Goal: Task Accomplishment & Management: Use online tool/utility

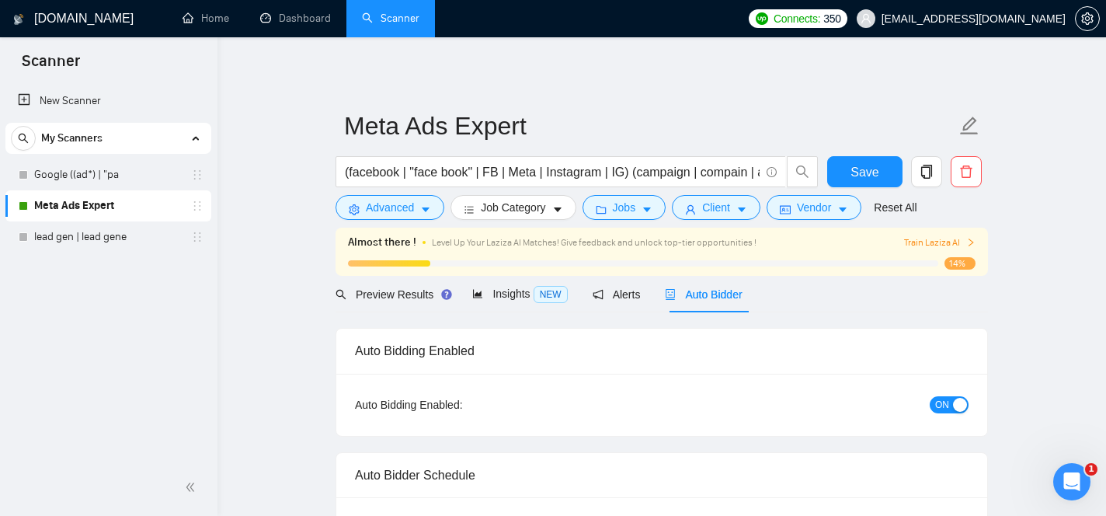
click at [949, 246] on span "Train Laziza AI" at bounding box center [939, 242] width 71 height 15
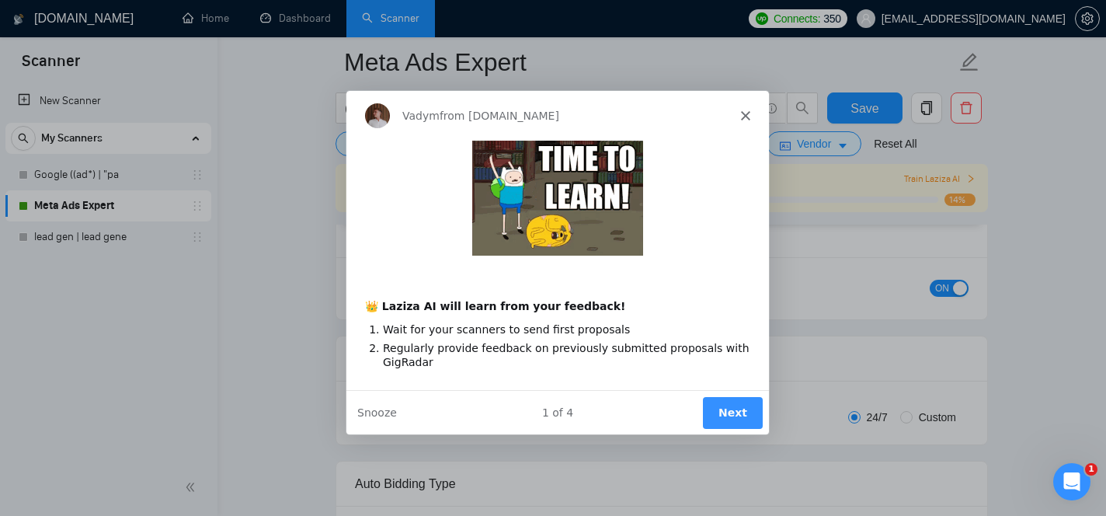
scroll to position [130, 0]
click at [738, 416] on button "Next" at bounding box center [732, 411] width 60 height 32
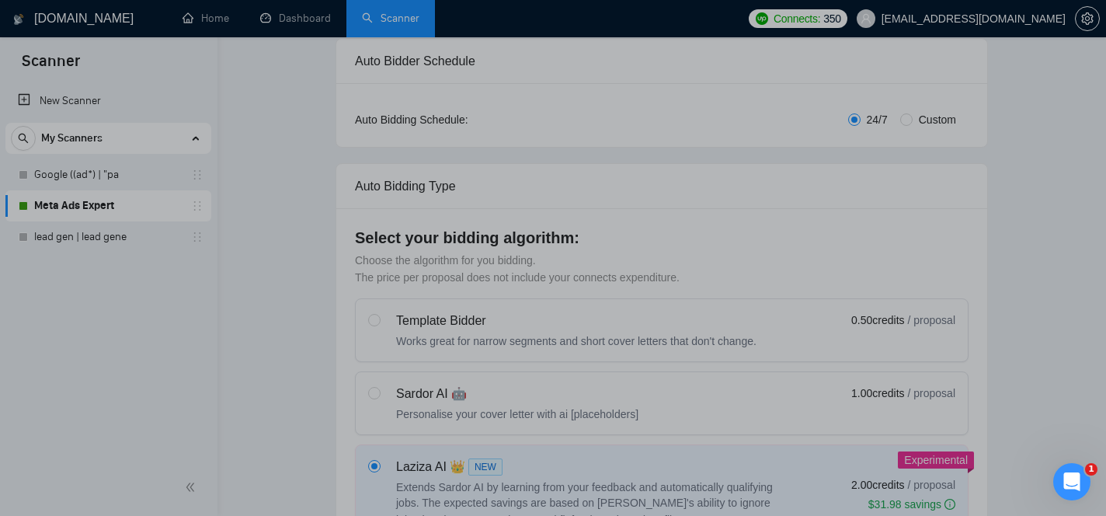
scroll to position [0, 0]
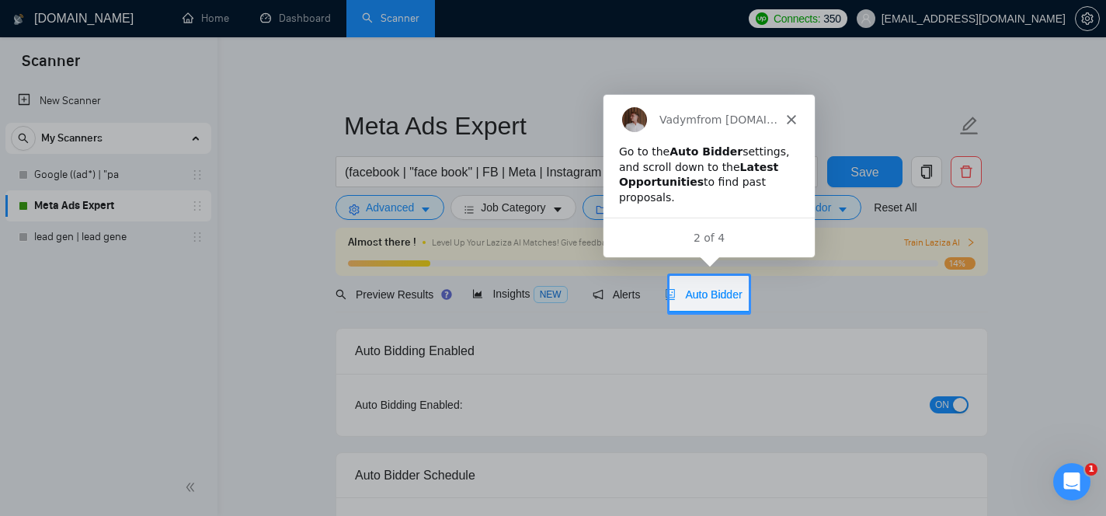
click at [723, 296] on span "Auto Bidder" at bounding box center [703, 294] width 77 height 12
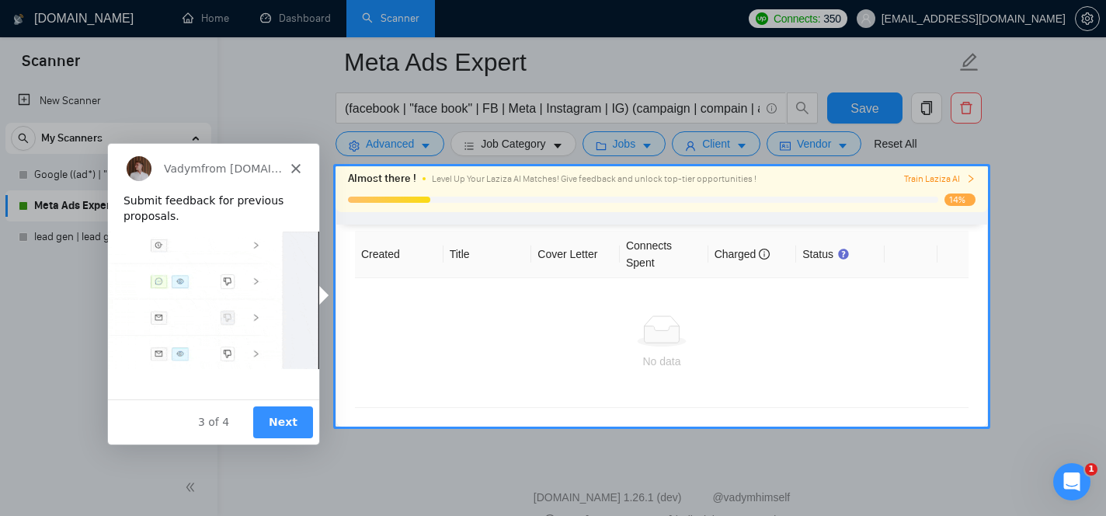
scroll to position [4032, 0]
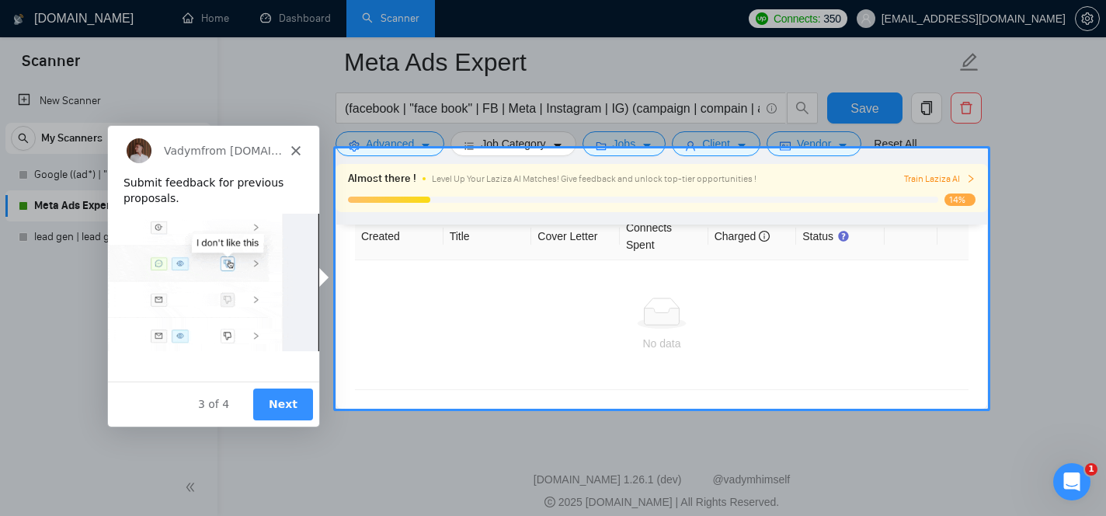
click at [284, 404] on button "Next" at bounding box center [282, 404] width 60 height 32
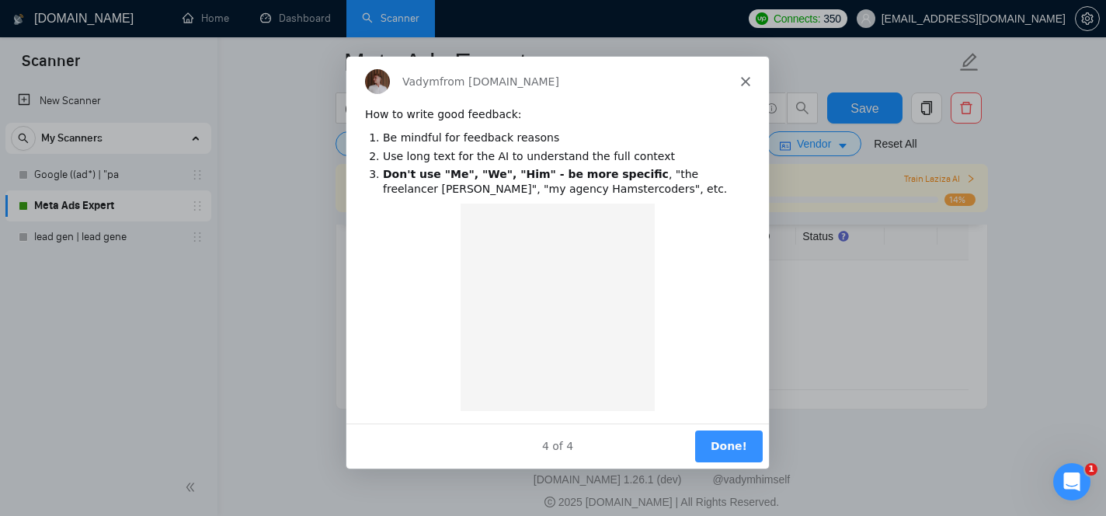
scroll to position [0, 0]
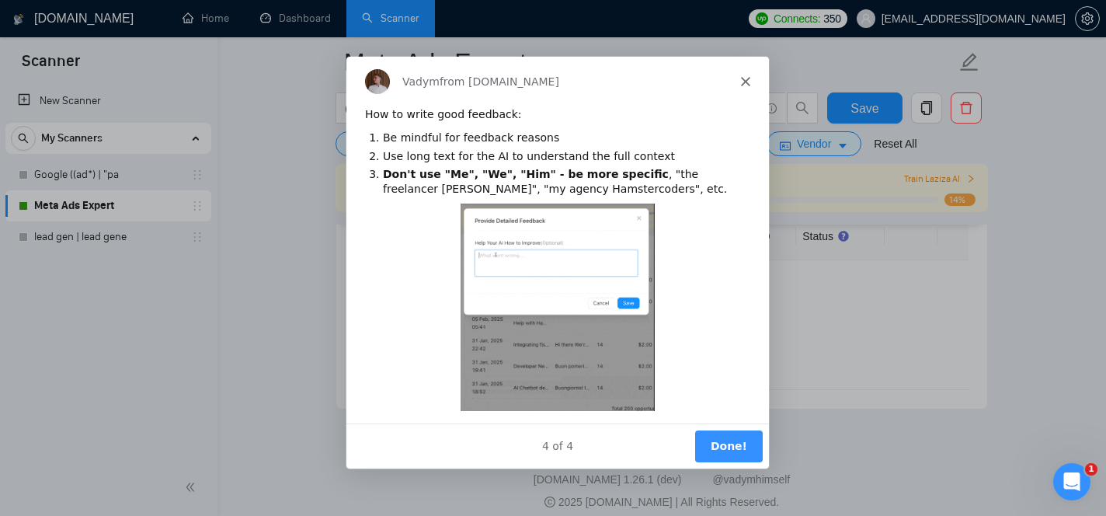
click at [731, 453] on button "Done!" at bounding box center [729, 445] width 68 height 32
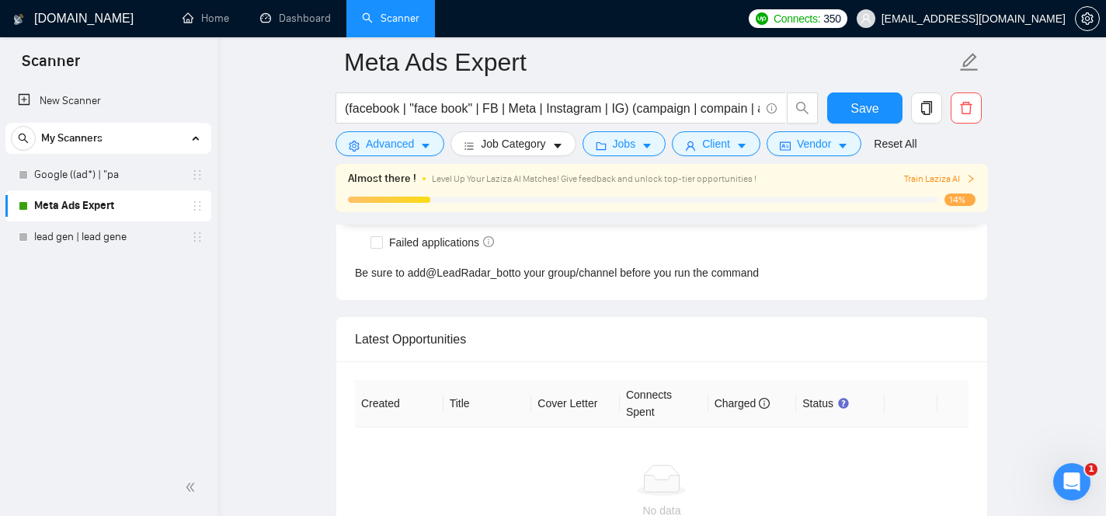
scroll to position [3852, 0]
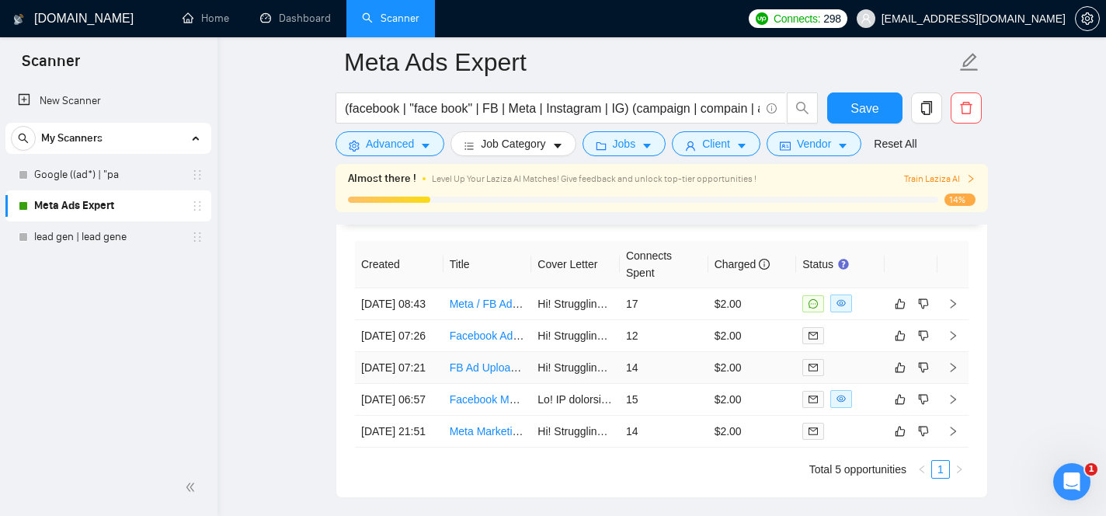
scroll to position [4001, 0]
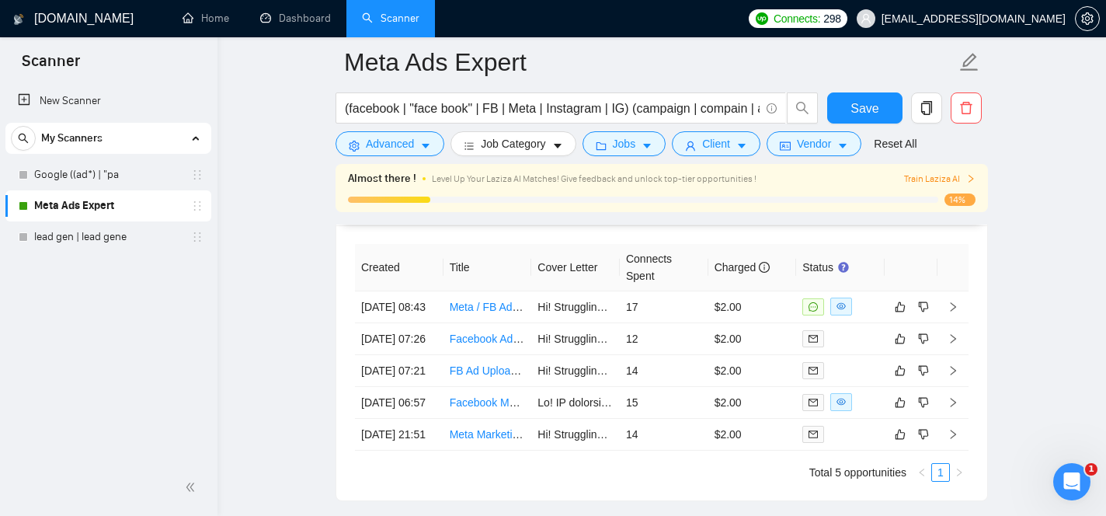
click at [946, 180] on span "Train Laziza AI" at bounding box center [939, 179] width 71 height 15
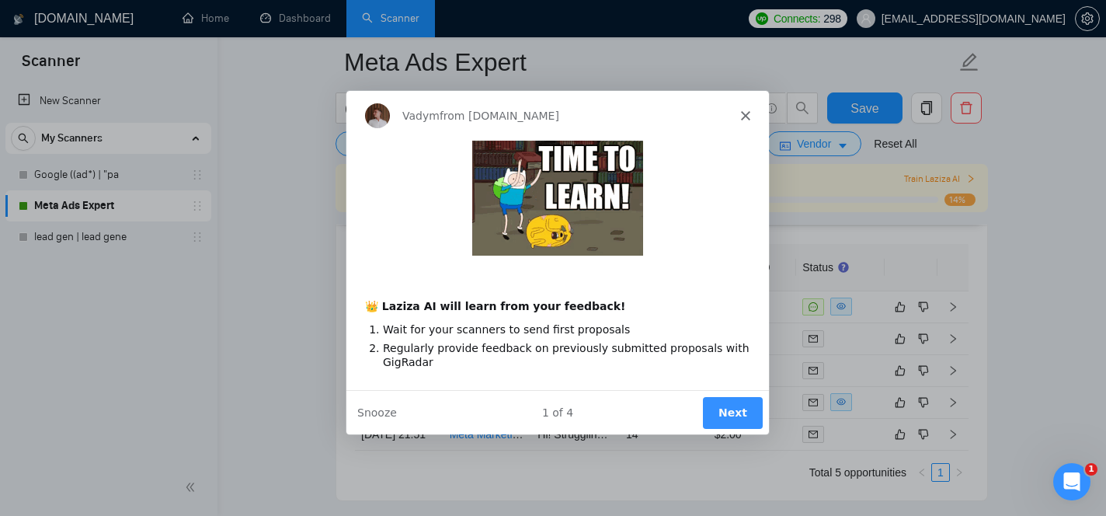
scroll to position [0, 0]
click at [746, 406] on button "Next" at bounding box center [732, 411] width 60 height 32
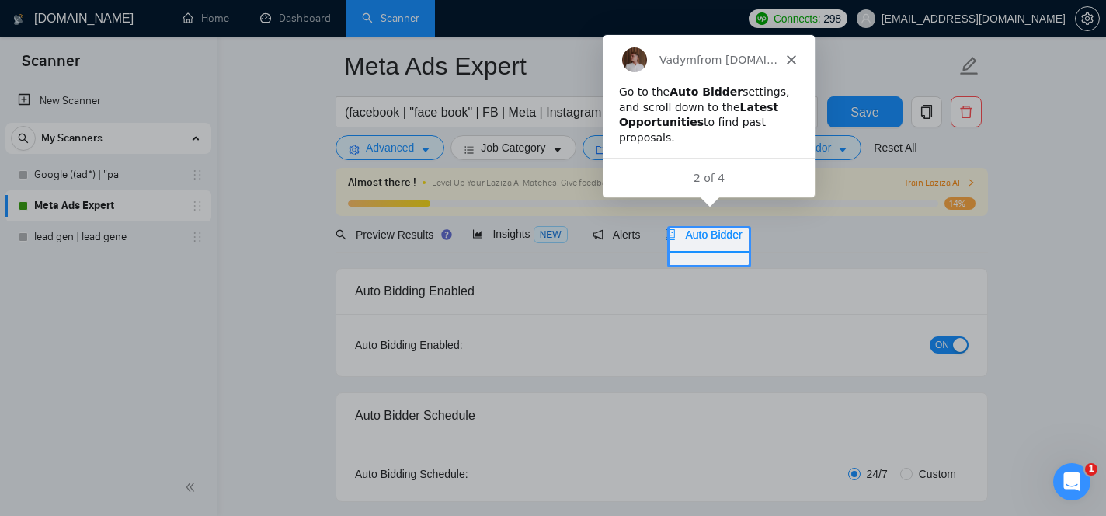
scroll to position [48, 0]
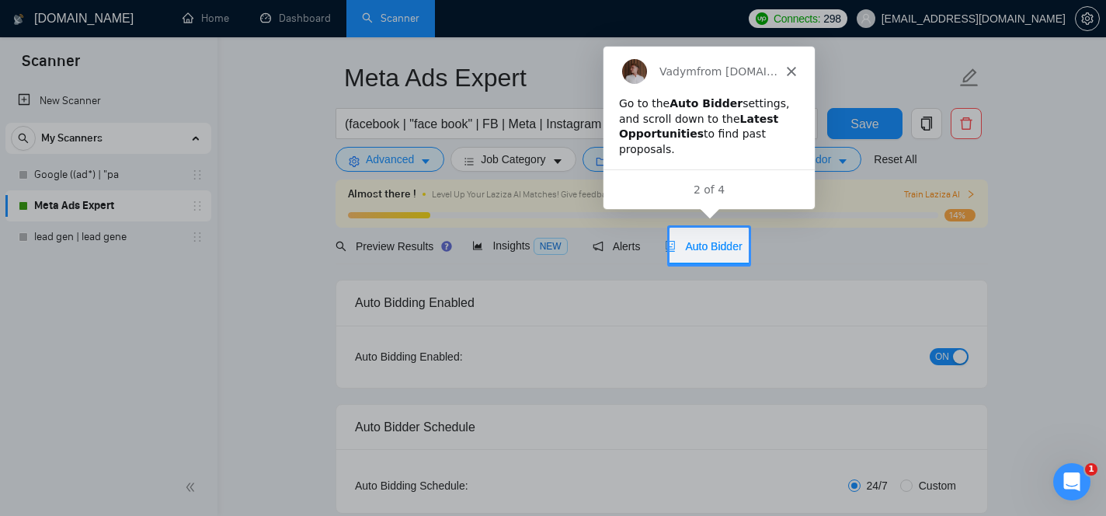
click at [712, 249] on span "Auto Bidder" at bounding box center [703, 246] width 77 height 12
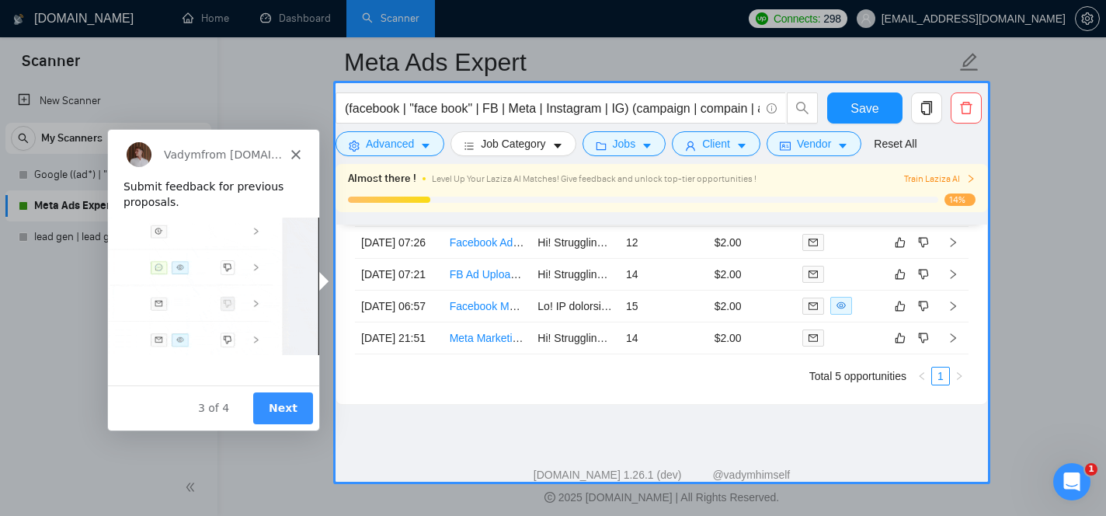
scroll to position [4122, 0]
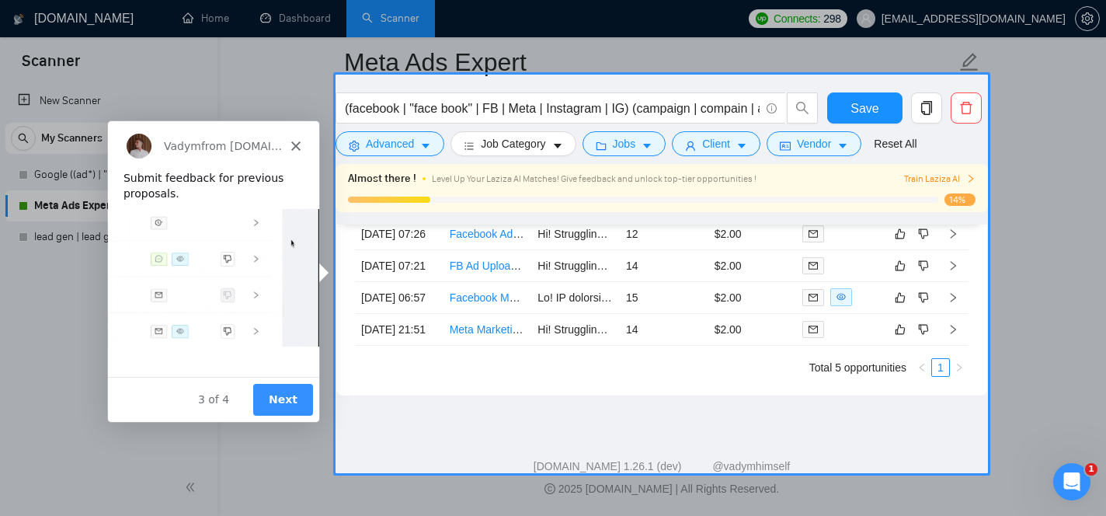
click at [287, 396] on button "Next" at bounding box center [282, 399] width 60 height 32
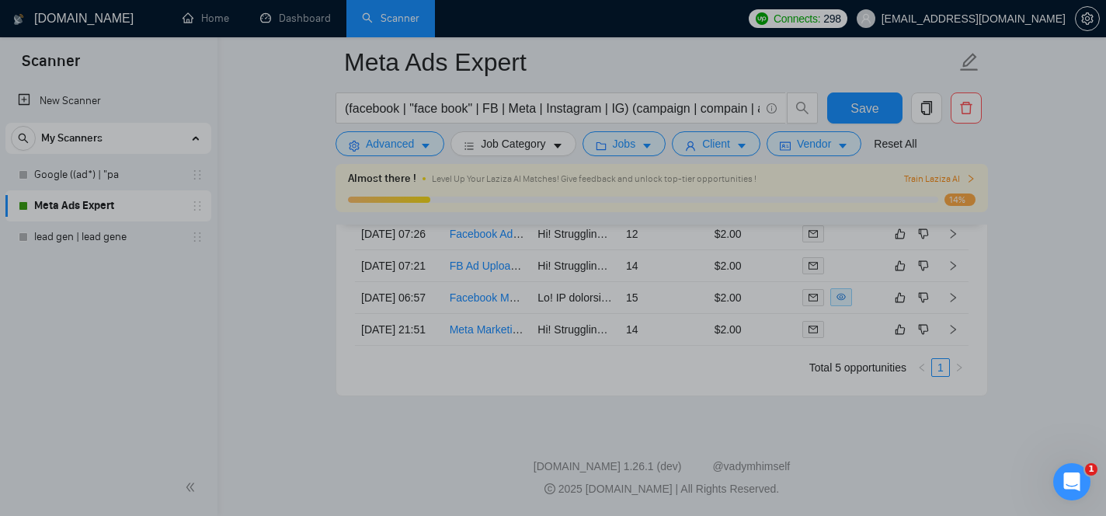
scroll to position [0, 0]
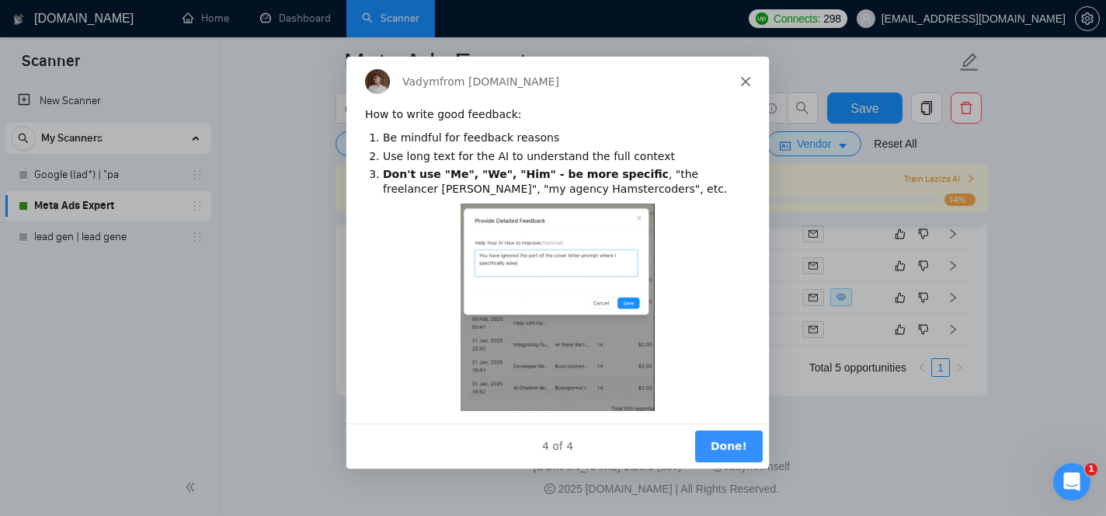
click at [723, 452] on button "Done!" at bounding box center [729, 445] width 68 height 32
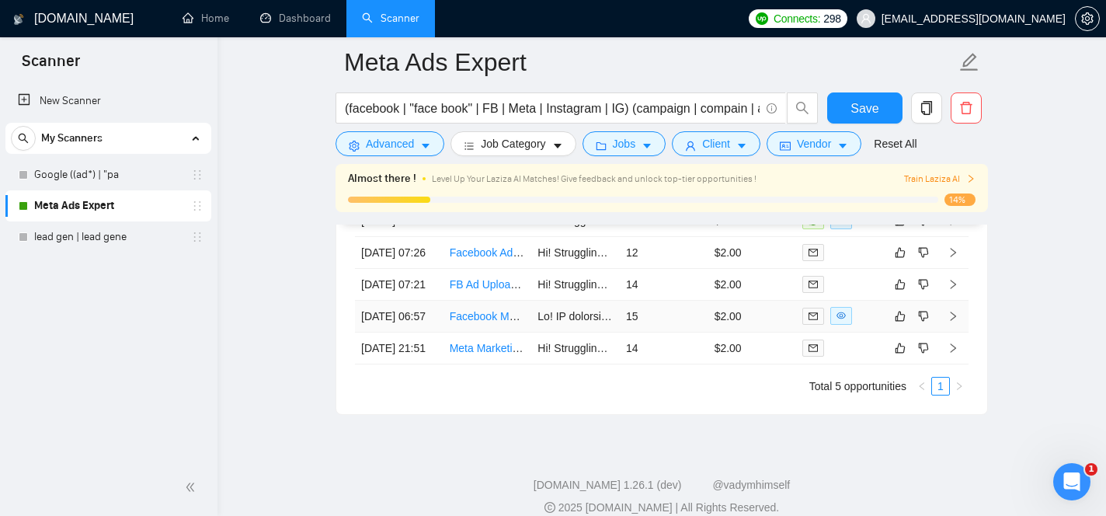
scroll to position [4101, 0]
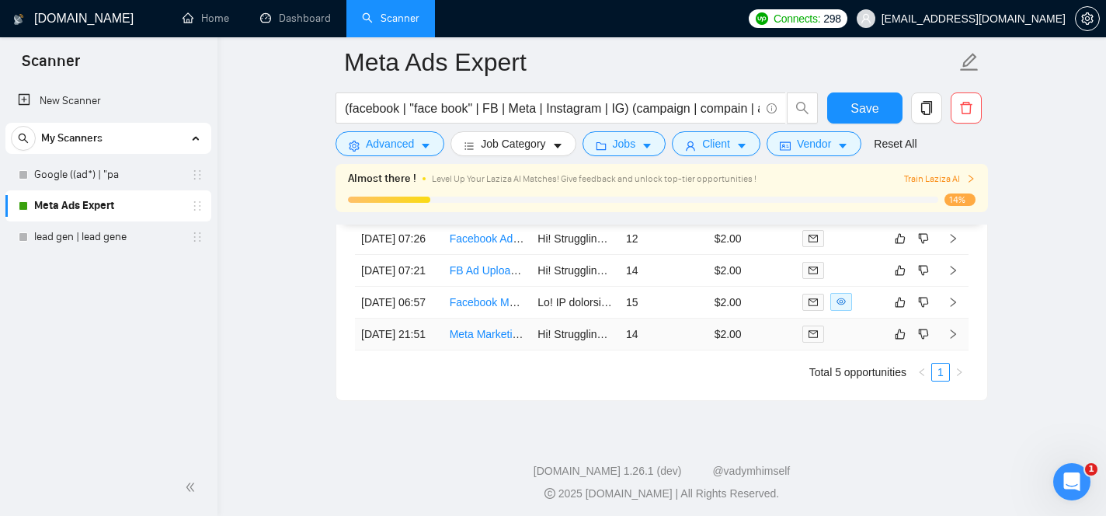
click at [480, 340] on link "Meta Marketing Specialist Needed" at bounding box center [532, 334] width 165 height 12
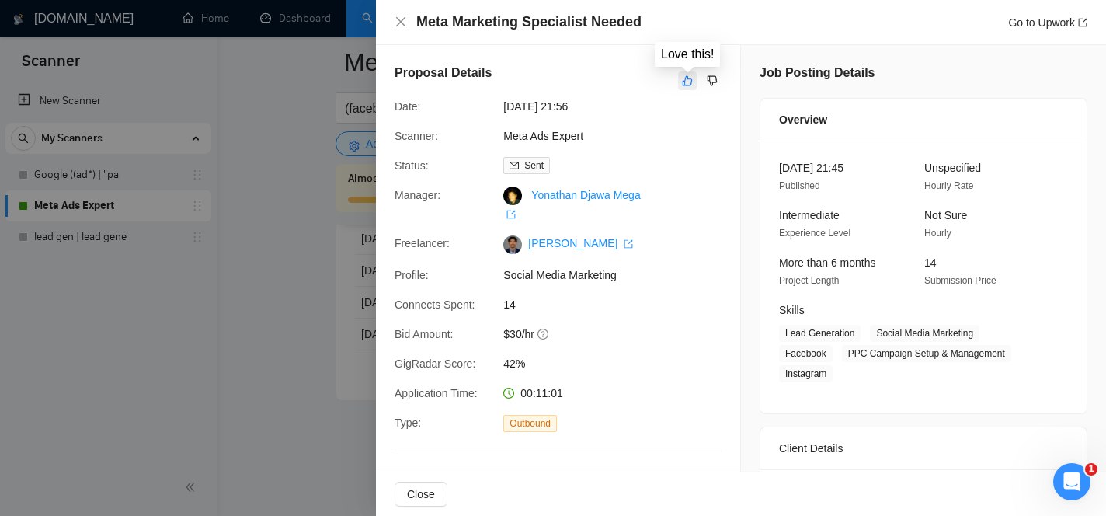
click at [689, 85] on icon "like" at bounding box center [688, 81] width 10 height 10
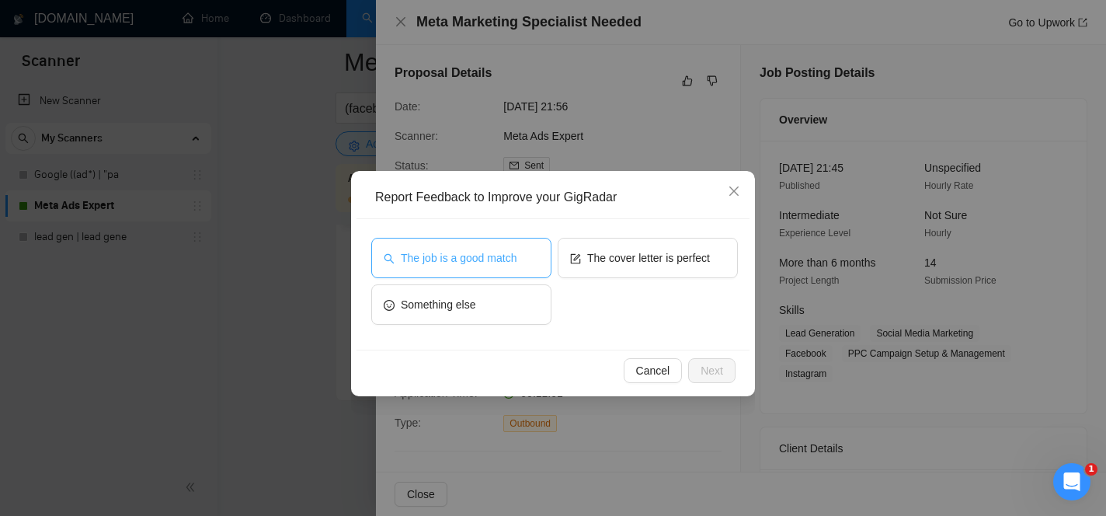
click at [511, 263] on span "The job is a good match" at bounding box center [459, 257] width 116 height 17
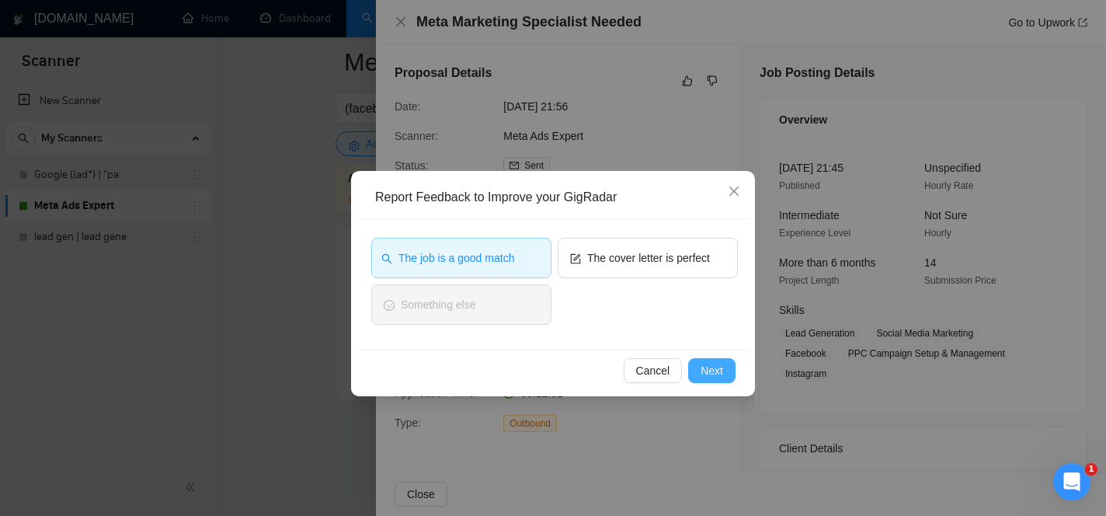
click at [706, 363] on span "Next" at bounding box center [712, 370] width 23 height 17
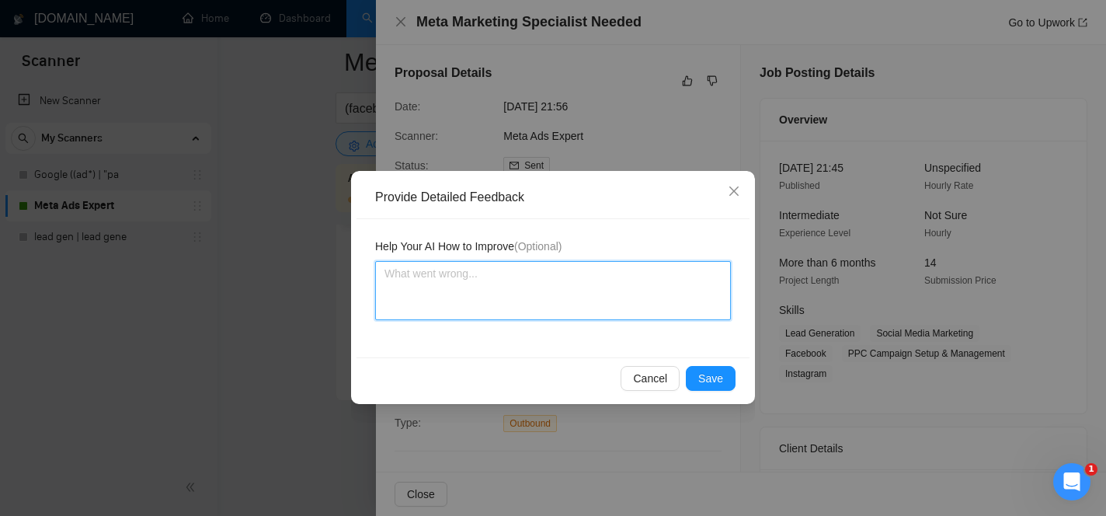
click at [675, 290] on textarea at bounding box center [553, 290] width 356 height 59
type textarea "T"
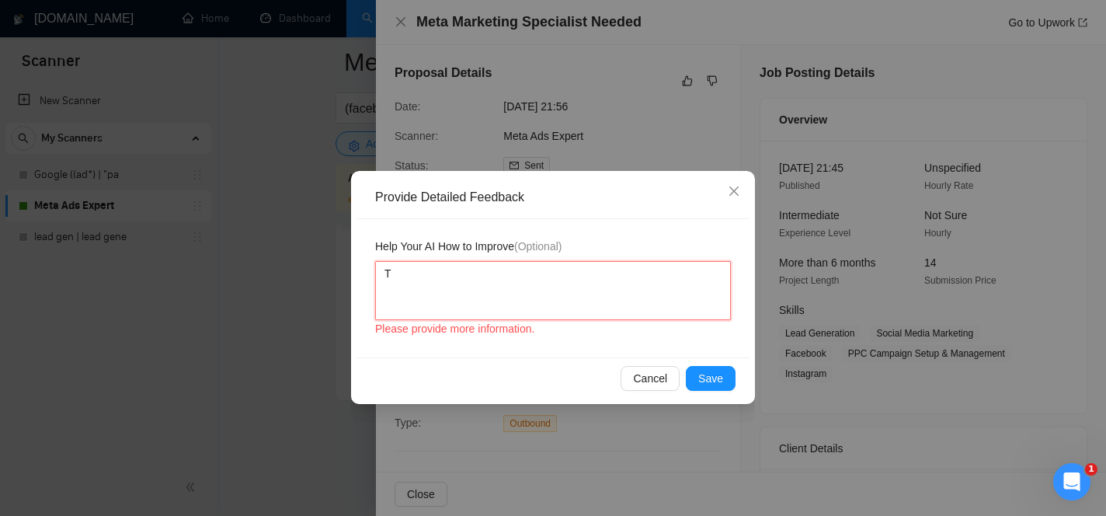
type textarea "Th"
type textarea "The"
type textarea "The A"
type textarea "The AI"
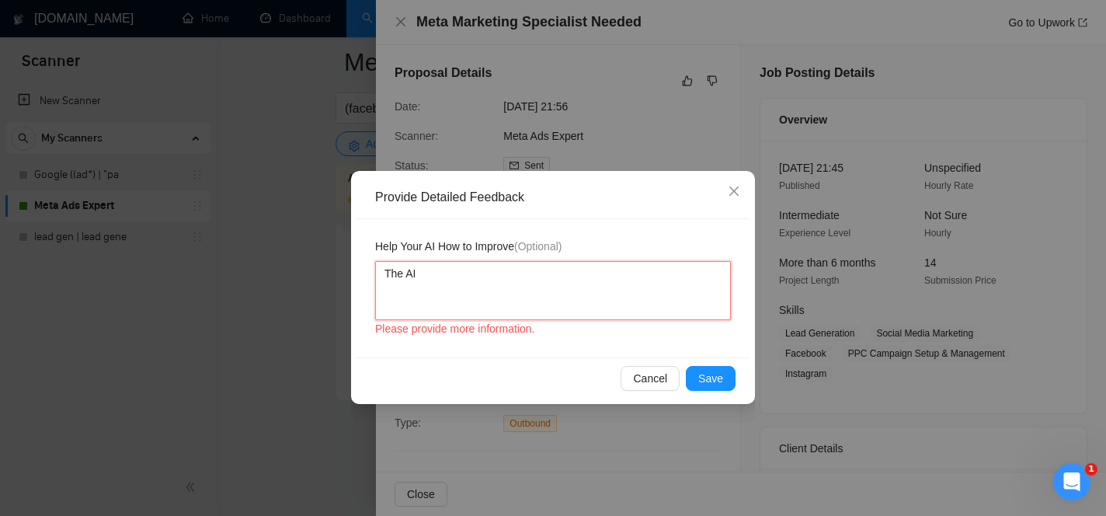
type textarea "The AI"
type textarea "The AI n"
type textarea "The AI ne"
type textarea "The AI nee"
type textarea "The AI need"
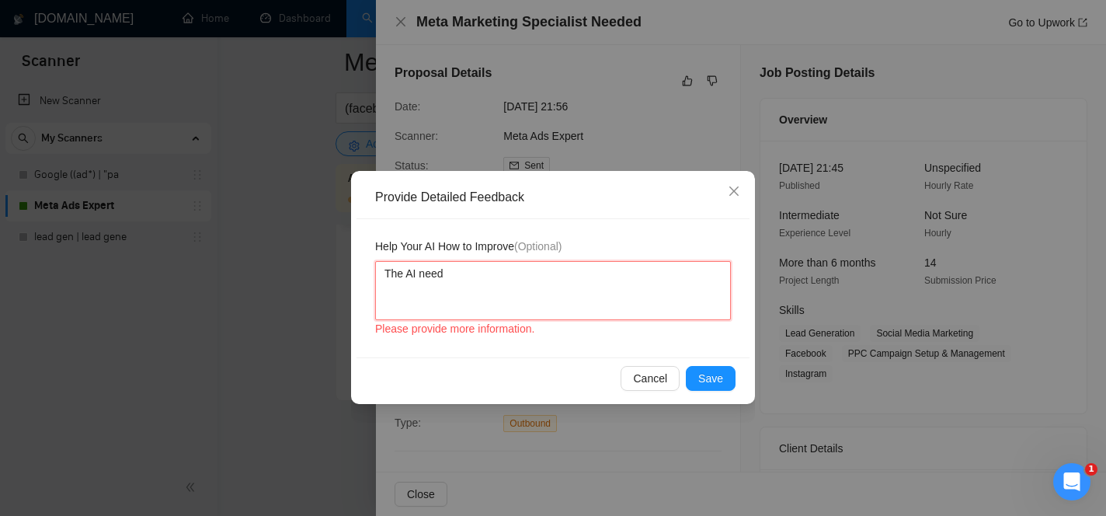
type textarea "The AI needs"
type textarea "The AI needs t"
type textarea "The AI needs to"
type textarea "The AI needs to s"
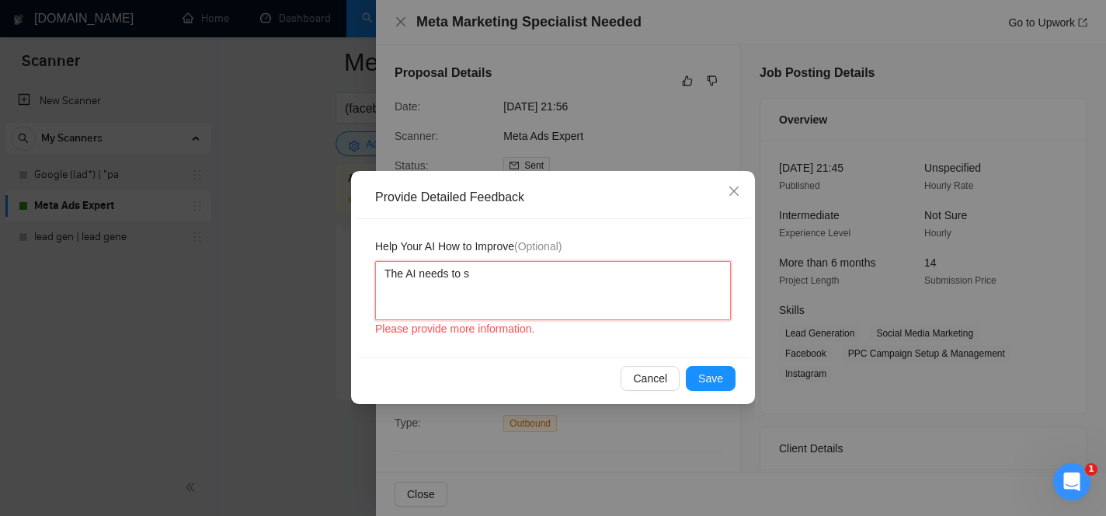
type textarea "The AI needs to st"
type textarea "The AI needs to sto"
type textarea "The AI needs to stop"
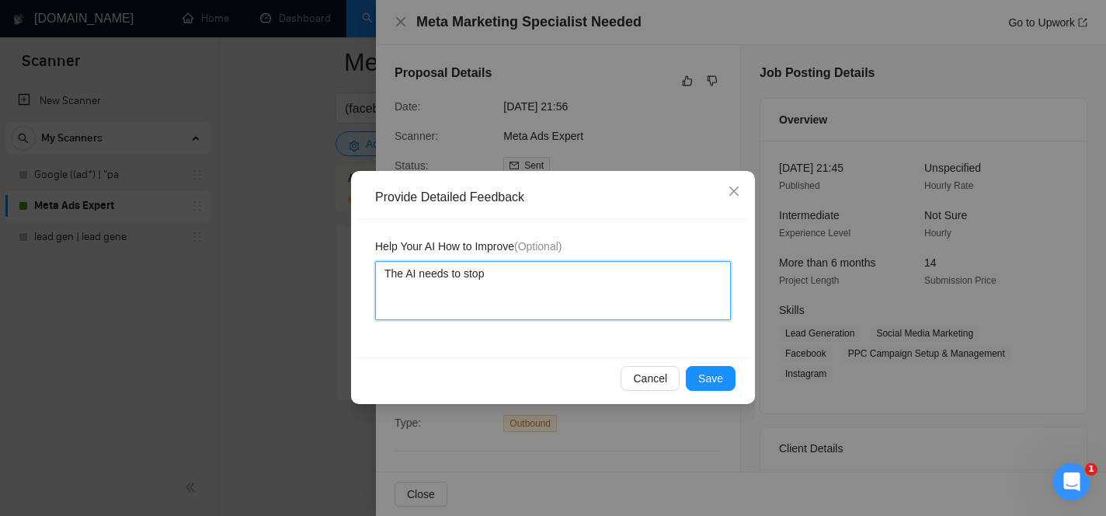
type textarea "The AI needs to stop u"
type textarea "The AI needs to stop us"
type textarea "The AI needs to stop usi"
type textarea "The AI needs to stop usin"
type textarea "The AI needs to stop using"
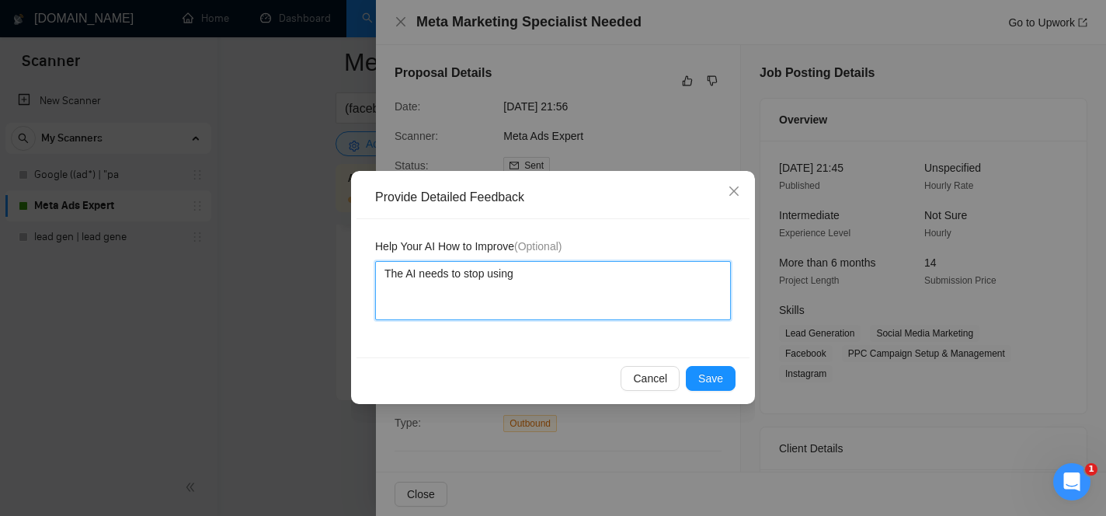
type textarea "The AI needs to stop using"
type textarea "The AI needs to stop using e"
type textarea "The AI needs to stop using em"
type textarea "The AI needs to stop using em d"
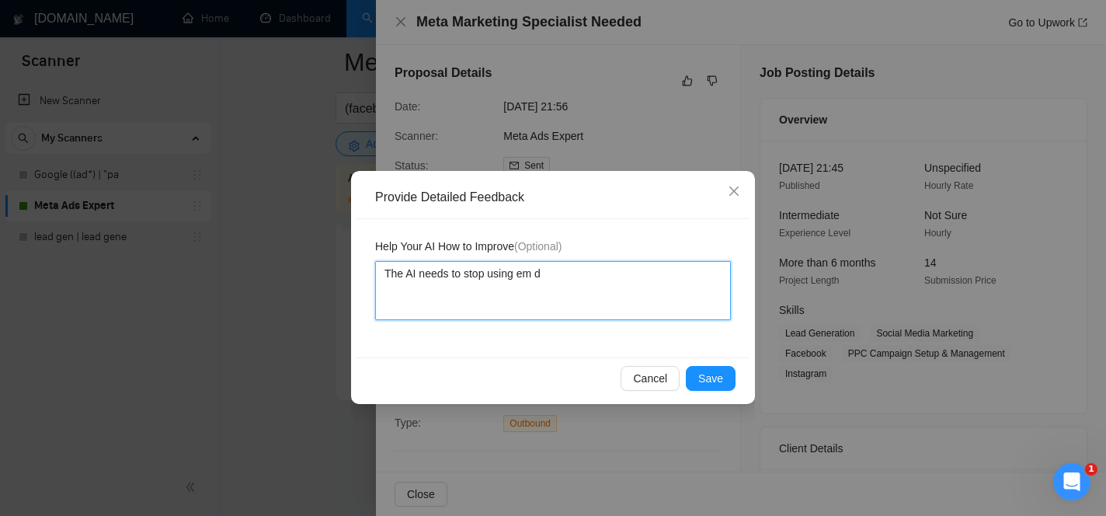
type textarea "The AI needs to stop using em da"
type textarea "The AI needs to stop using em das"
type textarea "The AI needs to stop using em dash"
type textarea "The AI needs to stop using em dashe"
type textarea "The AI needs to stop using em dashes"
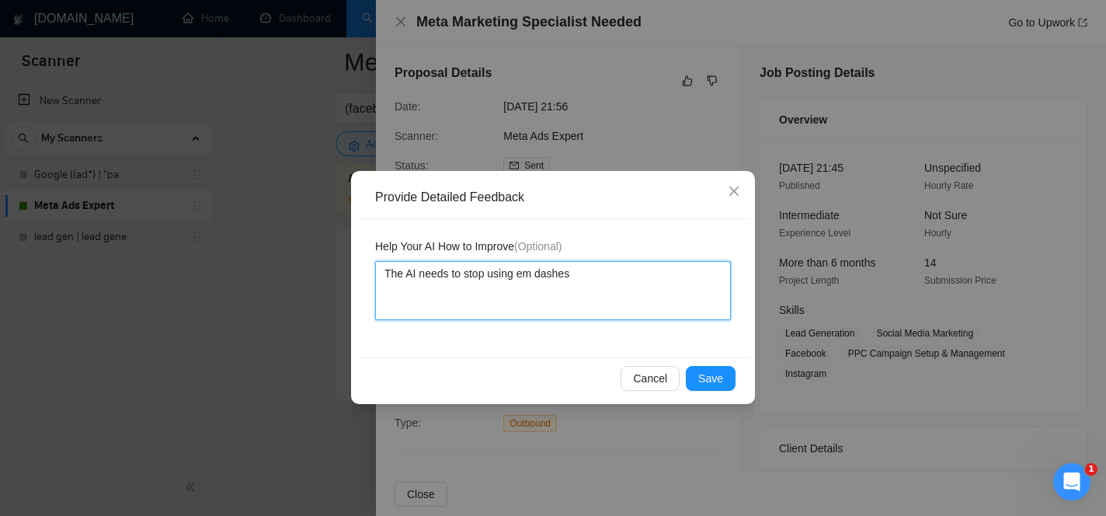
type textarea "The AI needs to stop using em dashes"
type textarea "The AI needs to stop using em dashes i"
type textarea "The AI needs to stop using em dashes in"
type textarea "The AI needs to stop using em dashes in th"
type textarea "The AI needs to stop using em dashes in the"
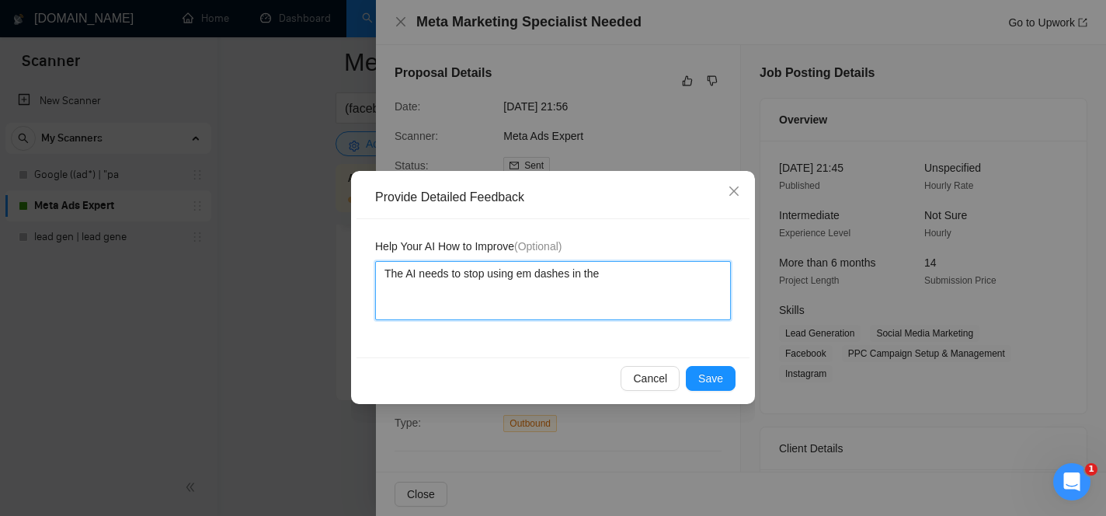
type textarea "The AI needs to stop using em dashes in the"
type textarea "The AI needs to stop using em dashes in the c"
type textarea "The AI needs to stop using em dashes in the co"
type textarea "The AI needs to stop using em dashes in the cov"
type textarea "The AI needs to stop using em dashes in the cove"
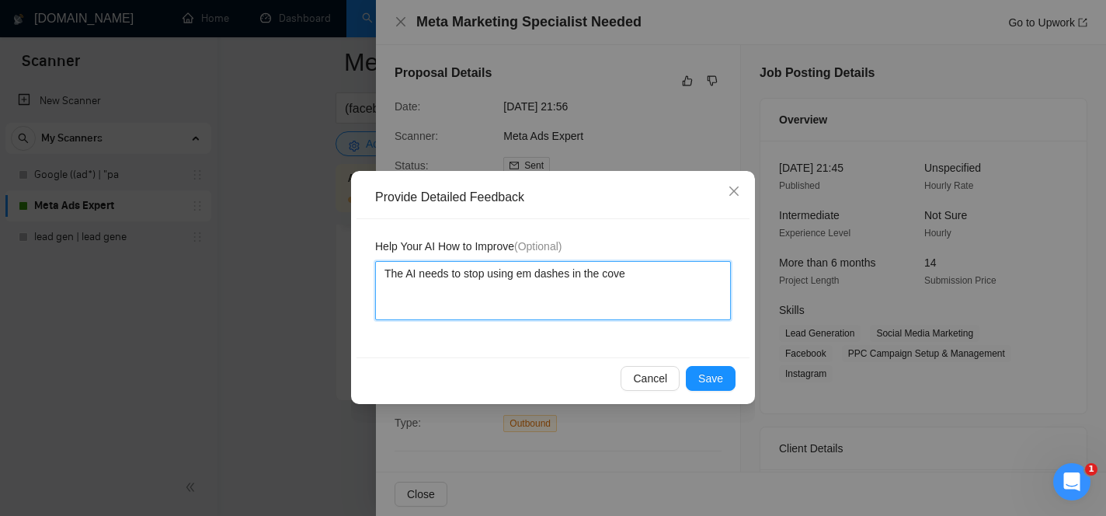
type textarea "The AI needs to stop using em dashes in the cover"
type textarea "The AI needs to stop using em dashes in the cover l"
type textarea "The AI needs to stop using em dashes in the cover le"
type textarea "The AI needs to stop using em dashes in the cover let"
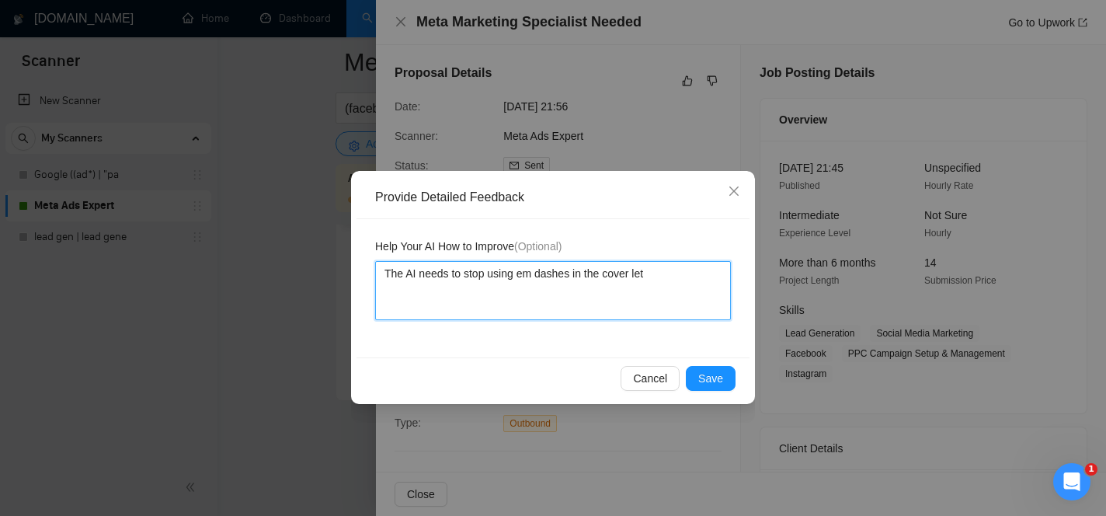
type textarea "The AI needs to stop using em dashes in the cover lett"
type textarea "The AI needs to stop using em dashes in the cover letter"
type textarea "The AI needs to stop using em dashes in the cover letter."
type textarea "The AI needs to stop using em dashes in the cover letter. W"
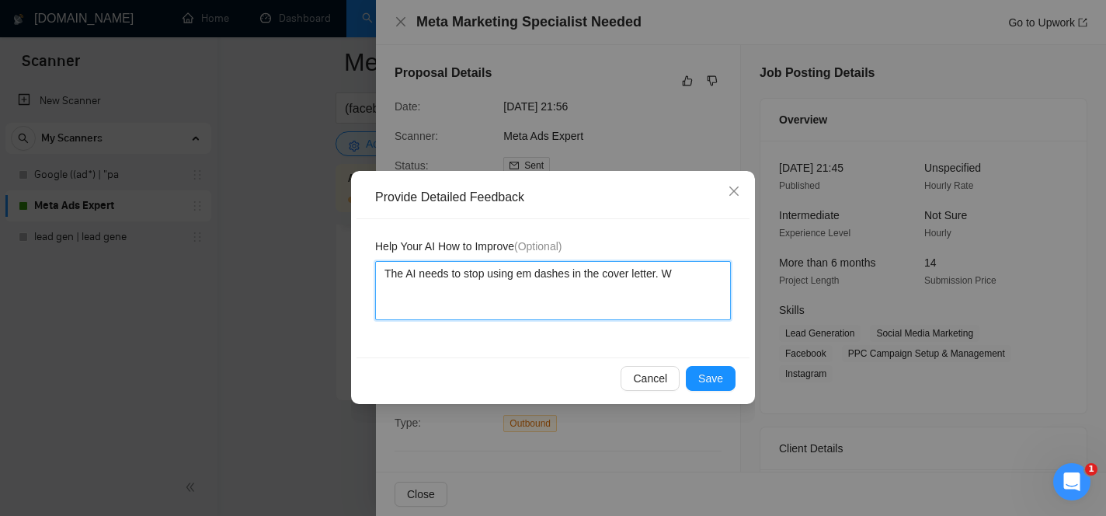
type textarea "The AI needs to stop using em dashes in the cover letter. We"
type textarea "The AI needs to stop using em dashes in the cover letter. We w"
type textarea "The AI needs to stop using em dashes in the cover letter. We wa"
type textarea "The AI needs to stop using em dashes in the cover letter. We wan"
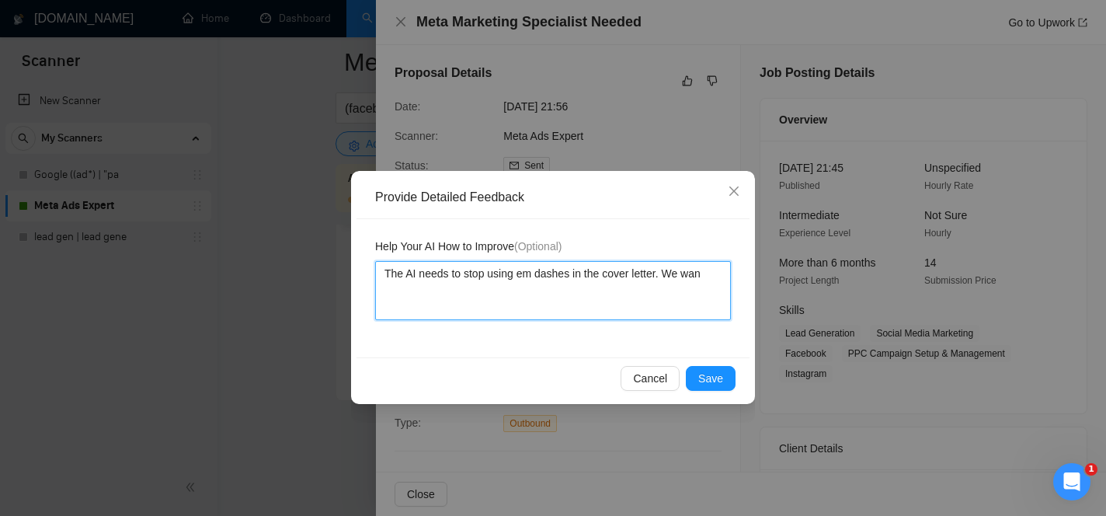
type textarea "The AI needs to stop using em dashes in the cover letter. We want"
type textarea "The AI needs to stop using em dashes in the cover letter. We want t"
type textarea "The AI needs to stop using em dashes in the cover letter. We want to"
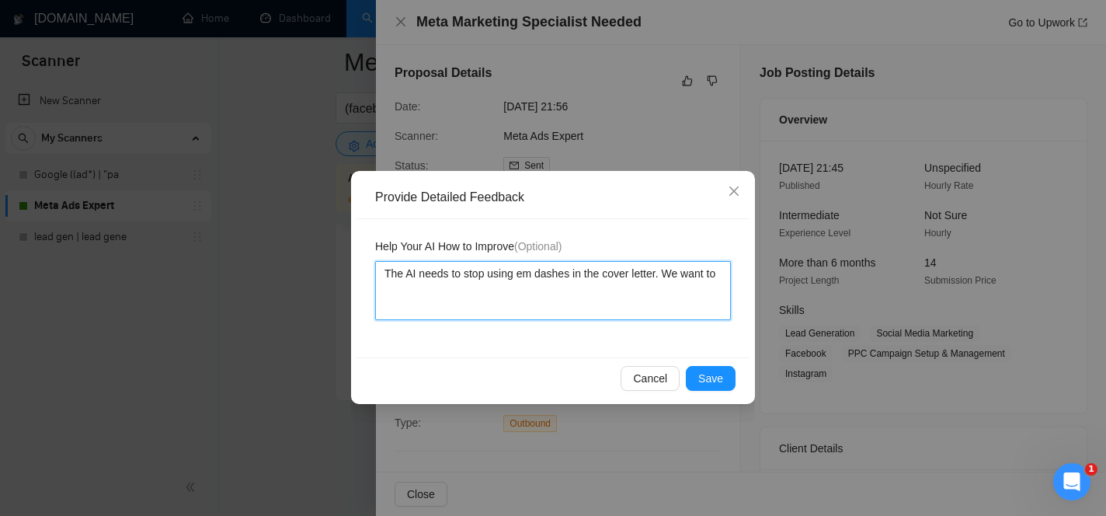
type textarea "The AI needs to stop using em dashes in the cover letter. We want to m"
type textarea "The AI needs to stop using em dashes in the cover letter. We want to ma"
type textarea "The AI needs to stop using em dashes in the cover letter. We want to mak"
type textarea "The AI needs to stop using em dashes in the cover letter. We want to make"
type textarea "The AI needs to stop using em dashes in the cover letter. We want to make t"
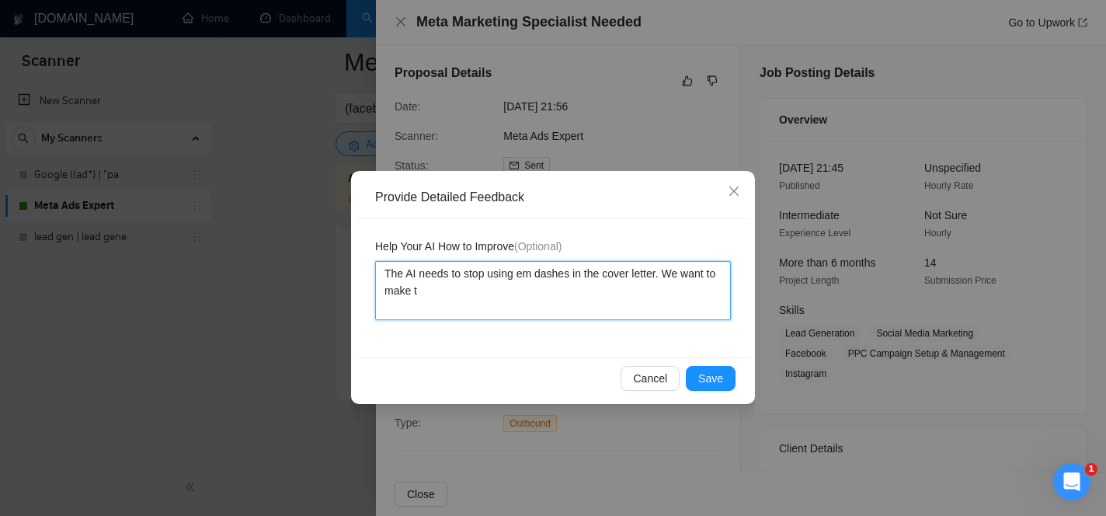
type textarea "The AI needs to stop using em dashes in the cover letter. We want to make th"
type textarea "The AI needs to stop using em dashes in the cover letter. We want to make the"
type textarea "The AI needs to stop using em dashes in the cover letter. We want to make th"
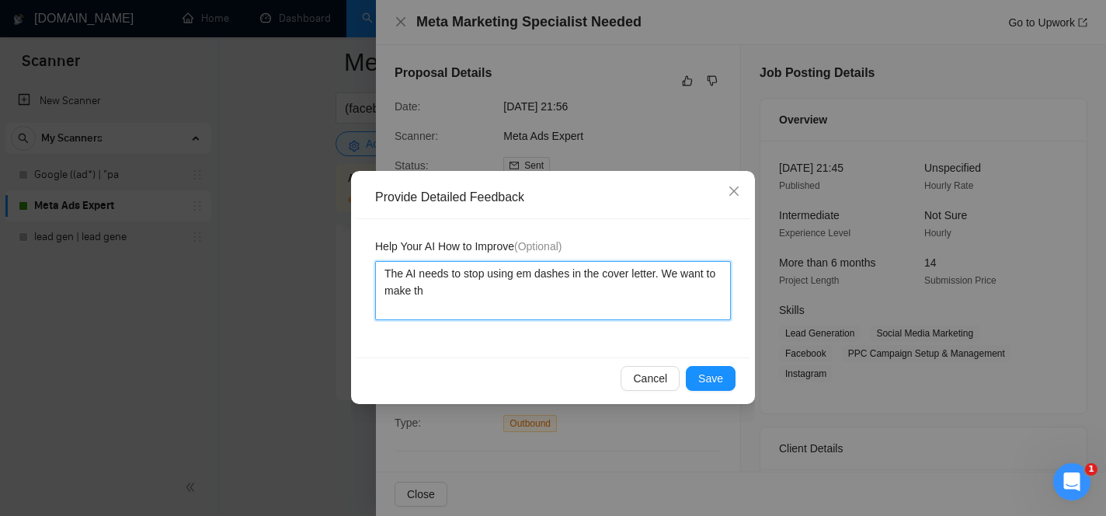
type textarea "The AI needs to stop using em dashes in the cover letter. We want to make t"
type textarea "The AI needs to stop using em dashes in the cover letter. We want to make"
type textarea "The AI needs to stop using em dashes in the cover letter. We want to mak"
type textarea "The AI needs to stop using em dashes in the cover letter. We want to ma"
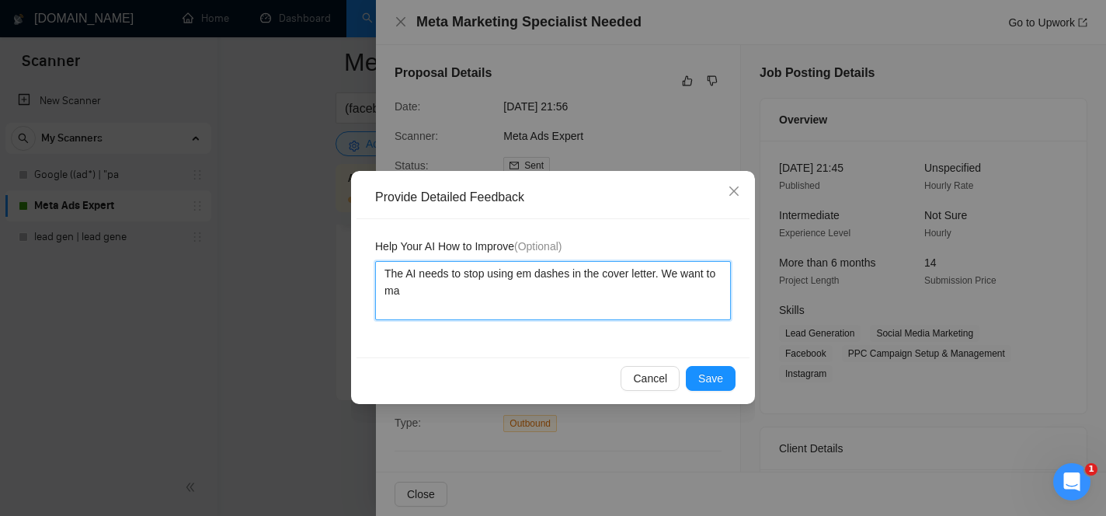
type textarea "The AI needs to stop using em dashes in the cover letter. We want to m"
type textarea "The AI needs to stop using em dashes in the cover letter. We want to"
type textarea "The AI needs to stop using em dashes in the cover letter. We want t"
type textarea "The AI needs to stop using em dashes in the cover letter. We want"
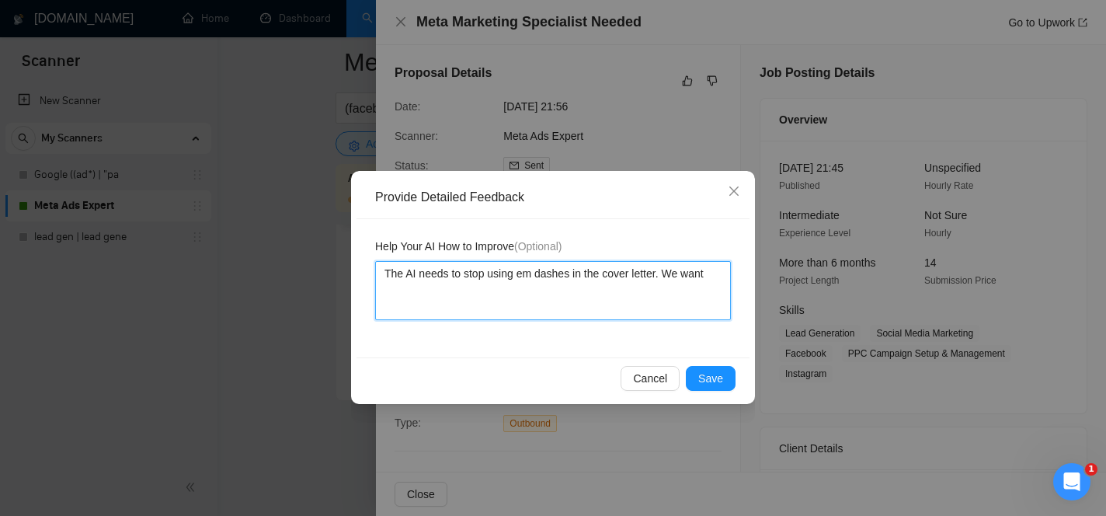
type textarea "The AI needs to stop using em dashes in the cover letter. We want"
type textarea "The AI needs to stop using em dashes in the cover letter. We wan"
type textarea "The AI needs to stop using em dashes in the cover letter. We wa"
type textarea "The AI needs to stop using em dashes in the cover letter. We w"
type textarea "The AI needs to stop using em dashes in the cover letter. We"
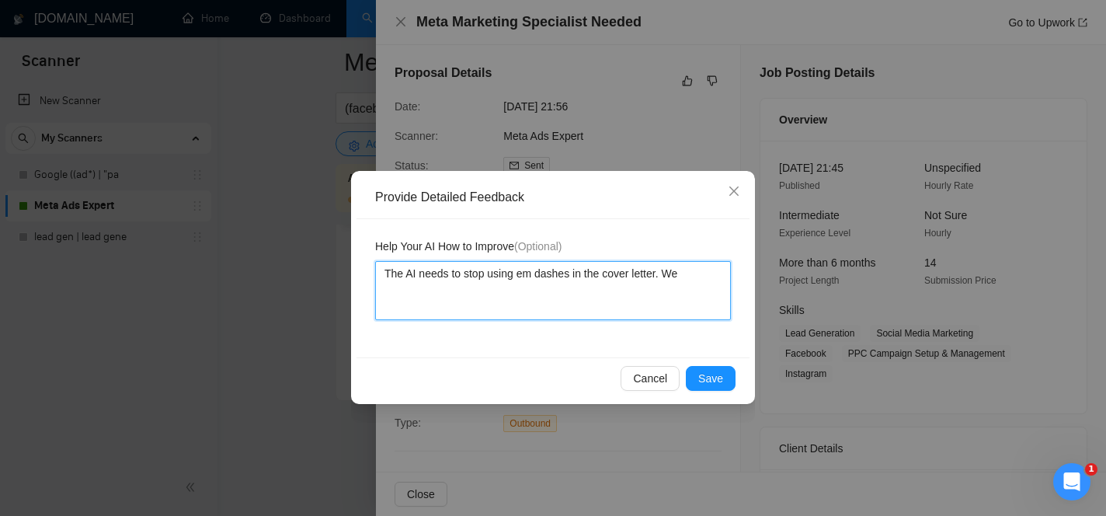
type textarea "The AI needs to stop using em dashes in the cover letter. We"
type textarea "The AI needs to stop using em dashes in the cover letter. W"
type textarea "The AI needs to stop using em dashes in the cover letter."
type textarea "The AI needs to stop using em dashes in the cover letter. T"
type textarea "The AI needs to stop using em dashes in the cover letter. Th"
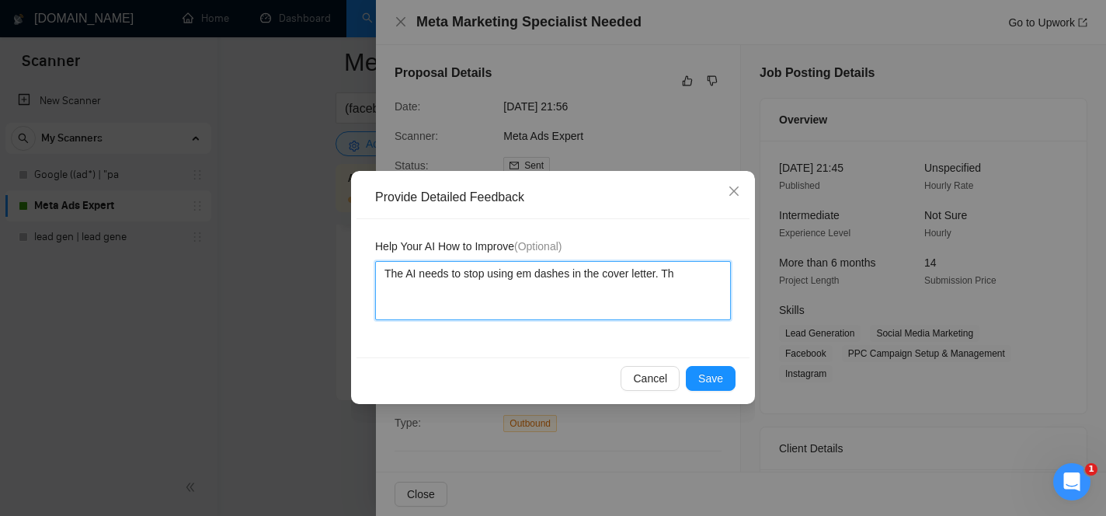
type textarea "The AI needs to stop using em dashes in the cover letter. The"
type textarea "The AI needs to stop using em dashes in the cover letter. The c"
type textarea "The AI needs to stop using em dashes in the cover letter. The co"
type textarea "The AI needs to stop using em dashes in the cover letter. The cov"
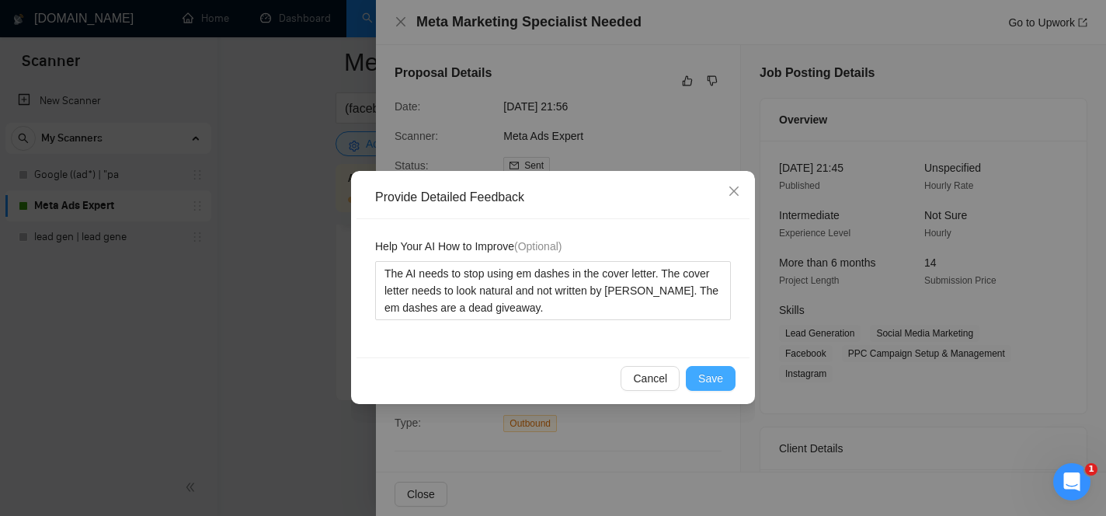
click at [729, 369] on button "Save" at bounding box center [711, 378] width 50 height 25
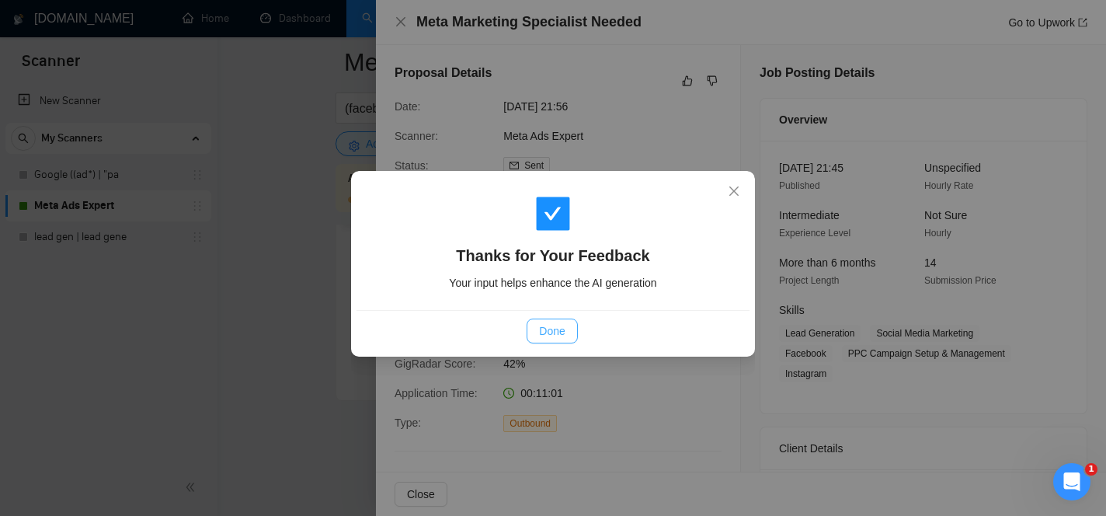
click at [561, 331] on span "Done" at bounding box center [552, 330] width 26 height 17
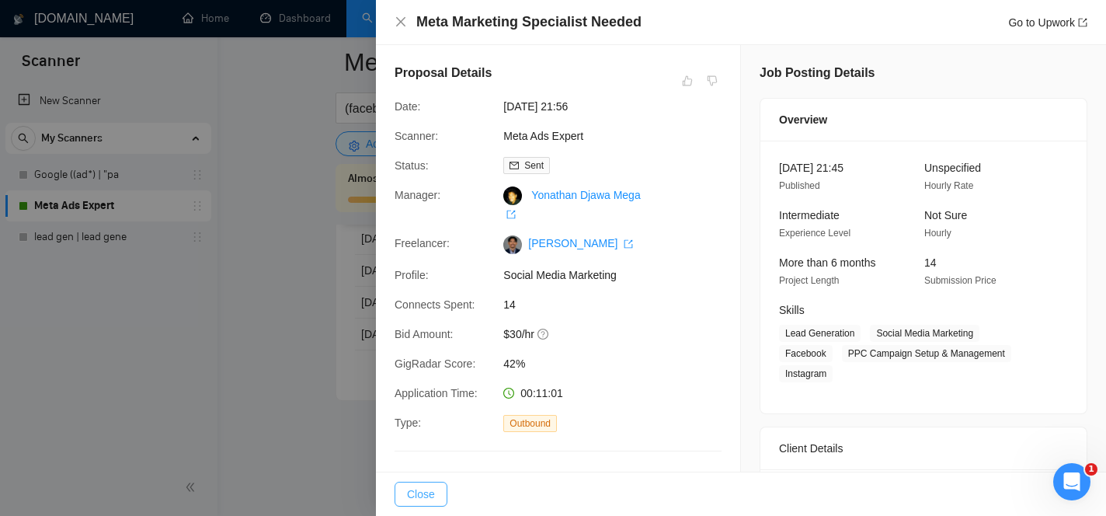
click at [426, 482] on button "Close" at bounding box center [421, 494] width 53 height 25
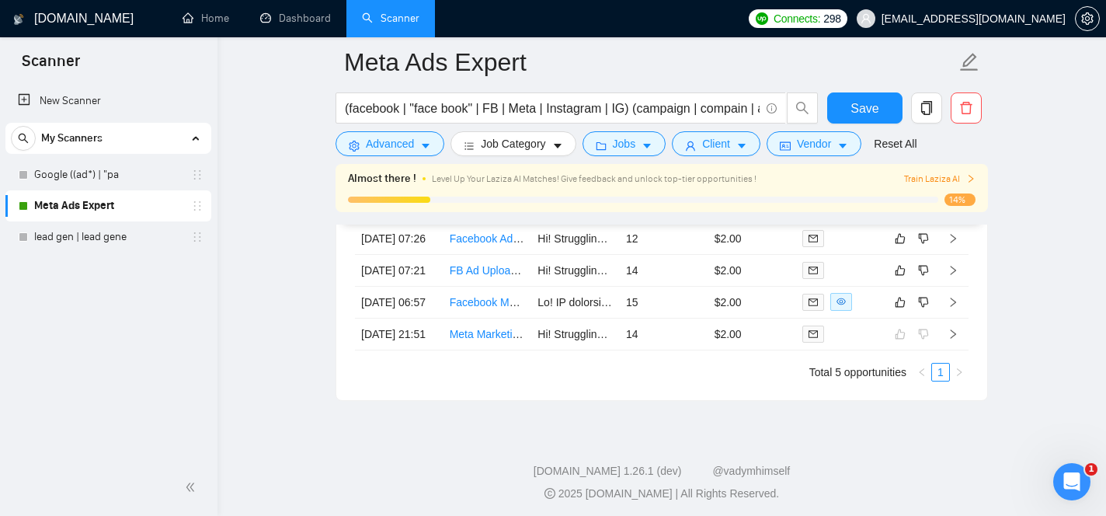
click at [478, 308] on link "Facebook Meta Ads Specialist for Lead Gen Targeting US Realtors" at bounding box center [611, 302] width 322 height 12
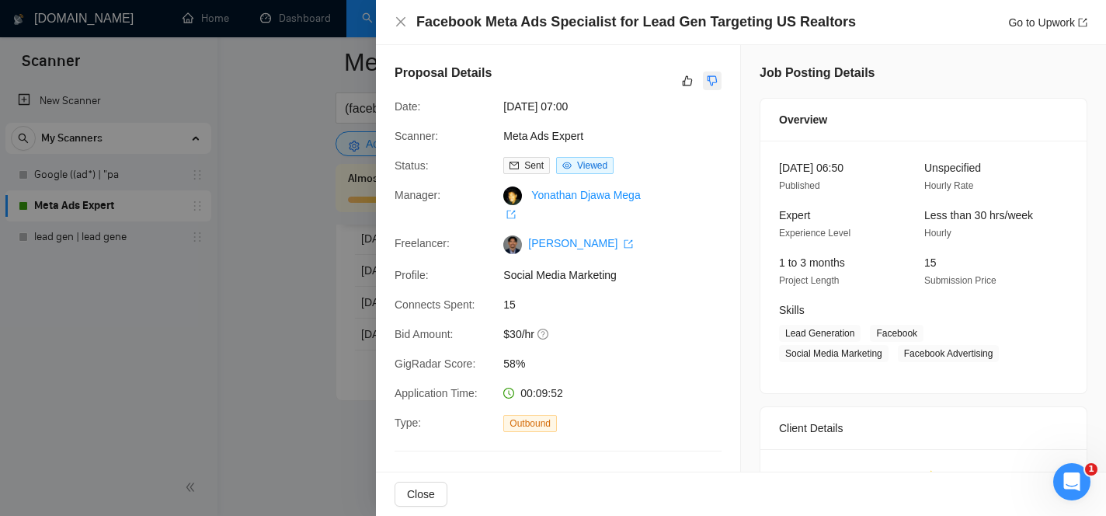
click at [712, 83] on icon "dislike" at bounding box center [713, 81] width 10 height 10
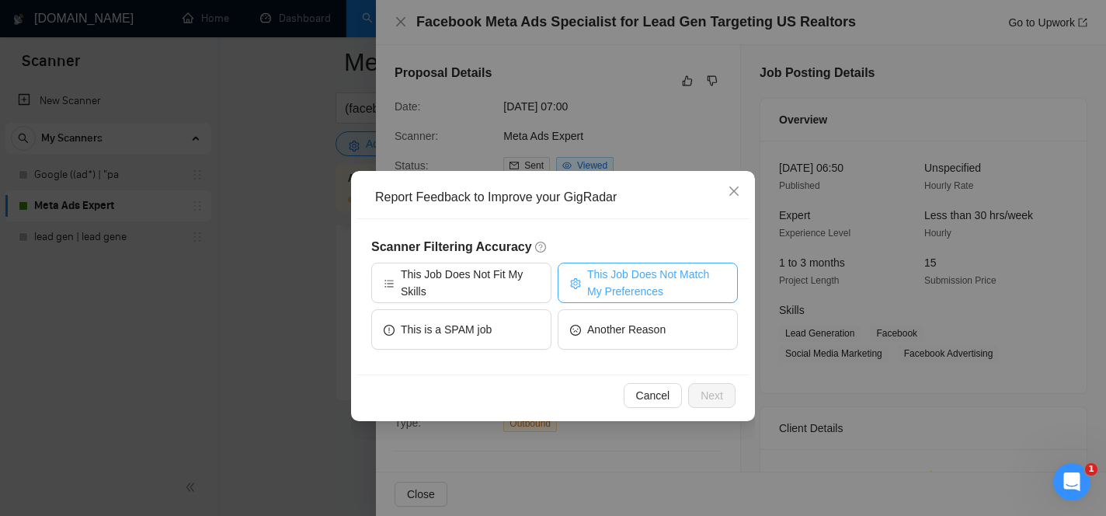
click at [606, 287] on span "This Job Does Not Match My Preferences" at bounding box center [656, 283] width 138 height 34
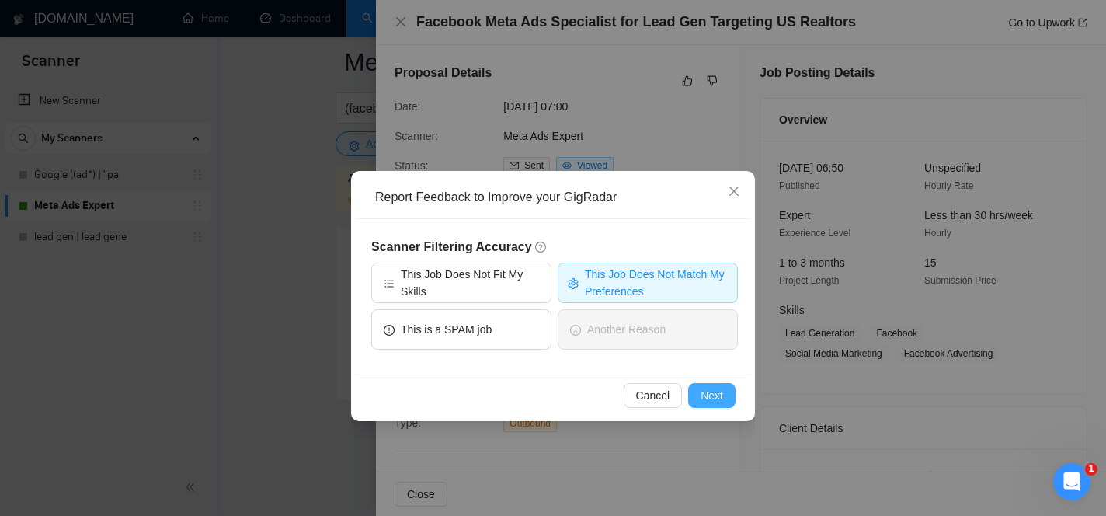
click at [727, 395] on button "Next" at bounding box center [711, 395] width 47 height 25
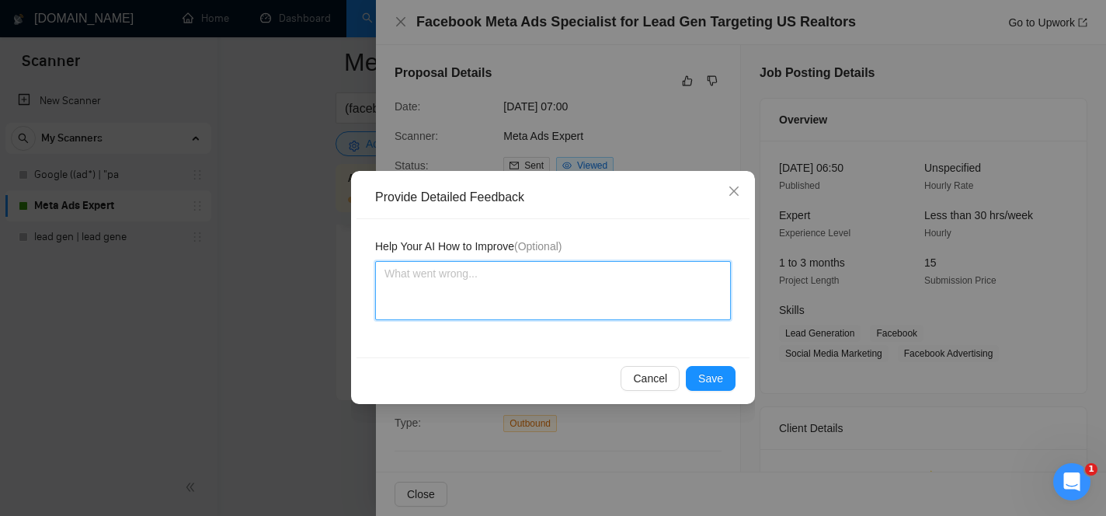
click at [621, 281] on textarea at bounding box center [553, 290] width 356 height 59
click at [489, 279] on textarea at bounding box center [553, 290] width 356 height 59
paste textarea "Please apply only if you have real experience targeting realtors."
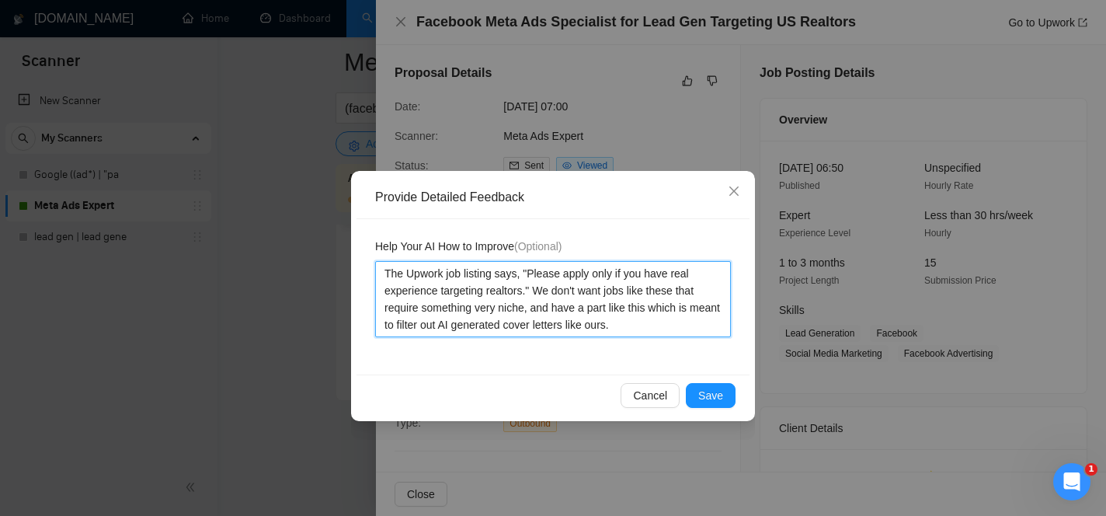
click at [614, 307] on textarea "The Upwork job listing says, "Please apply only if you have real experience tar…" at bounding box center [553, 299] width 356 height 76
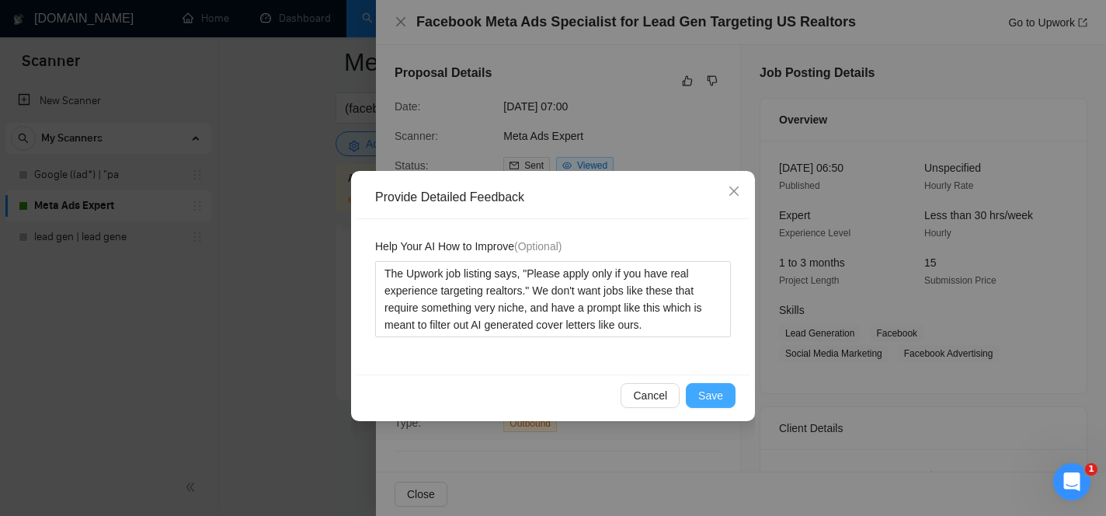
click at [711, 384] on button "Save" at bounding box center [711, 395] width 50 height 25
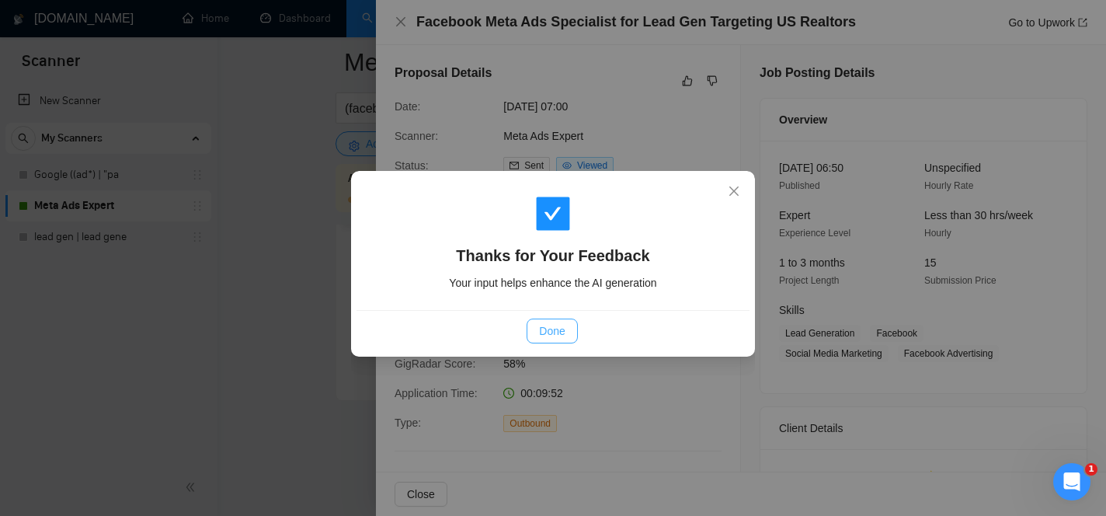
click at [546, 334] on span "Done" at bounding box center [552, 330] width 26 height 17
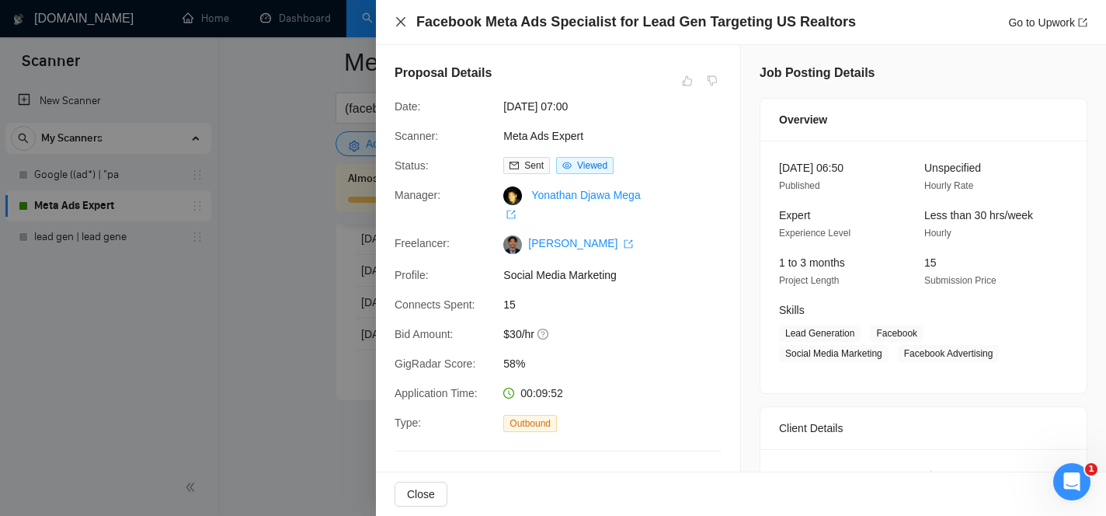
click at [399, 20] on icon "close" at bounding box center [400, 21] width 9 height 9
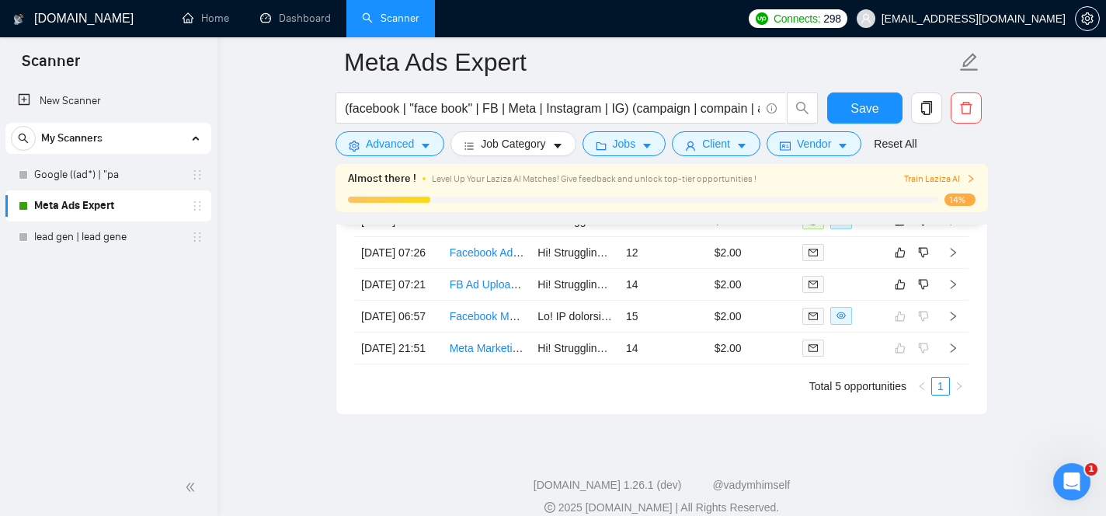
scroll to position [4088, 0]
click at [476, 290] on link "FB Ad Uploader Needed" at bounding box center [509, 283] width 118 height 12
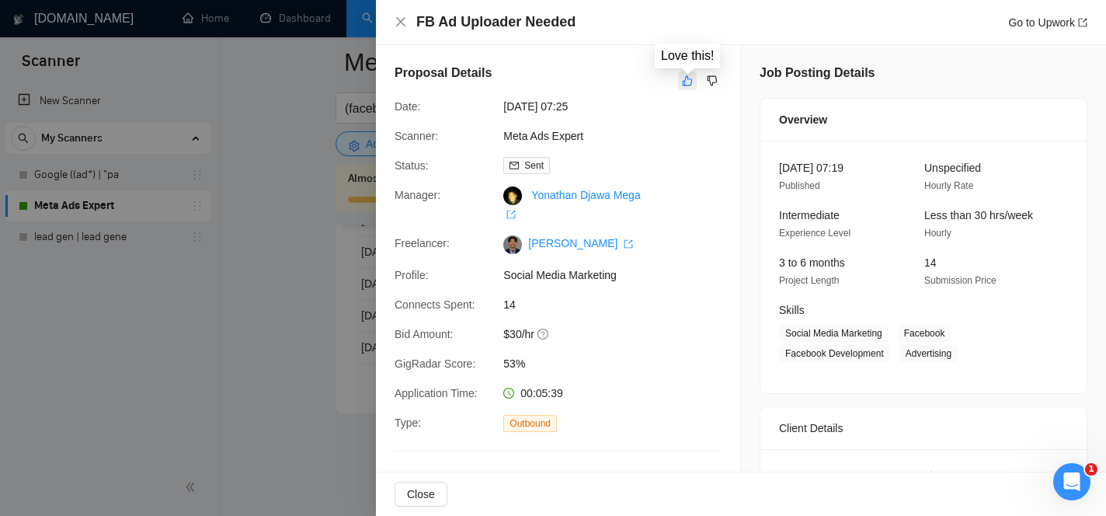
click at [682, 80] on icon "like" at bounding box center [687, 81] width 11 height 12
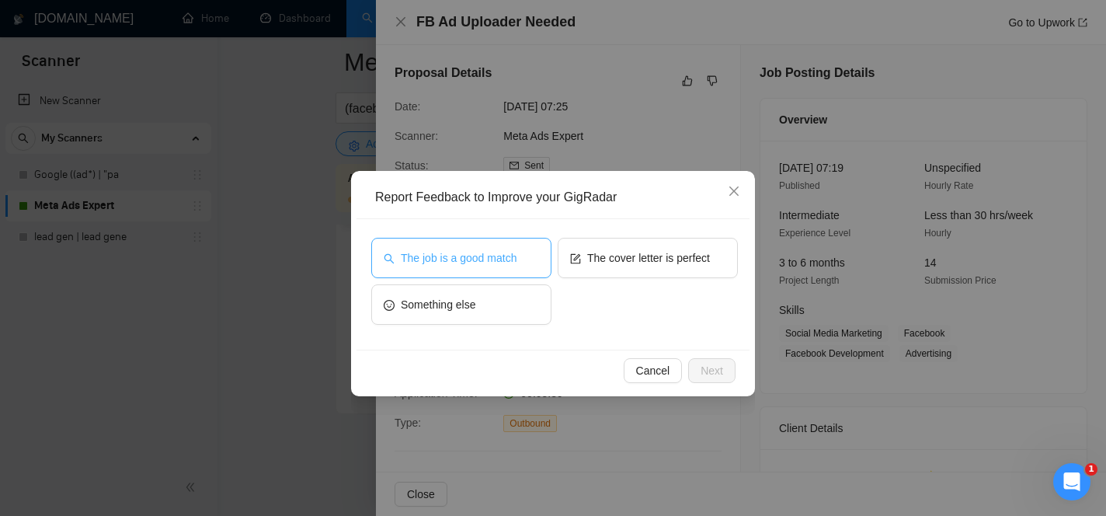
click at [524, 262] on button "The job is a good match" at bounding box center [461, 258] width 180 height 40
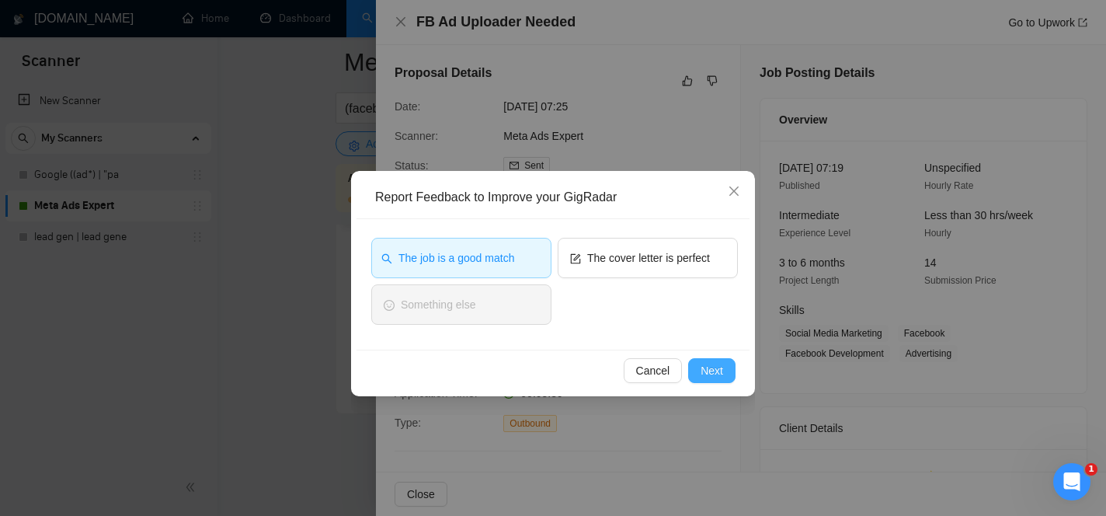
click at [724, 367] on button "Next" at bounding box center [711, 370] width 47 height 25
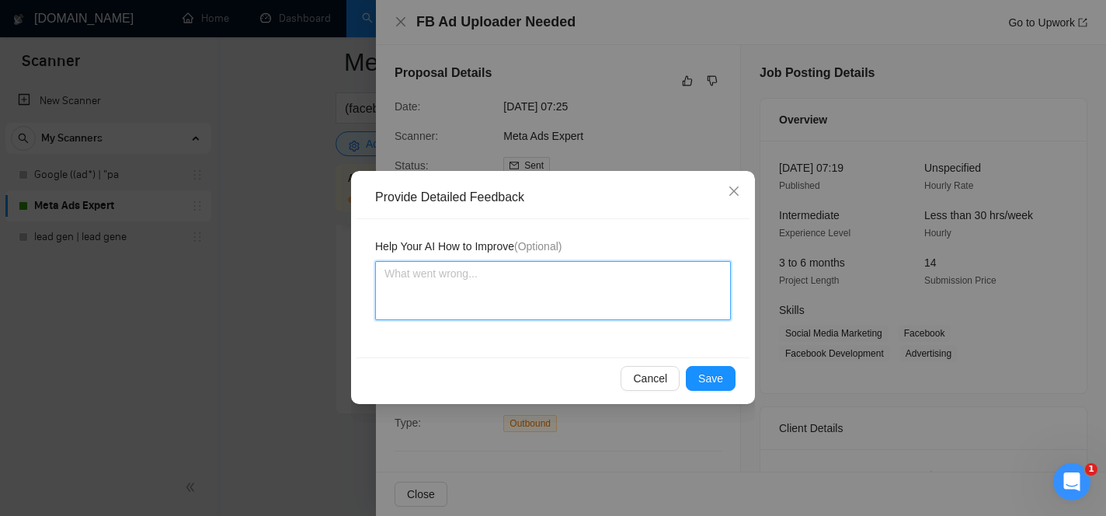
click at [656, 305] on textarea at bounding box center [553, 290] width 356 height 59
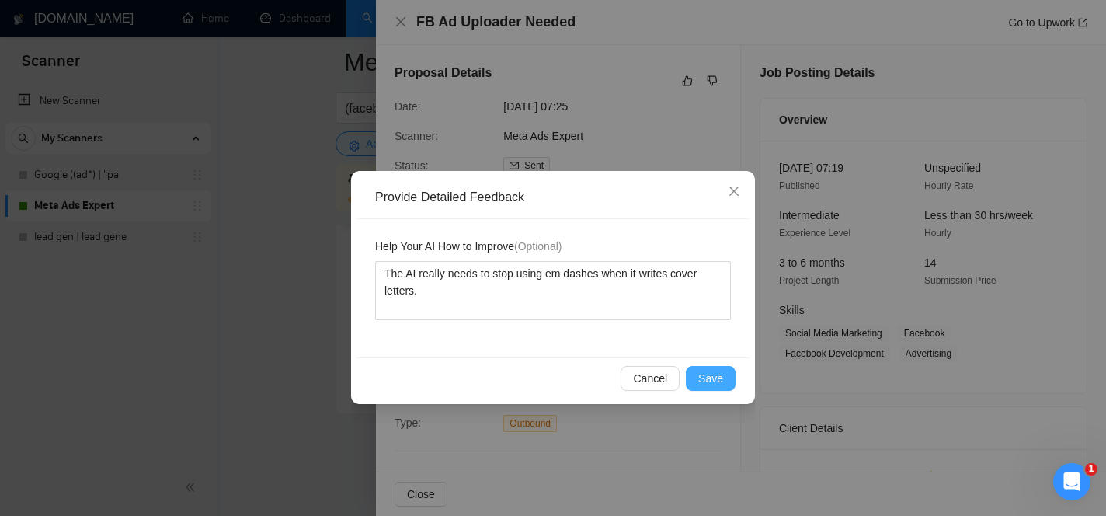
click at [719, 373] on span "Save" at bounding box center [710, 378] width 25 height 17
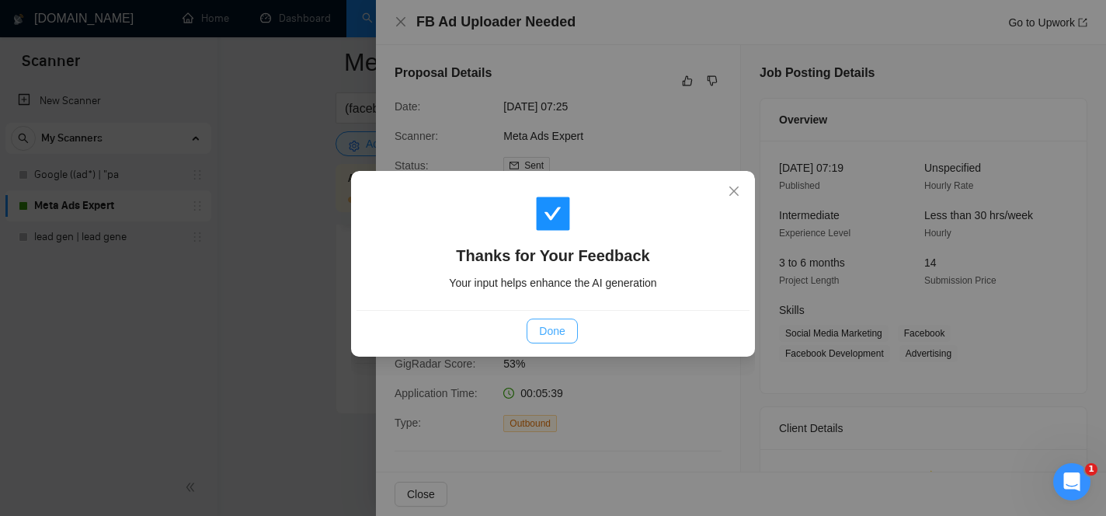
click at [561, 328] on span "Done" at bounding box center [552, 330] width 26 height 17
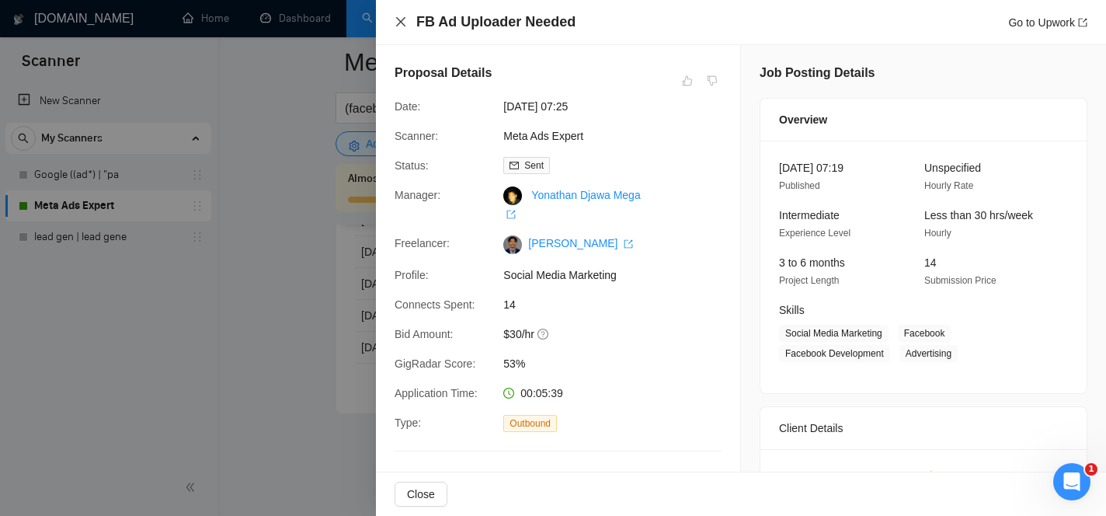
click at [401, 20] on icon "close" at bounding box center [401, 22] width 12 height 12
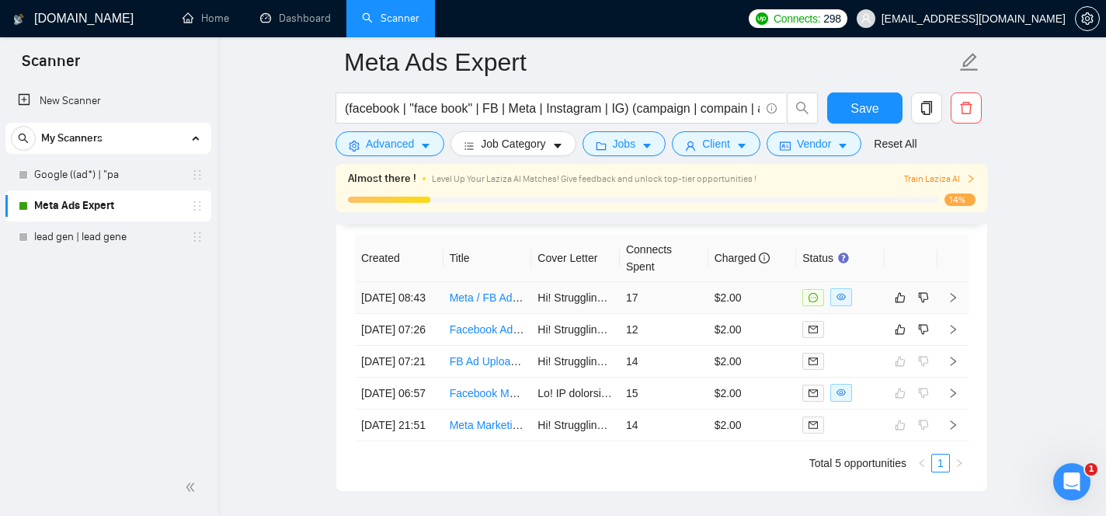
scroll to position [4015, 0]
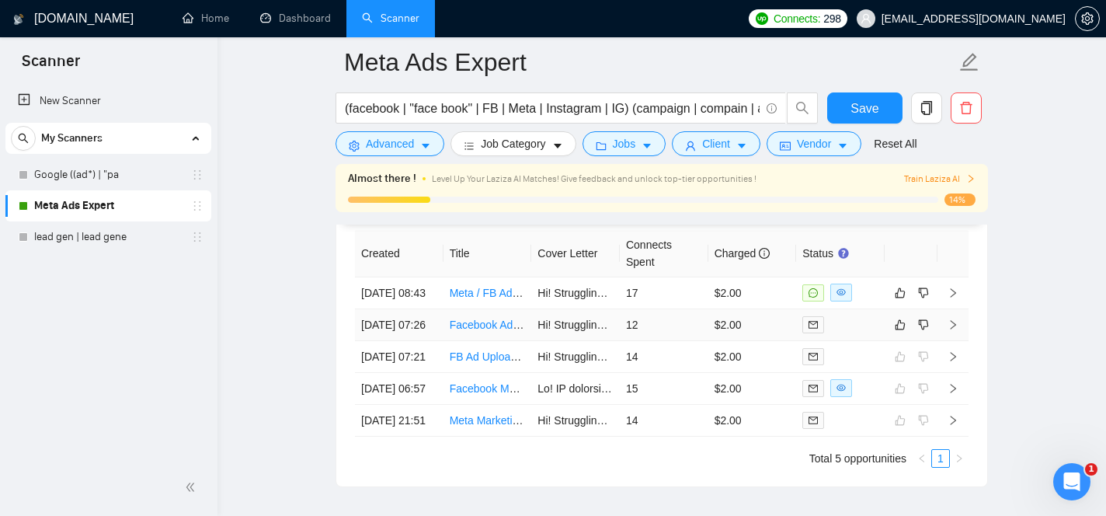
click at [482, 331] on link "Facebook Ad Manager for Mobile Massage Therapist" at bounding box center [578, 325] width 256 height 12
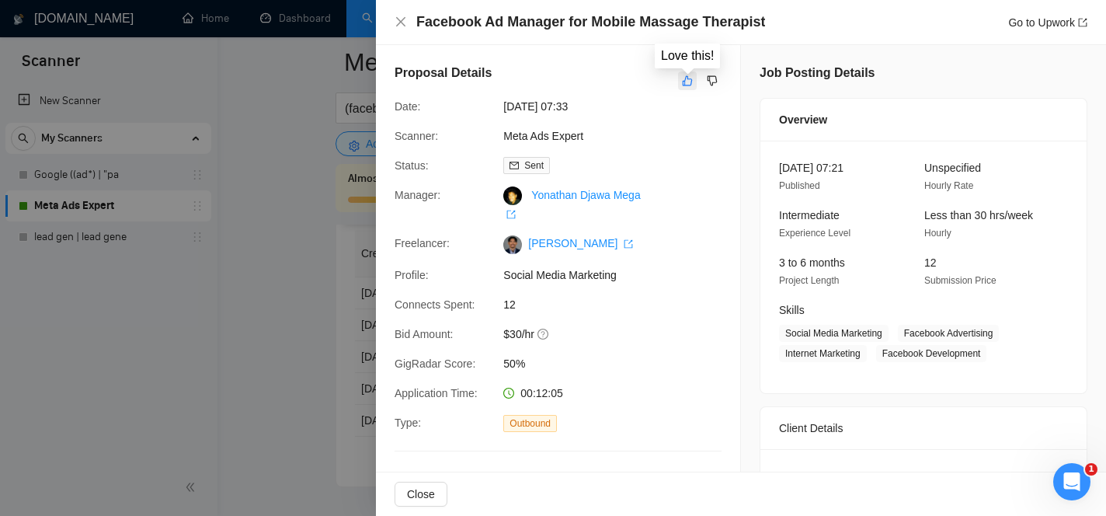
click at [683, 85] on icon "like" at bounding box center [688, 81] width 10 height 10
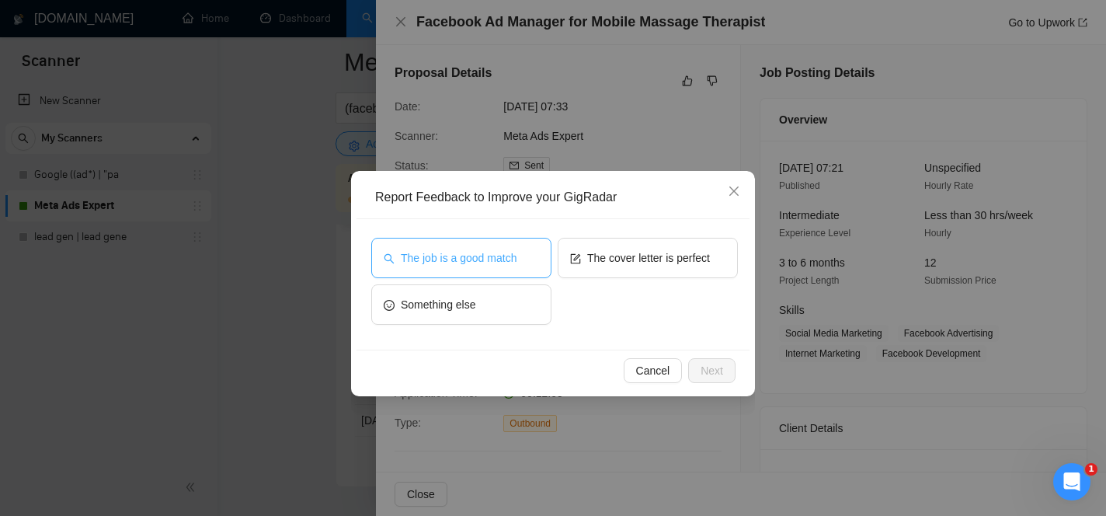
click at [532, 259] on button "The job is a good match" at bounding box center [461, 258] width 180 height 40
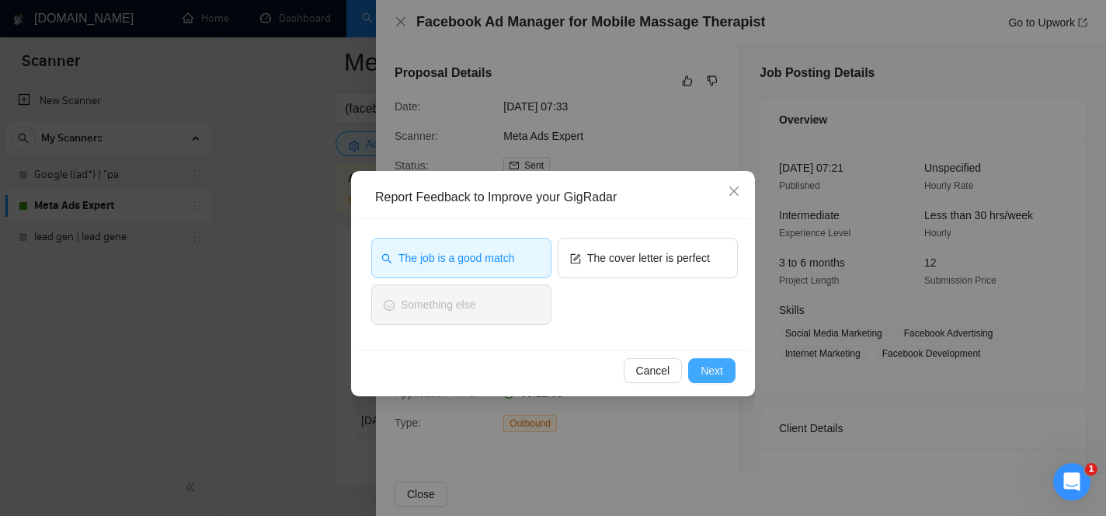
click at [720, 369] on span "Next" at bounding box center [712, 370] width 23 height 17
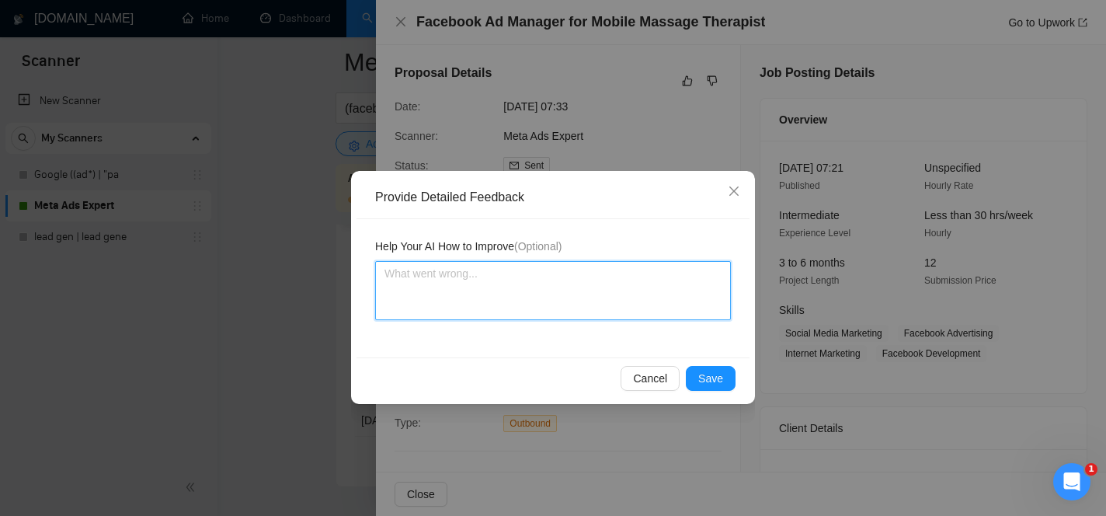
click at [613, 288] on textarea at bounding box center [553, 290] width 356 height 59
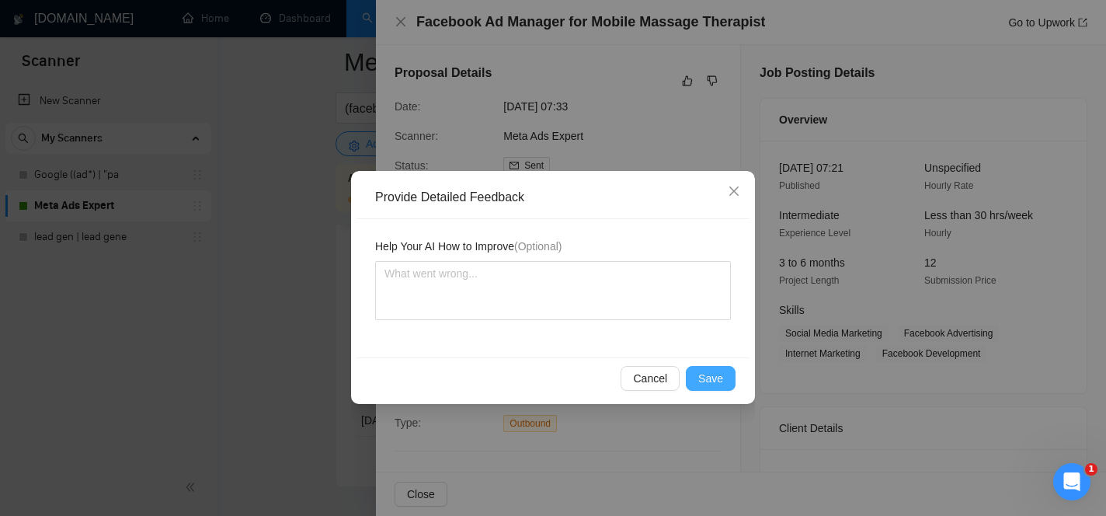
click at [709, 374] on span "Save" at bounding box center [710, 378] width 25 height 17
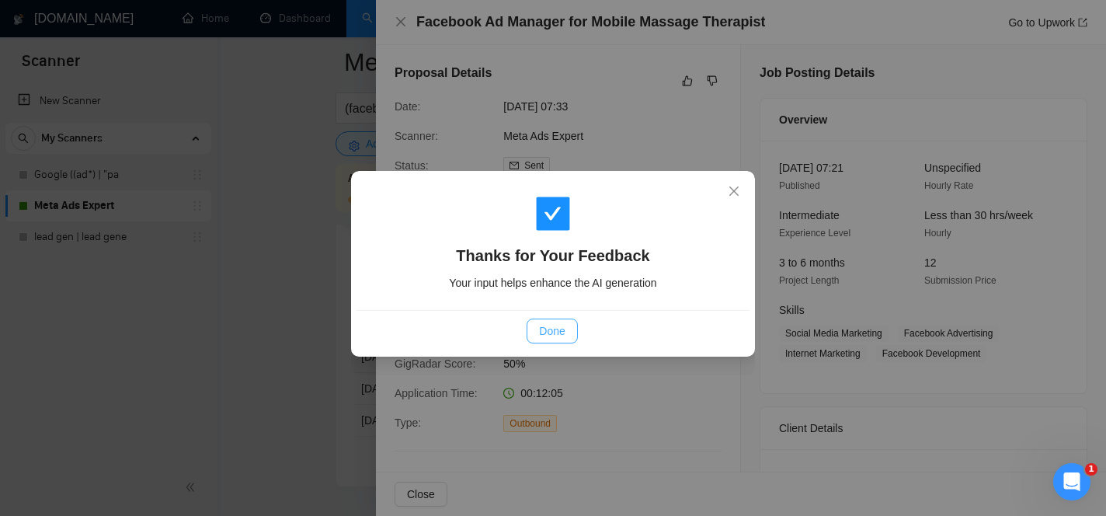
click at [566, 323] on button "Done" at bounding box center [552, 331] width 50 height 25
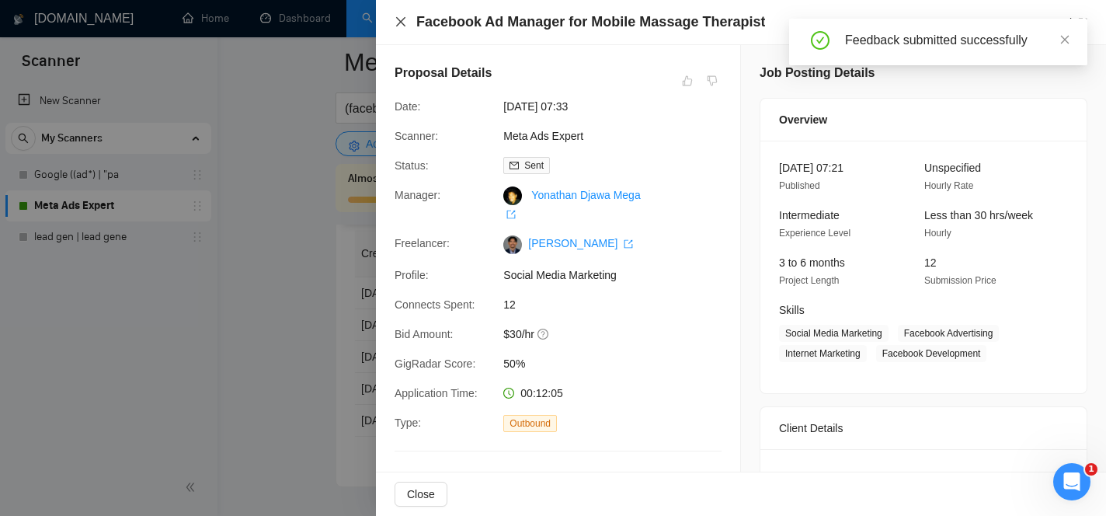
click at [402, 26] on icon "close" at bounding box center [401, 22] width 12 height 12
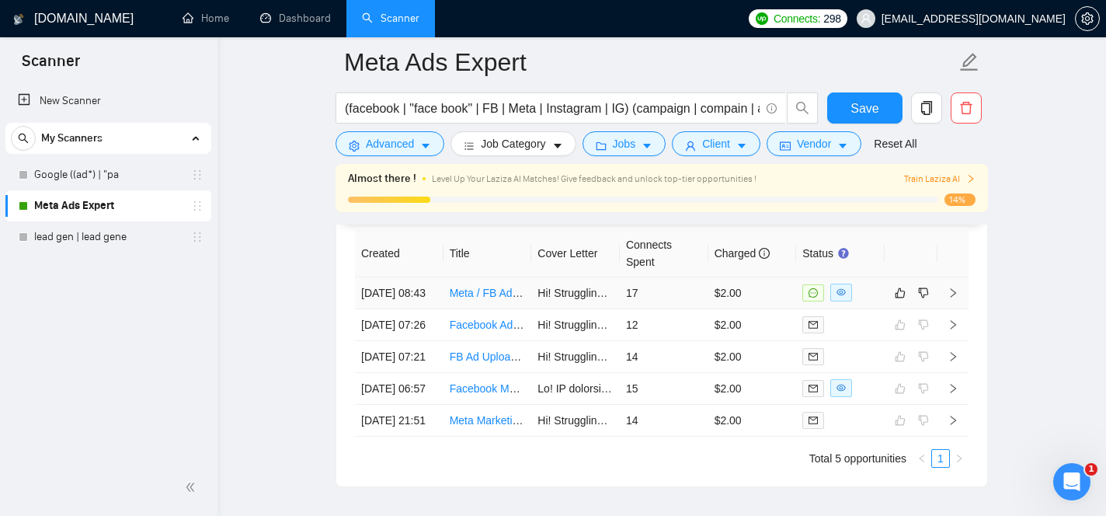
click at [493, 299] on link "Meta / FB Ad Media Buyer with Remodeller/Construction/Renovation Niche Experien…" at bounding box center [659, 293] width 418 height 12
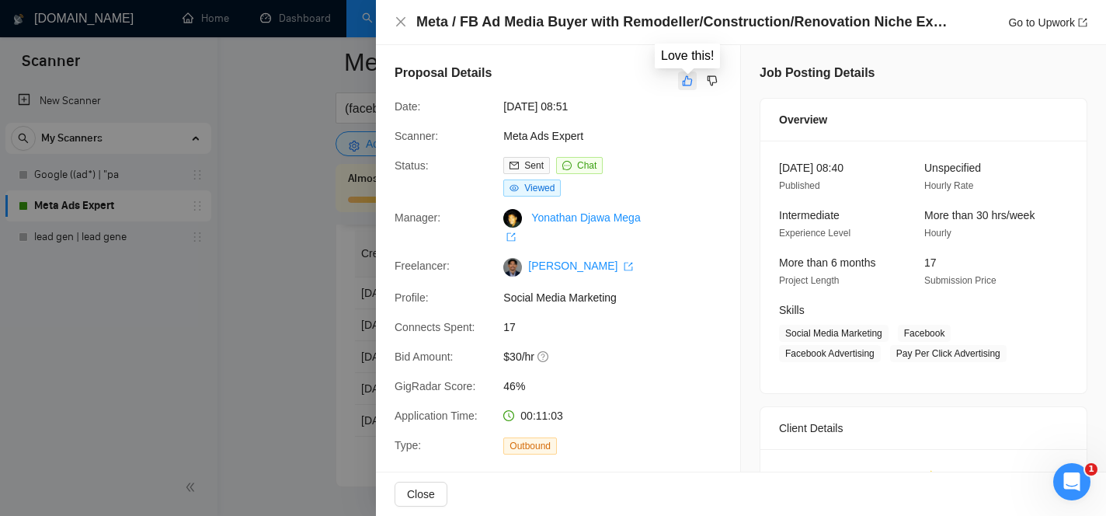
click at [681, 76] on button "button" at bounding box center [687, 80] width 19 height 19
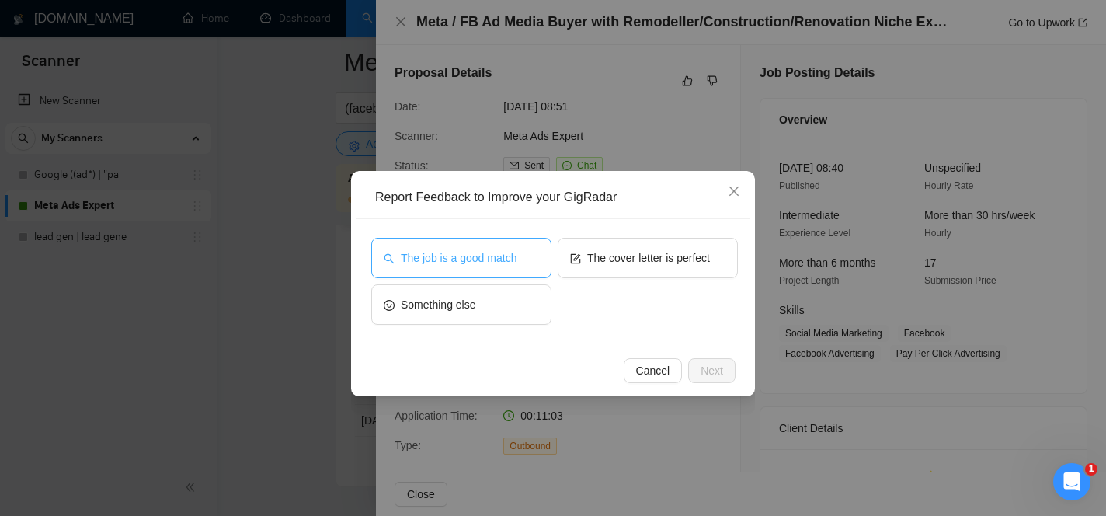
click at [522, 246] on button "The job is a good match" at bounding box center [461, 258] width 180 height 40
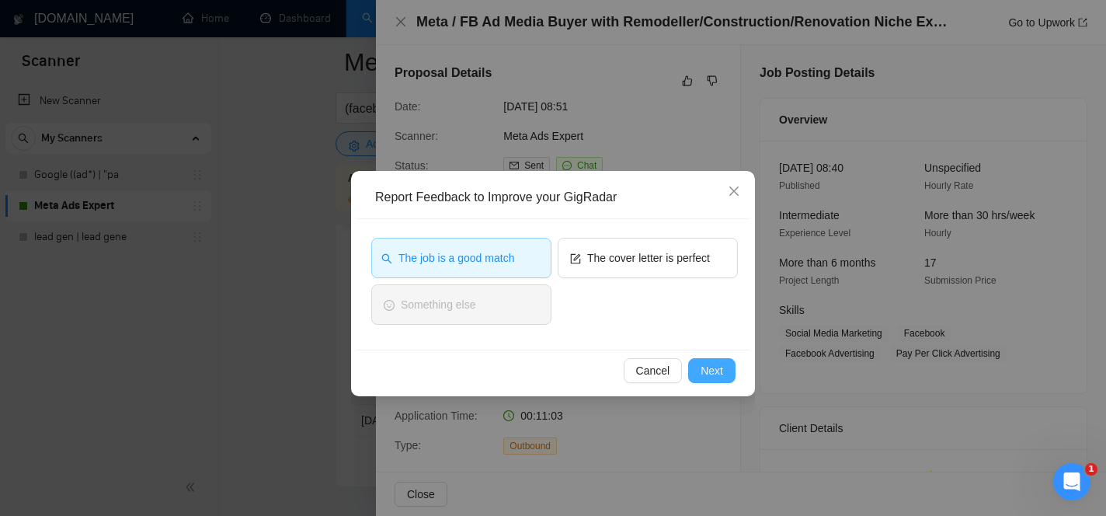
click at [694, 370] on button "Next" at bounding box center [711, 370] width 47 height 25
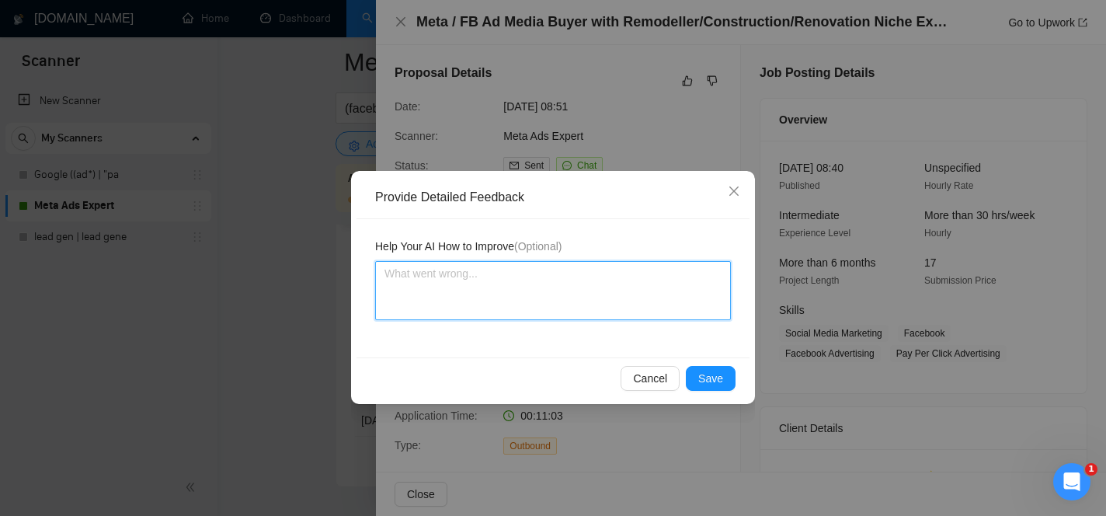
click at [635, 294] on textarea at bounding box center [553, 290] width 356 height 59
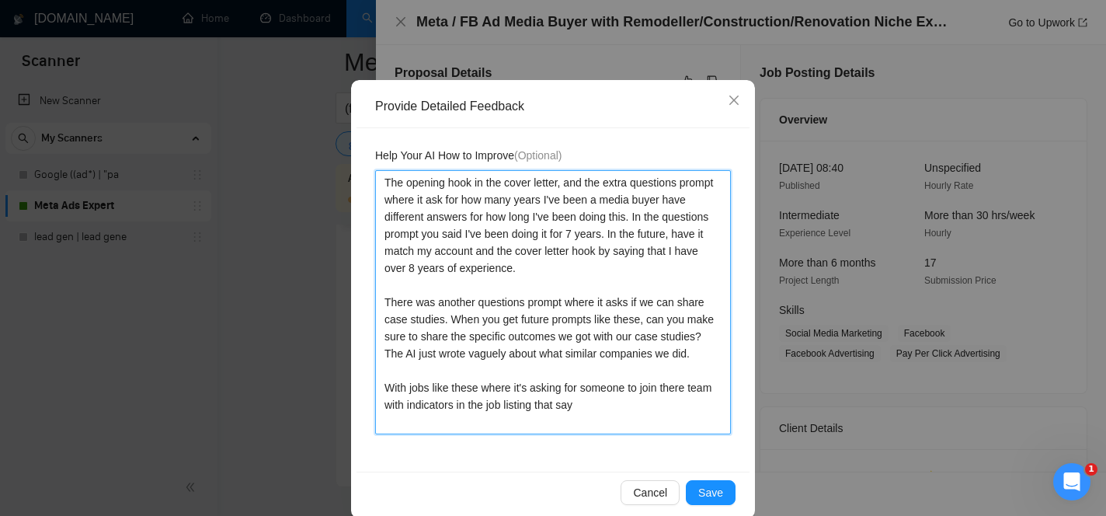
scroll to position [93, 0]
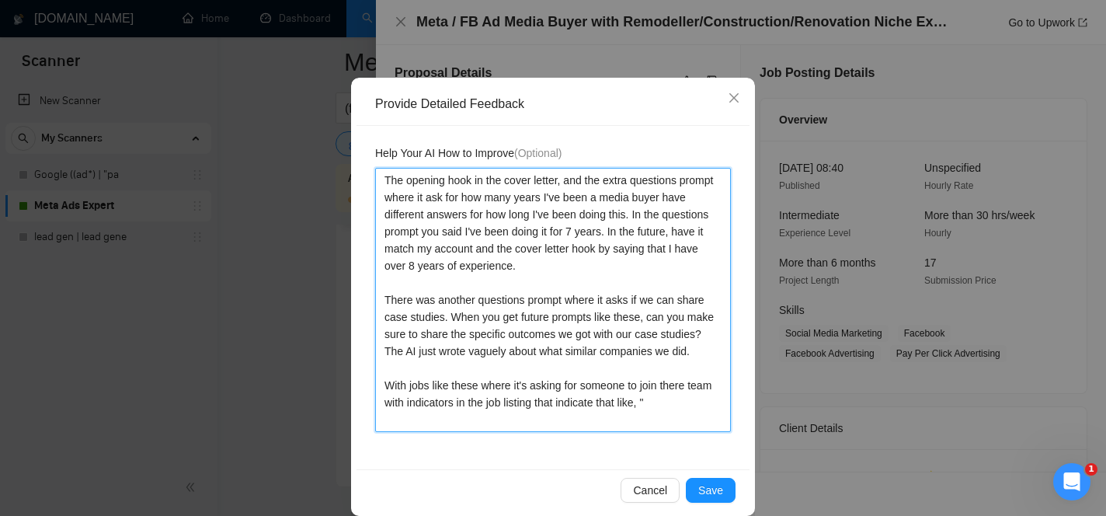
paste textarea "We are looking for someone to join our team as a FB / Meta Media Buyer."
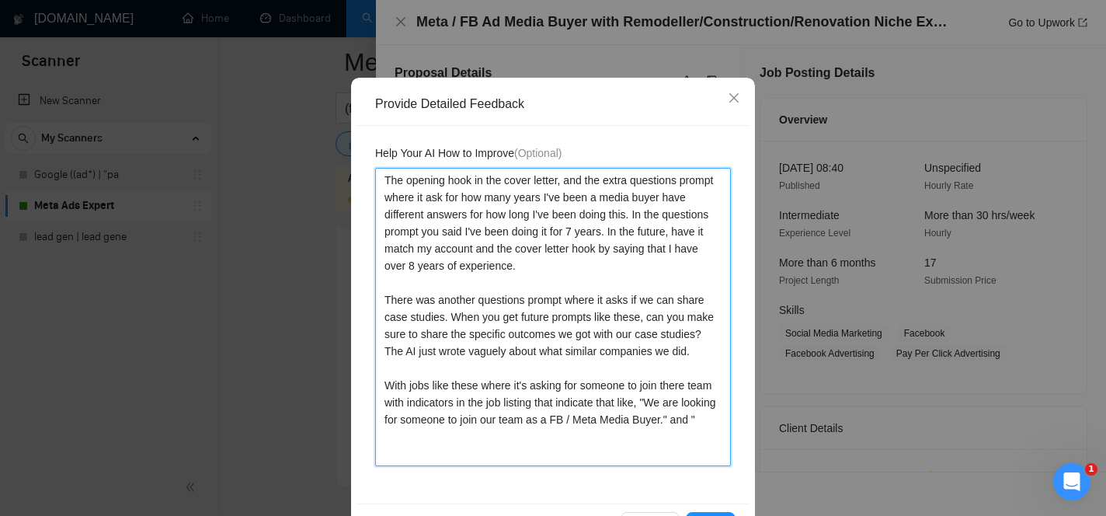
paste textarea "Must be able to work on Slack and with our team within EST/PST working hours."
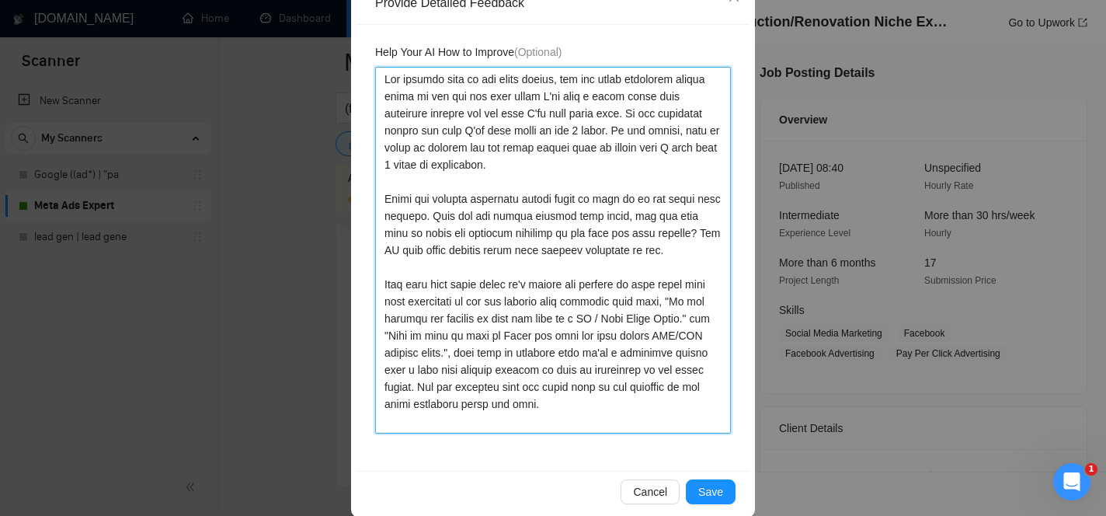
scroll to position [214, 0]
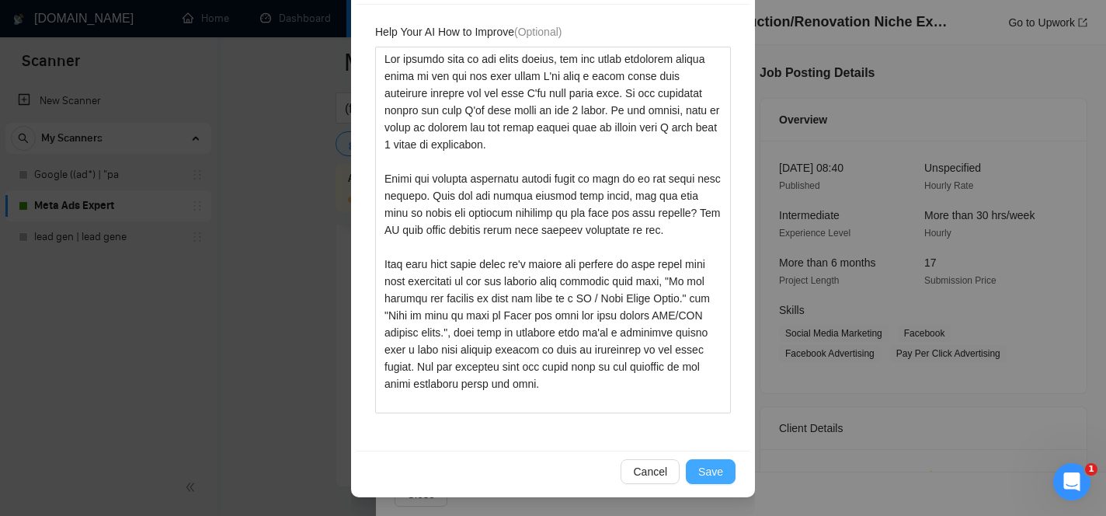
click at [709, 466] on span "Save" at bounding box center [710, 471] width 25 height 17
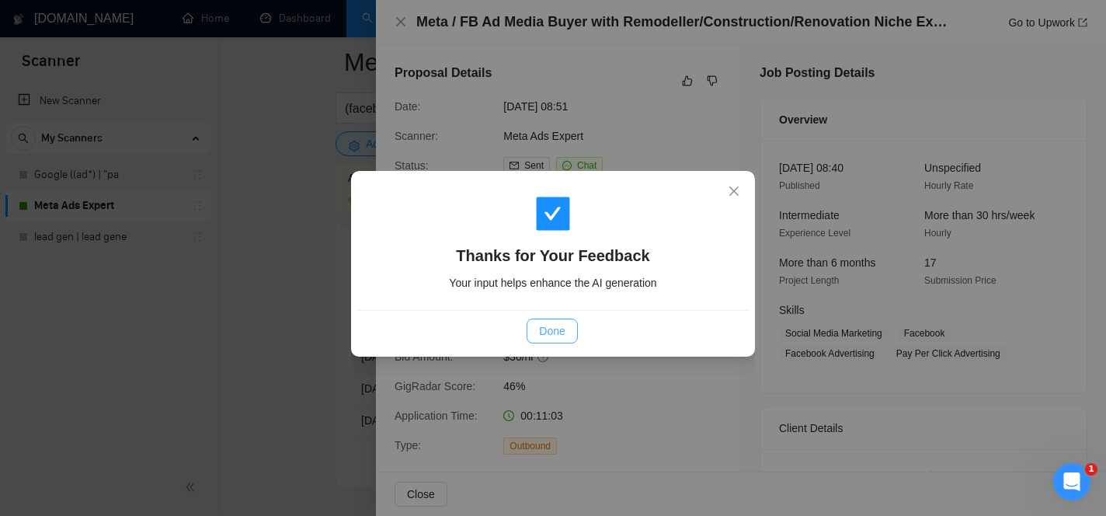
click at [555, 329] on span "Done" at bounding box center [552, 330] width 26 height 17
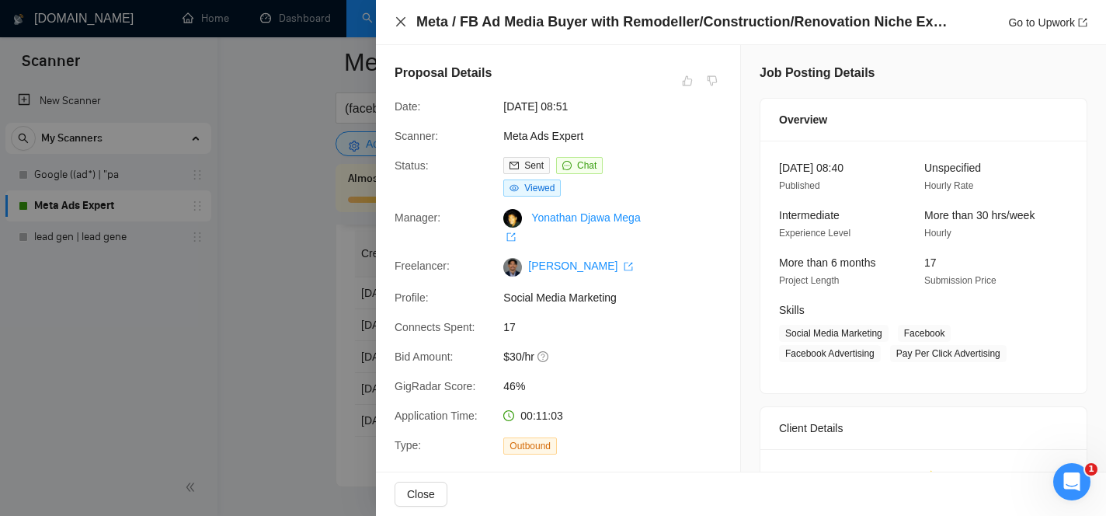
click at [398, 19] on icon "close" at bounding box center [400, 21] width 9 height 9
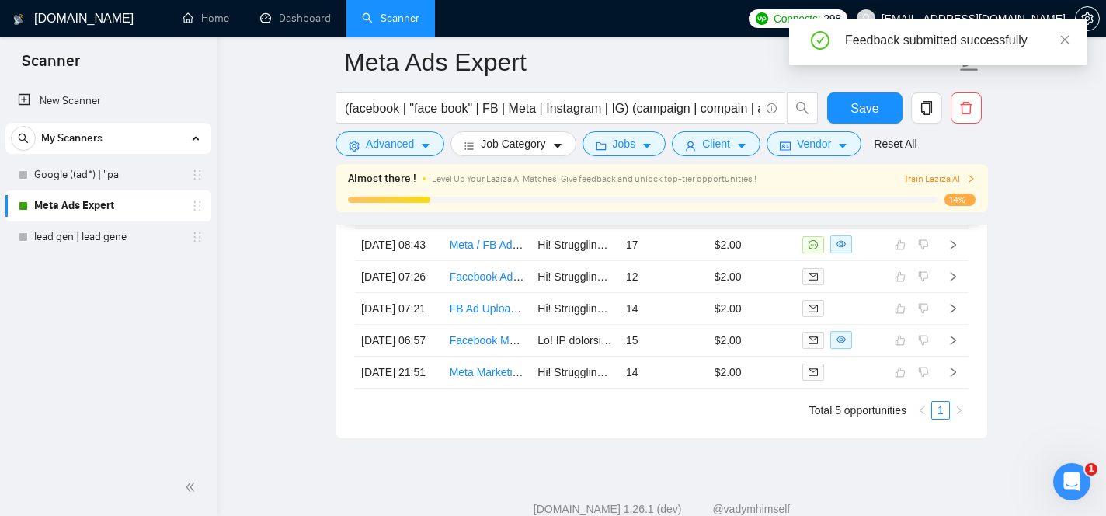
scroll to position [4074, 0]
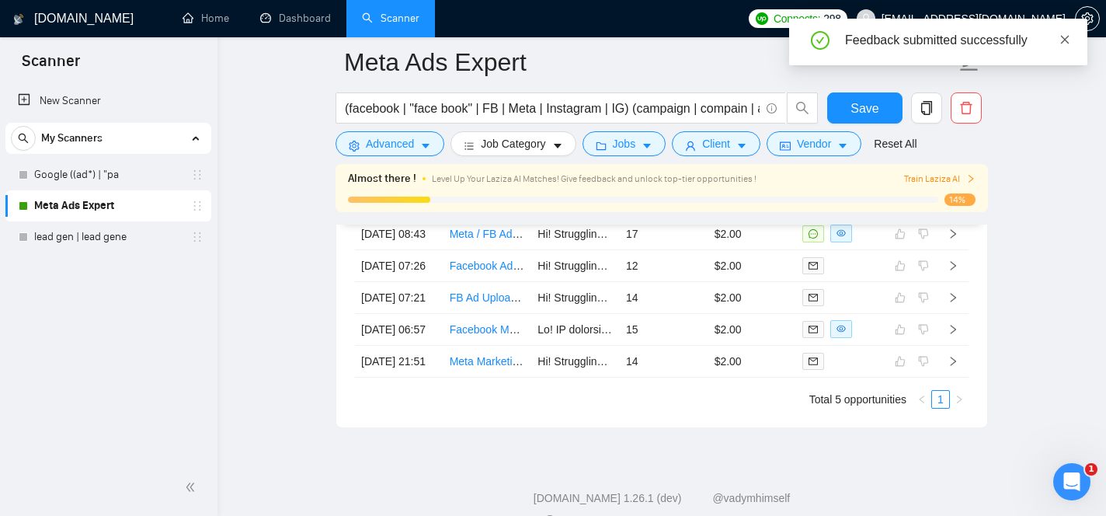
click at [1069, 44] on icon "close" at bounding box center [1065, 39] width 11 height 11
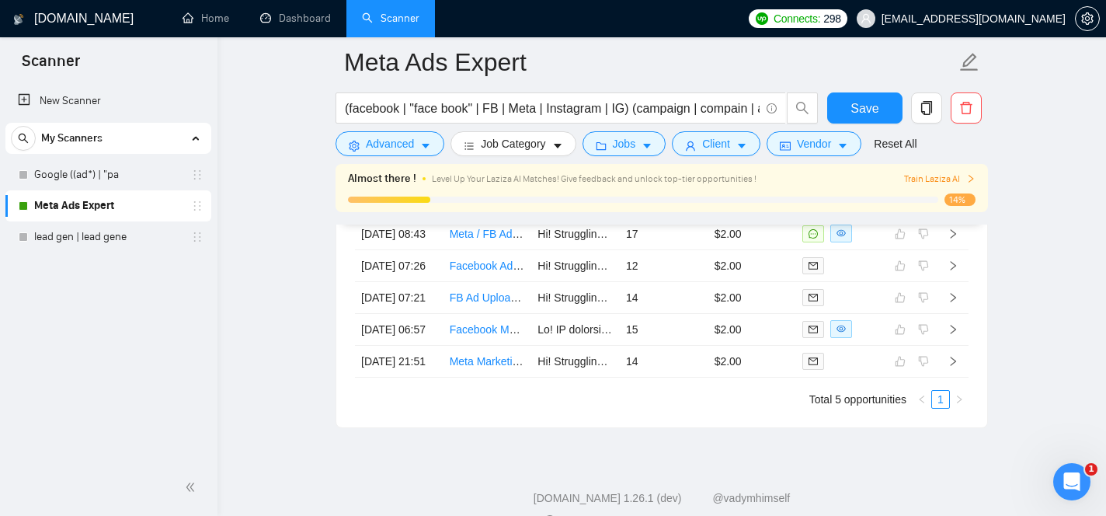
click at [936, 186] on div "Almost there ! Level Up Your Laziza AI Matches! Give feedback and unlock top-ti…" at bounding box center [662, 178] width 628 height 17
click at [970, 177] on icon "right" at bounding box center [970, 178] width 9 height 9
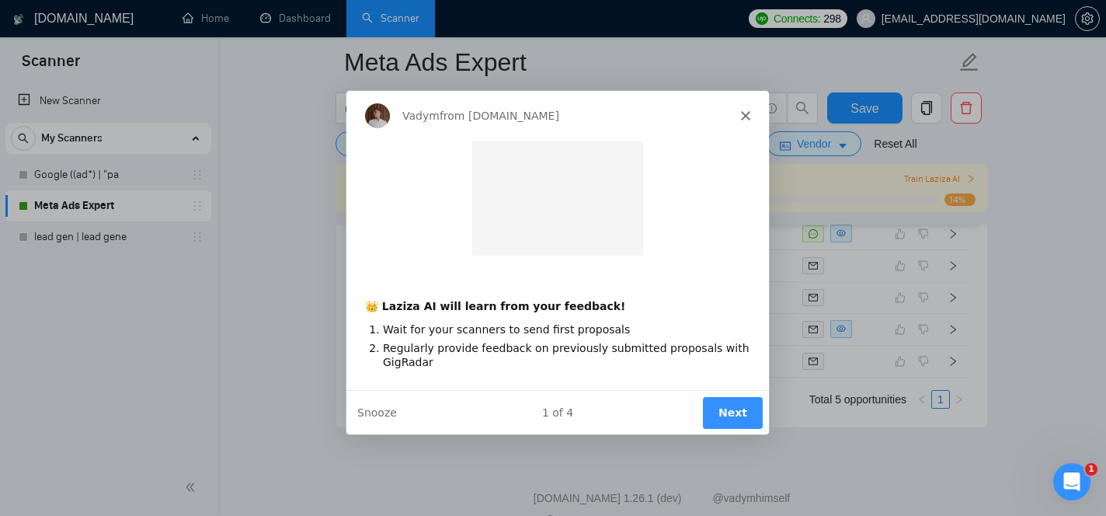
scroll to position [0, 0]
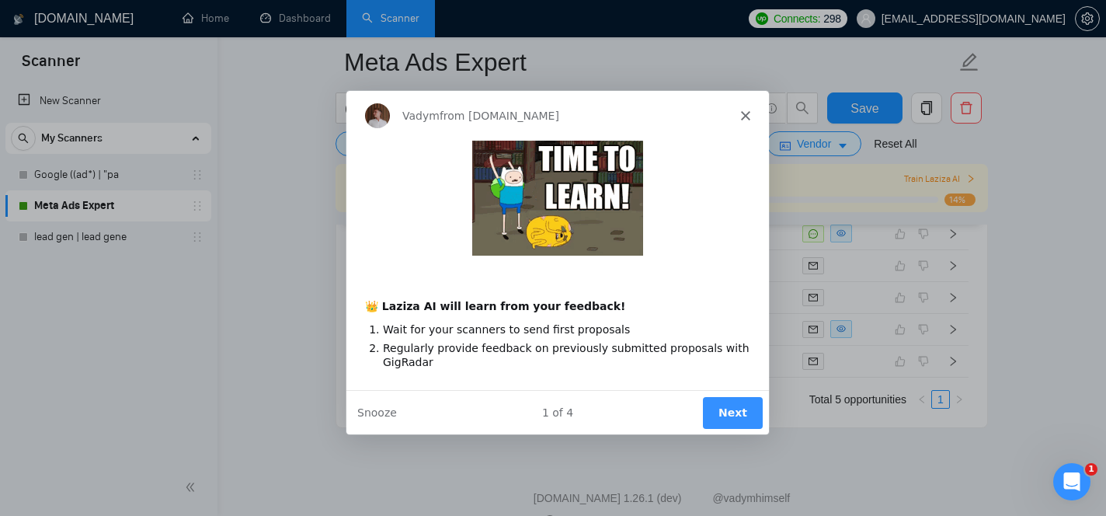
click at [753, 412] on button "Next" at bounding box center [732, 411] width 60 height 32
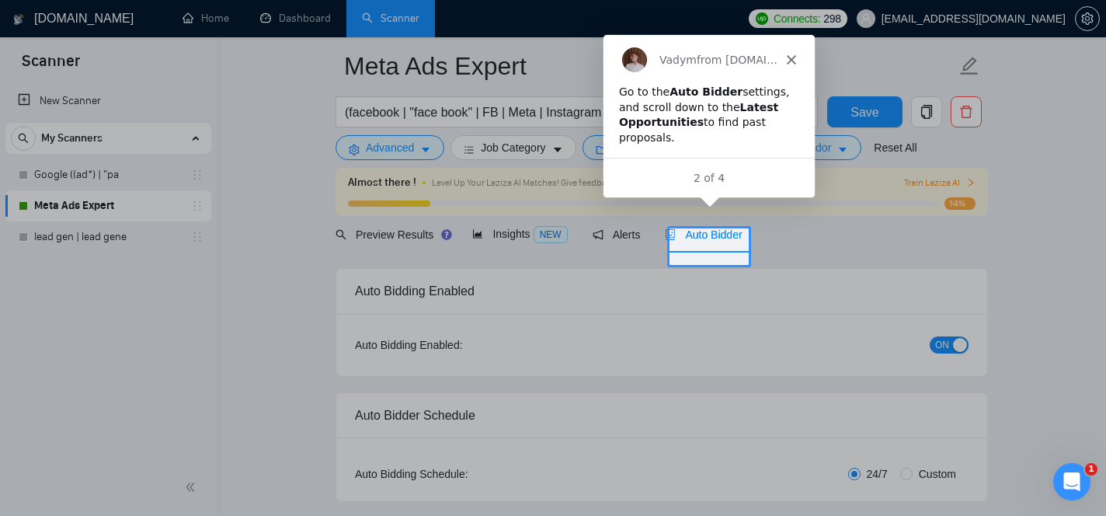
scroll to position [48, 0]
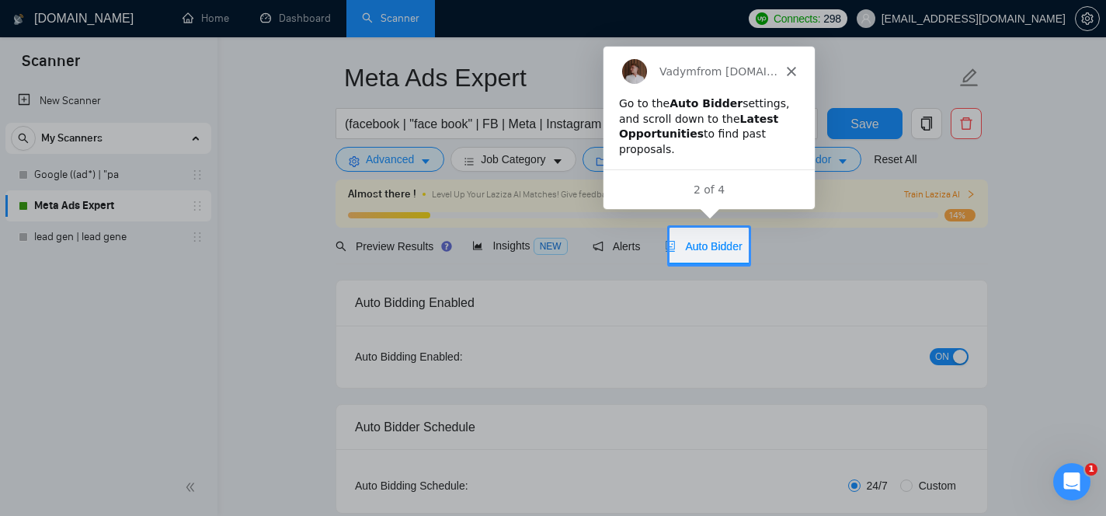
click at [720, 249] on span "Auto Bidder" at bounding box center [703, 246] width 77 height 12
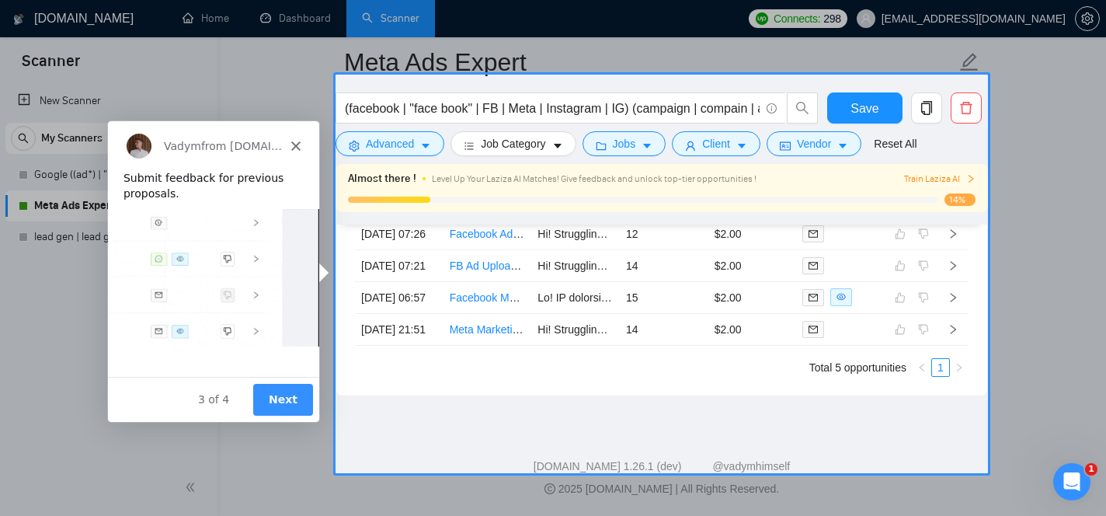
scroll to position [4183, 0]
click at [284, 402] on button "Next" at bounding box center [282, 399] width 60 height 32
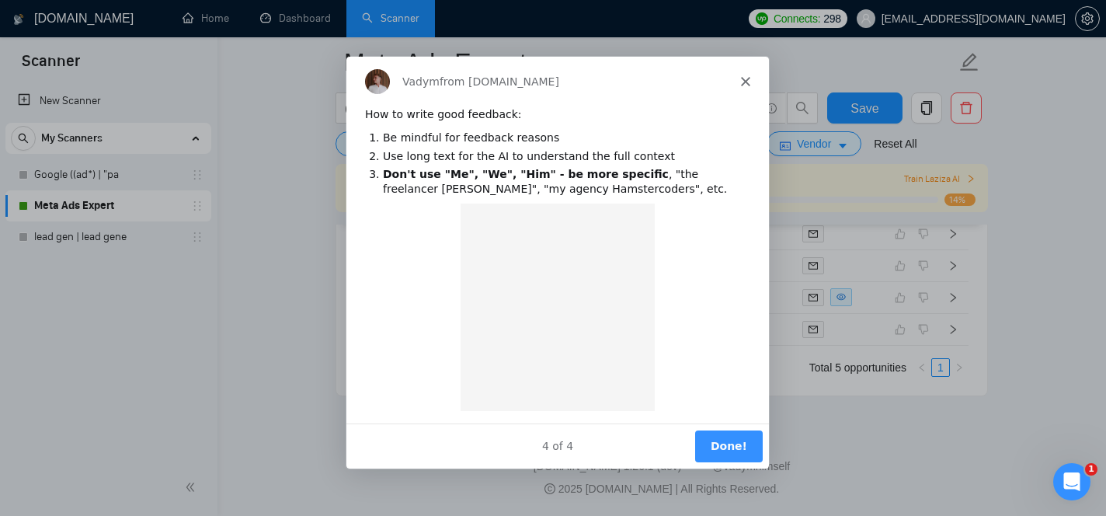
scroll to position [0, 0]
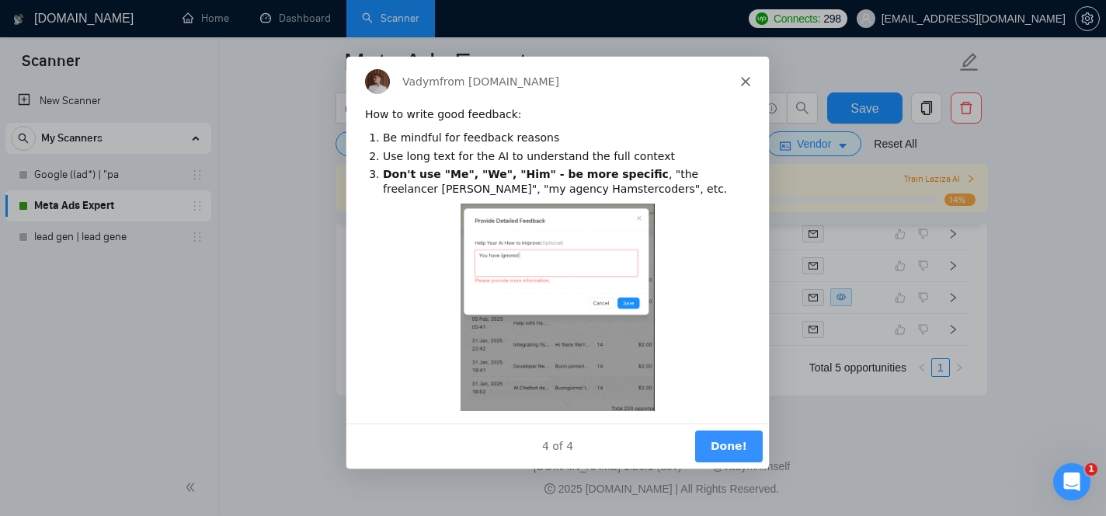
click at [719, 437] on button "Done!" at bounding box center [729, 445] width 68 height 32
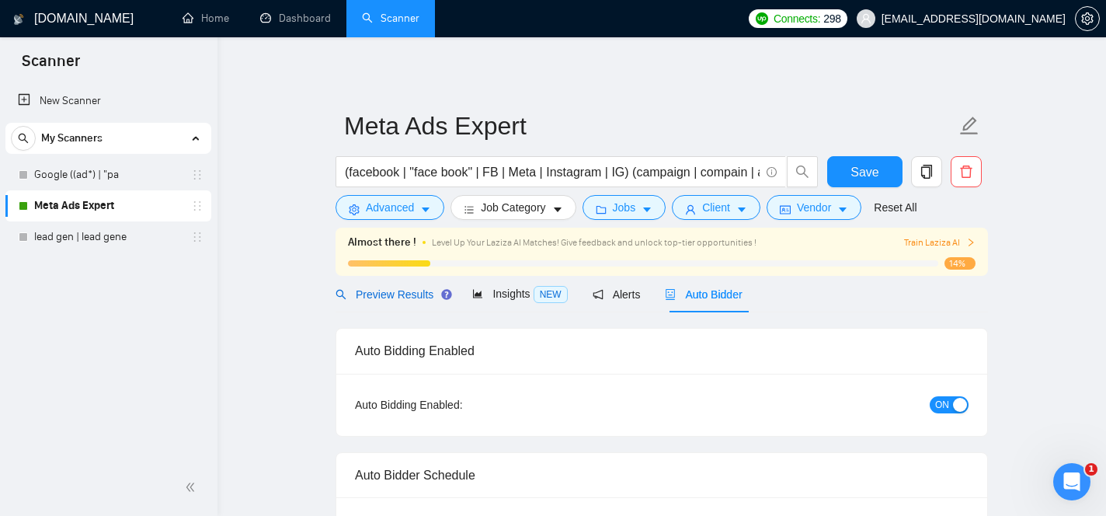
click at [383, 295] on span "Preview Results" at bounding box center [392, 294] width 112 height 12
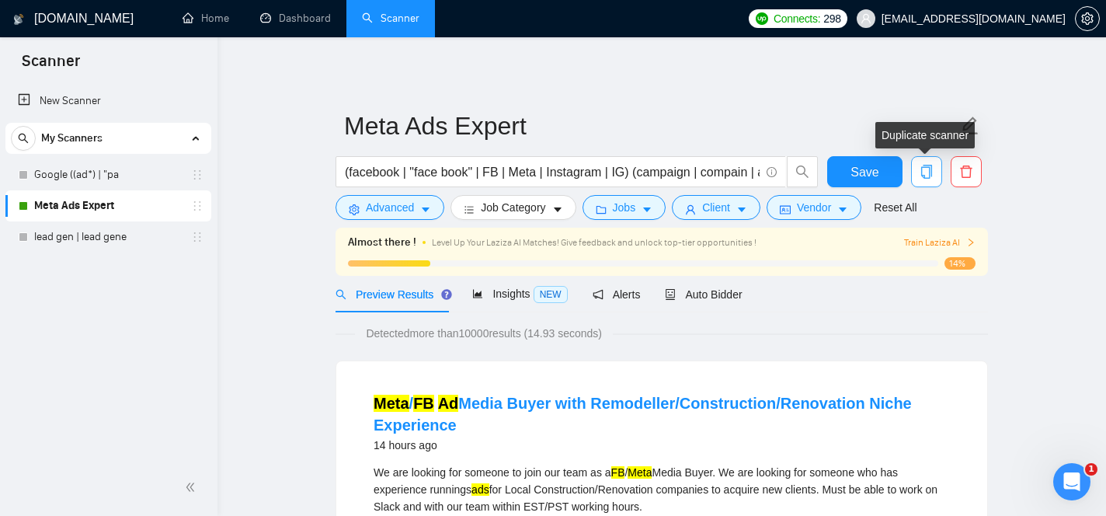
click at [927, 172] on icon "copy" at bounding box center [927, 172] width 14 height 14
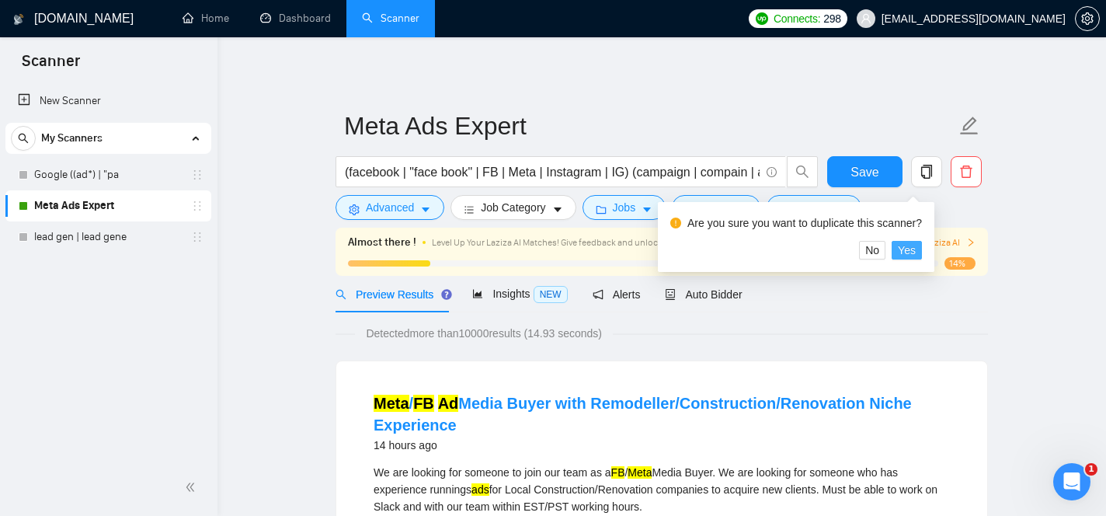
click at [916, 252] on span "Yes" at bounding box center [907, 250] width 18 height 17
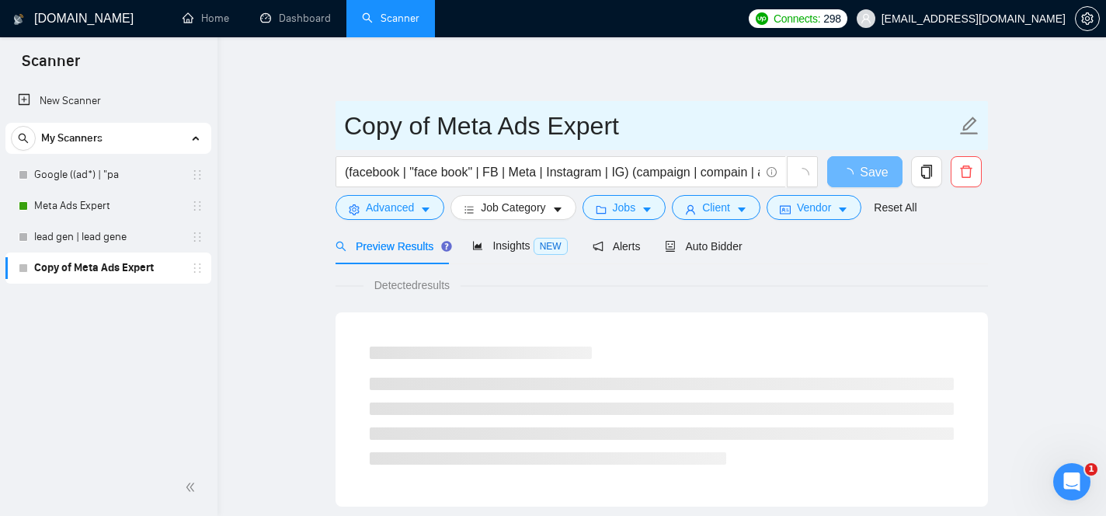
click at [451, 132] on input "Copy of Meta Ads Expert" at bounding box center [650, 125] width 612 height 39
drag, startPoint x: 487, startPoint y: 133, endPoint x: 333, endPoint y: 131, distance: 153.8
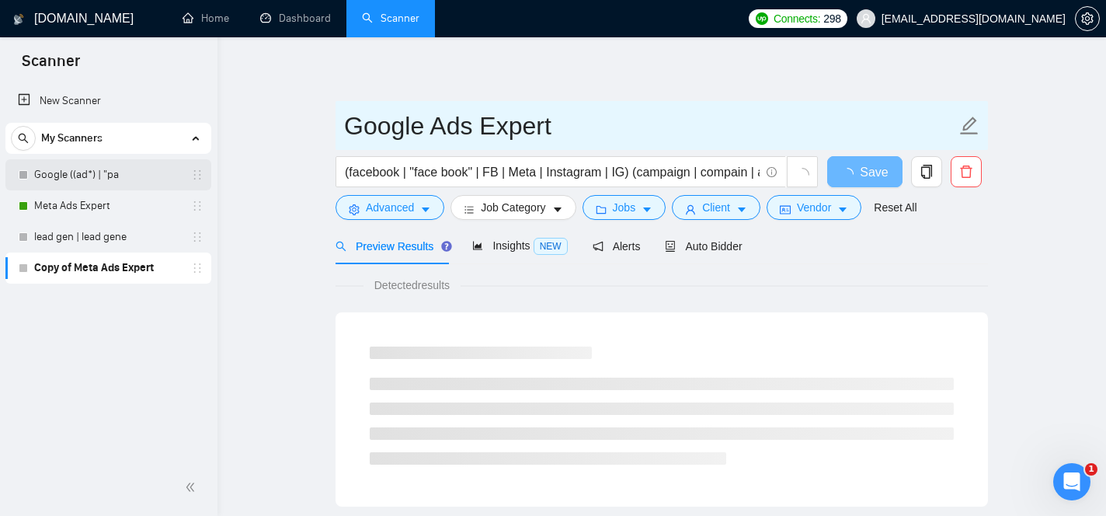
type input "Google Ads Expert"
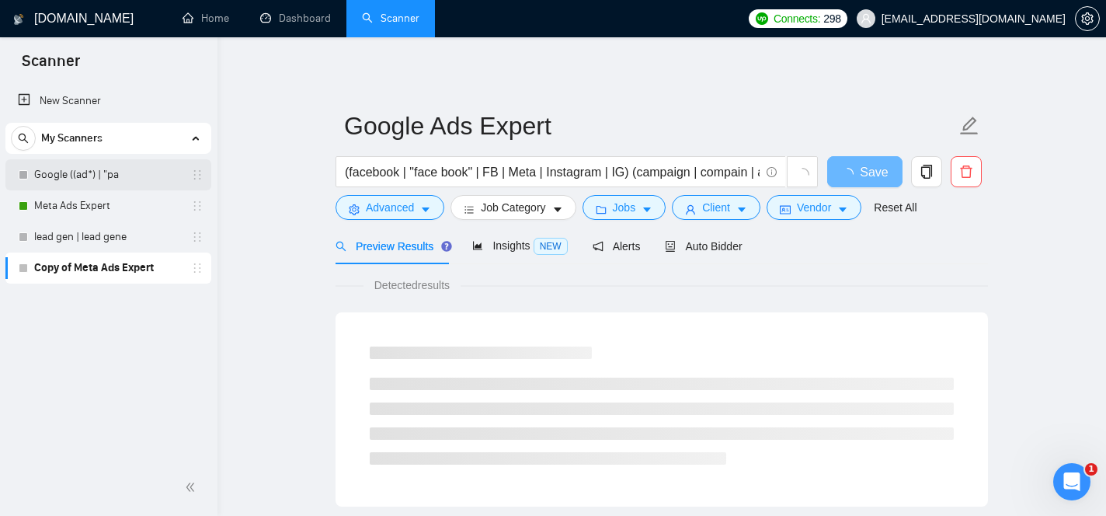
click at [124, 176] on link "Google ((ad*) | "pa" at bounding box center [108, 174] width 148 height 31
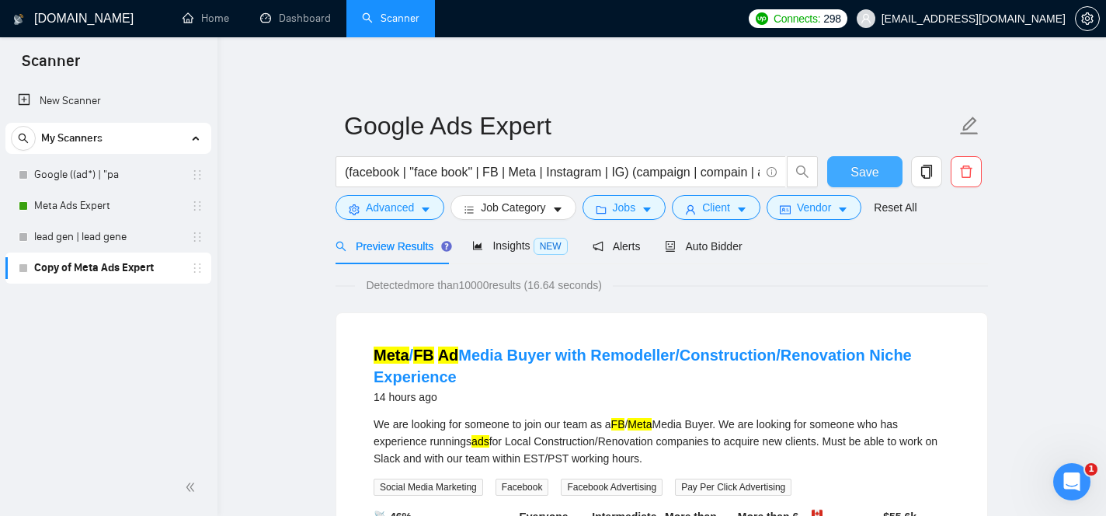
click at [858, 172] on span "Save" at bounding box center [865, 171] width 28 height 19
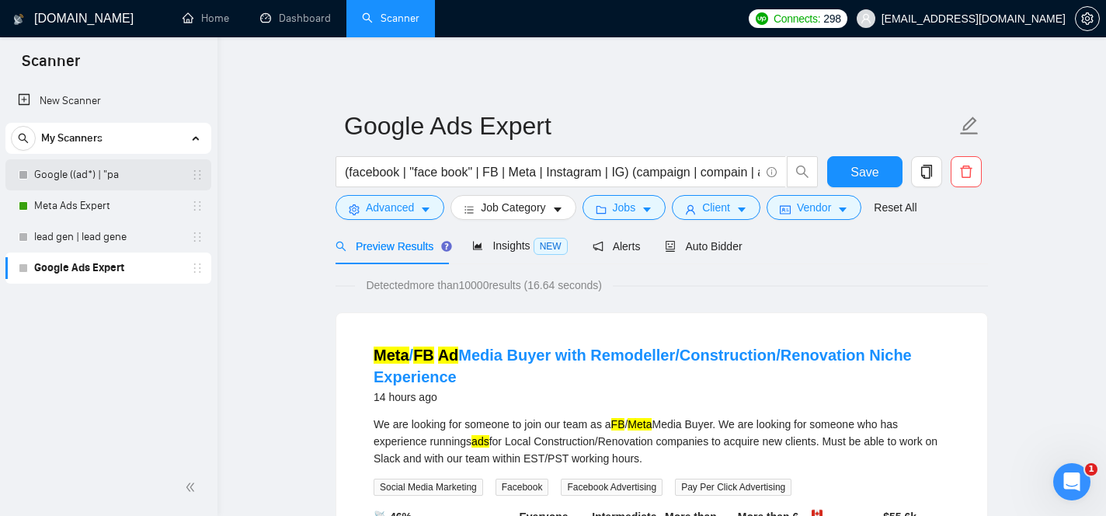
click at [123, 177] on link "Google ((ad*) | "pa" at bounding box center [108, 174] width 148 height 31
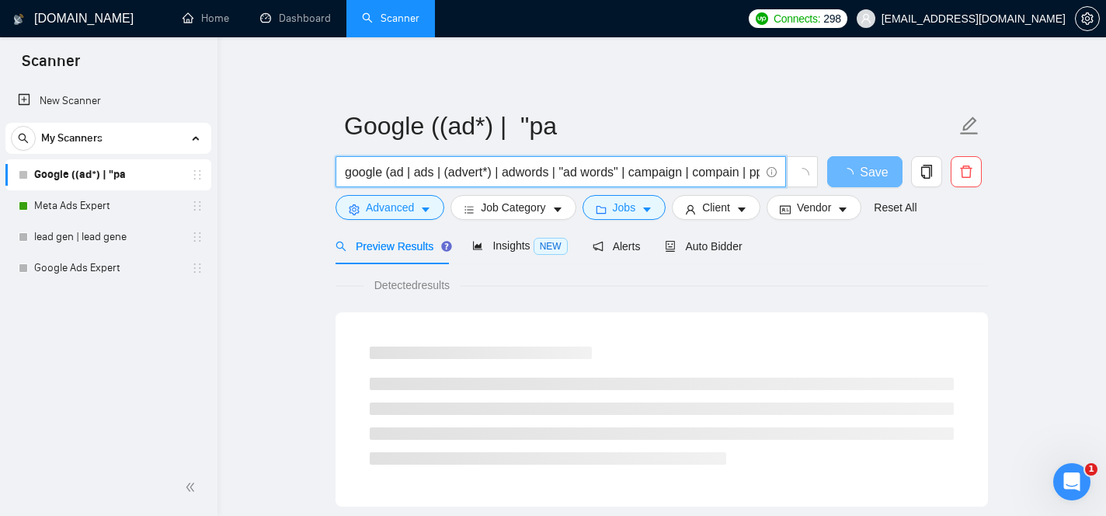
click at [548, 166] on input "google (ad | ads | (advert*) | adwords | "ad words" | campaign | compain | ppc …" at bounding box center [552, 171] width 415 height 19
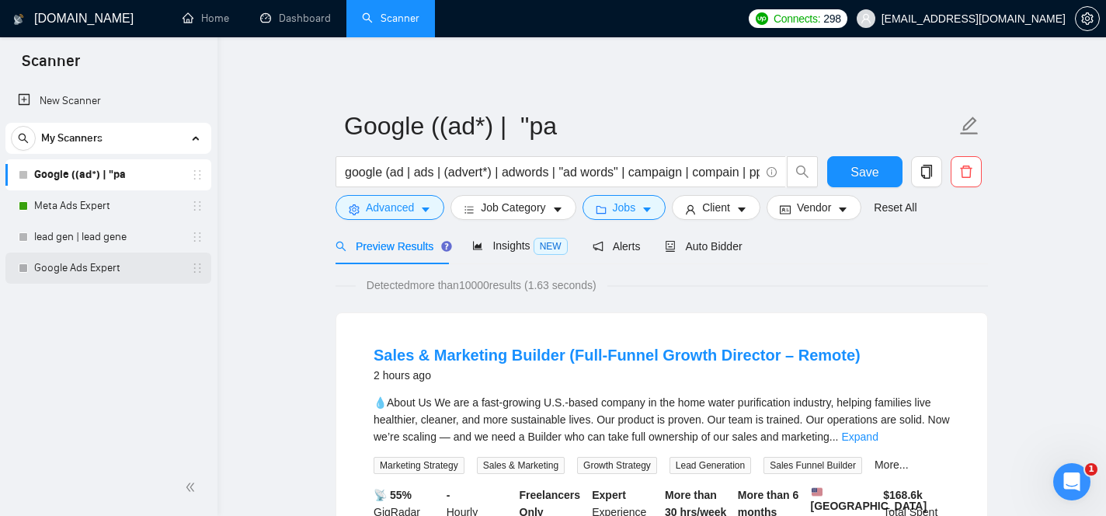
click at [77, 272] on link "Google Ads Expert" at bounding box center [108, 267] width 148 height 31
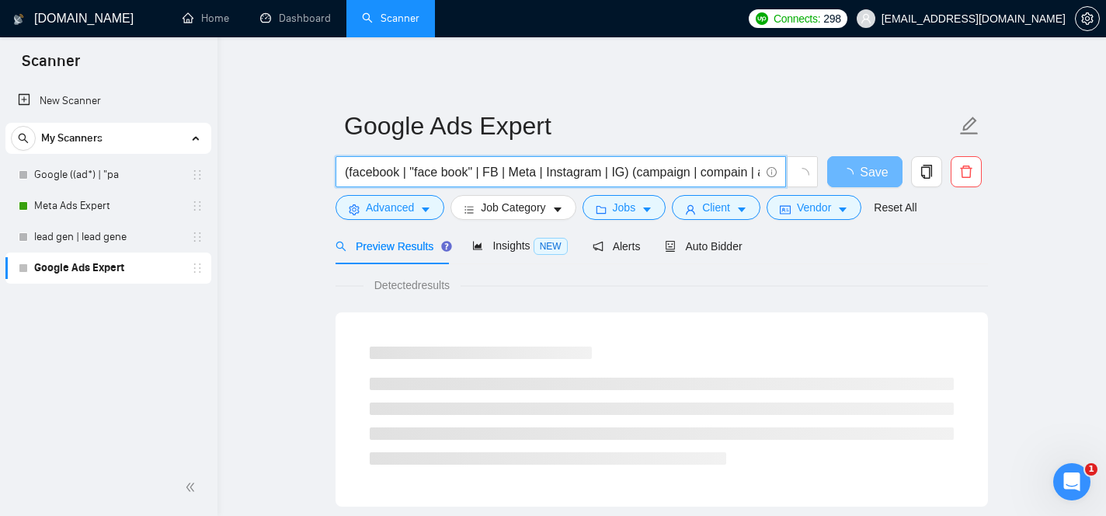
click at [427, 172] on input "(facebook | "face book" | FB | Meta | Instagram | IG) (campaign | compain | ad …" at bounding box center [552, 171] width 415 height 19
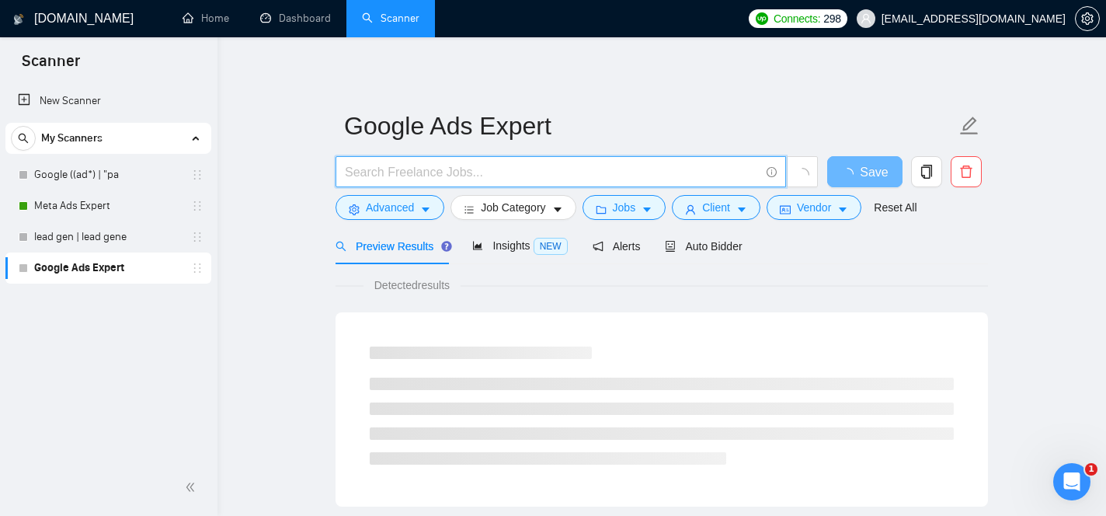
paste input "google (ad | ads | (advert*) | adwords | "ad words" | campaign | compain | ppc …"
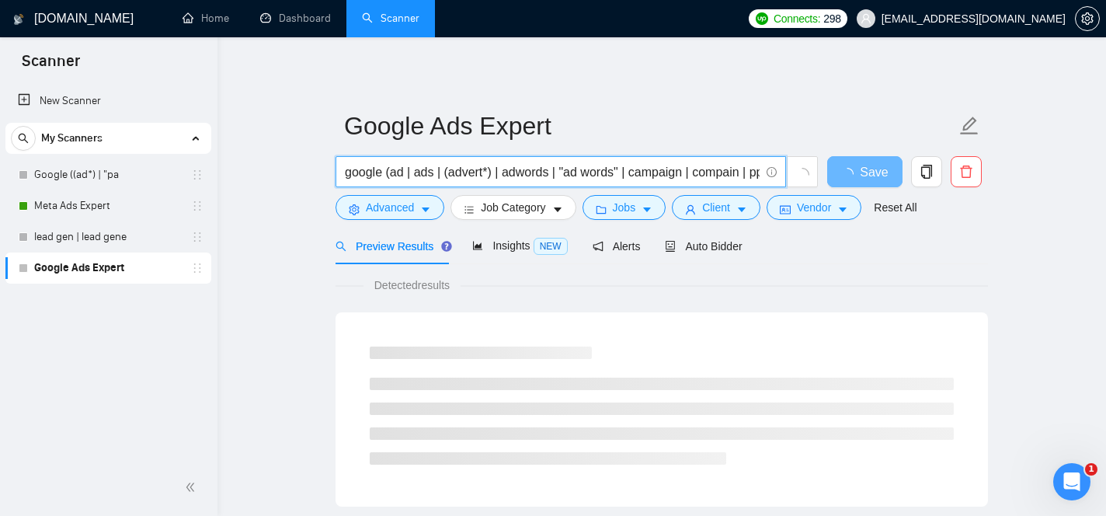
scroll to position [0, 119]
type input "google (ad | ads | (advert*) | adwords | "ad words" | campaign | compain | ppc …"
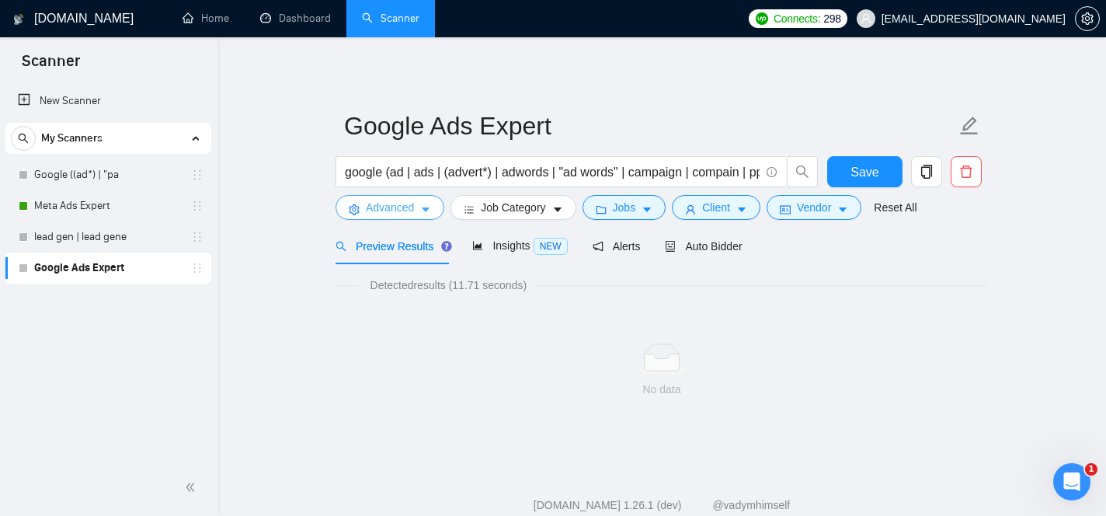
click at [430, 209] on icon "caret-down" at bounding box center [425, 209] width 11 height 11
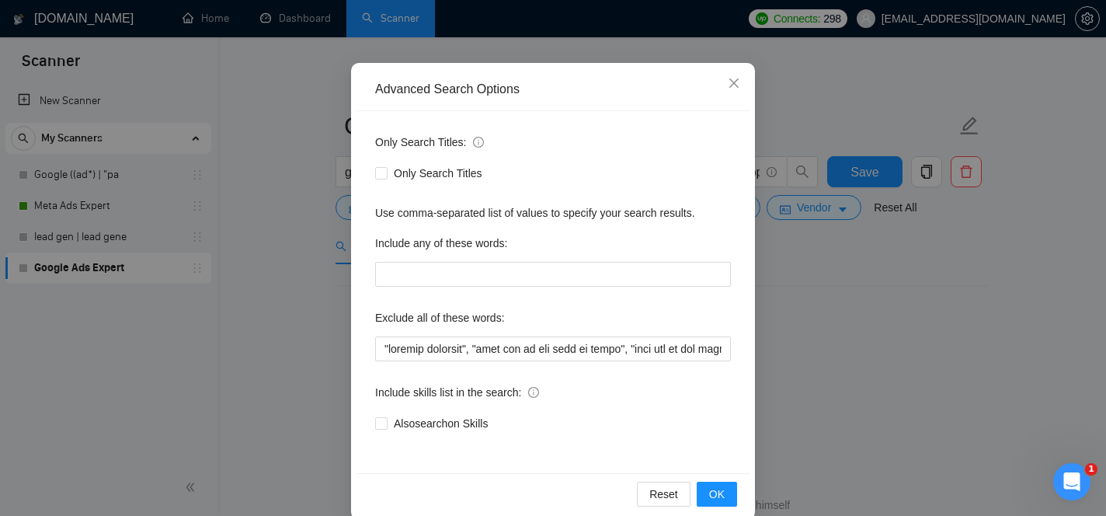
scroll to position [131, 0]
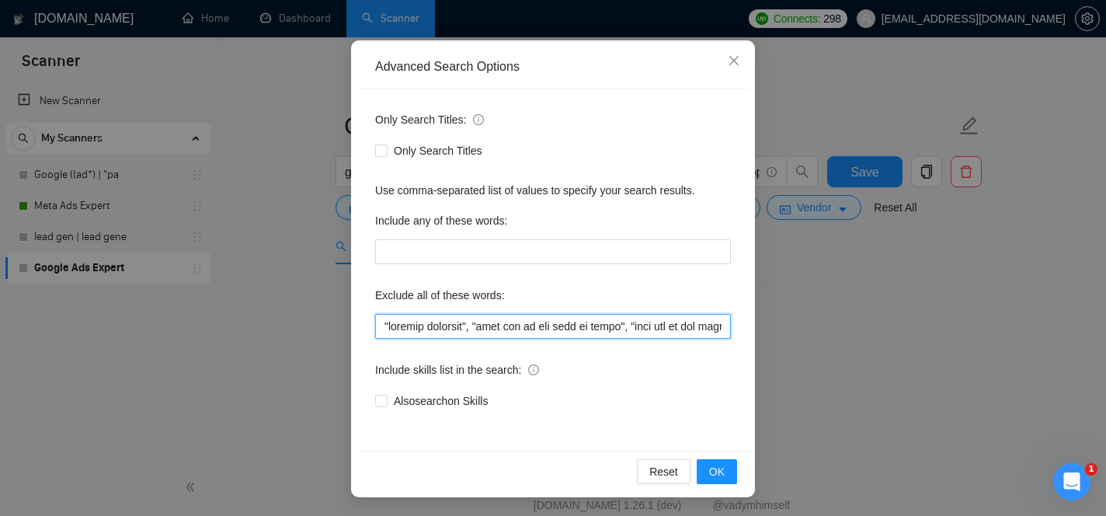
click at [494, 333] on input "text" at bounding box center [553, 326] width 356 height 25
click at [725, 326] on input "text" at bounding box center [553, 326] width 356 height 25
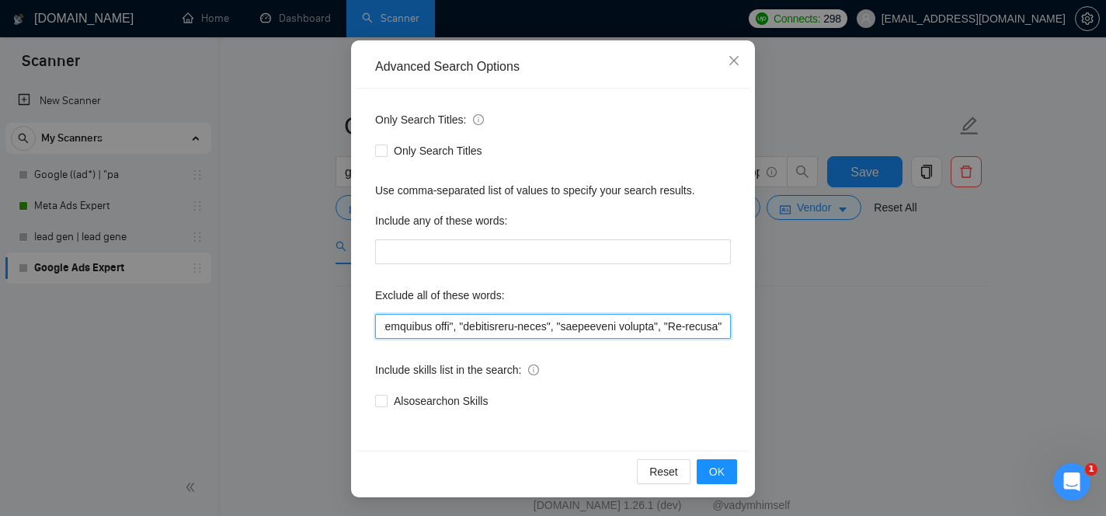
scroll to position [0, 50194]
type input ""graphic designer", "this job is not open to teams", "this job is not open to a…"
click at [507, 332] on input "text" at bounding box center [553, 326] width 356 height 25
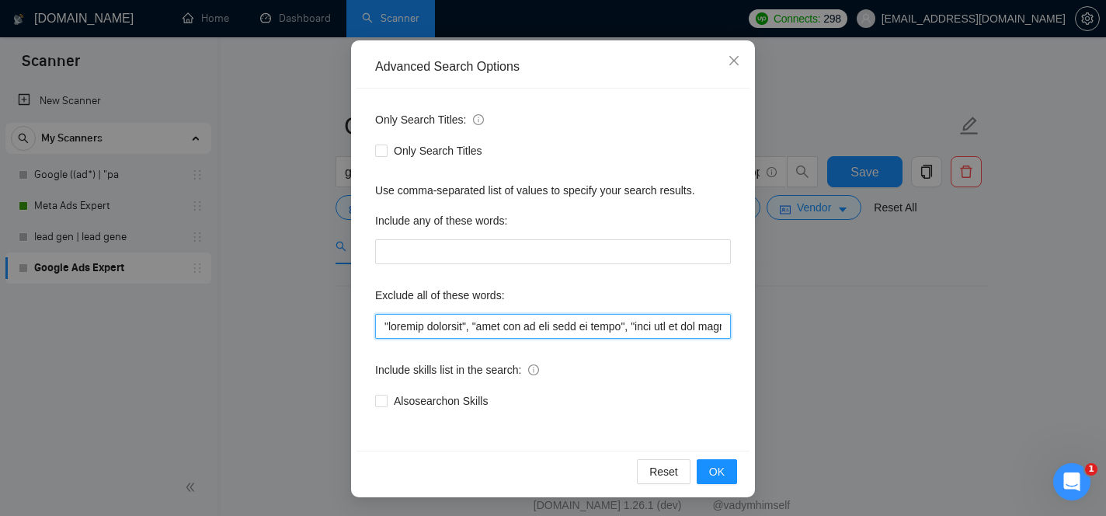
click at [507, 332] on input "text" at bounding box center [553, 326] width 356 height 25
paste input ""this job is not open to teams", "this job is not open to agency", "this job is…"
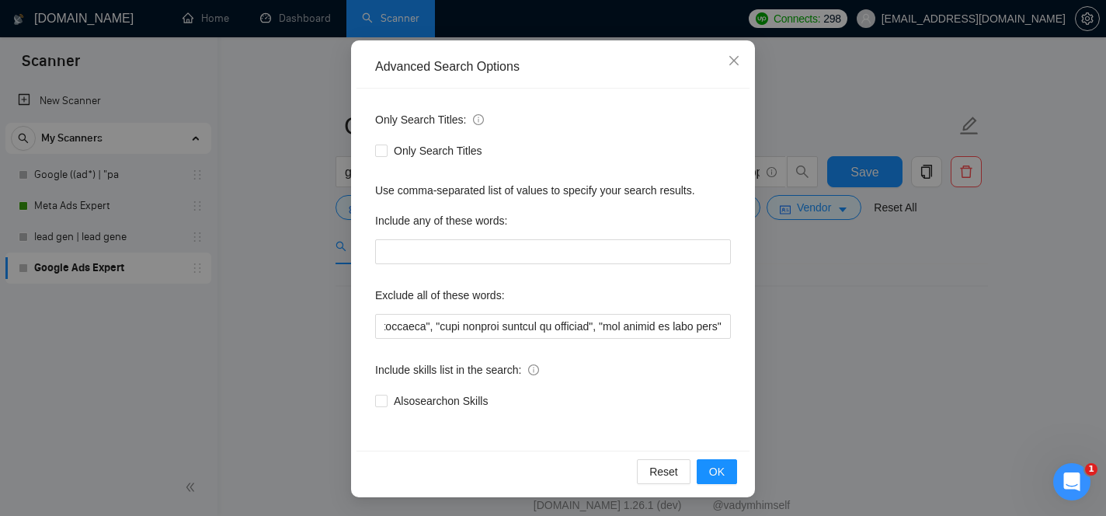
click at [583, 290] on div "Exclude all of these words:" at bounding box center [553, 298] width 356 height 31
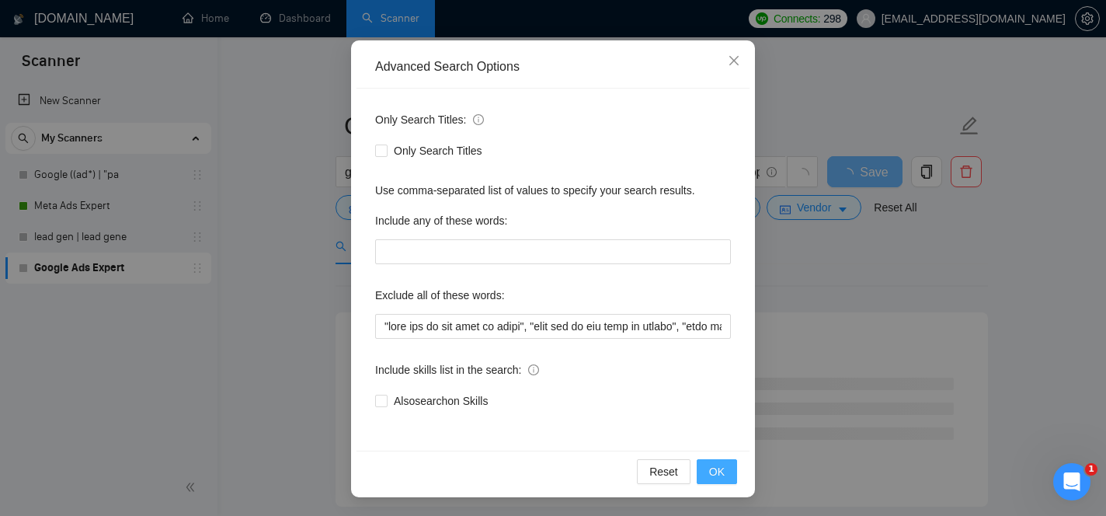
click at [722, 467] on span "OK" at bounding box center [717, 471] width 16 height 17
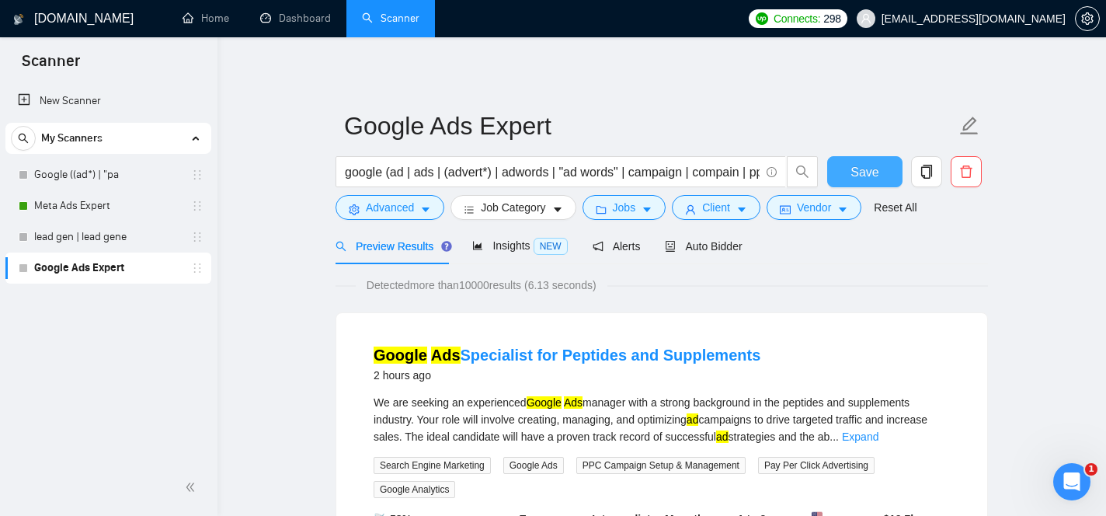
click at [875, 179] on span "Save" at bounding box center [865, 171] width 28 height 19
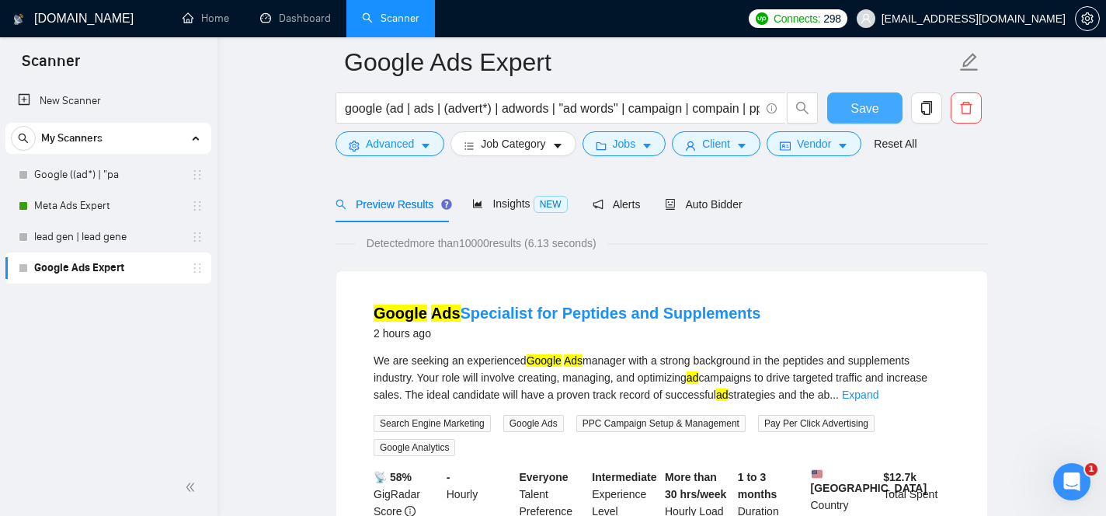
scroll to position [71, 0]
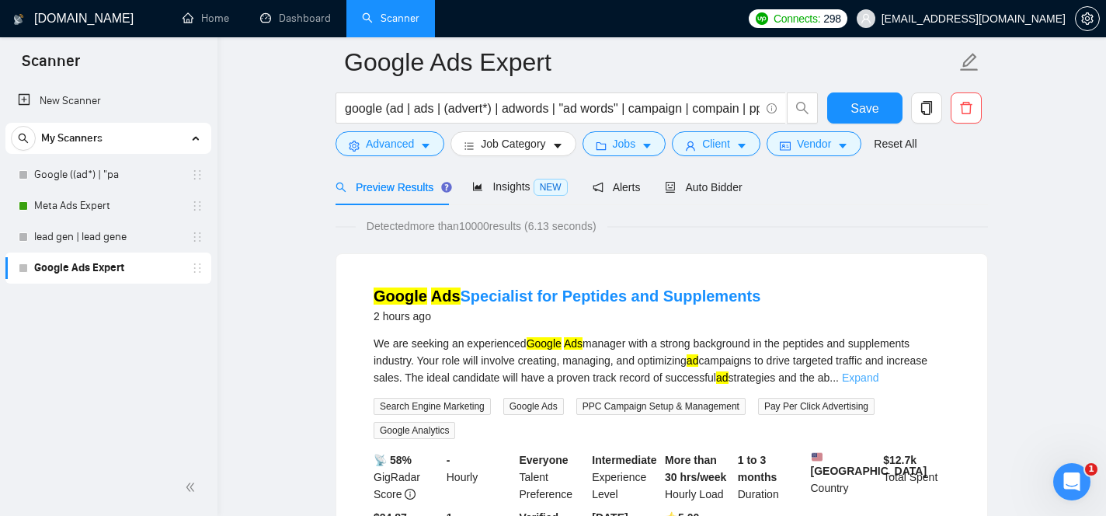
click at [879, 376] on link "Expand" at bounding box center [860, 377] width 37 height 12
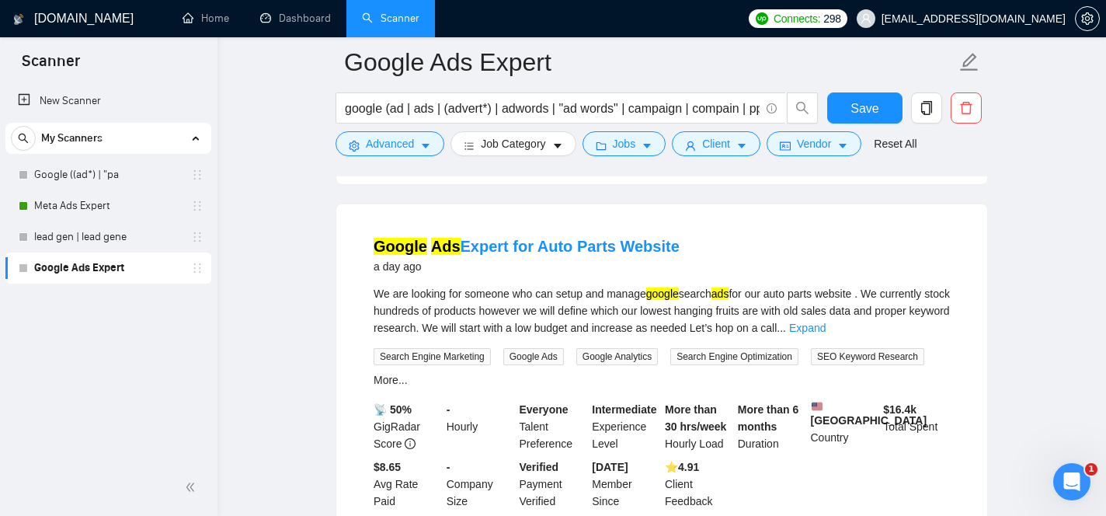
scroll to position [516, 0]
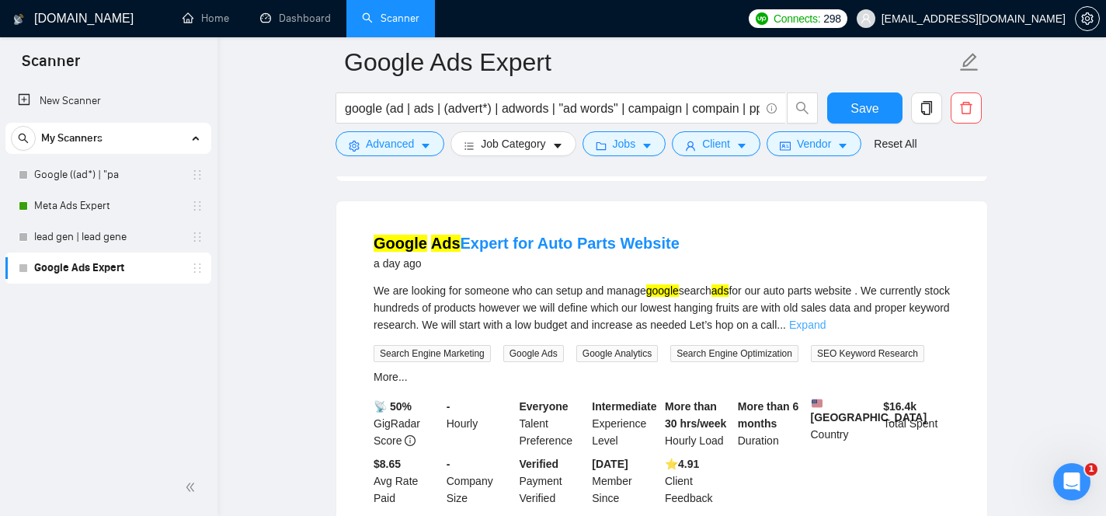
click at [826, 320] on link "Expand" at bounding box center [807, 325] width 37 height 12
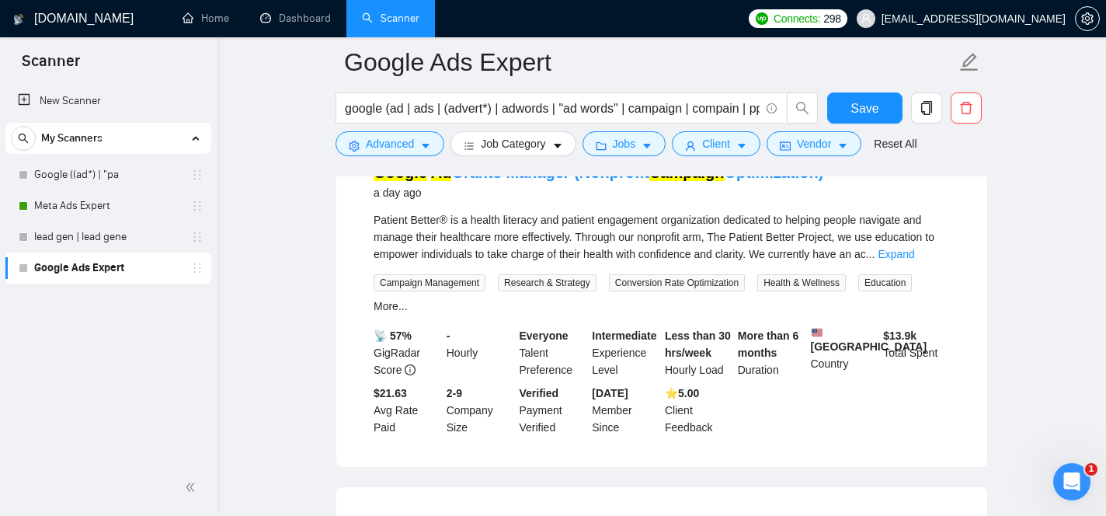
scroll to position [949, 0]
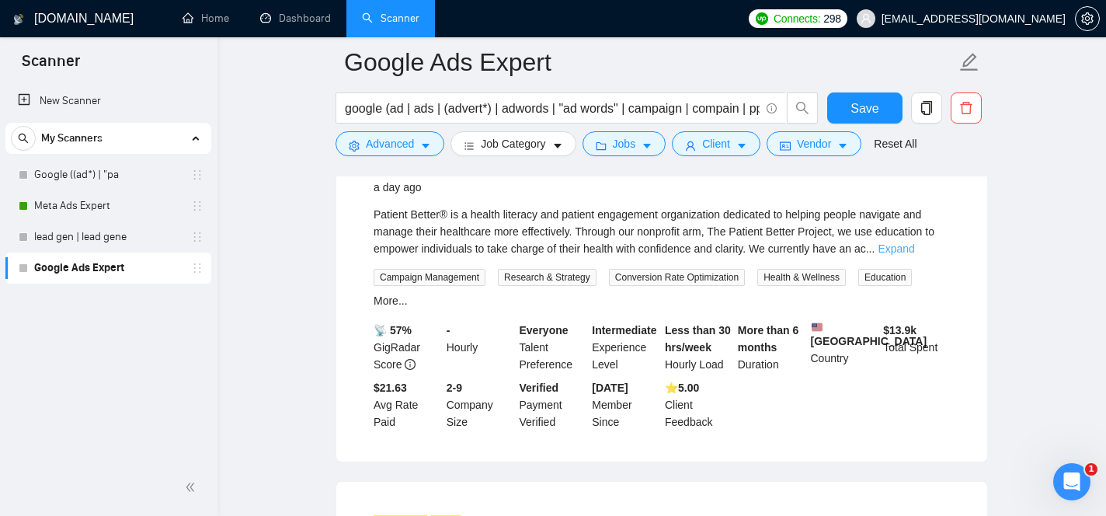
click at [914, 255] on link "Expand" at bounding box center [896, 248] width 37 height 12
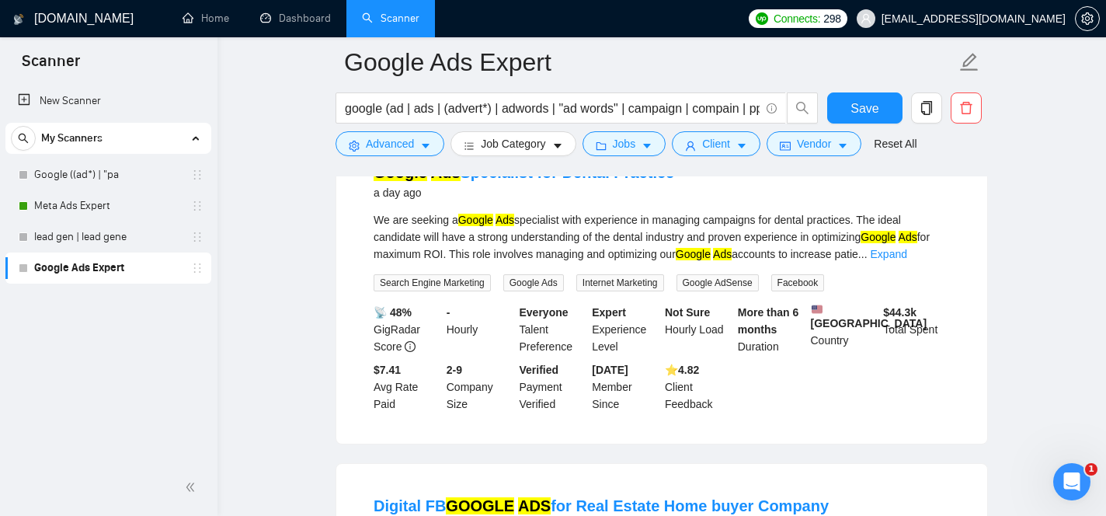
scroll to position [1572, 0]
click at [907, 261] on link "Expand" at bounding box center [889, 255] width 37 height 12
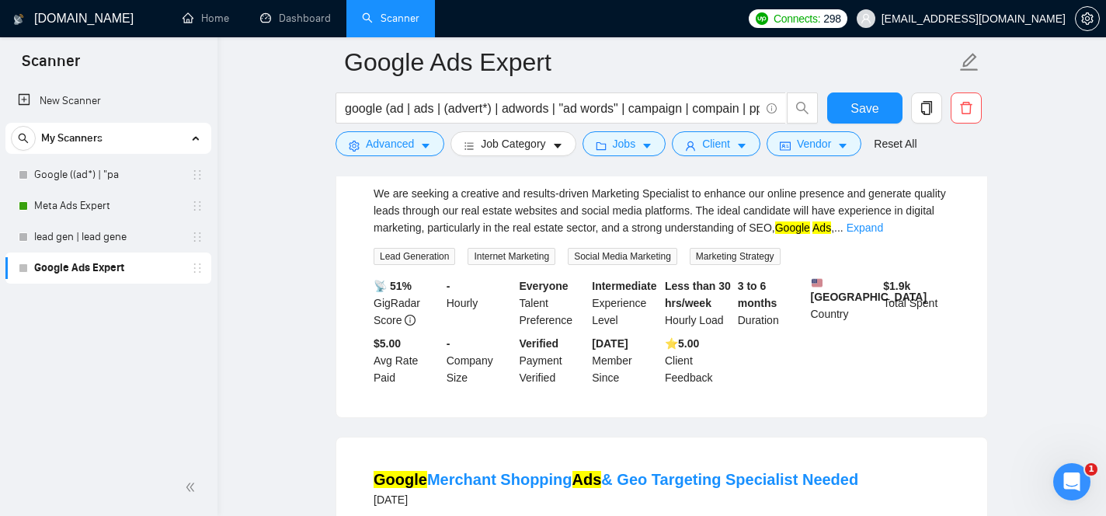
scroll to position [2274, 0]
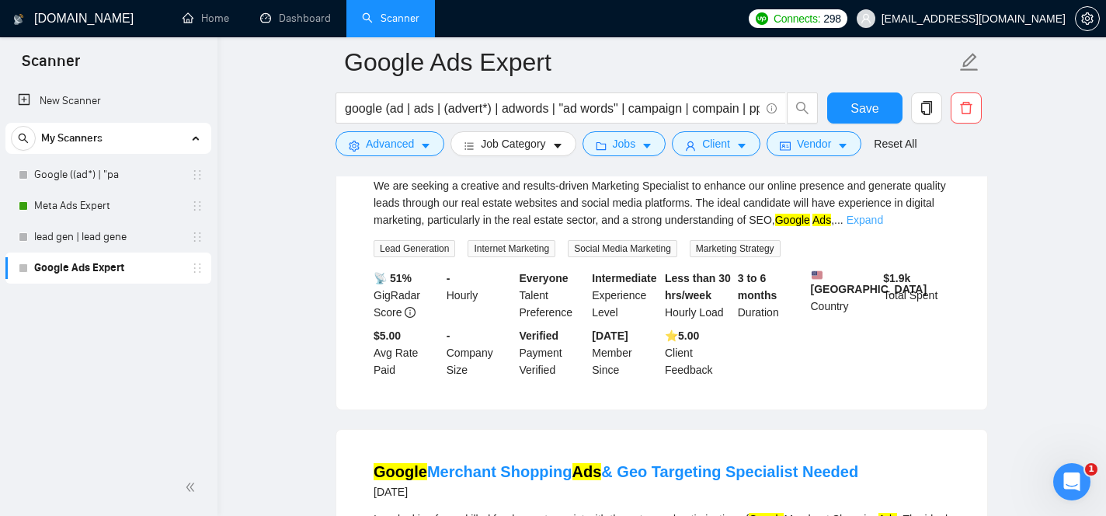
click at [883, 226] on link "Expand" at bounding box center [865, 220] width 37 height 12
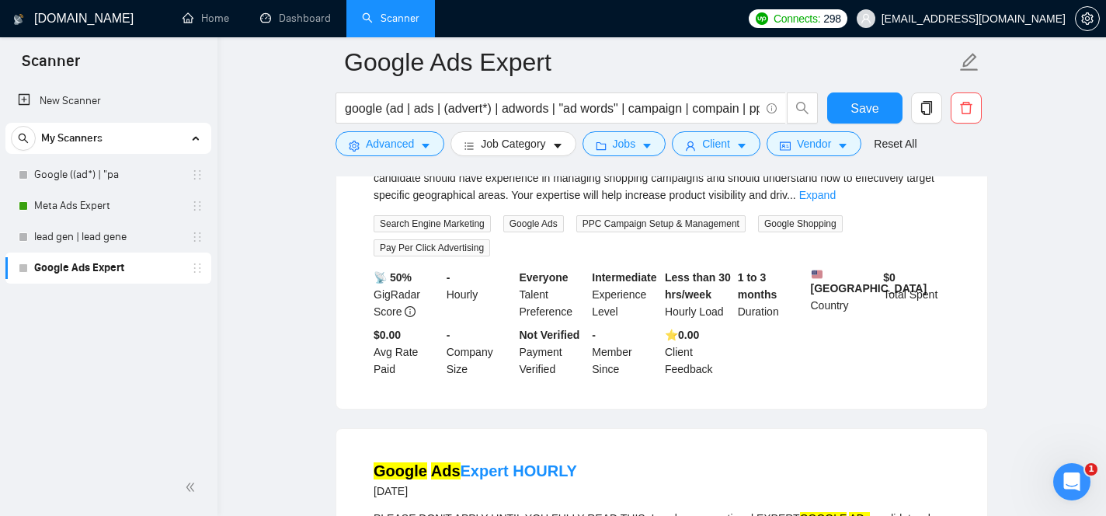
scroll to position [2650, 0]
click at [836, 200] on link "Expand" at bounding box center [817, 194] width 37 height 12
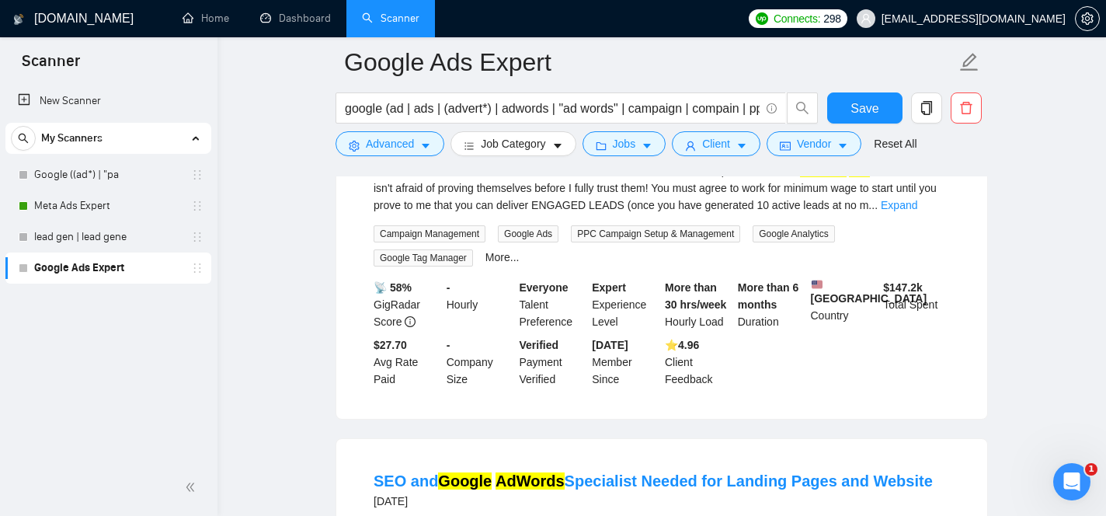
scroll to position [3032, 0]
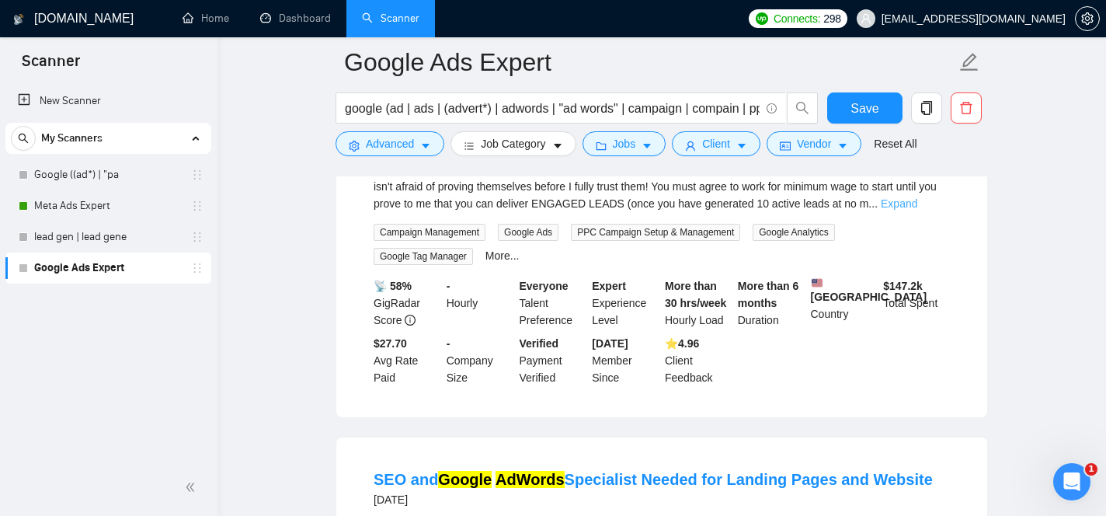
click at [918, 210] on link "Expand" at bounding box center [899, 203] width 37 height 12
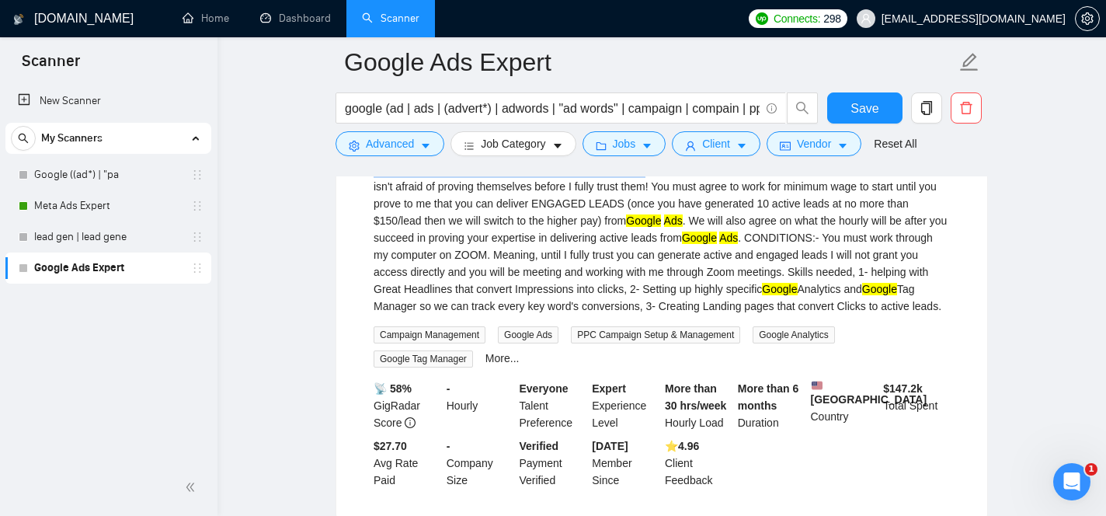
drag, startPoint x: 641, startPoint y: 262, endPoint x: 374, endPoint y: 270, distance: 266.6
click at [374, 270] on div "PLEASE DON'T APPLY UNTIL YOU FULLY READ THIS. I seek an exceptional EXPERT GOOG…" at bounding box center [662, 238] width 576 height 154
copy div "PLEASE DON'T APPLY UNTIL YOU FULLY READ THIS"
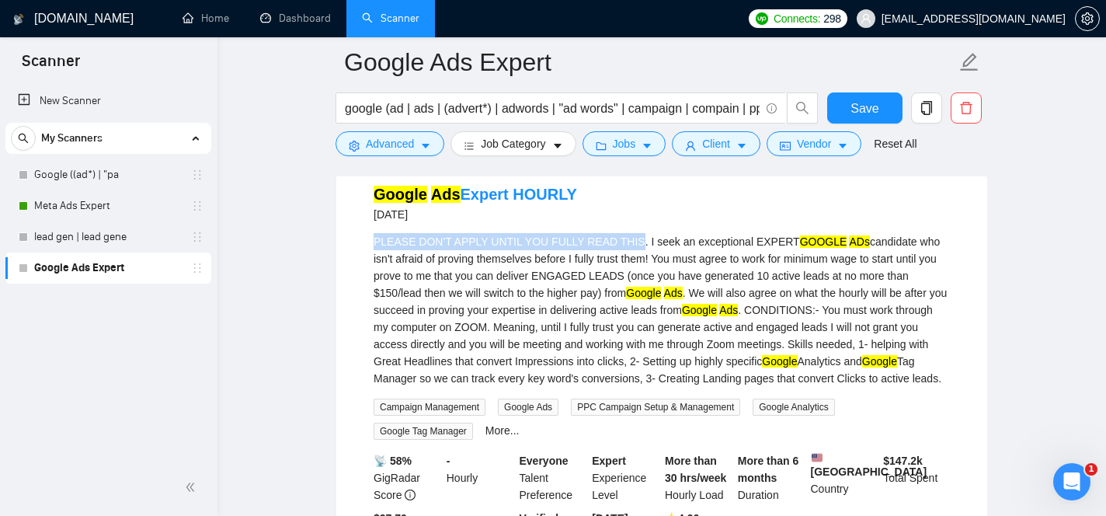
scroll to position [2981, 0]
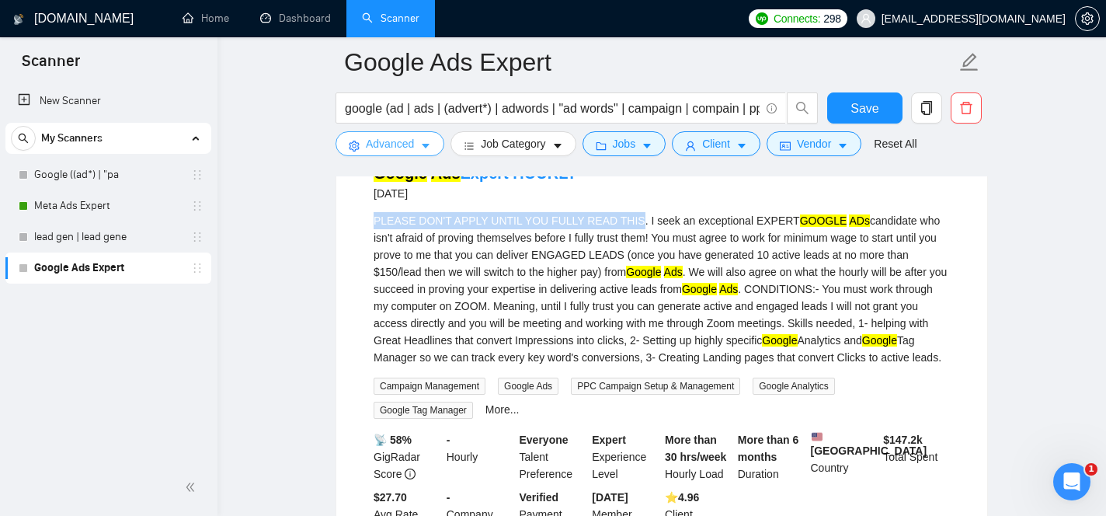
click at [424, 150] on icon "caret-down" at bounding box center [425, 146] width 11 height 11
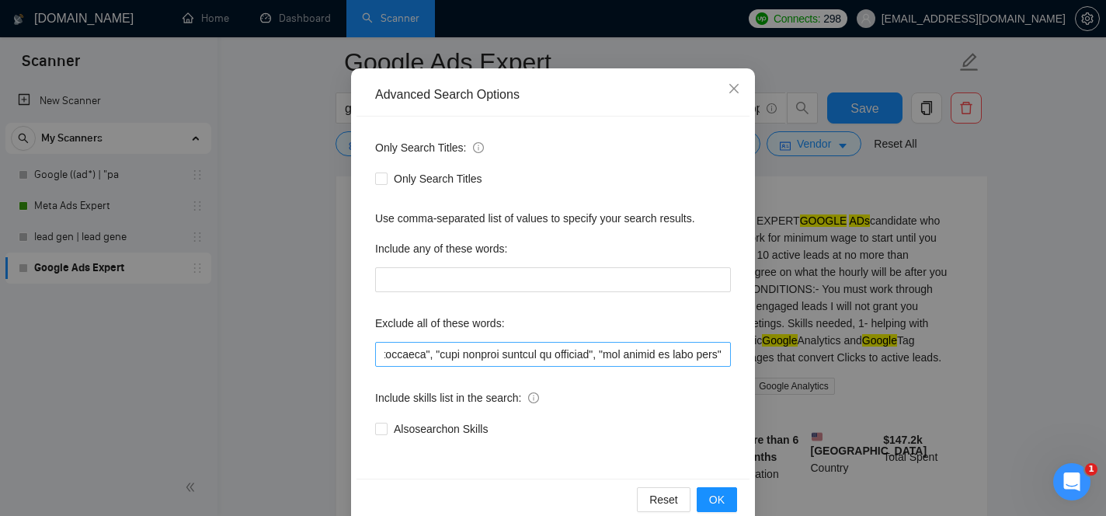
scroll to position [0, 24862]
click at [727, 348] on input "text" at bounding box center [553, 354] width 356 height 25
paste input "PLEASE DON'T APPLY UNTIL YOU FULLY READ THIS"
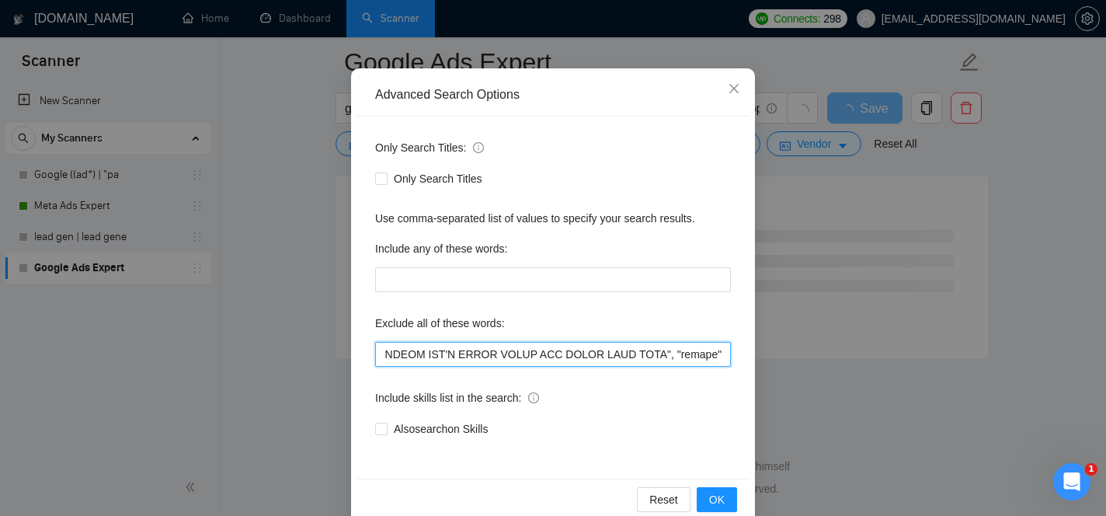
scroll to position [0, 25190]
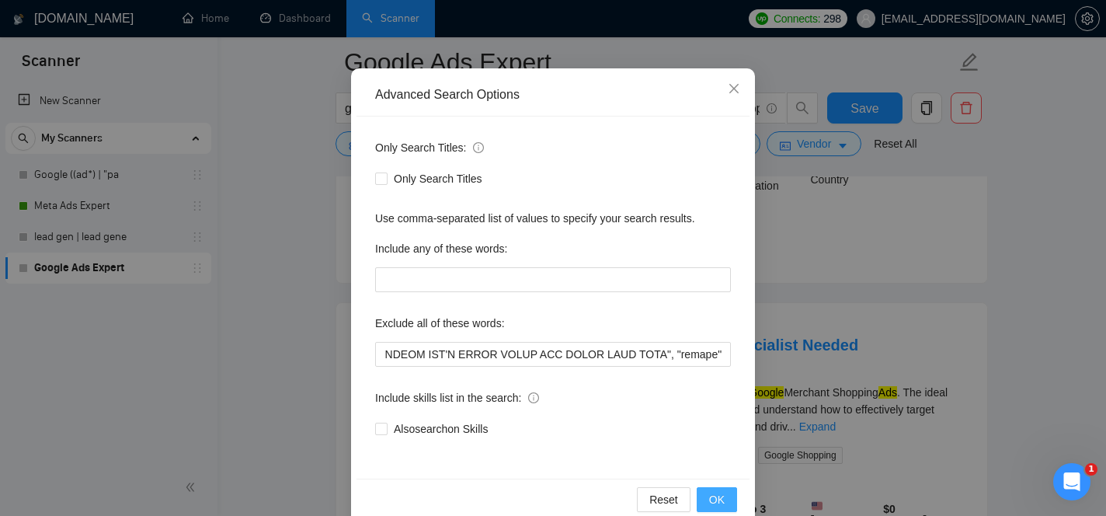
click at [723, 504] on span "OK" at bounding box center [717, 499] width 16 height 17
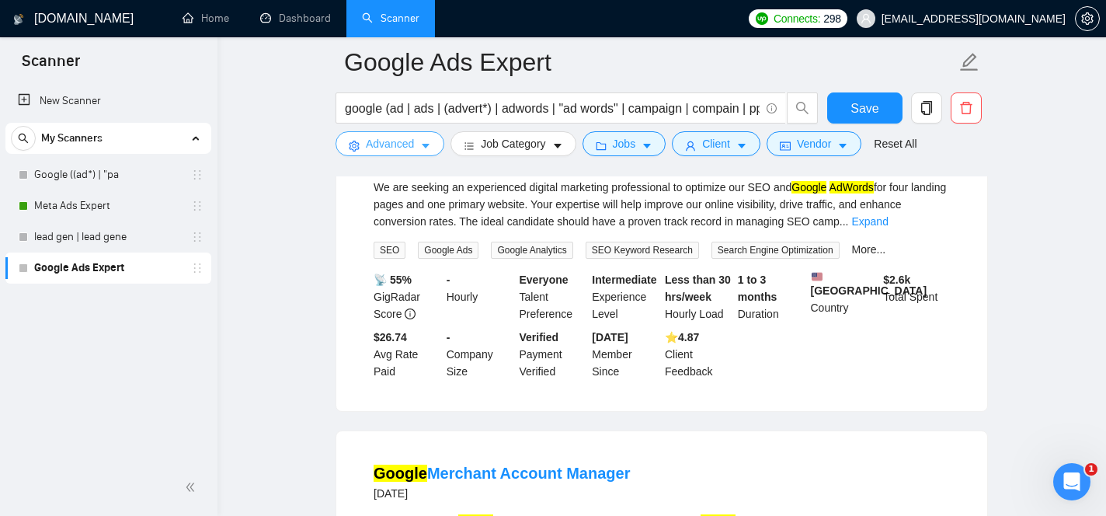
scroll to position [2639, 0]
click at [888, 227] on link "Expand" at bounding box center [870, 220] width 37 height 12
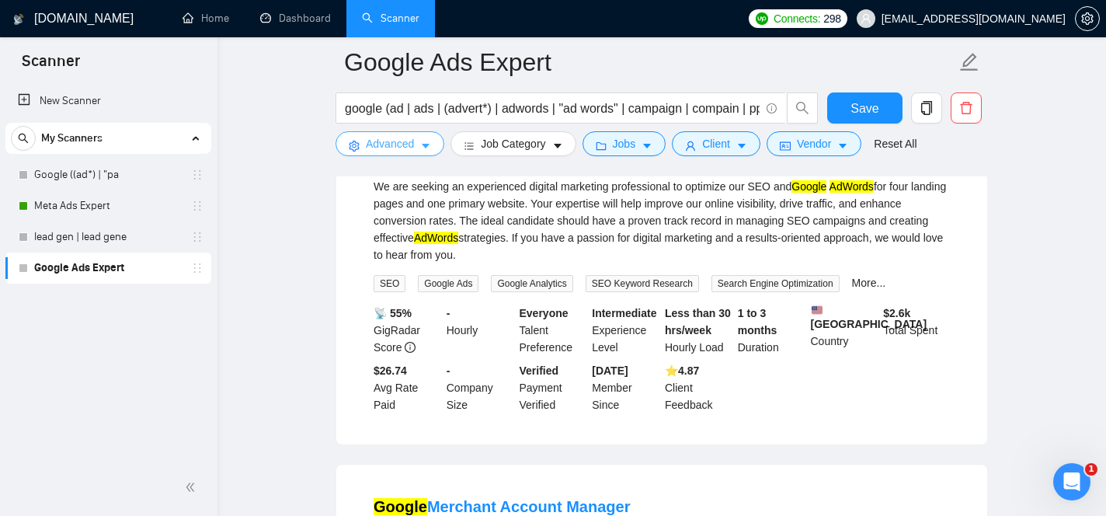
click at [401, 151] on span "Advanced" at bounding box center [390, 143] width 48 height 17
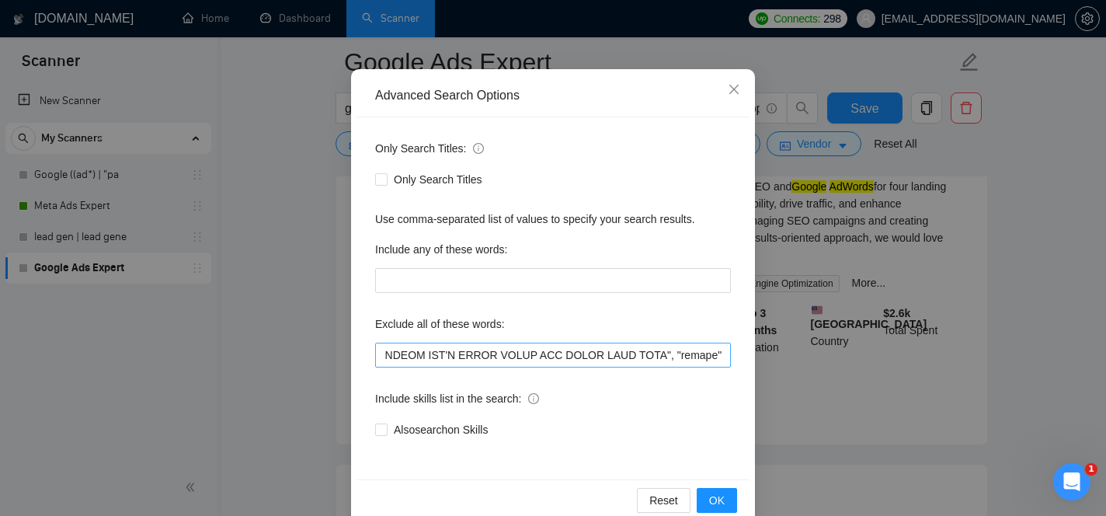
scroll to position [0, 25190]
click at [727, 352] on input "text" at bounding box center [553, 355] width 356 height 25
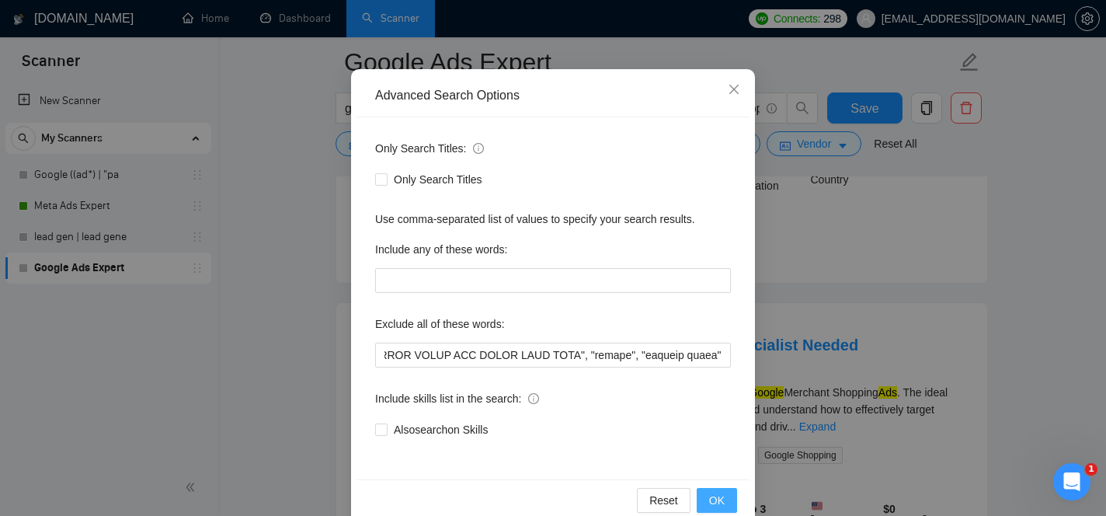
click at [725, 496] on button "OK" at bounding box center [717, 500] width 40 height 25
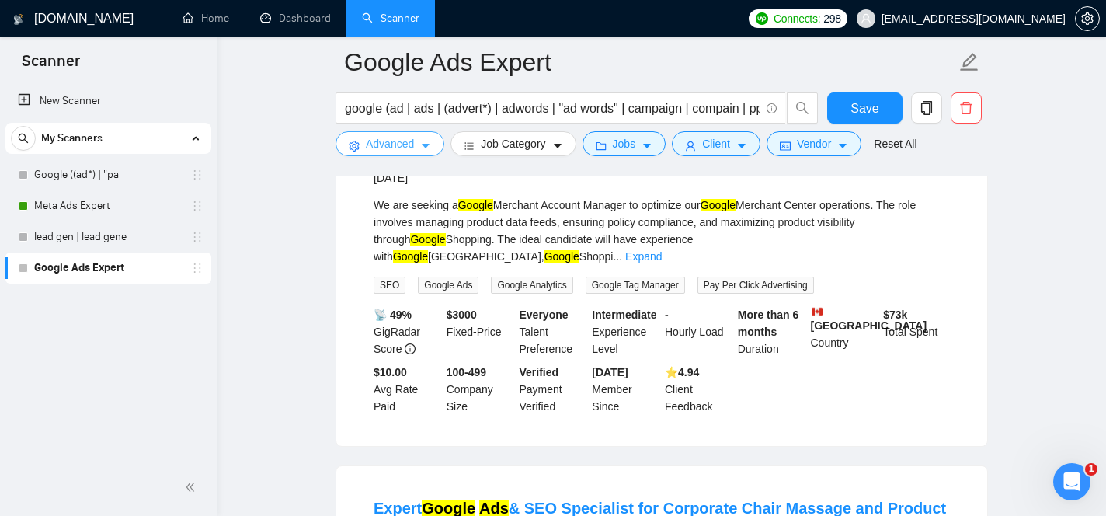
scroll to position [2622, 0]
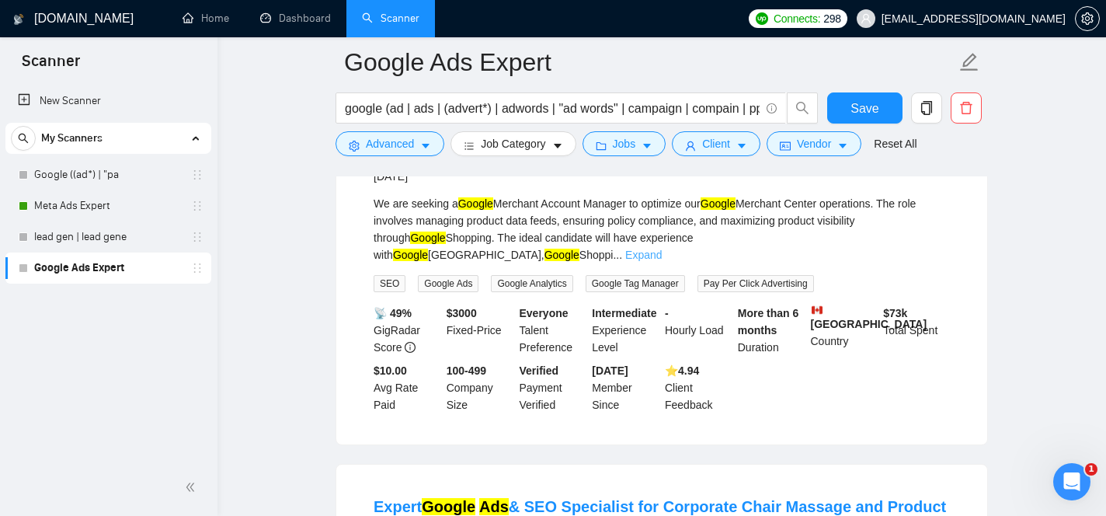
click at [662, 261] on link "Expand" at bounding box center [643, 255] width 37 height 12
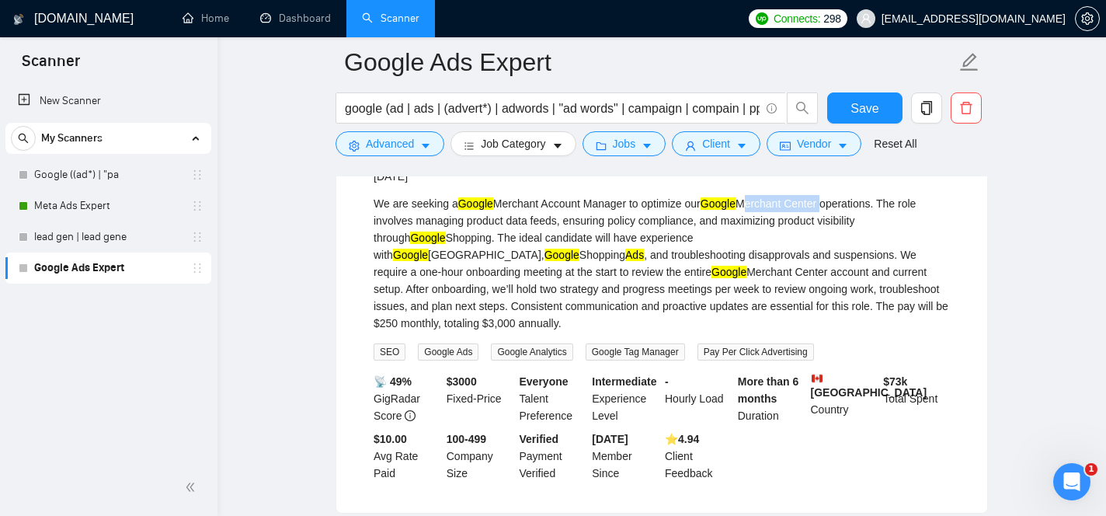
drag, startPoint x: 764, startPoint y: 266, endPoint x: 842, endPoint y: 269, distance: 78.5
click at [843, 269] on div "We are seeking a Google Merchant Account Manager to optimize our Google Merchan…" at bounding box center [662, 263] width 576 height 137
copy div "Merchant Center"
click at [413, 145] on span "Advanced" at bounding box center [390, 143] width 48 height 17
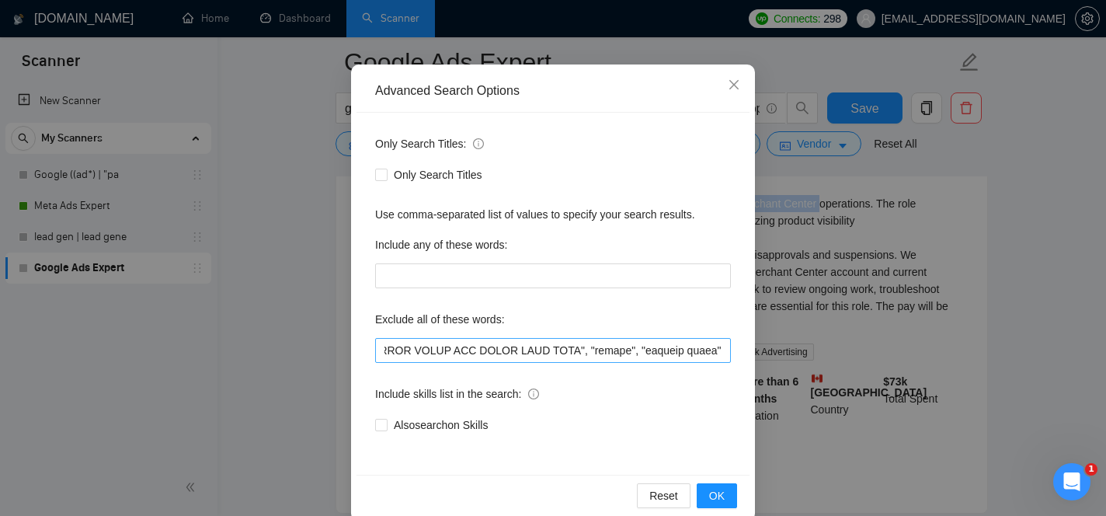
scroll to position [0, 25276]
click at [728, 350] on input "text" at bounding box center [553, 350] width 356 height 25
paste input "Merchant Center"
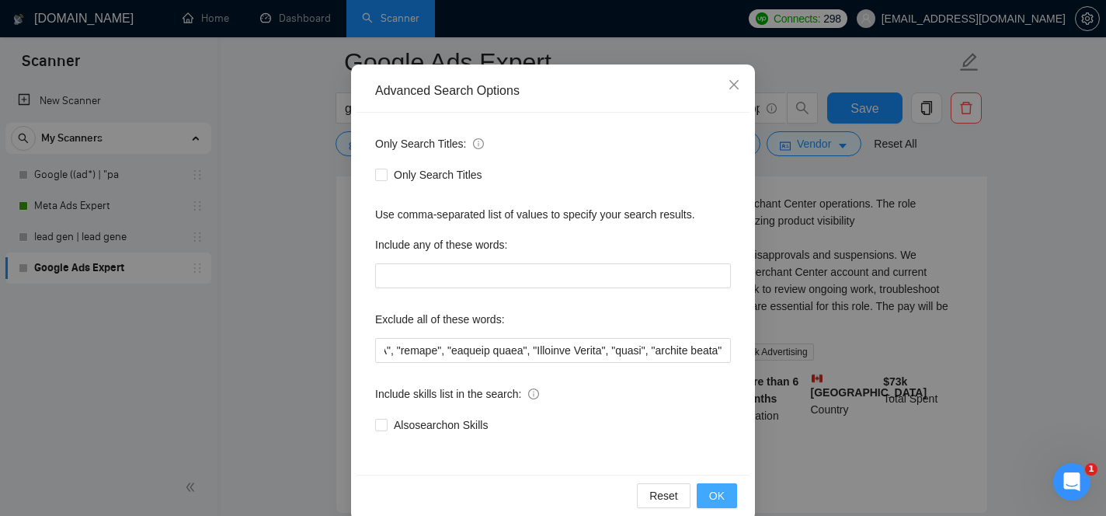
click at [724, 499] on span "OK" at bounding box center [717, 495] width 16 height 17
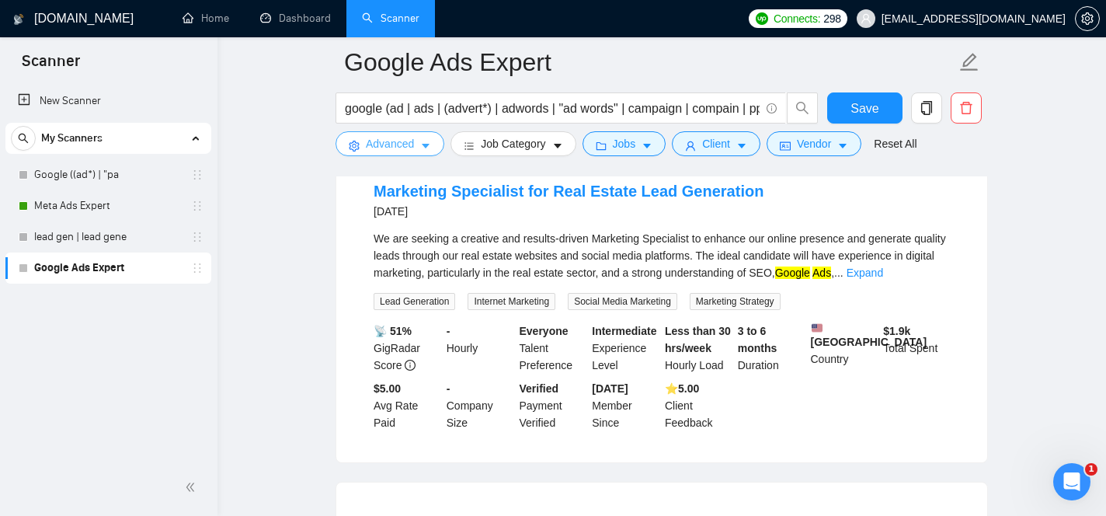
scroll to position [1904, 0]
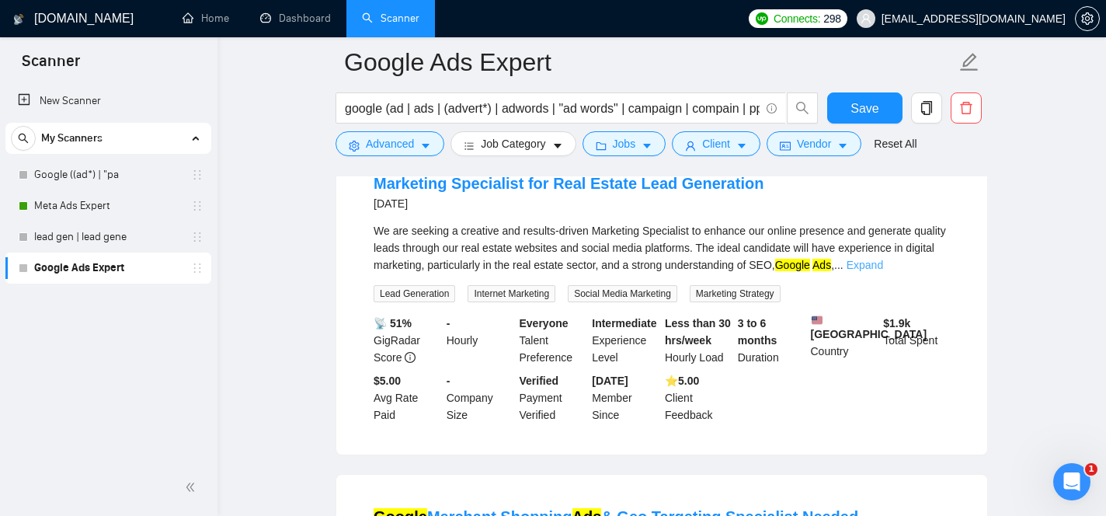
click at [883, 271] on link "Expand" at bounding box center [865, 265] width 37 height 12
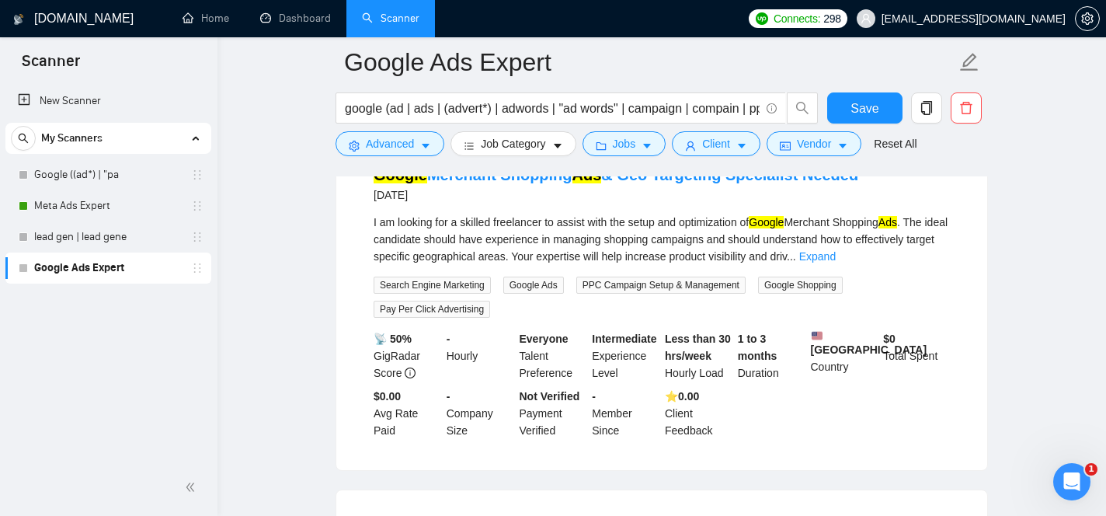
scroll to position [2264, 0]
click at [867, 103] on span "Save" at bounding box center [865, 108] width 28 height 19
click at [406, 152] on span "Advanced" at bounding box center [390, 143] width 48 height 17
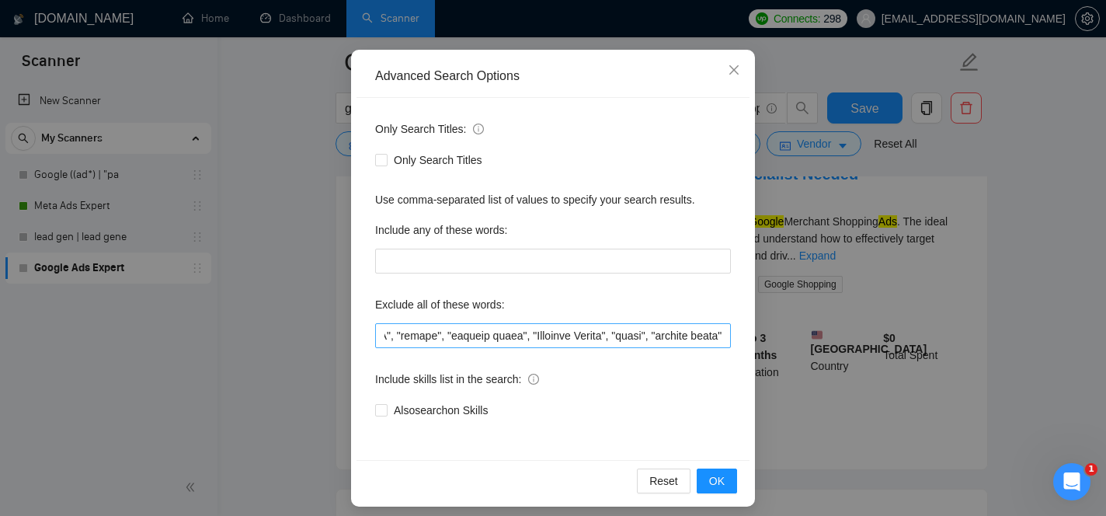
scroll to position [0, 25504]
click at [722, 333] on input "text" at bounding box center [553, 335] width 356 height 25
click at [723, 481] on span "OK" at bounding box center [717, 480] width 16 height 17
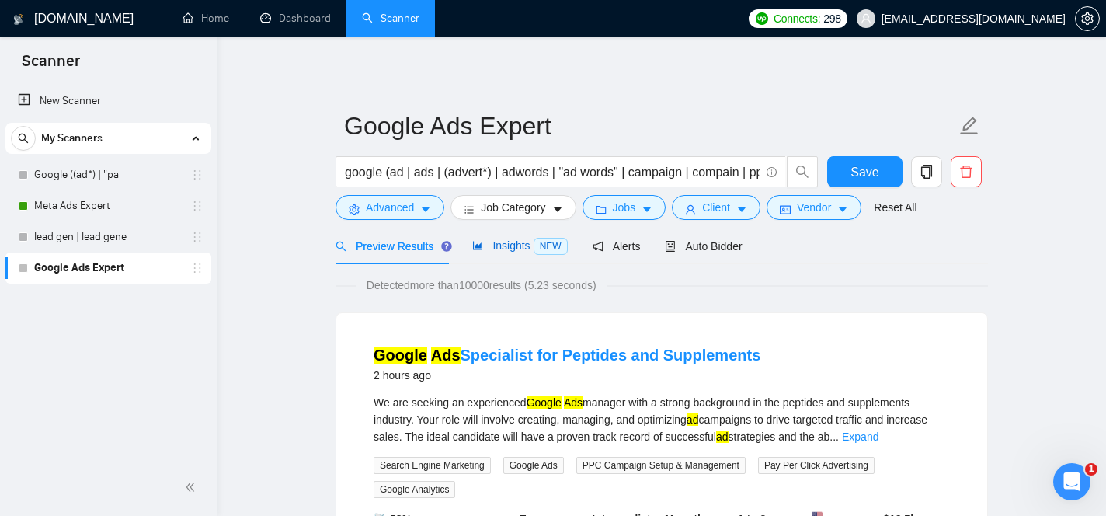
click at [482, 249] on icon "area-chart" at bounding box center [477, 246] width 9 height 9
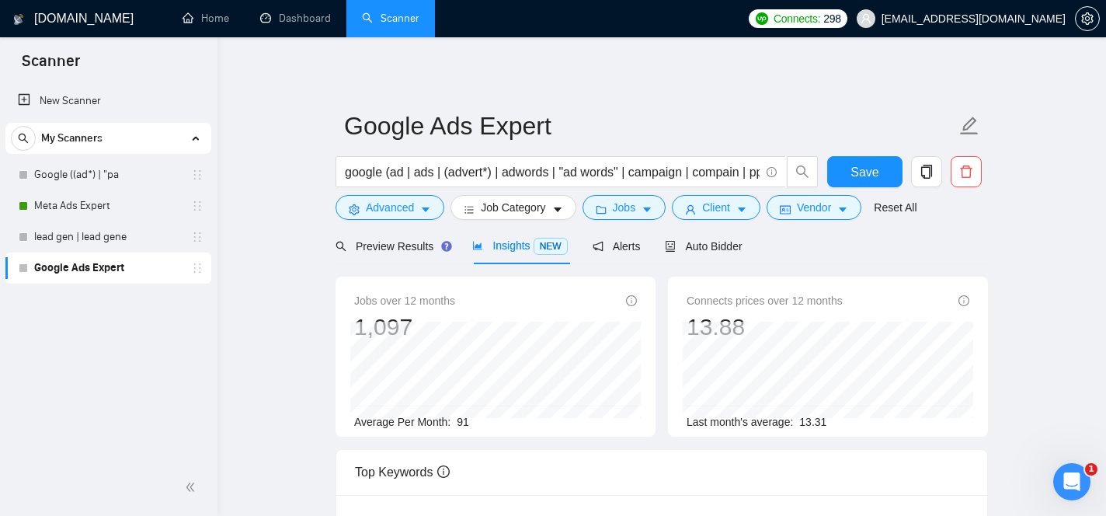
scroll to position [20, 0]
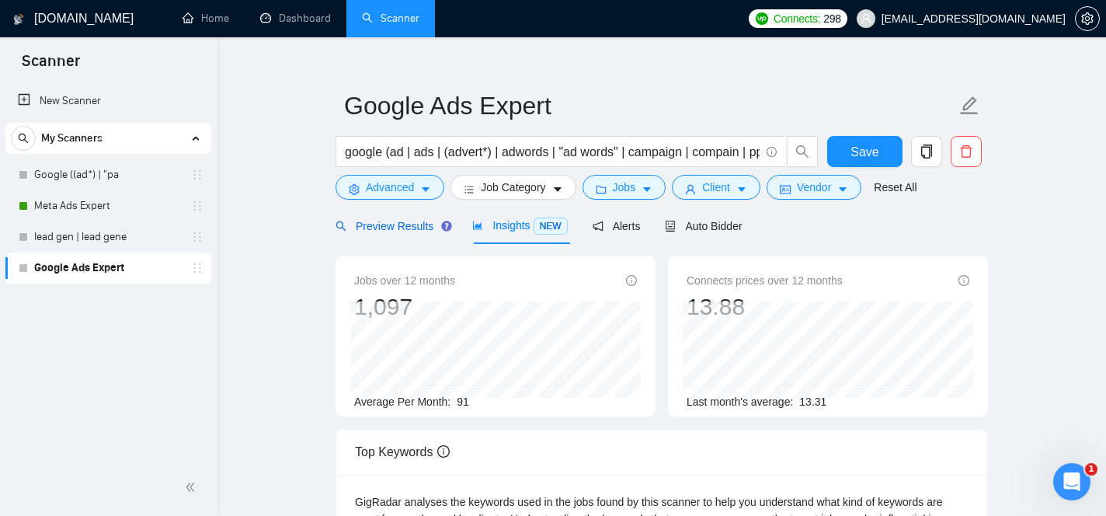
drag, startPoint x: 419, startPoint y: 230, endPoint x: 426, endPoint y: 235, distance: 8.4
click at [419, 230] on span "Preview Results" at bounding box center [392, 226] width 112 height 12
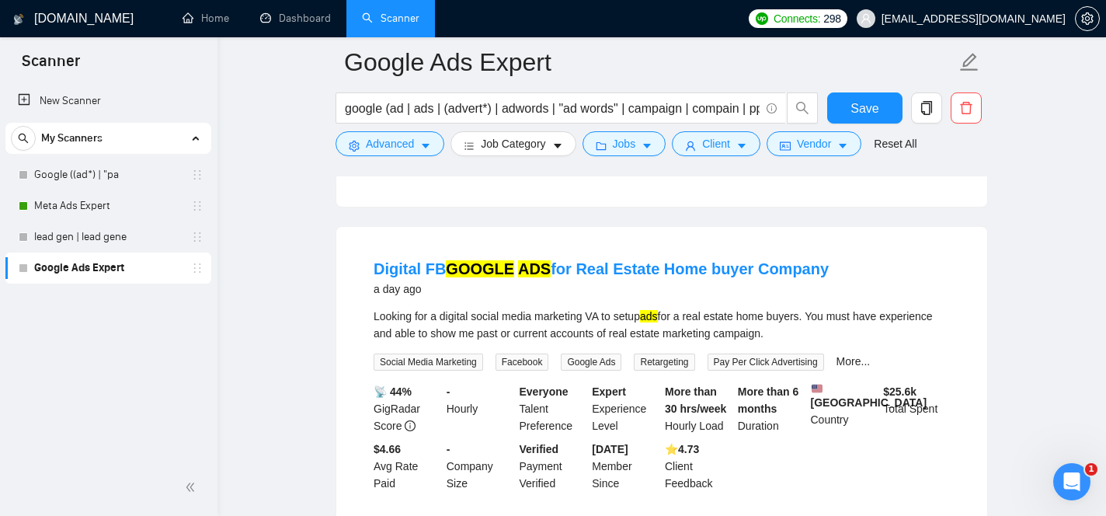
scroll to position [1507, 0]
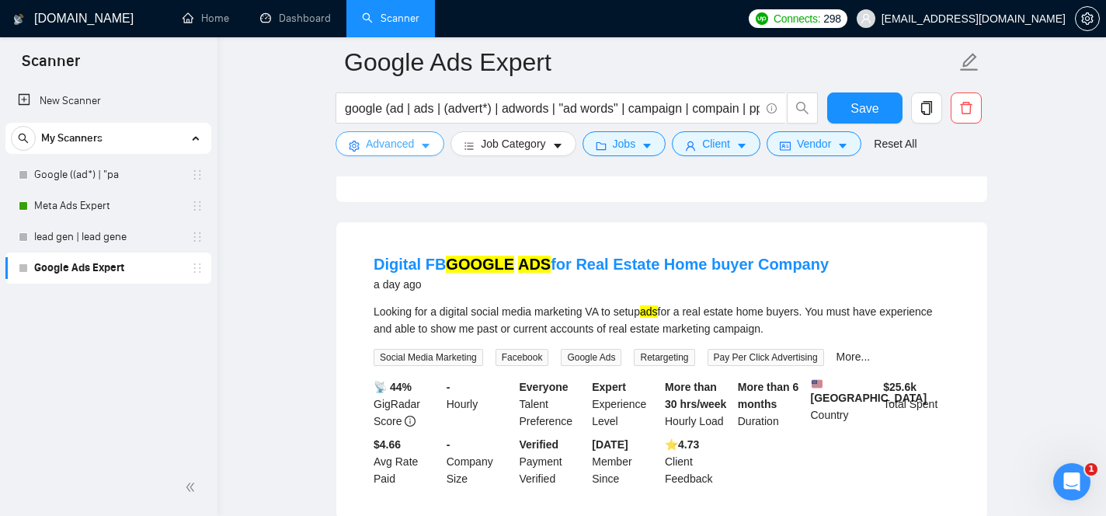
click at [419, 151] on button "Advanced" at bounding box center [390, 143] width 109 height 25
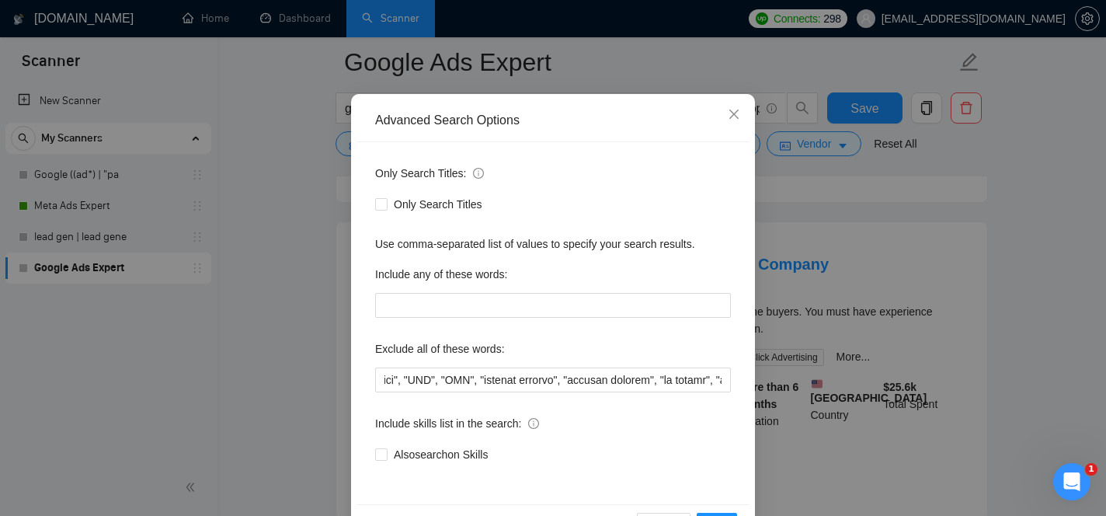
scroll to position [0, 18453]
click at [734, 113] on icon "close" at bounding box center [734, 114] width 9 height 9
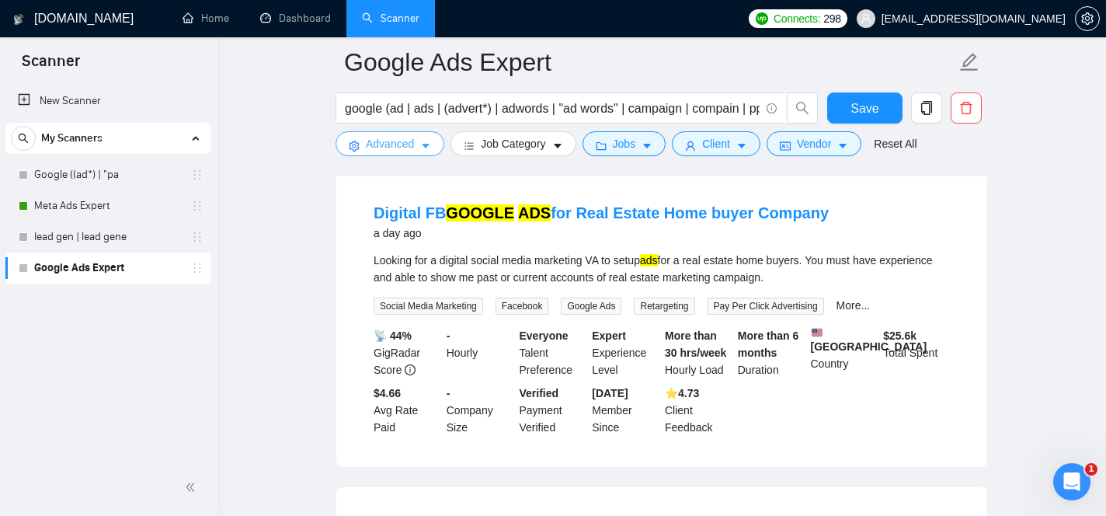
scroll to position [1575, 0]
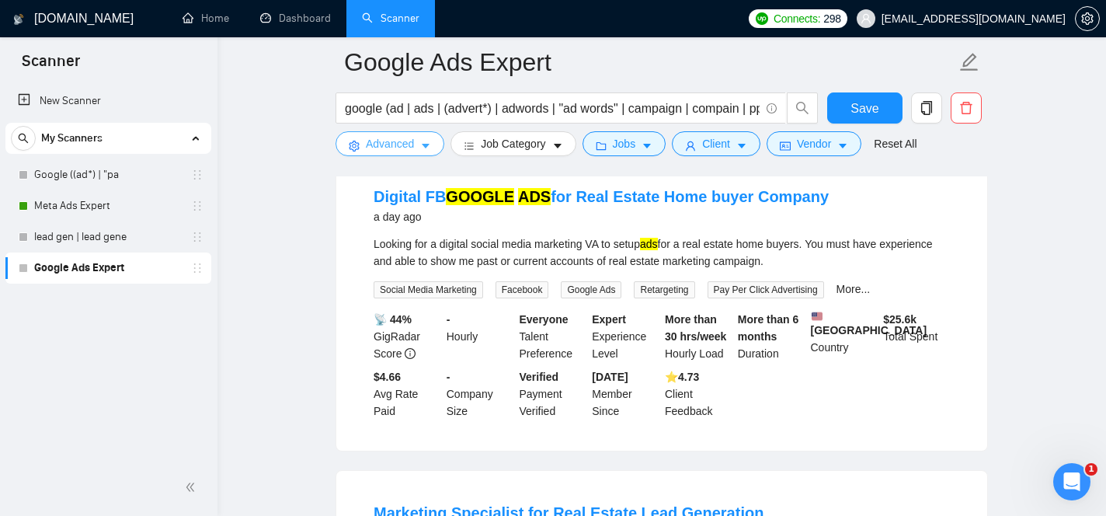
click at [400, 152] on button "Advanced" at bounding box center [390, 143] width 109 height 25
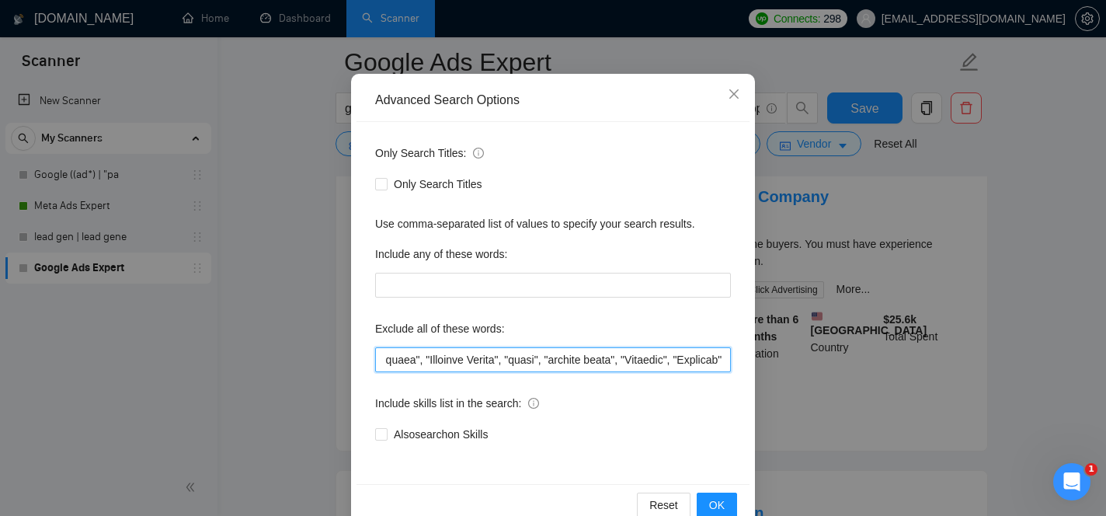
scroll to position [0, 25630]
drag, startPoint x: 653, startPoint y: 358, endPoint x: 873, endPoint y: 451, distance: 238.5
click at [873, 451] on div "Advanced Search Options Only Search Titles: Only Search Titles Use comma-separa…" at bounding box center [553, 258] width 1106 height 516
click at [726, 362] on input "text" at bounding box center [553, 359] width 356 height 25
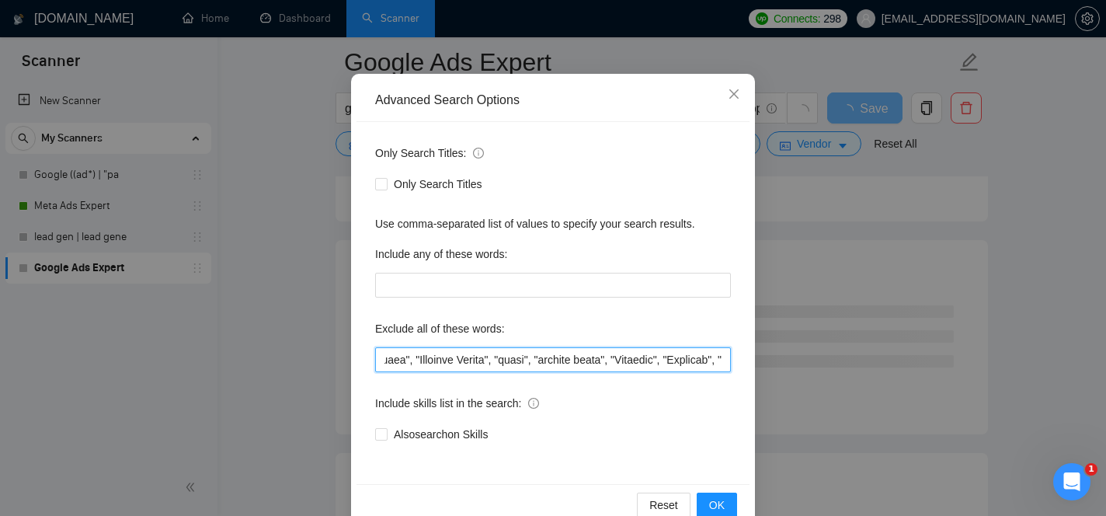
paste input "Merchant Center"
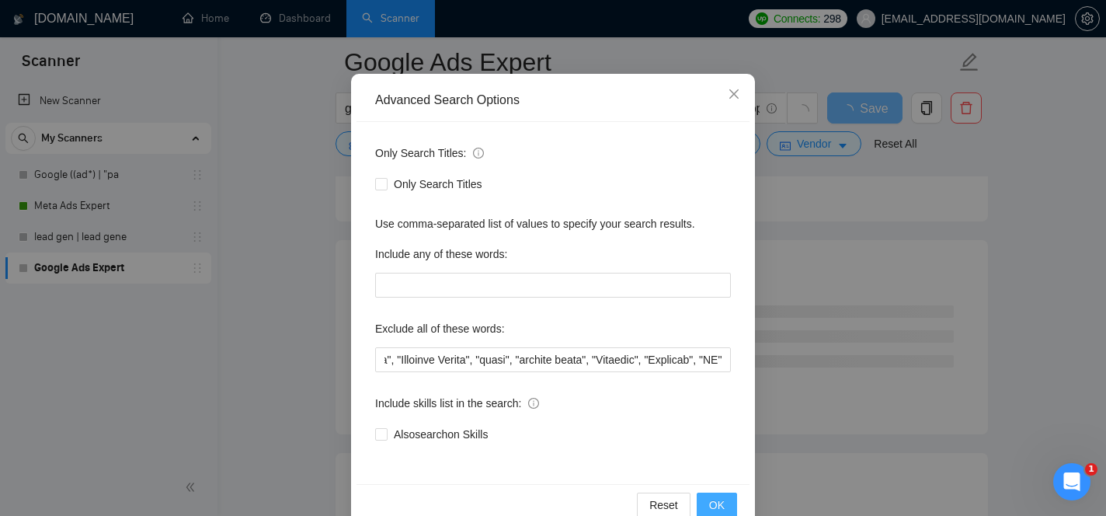
scroll to position [0, 0]
click at [718, 507] on span "OK" at bounding box center [717, 504] width 16 height 17
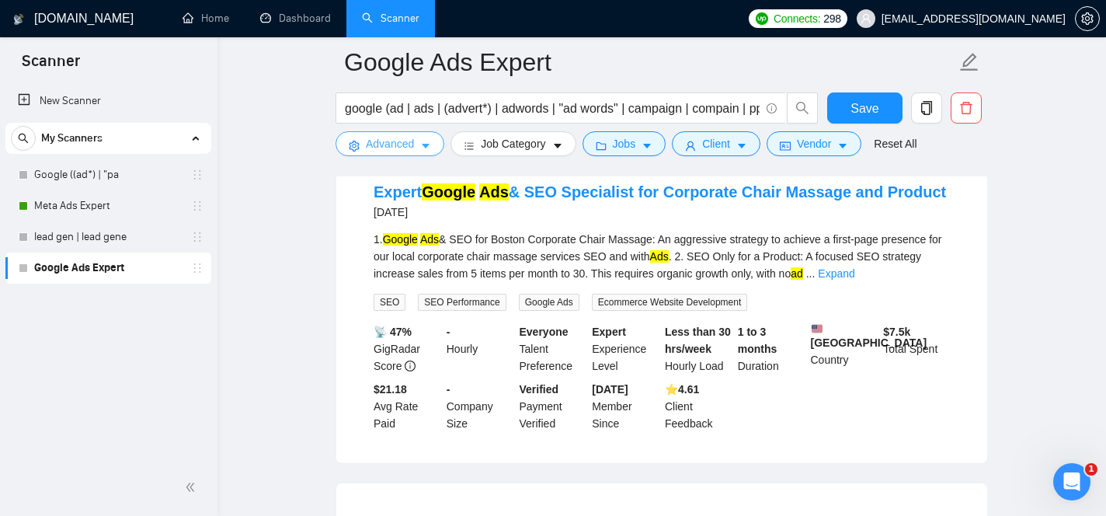
scroll to position [1911, 0]
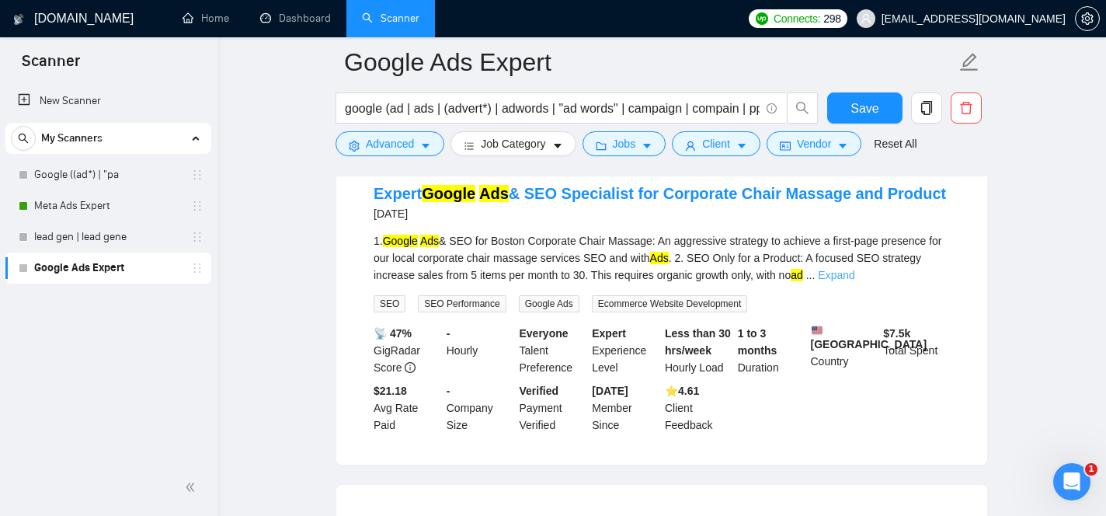
click at [855, 281] on link "Expand" at bounding box center [836, 275] width 37 height 12
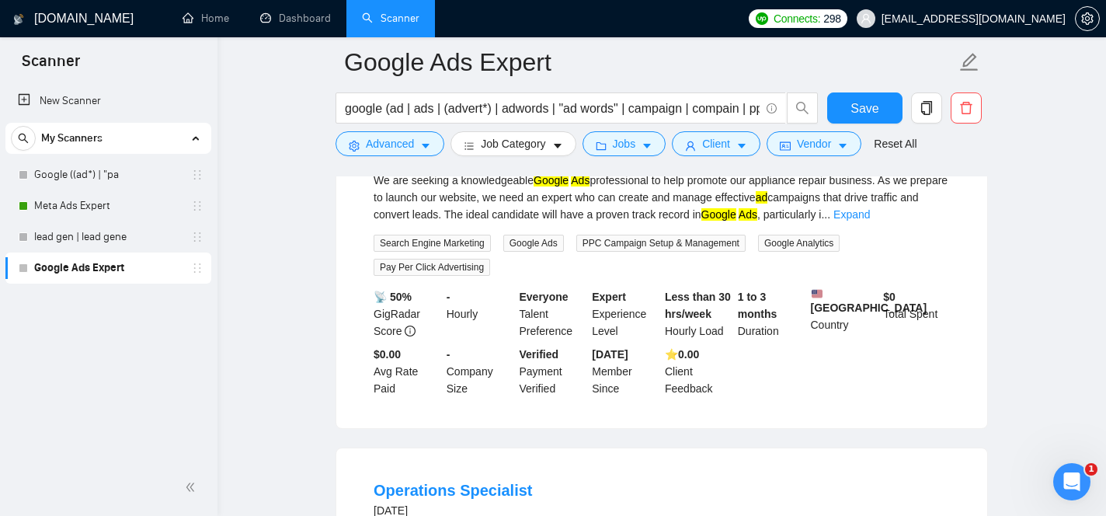
scroll to position [2309, 0]
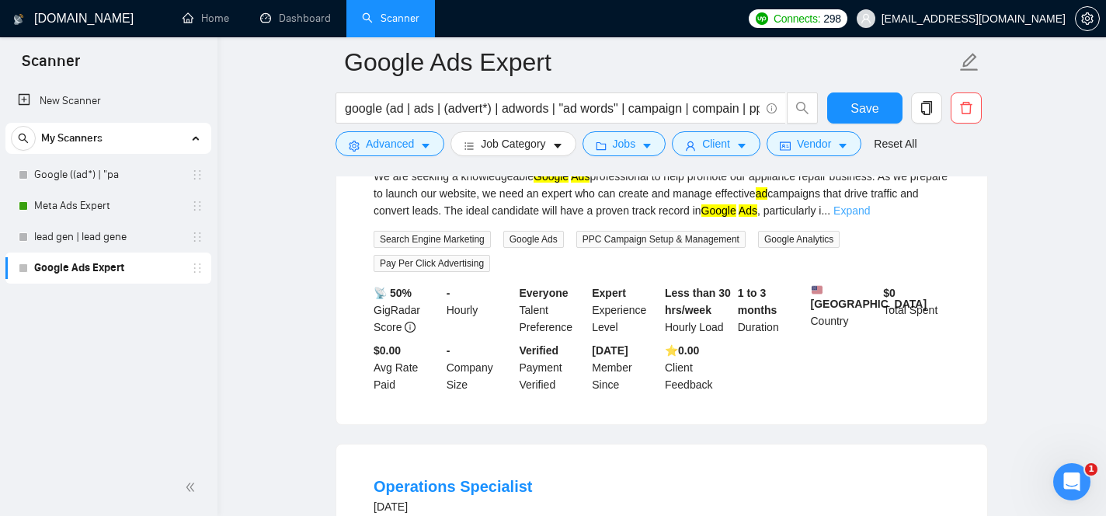
click at [870, 217] on link "Expand" at bounding box center [852, 210] width 37 height 12
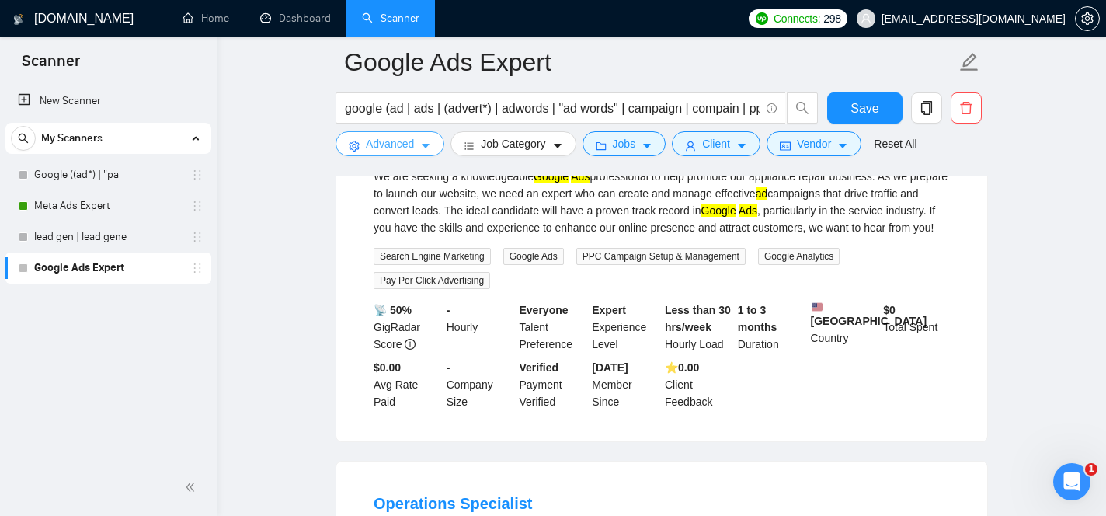
click at [418, 144] on button "Advanced" at bounding box center [390, 143] width 109 height 25
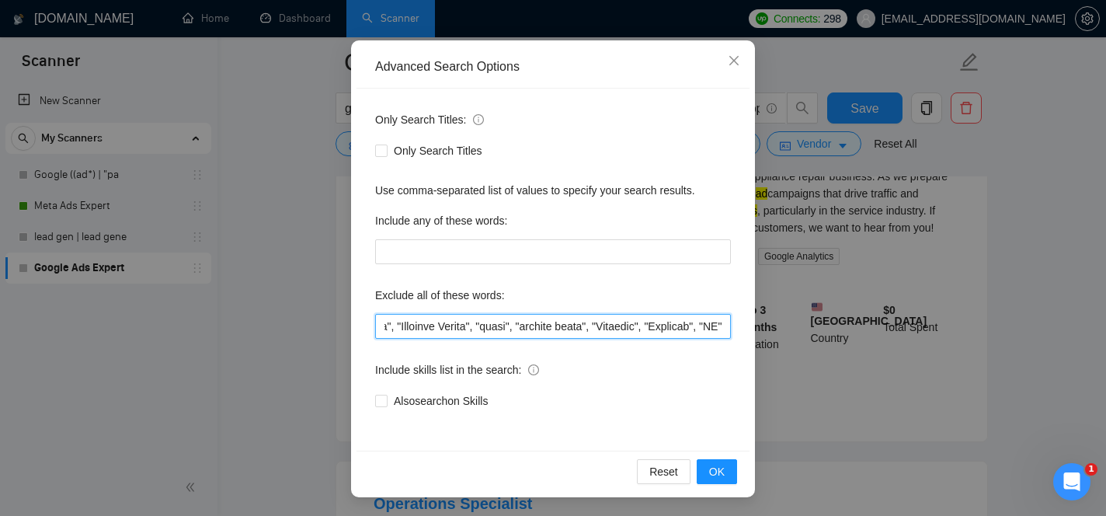
scroll to position [0, 25658]
drag, startPoint x: 607, startPoint y: 323, endPoint x: 836, endPoint y: 410, distance: 245.2
click at [836, 410] on div "Advanced Search Options Only Search Titles: Only Search Titles Use comma-separa…" at bounding box center [553, 258] width 1106 height 516
click at [727, 331] on input "text" at bounding box center [553, 326] width 356 height 25
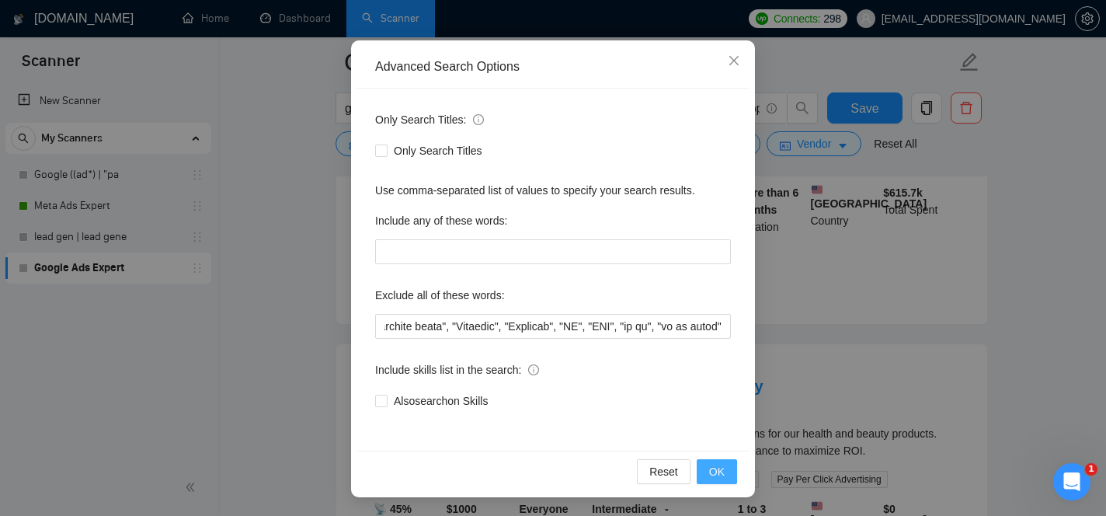
scroll to position [0, 0]
click at [722, 472] on span "OK" at bounding box center [717, 471] width 16 height 17
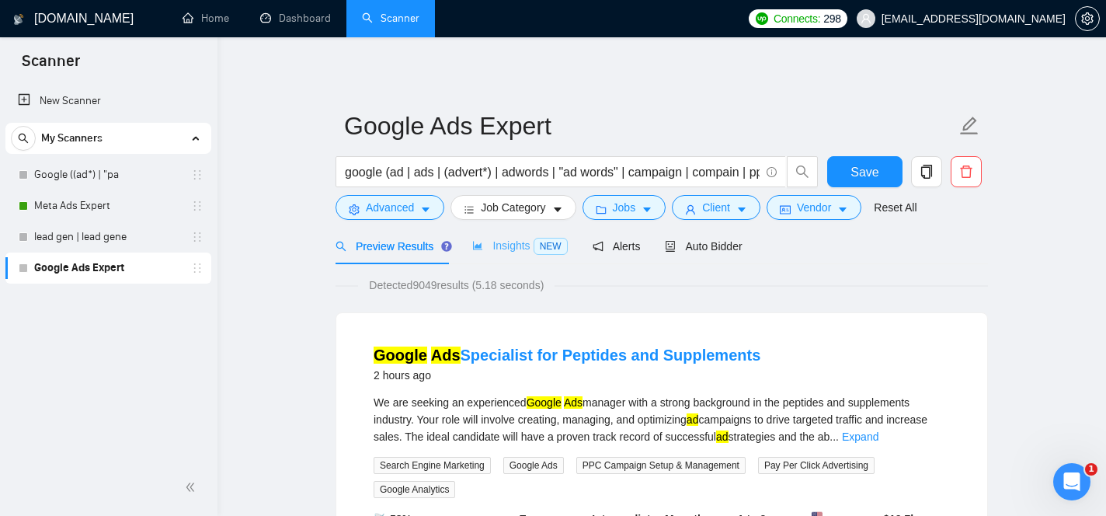
click at [516, 256] on div "Insights NEW" at bounding box center [519, 246] width 95 height 37
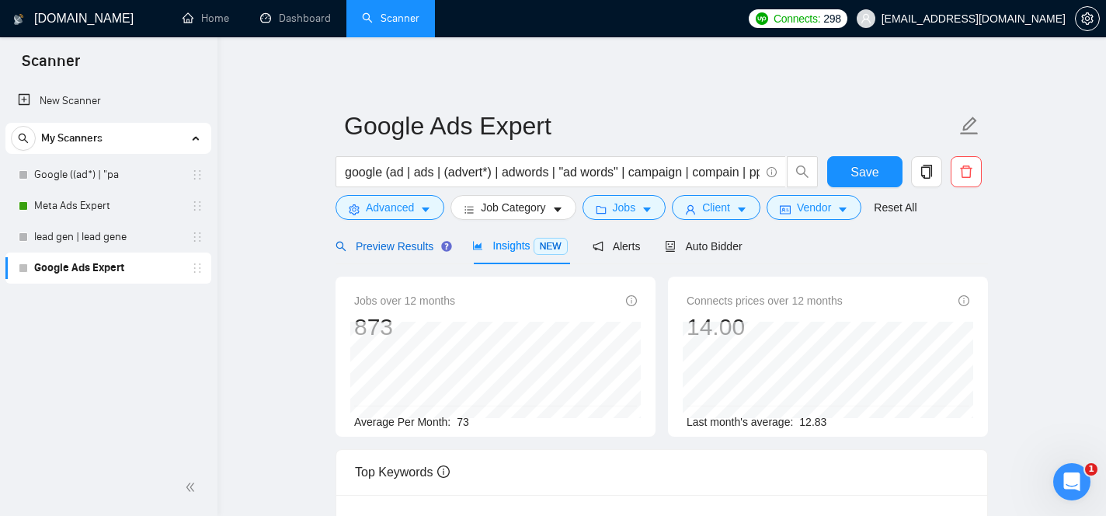
click at [385, 253] on div "Preview Results" at bounding box center [392, 246] width 112 height 17
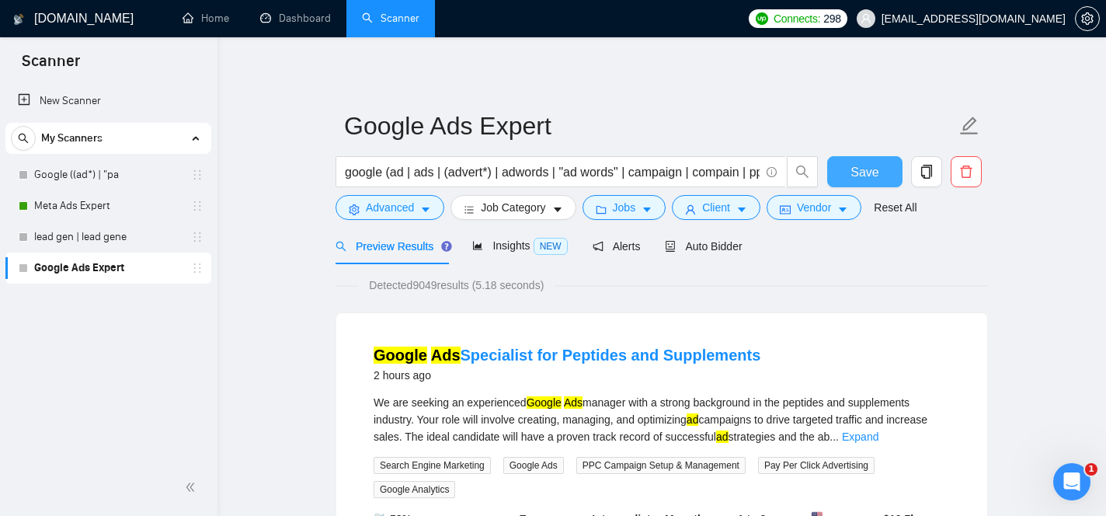
click at [842, 172] on button "Save" at bounding box center [864, 171] width 75 height 31
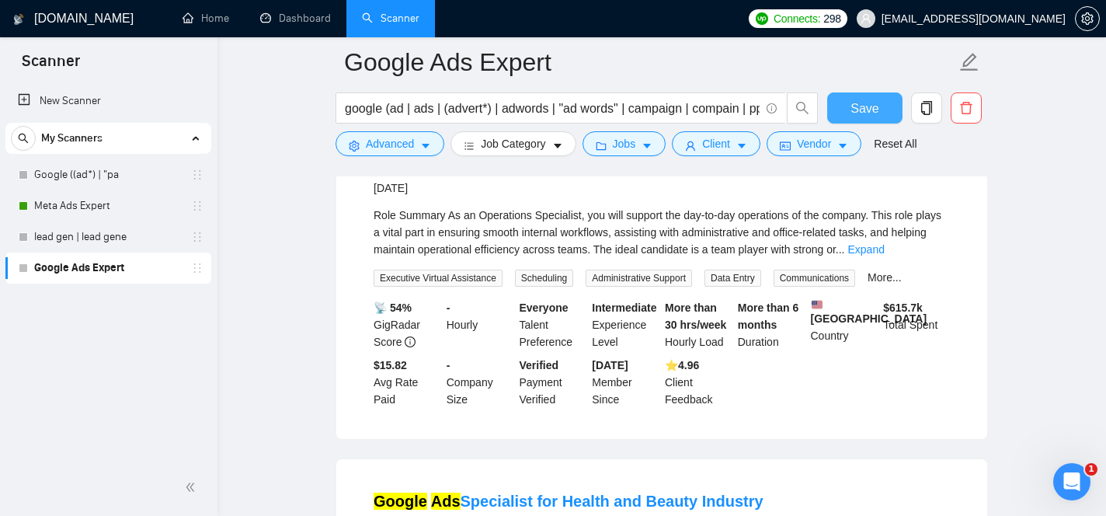
scroll to position [1952, 0]
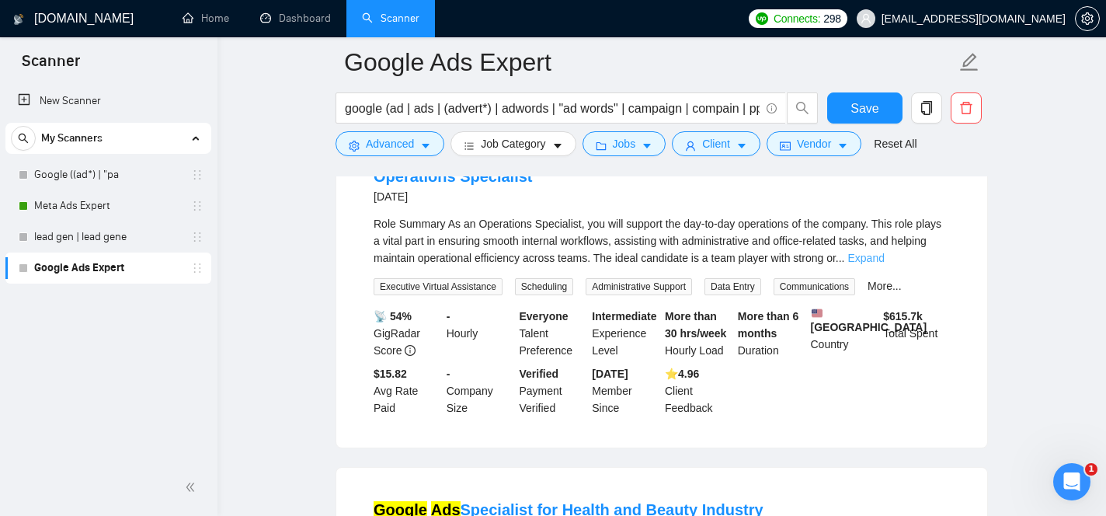
click at [884, 264] on link "Expand" at bounding box center [866, 258] width 37 height 12
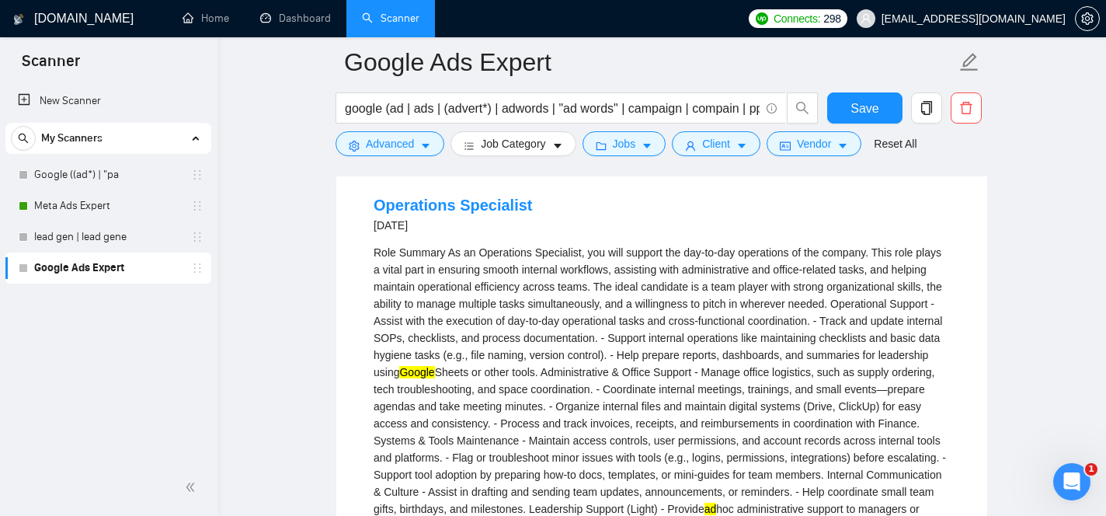
scroll to position [1922, 0]
drag, startPoint x: 695, startPoint y: 297, endPoint x: 805, endPoint y: 298, distance: 109.6
click at [805, 298] on div "Role Summary As an Operations Specialist, you will support the day-to-day opera…" at bounding box center [662, 442] width 576 height 393
copy div "day-to-day operations"
click at [422, 145] on icon "caret-down" at bounding box center [425, 146] width 11 height 11
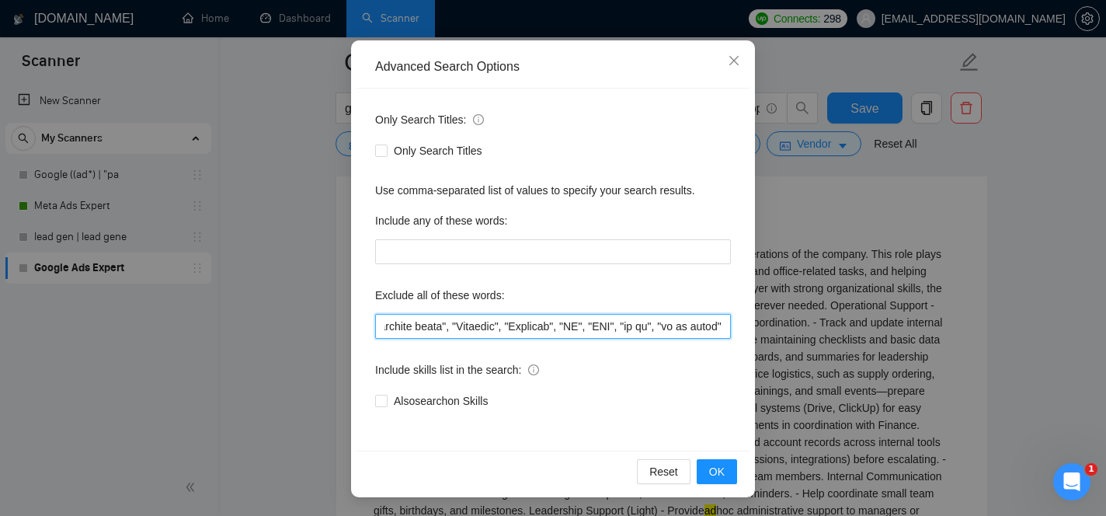
scroll to position [0, 25815]
drag, startPoint x: 591, startPoint y: 330, endPoint x: 848, endPoint y: 434, distance: 276.7
click at [848, 434] on div "Advanced Search Options Only Search Titles: Only Search Titles Use comma-separa…" at bounding box center [553, 258] width 1106 height 516
click at [724, 327] on input "text" at bounding box center [553, 326] width 356 height 25
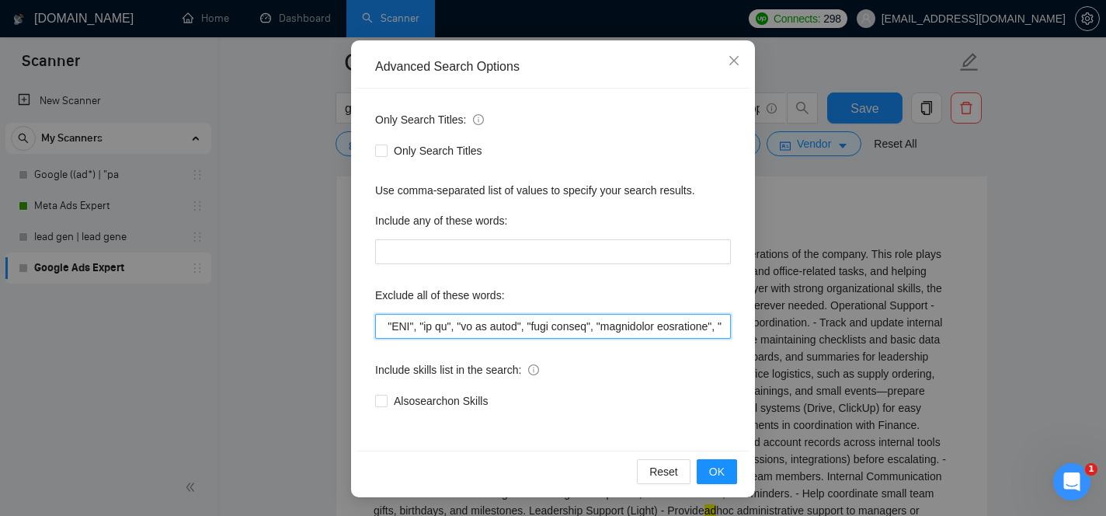
paste input "day-to-day operations"
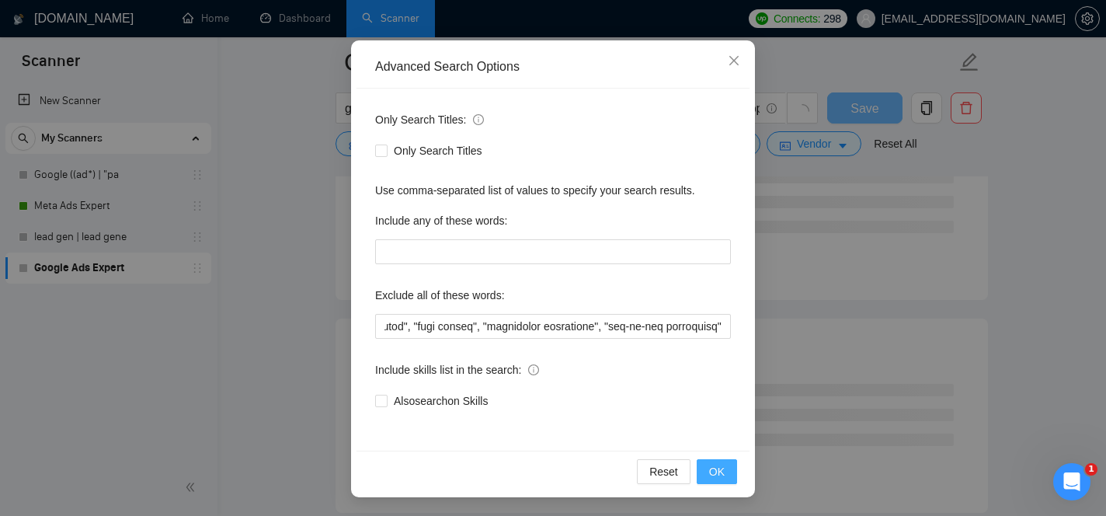
scroll to position [0, 0]
click at [719, 469] on span "OK" at bounding box center [717, 471] width 16 height 17
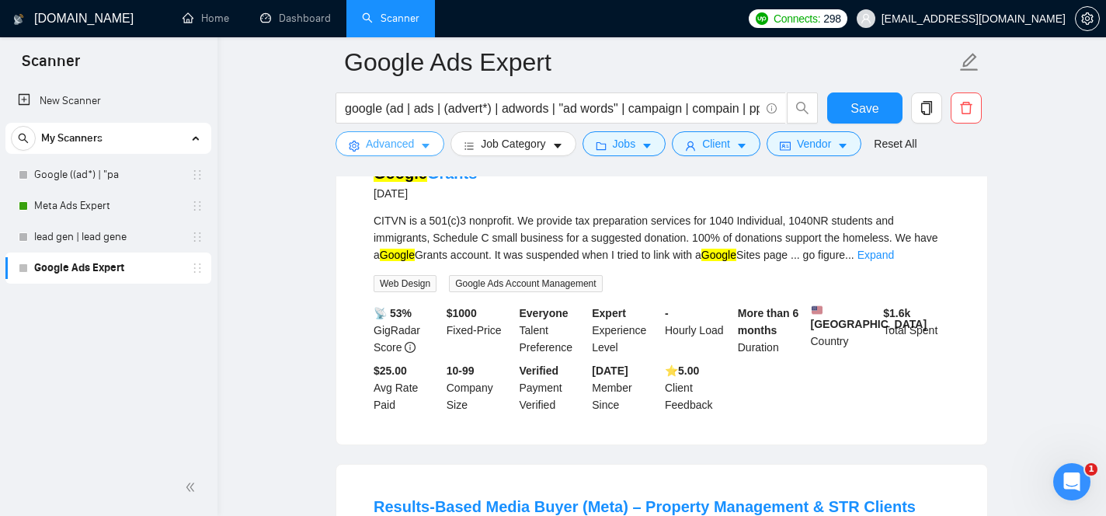
scroll to position [2940, 0]
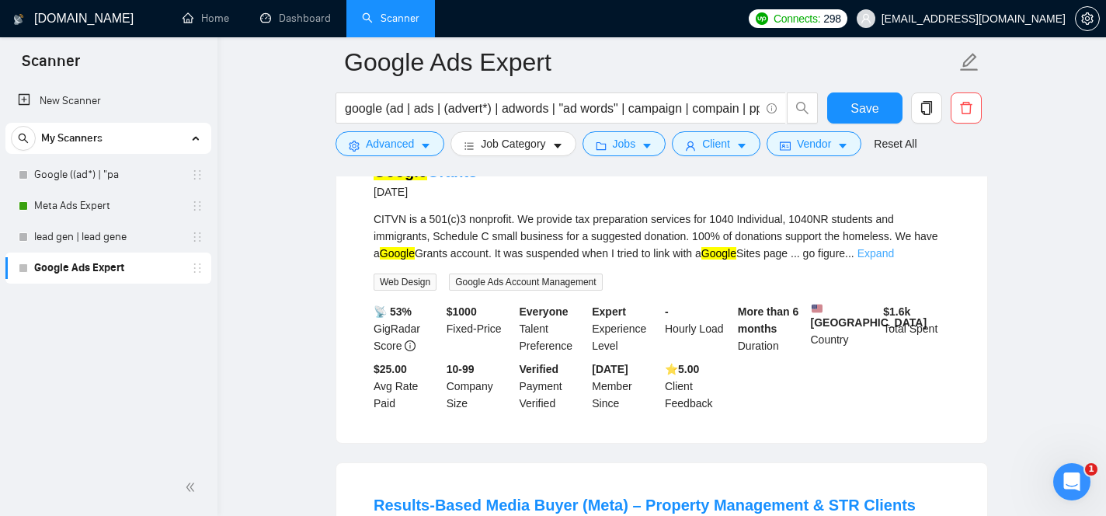
click at [894, 259] on link "Expand" at bounding box center [876, 253] width 37 height 12
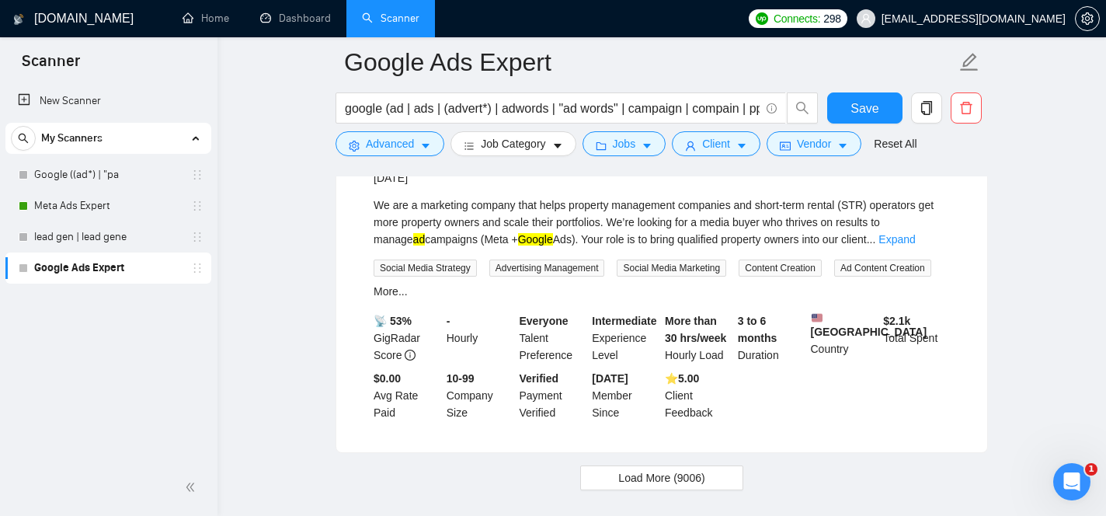
scroll to position [3471, 0]
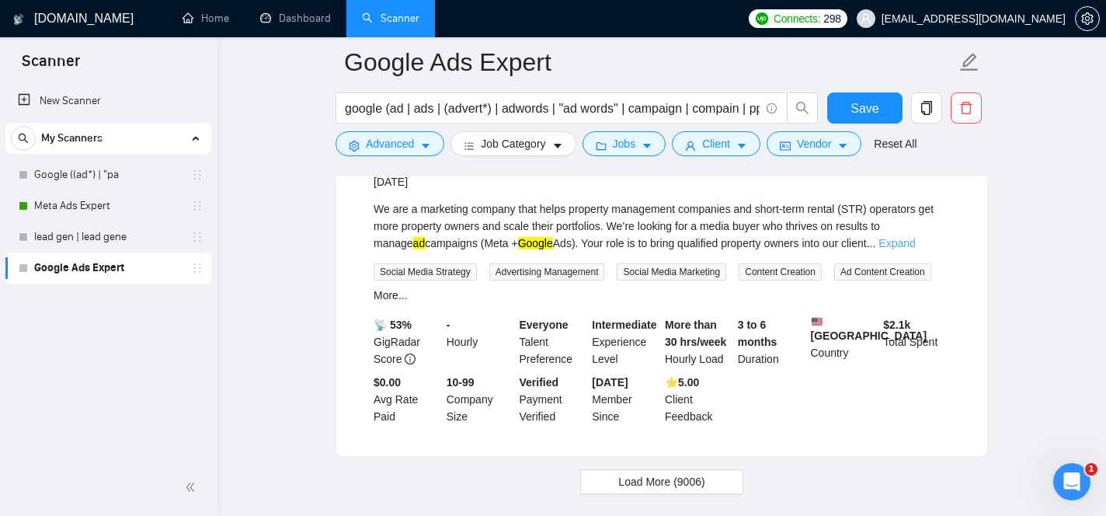
click at [915, 249] on link "Expand" at bounding box center [897, 243] width 37 height 12
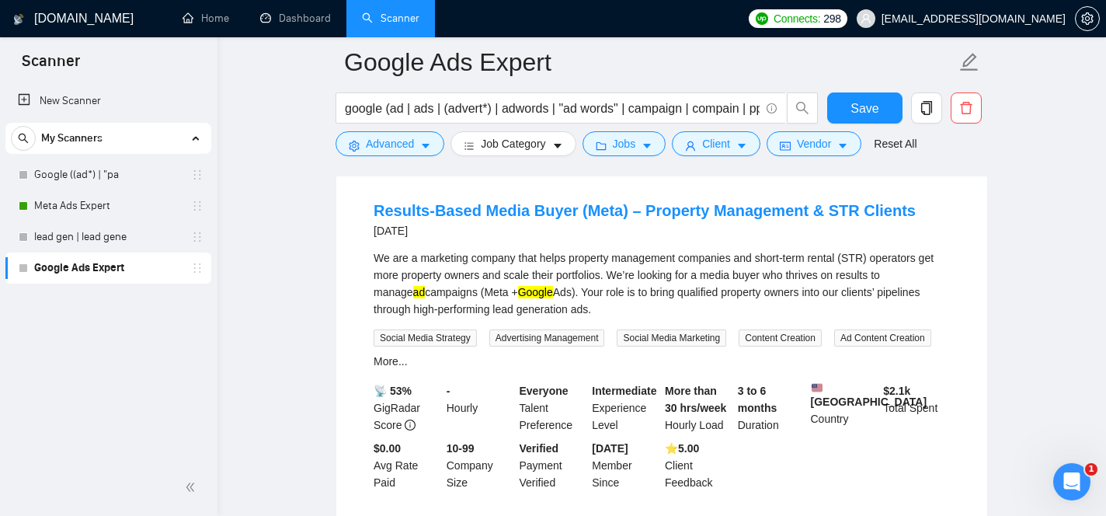
scroll to position [3423, 0]
click at [395, 143] on span "Advanced" at bounding box center [390, 143] width 48 height 17
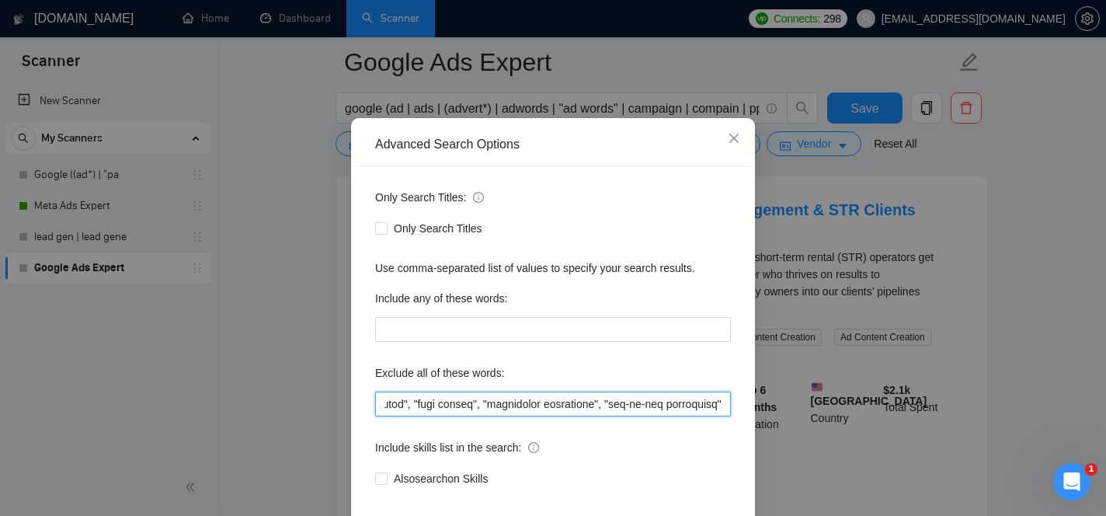
scroll to position [0, 26134]
drag, startPoint x: 559, startPoint y: 454, endPoint x: 850, endPoint y: 489, distance: 293.4
click at [850, 489] on div "Advanced Search Options Only Search Titles: Only Search Titles Use comma-separa…" at bounding box center [553, 258] width 1106 height 516
click at [726, 416] on input "text" at bounding box center [553, 404] width 356 height 25
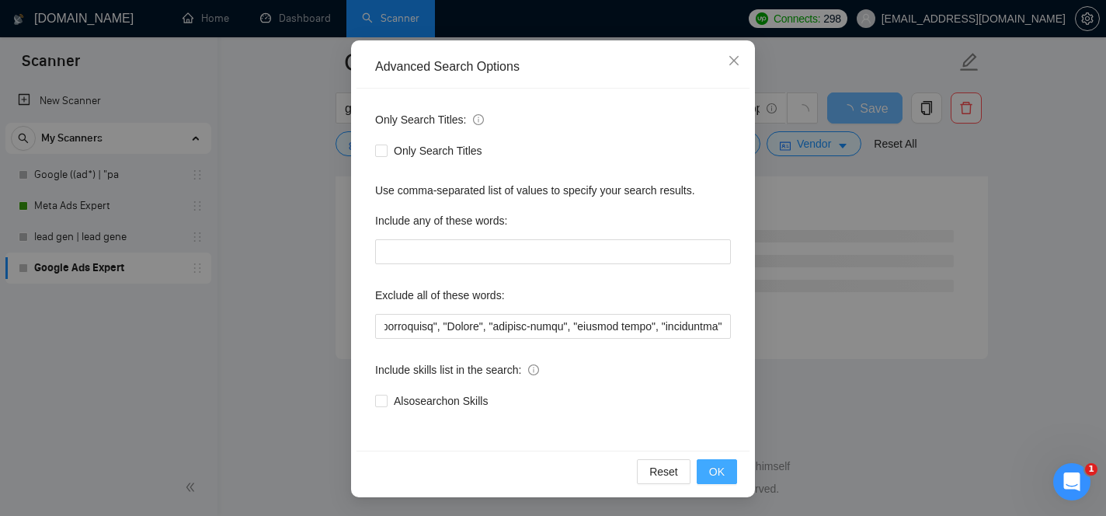
scroll to position [0, 0]
click at [715, 476] on span "OK" at bounding box center [717, 471] width 16 height 17
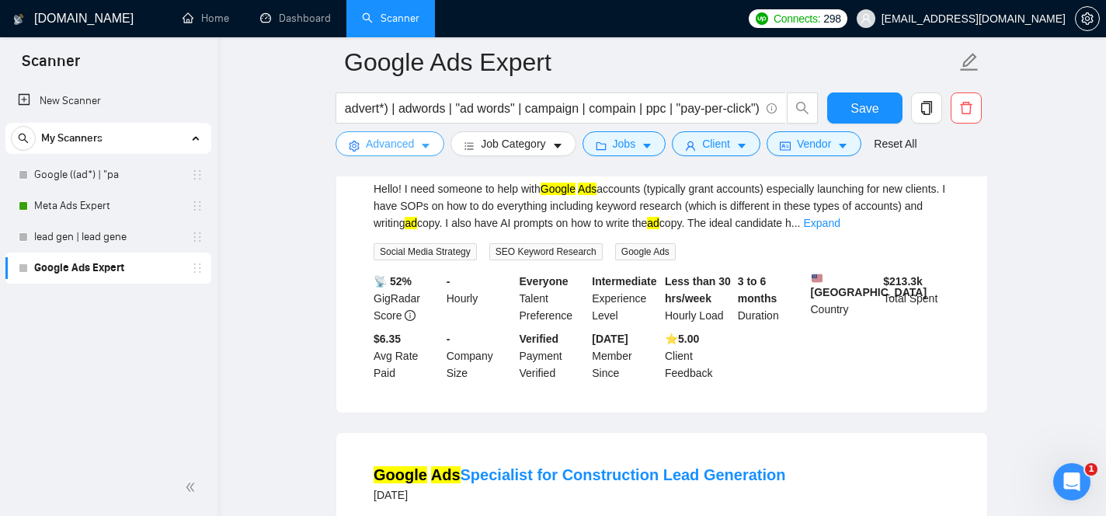
scroll to position [2610, 0]
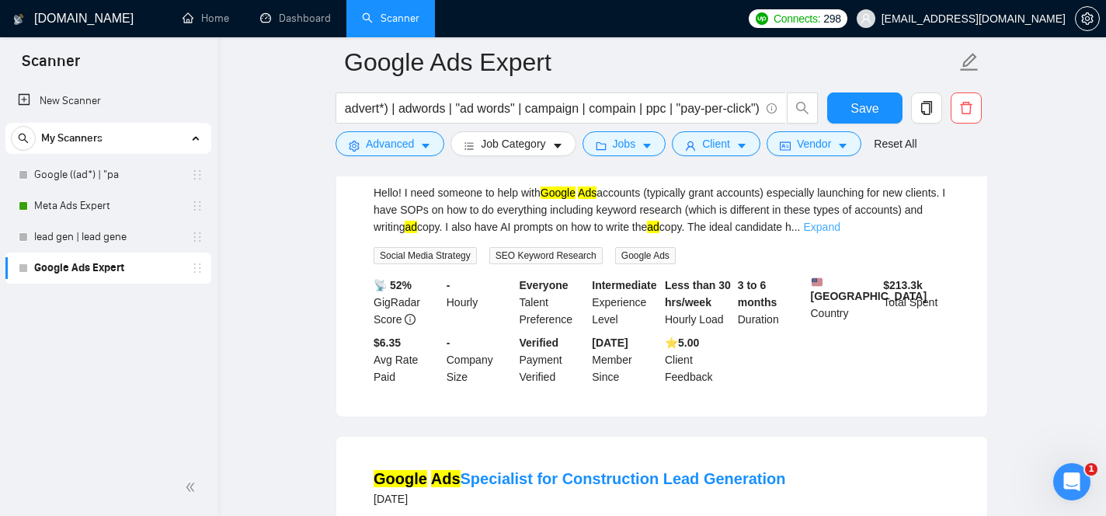
click at [840, 233] on link "Expand" at bounding box center [821, 227] width 37 height 12
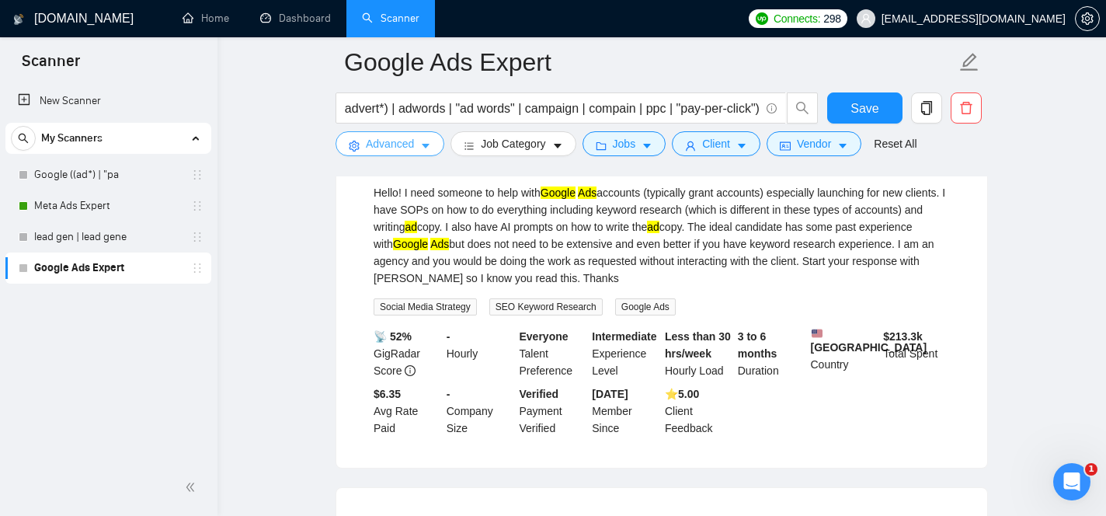
click at [407, 153] on button "Advanced" at bounding box center [390, 143] width 109 height 25
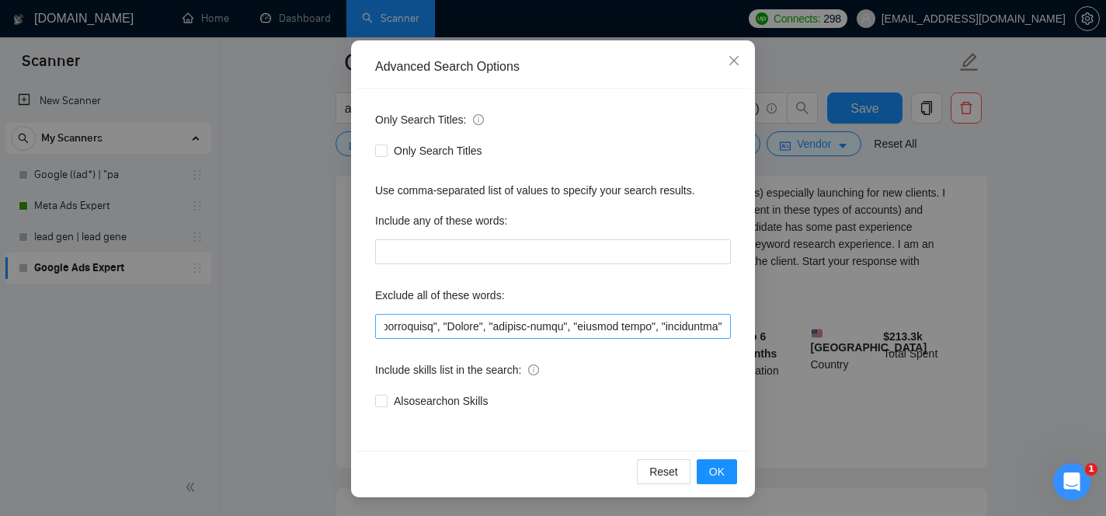
scroll to position [0, 26425]
click at [725, 322] on input "text" at bounding box center [553, 326] width 356 height 25
click at [724, 473] on button "OK" at bounding box center [717, 471] width 40 height 25
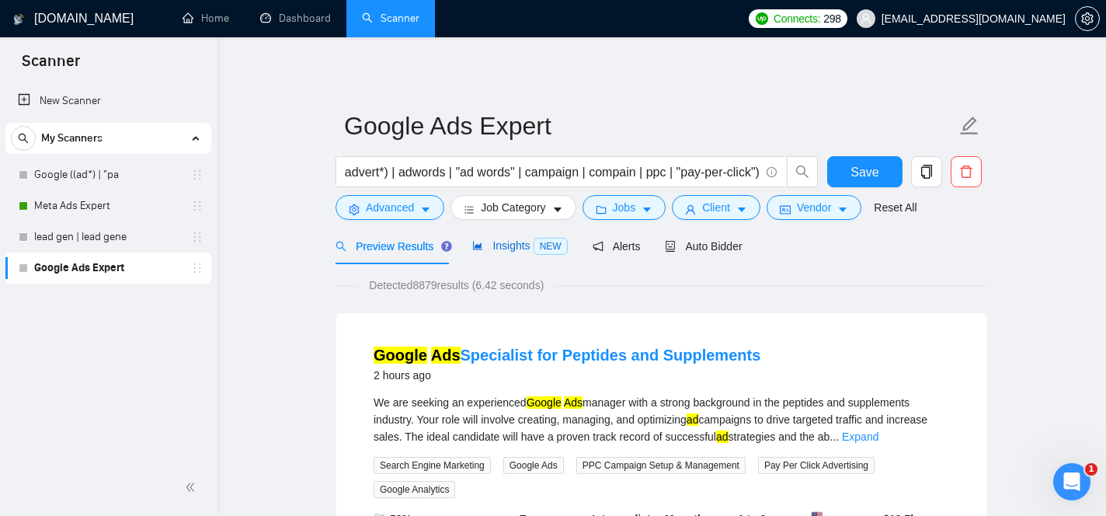
click at [523, 246] on span "Insights NEW" at bounding box center [519, 245] width 95 height 12
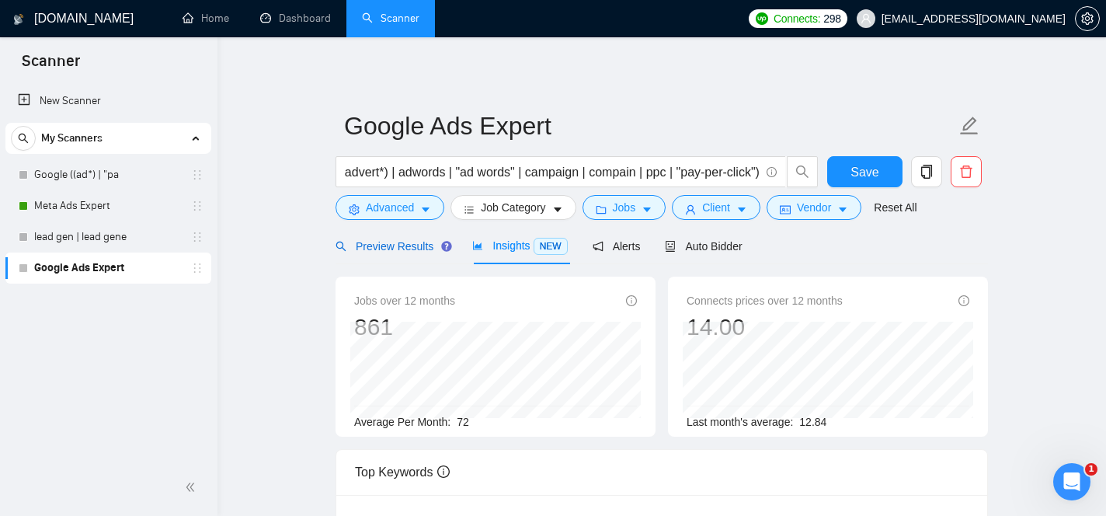
click at [417, 246] on span "Preview Results" at bounding box center [392, 246] width 112 height 12
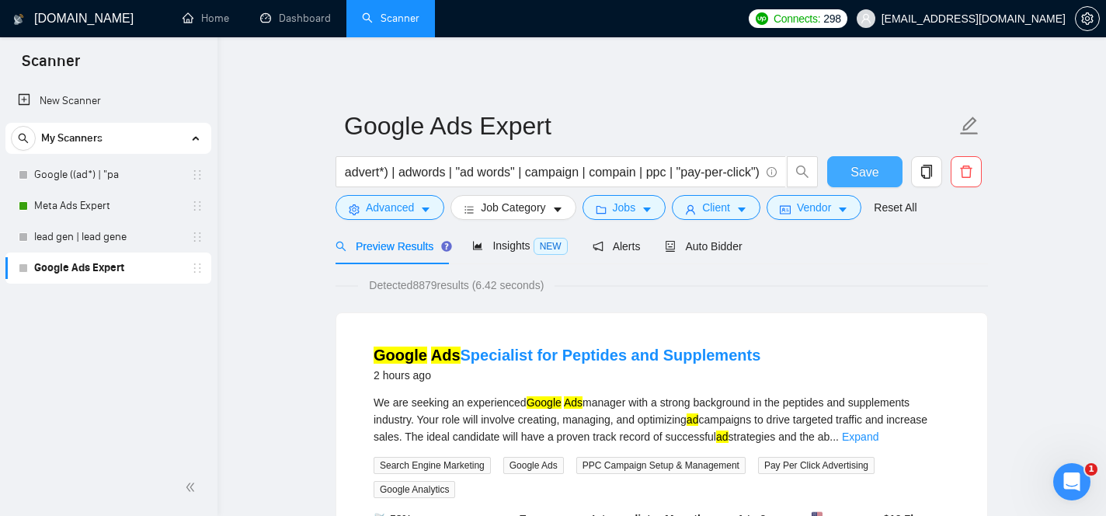
click at [848, 171] on button "Save" at bounding box center [864, 171] width 75 height 31
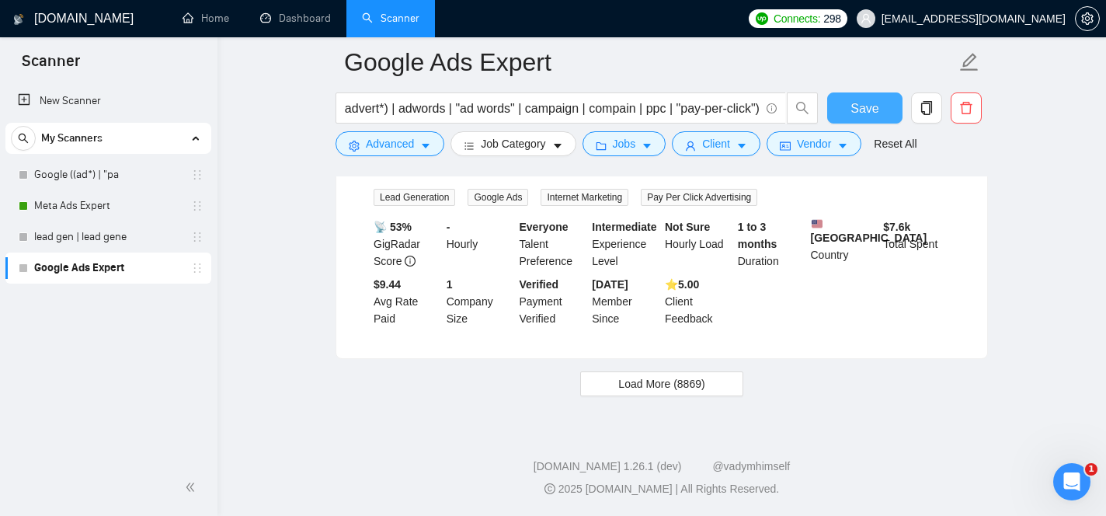
scroll to position [3429, 0]
click at [667, 392] on span "Load More (8869)" at bounding box center [661, 383] width 86 height 17
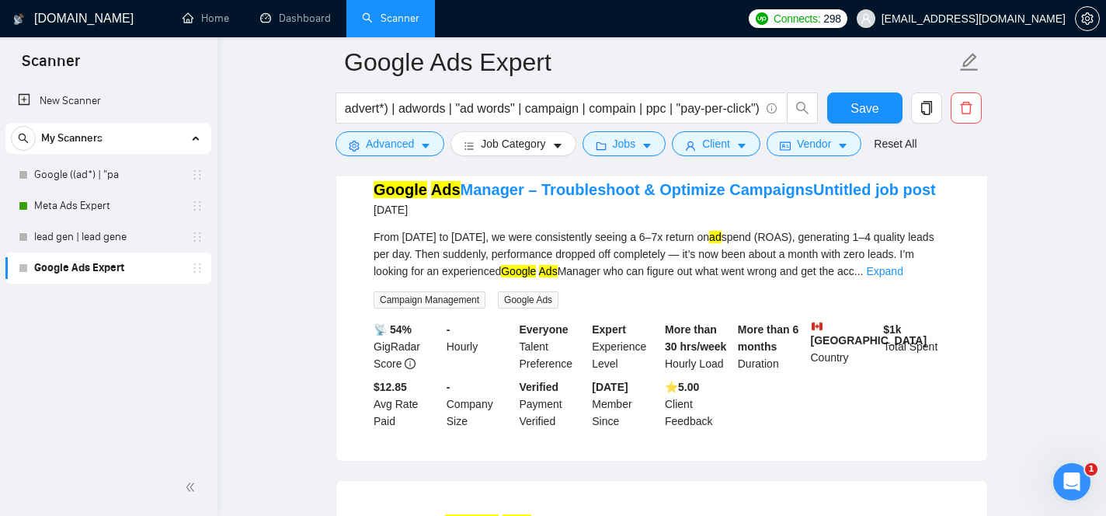
scroll to position [4243, 0]
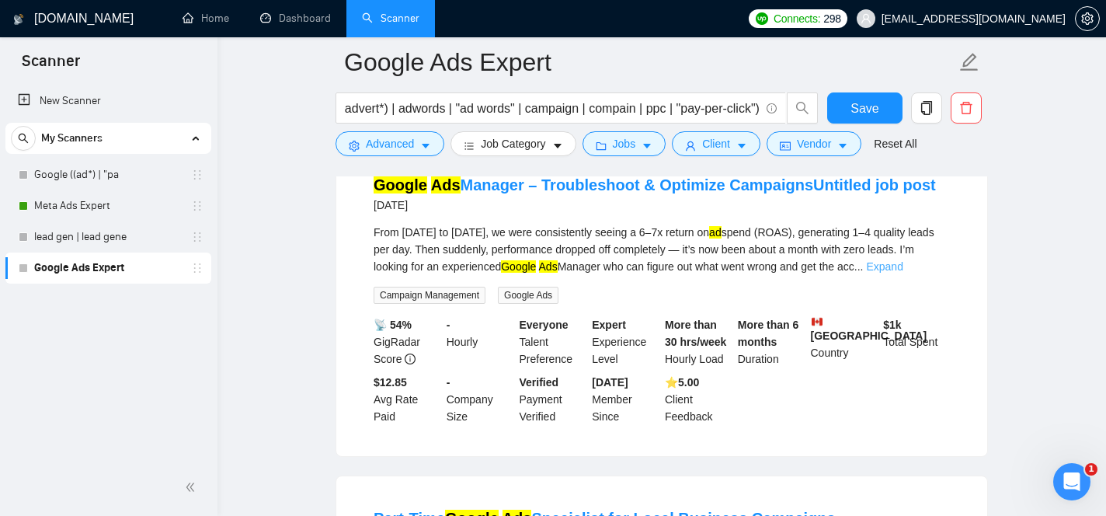
click at [903, 273] on link "Expand" at bounding box center [884, 266] width 37 height 12
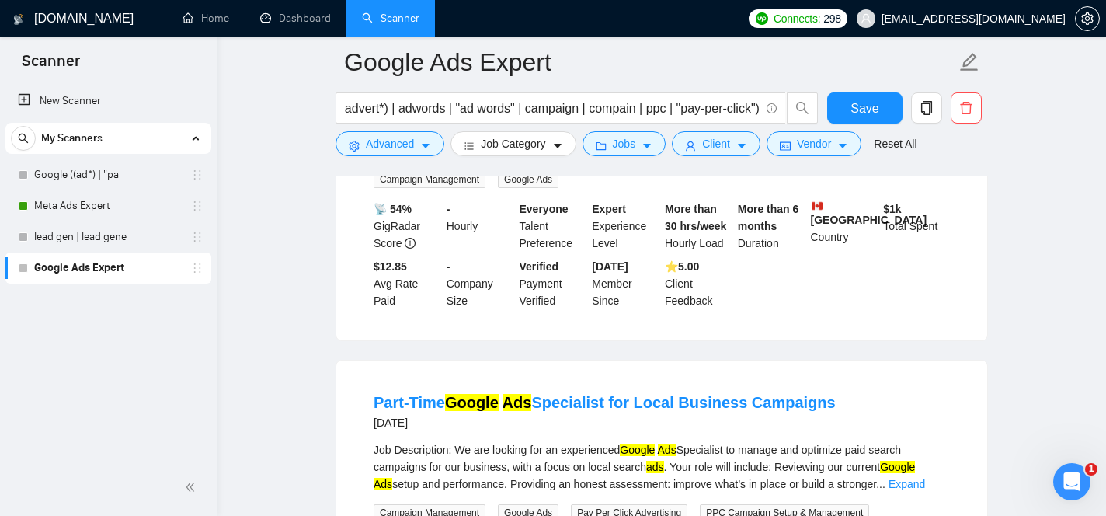
scroll to position [4480, 0]
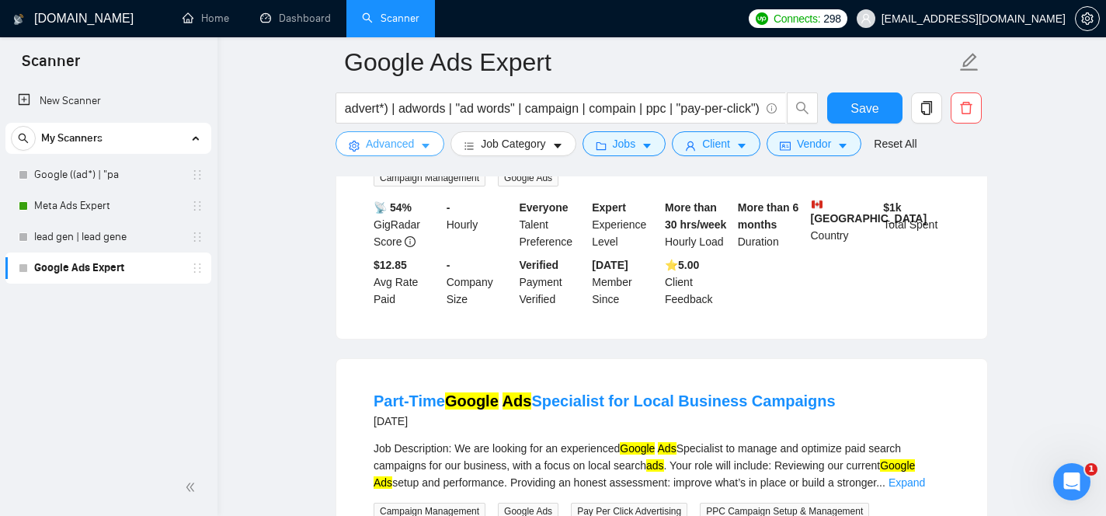
click at [395, 145] on span "Advanced" at bounding box center [390, 143] width 48 height 17
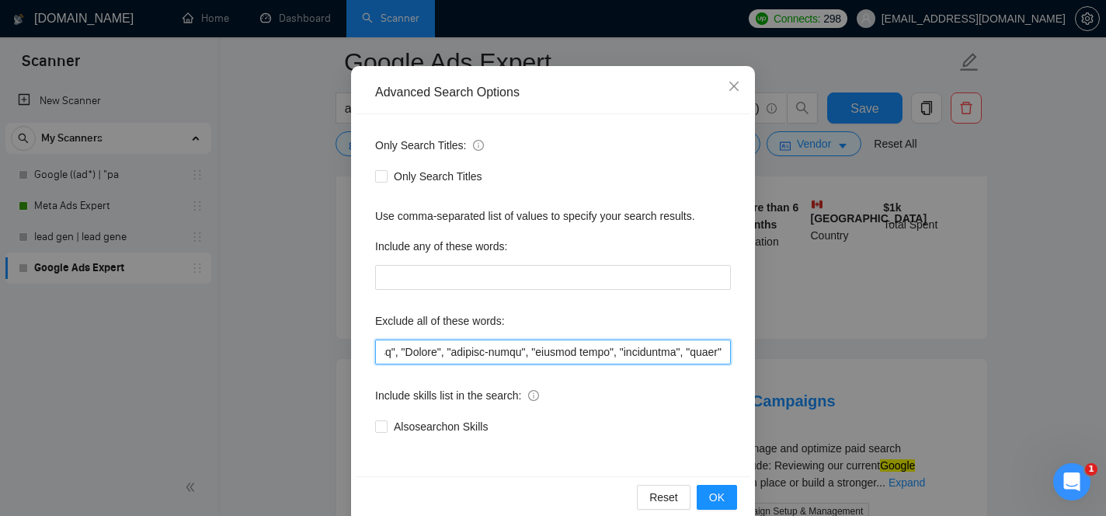
scroll to position [0, 26467]
drag, startPoint x: 604, startPoint y: 352, endPoint x: 829, endPoint y: 387, distance: 228.0
click at [829, 387] on div "Advanced Search Options Only Search Titles: Only Search Titles Use comma-separa…" at bounding box center [553, 258] width 1106 height 516
click at [726, 346] on input "text" at bounding box center [553, 352] width 356 height 25
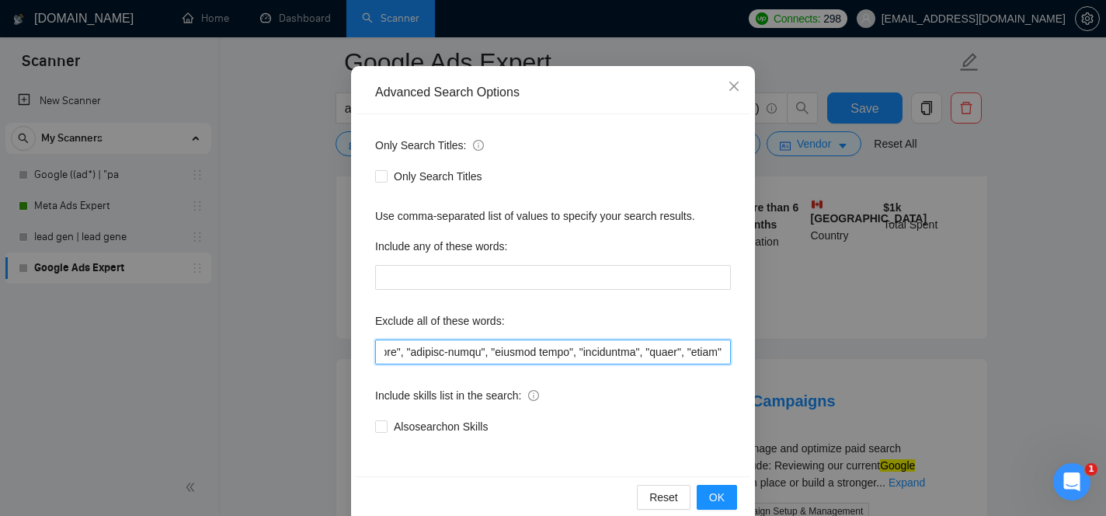
click at [653, 357] on input "text" at bounding box center [553, 352] width 356 height 25
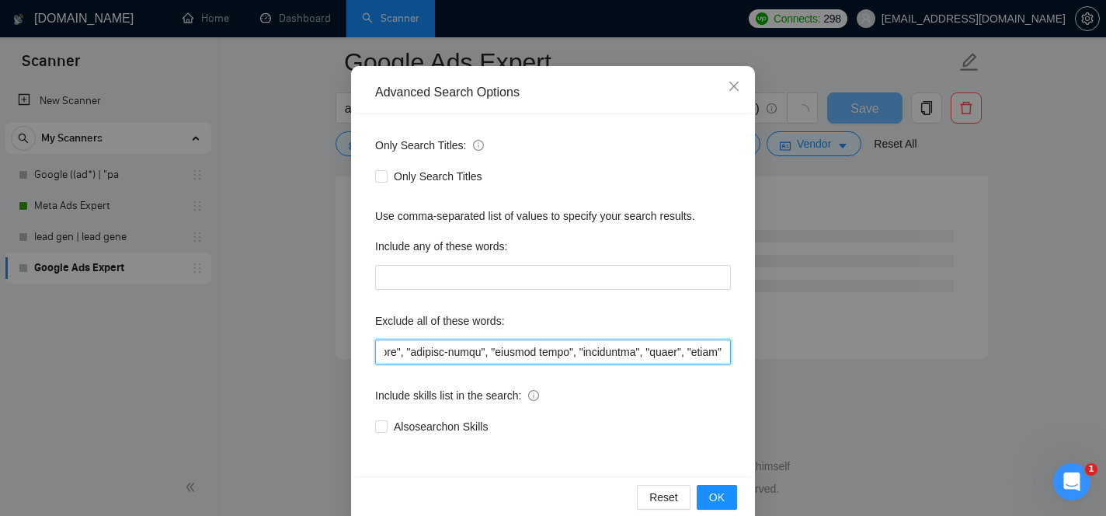
scroll to position [4205, 0]
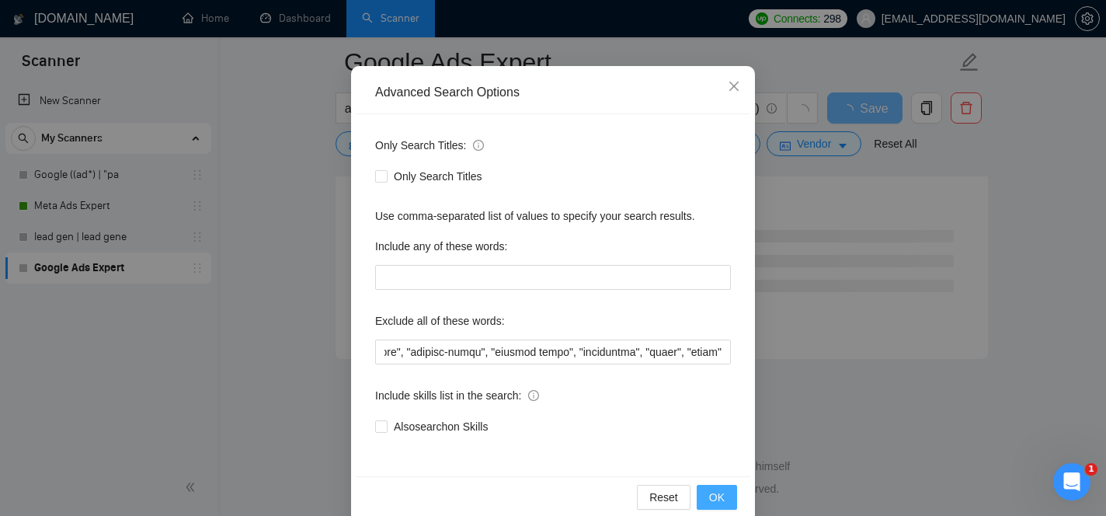
click at [722, 493] on span "OK" at bounding box center [717, 497] width 16 height 17
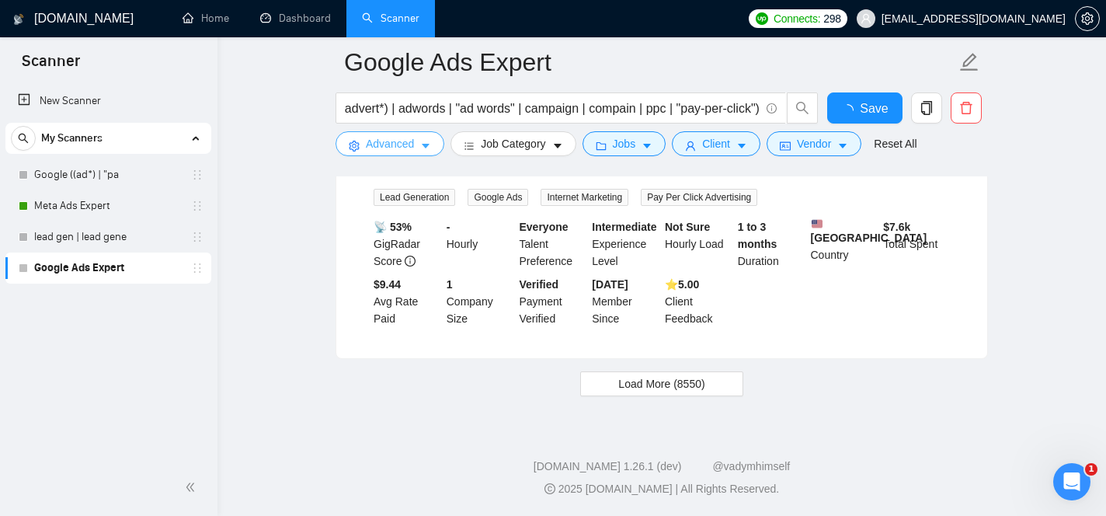
scroll to position [3429, 0]
click at [416, 151] on button "Advanced" at bounding box center [390, 143] width 109 height 25
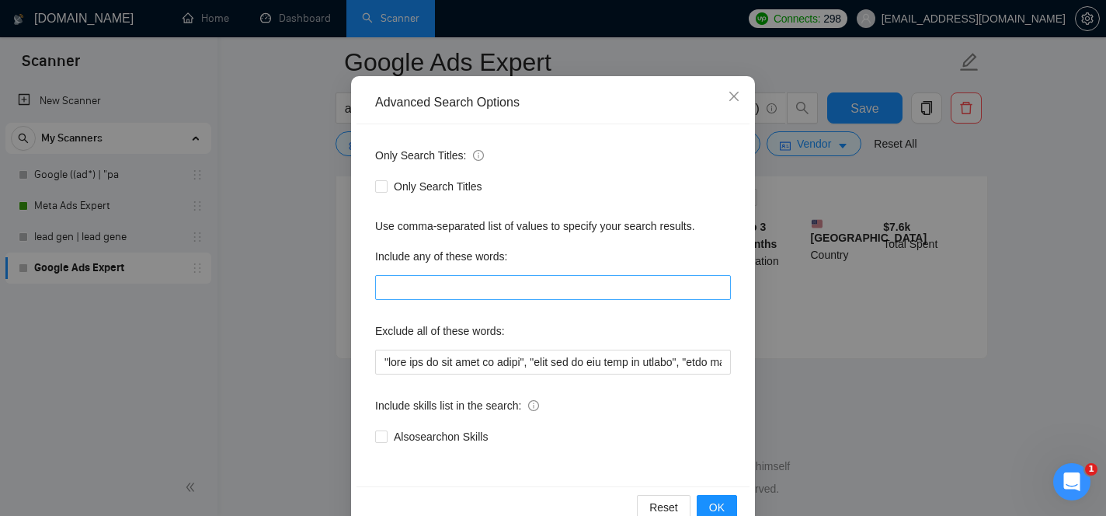
scroll to position [122, 0]
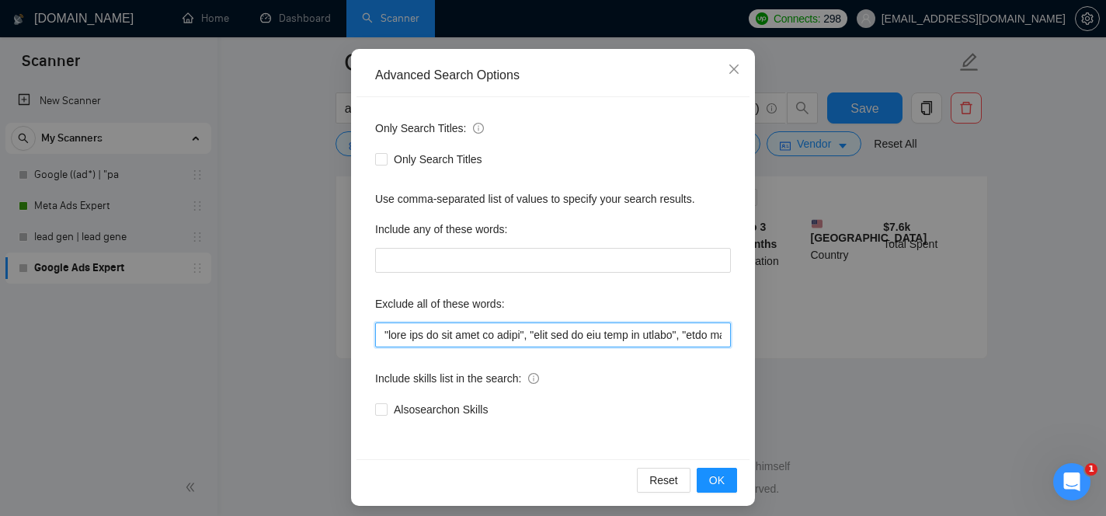
click at [582, 336] on input "text" at bounding box center [553, 334] width 356 height 25
drag, startPoint x: 573, startPoint y: 335, endPoint x: 801, endPoint y: 420, distance: 242.9
click at [801, 420] on div "Advanced Search Options Only Search Titles: Only Search Titles Use comma-separa…" at bounding box center [553, 258] width 1106 height 516
click at [726, 337] on input "text" at bounding box center [553, 334] width 356 height 25
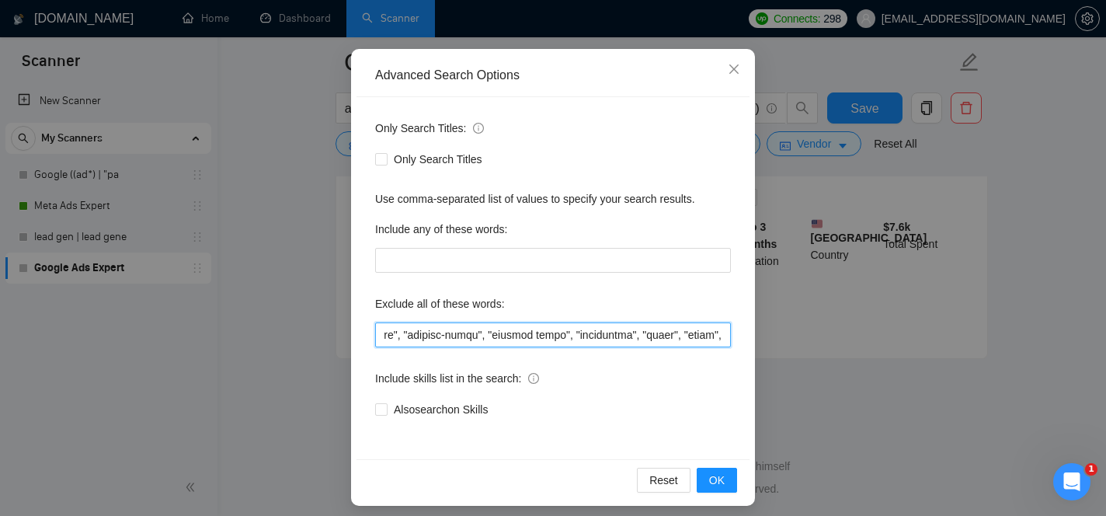
scroll to position [2076, 0]
paste input ""Performance Max setup only", "PMax setup only", "PMax audit", "Smart Shopping …"
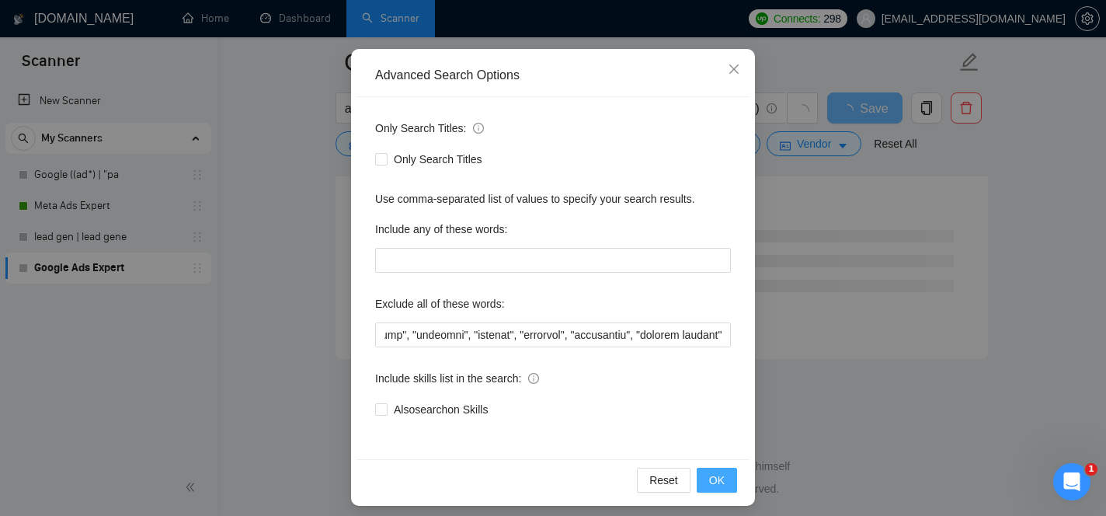
click at [716, 476] on span "OK" at bounding box center [717, 480] width 16 height 17
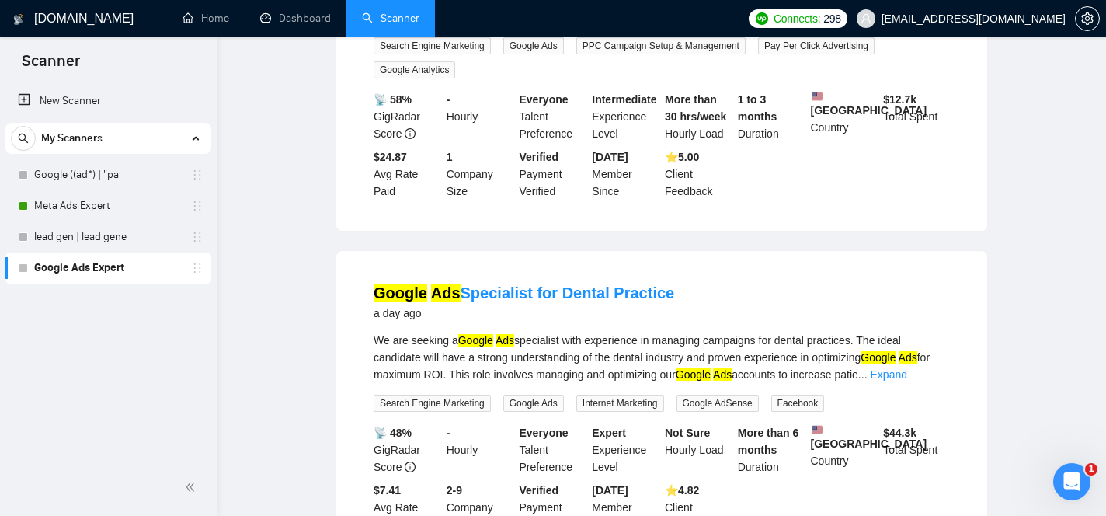
scroll to position [0, 0]
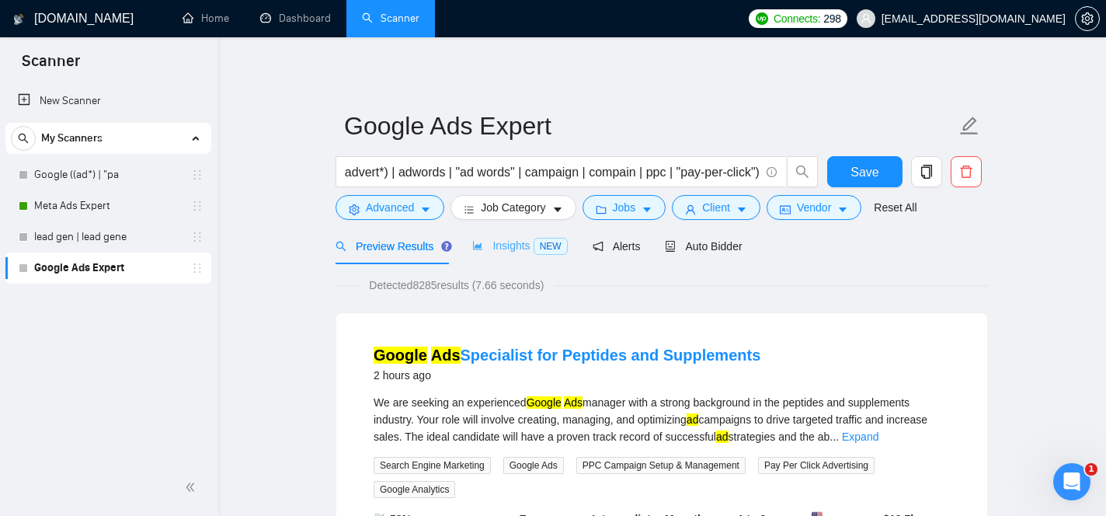
click at [542, 235] on div "Insights NEW" at bounding box center [519, 246] width 95 height 37
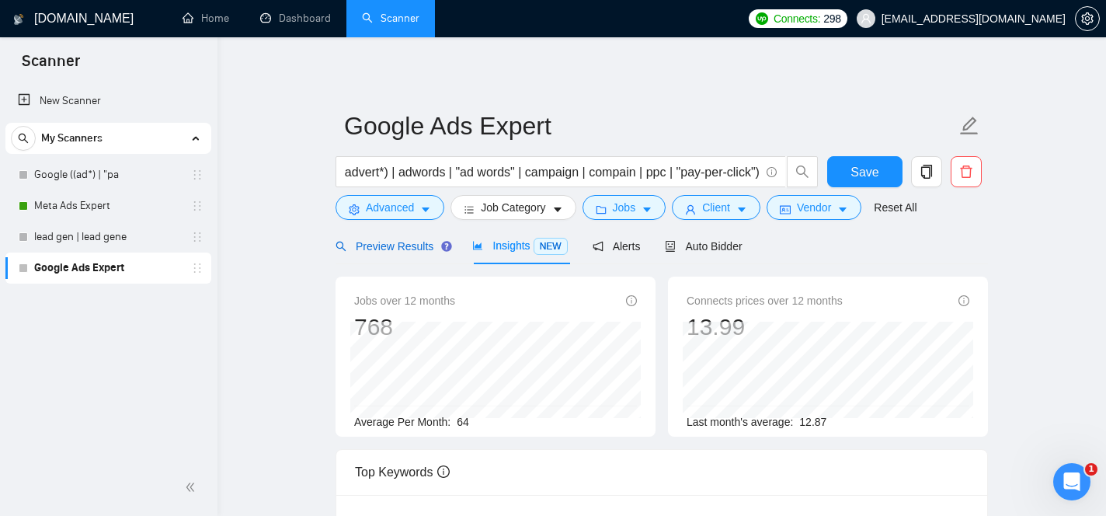
click at [413, 254] on div "Preview Results" at bounding box center [392, 246] width 112 height 17
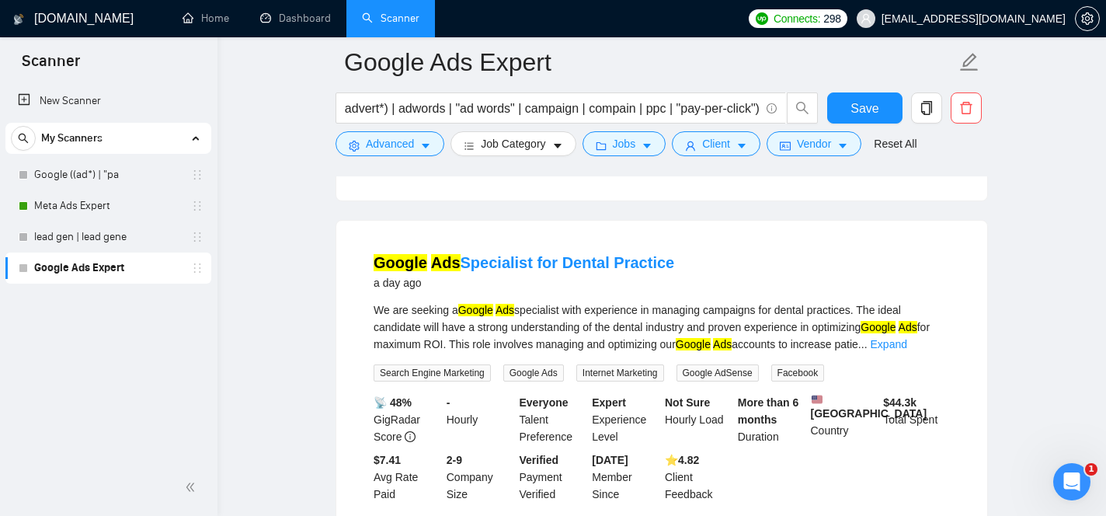
scroll to position [463, 0]
click at [907, 345] on link "Expand" at bounding box center [889, 343] width 37 height 12
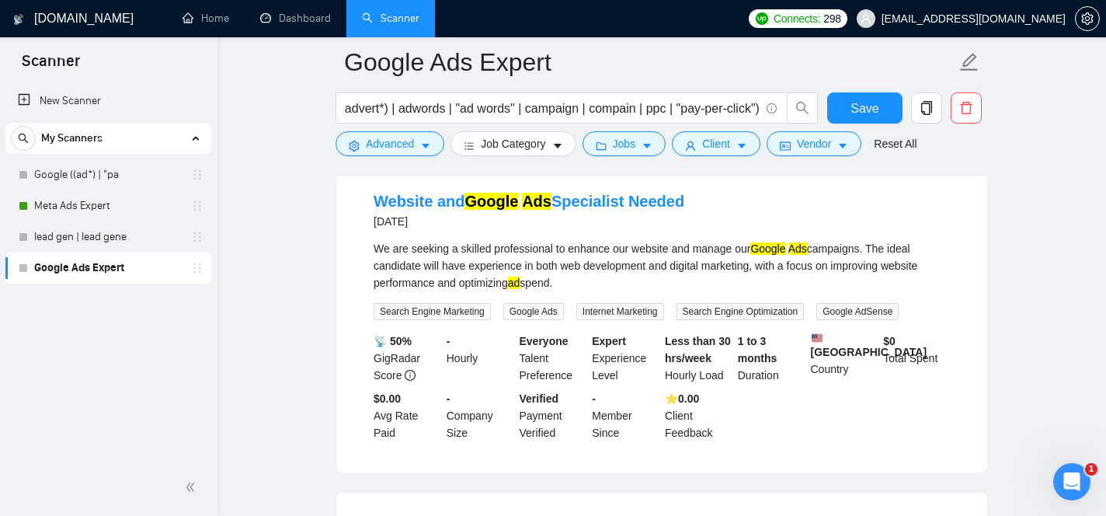
scroll to position [2880, 0]
drag, startPoint x: 576, startPoint y: 302, endPoint x: 678, endPoint y: 300, distance: 102.6
click at [678, 292] on div "We are seeking a skilled professional to enhance our website and manage our Goo…" at bounding box center [662, 266] width 576 height 51
copy div "enhance our website"
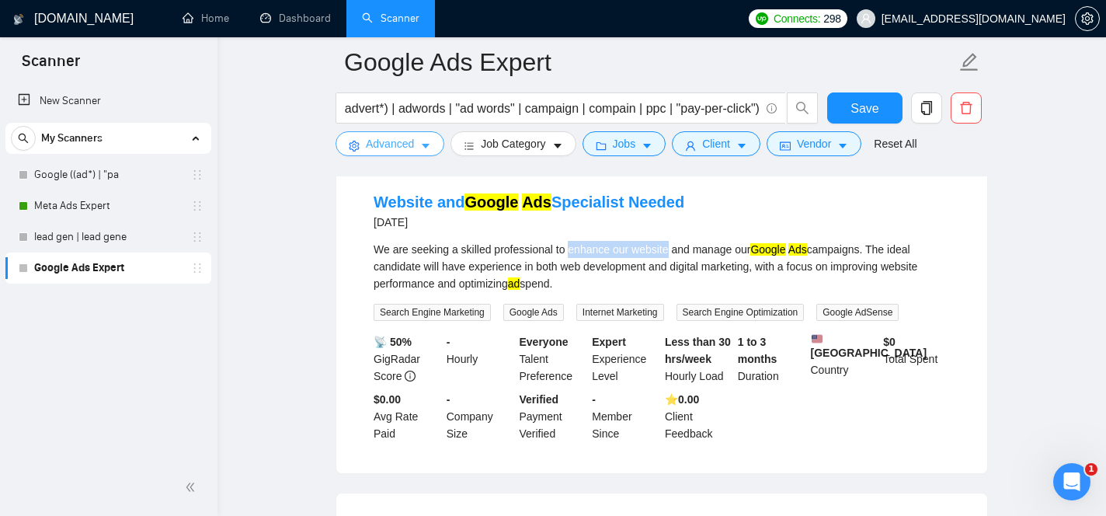
click at [421, 153] on button "Advanced" at bounding box center [390, 143] width 109 height 25
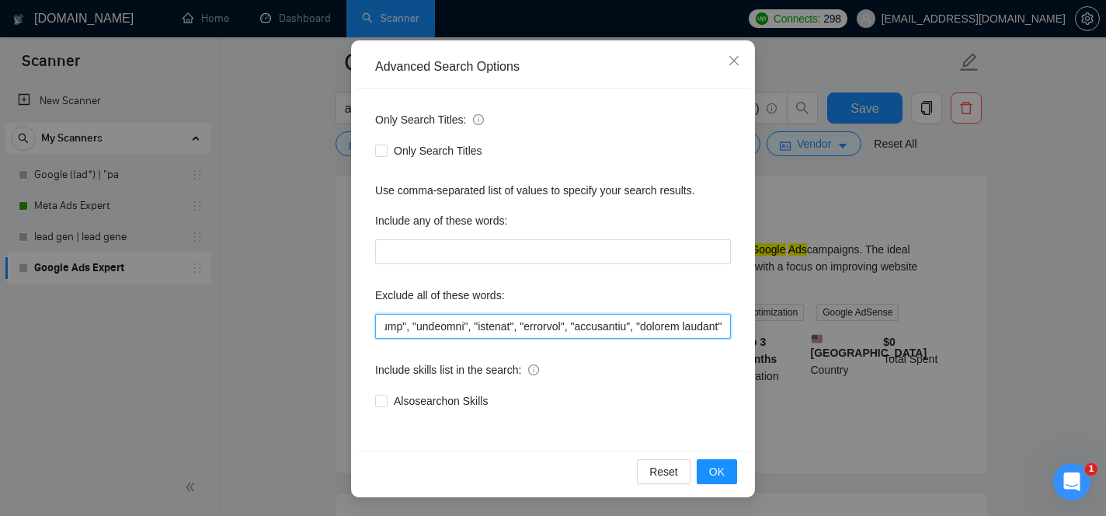
scroll to position [0, 41957]
drag, startPoint x: 608, startPoint y: 328, endPoint x: 799, endPoint y: 396, distance: 203.7
click at [799, 396] on div "Advanced Search Options Only Search Titles: Only Search Titles Use comma-separa…" at bounding box center [553, 258] width 1106 height 516
click at [725, 332] on input "text" at bounding box center [553, 326] width 356 height 25
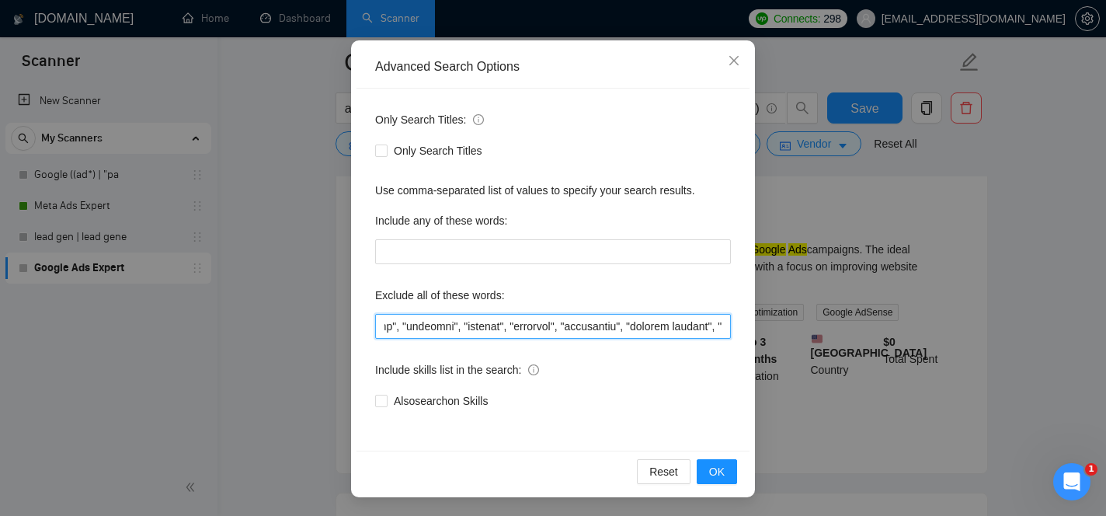
paste input "enhance our website"
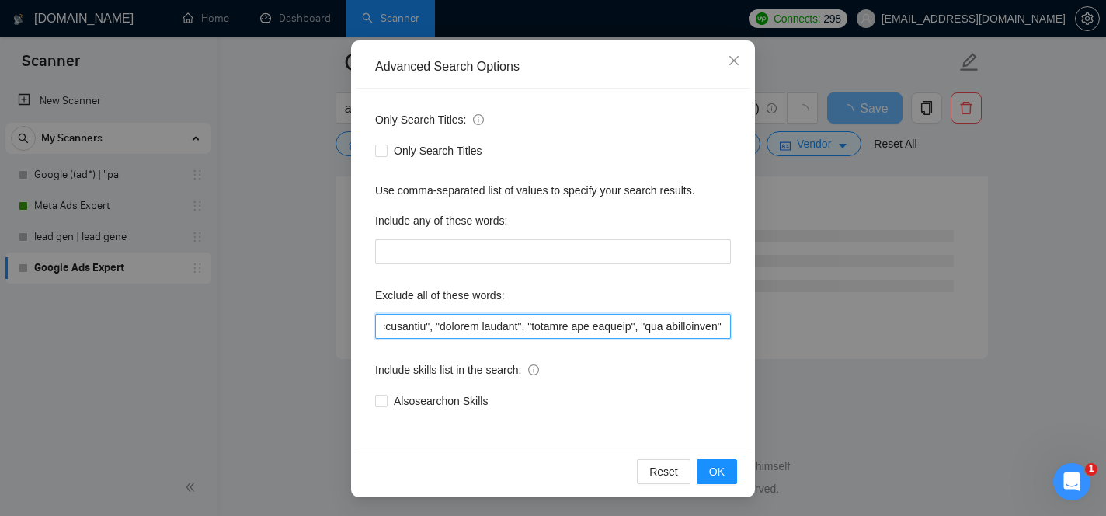
scroll to position [0, 42180]
click at [543, 333] on input "text" at bounding box center [553, 326] width 356 height 25
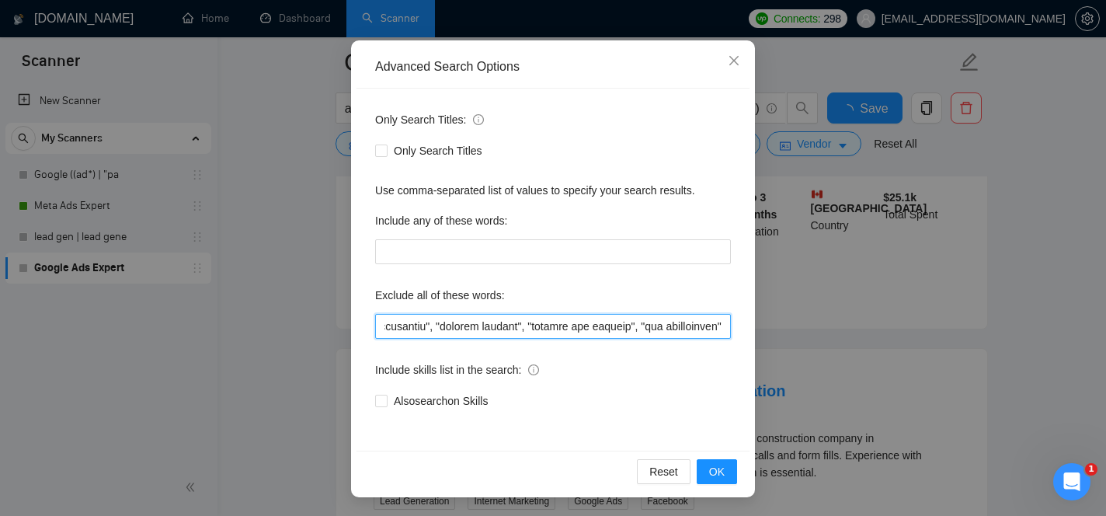
scroll to position [0, 0]
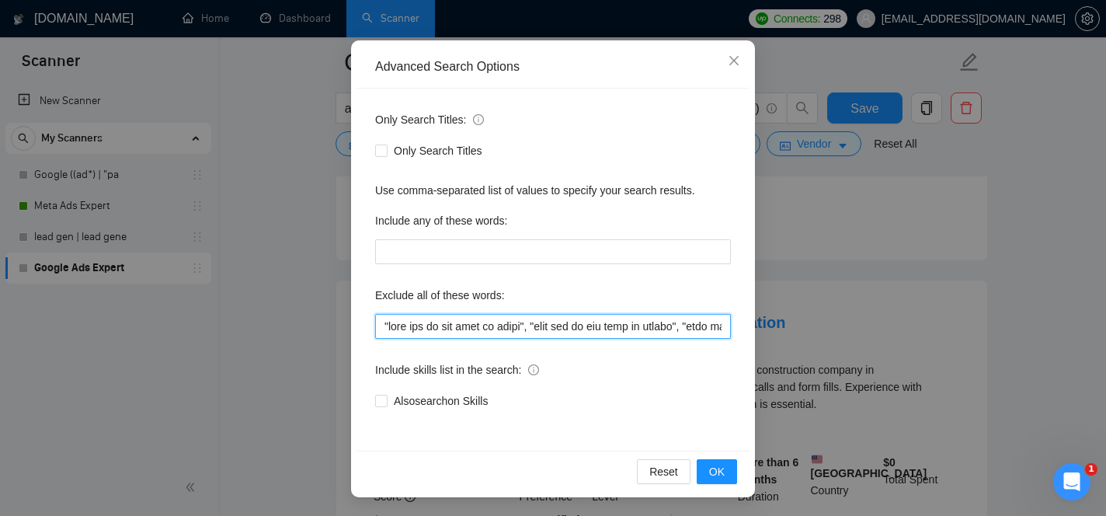
click at [615, 324] on input "text" at bounding box center [553, 326] width 356 height 25
drag, startPoint x: 600, startPoint y: 326, endPoint x: 890, endPoint y: 443, distance: 312.6
click at [890, 443] on div "Advanced Search Options Only Search Titles: Only Search Titles Use comma-separa…" at bounding box center [553, 258] width 1106 height 516
click at [726, 328] on input "text" at bounding box center [553, 326] width 356 height 25
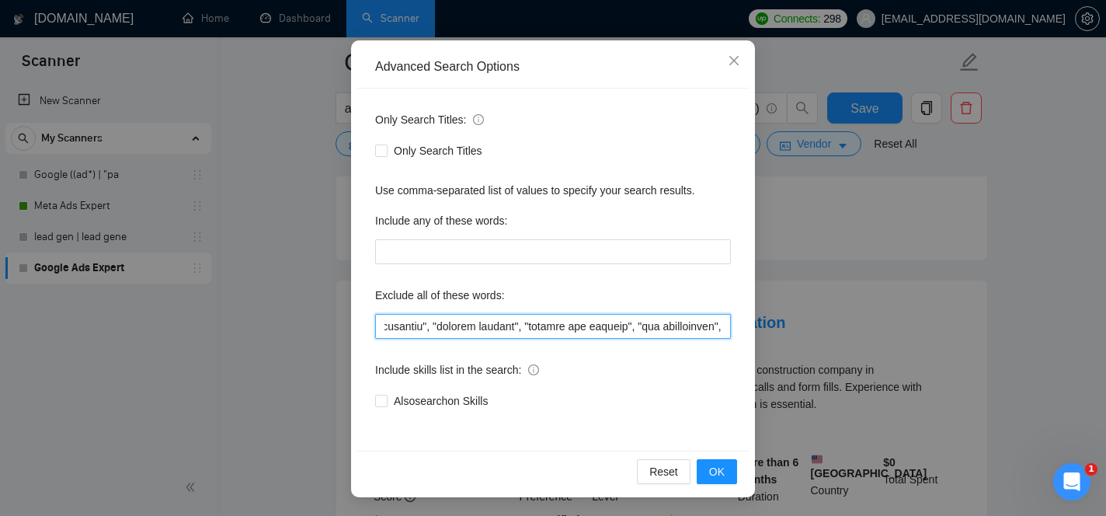
scroll to position [0, 42184]
paste input ""improve our website", "website improvements", "website enhancement", "site enh…"
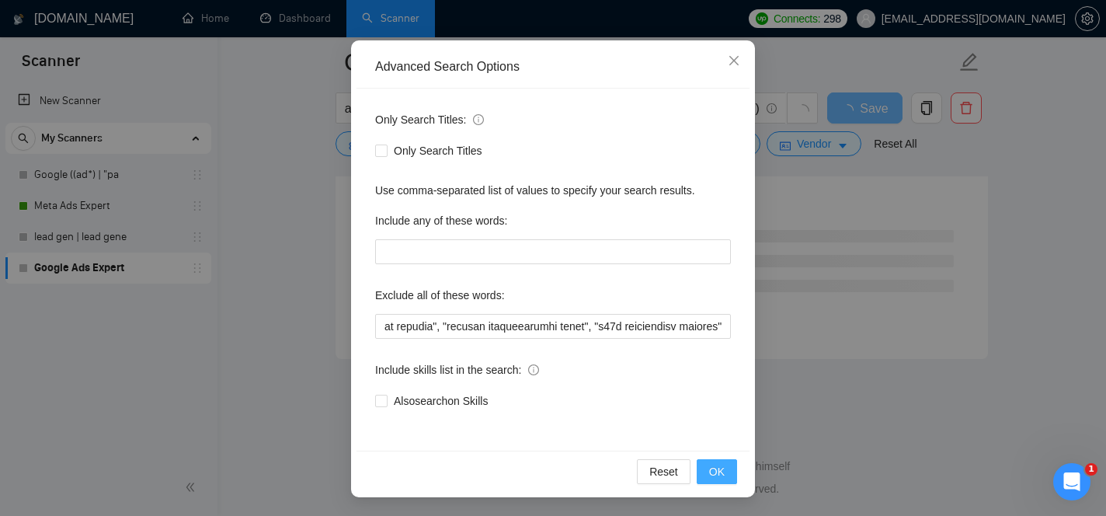
scroll to position [0, 0]
click at [715, 472] on span "OK" at bounding box center [717, 471] width 16 height 17
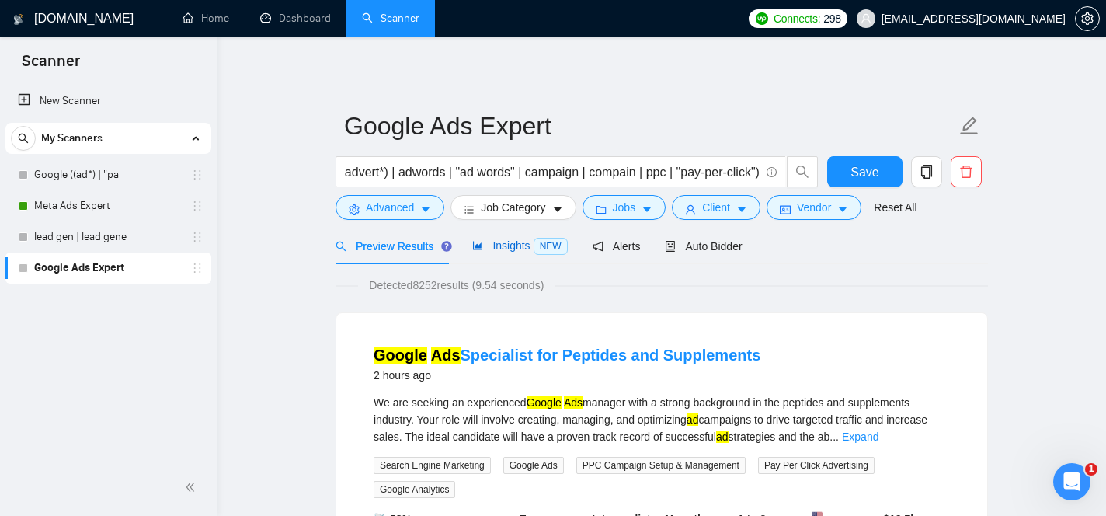
click at [538, 245] on span "NEW" at bounding box center [551, 246] width 34 height 17
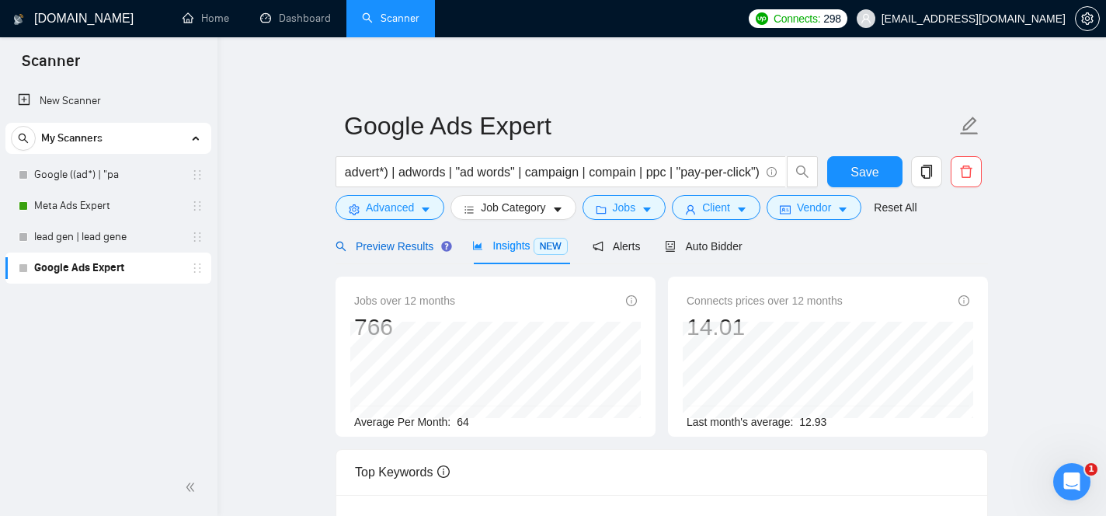
click at [399, 252] on span "Preview Results" at bounding box center [392, 246] width 112 height 12
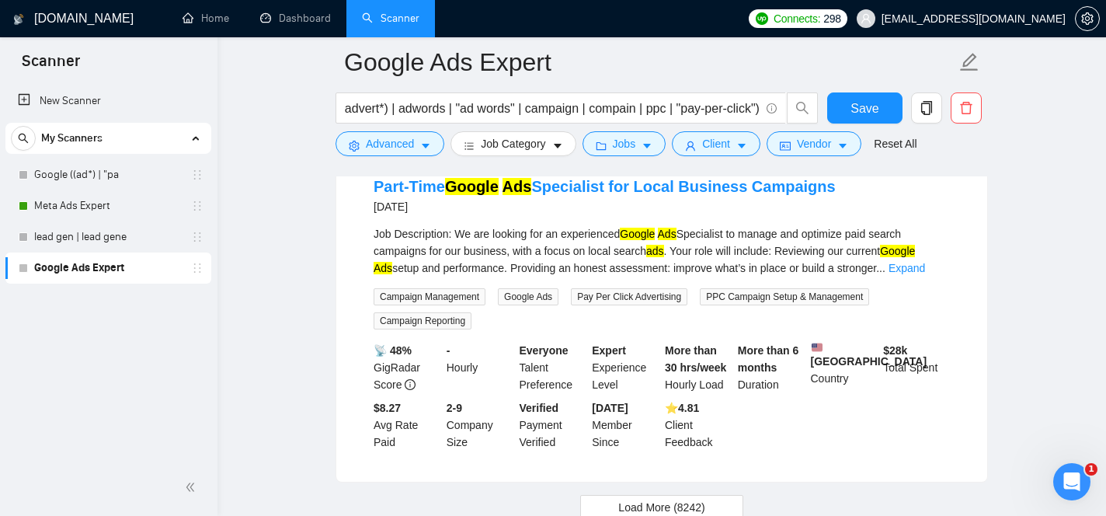
scroll to position [3192, 0]
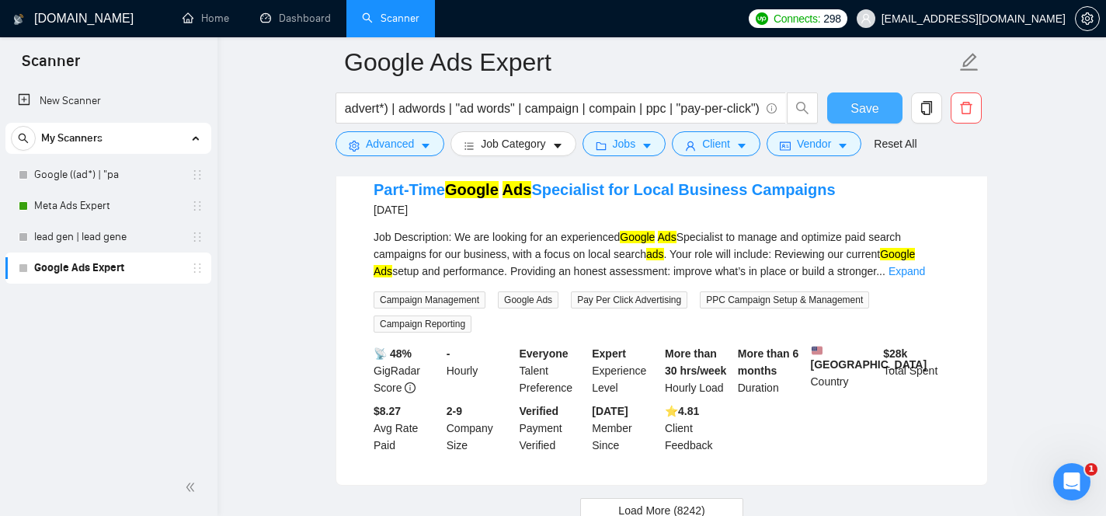
click at [863, 103] on span "Save" at bounding box center [865, 108] width 28 height 19
click at [919, 277] on link "Expand" at bounding box center [907, 271] width 37 height 12
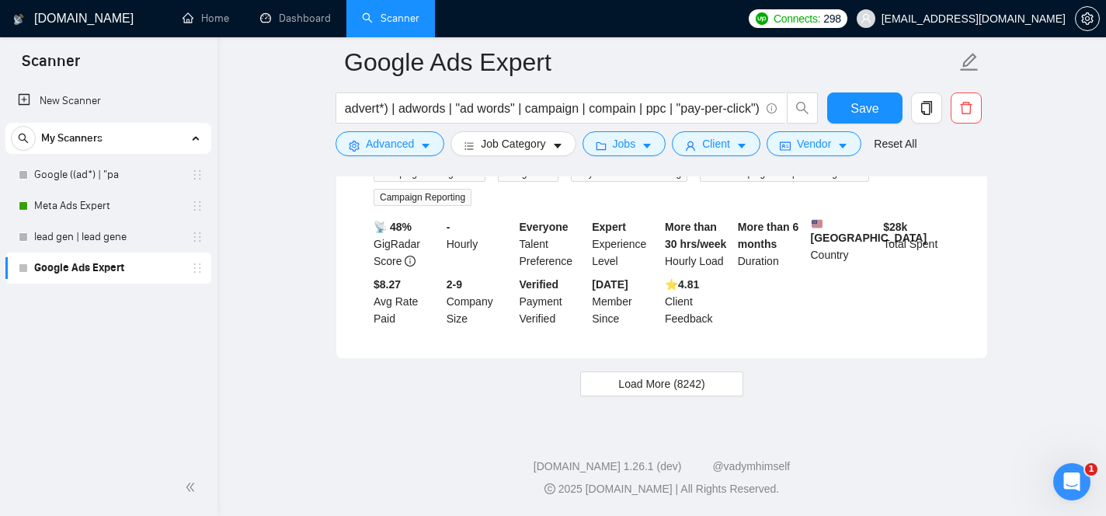
scroll to position [3543, 0]
click at [704, 387] on span "Load More (8242)" at bounding box center [661, 383] width 86 height 17
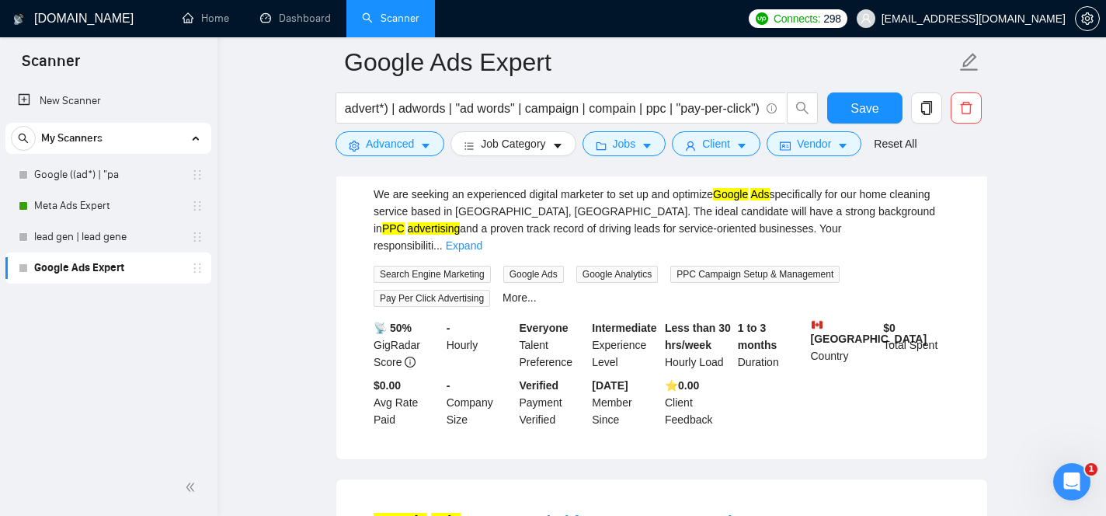
scroll to position [3728, 0]
click at [482, 252] on link "Expand" at bounding box center [464, 246] width 37 height 12
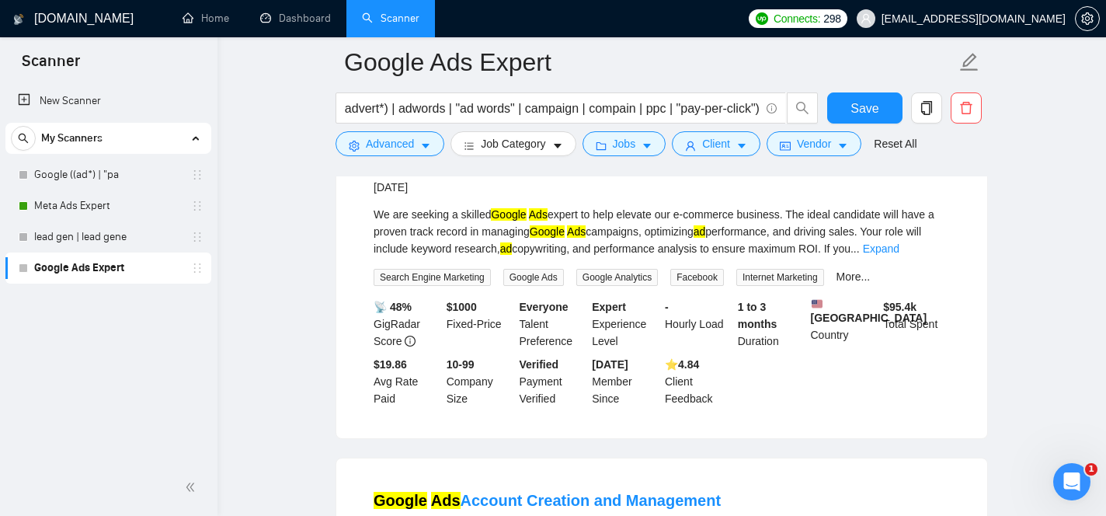
scroll to position [4120, 0]
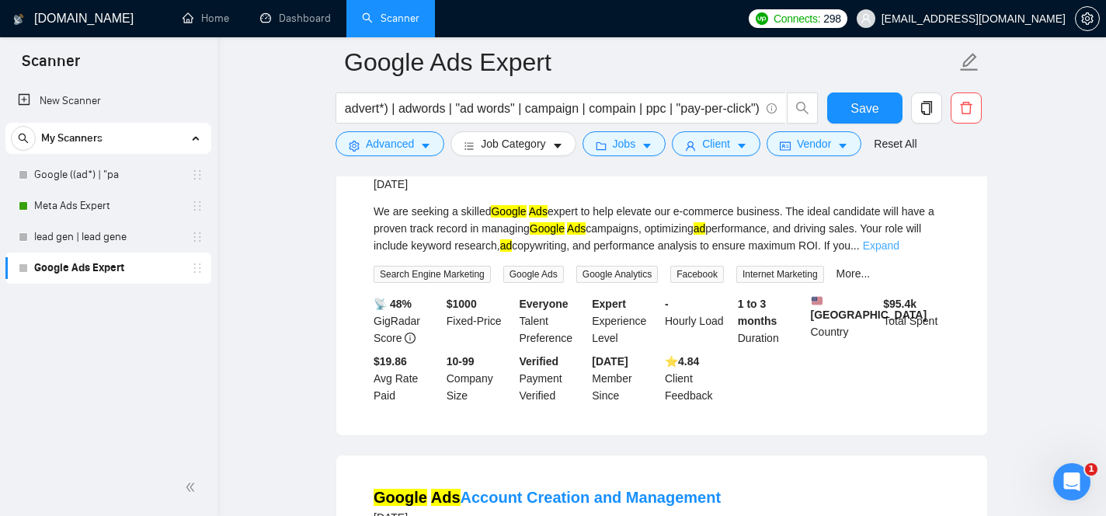
click at [900, 252] on link "Expand" at bounding box center [881, 245] width 37 height 12
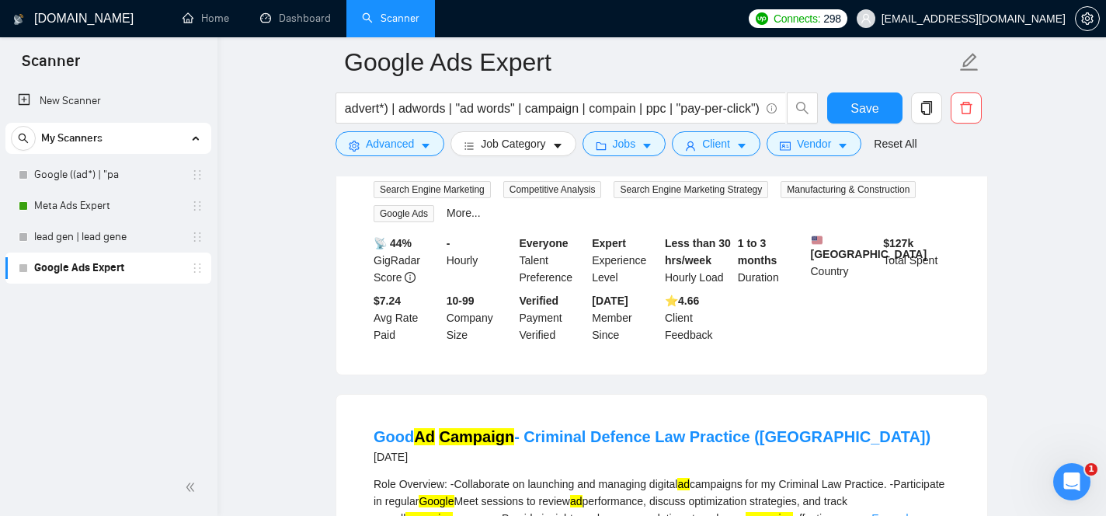
scroll to position [5223, 0]
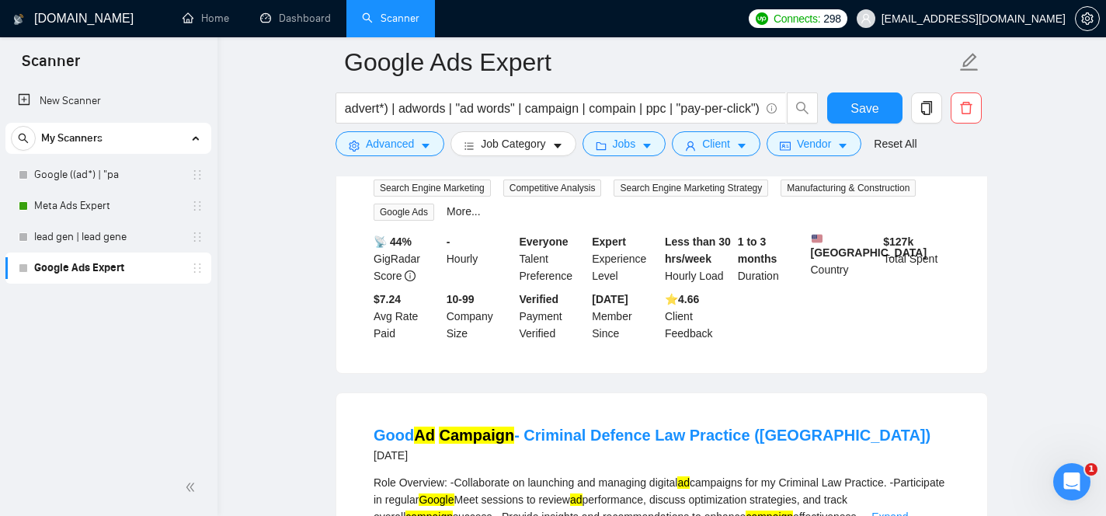
click at [870, 165] on link "Expand" at bounding box center [852, 159] width 37 height 12
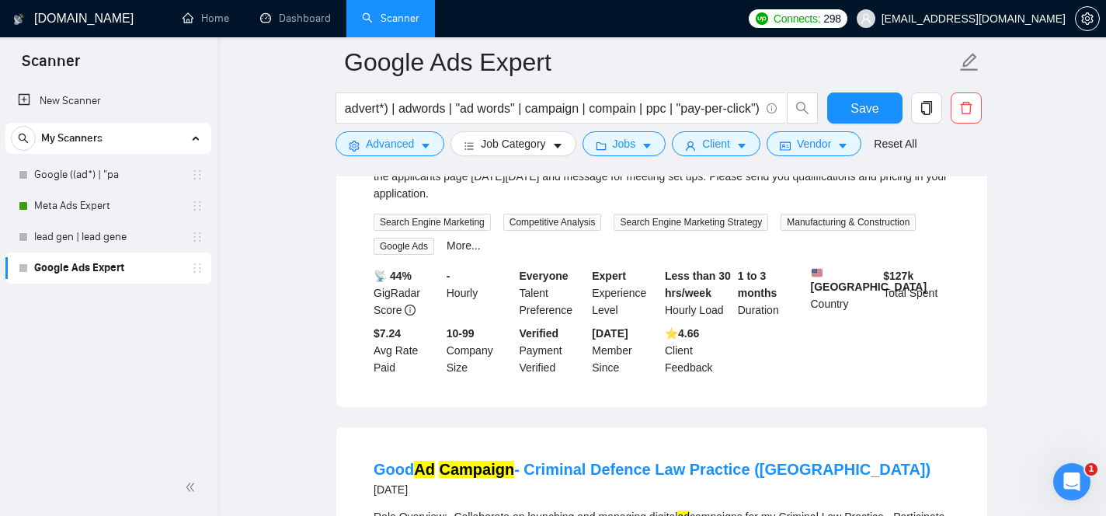
drag, startPoint x: 434, startPoint y: 297, endPoint x: 474, endPoint y: 297, distance: 39.6
click at [475, 202] on div "We are looking for someone to come in and revise our Google PPC Campaigns for h…" at bounding box center [662, 159] width 576 height 85
copy div "one time"
click at [413, 148] on span "Advanced" at bounding box center [390, 143] width 48 height 17
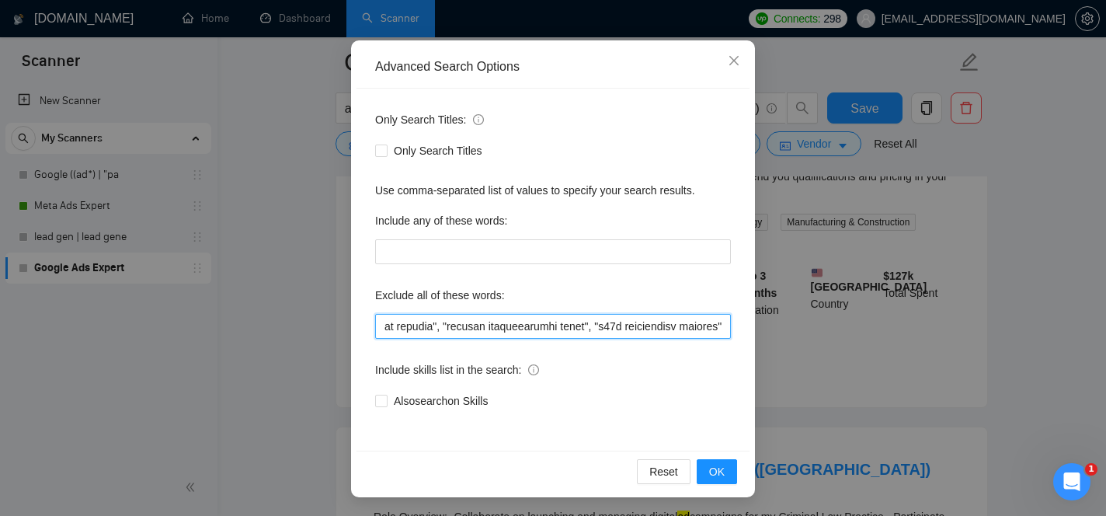
scroll to position [0, 50097]
drag, startPoint x: 601, startPoint y: 334, endPoint x: 852, endPoint y: 406, distance: 261.1
click at [852, 406] on div "Advanced Search Options Only Search Titles: Only Search Titles Use comma-separa…" at bounding box center [553, 258] width 1106 height 516
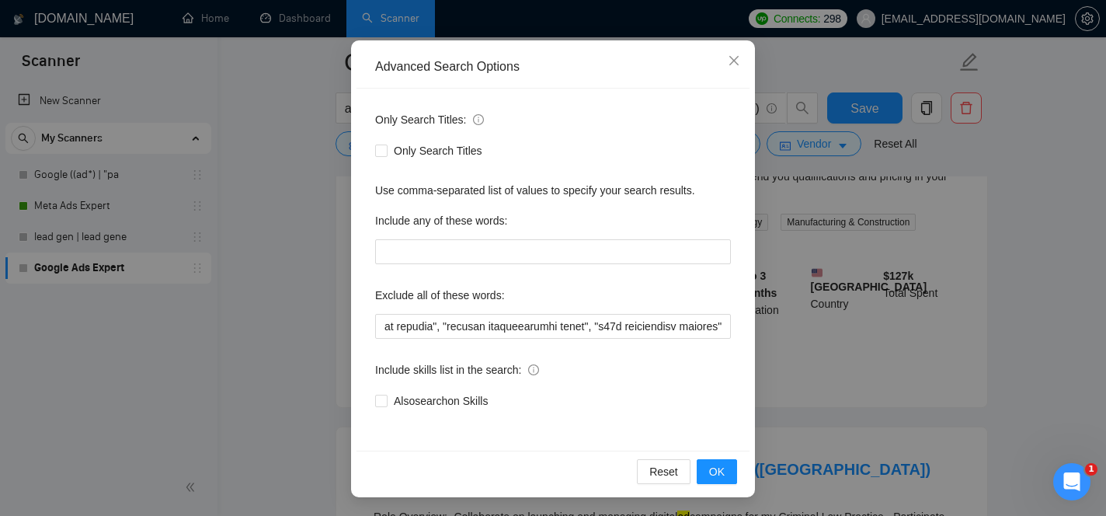
scroll to position [0, 0]
click at [731, 333] on div "Only Search Titles: Only Search Titles Use comma-separated list of values to sp…" at bounding box center [553, 270] width 393 height 362
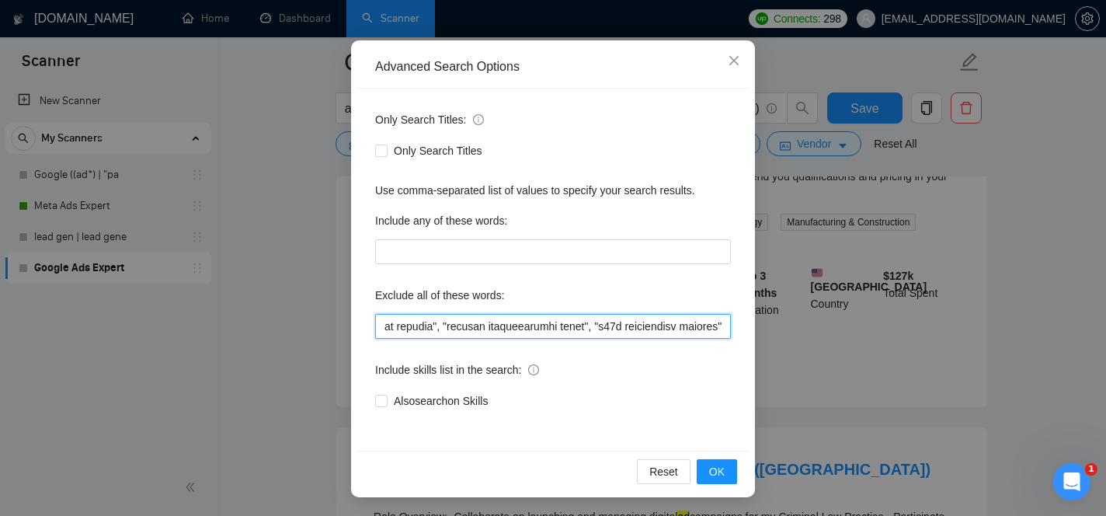
scroll to position [0, 50097]
drag, startPoint x: 646, startPoint y: 333, endPoint x: 887, endPoint y: 367, distance: 243.4
click at [887, 367] on div "Advanced Search Options Only Search Titles: Only Search Titles Use comma-separa…" at bounding box center [553, 258] width 1106 height 516
click at [724, 326] on input "text" at bounding box center [553, 326] width 356 height 25
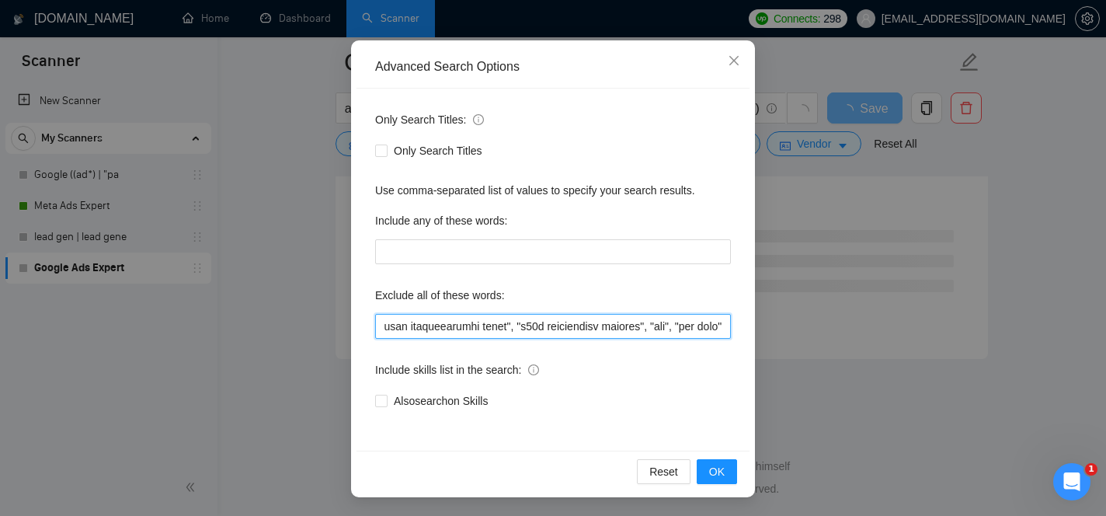
scroll to position [0, 50183]
drag, startPoint x: 643, startPoint y: 327, endPoint x: 729, endPoint y: 328, distance: 86.2
click at [729, 328] on input "text" at bounding box center [553, 326] width 356 height 25
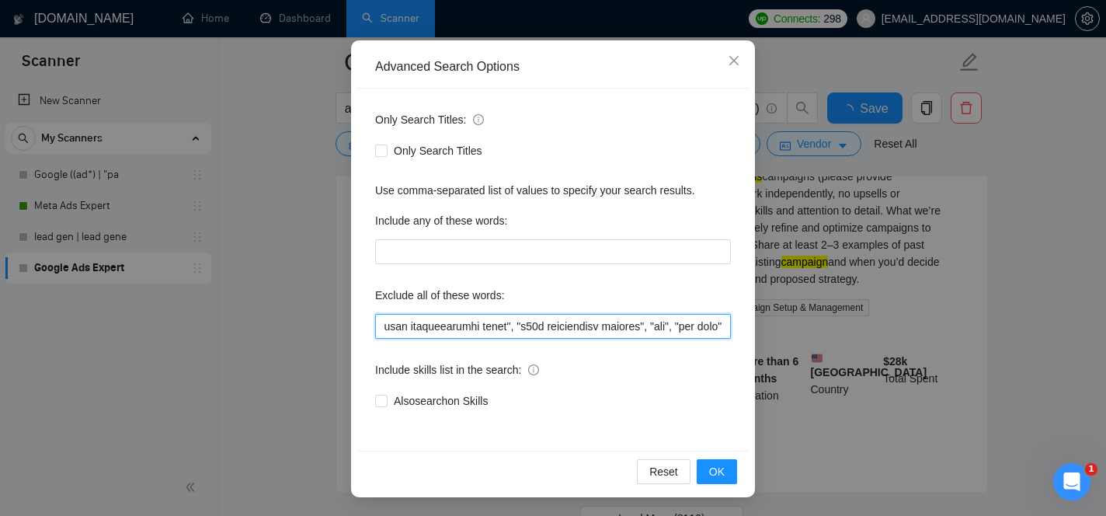
scroll to position [0, 0]
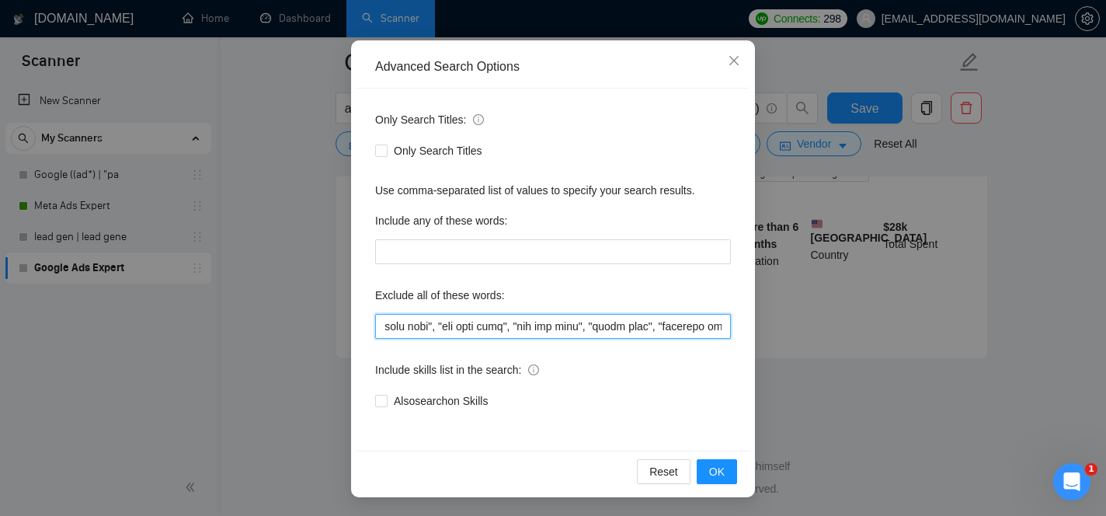
drag, startPoint x: 658, startPoint y: 328, endPoint x: 879, endPoint y: 417, distance: 238.0
click at [879, 417] on div "Advanced Search Options Only Search Titles: Only Search Titles Use comma-separa…" at bounding box center [553, 258] width 1106 height 516
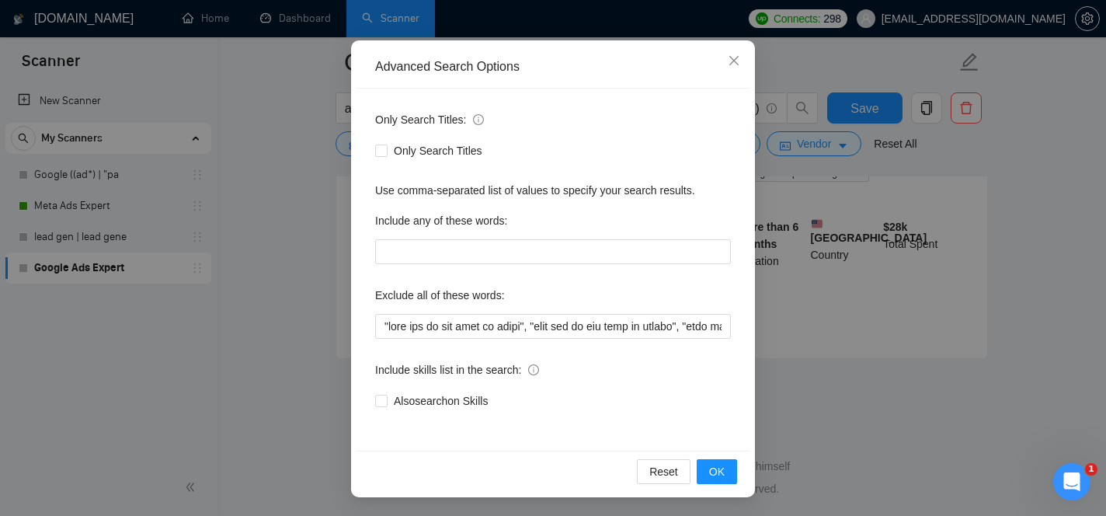
click at [879, 417] on div "Advanced Search Options Only Search Titles: Only Search Titles Use comma-separa…" at bounding box center [553, 258] width 1106 height 516
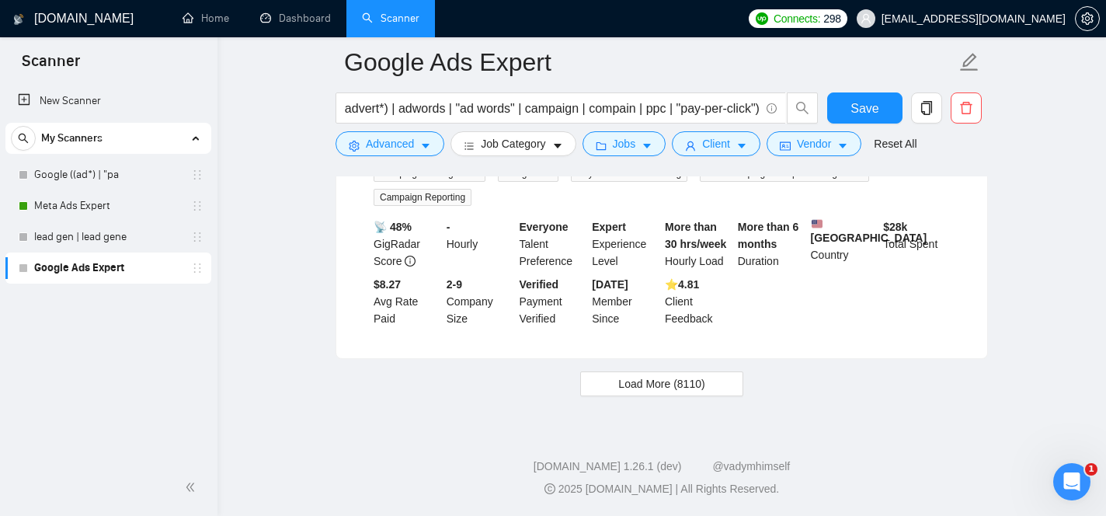
scroll to position [53, 0]
click at [413, 151] on span "Advanced" at bounding box center [390, 143] width 48 height 17
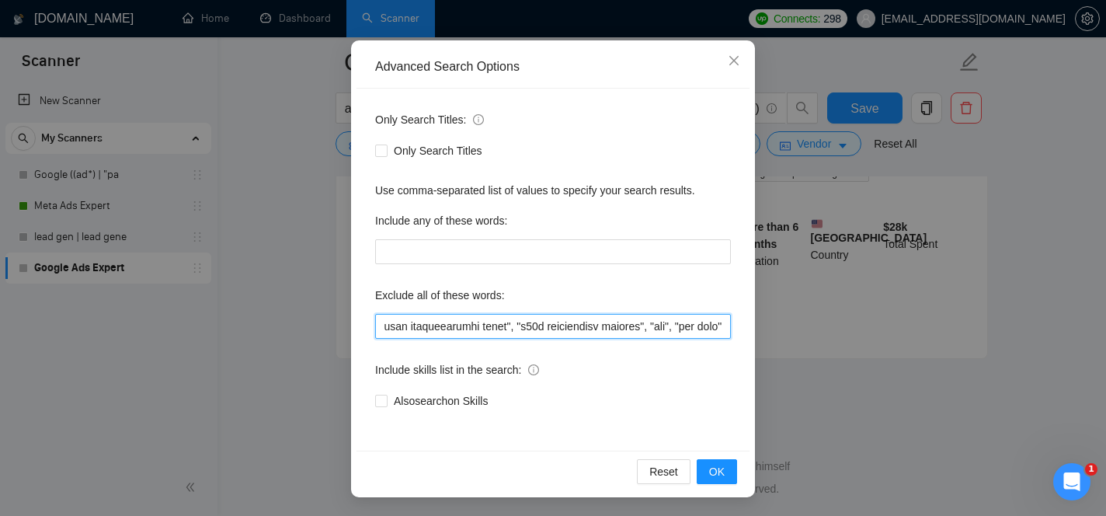
scroll to position [0, 50183]
drag, startPoint x: 620, startPoint y: 332, endPoint x: 909, endPoint y: 379, distance: 292.9
click at [909, 379] on div "Advanced Search Options Only Search Titles: Only Search Titles Use comma-separa…" at bounding box center [553, 258] width 1106 height 516
click at [727, 329] on input "text" at bounding box center [553, 326] width 356 height 25
paste input ""fix only", "bug fixes", "apply patch", "patch update", "hotfix", "urgent fix",…"
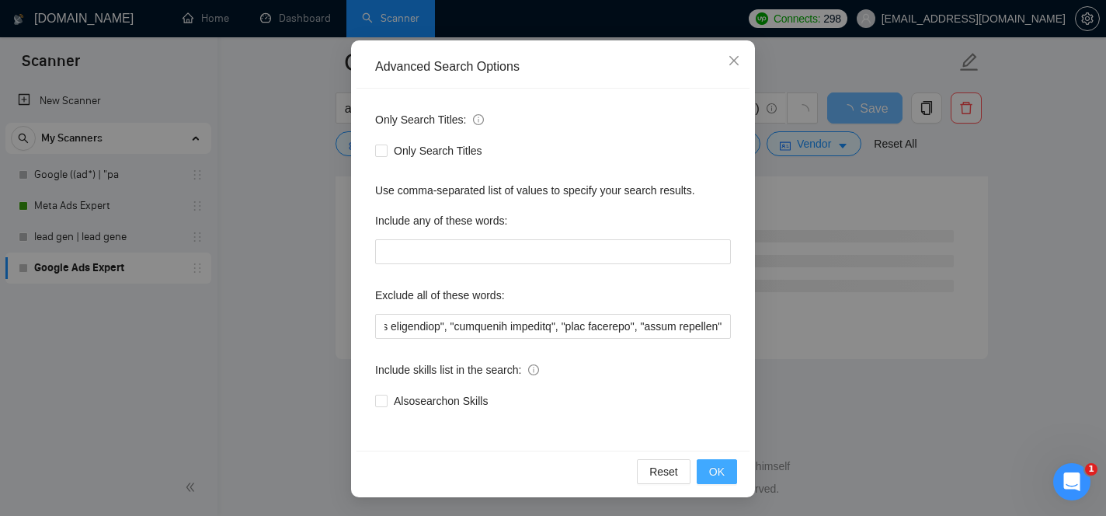
scroll to position [0, 0]
click at [719, 470] on span "OK" at bounding box center [717, 471] width 16 height 17
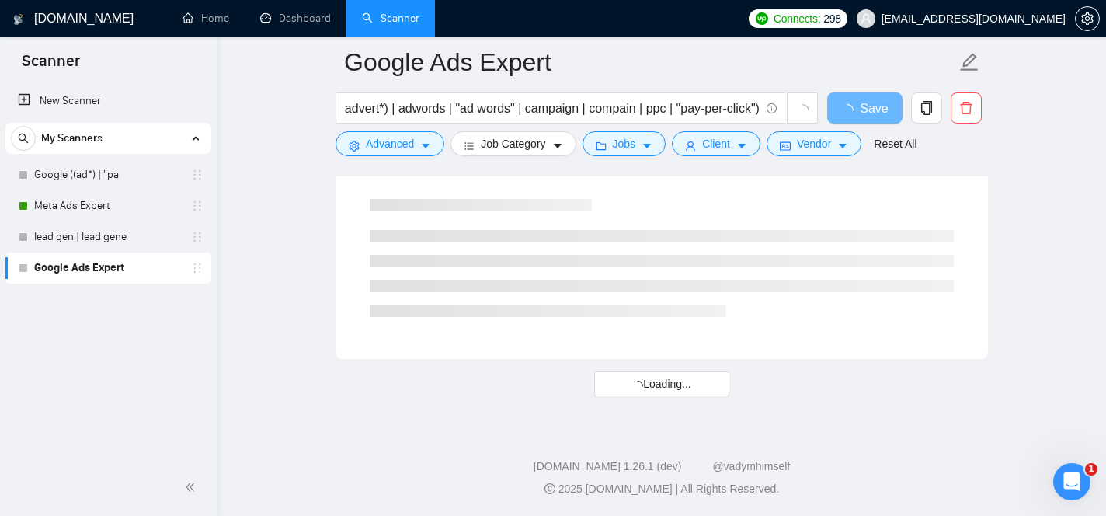
scroll to position [53, 0]
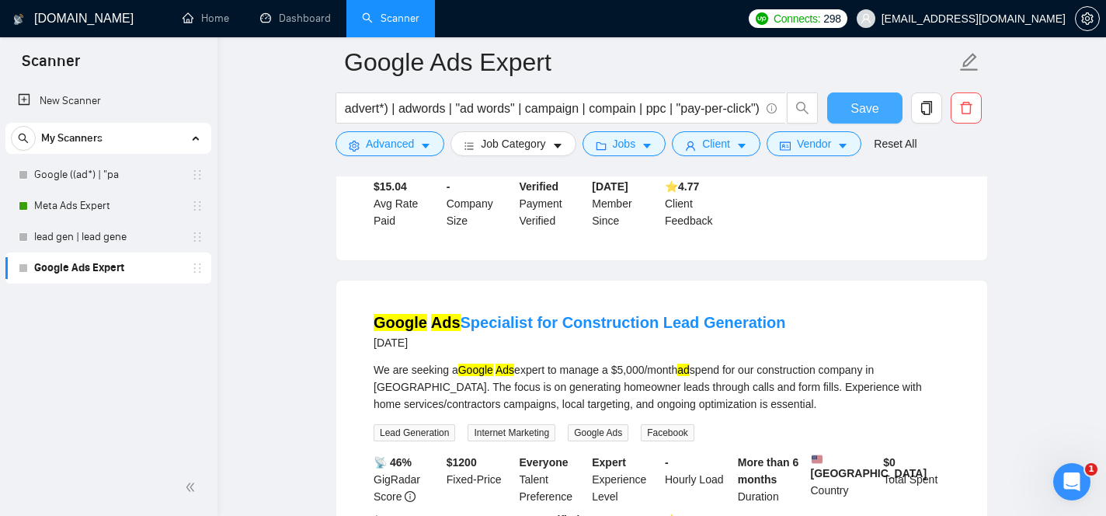
click at [851, 112] on button "Save" at bounding box center [864, 107] width 75 height 31
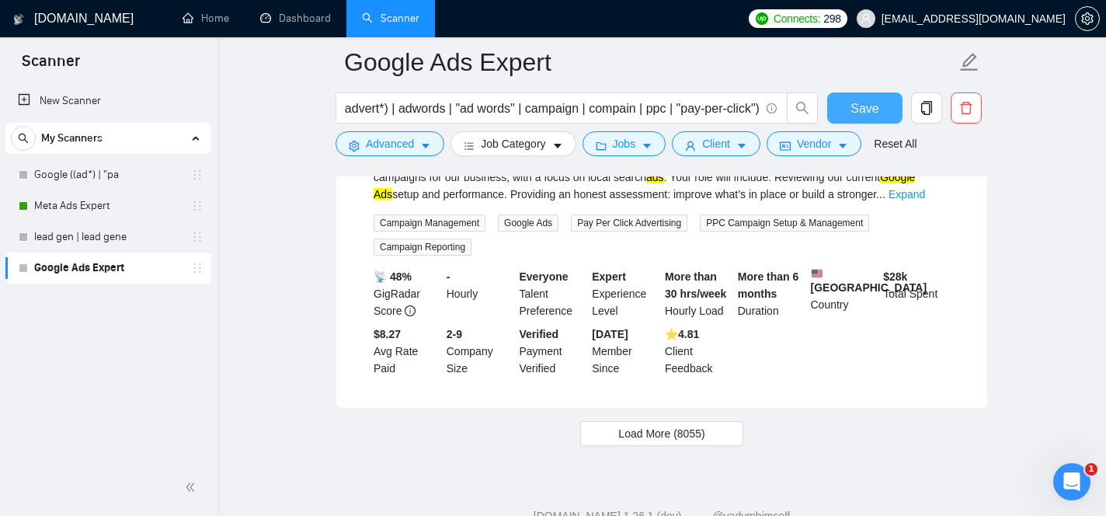
scroll to position [3389, 0]
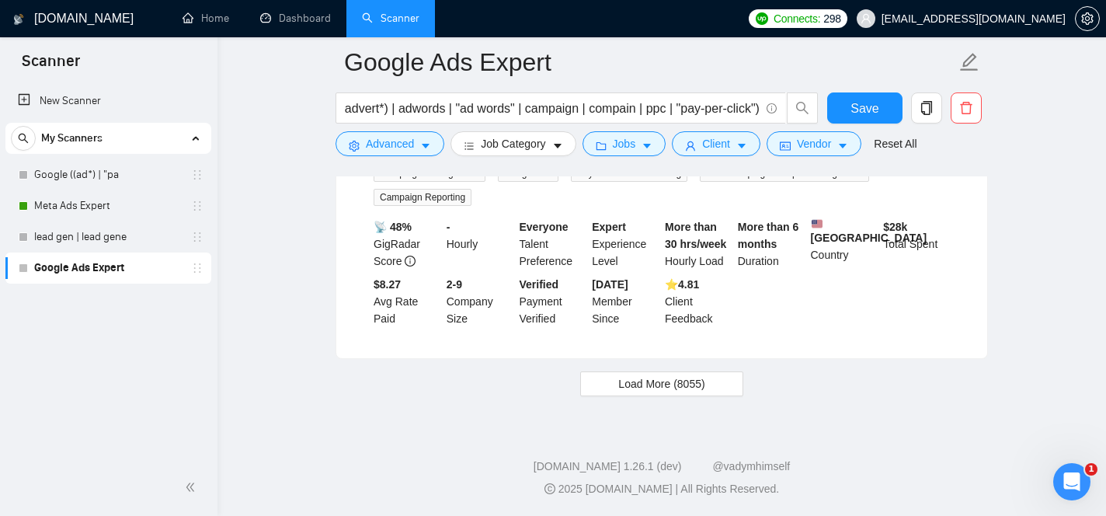
click at [684, 385] on span "Load More (8055)" at bounding box center [661, 383] width 86 height 17
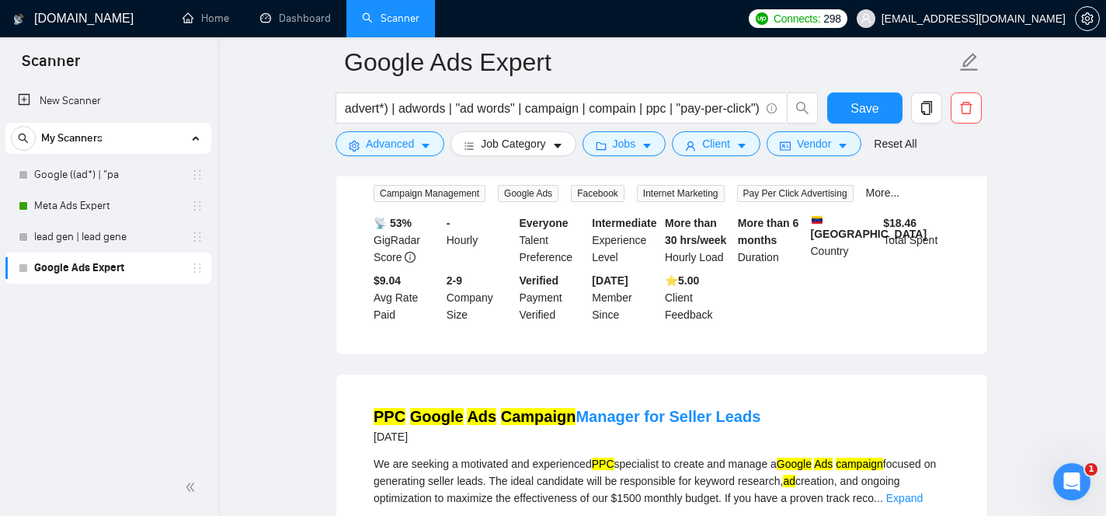
scroll to position [5761, 0]
click at [917, 170] on link "Expand" at bounding box center [913, 164] width 37 height 12
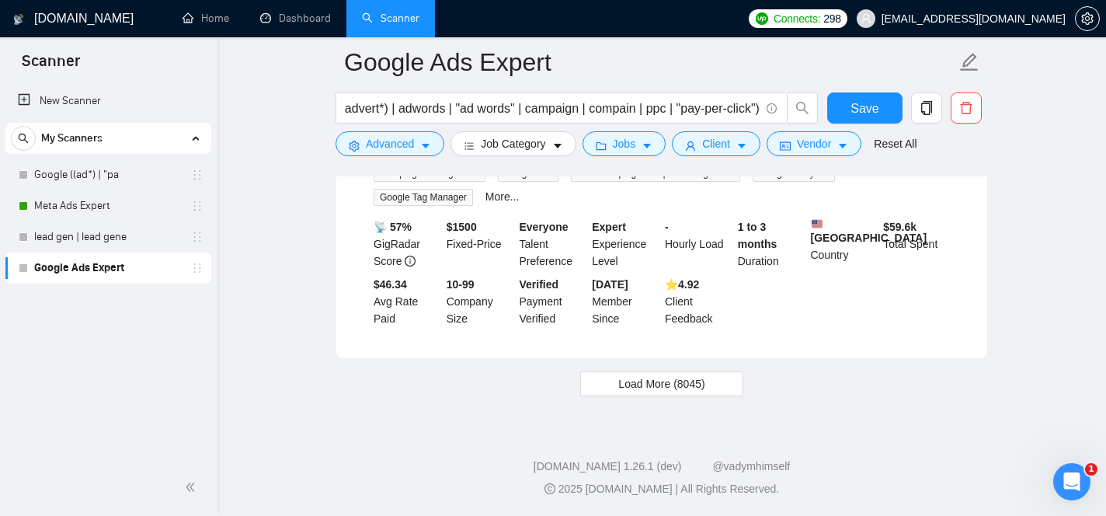
scroll to position [7267, 0]
click at [839, 151] on link "Expand" at bounding box center [821, 144] width 37 height 12
click at [710, 381] on button "Load More (8045)" at bounding box center [661, 383] width 162 height 25
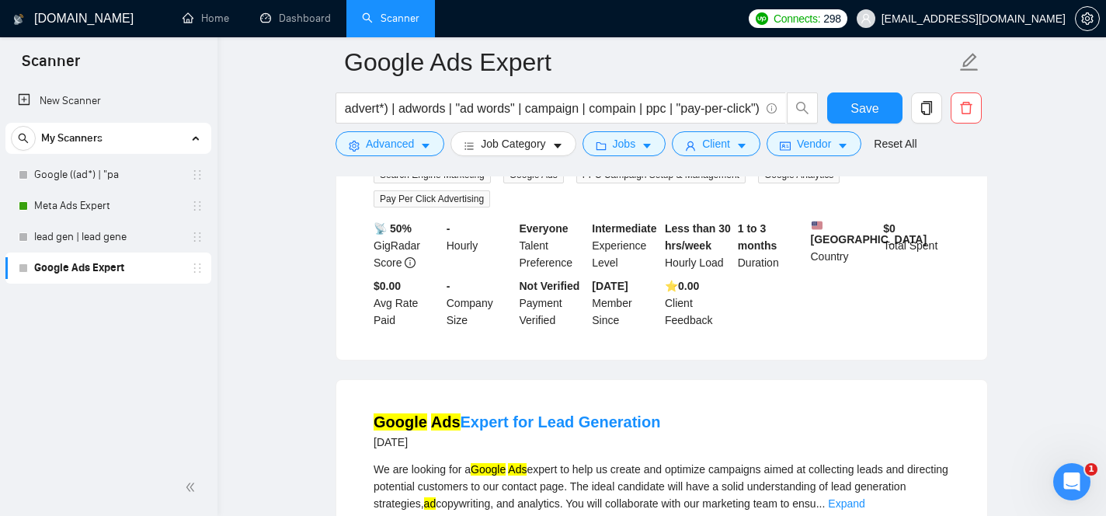
scroll to position [8984, 0]
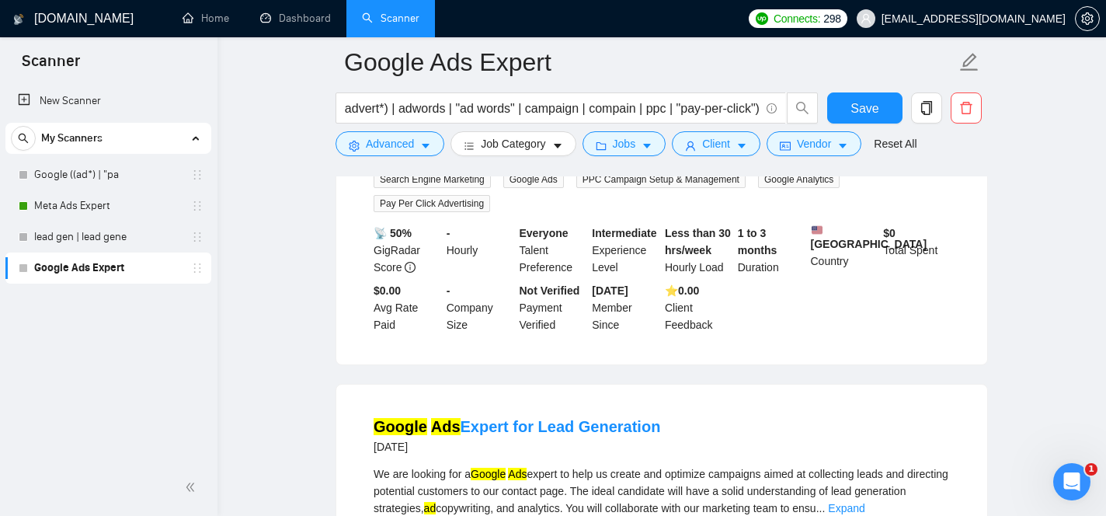
drag, startPoint x: 805, startPoint y: 318, endPoint x: 829, endPoint y: 317, distance: 24.1
click at [829, 159] on div "We are seeking an experienced Google Ads Manager to help local small businesses…" at bounding box center [662, 133] width 576 height 51
click at [831, 157] on link "Expand" at bounding box center [812, 151] width 37 height 12
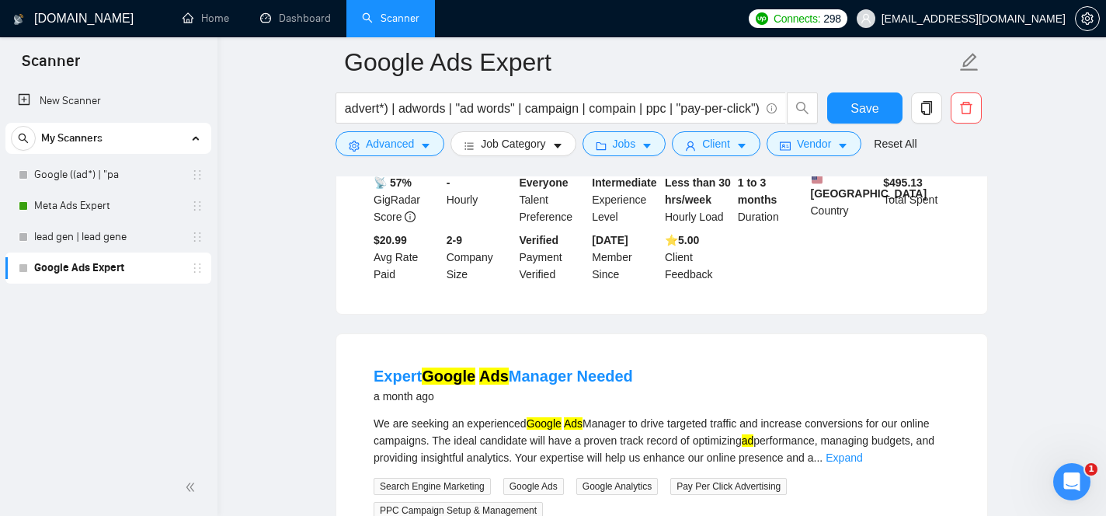
scroll to position [10055, 0]
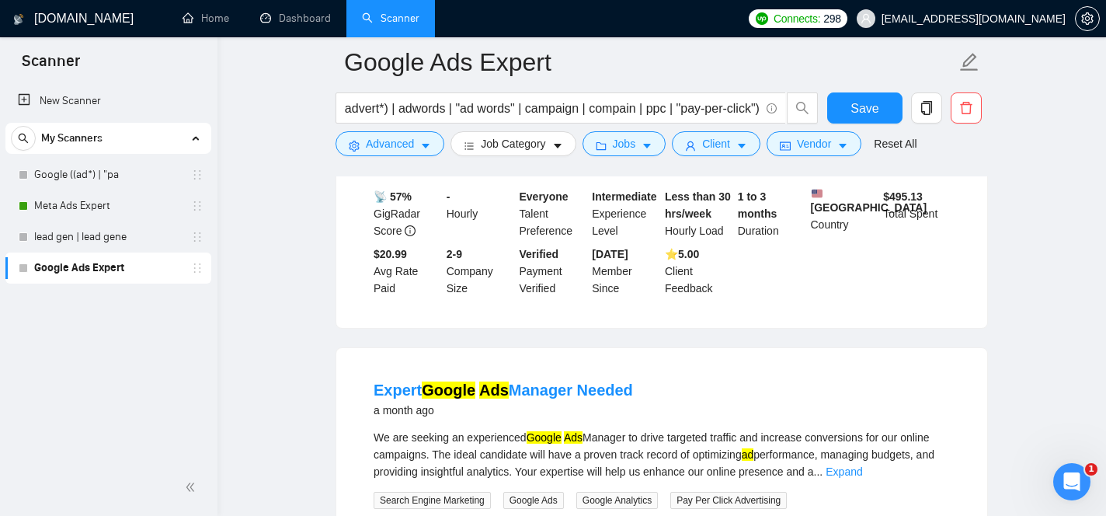
click at [876, 145] on link "Expand" at bounding box center [858, 138] width 37 height 12
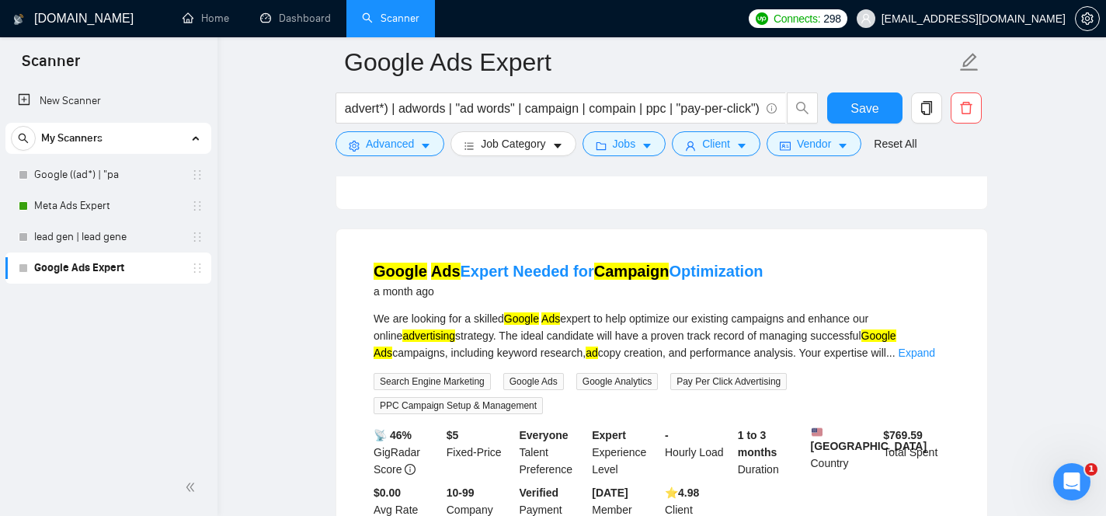
scroll to position [10547, 0]
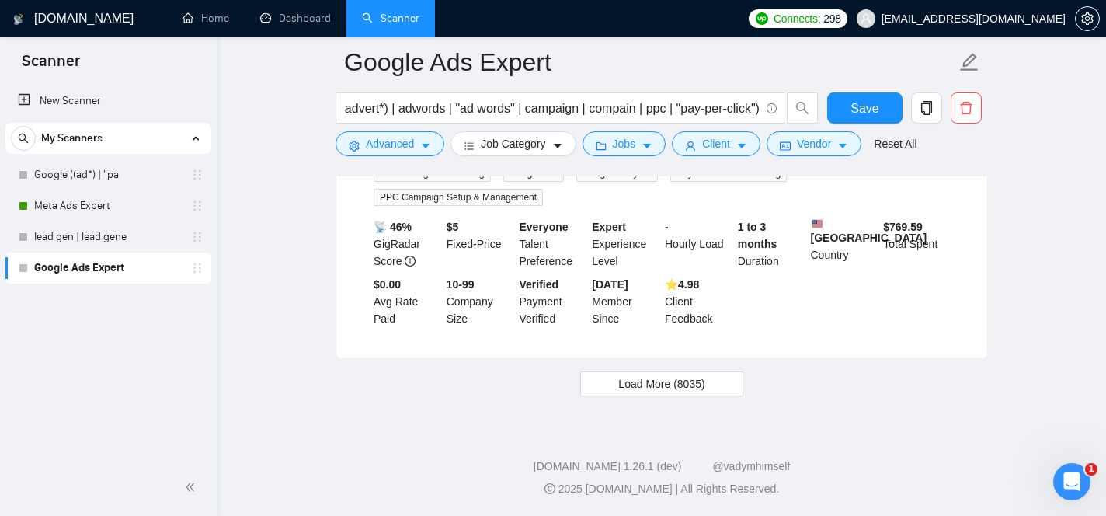
scroll to position [10951, 0]
click at [914, 151] on link "Expand" at bounding box center [917, 144] width 37 height 12
click at [724, 378] on button "Load More (8035)" at bounding box center [661, 383] width 162 height 25
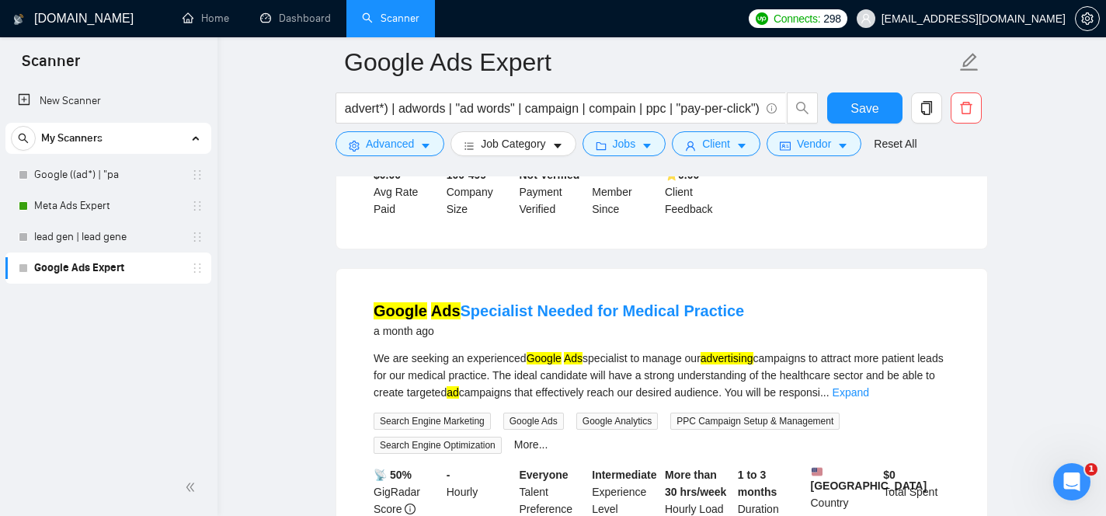
scroll to position [11620, 0]
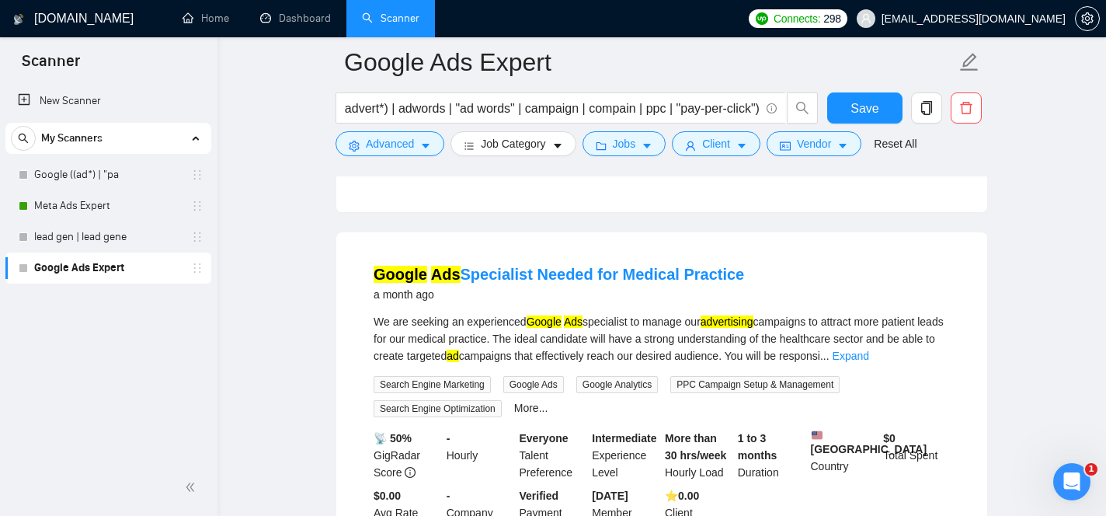
drag, startPoint x: 668, startPoint y: 284, endPoint x: 705, endPoint y: 285, distance: 37.3
click at [705, 31] on div "We are seeking a skilled Google Ads specialist to enhance our Return on Ad Spen…" at bounding box center [662, 5] width 576 height 51
copy div "fluent in"
click at [423, 146] on icon "caret-down" at bounding box center [425, 146] width 11 height 11
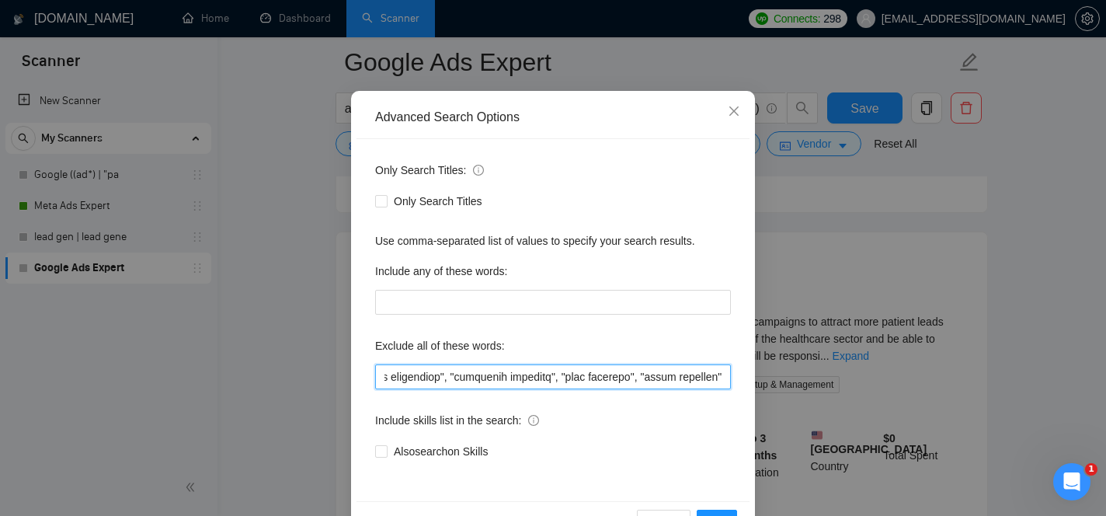
scroll to position [0, 54962]
drag, startPoint x: 633, startPoint y: 373, endPoint x: 952, endPoint y: 410, distance: 320.7
click at [952, 410] on div "Advanced Search Options Only Search Titles: Only Search Titles Use comma-separa…" at bounding box center [553, 258] width 1106 height 516
click at [728, 377] on input "text" at bounding box center [553, 376] width 356 height 25
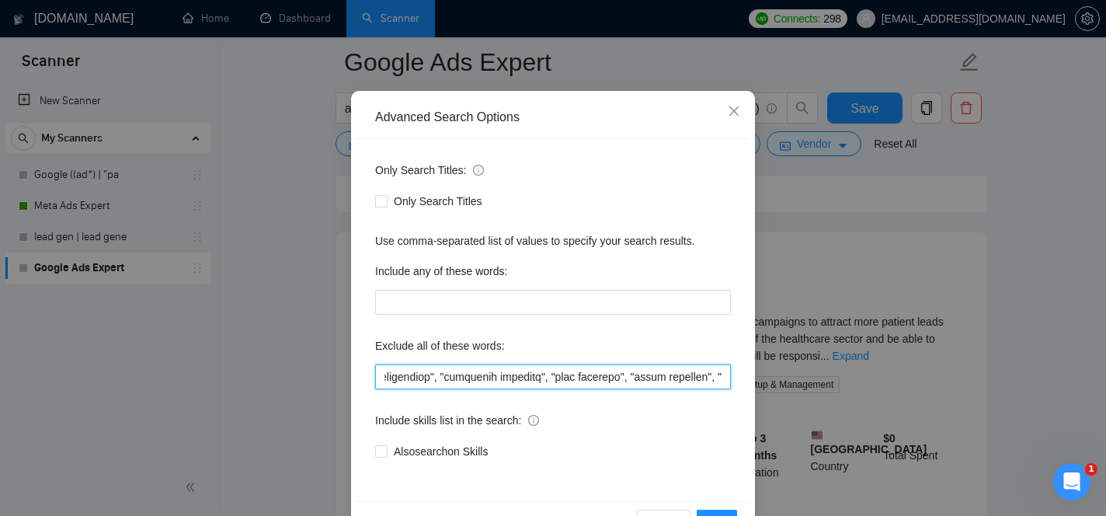
paste input "fluent in"
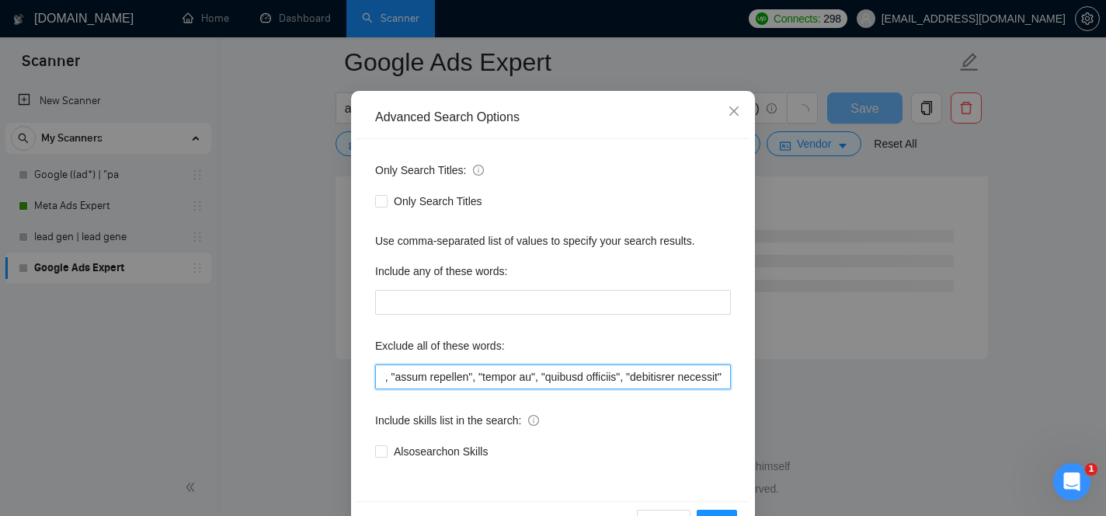
scroll to position [2076, 0]
drag, startPoint x: 448, startPoint y: 377, endPoint x: 719, endPoint y: 401, distance: 271.4
click at [719, 401] on div "Only Search Titles: Only Search Titles Use comma-separated list of values to sp…" at bounding box center [553, 320] width 393 height 362
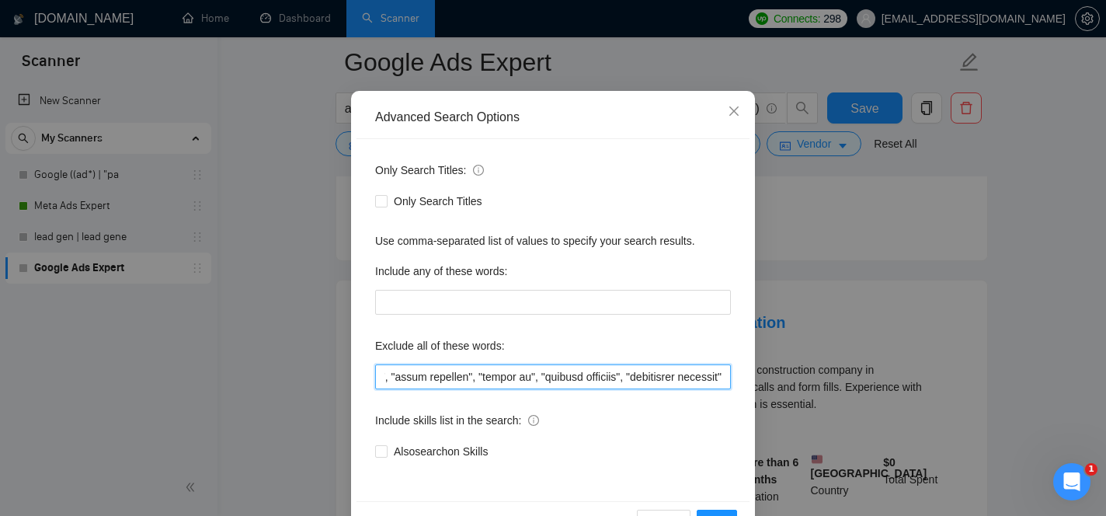
scroll to position [0, 55241]
drag, startPoint x: 612, startPoint y: 378, endPoint x: 940, endPoint y: 422, distance: 330.8
click at [940, 422] on div "Advanced Search Options Only Search Titles: Only Search Titles Use comma-separa…" at bounding box center [553, 258] width 1106 height 516
click at [722, 379] on input "text" at bounding box center [553, 376] width 356 height 25
paste input ""fluency in", "must be fluent in", "must speak", "speaks", "native speaker", "n…"
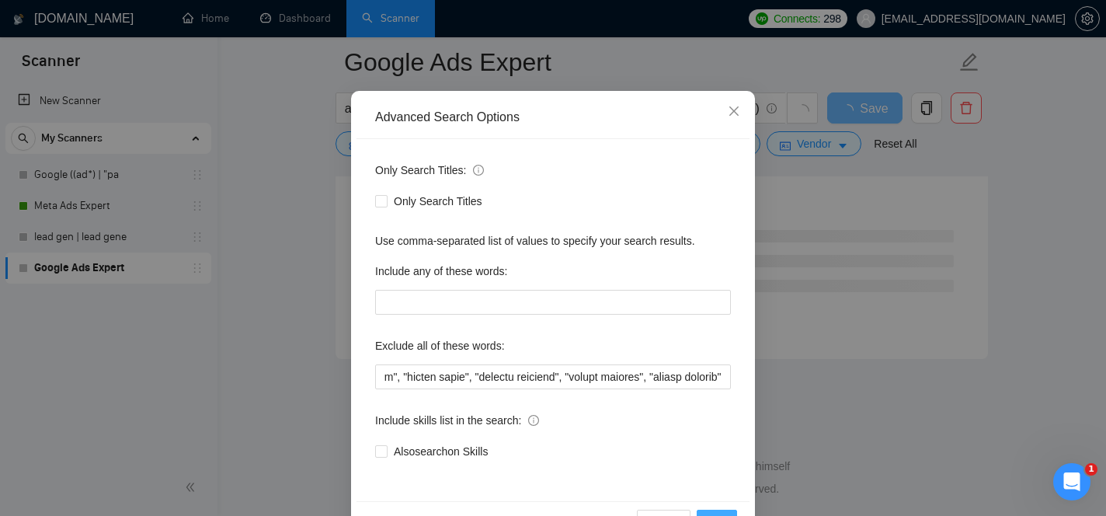
scroll to position [0, 0]
click at [723, 511] on button "OK" at bounding box center [717, 522] width 40 height 25
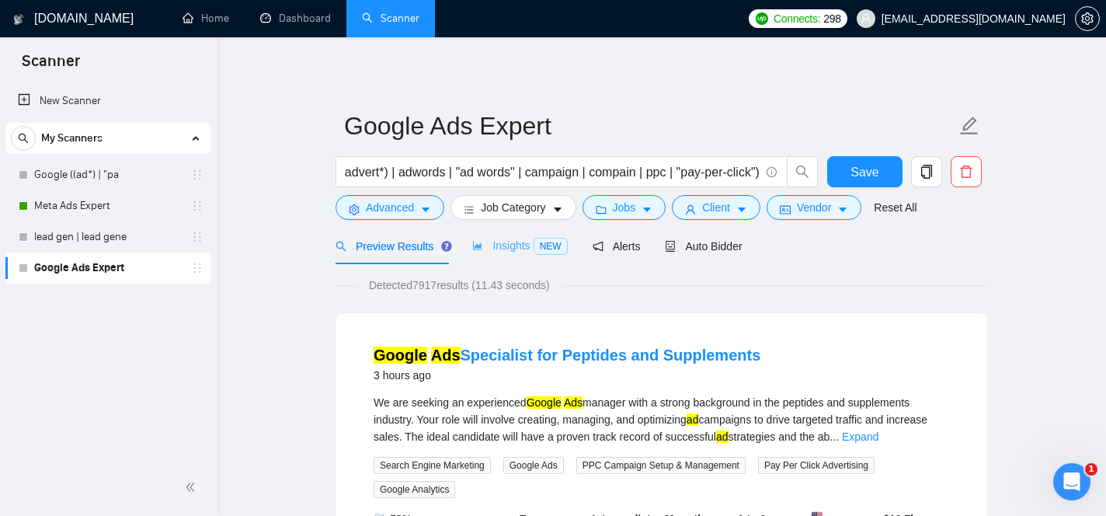
click at [522, 255] on div "Insights NEW" at bounding box center [519, 246] width 95 height 37
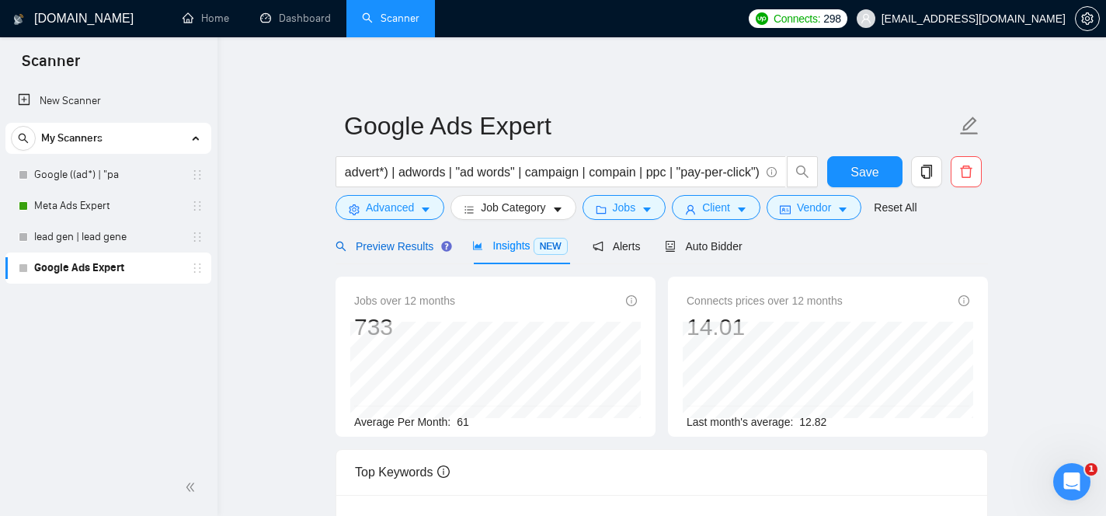
click at [420, 253] on div "Preview Results" at bounding box center [392, 246] width 112 height 17
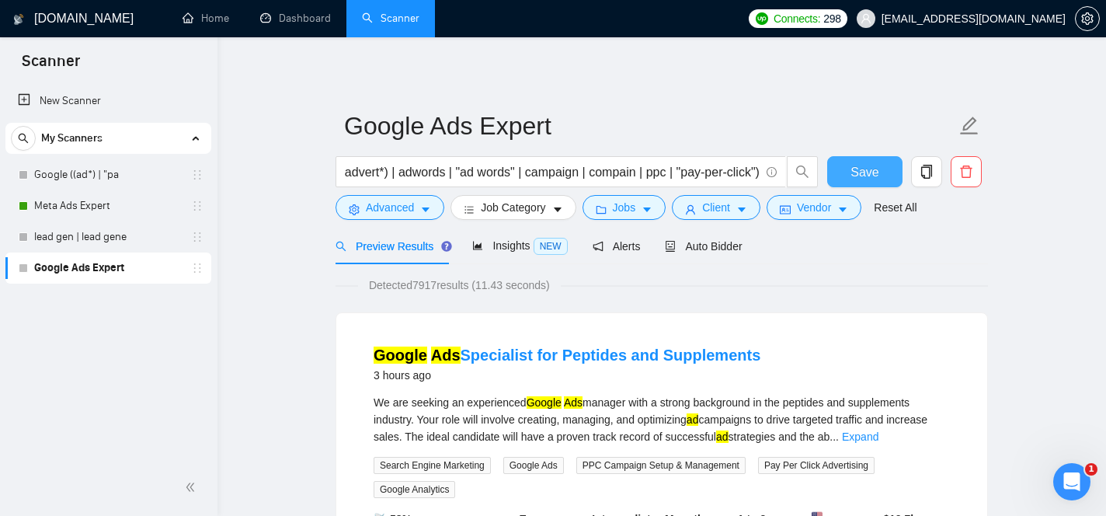
click at [857, 178] on span "Save" at bounding box center [865, 171] width 28 height 19
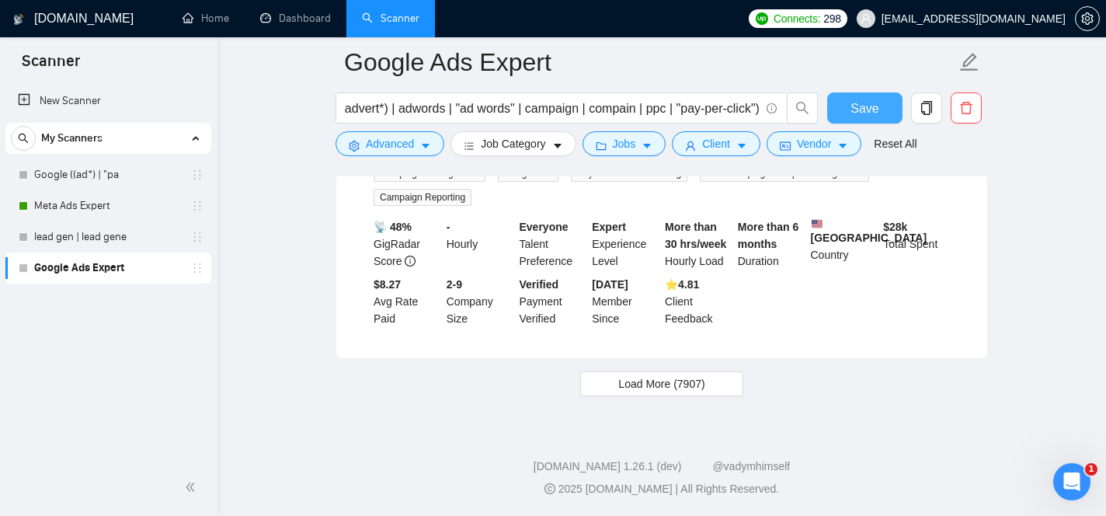
scroll to position [3389, 0]
click at [686, 378] on span "Load More (7907)" at bounding box center [661, 383] width 86 height 17
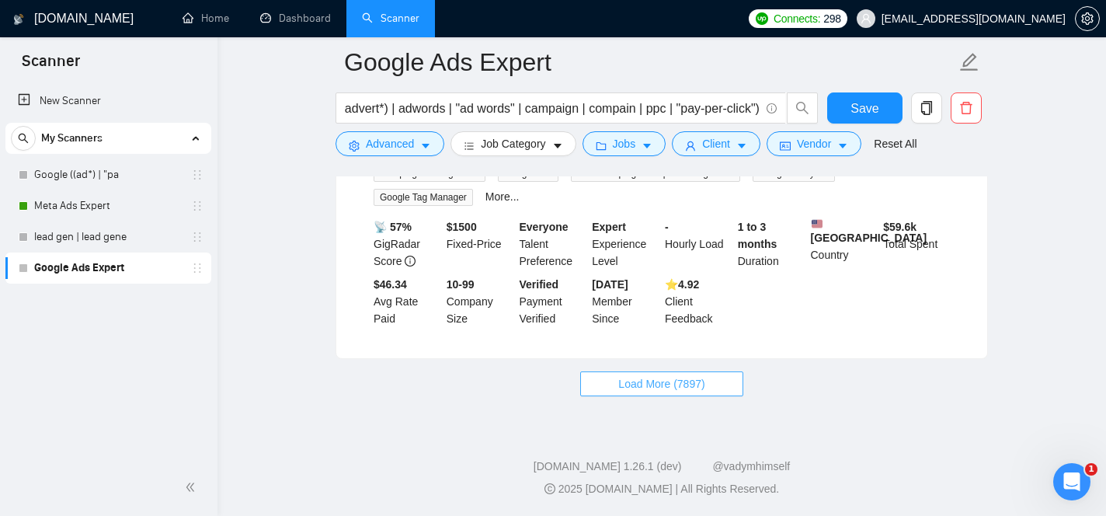
scroll to position [6913, 0]
click at [699, 381] on span "Load More (7897)" at bounding box center [661, 383] width 86 height 17
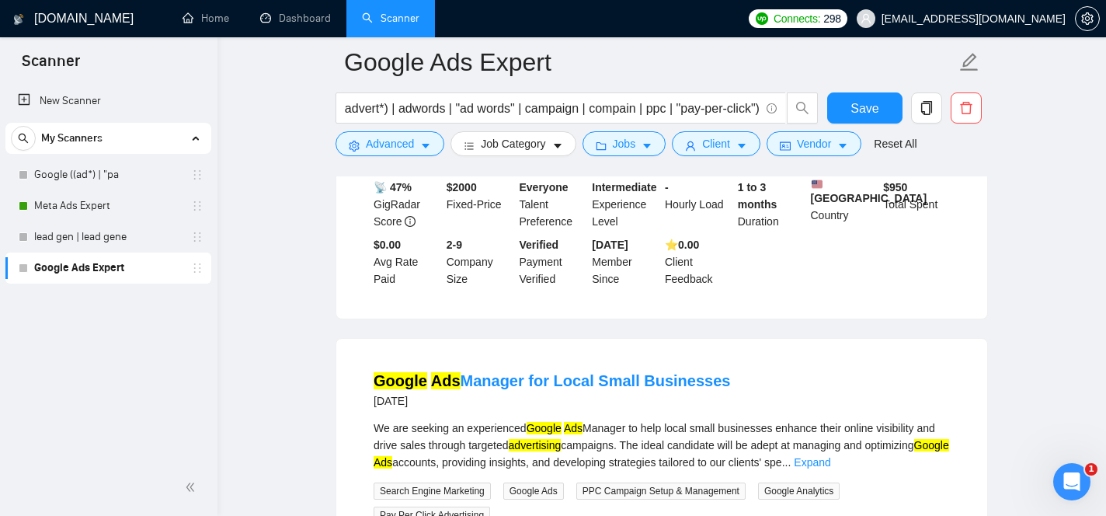
scroll to position [8176, 0]
click at [883, 136] on link "Expand" at bounding box center [864, 130] width 37 height 12
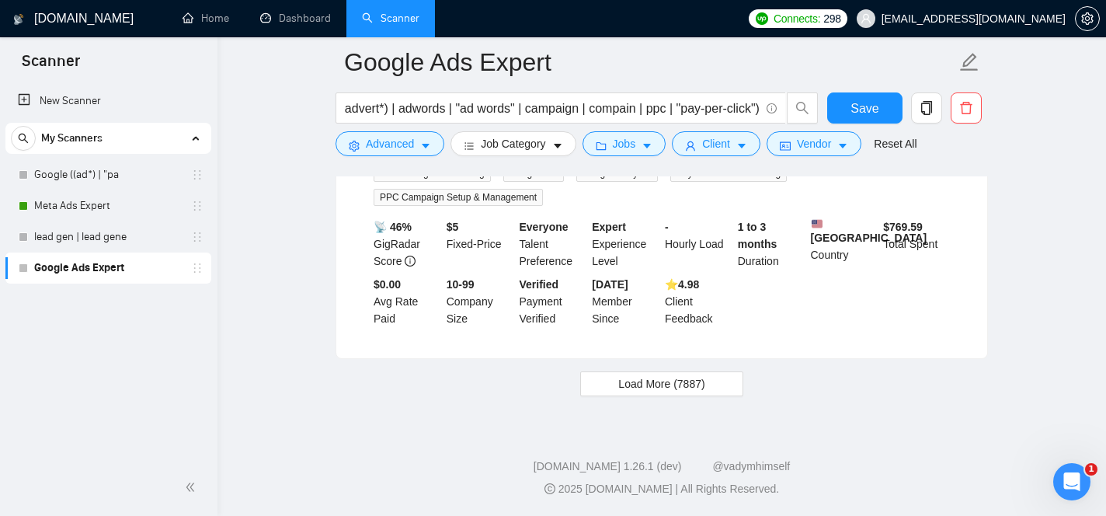
scroll to position [10471, 0]
click at [715, 380] on button "Load More (7887)" at bounding box center [661, 383] width 162 height 25
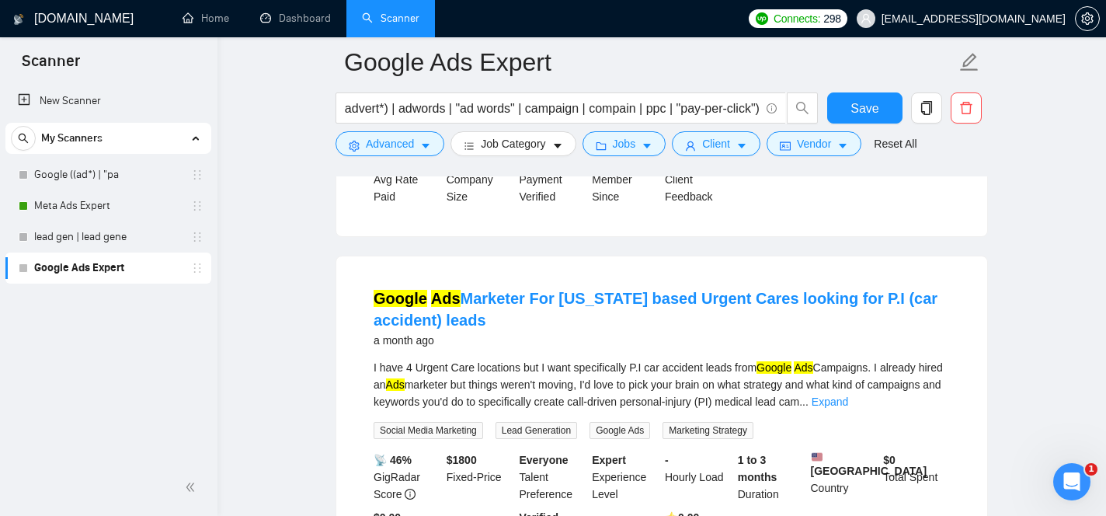
scroll to position [12126, 0]
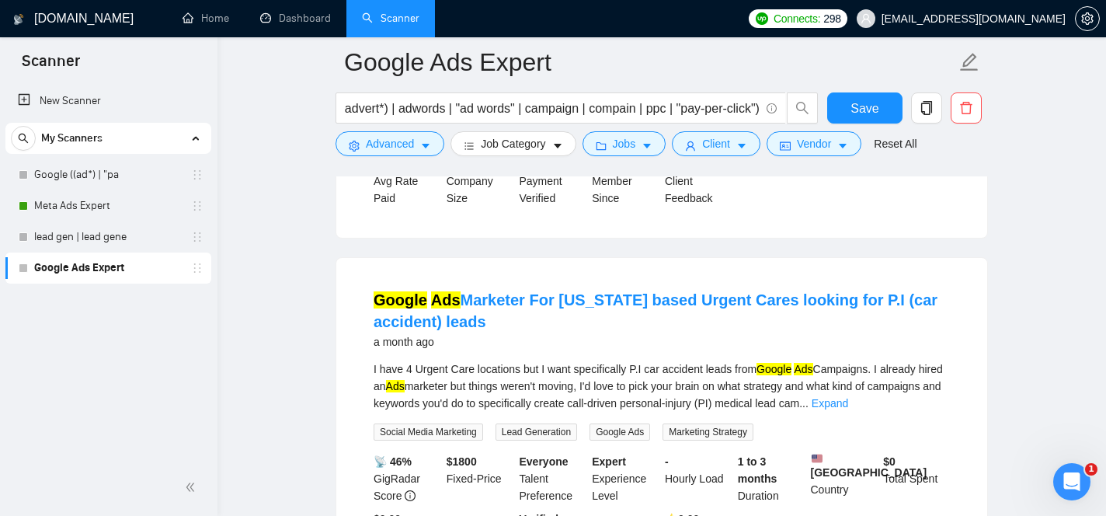
click at [865, 31] on link "Expand" at bounding box center [846, 25] width 37 height 12
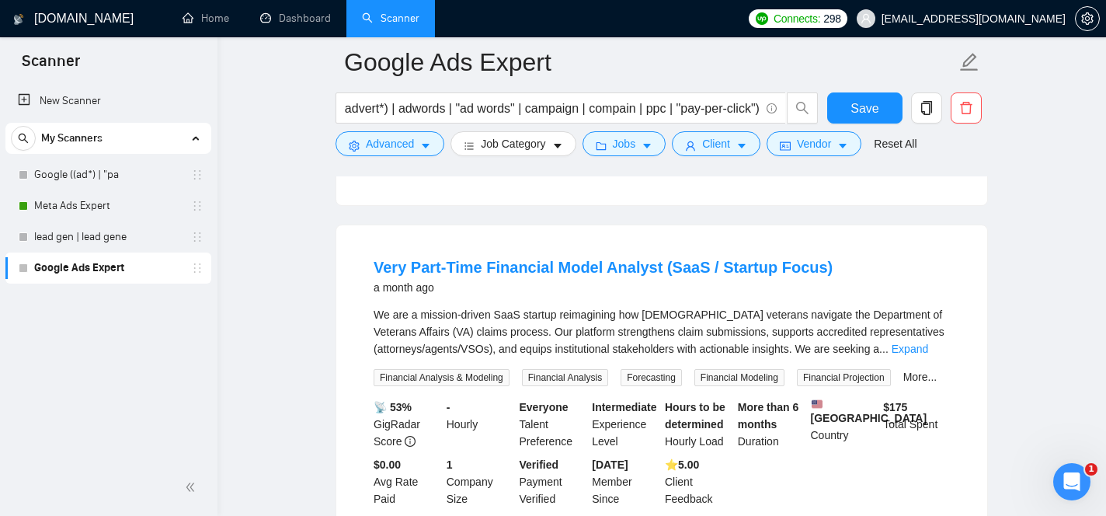
scroll to position [13243, 0]
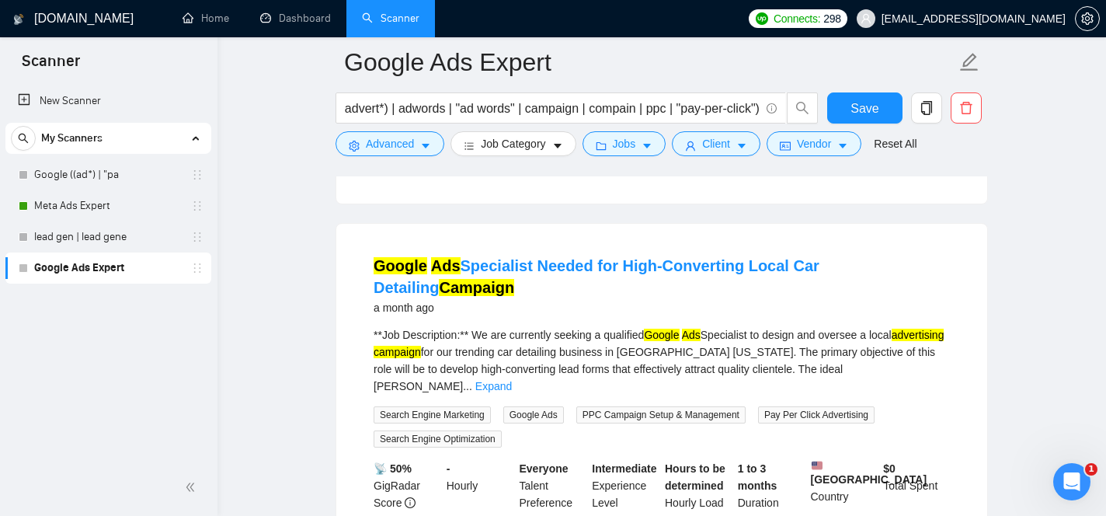
scroll to position [13635, 0]
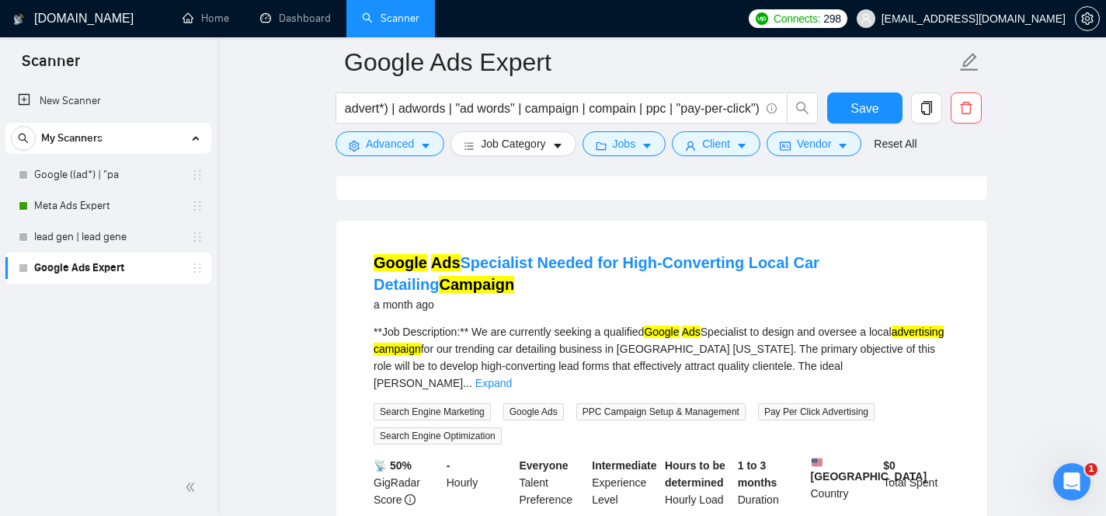
click at [928, 17] on link "Expand" at bounding box center [910, 11] width 37 height 12
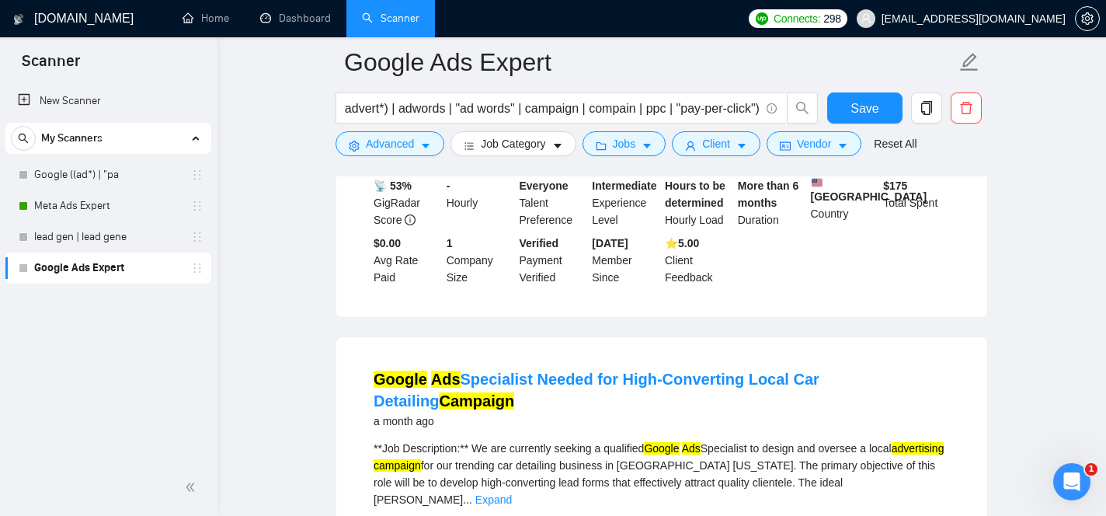
scroll to position [13906, 0]
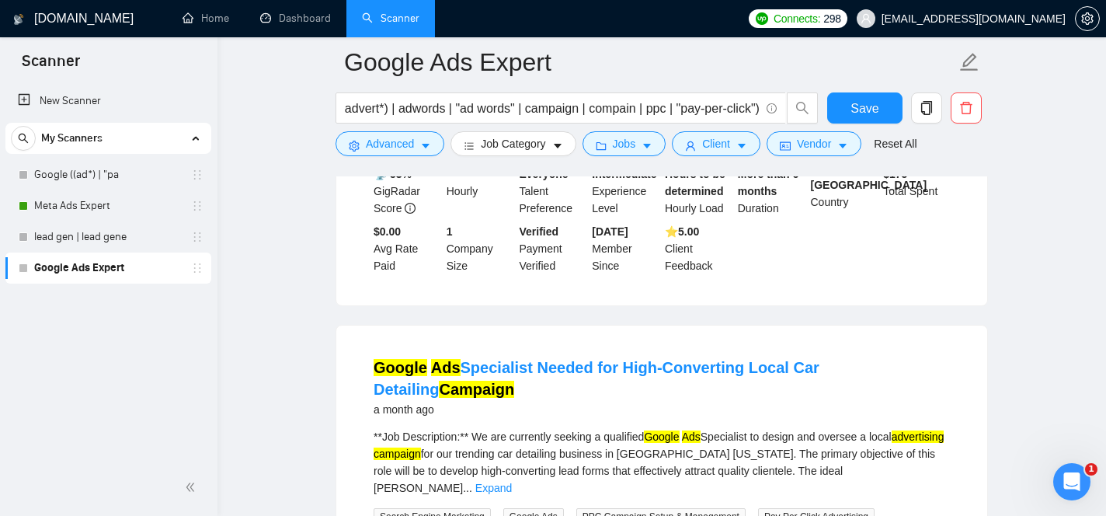
drag, startPoint x: 635, startPoint y: 242, endPoint x: 703, endPoint y: 246, distance: 68.4
copy div "Google Sheets"
click at [416, 143] on button "Advanced" at bounding box center [390, 143] width 109 height 25
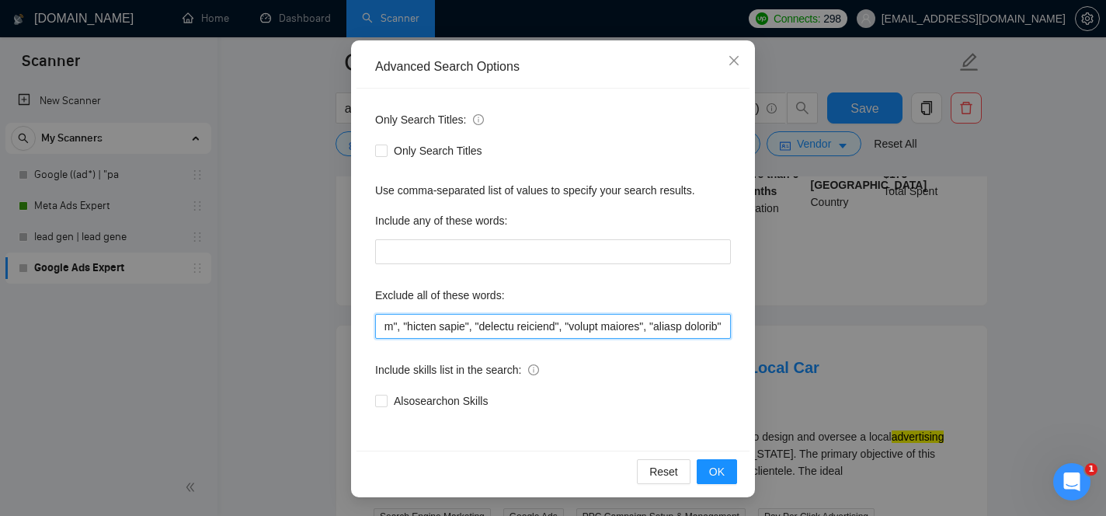
scroll to position [0, 61456]
drag, startPoint x: 560, startPoint y: 323, endPoint x: 837, endPoint y: 394, distance: 285.5
click at [837, 394] on div "Advanced Search Options Only Search Titles: Only Search Titles Use comma-separa…" at bounding box center [553, 258] width 1106 height 516
click at [725, 333] on input "text" at bounding box center [553, 326] width 356 height 25
paste input "Google Sheets"
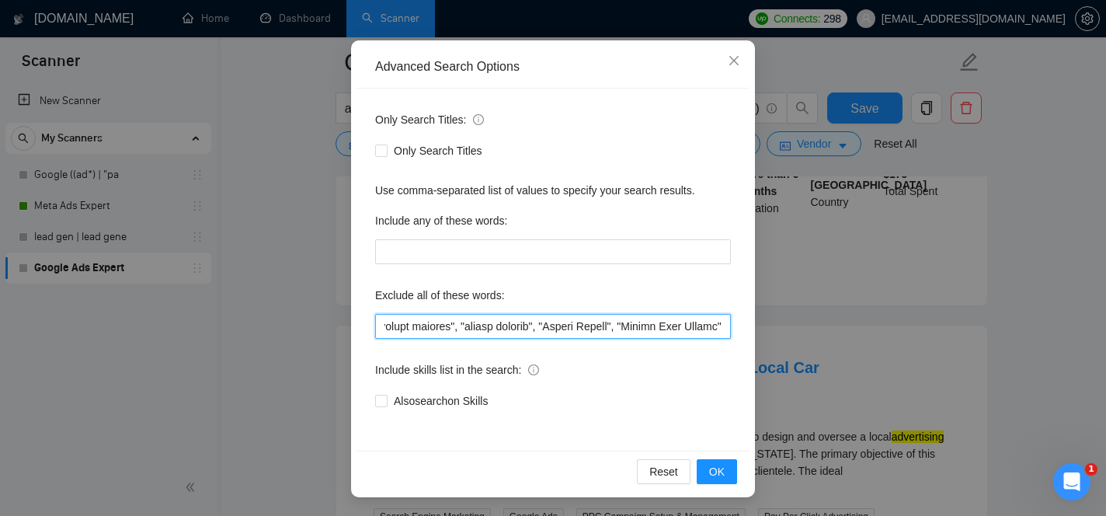
scroll to position [0, 61657]
type input ""this job is not open to teams", "this job is not open to agency", "this job is…"
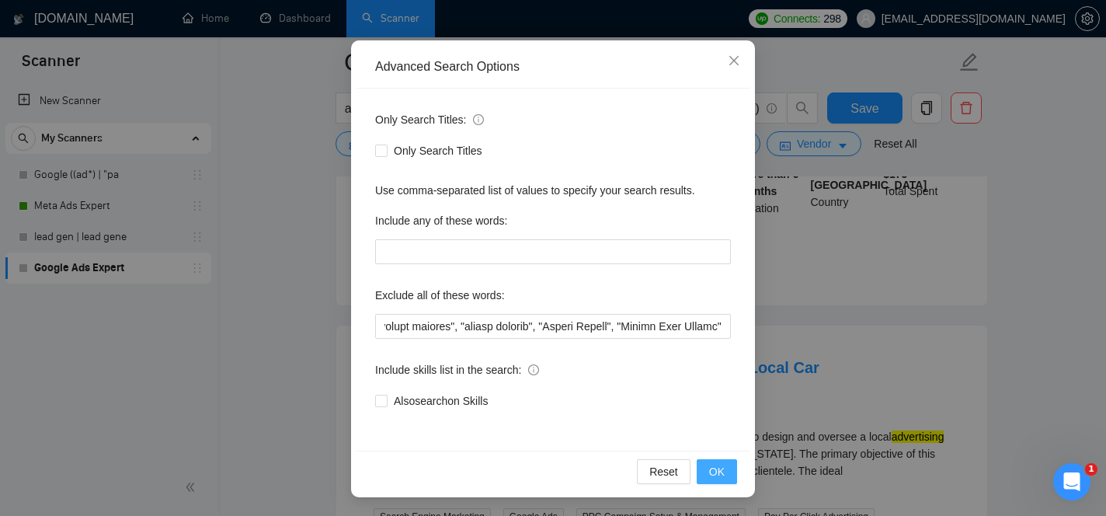
scroll to position [8462, 0]
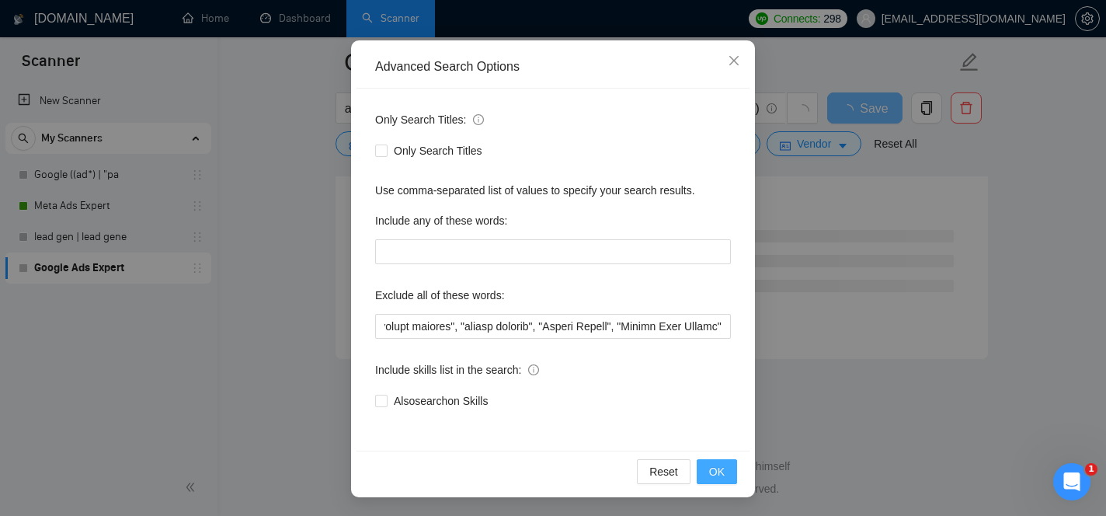
click at [723, 472] on span "OK" at bounding box center [717, 471] width 16 height 17
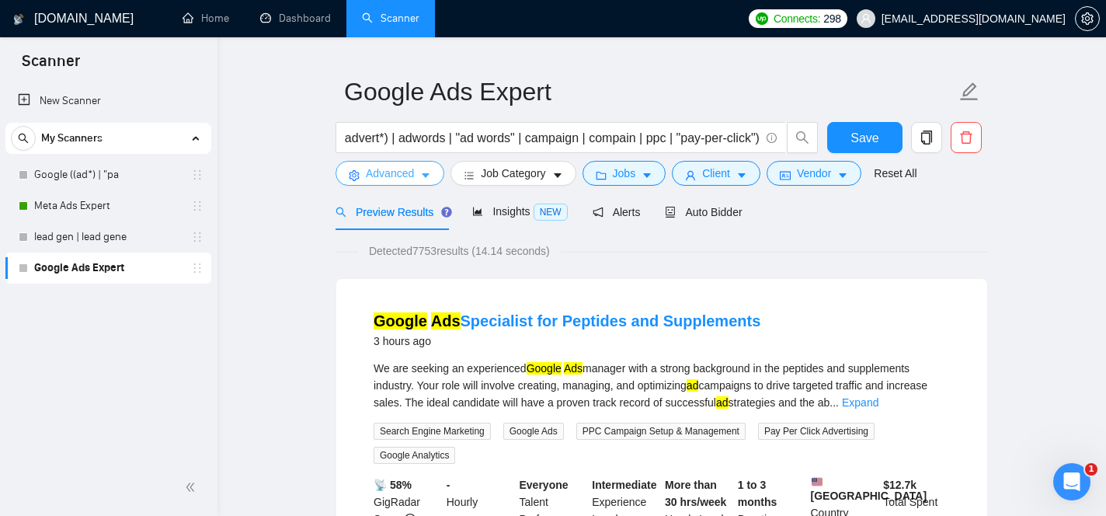
scroll to position [0, 0]
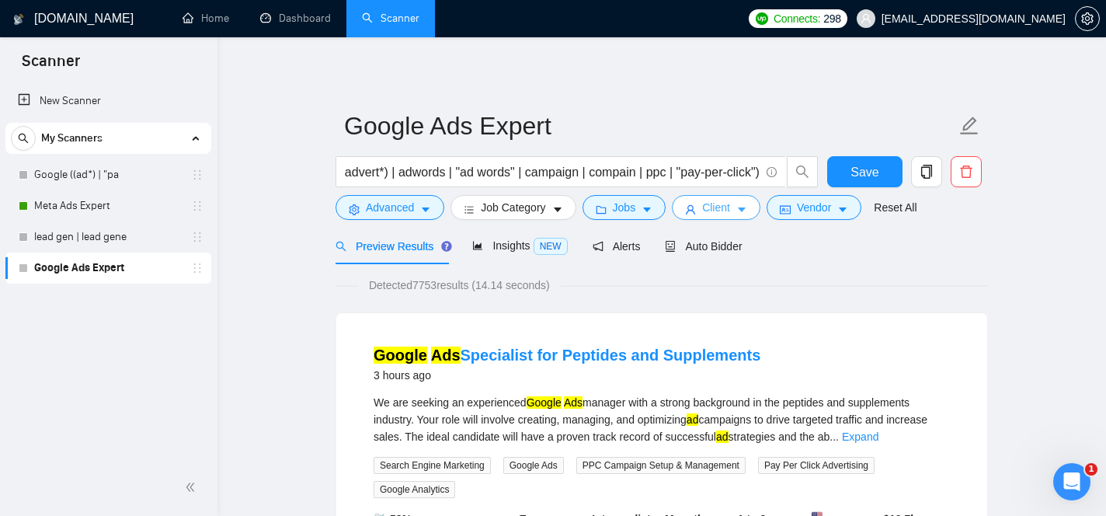
click at [714, 206] on span "Client" at bounding box center [716, 207] width 28 height 17
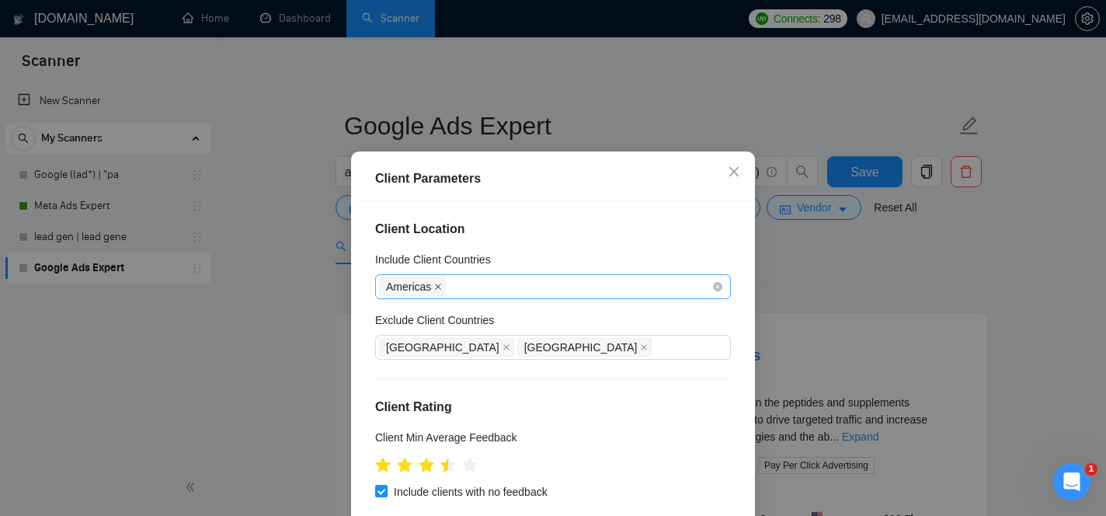
click at [435, 291] on span at bounding box center [438, 286] width 8 height 17
click at [457, 284] on div at bounding box center [545, 286] width 333 height 19
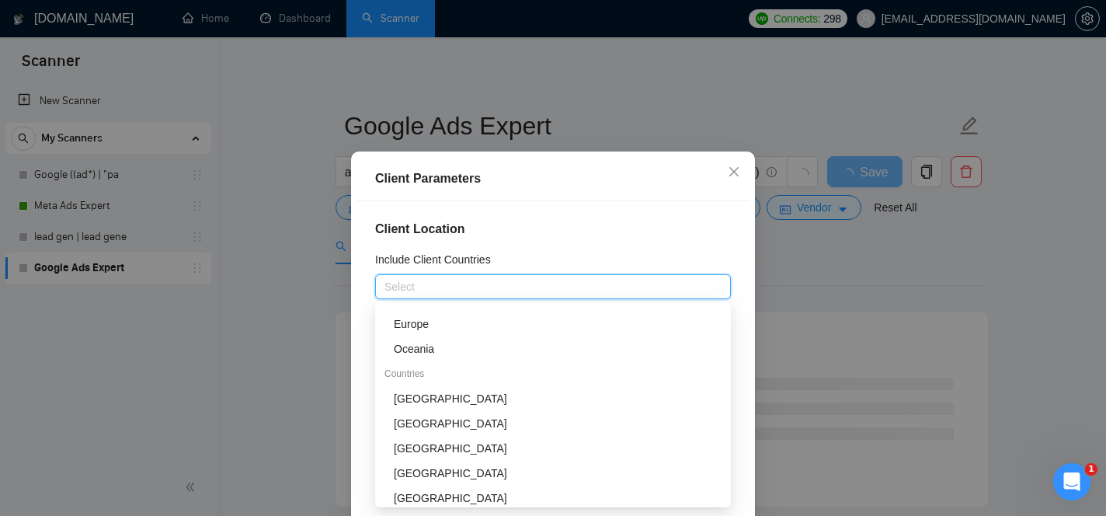
scroll to position [134, 0]
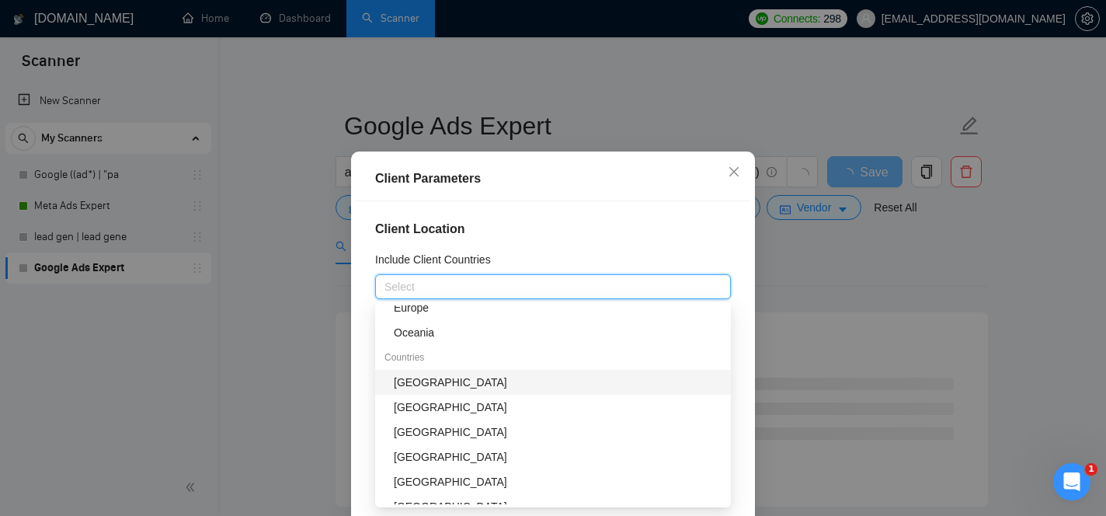
click at [449, 378] on div "[GEOGRAPHIC_DATA]" at bounding box center [558, 382] width 328 height 17
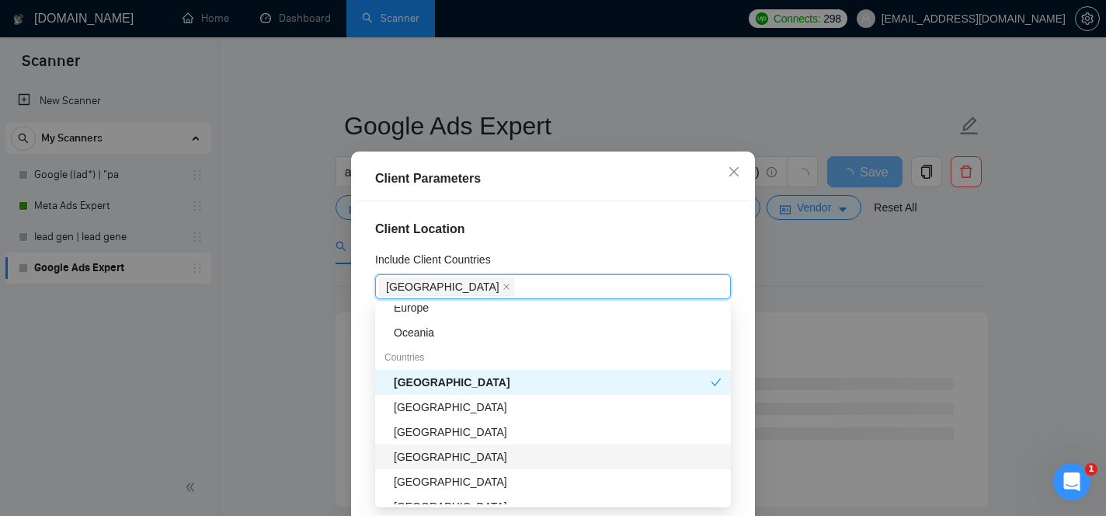
click at [496, 458] on div "[GEOGRAPHIC_DATA]" at bounding box center [558, 456] width 328 height 17
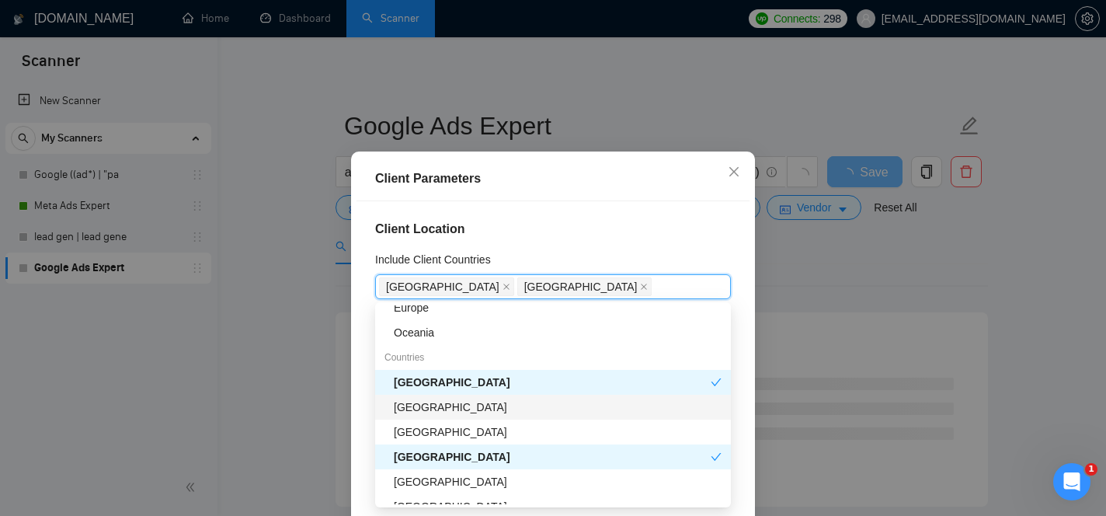
click at [560, 411] on div "[GEOGRAPHIC_DATA]" at bounding box center [558, 407] width 328 height 17
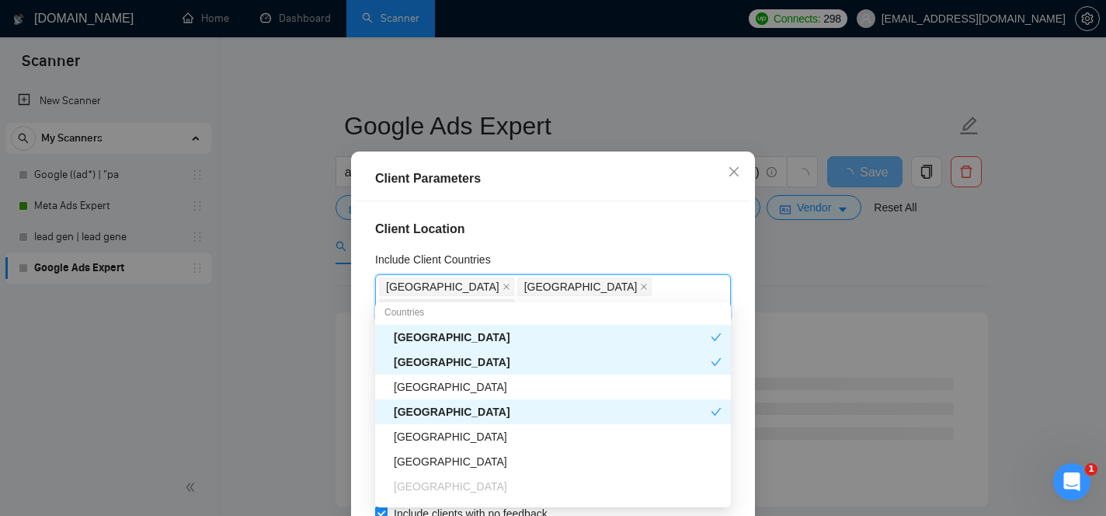
scroll to position [200, 0]
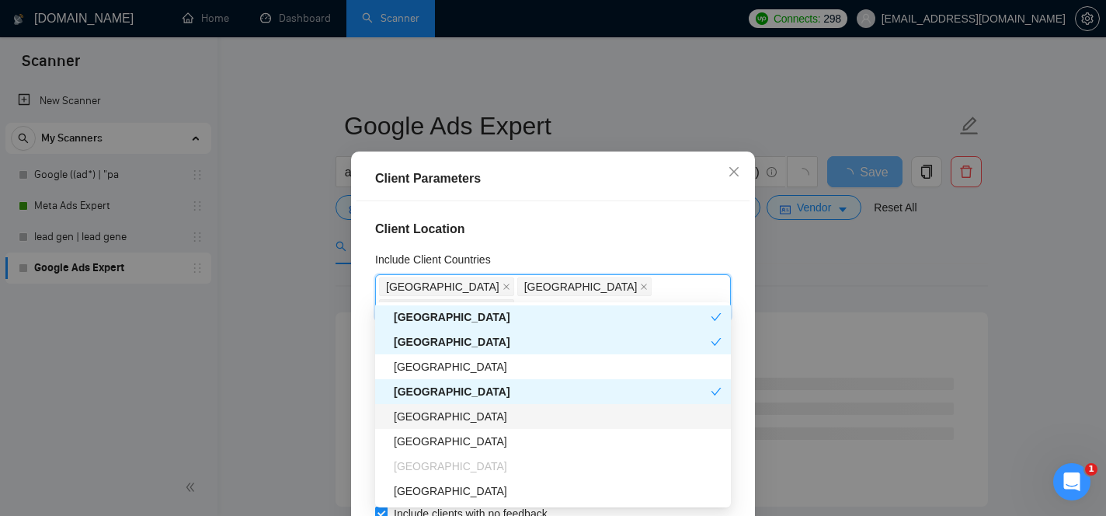
click at [483, 419] on div "[GEOGRAPHIC_DATA]" at bounding box center [558, 416] width 328 height 17
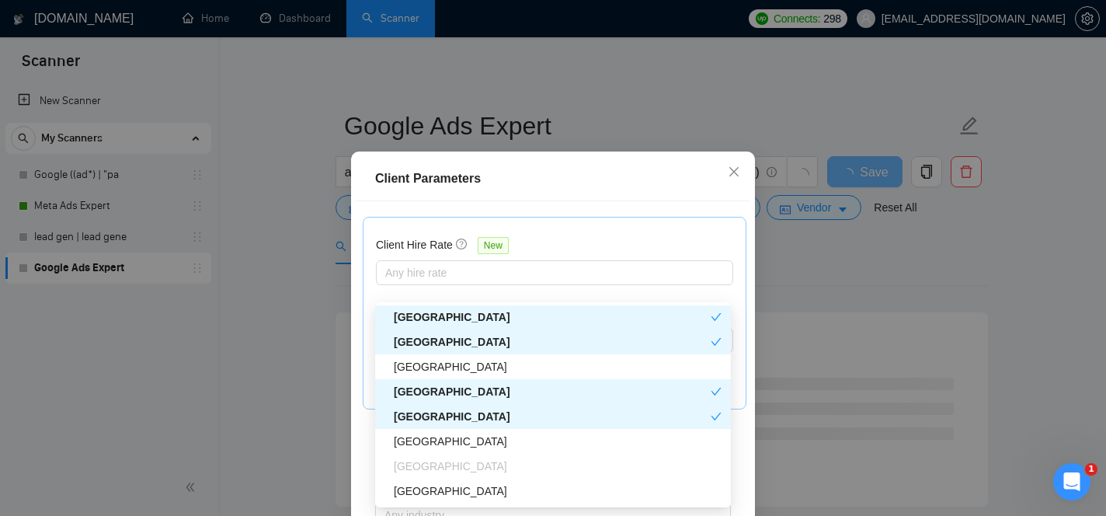
scroll to position [0, 0]
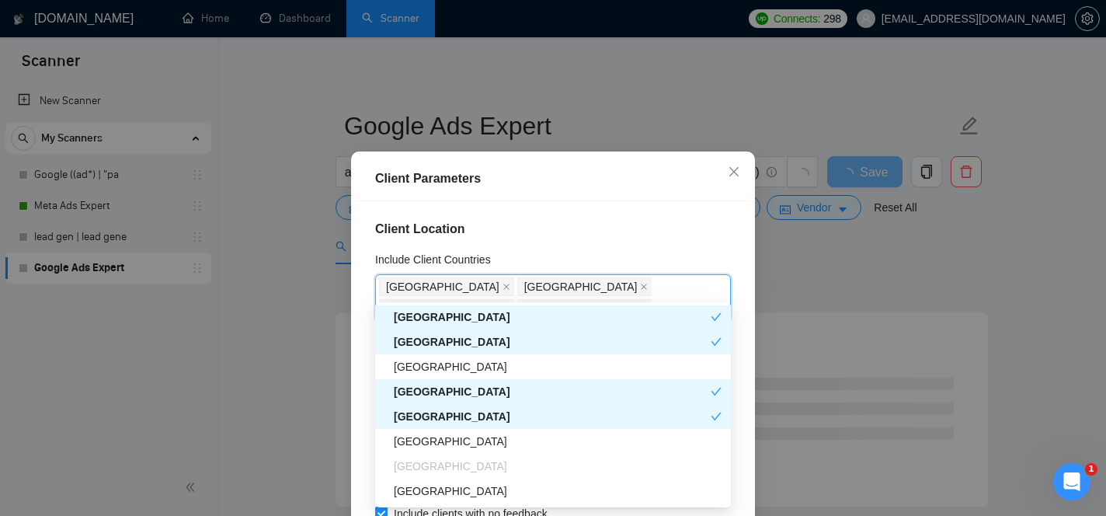
click at [678, 237] on h4 "Client Location" at bounding box center [553, 229] width 356 height 19
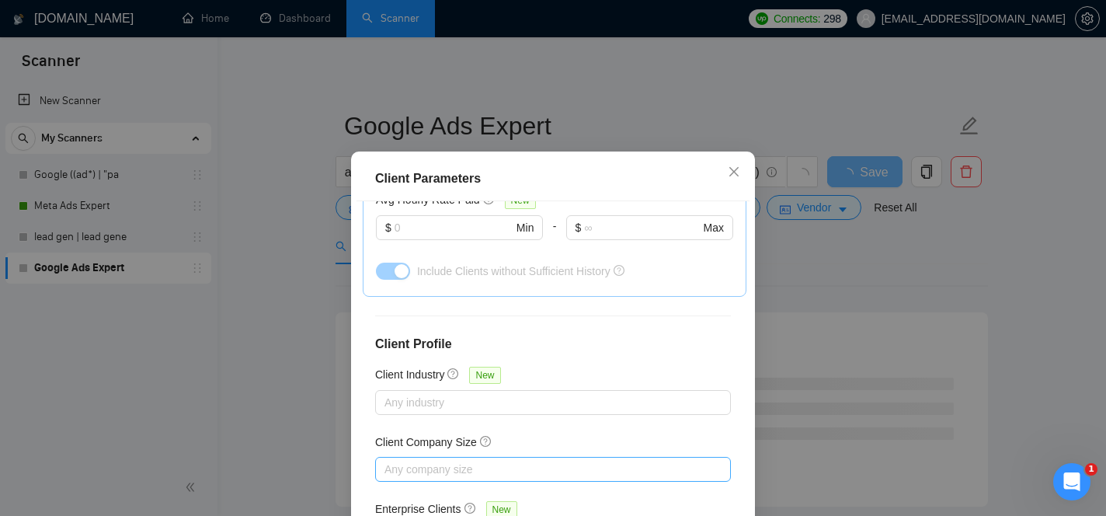
scroll to position [115, 0]
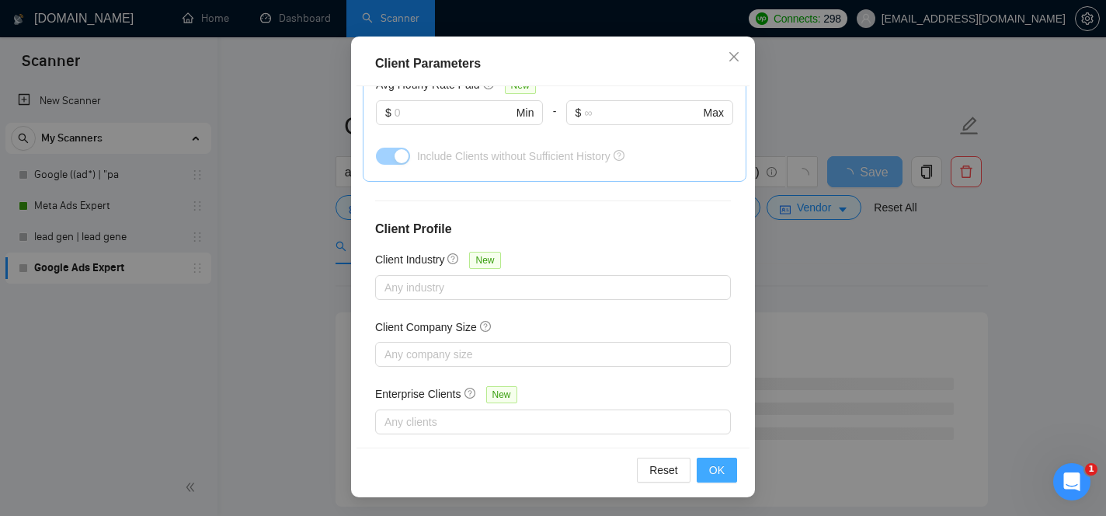
click at [716, 467] on span "OK" at bounding box center [717, 469] width 16 height 17
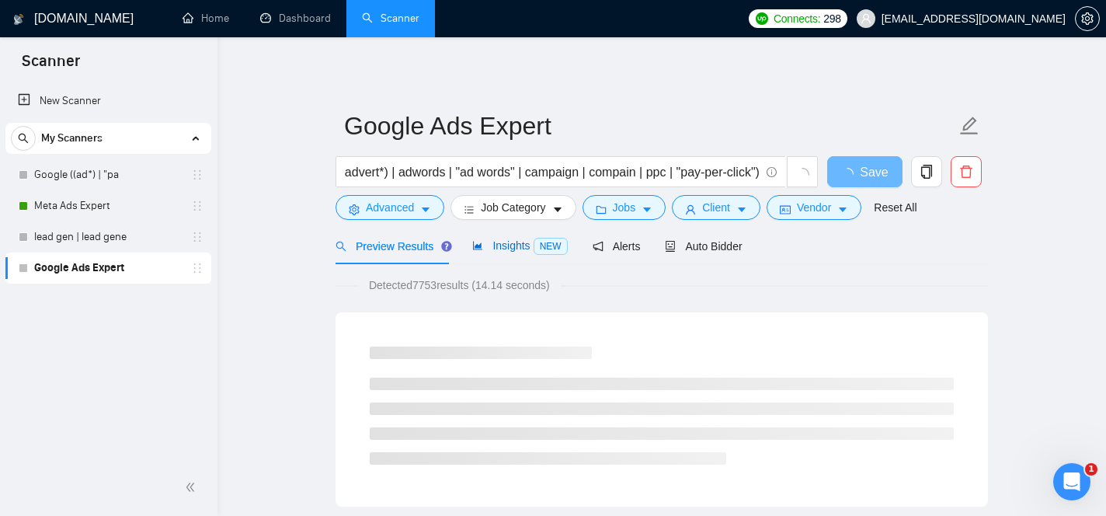
click at [522, 246] on span "Insights NEW" at bounding box center [519, 245] width 95 height 12
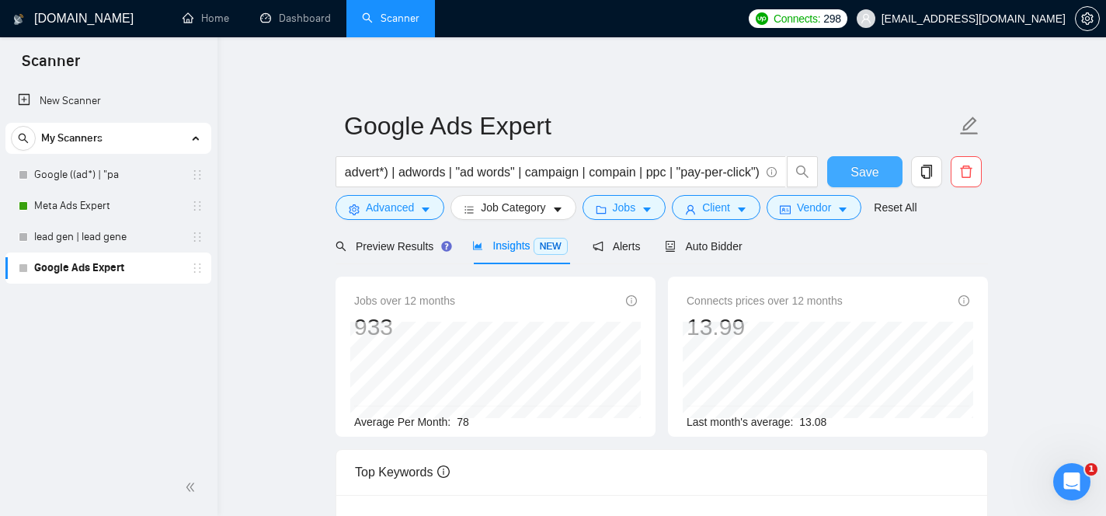
click at [845, 178] on button "Save" at bounding box center [864, 171] width 75 height 31
click at [95, 198] on link "Meta Ads Expert" at bounding box center [108, 205] width 148 height 31
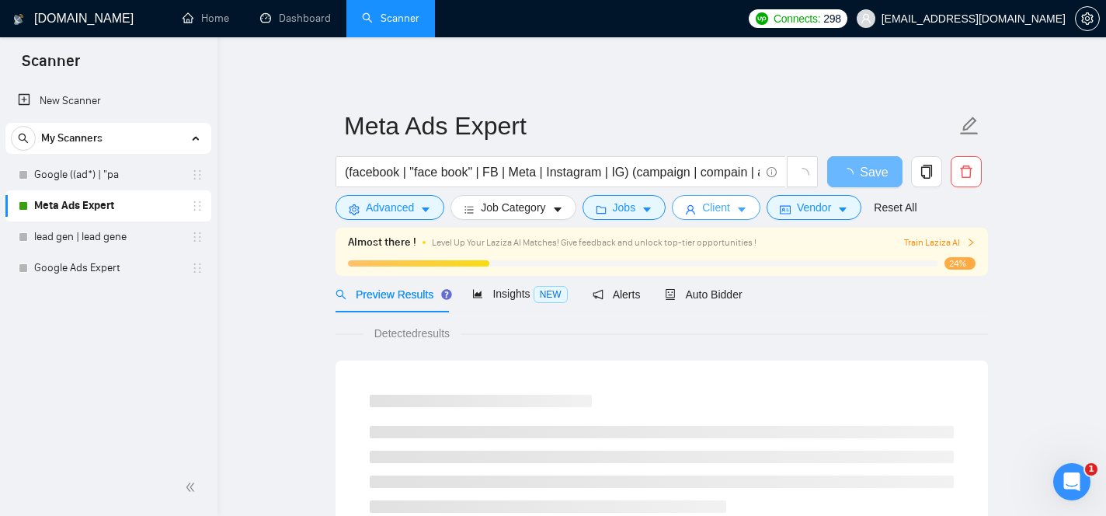
click at [719, 208] on span "Client" at bounding box center [716, 207] width 28 height 17
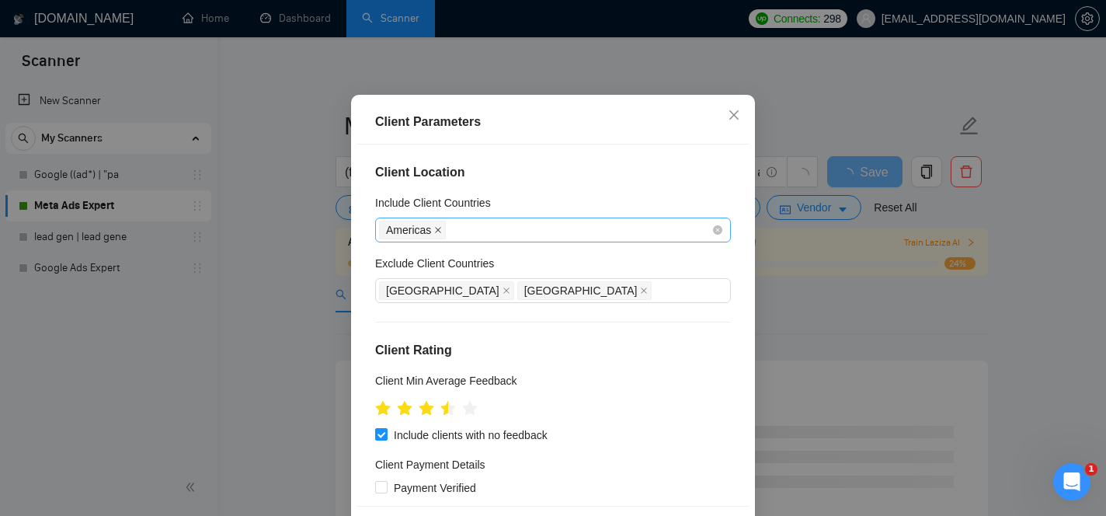
click at [441, 233] on icon "close" at bounding box center [439, 230] width 6 height 6
click at [472, 239] on div at bounding box center [545, 230] width 333 height 19
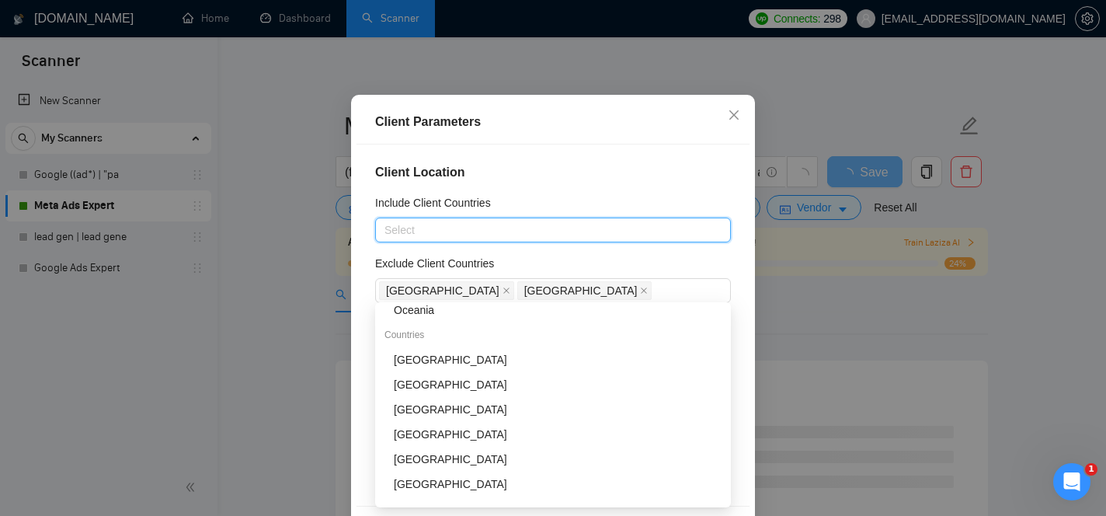
scroll to position [162, 0]
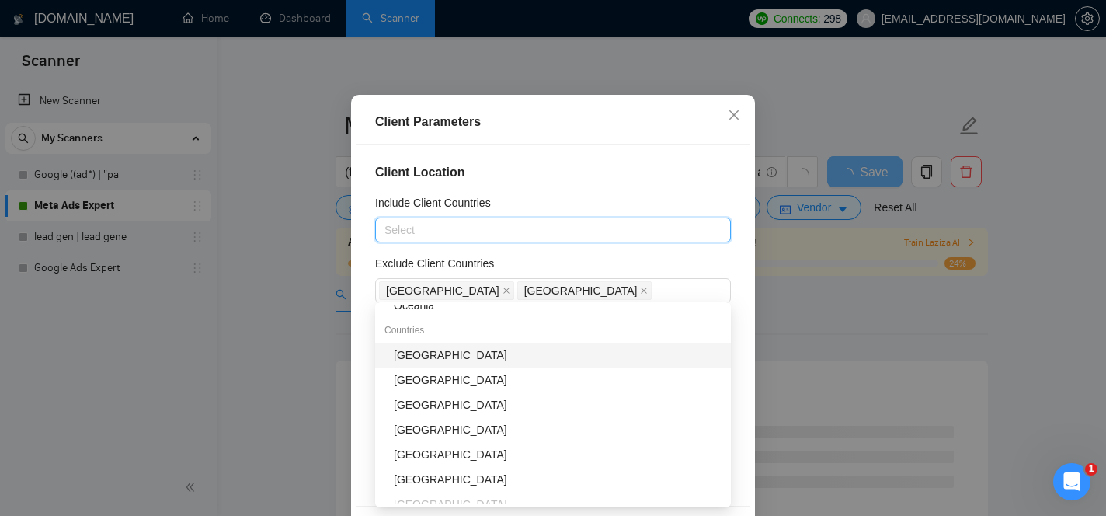
click at [445, 362] on div "[GEOGRAPHIC_DATA]" at bounding box center [558, 355] width 328 height 17
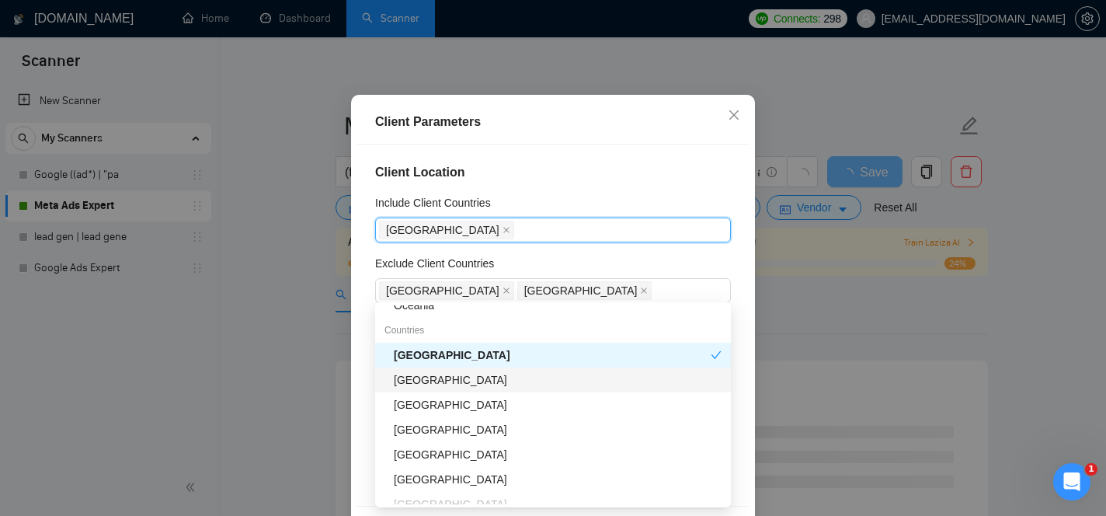
click at [465, 386] on div "[GEOGRAPHIC_DATA]" at bounding box center [558, 379] width 328 height 17
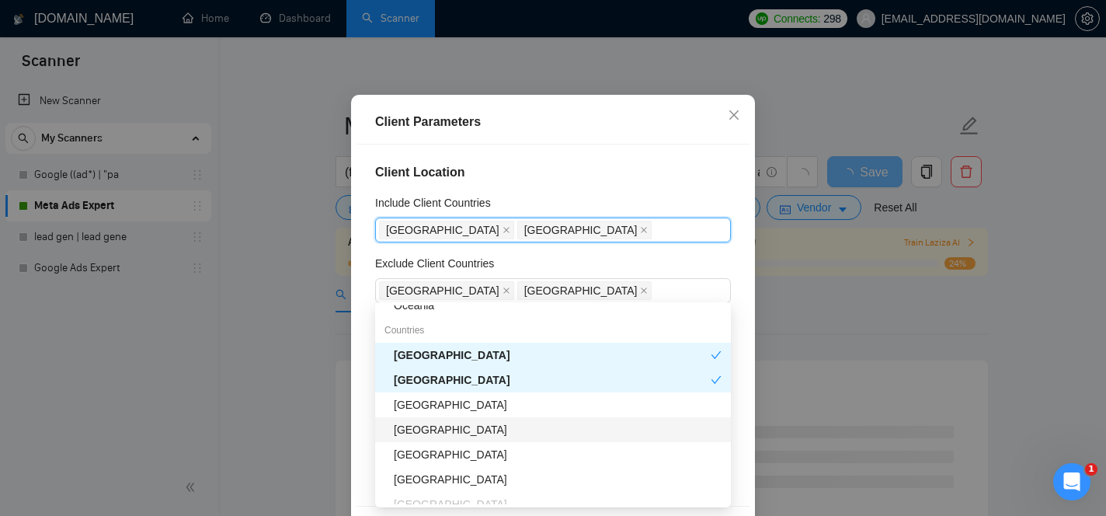
click at [466, 427] on div "[GEOGRAPHIC_DATA]" at bounding box center [558, 429] width 328 height 17
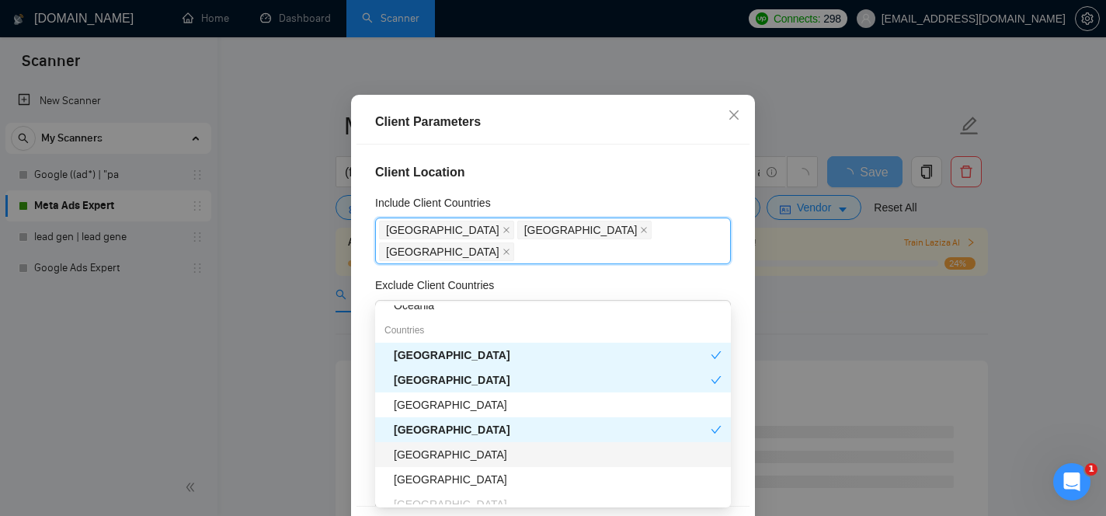
click at [470, 453] on div "[GEOGRAPHIC_DATA]" at bounding box center [558, 454] width 328 height 17
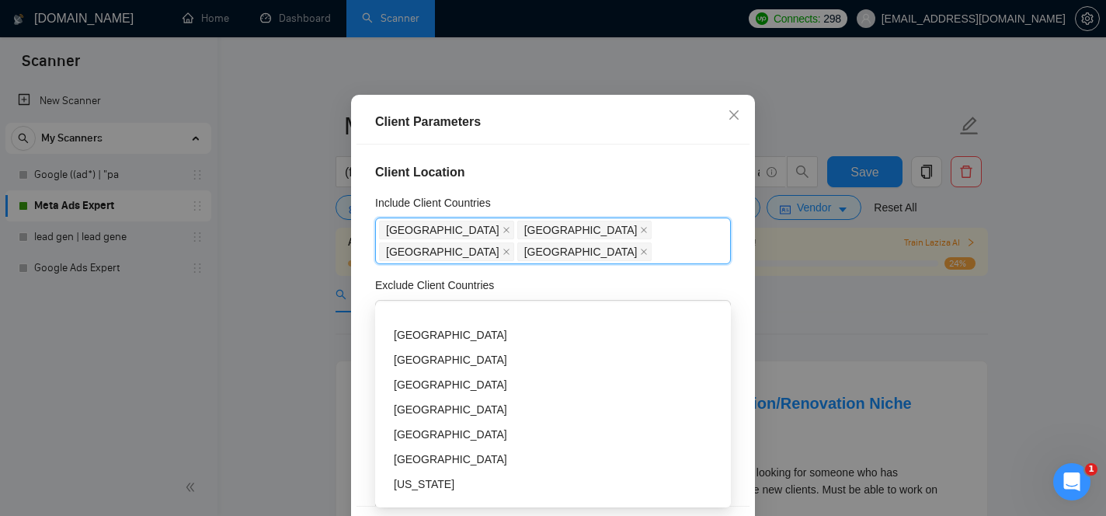
scroll to position [1830, 0]
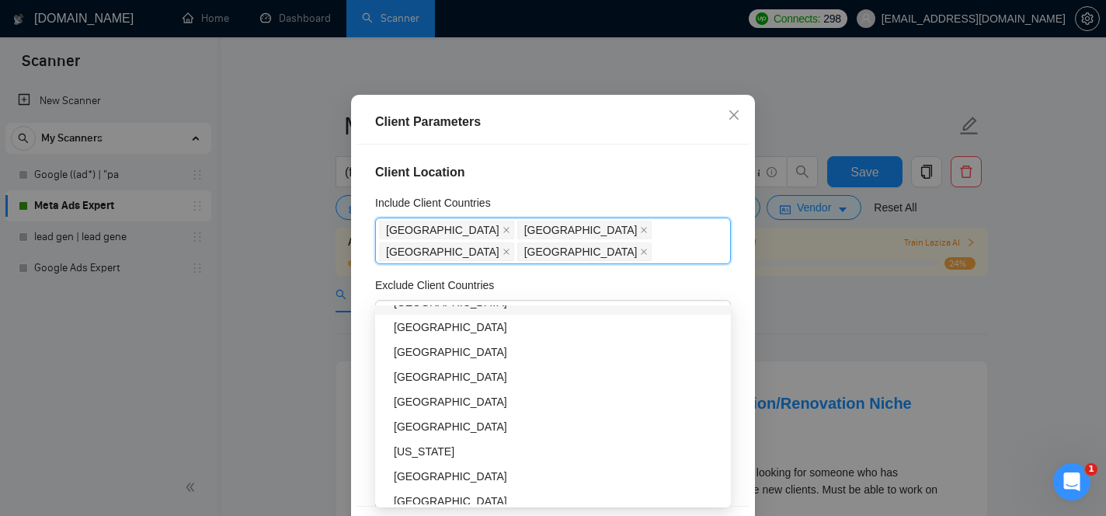
click at [597, 182] on h4 "Client Location" at bounding box center [553, 172] width 356 height 19
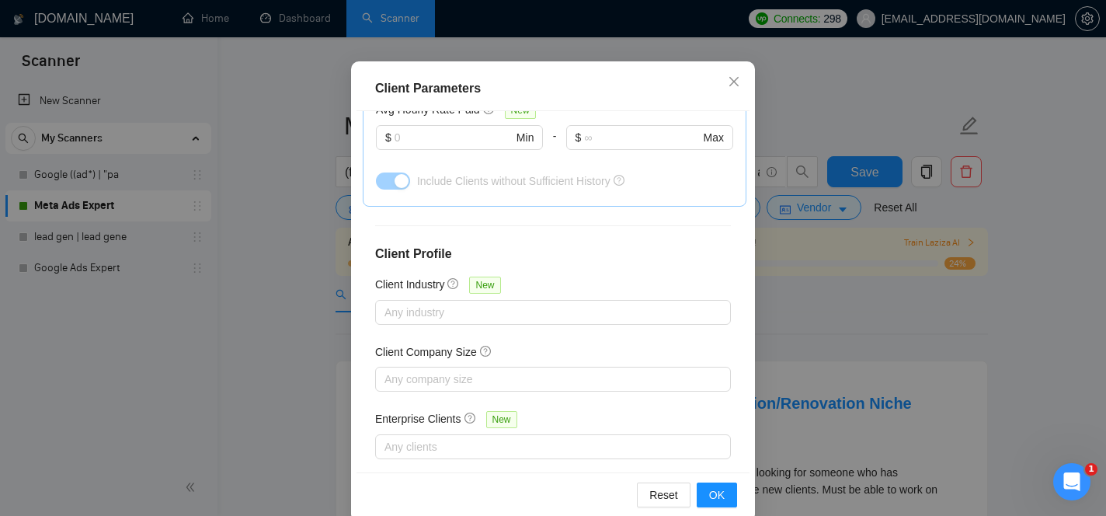
scroll to position [115, 0]
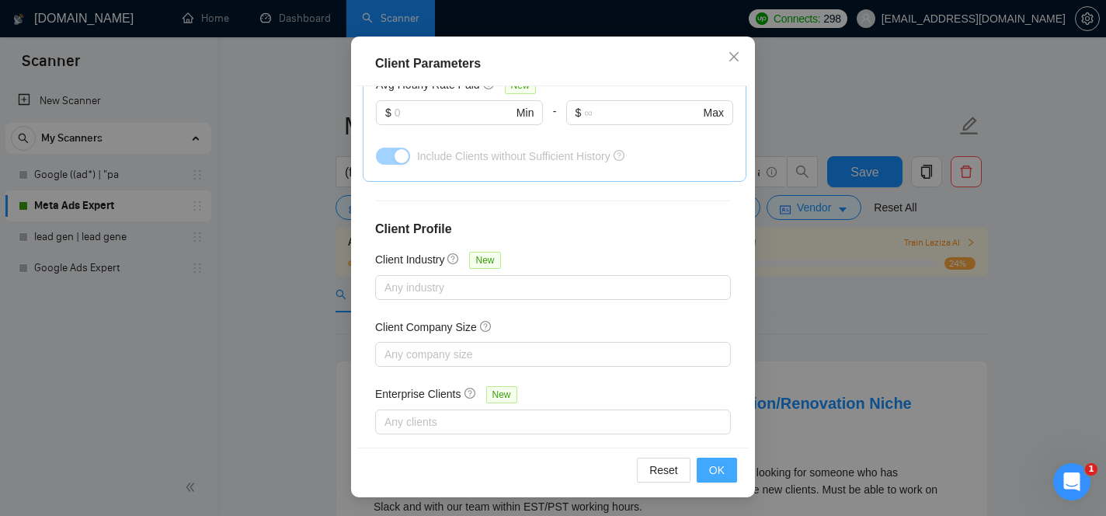
click at [718, 465] on span "OK" at bounding box center [717, 469] width 16 height 17
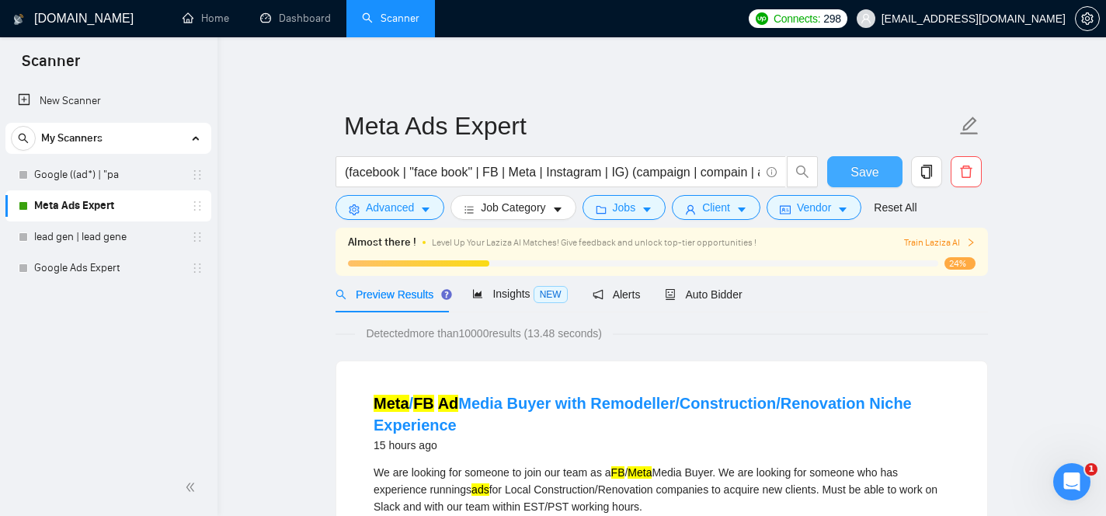
click at [859, 170] on span "Save" at bounding box center [865, 171] width 28 height 19
click at [499, 291] on span "Insights NEW" at bounding box center [519, 293] width 95 height 12
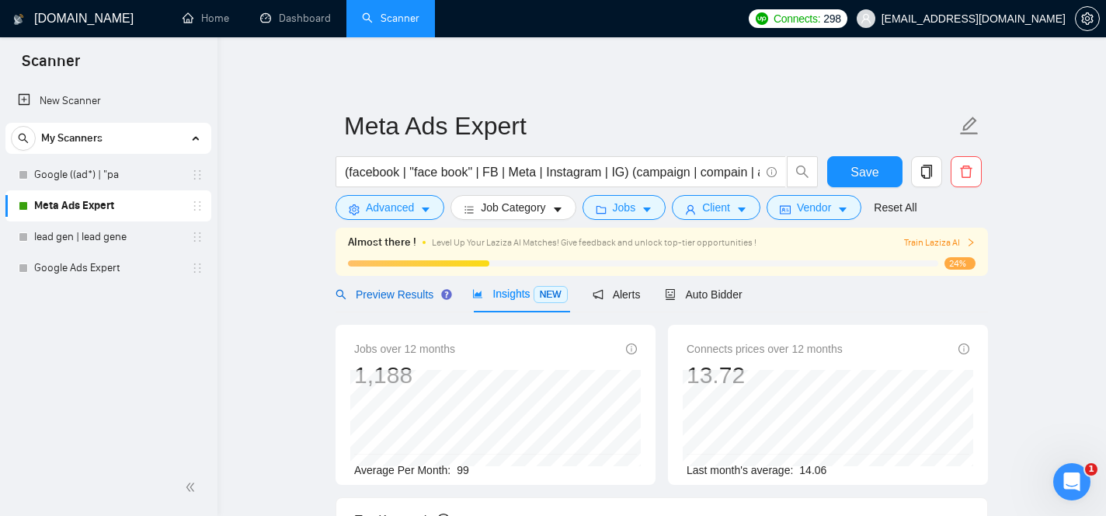
click at [423, 296] on span "Preview Results" at bounding box center [392, 294] width 112 height 12
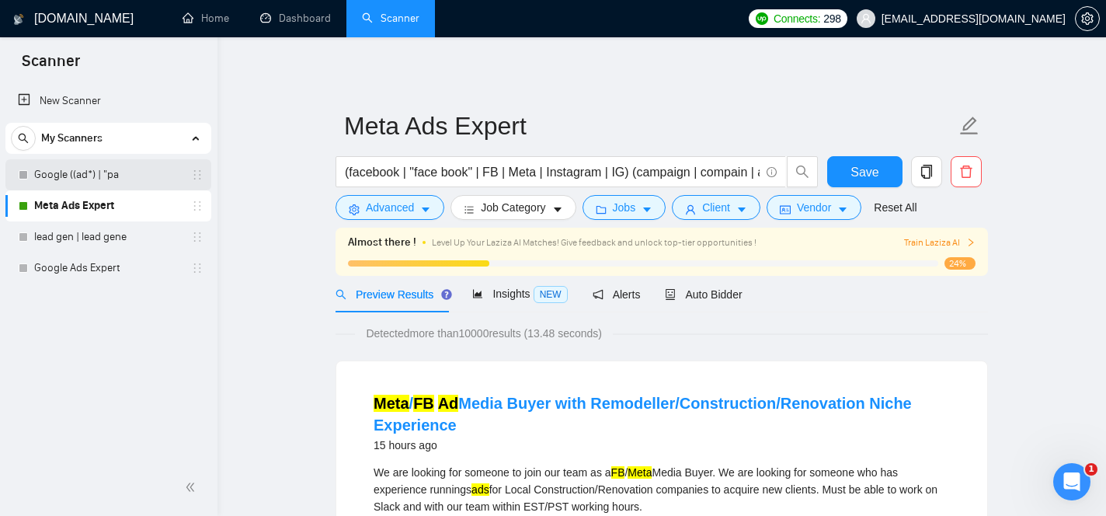
click at [98, 169] on link "Google ((ad*) | "pa" at bounding box center [108, 174] width 148 height 31
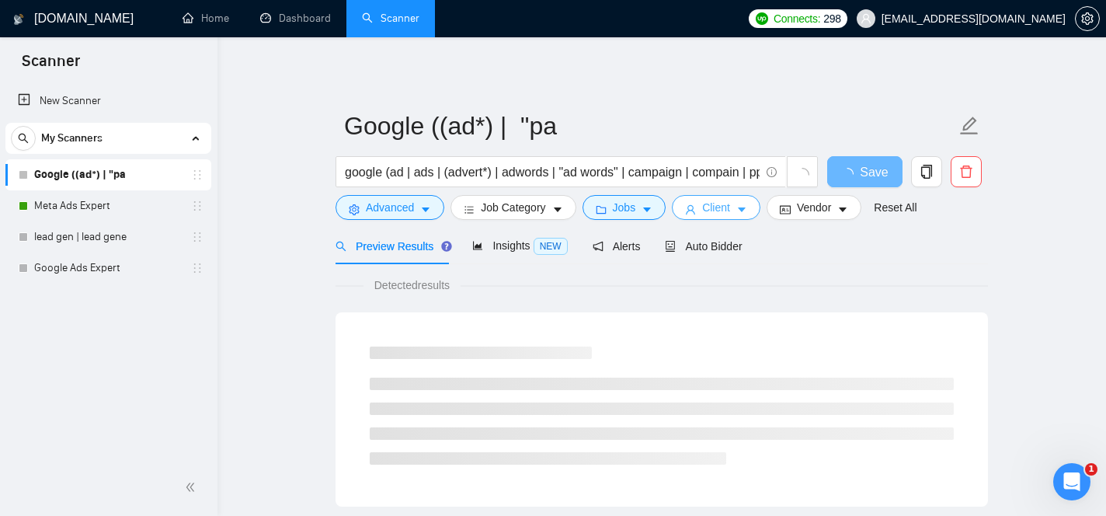
click at [711, 204] on span "Client" at bounding box center [716, 207] width 28 height 17
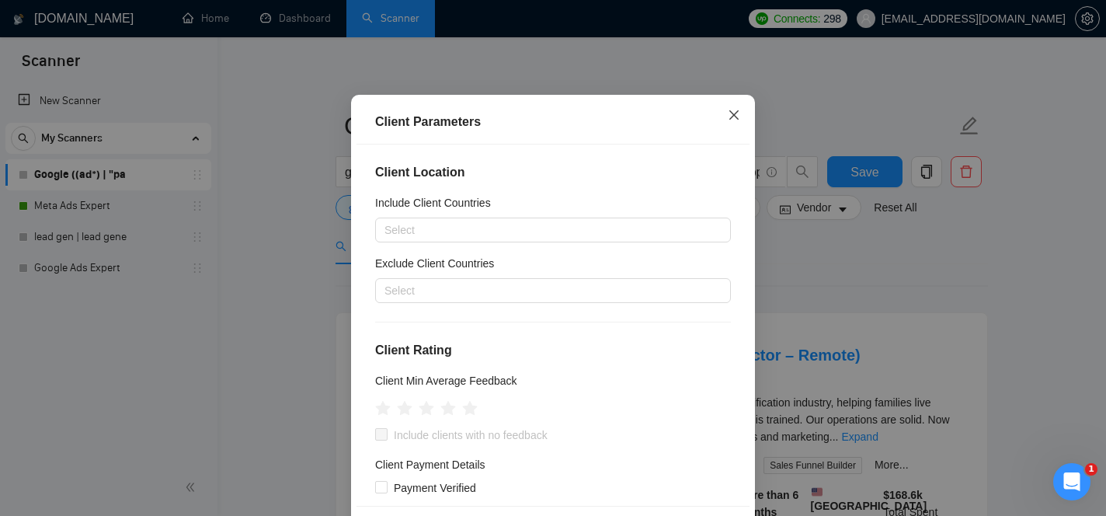
click at [738, 121] on icon "close" at bounding box center [734, 115] width 12 height 12
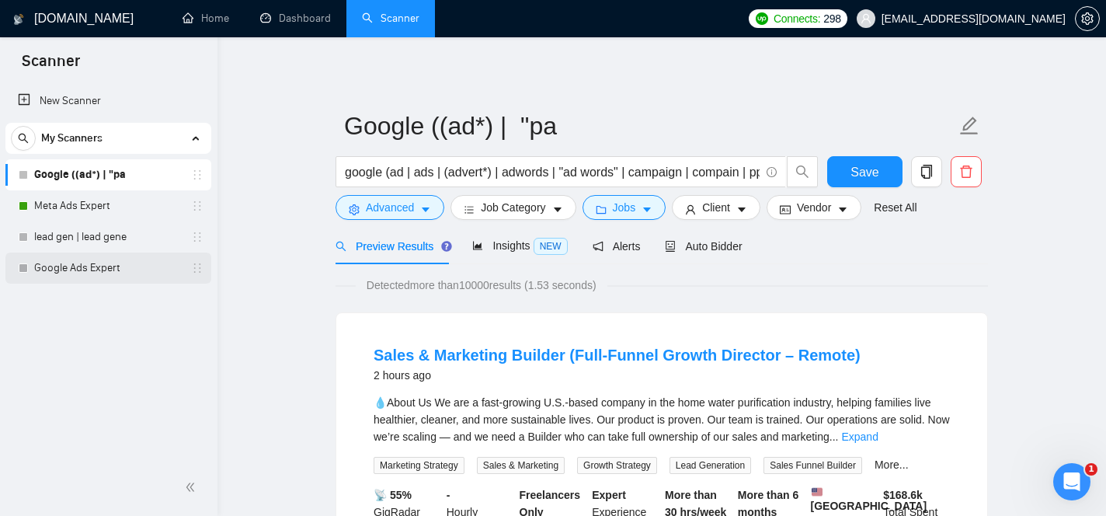
click at [118, 273] on link "Google Ads Expert" at bounding box center [108, 267] width 148 height 31
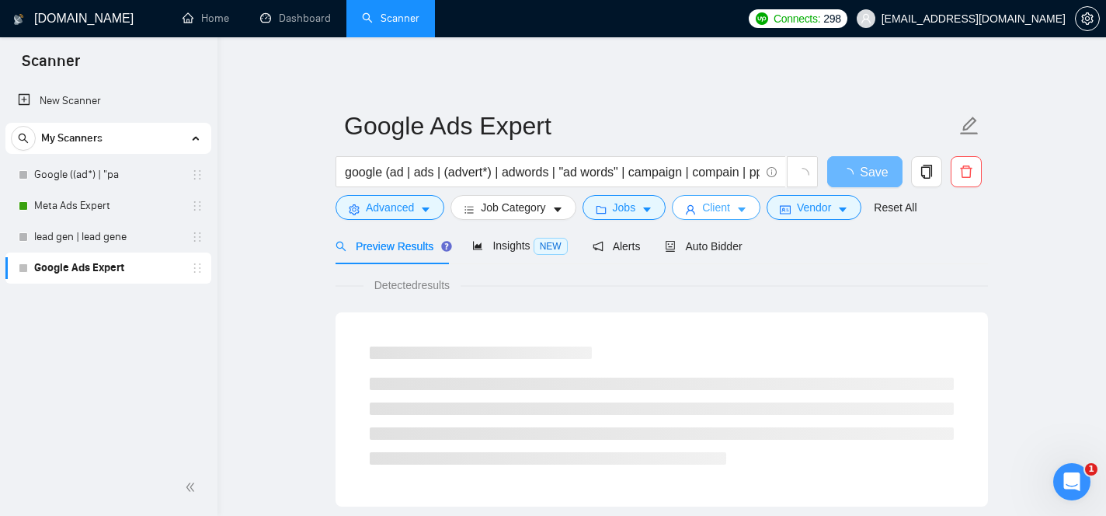
click at [715, 212] on span "Client" at bounding box center [716, 207] width 28 height 17
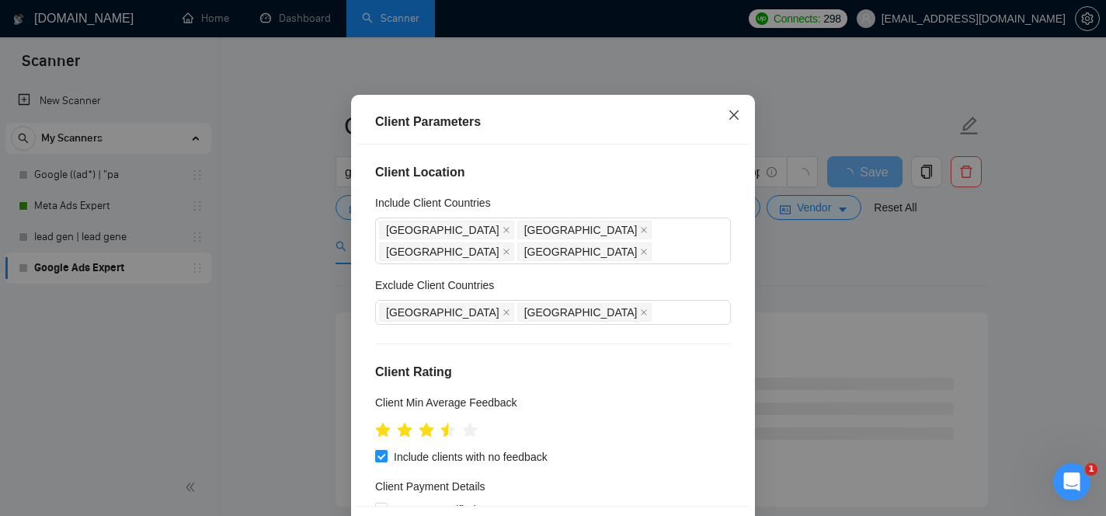
click at [736, 121] on icon "close" at bounding box center [734, 115] width 12 height 12
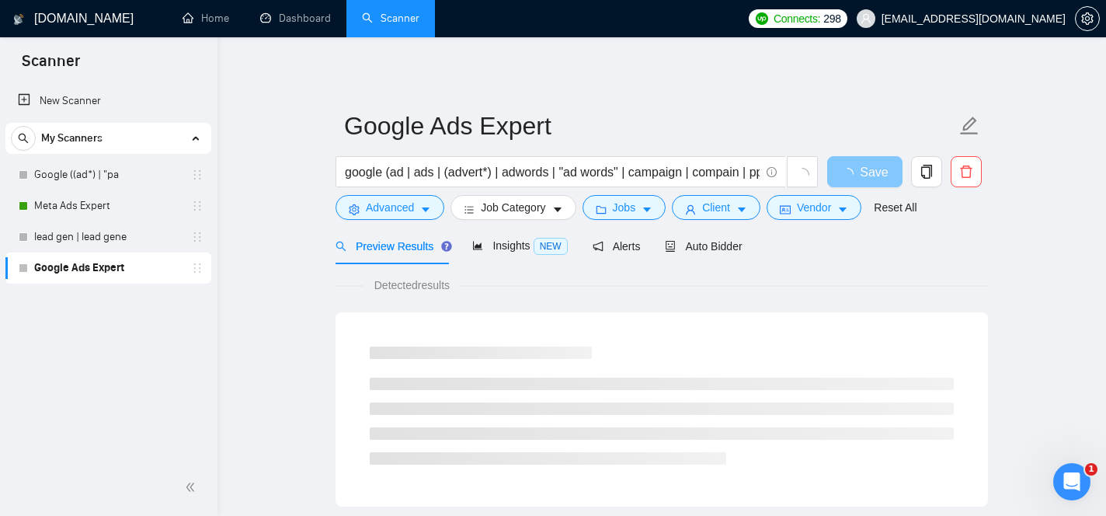
click at [872, 170] on span "Save" at bounding box center [874, 171] width 28 height 19
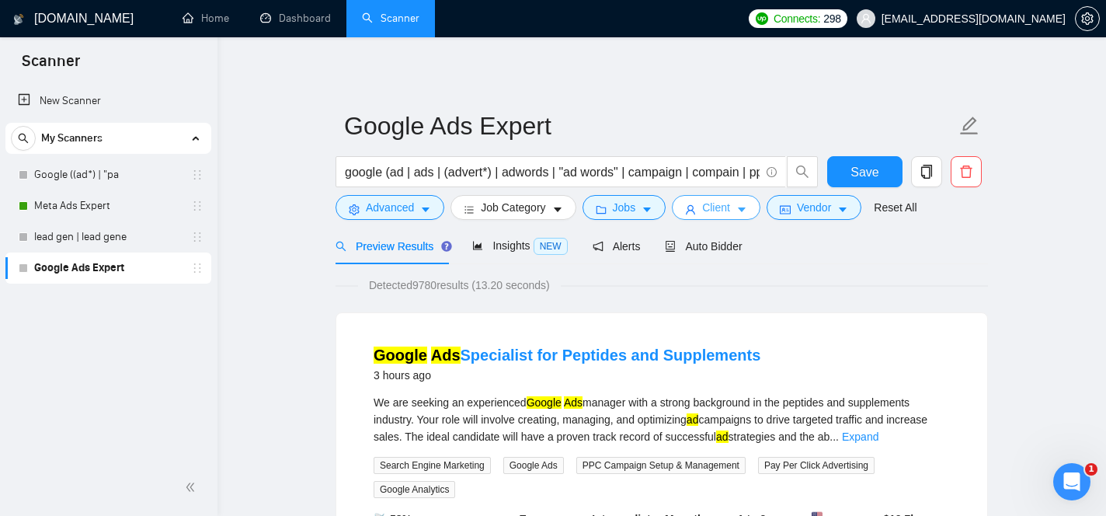
click at [716, 211] on span "Client" at bounding box center [716, 207] width 28 height 17
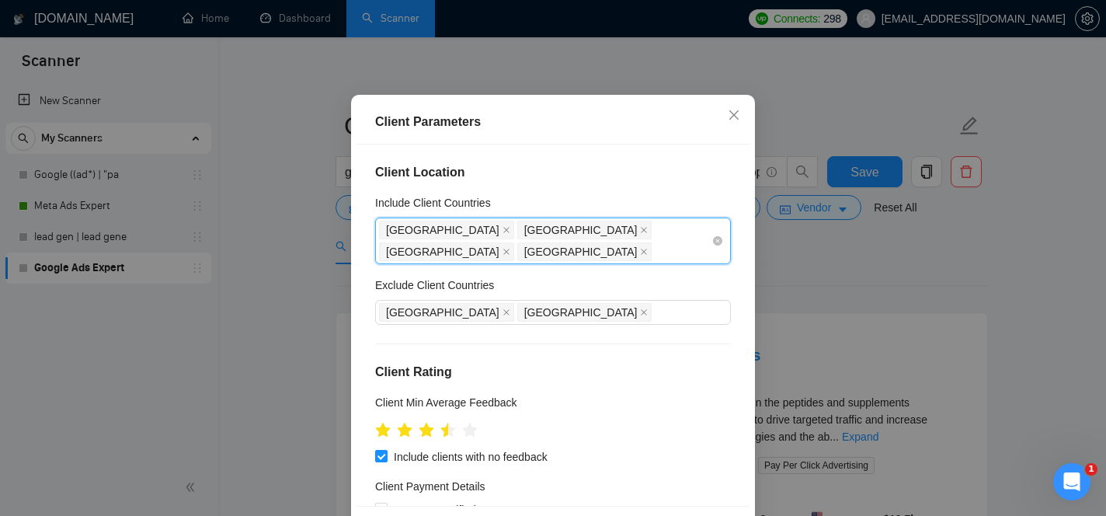
click at [658, 261] on input "Include Client Countries" at bounding box center [656, 251] width 3 height 19
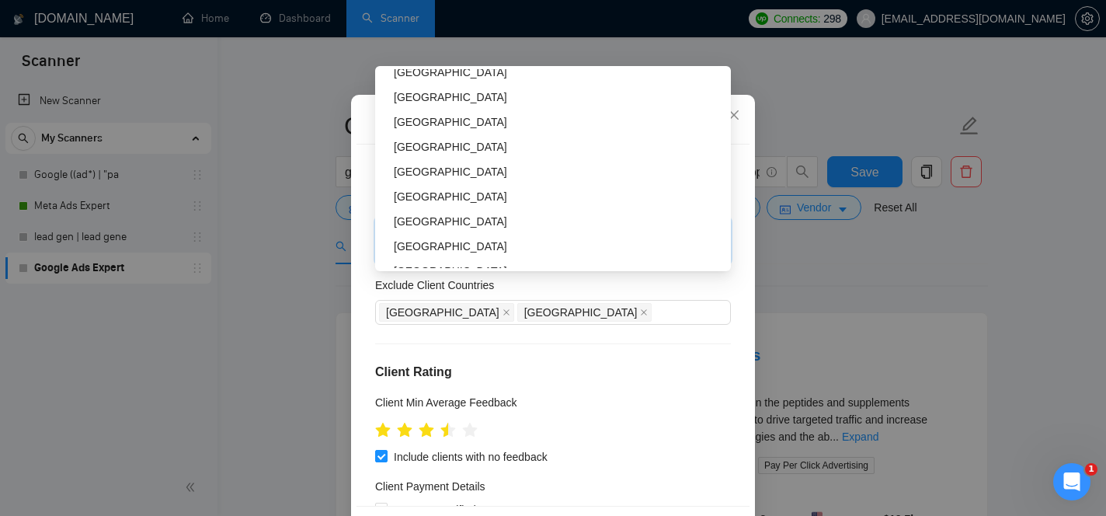
scroll to position [211, 0]
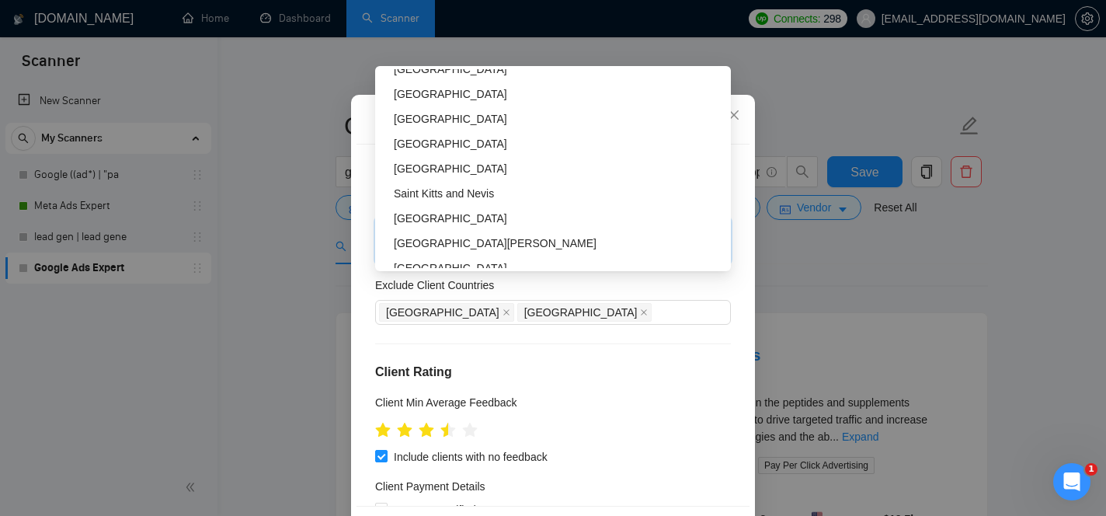
type input "new"
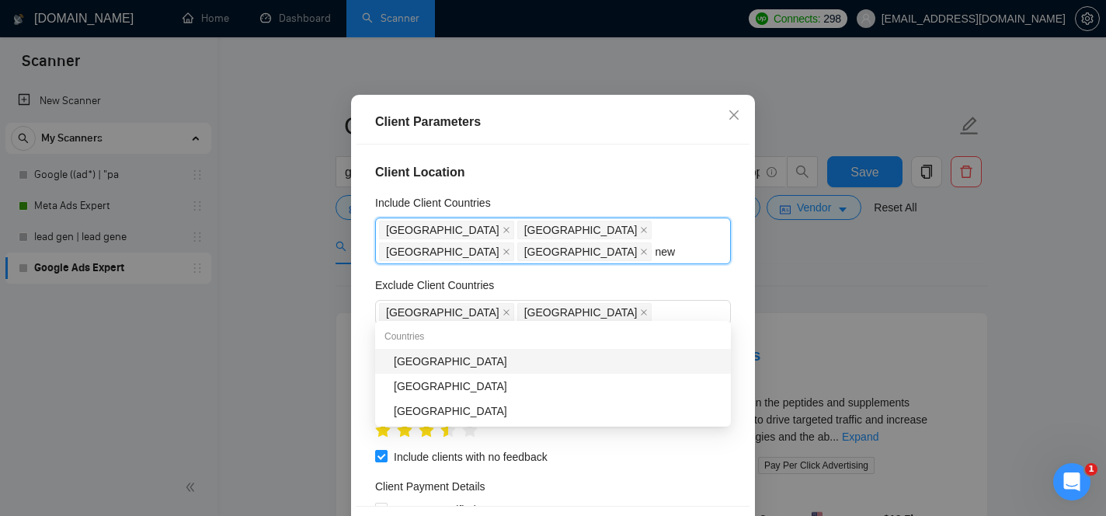
scroll to position [0, 0]
click at [483, 355] on div "[GEOGRAPHIC_DATA]" at bounding box center [558, 361] width 328 height 17
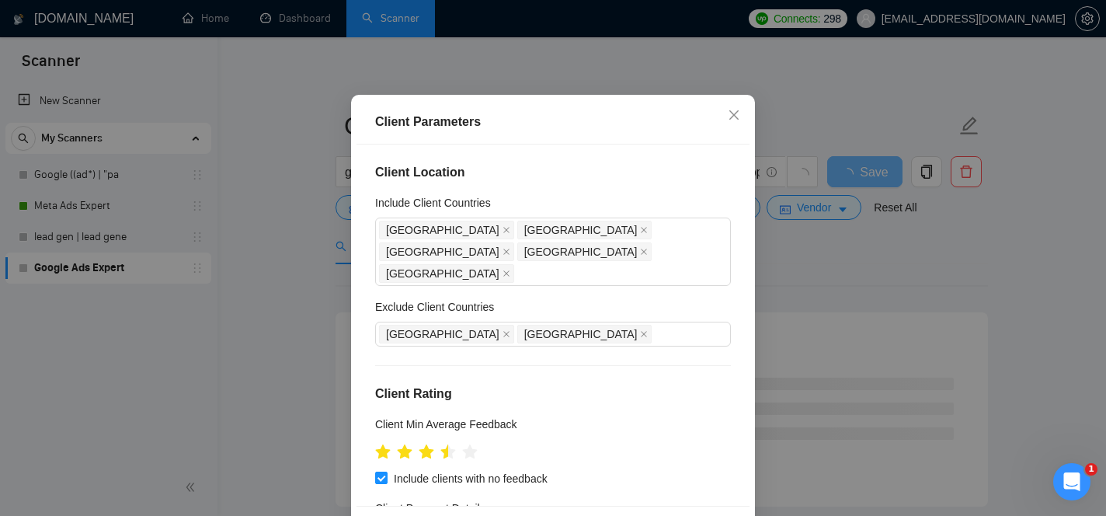
click at [740, 207] on div "Client Location Include Client Countries United States Canada United Kingdom Au…" at bounding box center [553, 325] width 393 height 361
click at [733, 121] on icon "close" at bounding box center [734, 115] width 12 height 12
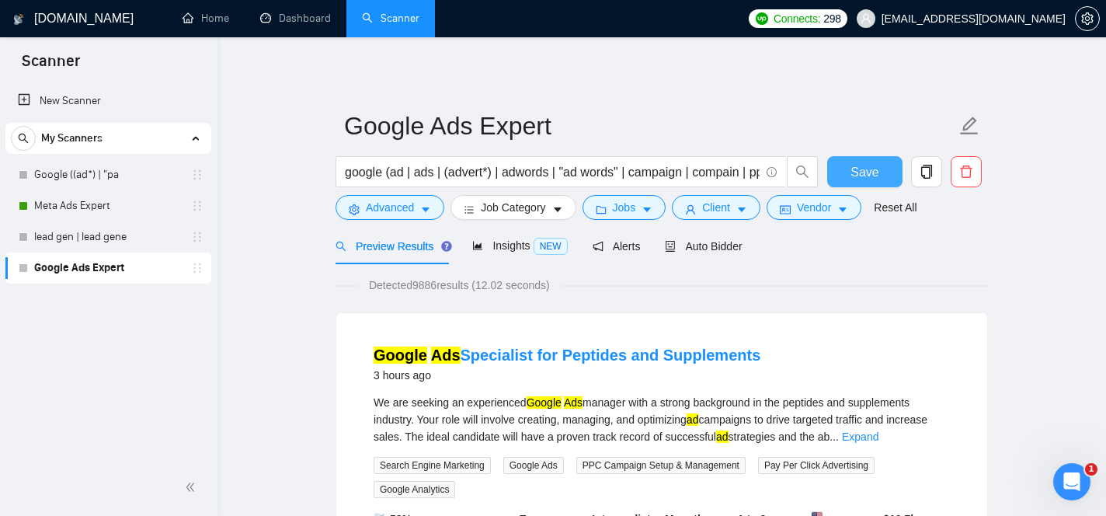
click at [855, 172] on span "Save" at bounding box center [865, 171] width 28 height 19
click at [510, 247] on span "Insights NEW" at bounding box center [519, 245] width 95 height 12
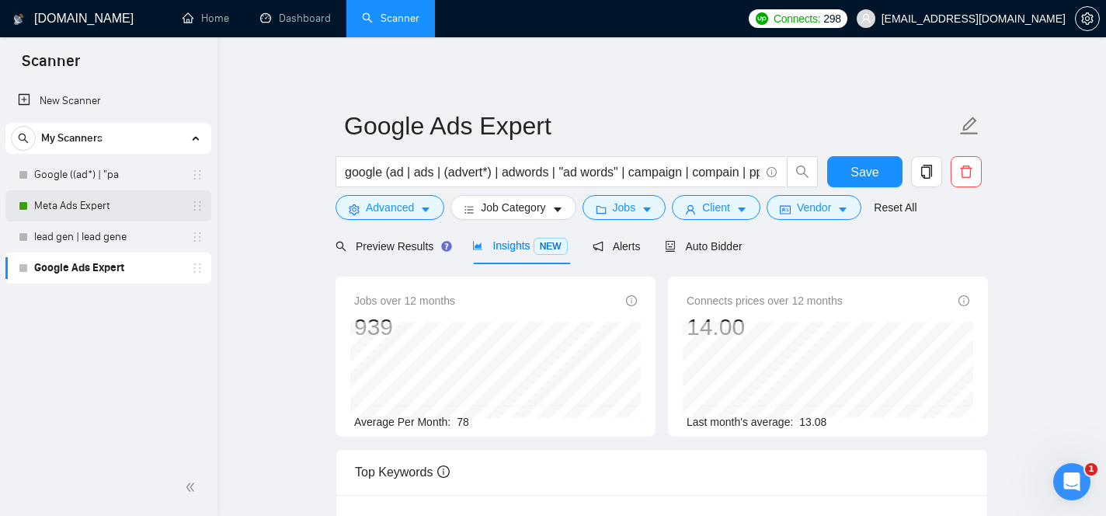
click at [134, 201] on link "Meta Ads Expert" at bounding box center [108, 205] width 148 height 31
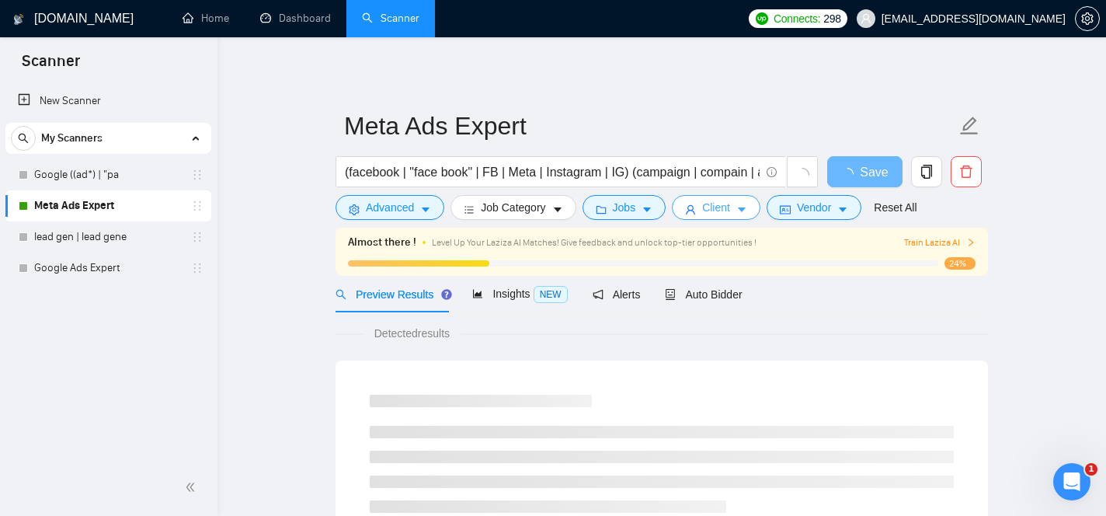
click at [729, 211] on span "Client" at bounding box center [716, 207] width 28 height 17
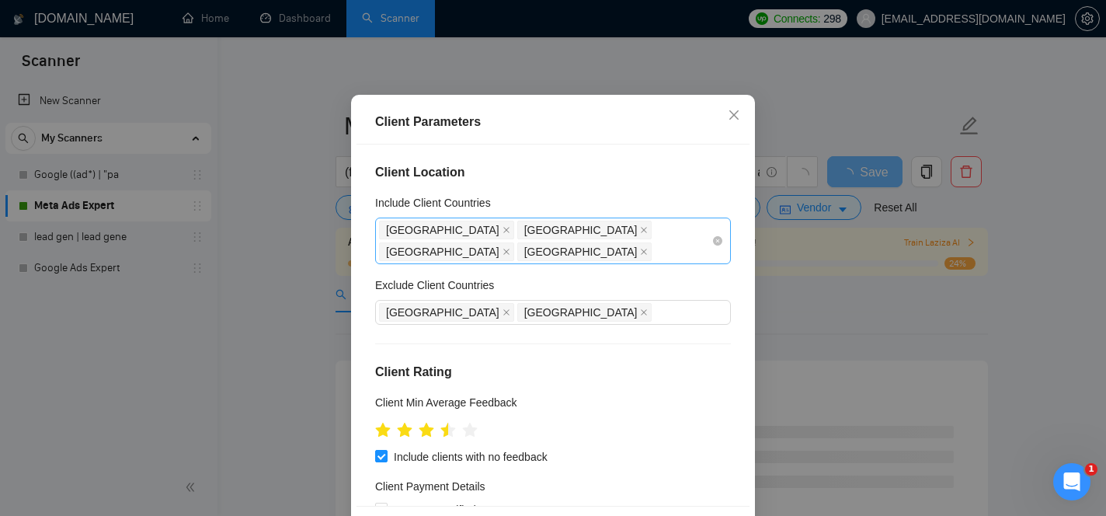
click at [656, 263] on div "[GEOGRAPHIC_DATA]" at bounding box center [586, 252] width 138 height 22
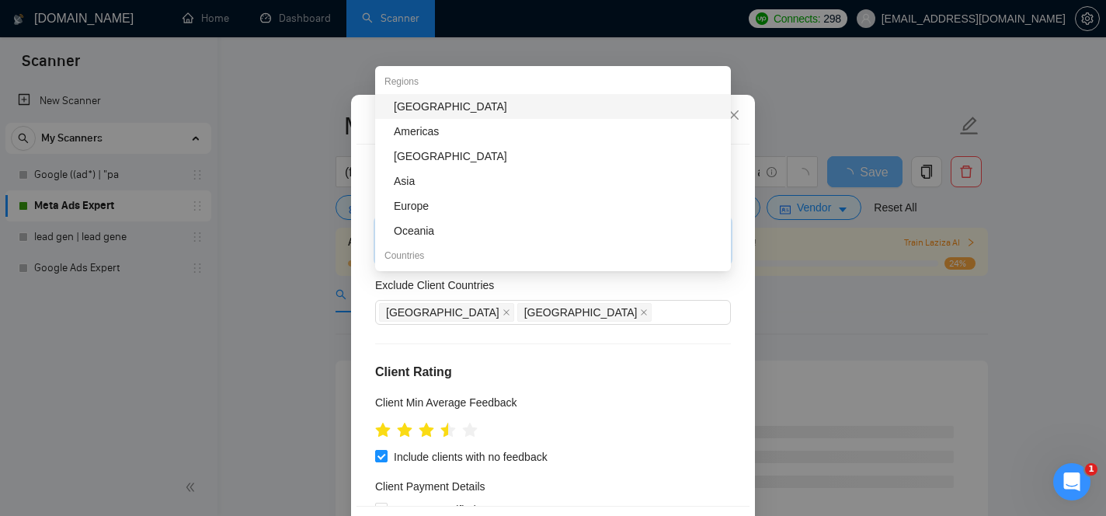
type input "new"
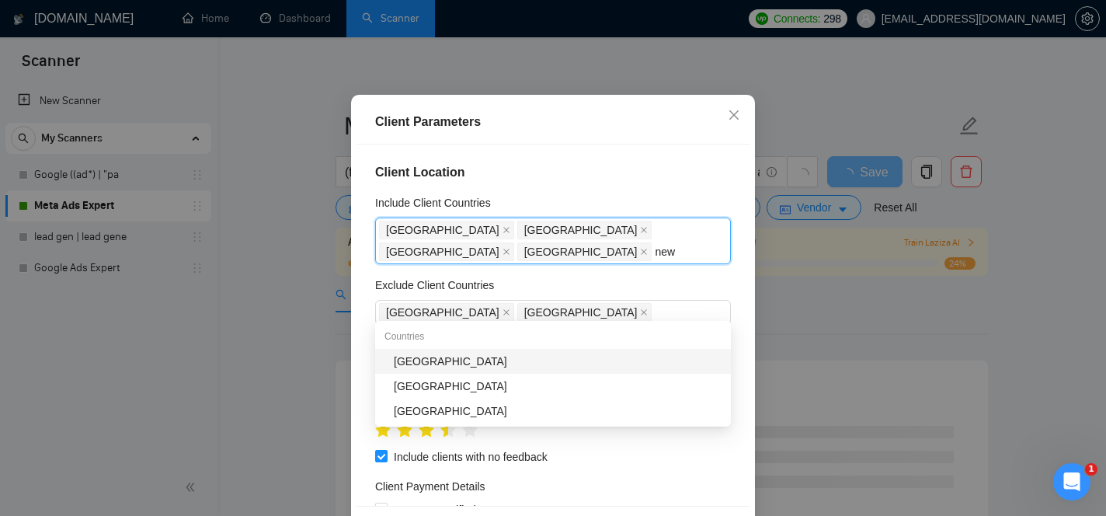
click at [587, 360] on div "[GEOGRAPHIC_DATA]" at bounding box center [558, 361] width 328 height 17
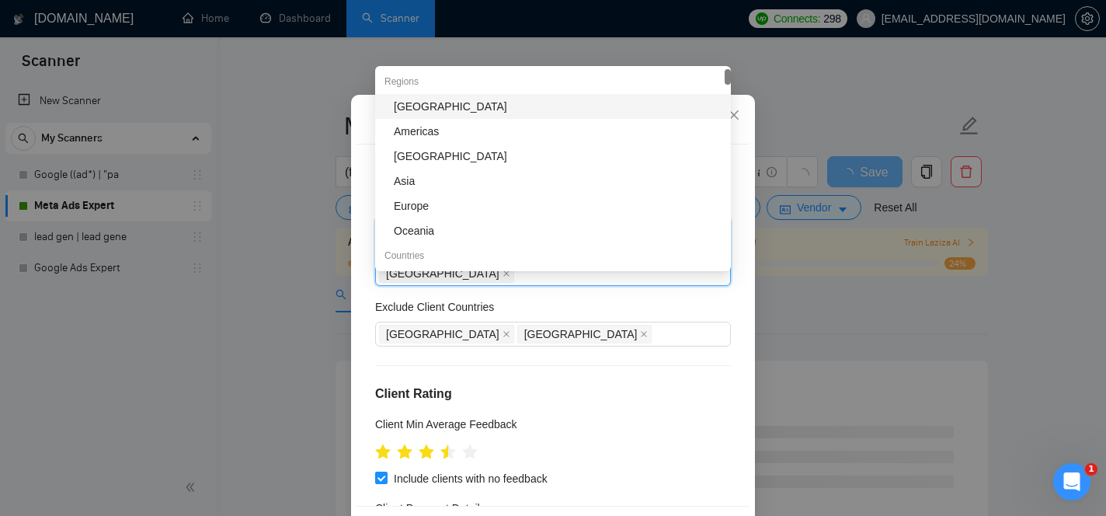
click at [737, 230] on div "Client Location Include Client Countries United States United Kingdom Canada Au…" at bounding box center [553, 325] width 393 height 361
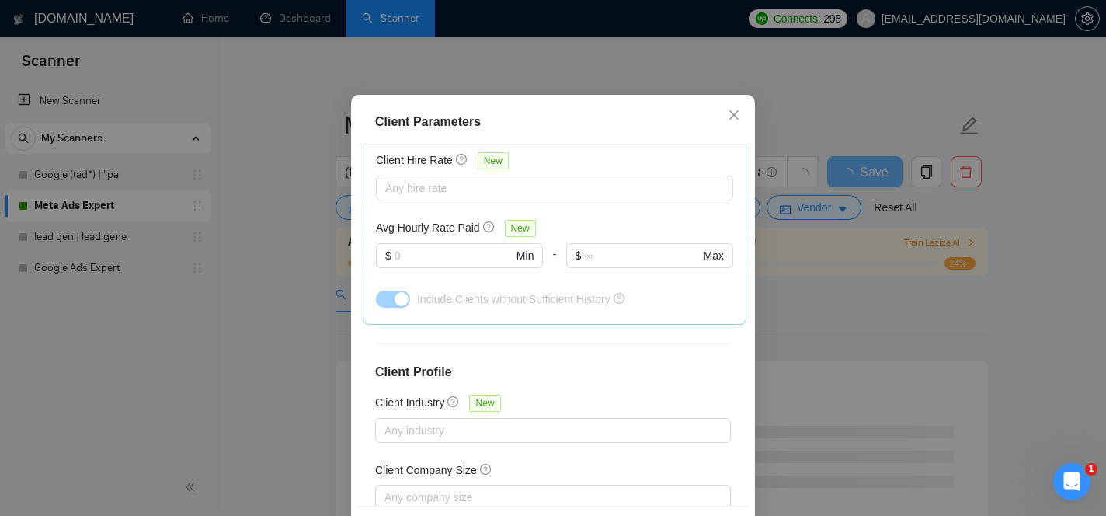
scroll to position [629, 0]
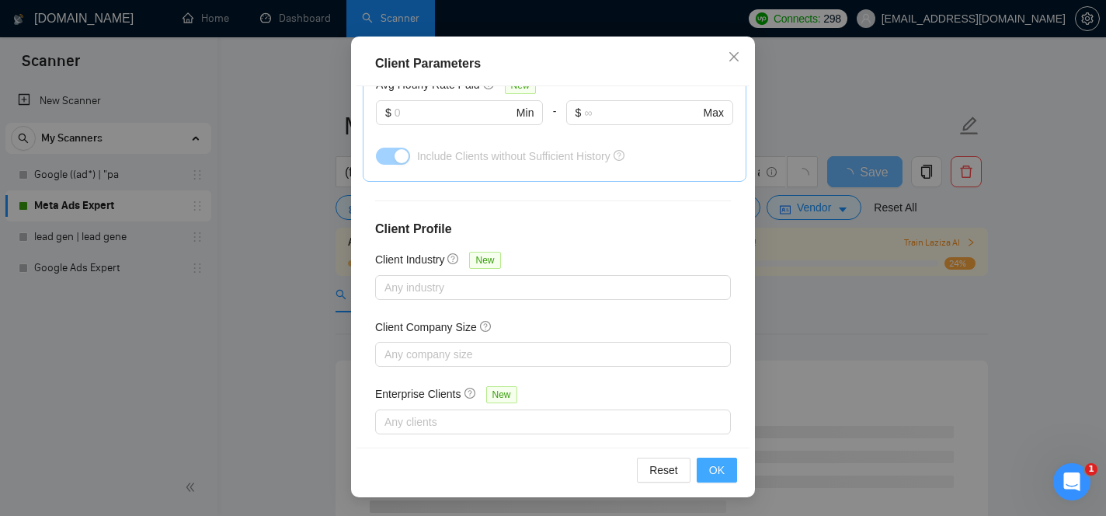
click at [715, 468] on span "OK" at bounding box center [717, 469] width 16 height 17
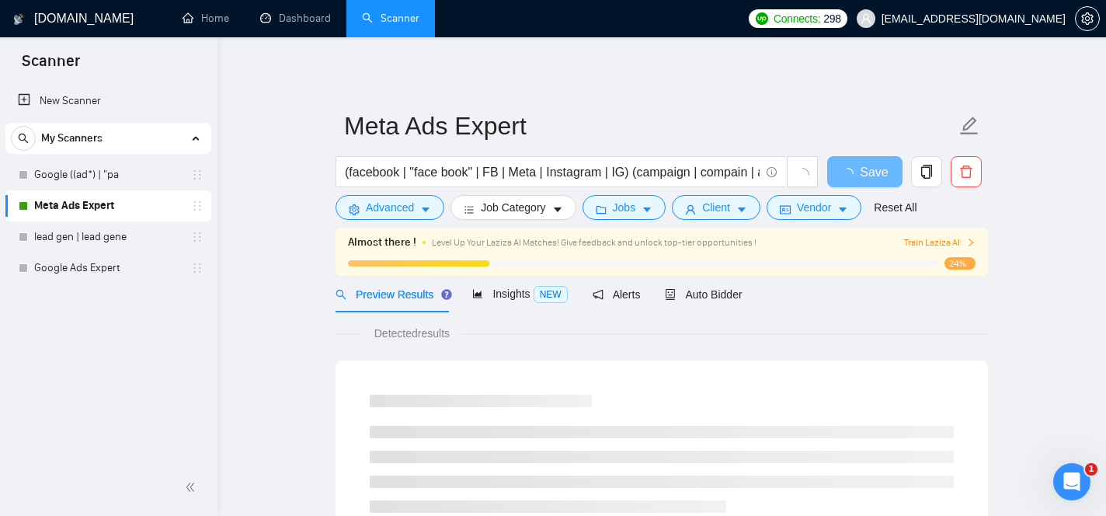
scroll to position [57, 0]
click at [503, 294] on span "Insights NEW" at bounding box center [519, 293] width 95 height 12
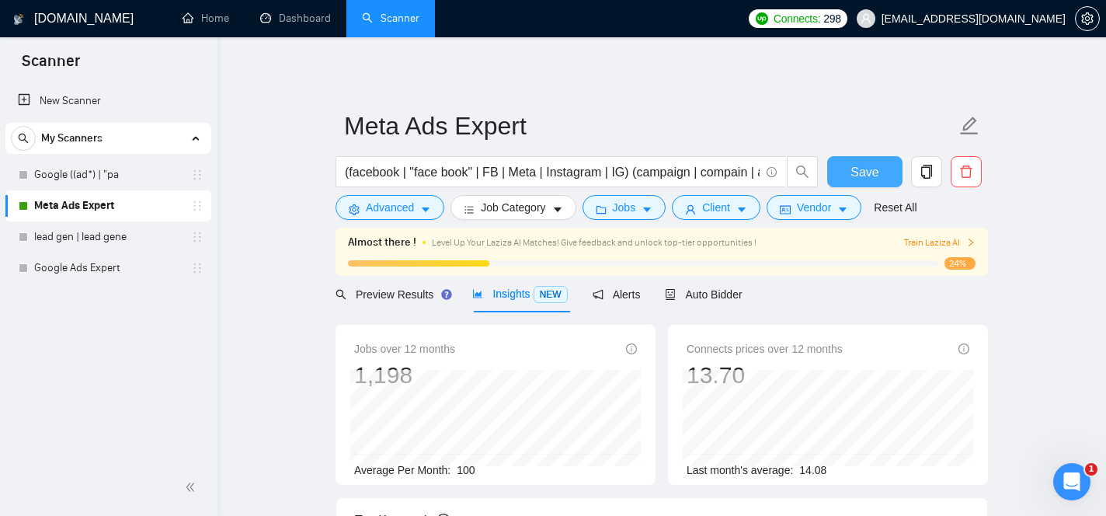
click at [868, 176] on span "Save" at bounding box center [865, 171] width 28 height 19
click at [83, 273] on link "Google Ads Expert" at bounding box center [108, 267] width 148 height 31
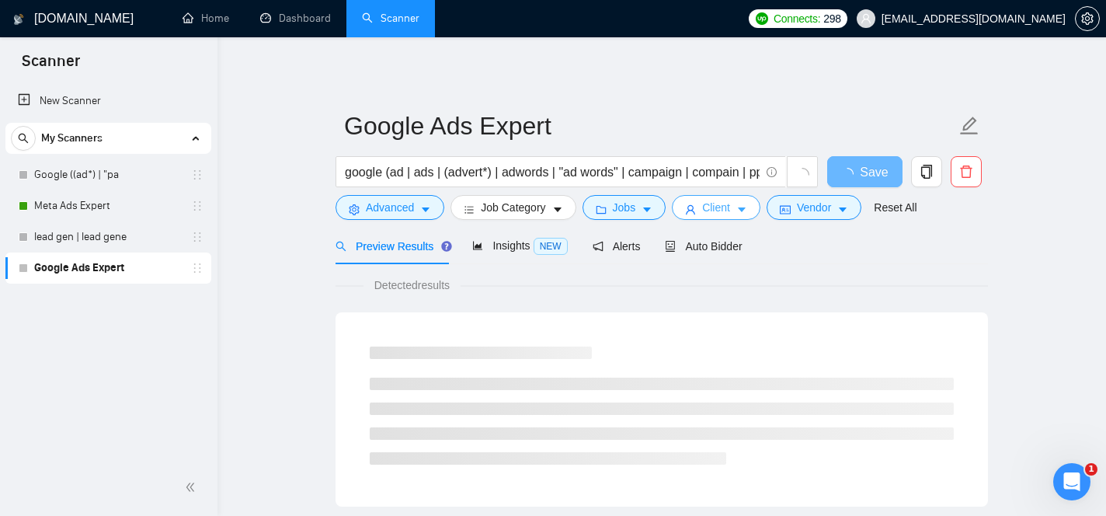
click at [747, 206] on icon "caret-down" at bounding box center [742, 209] width 11 height 11
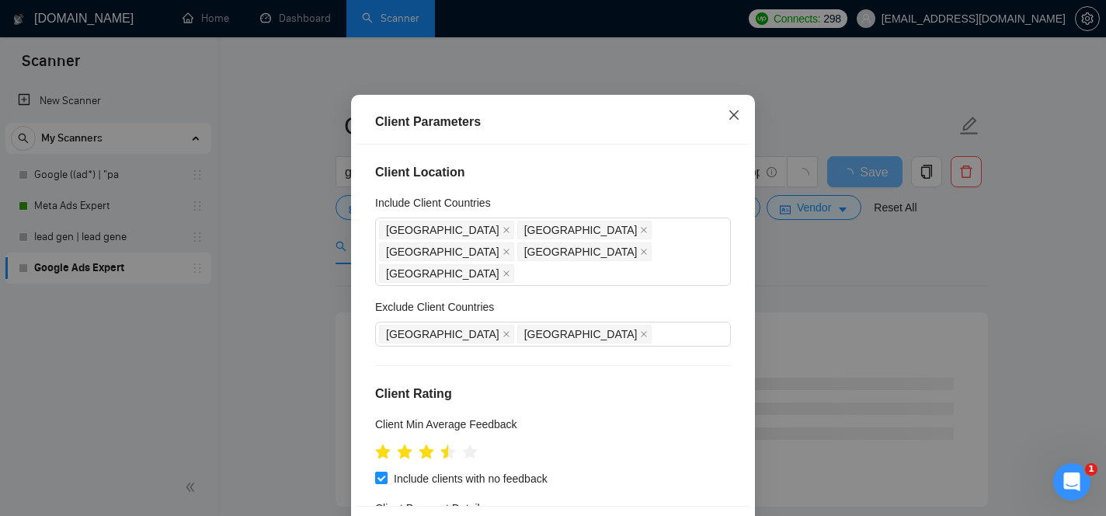
click at [738, 121] on icon "close" at bounding box center [734, 115] width 12 height 12
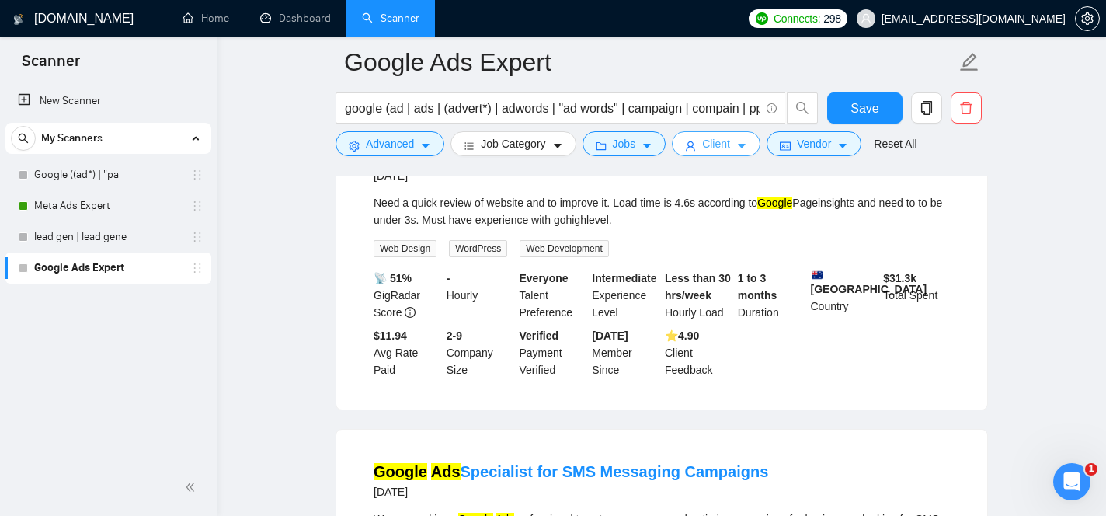
scroll to position [2251, 0]
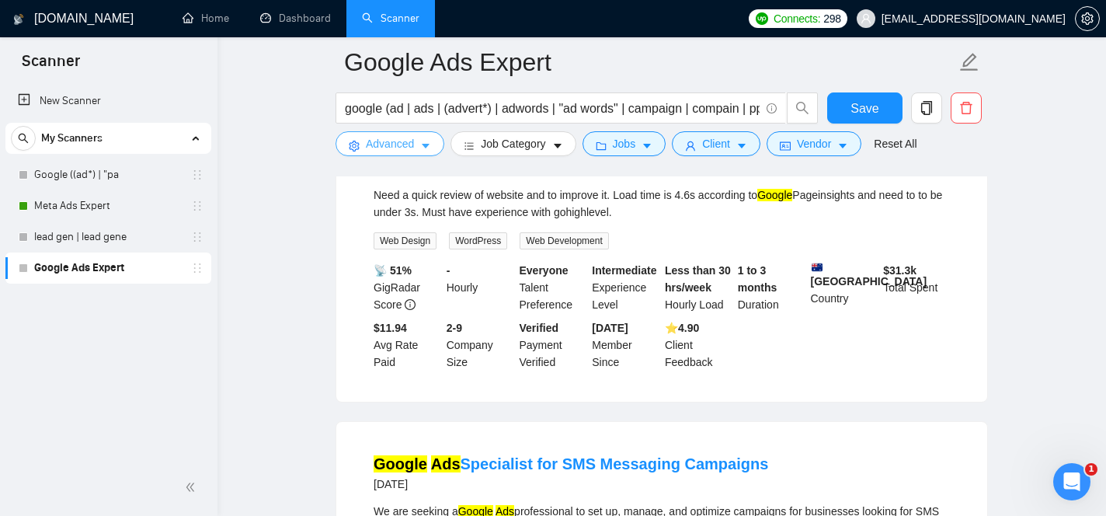
click at [382, 150] on span "Advanced" at bounding box center [390, 143] width 48 height 17
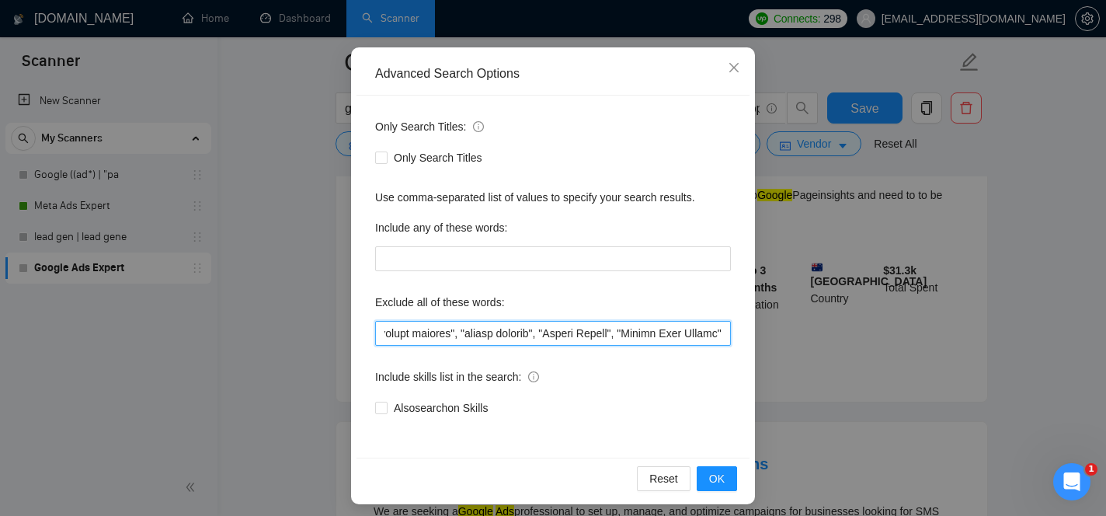
scroll to position [0, 61657]
drag, startPoint x: 680, startPoint y: 338, endPoint x: 964, endPoint y: 402, distance: 291.4
click at [964, 402] on div "Advanced Search Options Only Search Titles: Only Search Titles Use comma-separa…" at bounding box center [553, 258] width 1106 height 516
click at [725, 335] on input "text" at bounding box center [553, 333] width 356 height 25
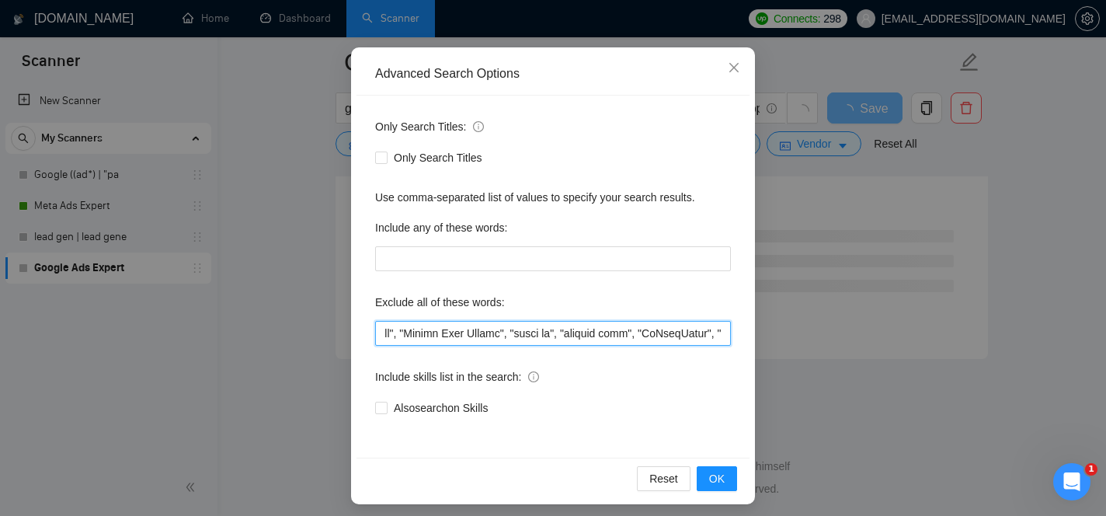
scroll to position [0, 61888]
type input ""this job is not open to teams", "this job is not open to agency", "this job is…"
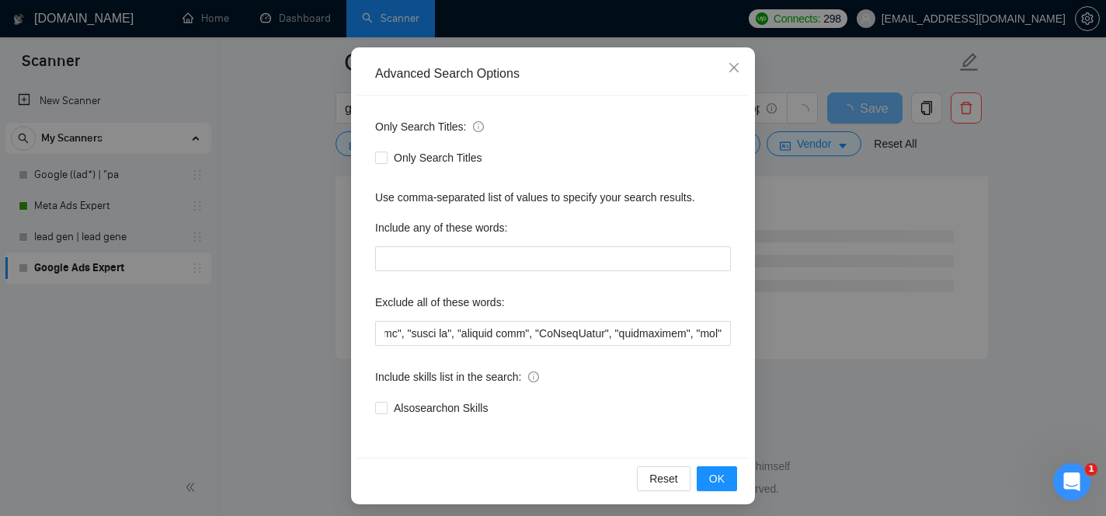
scroll to position [0, 61981]
drag, startPoint x: 532, startPoint y: 333, endPoint x: 740, endPoint y: 355, distance: 208.6
click at [740, 355] on div "Only Search Titles: Only Search Titles Use comma-separated list of values to sp…" at bounding box center [553, 277] width 393 height 362
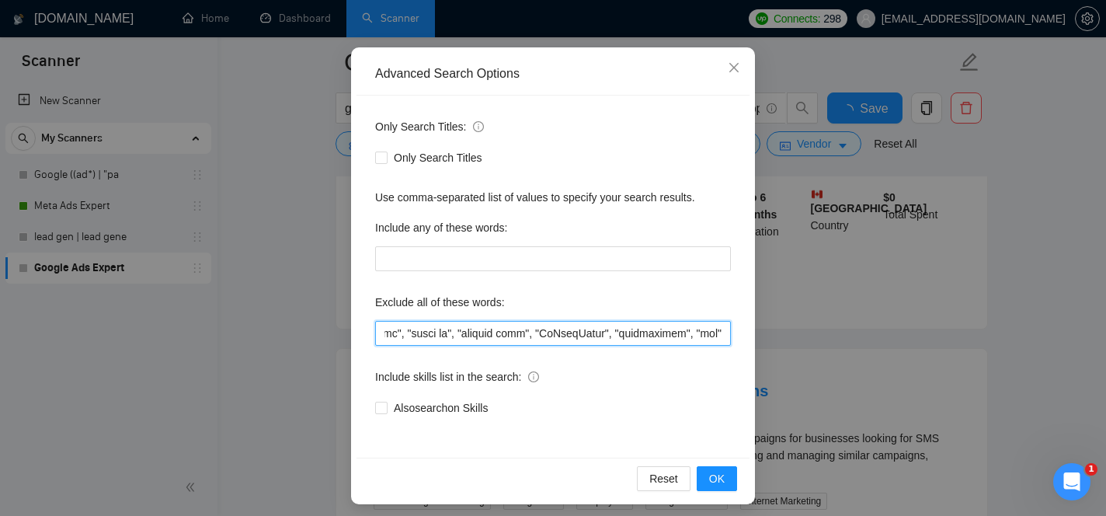
scroll to position [0, 0]
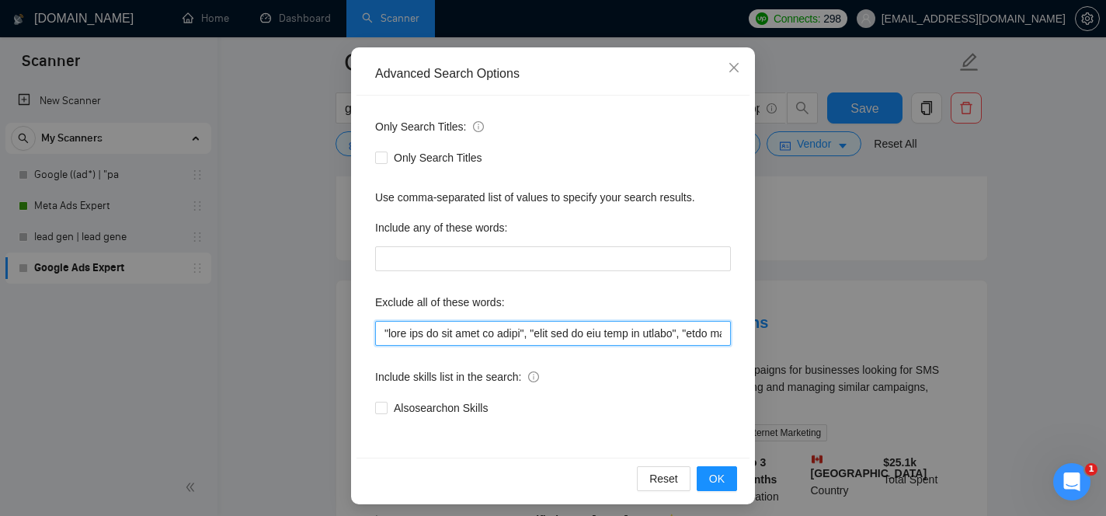
click at [611, 332] on input "text" at bounding box center [553, 333] width 356 height 25
drag, startPoint x: 593, startPoint y: 333, endPoint x: 856, endPoint y: 409, distance: 274.2
click at [856, 409] on div "Advanced Search Options Only Search Titles: Only Search Titles Use comma-separa…" at bounding box center [553, 258] width 1106 height 516
click at [723, 337] on input "text" at bounding box center [553, 333] width 356 height 25
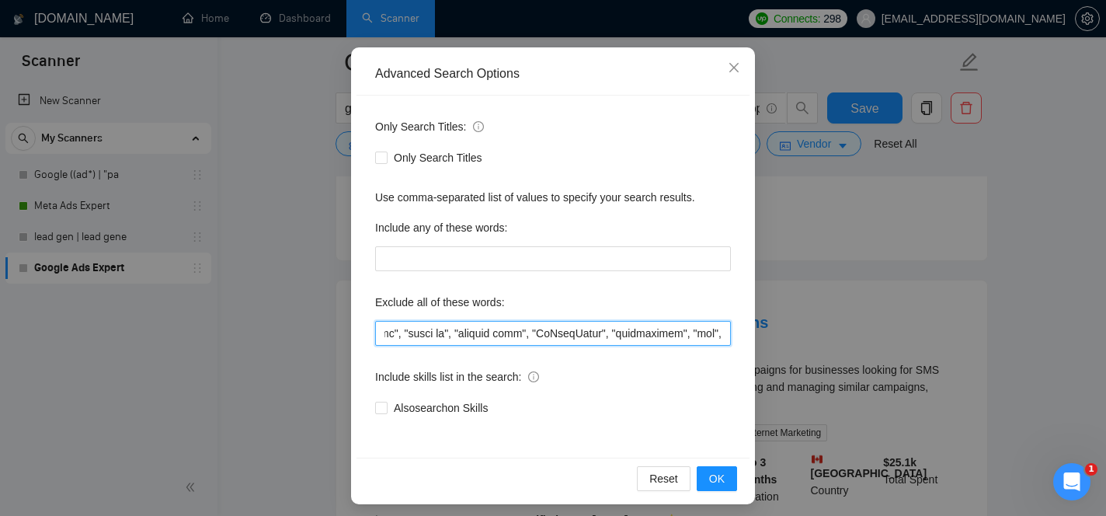
paste input ""landing pages", "landing page build", "landing page redesign", "landing page r…"
drag, startPoint x: 595, startPoint y: 339, endPoint x: 885, endPoint y: 385, distance: 293.4
click at [885, 385] on div "Advanced Search Options Only Search Titles: Only Search Titles Use comma-separa…" at bounding box center [553, 258] width 1106 height 516
click at [674, 334] on input "text" at bounding box center [553, 333] width 356 height 25
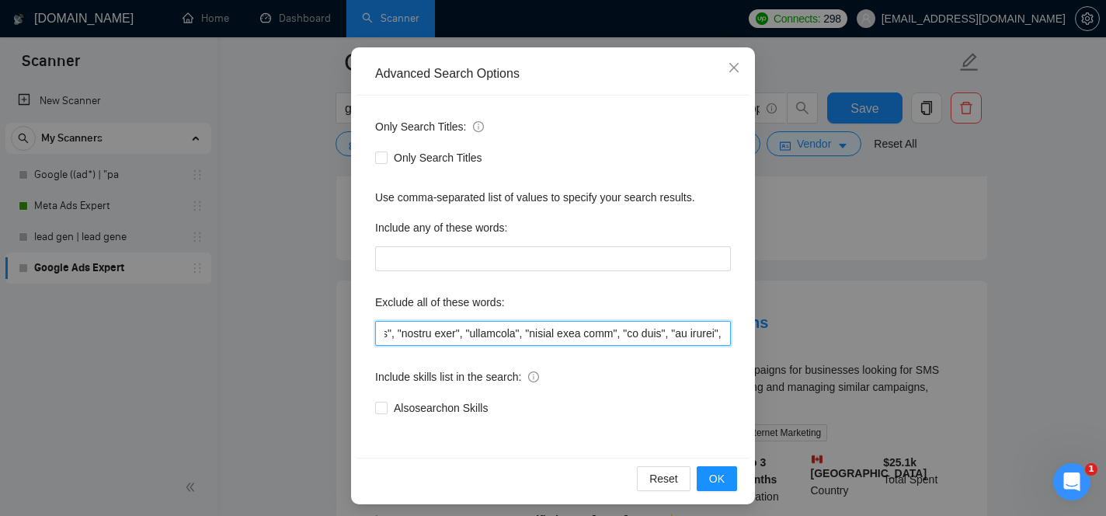
scroll to position [0, 63536]
drag, startPoint x: 688, startPoint y: 333, endPoint x: 928, endPoint y: 369, distance: 243.5
click at [928, 369] on div "Advanced Search Options Only Search Titles: Only Search Titles Use comma-separa…" at bounding box center [553, 258] width 1106 height 516
click at [725, 336] on input "text" at bounding box center [553, 333] width 356 height 25
paste input ""Go High Level", "HighLevel", "highlevel", "gohighlevel crm", "gohighlevel snap…"
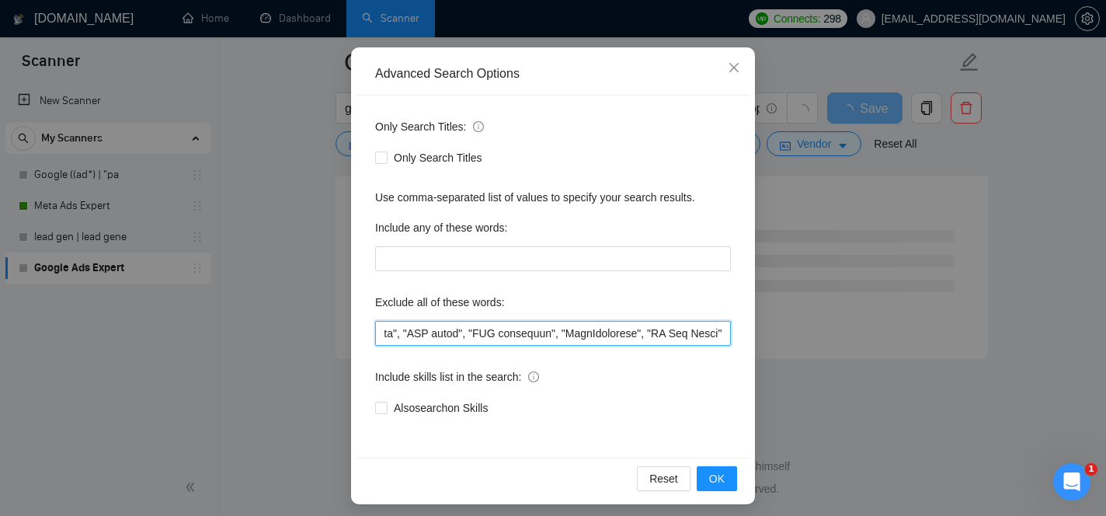
scroll to position [0, 0]
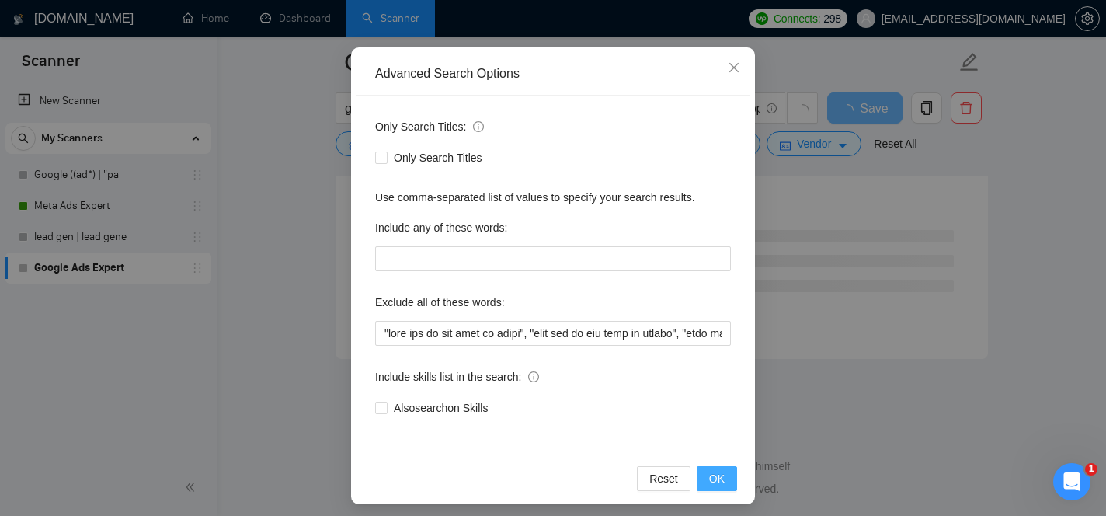
click at [717, 475] on span "OK" at bounding box center [717, 478] width 16 height 17
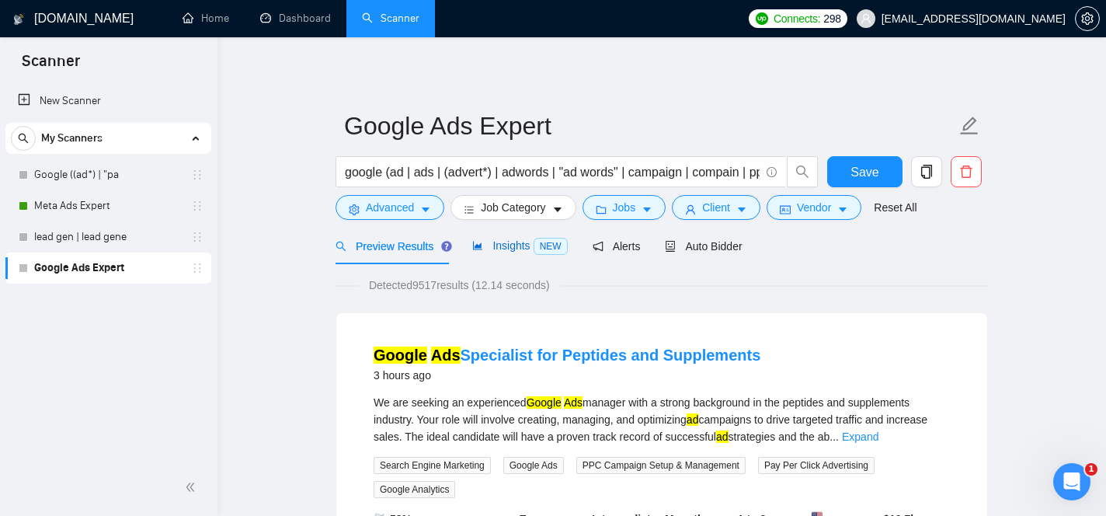
click at [503, 251] on span "Insights NEW" at bounding box center [519, 245] width 95 height 12
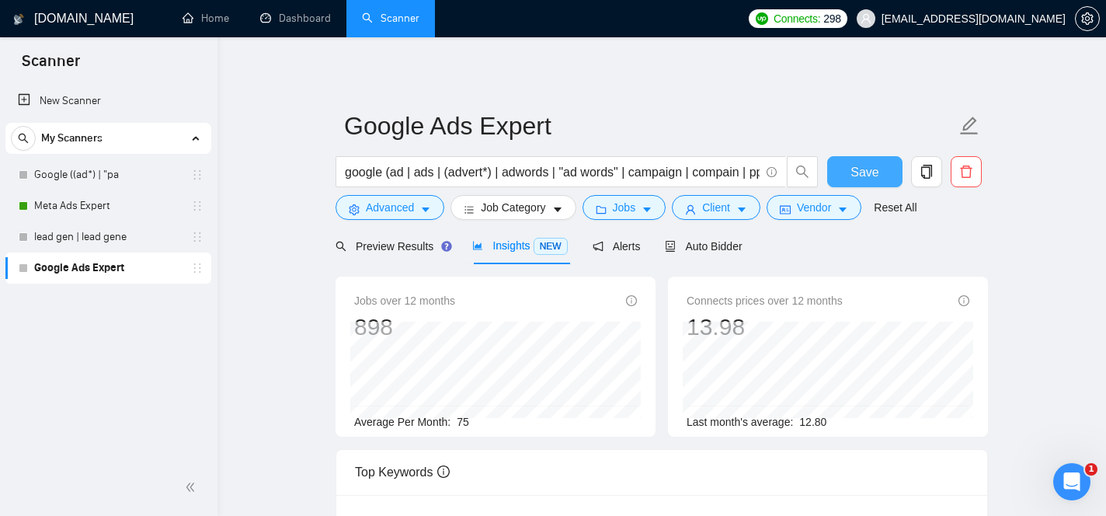
click at [861, 179] on span "Save" at bounding box center [865, 171] width 28 height 19
click at [385, 241] on span "Preview Results" at bounding box center [392, 246] width 112 height 12
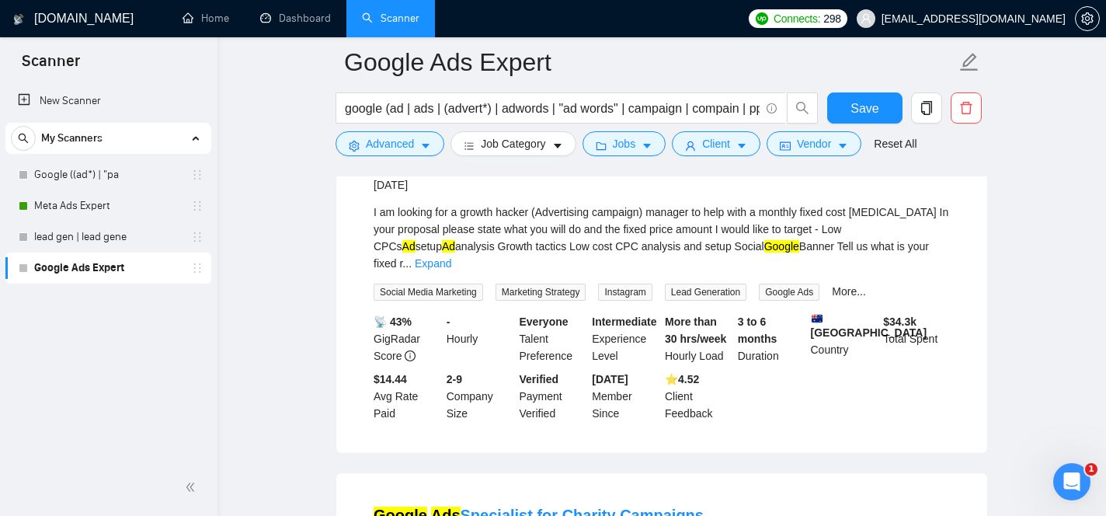
scroll to position [2568, 0]
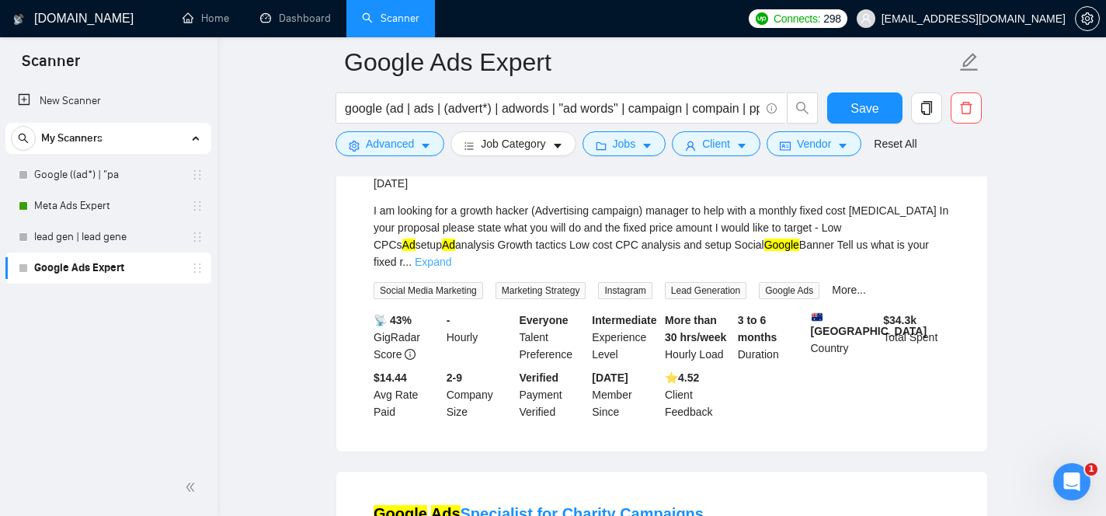
click at [451, 268] on link "Expand" at bounding box center [433, 262] width 37 height 12
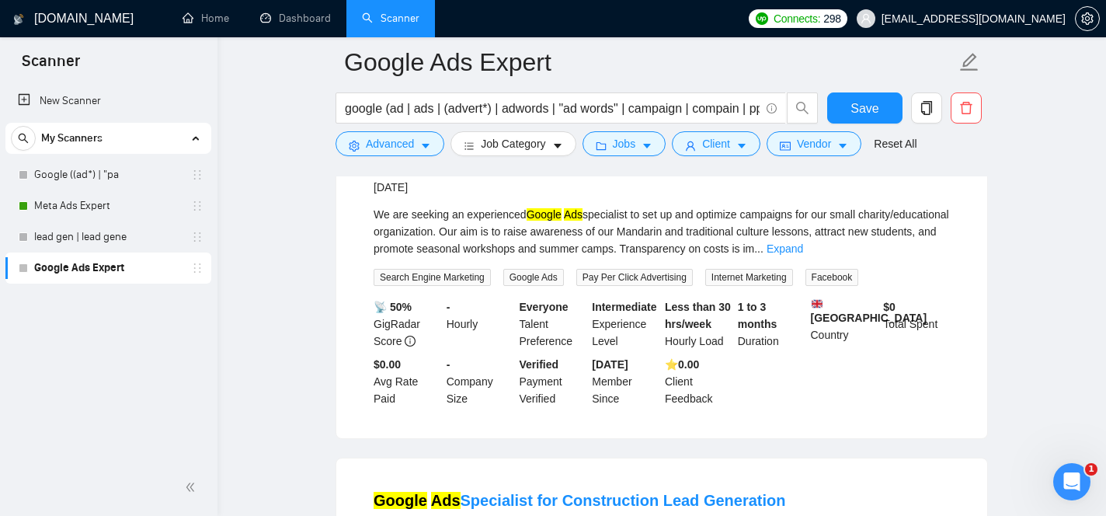
scroll to position [2920, 0]
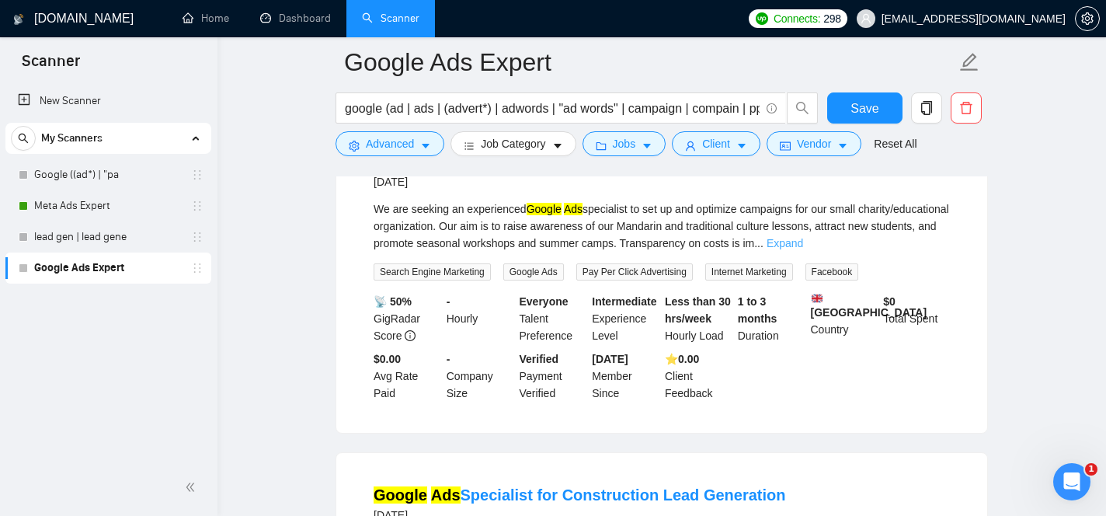
click at [803, 249] on link "Expand" at bounding box center [785, 243] width 37 height 12
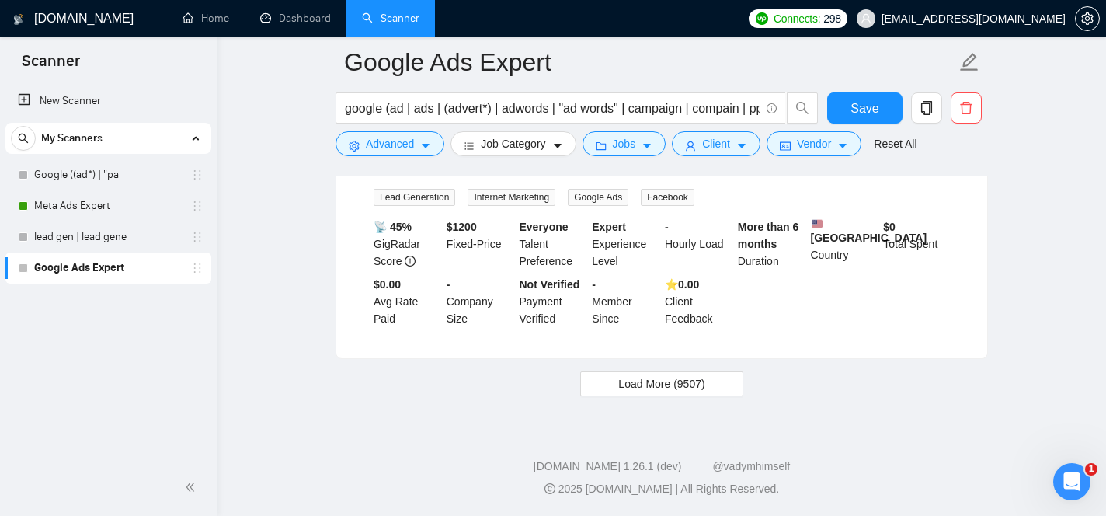
scroll to position [3406, 0]
click at [679, 391] on span "Load More (9507)" at bounding box center [661, 383] width 86 height 17
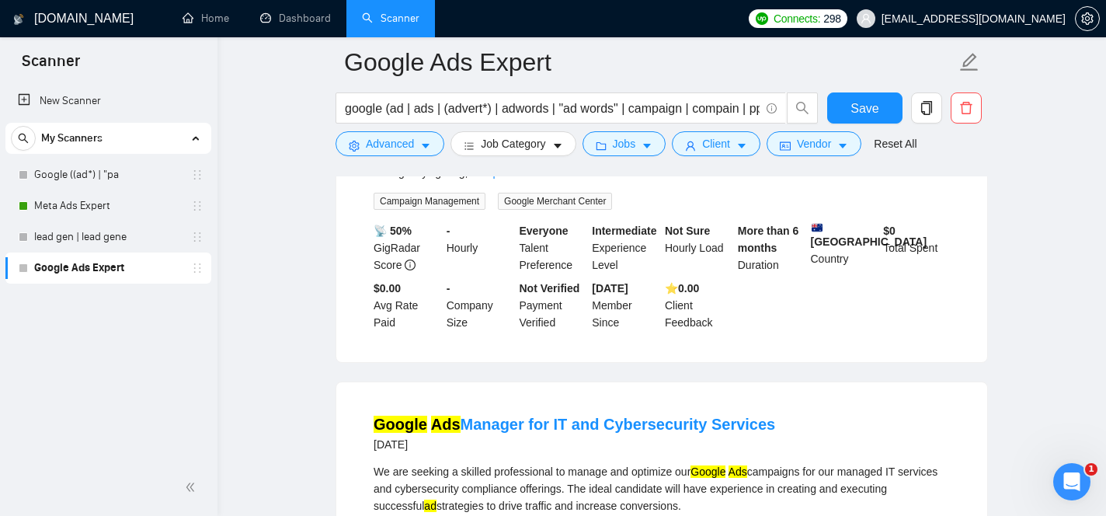
scroll to position [3676, 0]
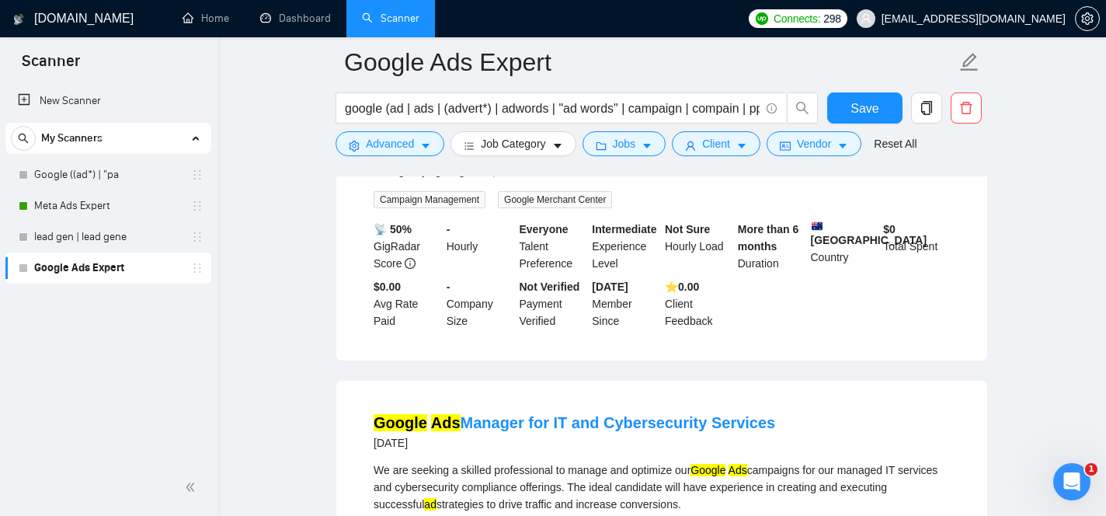
click at [517, 177] on link "Expand" at bounding box center [498, 171] width 37 height 12
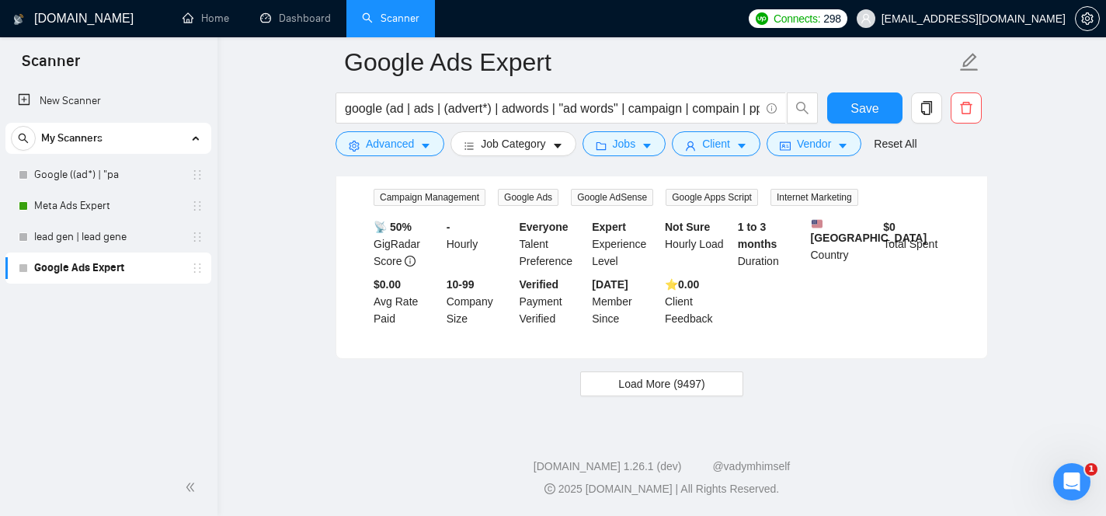
scroll to position [6894, 0]
click at [703, 379] on span "Load More (9497)" at bounding box center [661, 383] width 86 height 17
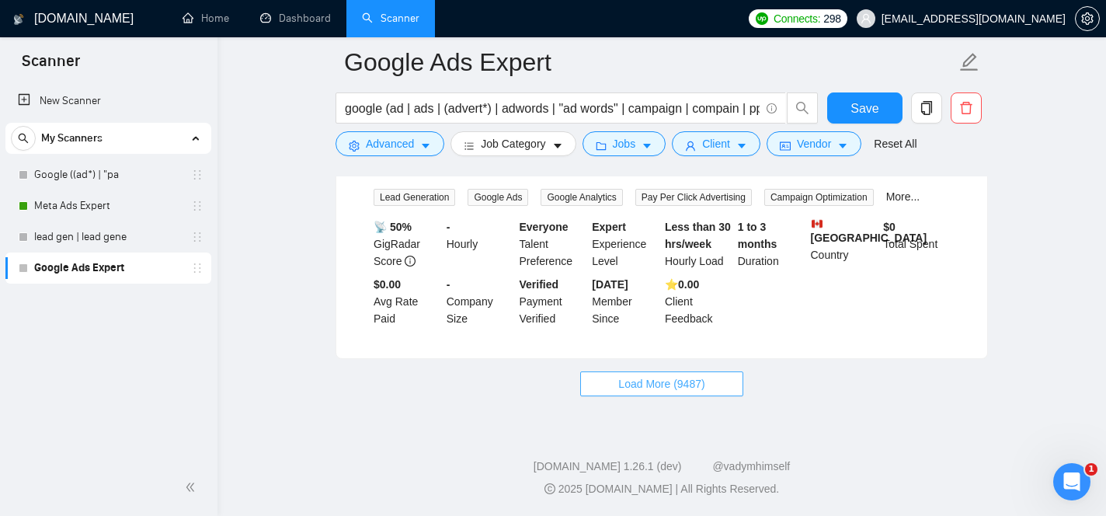
scroll to position [10452, 0]
click at [691, 379] on span "Load More (9487)" at bounding box center [661, 383] width 86 height 17
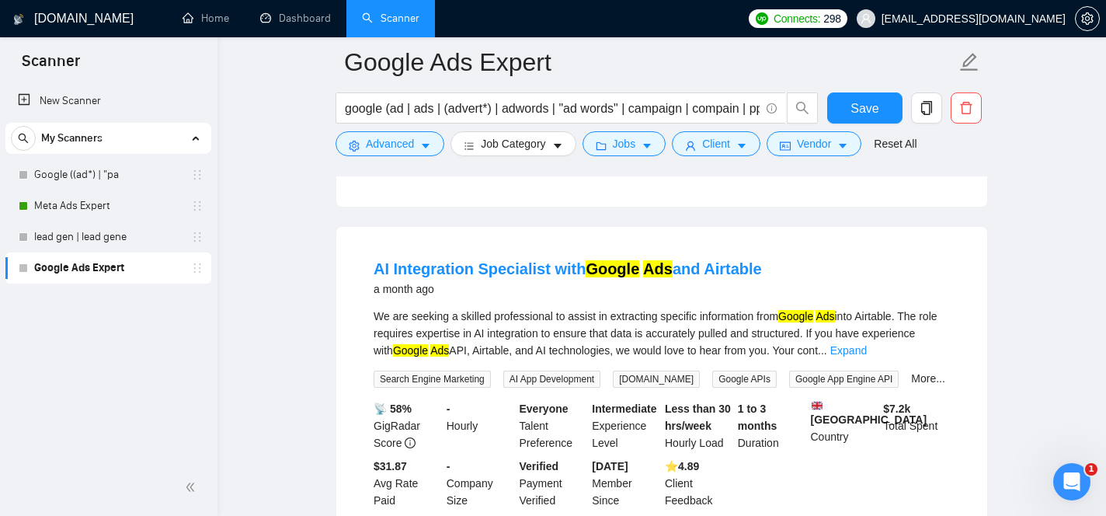
scroll to position [13474, 0]
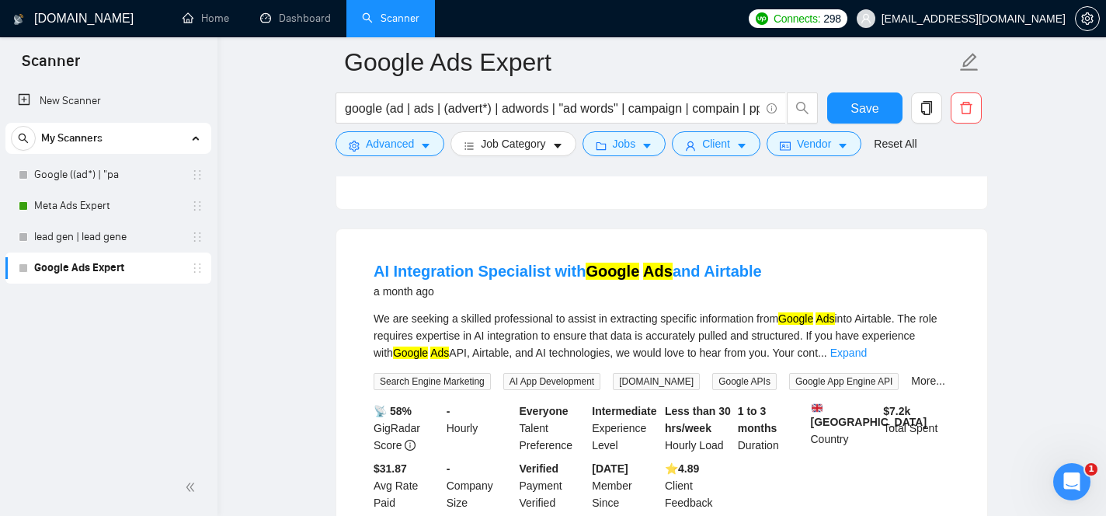
click at [475, 26] on link "Expand" at bounding box center [456, 19] width 37 height 12
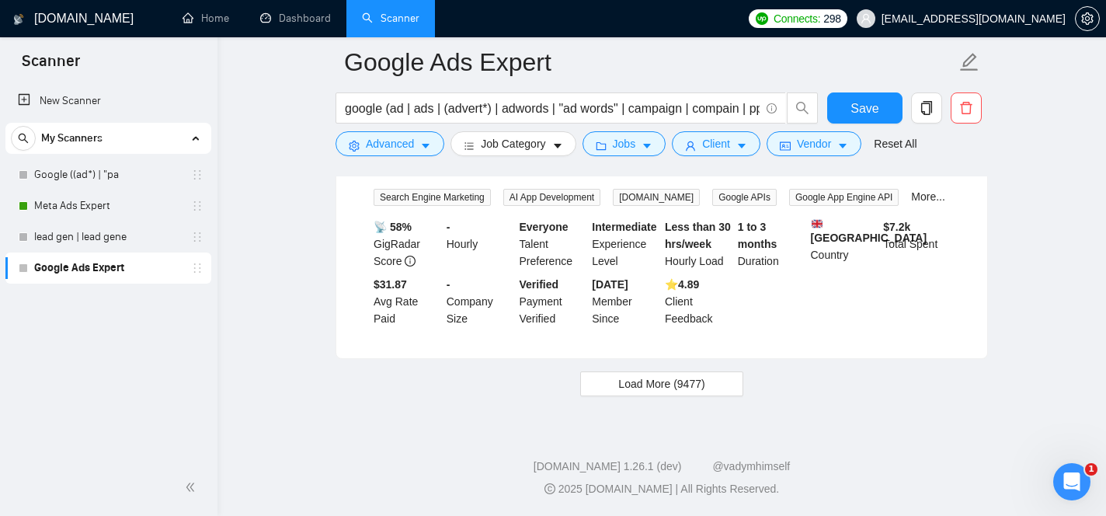
scroll to position [13877, 0]
drag, startPoint x: 619, startPoint y: 235, endPoint x: 768, endPoint y: 232, distance: 148.4
click at [768, 177] on div "We are seeking a skilled professional to assist in extracting specific informat…" at bounding box center [662, 151] width 576 height 51
copy div "extracting specific information"
click at [427, 150] on icon "caret-down" at bounding box center [425, 146] width 11 height 11
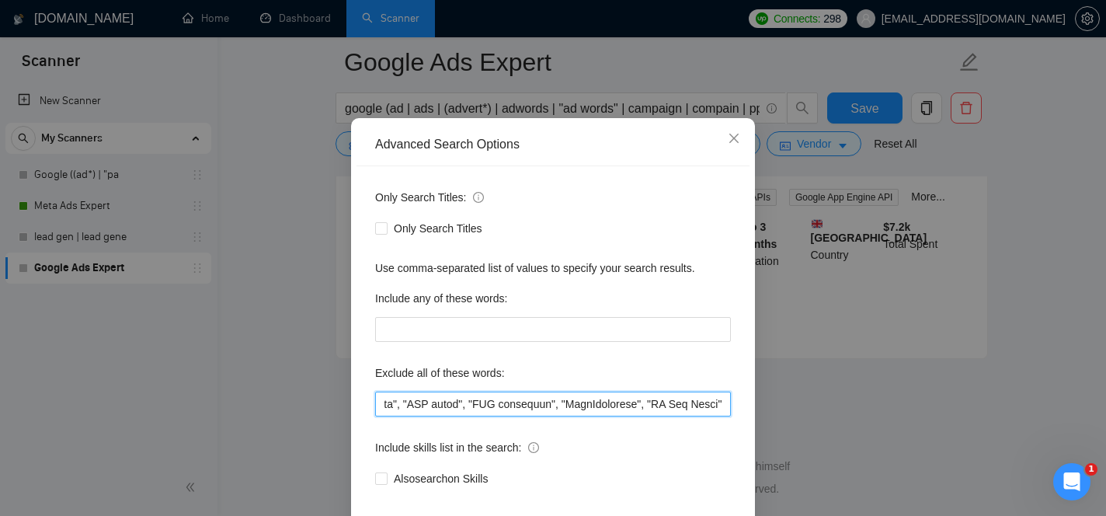
scroll to position [0, 65531]
drag, startPoint x: 573, startPoint y: 454, endPoint x: 848, endPoint y: 480, distance: 277.1
click at [848, 480] on div "Advanced Search Options Only Search Titles: Only Search Titles Use comma-separa…" at bounding box center [553, 258] width 1106 height 516
click at [725, 416] on input "text" at bounding box center [553, 404] width 356 height 25
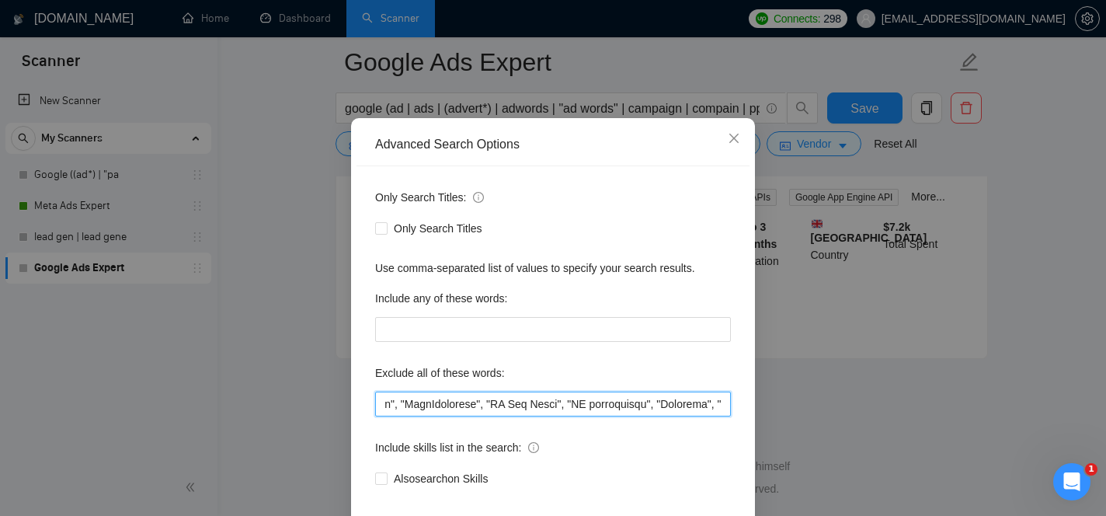
paste input "extracting specific information"
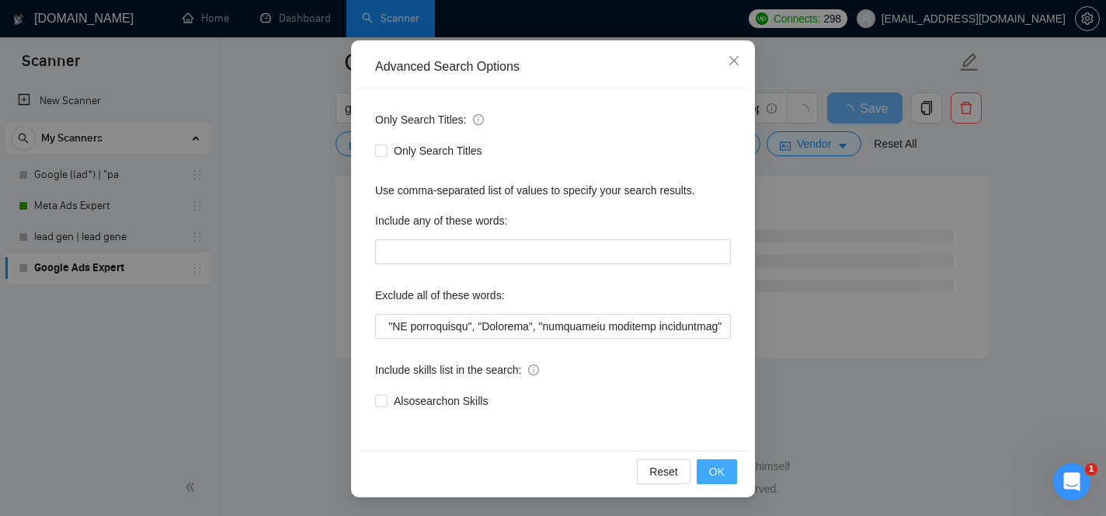
scroll to position [0, 0]
click at [716, 468] on span "OK" at bounding box center [717, 471] width 16 height 17
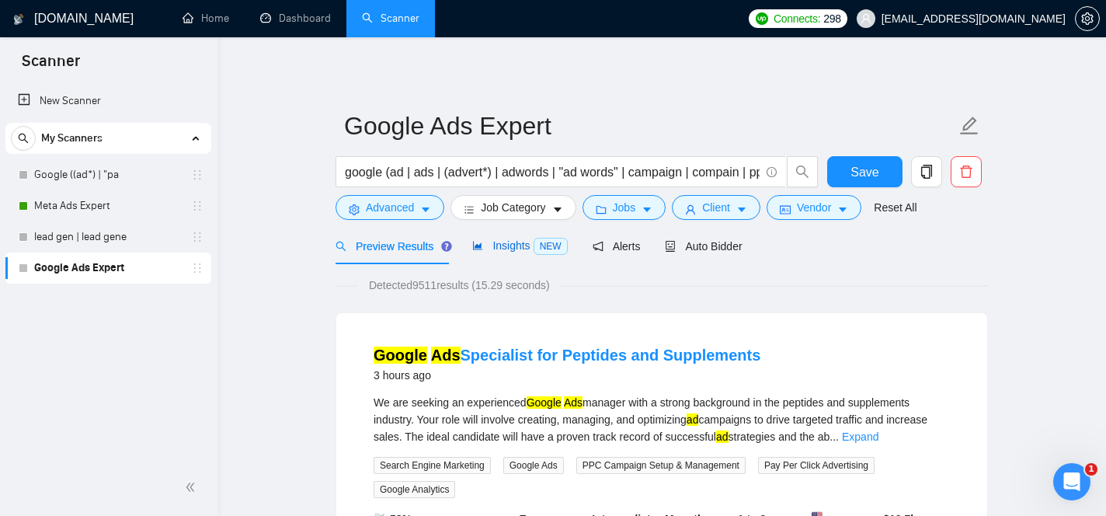
click at [524, 250] on span "Insights NEW" at bounding box center [519, 245] width 95 height 12
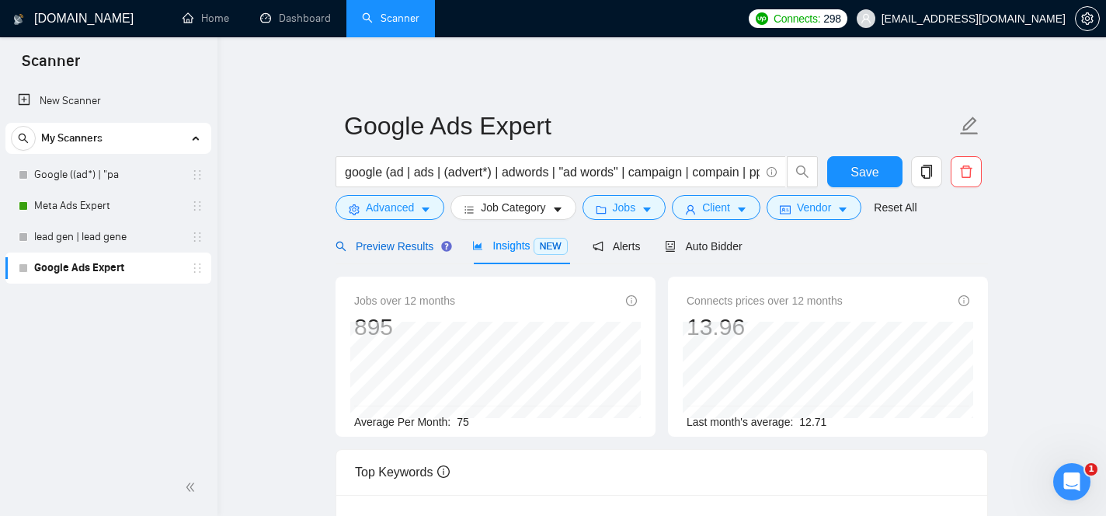
click at [423, 247] on span "Preview Results" at bounding box center [392, 246] width 112 height 12
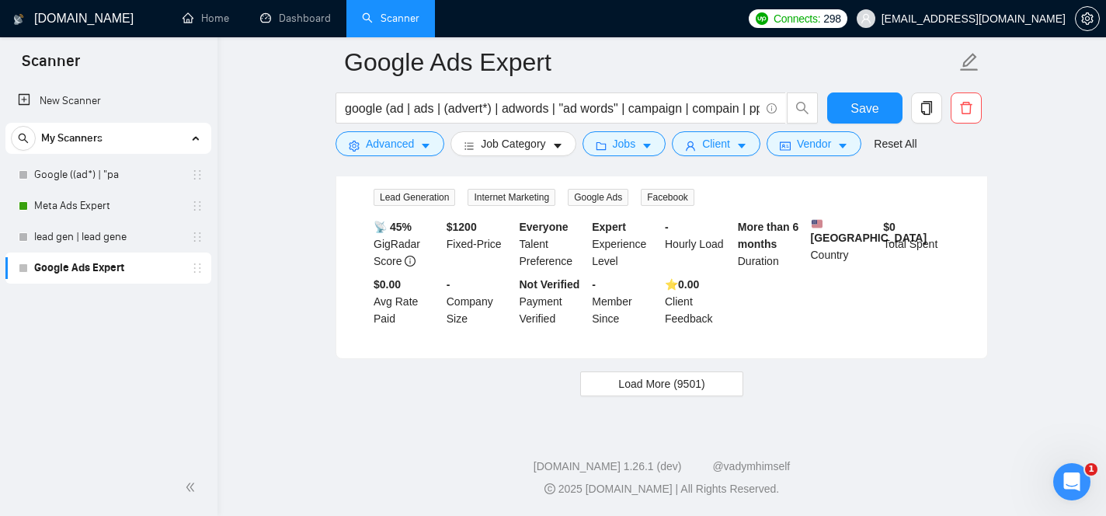
scroll to position [3372, 0]
click at [662, 382] on span "Load More (9501)" at bounding box center [661, 383] width 86 height 17
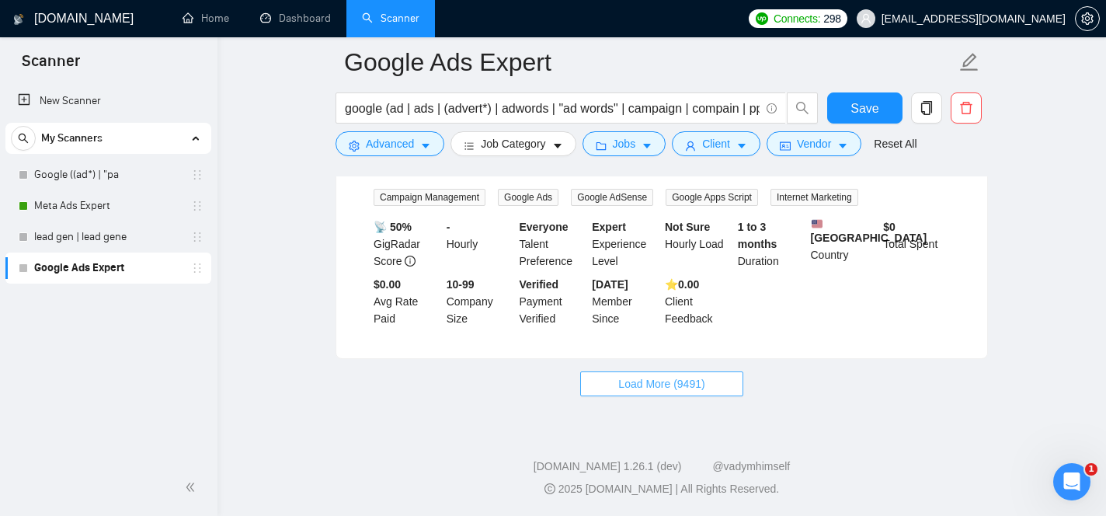
scroll to position [6843, 0]
click at [703, 387] on span "Load More (9491)" at bounding box center [661, 383] width 86 height 17
click at [703, 385] on span "Load More (9481)" at bounding box center [661, 383] width 86 height 17
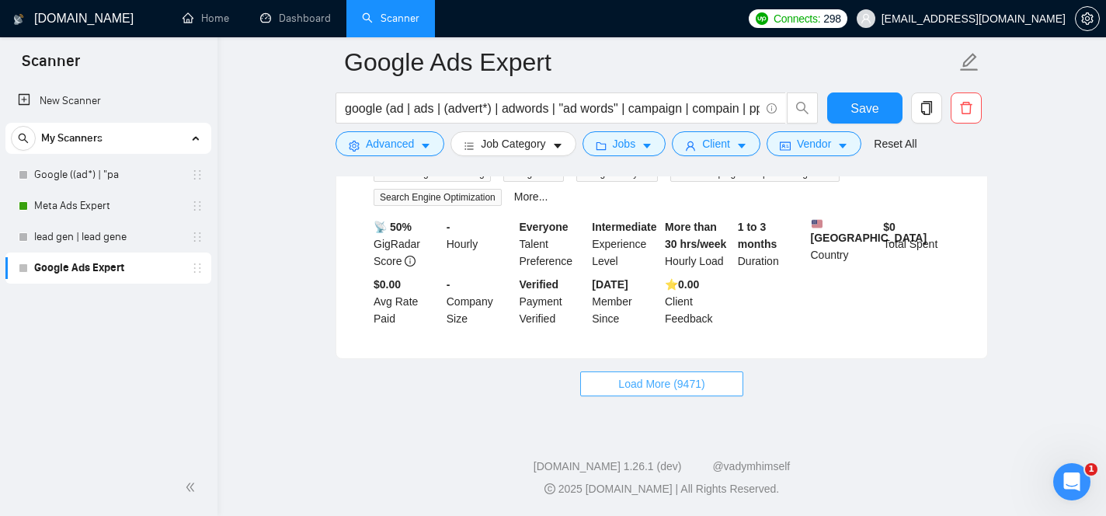
scroll to position [13925, 0]
click at [690, 376] on span "Load More (9471)" at bounding box center [661, 383] width 86 height 17
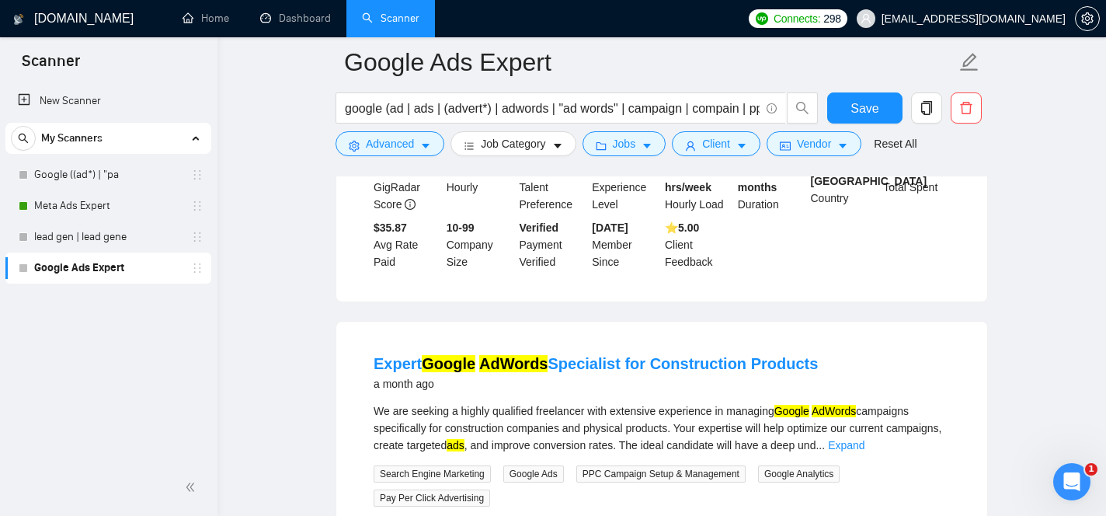
scroll to position [14413, 0]
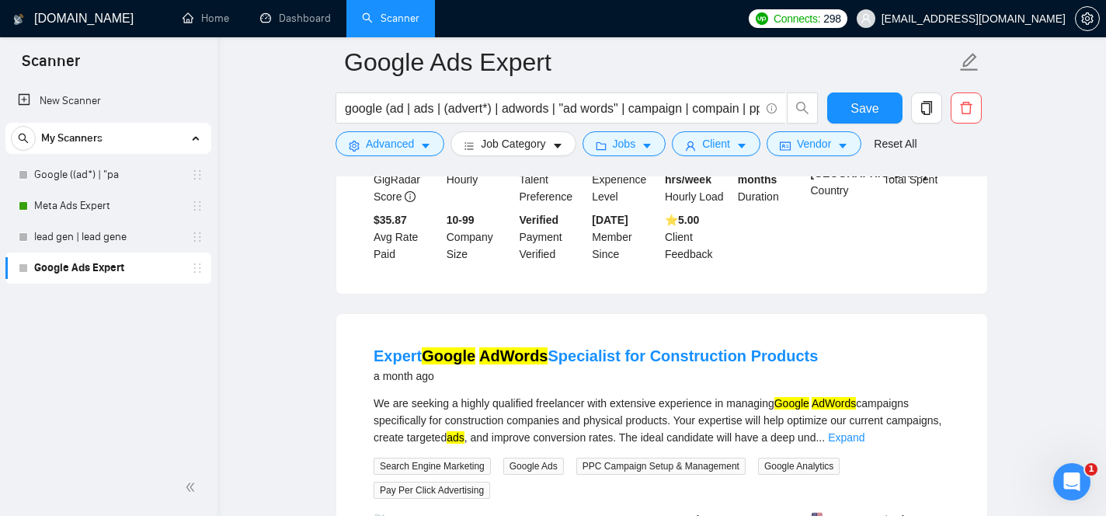
click at [466, 110] on link "Expand" at bounding box center [448, 104] width 37 height 12
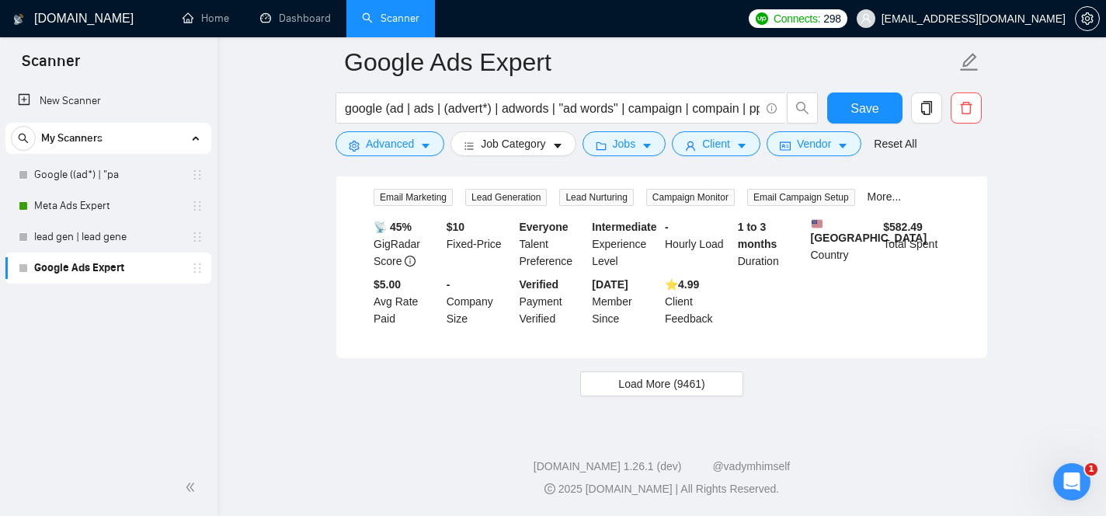
scroll to position [17623, 0]
click at [414, 153] on button "Advanced" at bounding box center [390, 143] width 109 height 25
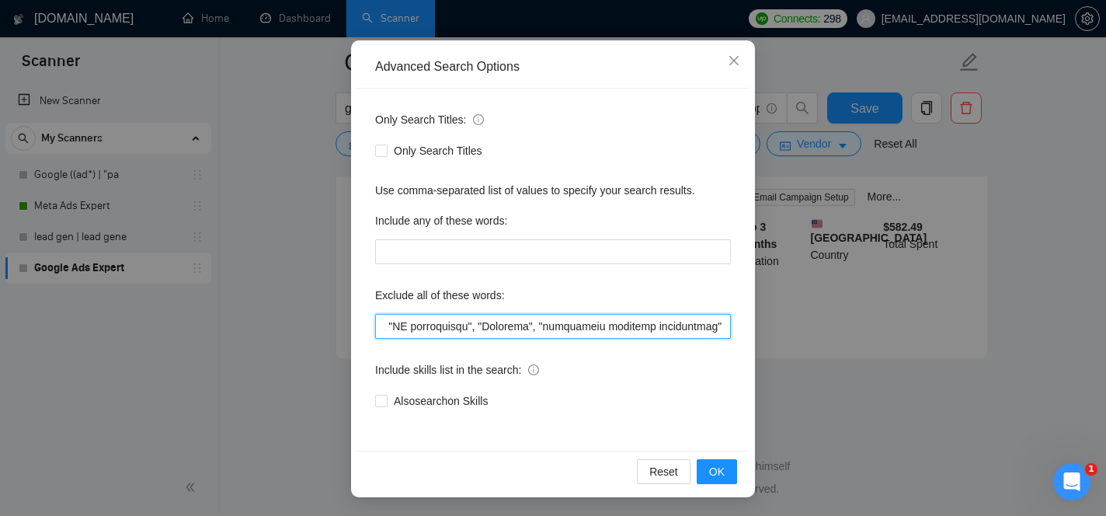
scroll to position [0, 65833]
drag, startPoint x: 604, startPoint y: 333, endPoint x: 919, endPoint y: 445, distance: 334.9
click at [919, 445] on div "Advanced Search Options Only Search Titles: Only Search Titles Use comma-separa…" at bounding box center [553, 258] width 1106 height 516
click at [726, 331] on input "text" at bounding box center [553, 326] width 356 height 25
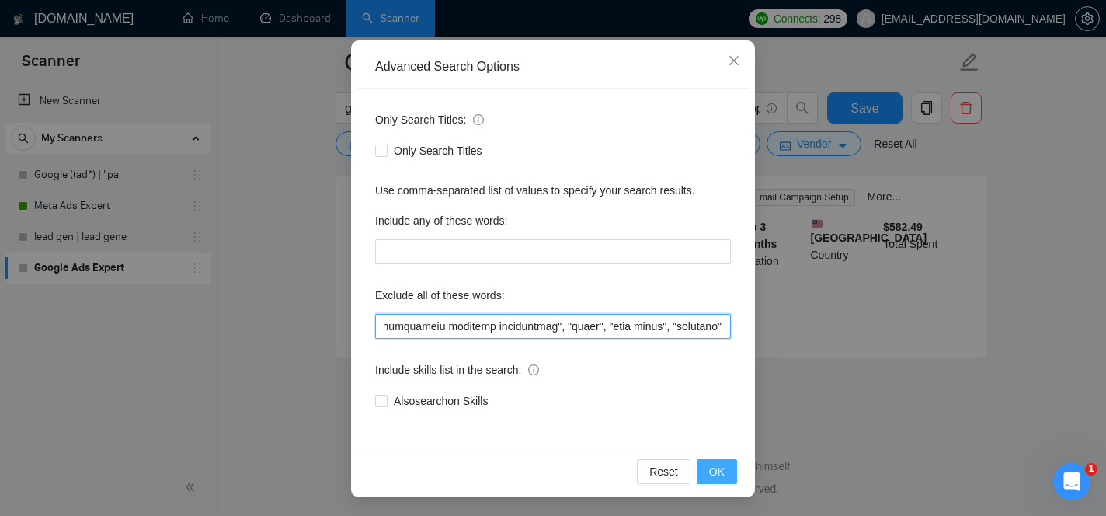
type input ""this job is not open to teams", "this job is not open to agency", "this job is…"
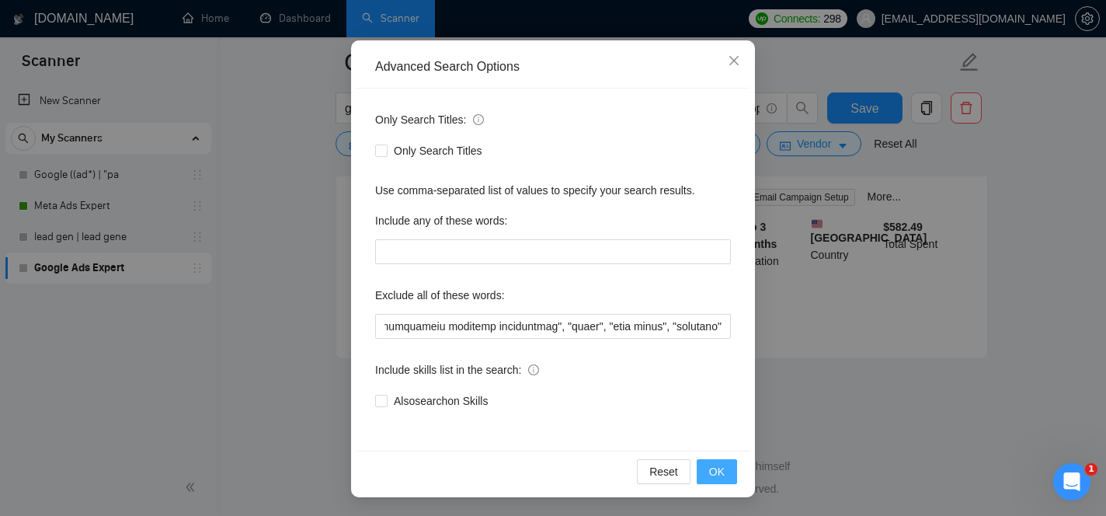
click at [719, 469] on span "OK" at bounding box center [717, 471] width 16 height 17
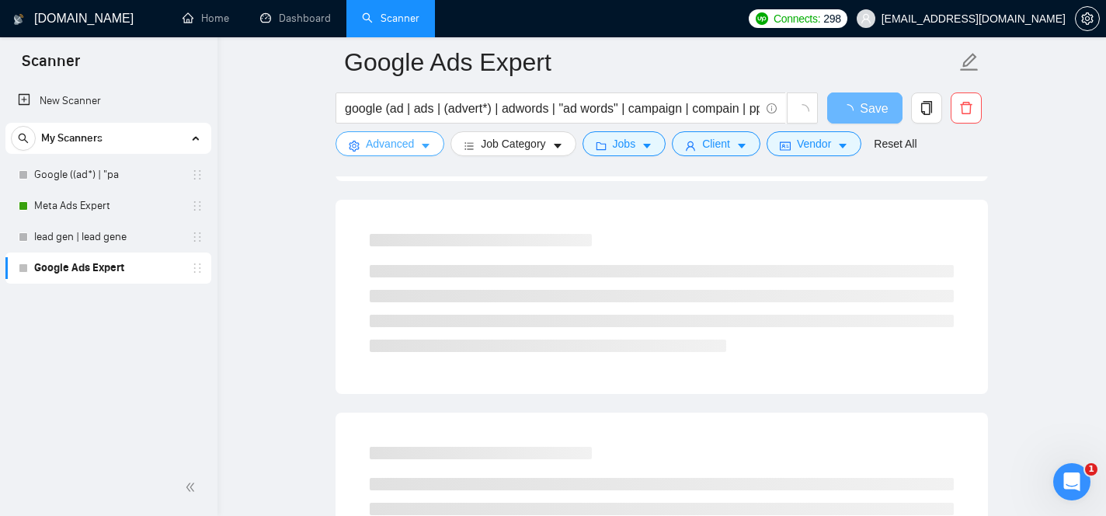
scroll to position [0, 0]
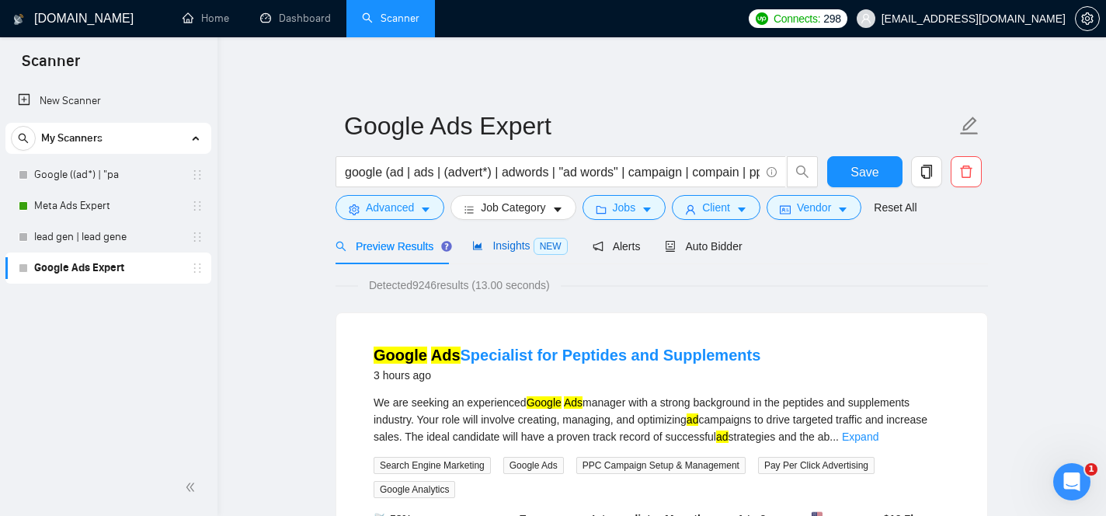
click at [515, 246] on span "Insights NEW" at bounding box center [519, 245] width 95 height 12
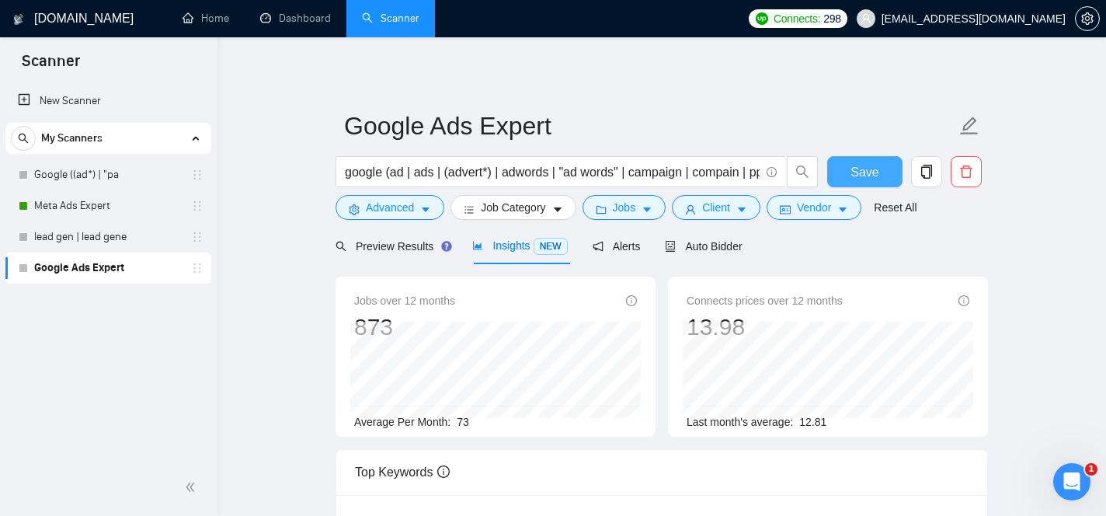
click at [852, 166] on span "Save" at bounding box center [865, 171] width 28 height 19
click at [131, 211] on link "Meta Ads Expert" at bounding box center [108, 205] width 148 height 31
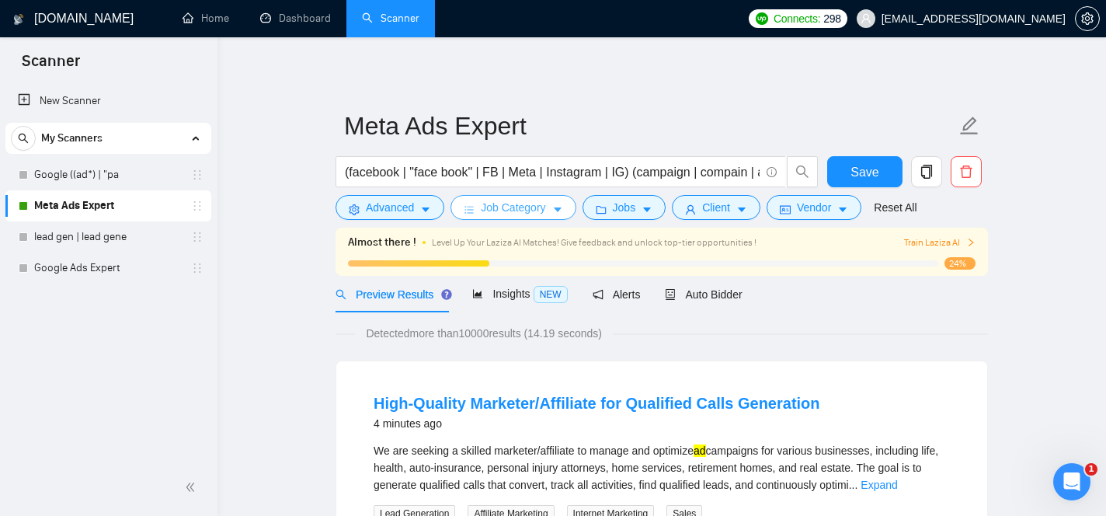
click at [507, 214] on span "Job Category" at bounding box center [513, 207] width 64 height 17
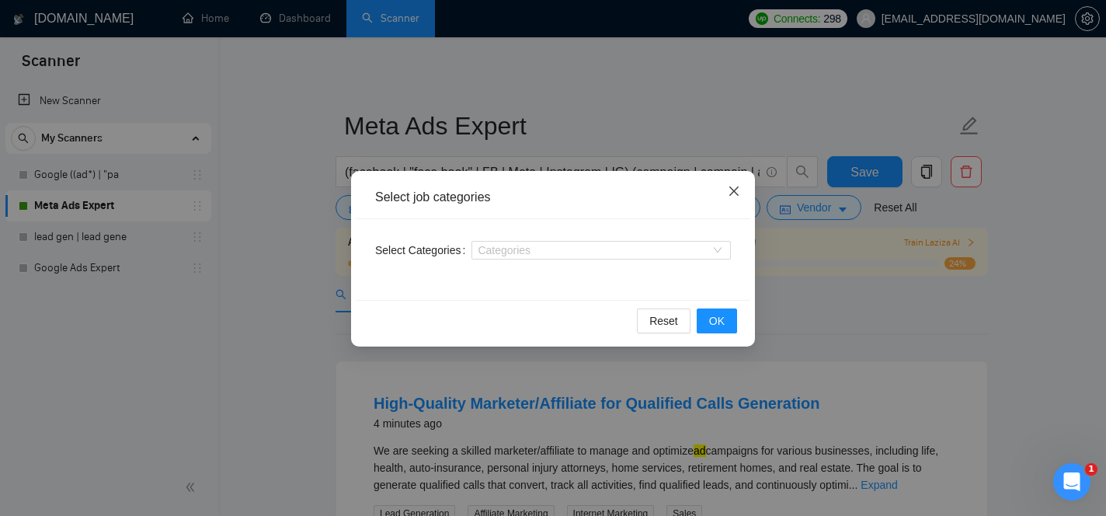
click at [728, 197] on icon "close" at bounding box center [734, 191] width 12 height 12
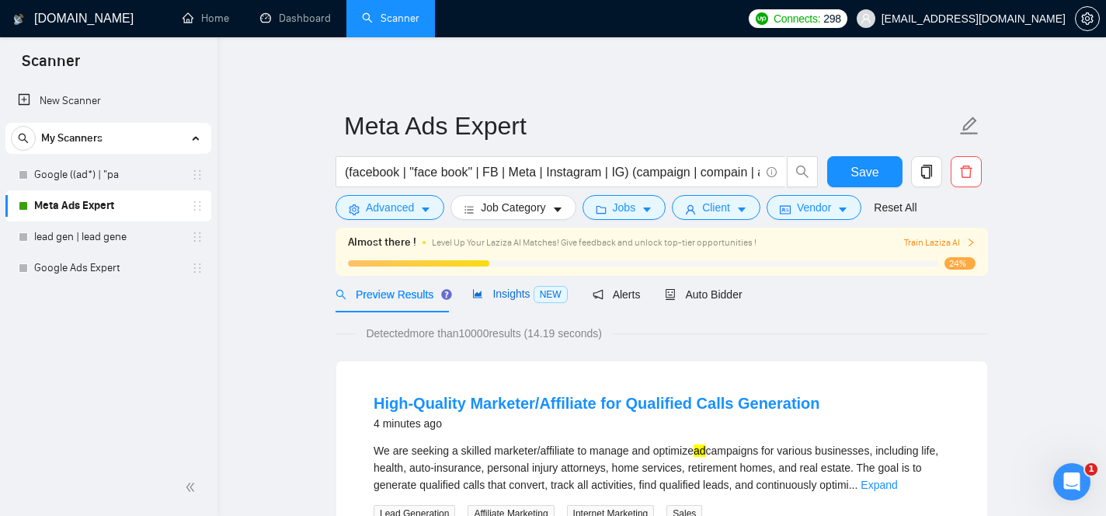
click at [491, 288] on span "Insights NEW" at bounding box center [519, 293] width 95 height 12
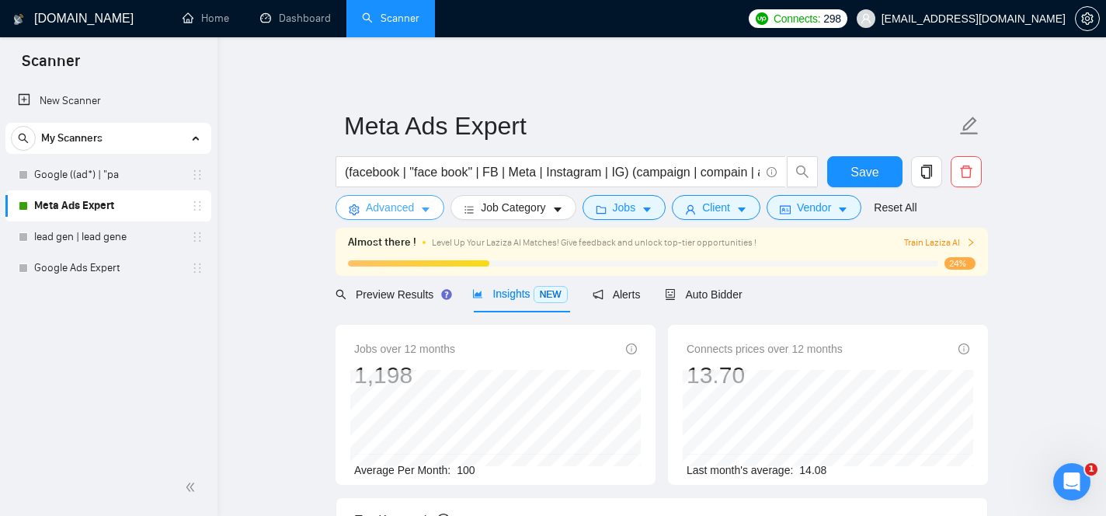
click at [413, 207] on span "Advanced" at bounding box center [390, 207] width 48 height 17
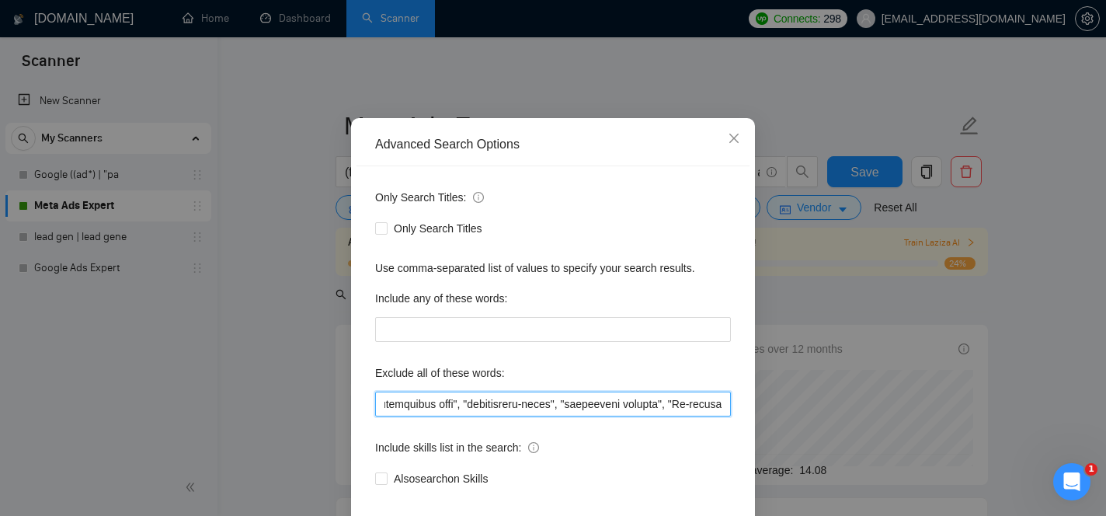
scroll to position [0, 50189]
drag, startPoint x: 559, startPoint y: 454, endPoint x: 874, endPoint y: 463, distance: 314.8
click at [874, 463] on div "Advanced Search Options Only Search Titles: Only Search Titles Use comma-separa…" at bounding box center [553, 258] width 1106 height 516
click at [706, 416] on input "text" at bounding box center [553, 404] width 356 height 25
click at [721, 416] on input "text" at bounding box center [553, 404] width 356 height 25
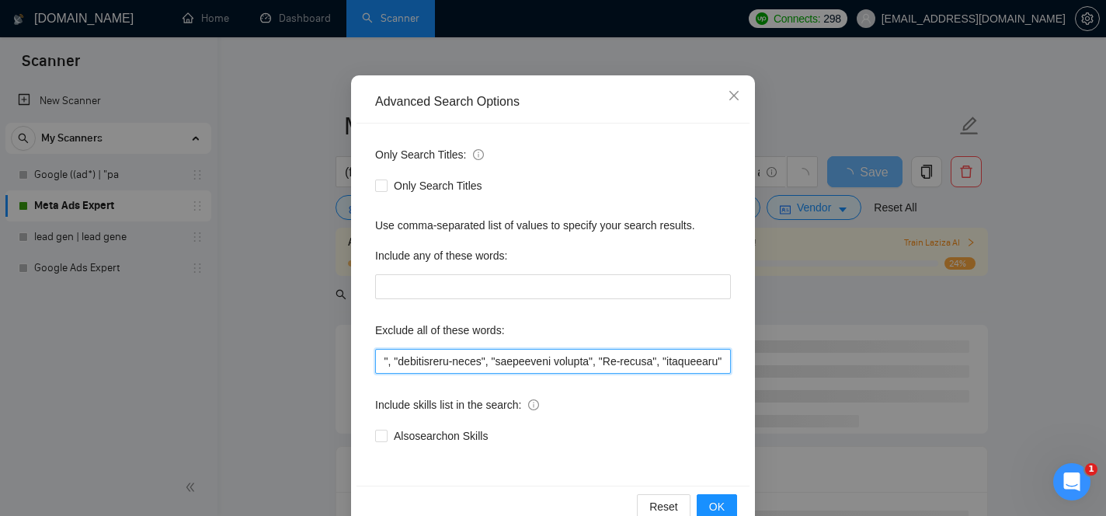
scroll to position [131, 0]
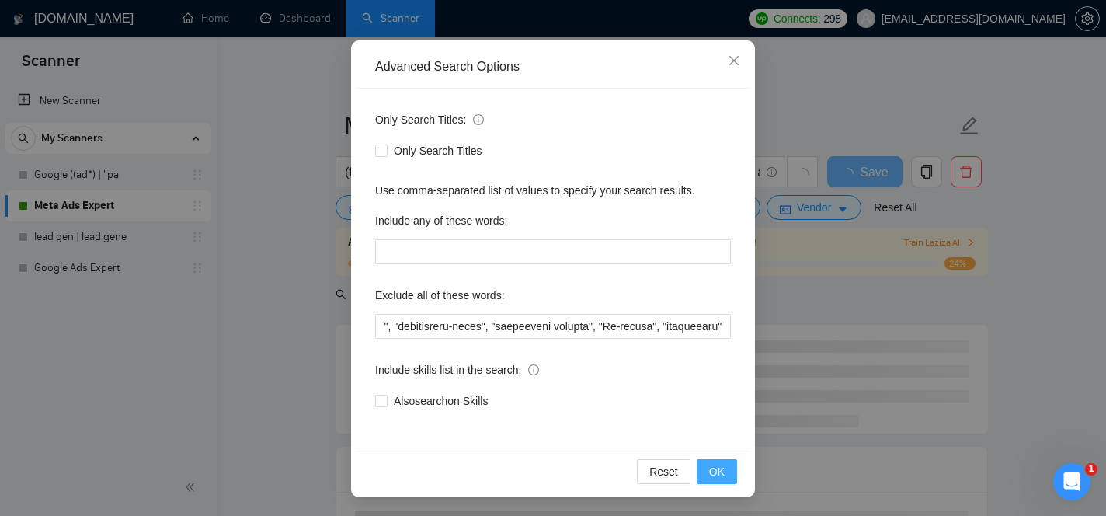
click at [712, 465] on span "OK" at bounding box center [717, 471] width 16 height 17
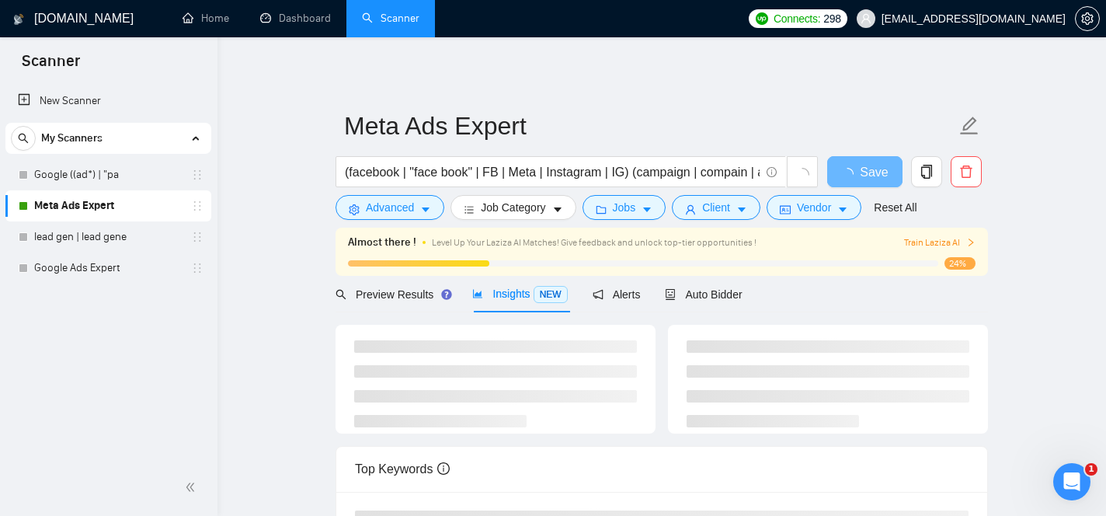
scroll to position [53, 0]
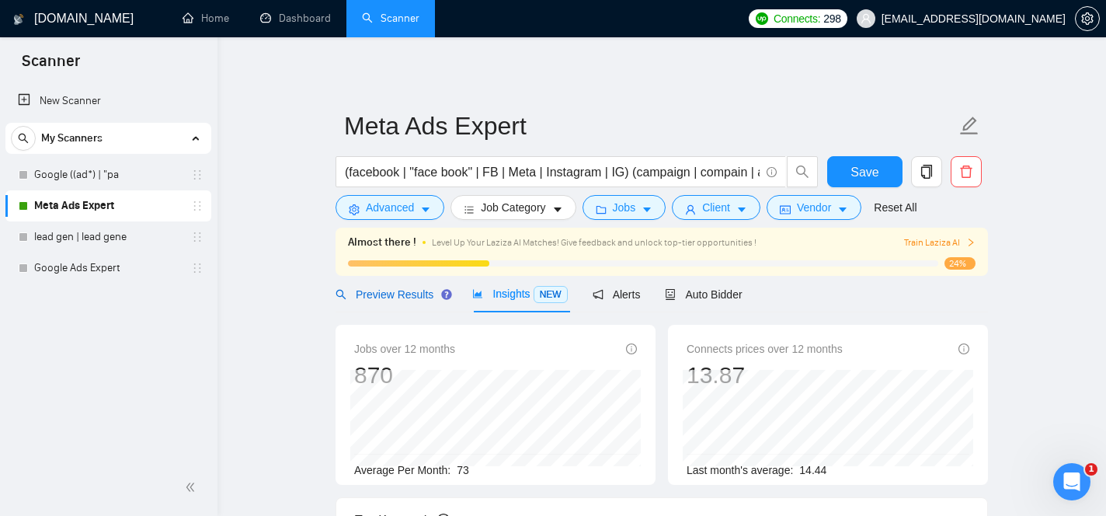
click at [410, 295] on span "Preview Results" at bounding box center [392, 294] width 112 height 12
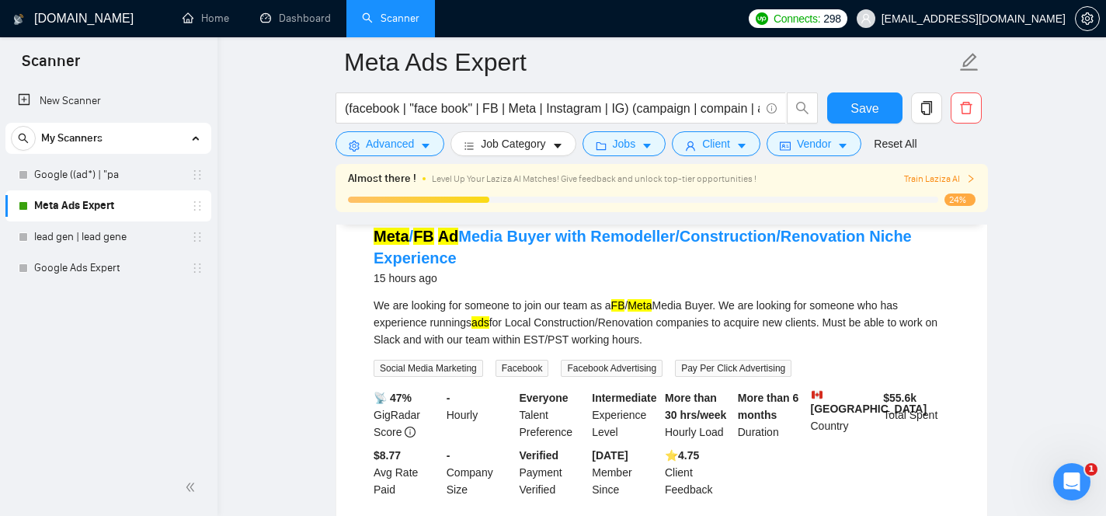
scroll to position [500, 0]
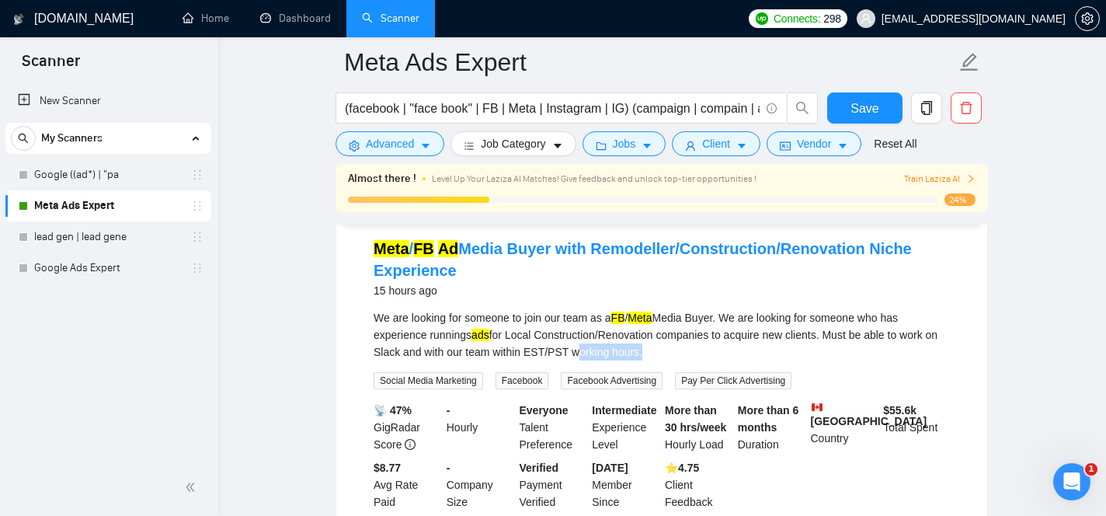
drag, startPoint x: 593, startPoint y: 364, endPoint x: 662, endPoint y: 364, distance: 69.2
click at [662, 360] on div "We are looking for someone to join our team as a FB / Meta Media Buyer. We are …" at bounding box center [662, 334] width 576 height 51
copy div "working hours"
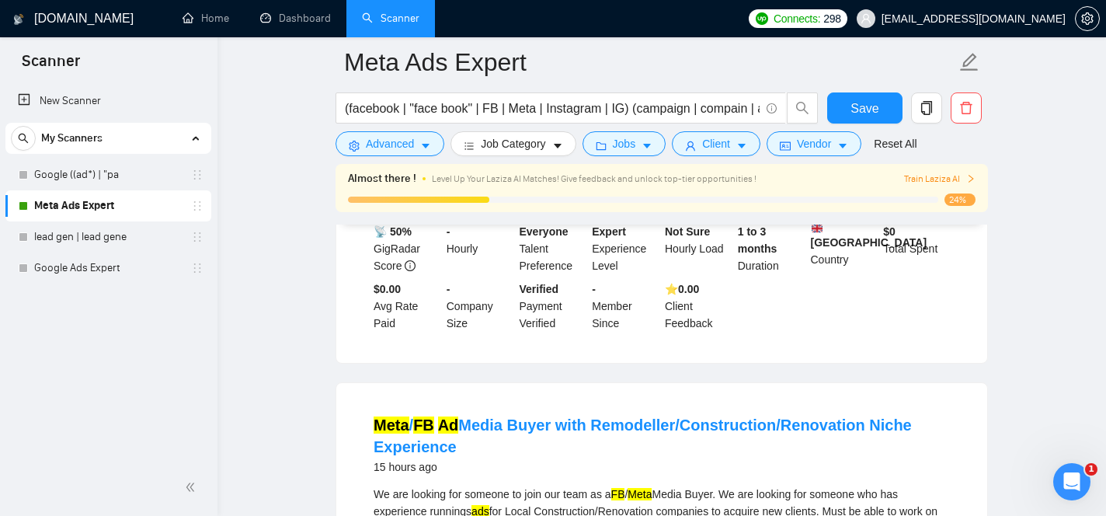
scroll to position [0, 0]
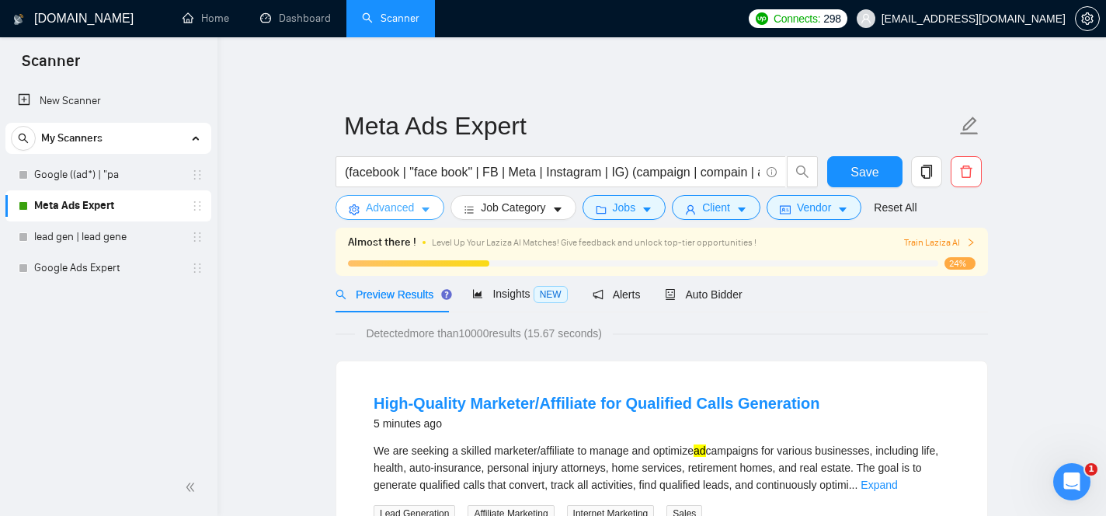
click at [424, 214] on icon "caret-down" at bounding box center [425, 209] width 11 height 11
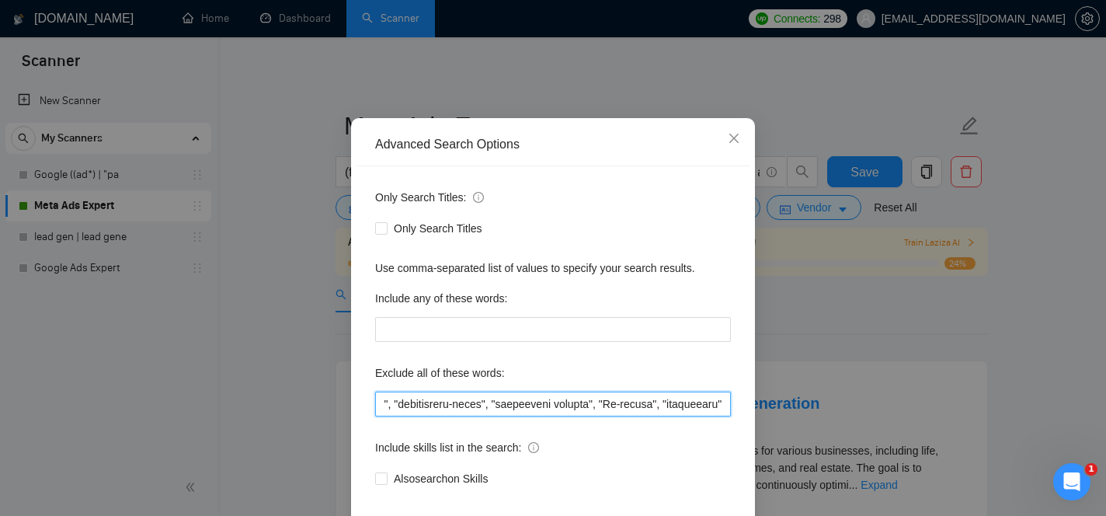
scroll to position [0, 50257]
drag, startPoint x: 594, startPoint y: 460, endPoint x: 871, endPoint y: 471, distance: 276.8
click at [871, 471] on div "Advanced Search Options Only Search Titles: Only Search Titles Use comma-separa…" at bounding box center [553, 258] width 1106 height 516
click at [724, 416] on input "text" at bounding box center [553, 404] width 356 height 25
paste input "working hours"
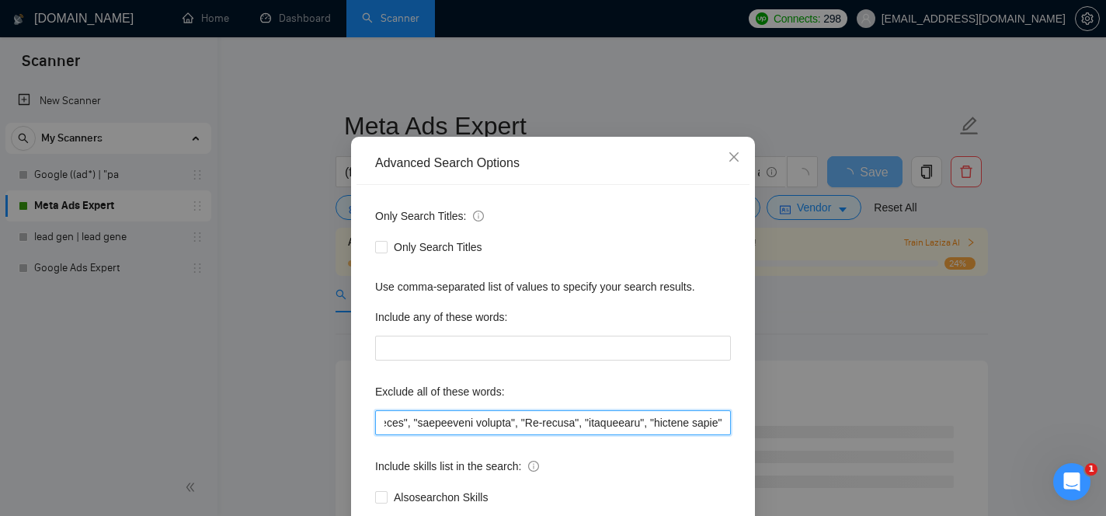
scroll to position [0, 50342]
drag, startPoint x: 580, startPoint y: 423, endPoint x: 744, endPoint y: 428, distance: 164.0
click at [744, 428] on div "Only Search Titles: Only Search Titles Use comma-separated list of values to sp…" at bounding box center [553, 366] width 393 height 362
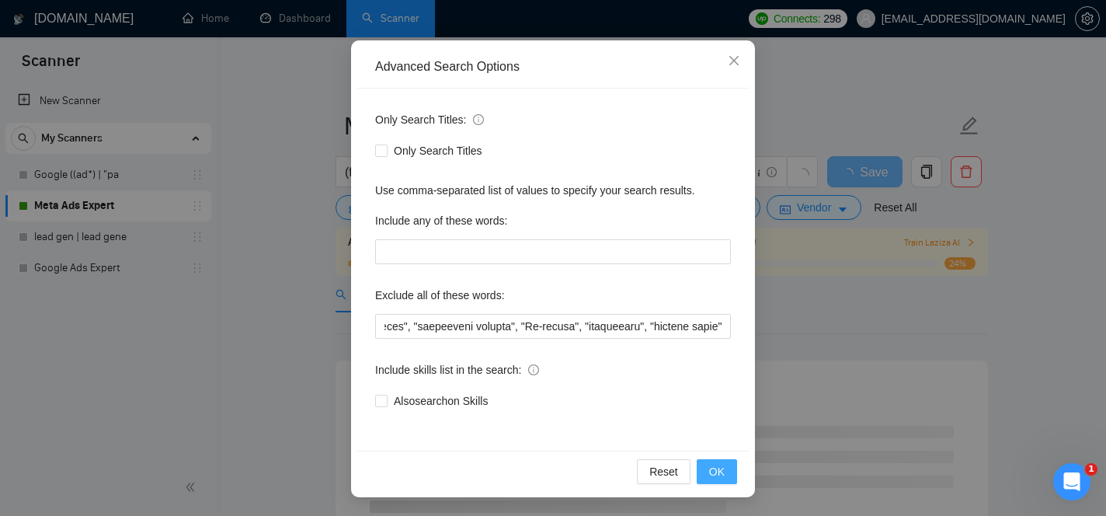
scroll to position [0, 0]
click at [717, 471] on span "OK" at bounding box center [717, 471] width 16 height 17
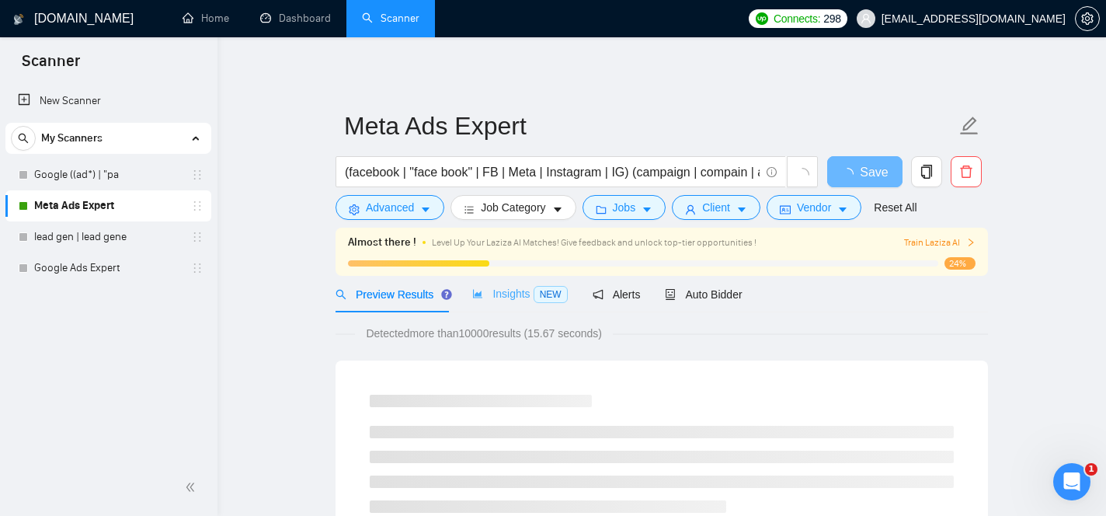
click at [499, 304] on div "Insights NEW" at bounding box center [519, 294] width 95 height 37
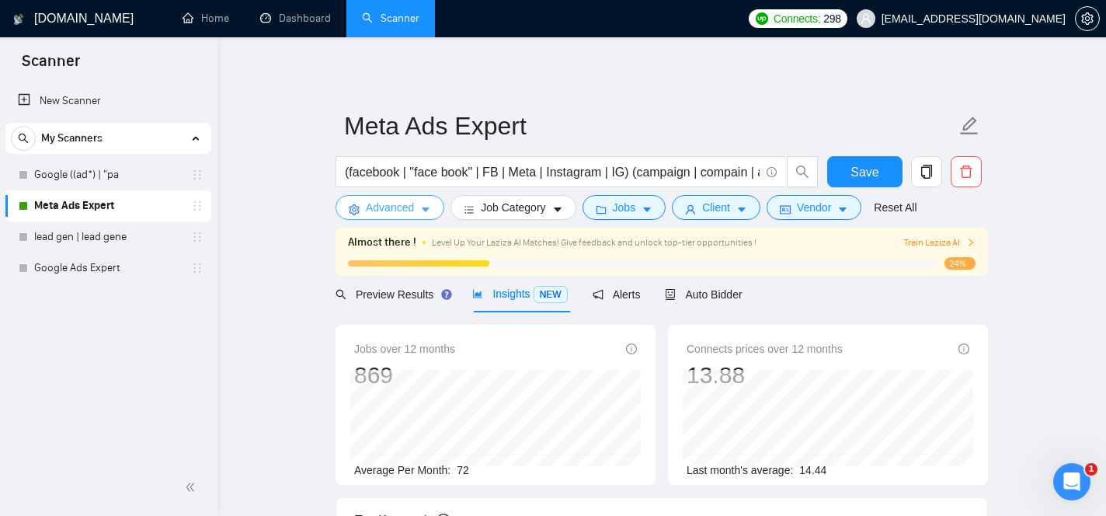
click at [433, 210] on button "Advanced" at bounding box center [390, 207] width 109 height 25
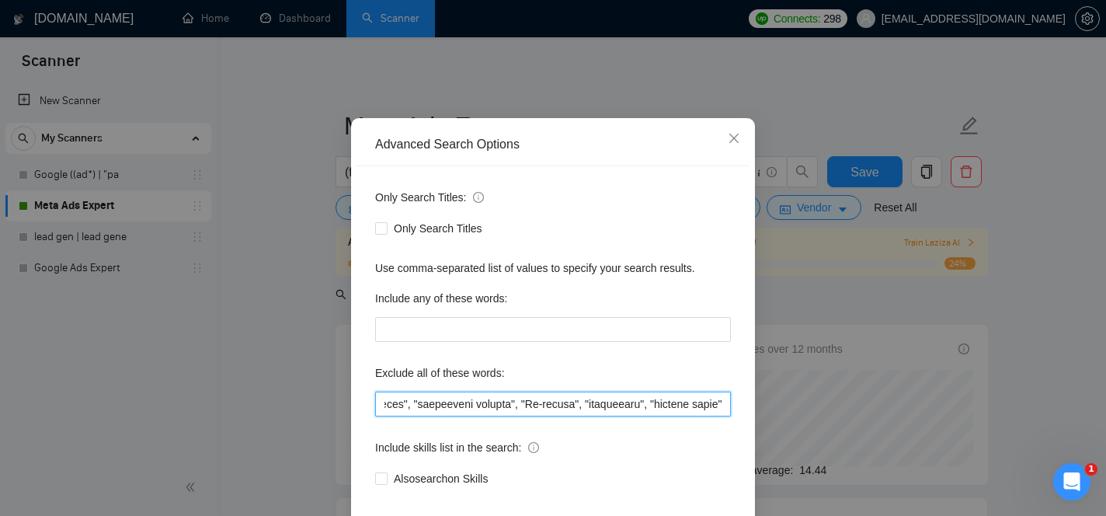
scroll to position [0, 50342]
drag, startPoint x: 607, startPoint y: 460, endPoint x: 838, endPoint y: 476, distance: 232.1
click at [838, 476] on div "Advanced Search Options Only Search Titles: Only Search Titles Use comma-separa…" at bounding box center [553, 258] width 1106 height 516
click at [727, 416] on input "text" at bounding box center [553, 404] width 356 height 25
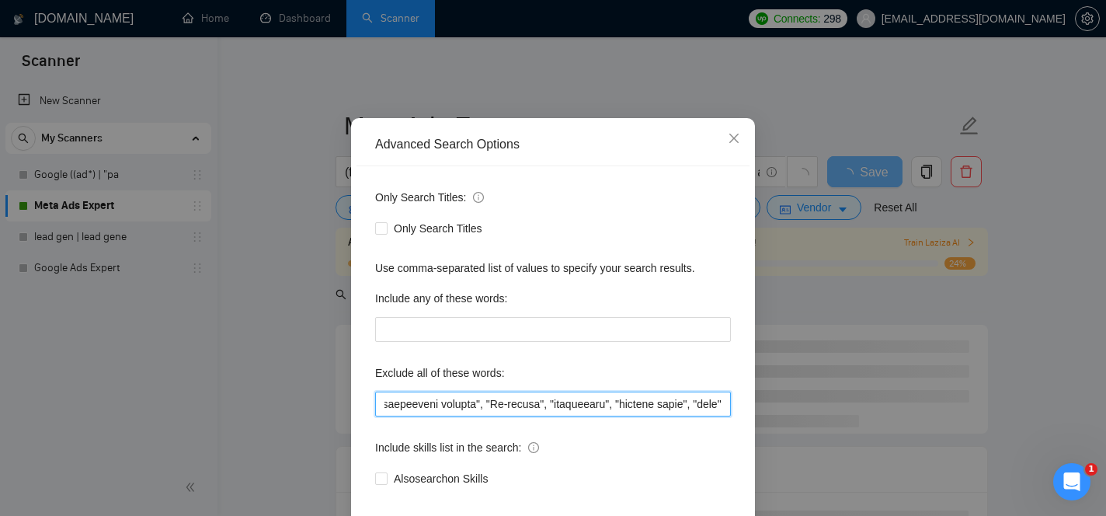
drag, startPoint x: 539, startPoint y: 458, endPoint x: 735, endPoint y: 467, distance: 196.0
click at [735, 467] on div "Only Search Titles: Only Search Titles Use comma-separated list of values to sp…" at bounding box center [553, 347] width 393 height 362
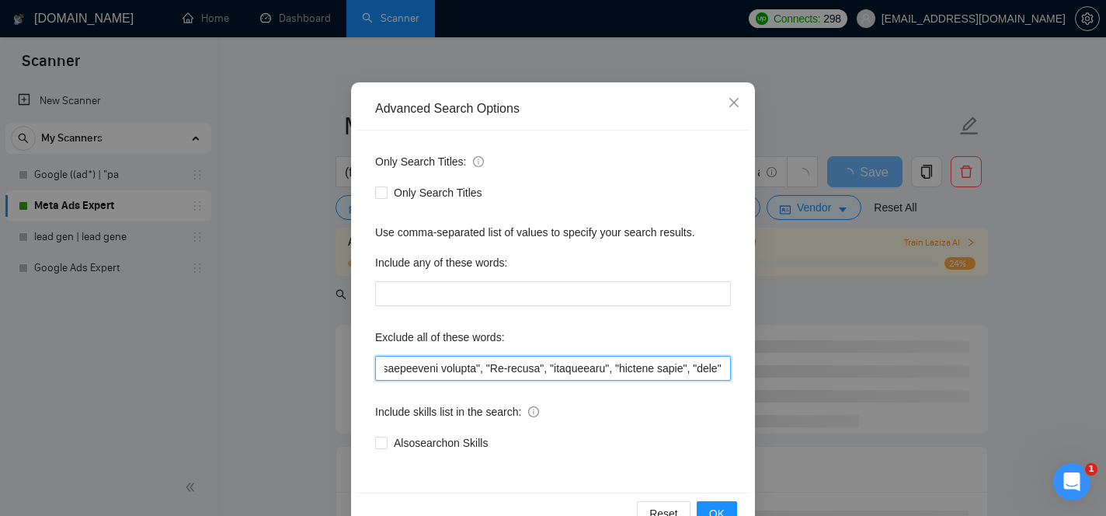
scroll to position [131, 0]
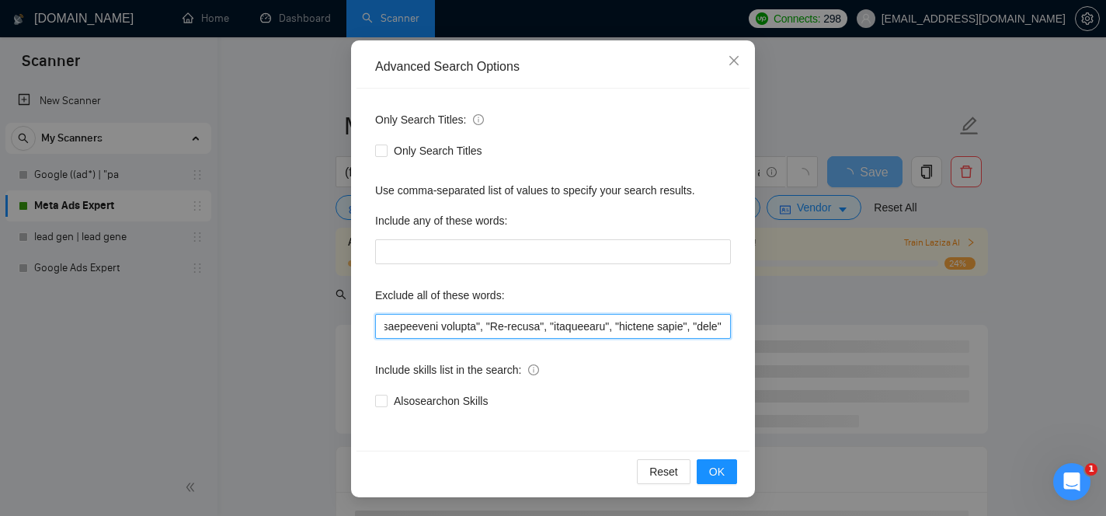
click at [723, 329] on input "text" at bounding box center [553, 326] width 356 height 25
drag, startPoint x: 539, startPoint y: 325, endPoint x: 744, endPoint y: 326, distance: 205.1
click at [744, 326] on div "Only Search Titles: Only Search Titles Use comma-separated list of values to sp…" at bounding box center [553, 270] width 393 height 362
type input ""graphic designer", "this job is not open to teams", "this job is not open to a…"
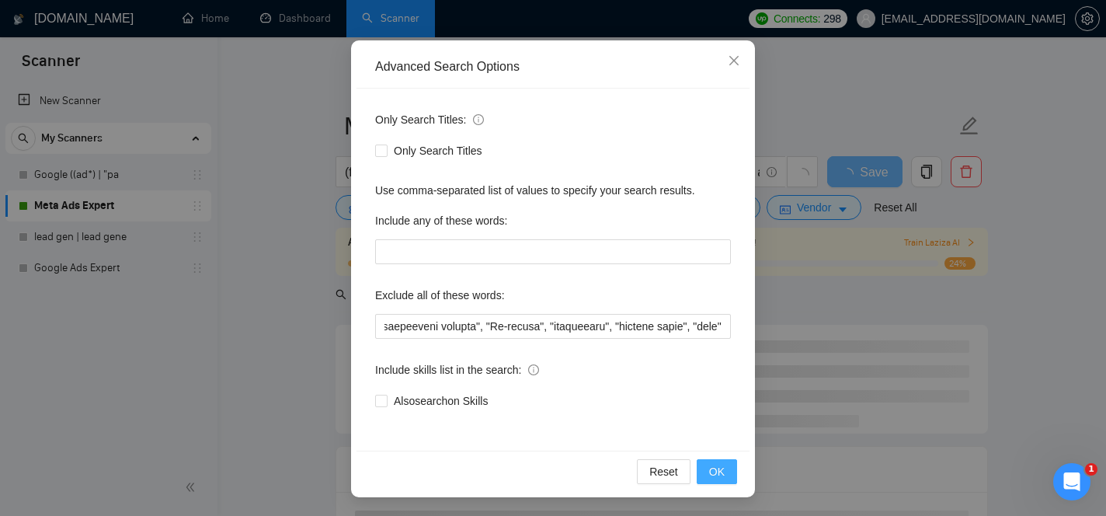
scroll to position [0, 0]
click at [726, 478] on button "OK" at bounding box center [717, 471] width 40 height 25
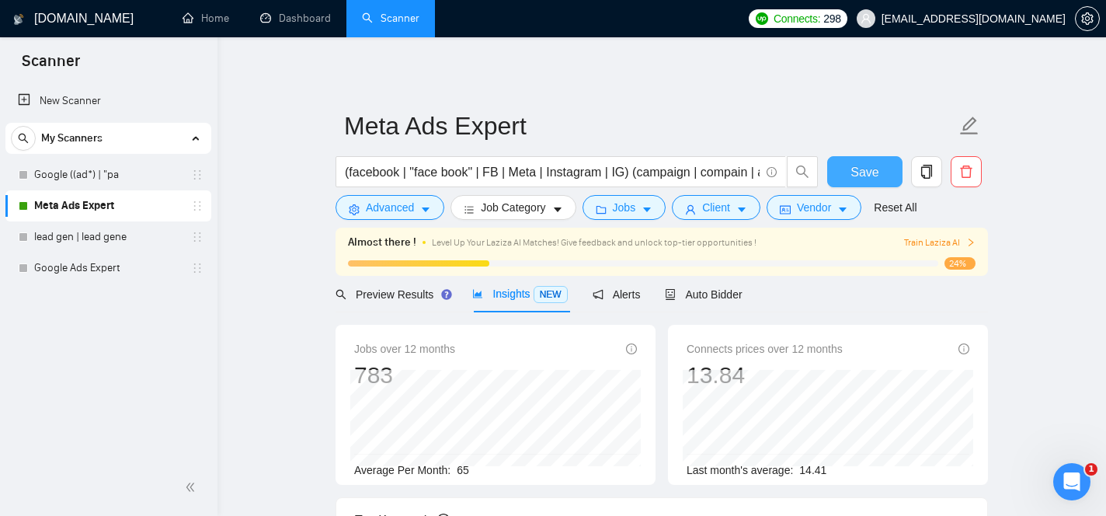
click at [859, 177] on span "Save" at bounding box center [865, 171] width 28 height 19
click at [117, 266] on link "Google Ads Expert" at bounding box center [108, 267] width 148 height 31
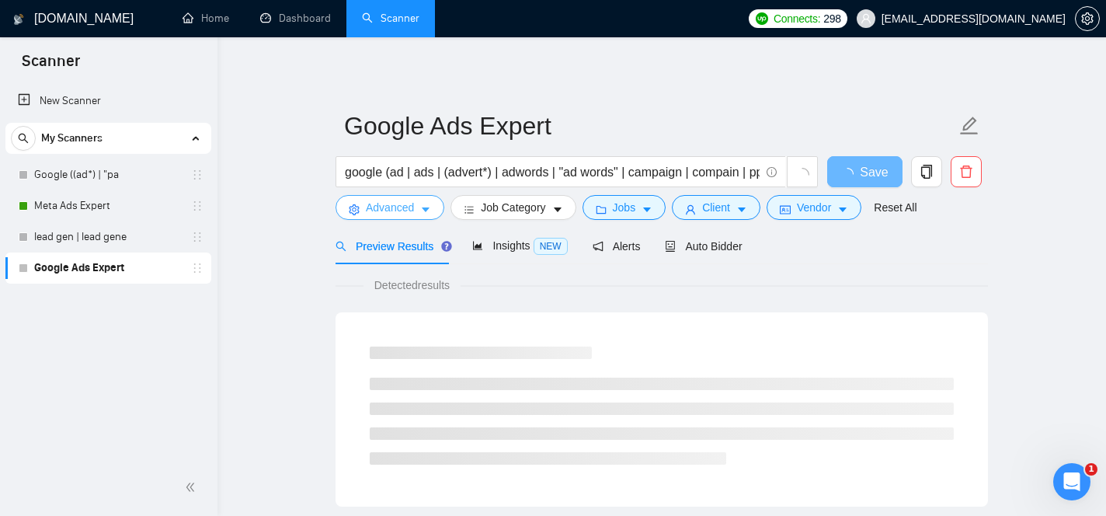
click at [405, 210] on span "Advanced" at bounding box center [390, 207] width 48 height 17
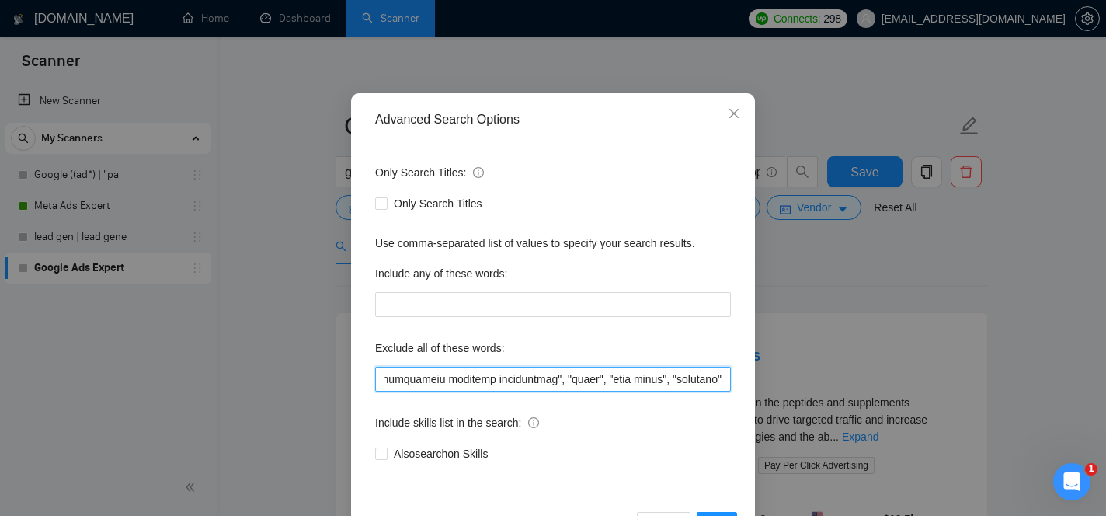
scroll to position [0, 66001]
drag, startPoint x: 576, startPoint y: 384, endPoint x: 907, endPoint y: 436, distance: 335.8
click at [907, 436] on div "Advanced Search Options Only Search Titles: Only Search Titles Use comma-separa…" at bounding box center [553, 258] width 1106 height 516
click at [726, 380] on input "text" at bounding box center [553, 379] width 356 height 25
paste input ""specialist", "working hours", "team""
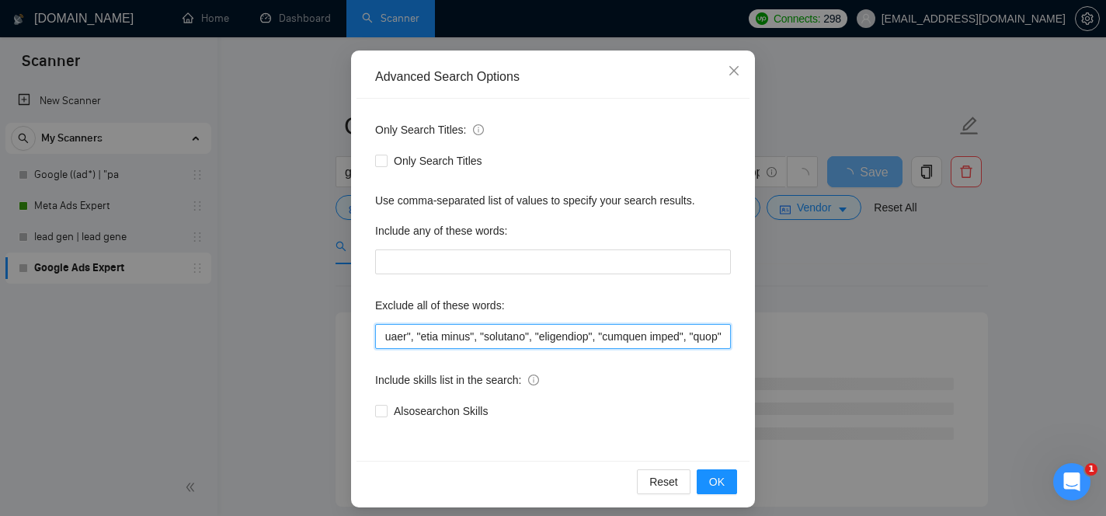
scroll to position [131, 0]
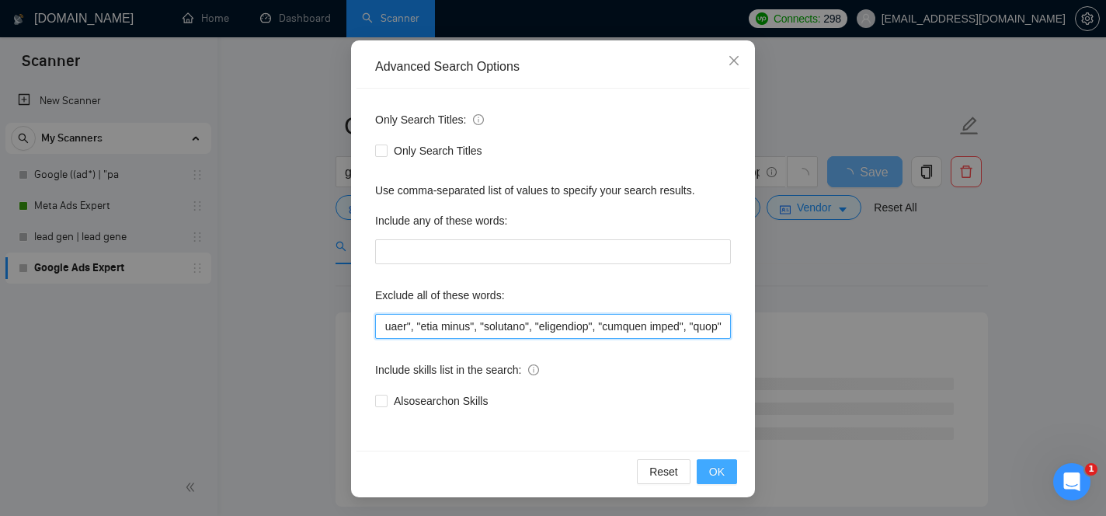
type input ""this job is not open to teams", "this job is not open to agency", "this job is…"
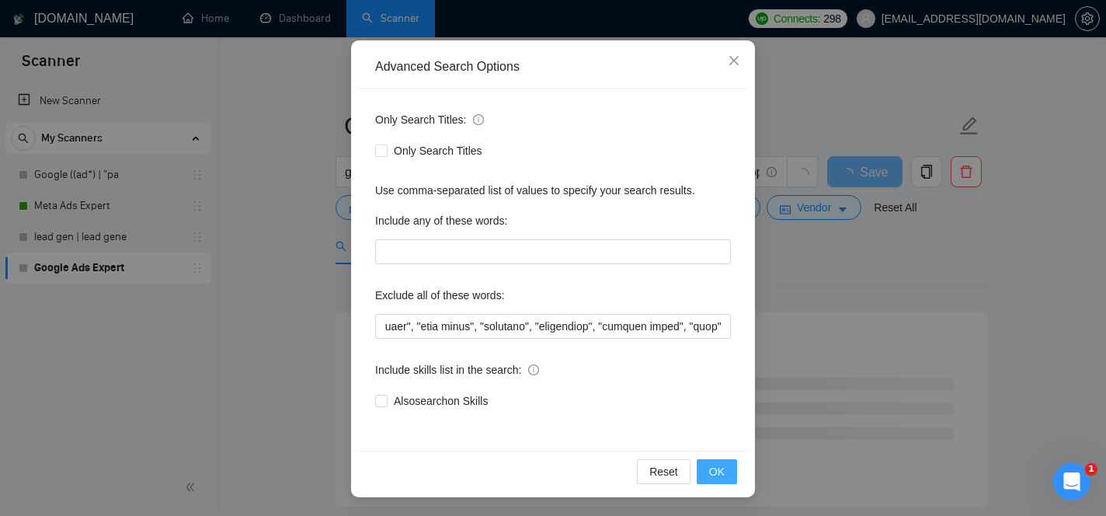
scroll to position [0, 0]
click at [719, 472] on span "OK" at bounding box center [717, 471] width 16 height 17
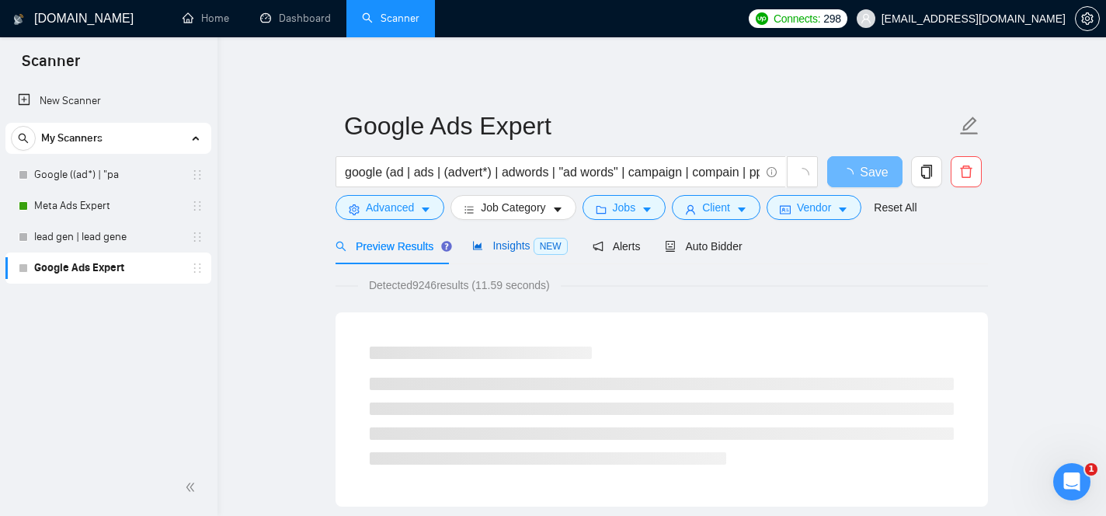
click at [510, 247] on span "Insights NEW" at bounding box center [519, 245] width 95 height 12
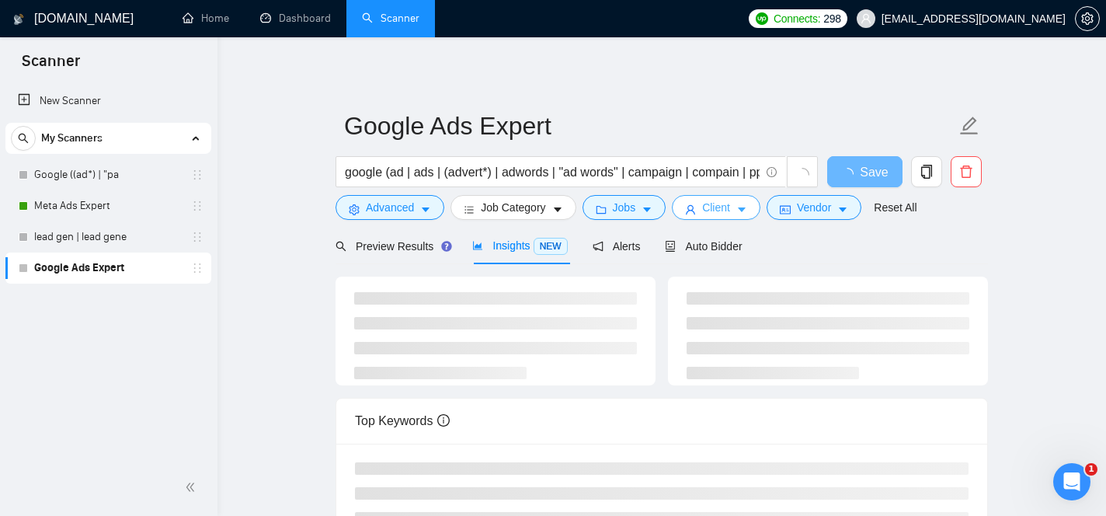
click at [721, 214] on span "Client" at bounding box center [716, 207] width 28 height 17
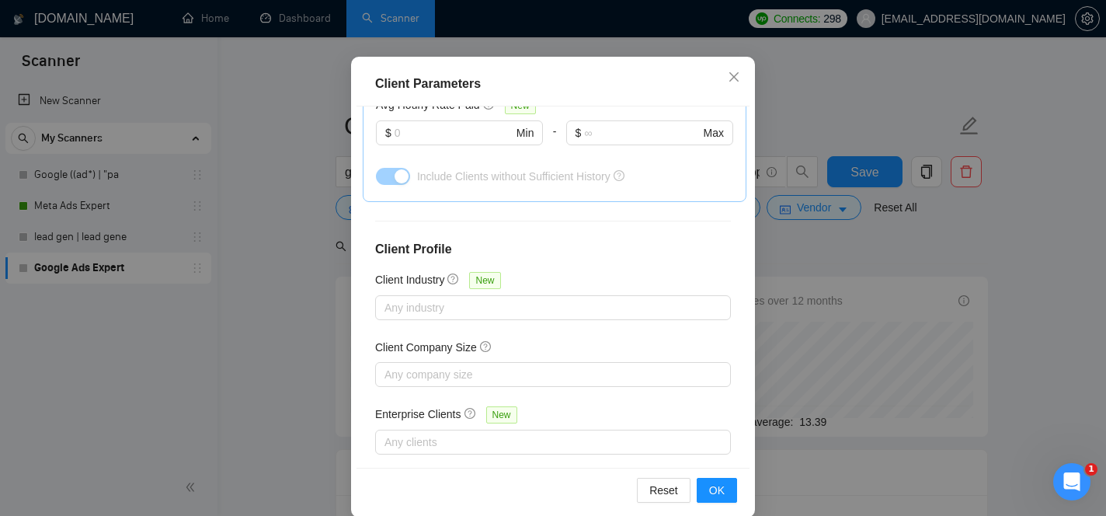
scroll to position [115, 0]
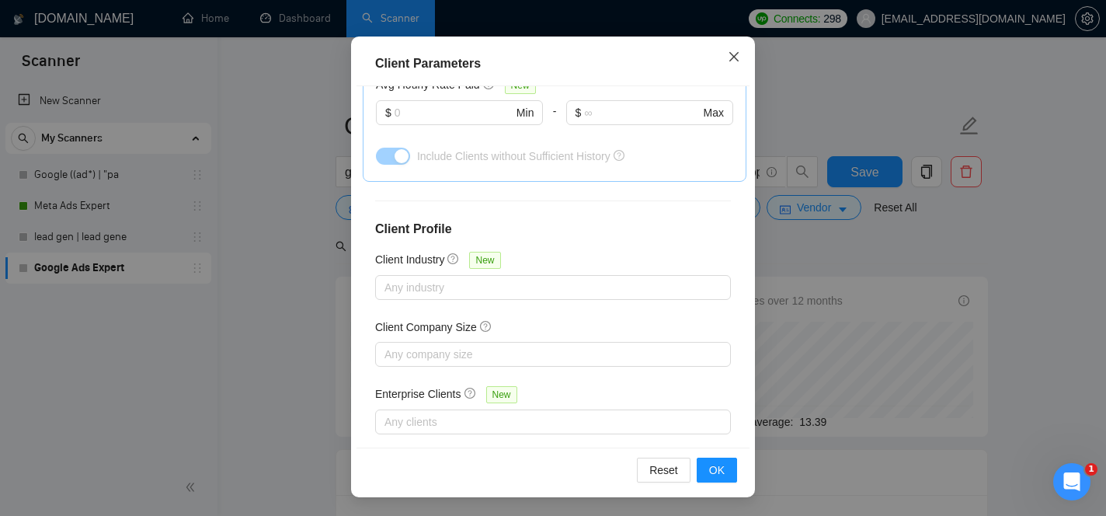
click at [731, 55] on icon "close" at bounding box center [734, 56] width 9 height 9
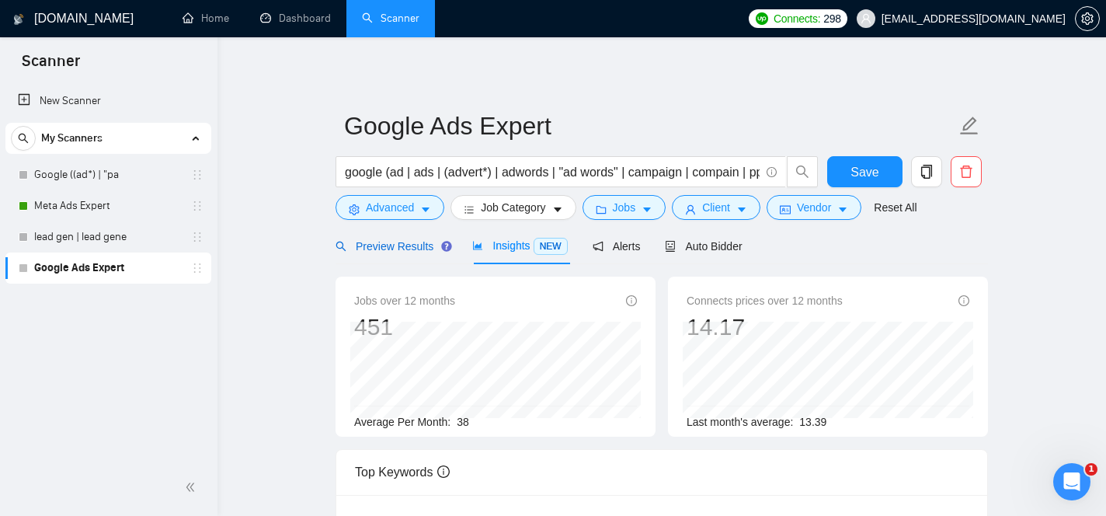
click at [425, 251] on span "Preview Results" at bounding box center [392, 246] width 112 height 12
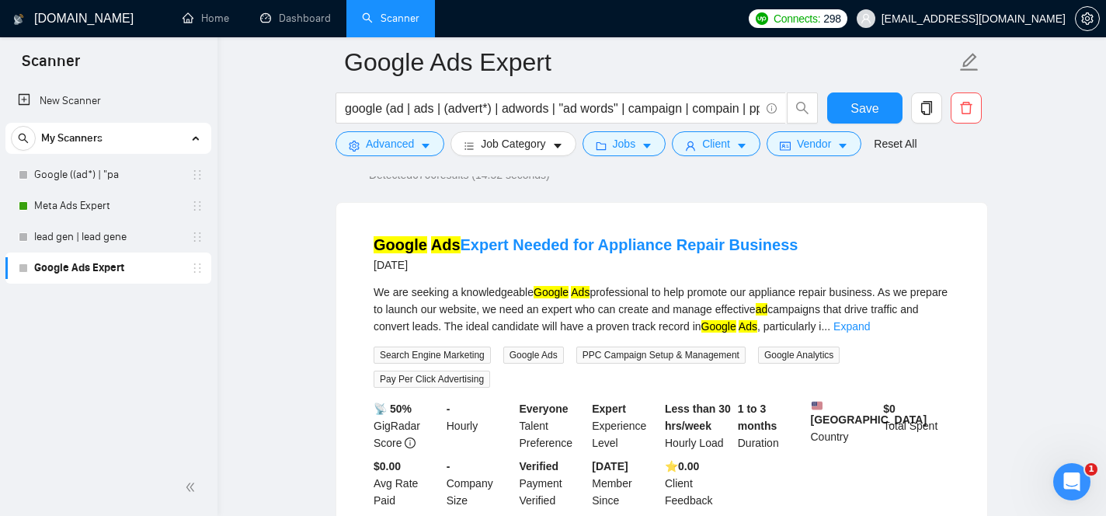
scroll to position [128, 0]
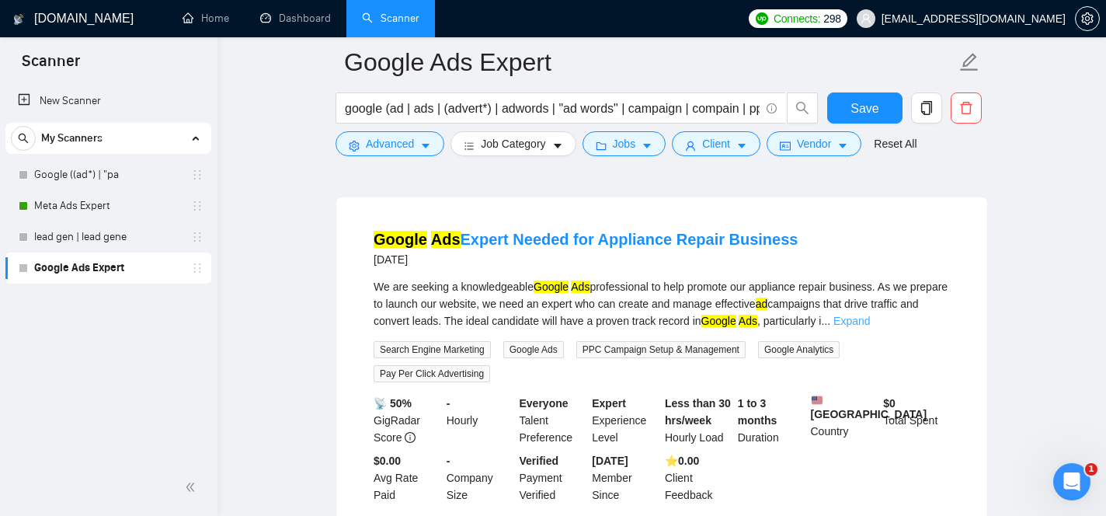
click at [870, 320] on link "Expand" at bounding box center [852, 321] width 37 height 12
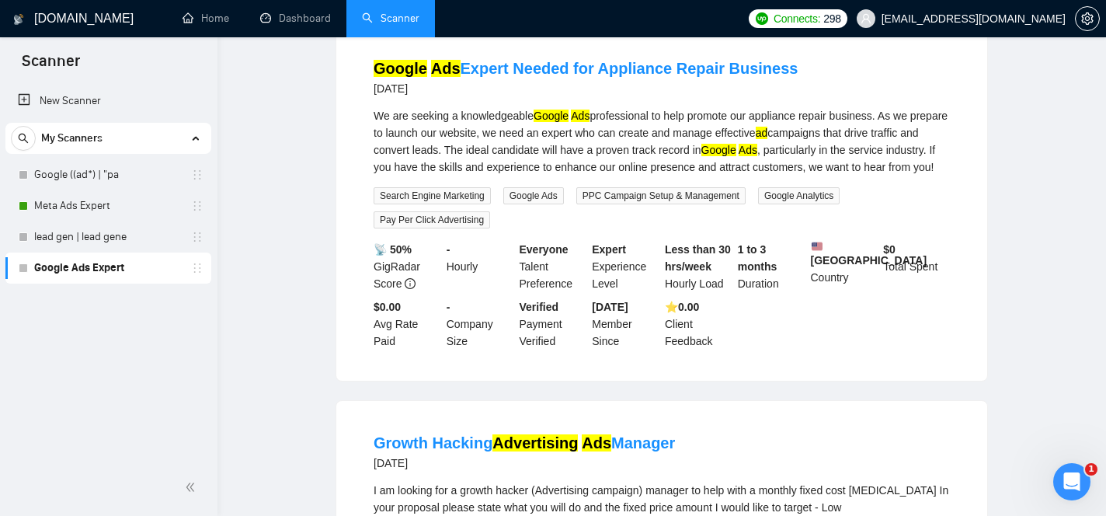
scroll to position [0, 0]
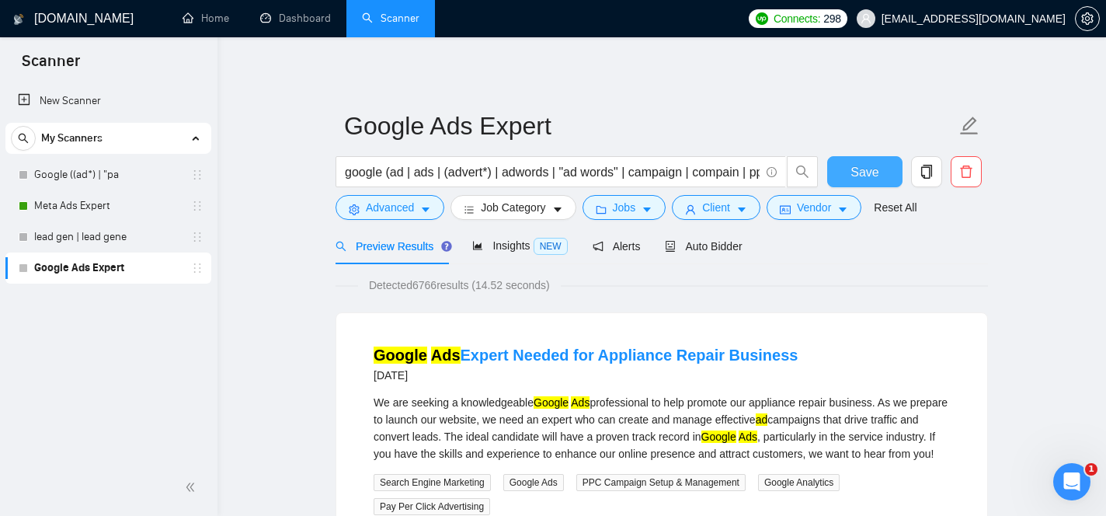
click at [850, 167] on button "Save" at bounding box center [864, 171] width 75 height 31
click at [523, 238] on div "Insights NEW" at bounding box center [519, 246] width 95 height 18
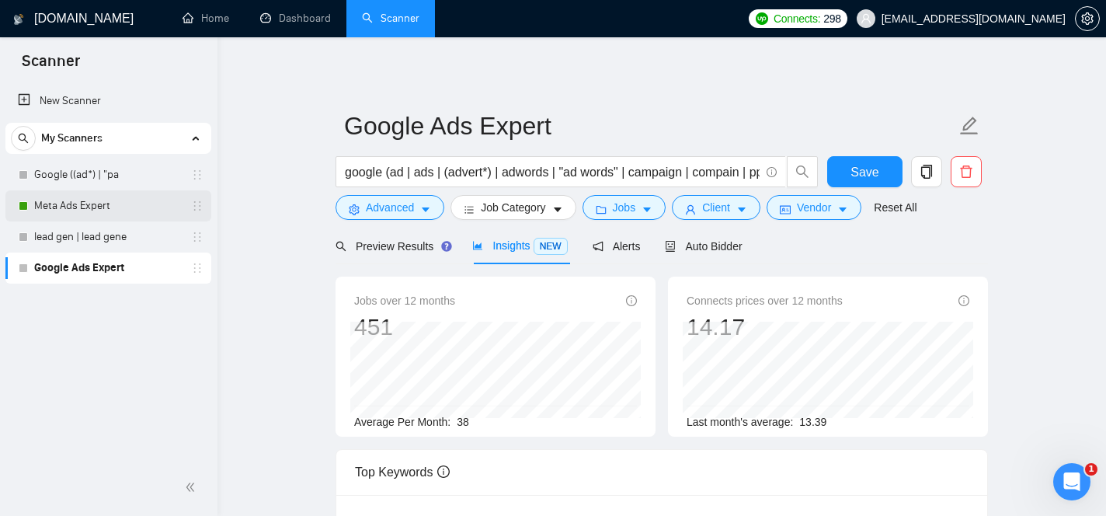
click at [127, 204] on link "Meta Ads Expert" at bounding box center [108, 205] width 148 height 31
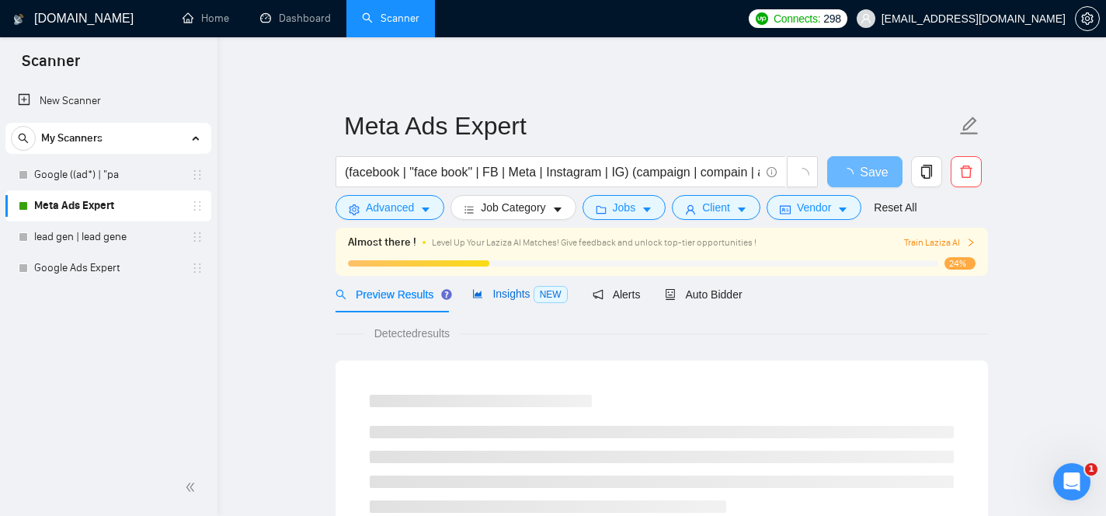
click at [519, 298] on span "Insights NEW" at bounding box center [519, 293] width 95 height 12
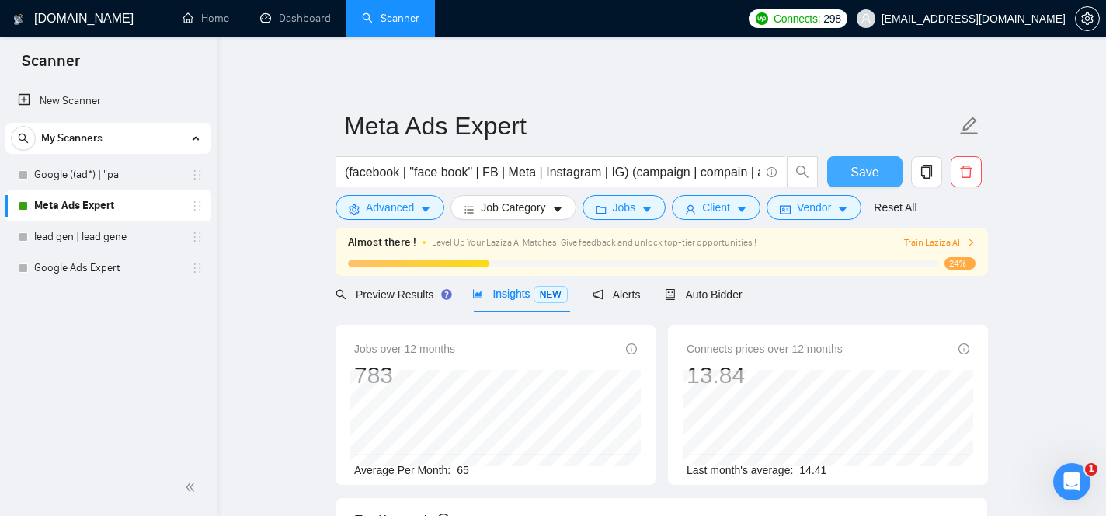
click at [876, 165] on span "Save" at bounding box center [865, 171] width 28 height 19
click at [406, 293] on span "Preview Results" at bounding box center [392, 294] width 112 height 12
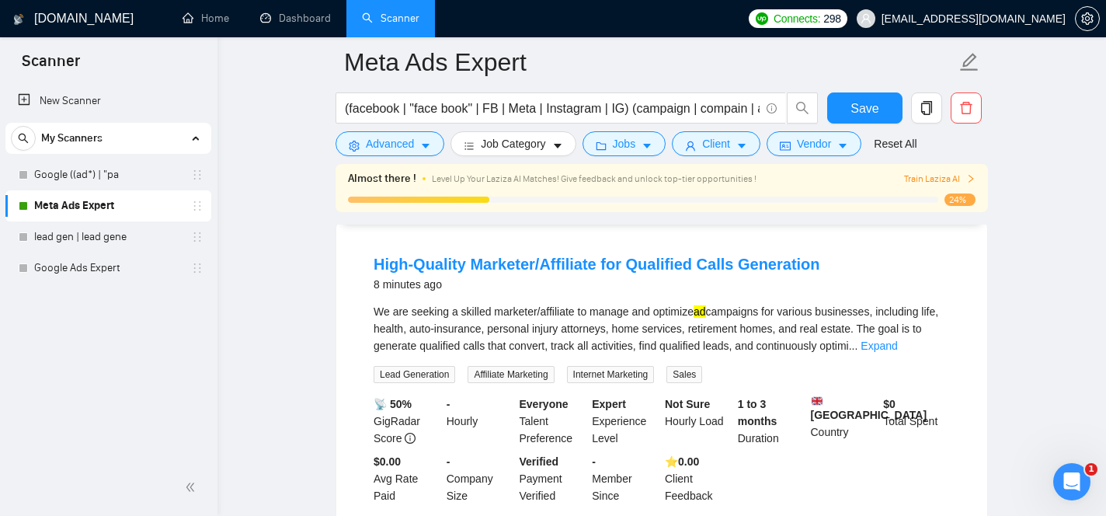
scroll to position [157, 0]
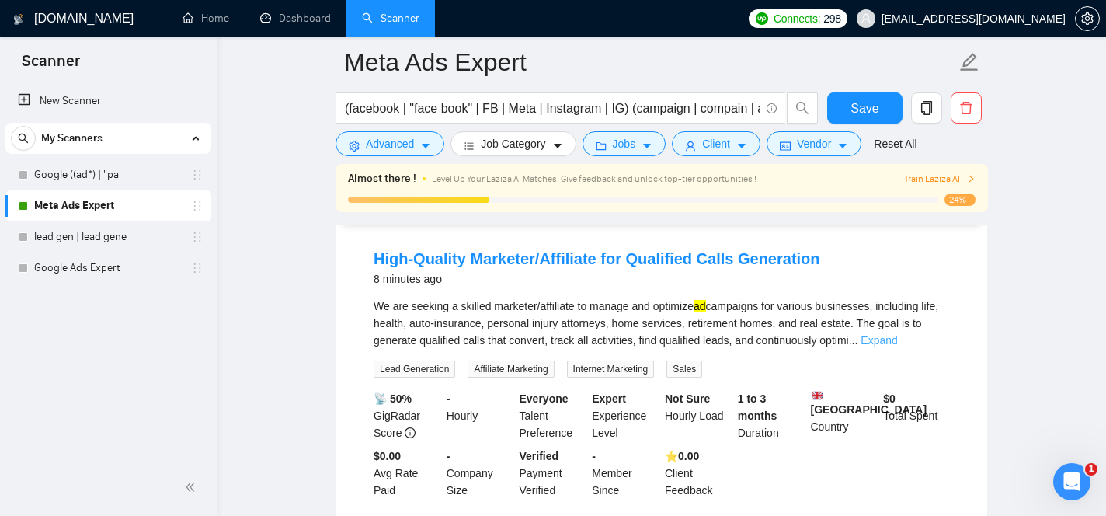
click at [897, 342] on link "Expand" at bounding box center [879, 340] width 37 height 12
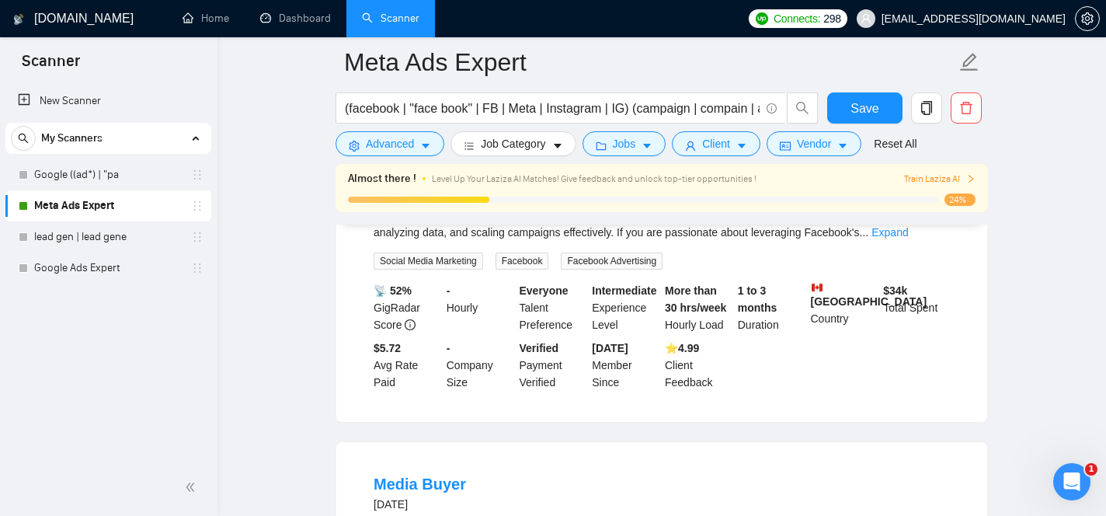
scroll to position [2205, 0]
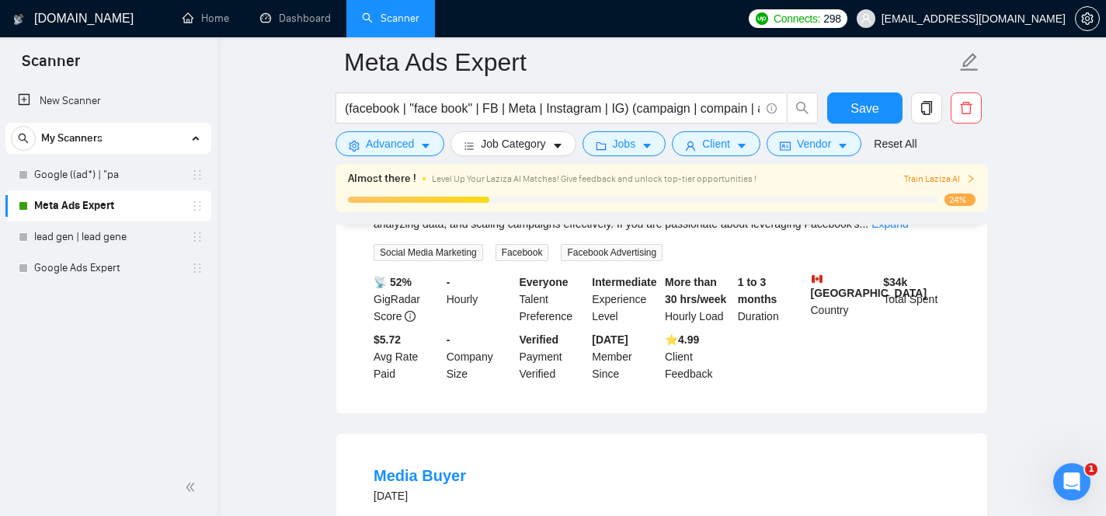
click at [915, 232] on div "We are seeking an experienced Facebook Media Buyer who has extensive experience…" at bounding box center [662, 206] width 576 height 51
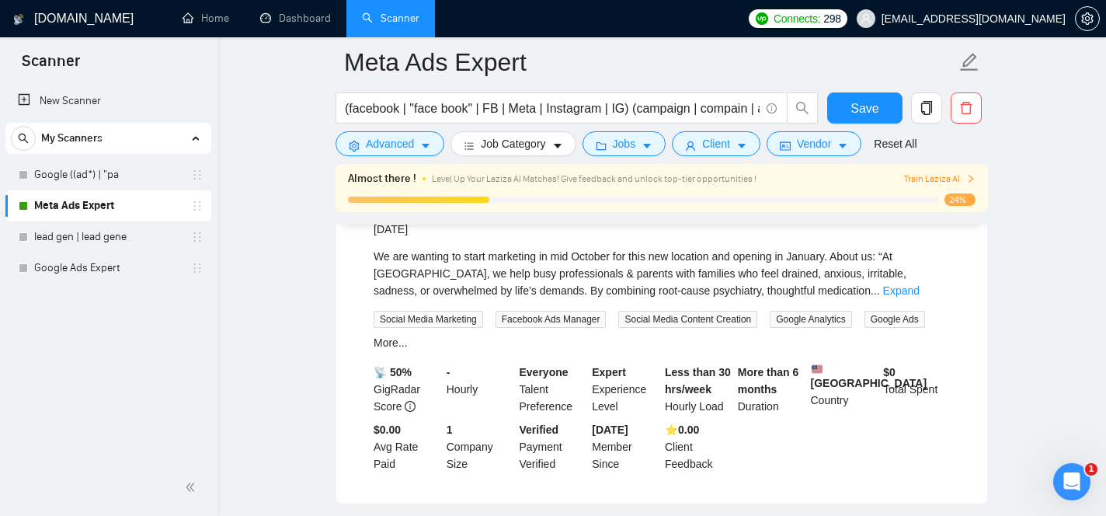
scroll to position [2775, 0]
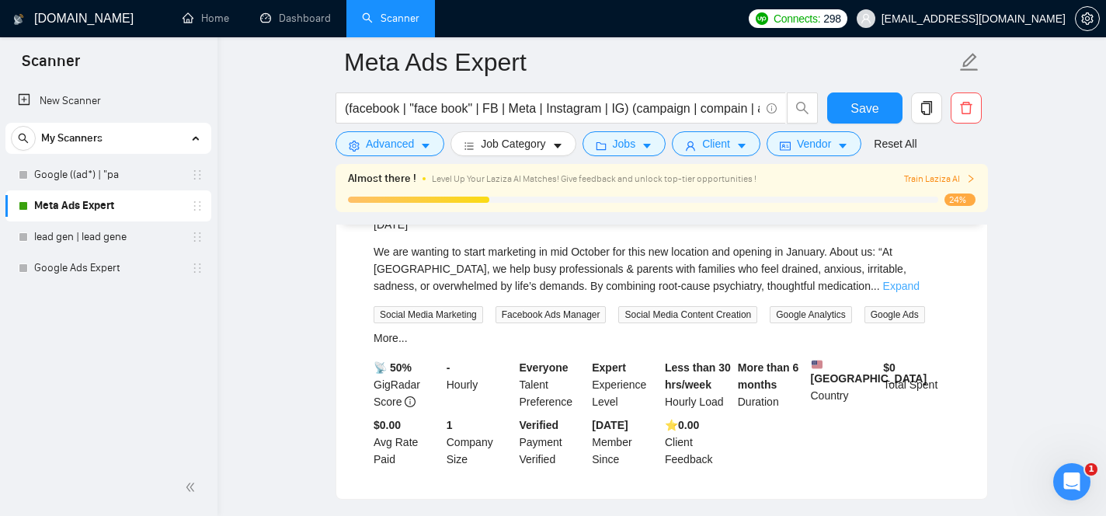
click at [918, 292] on link "Expand" at bounding box center [901, 286] width 37 height 12
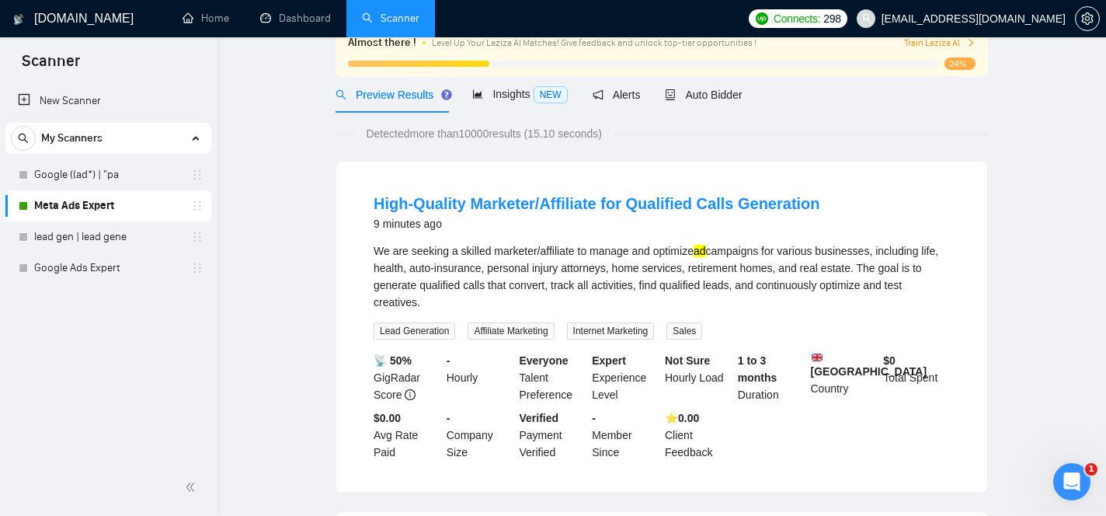
scroll to position [0, 0]
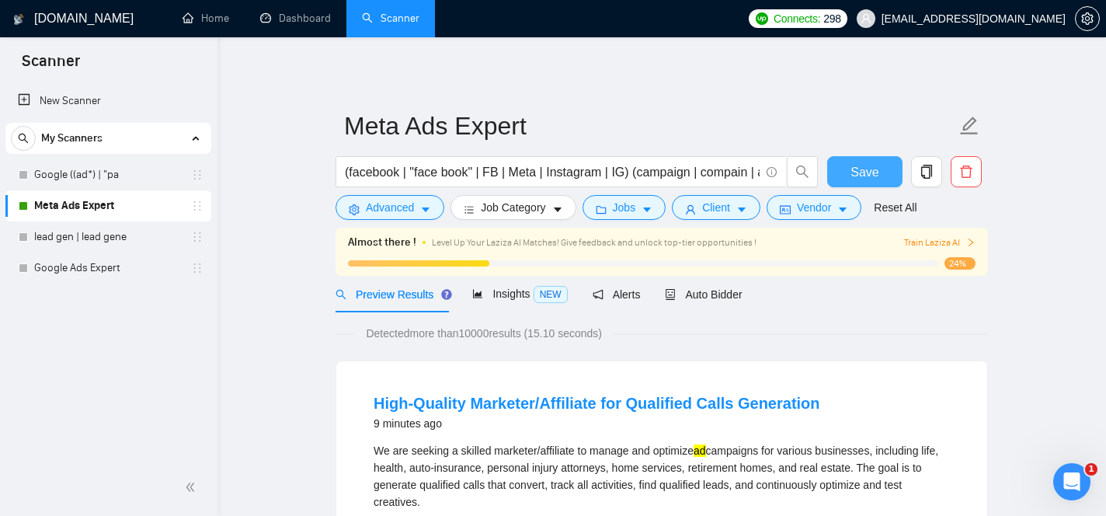
click at [860, 179] on span "Save" at bounding box center [865, 171] width 28 height 19
click at [706, 288] on span "Auto Bidder" at bounding box center [703, 294] width 77 height 12
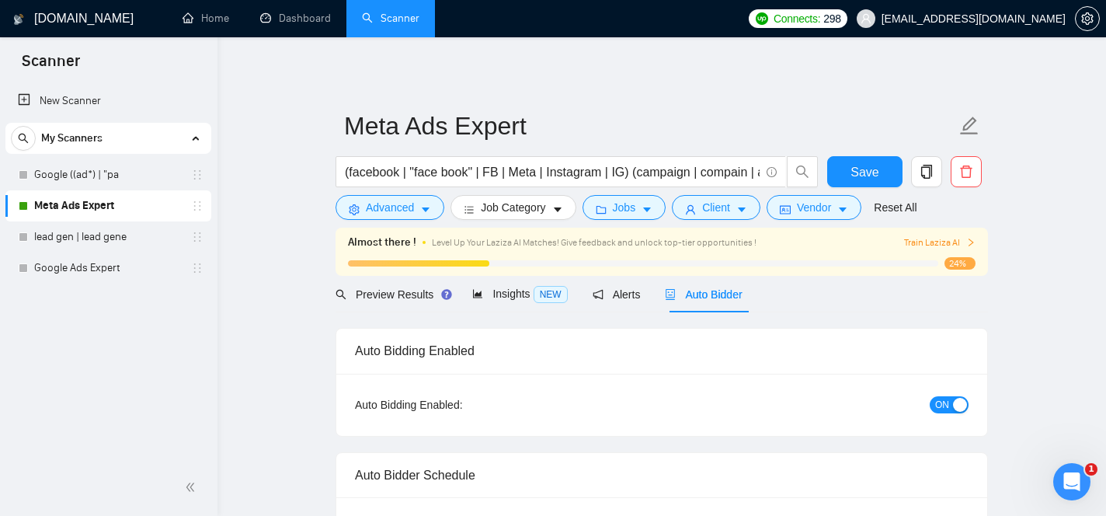
checkbox input "true"
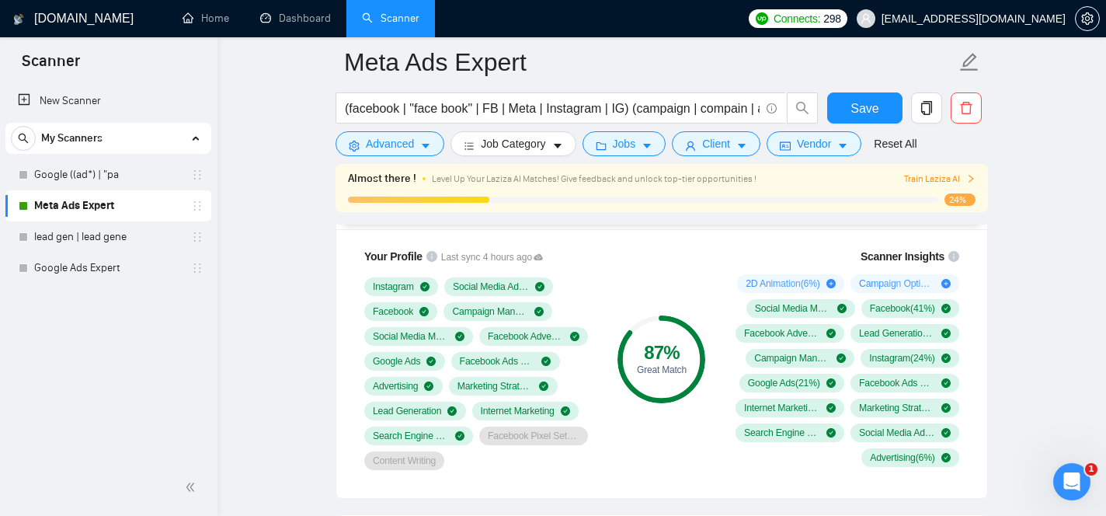
scroll to position [1060, 0]
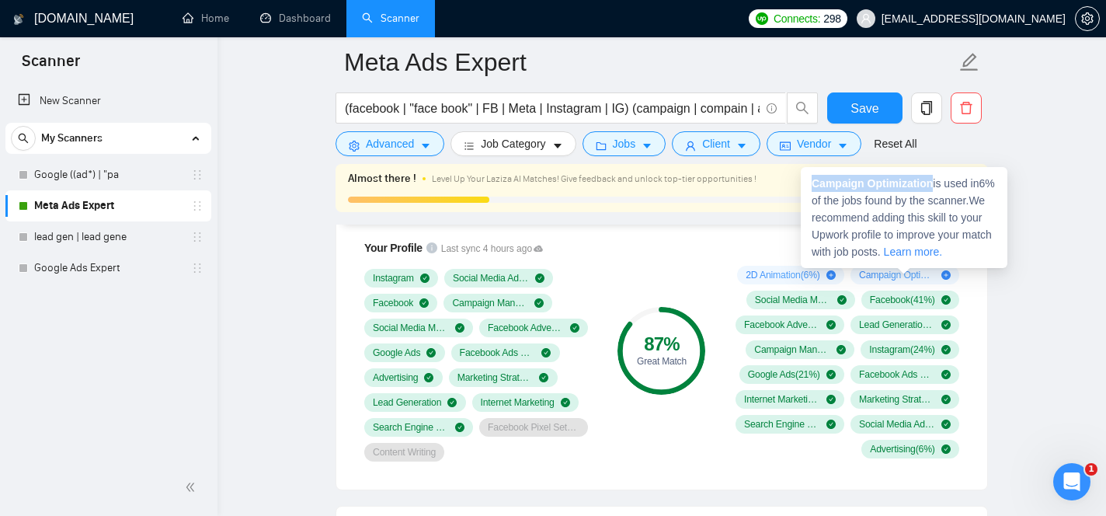
drag, startPoint x: 813, startPoint y: 184, endPoint x: 938, endPoint y: 183, distance: 125.1
click at [938, 183] on span "Campaign Optimization is used in 6 % of the jobs found by the scanner. We recom…" at bounding box center [903, 217] width 183 height 81
copy strong "Campaign Optimization"
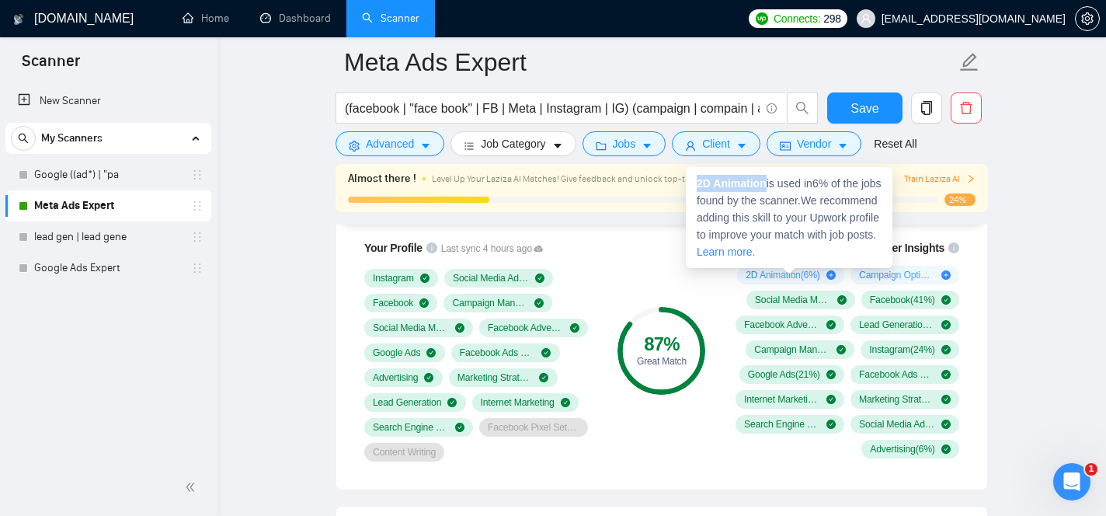
drag, startPoint x: 698, startPoint y: 180, endPoint x: 767, endPoint y: 181, distance: 68.4
click at [767, 181] on strong "2D Animation" at bounding box center [732, 183] width 70 height 12
copy strong "2D Animation"
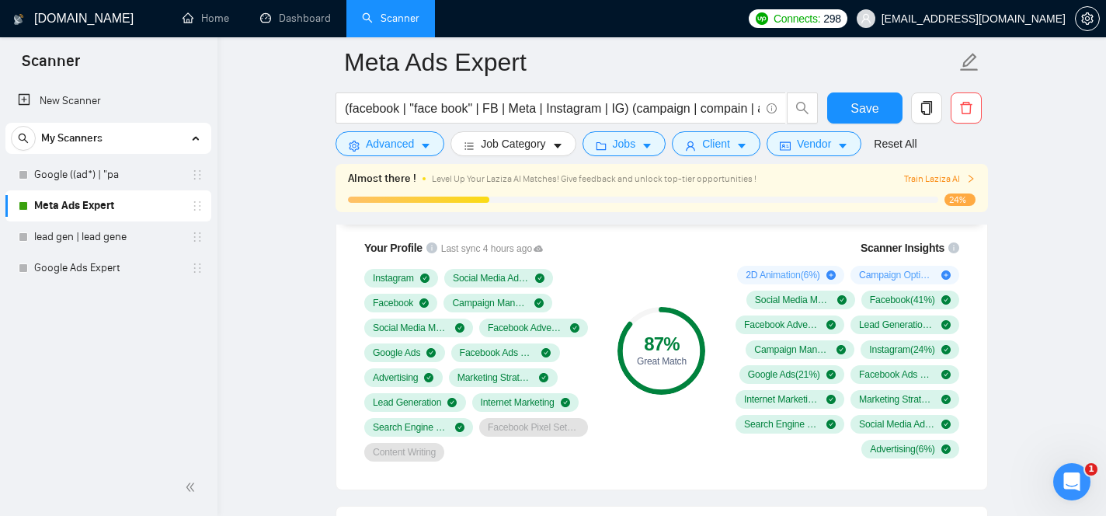
click at [824, 98] on div "Save" at bounding box center [865, 111] width 82 height 39
click at [838, 104] on button "Save" at bounding box center [864, 107] width 75 height 31
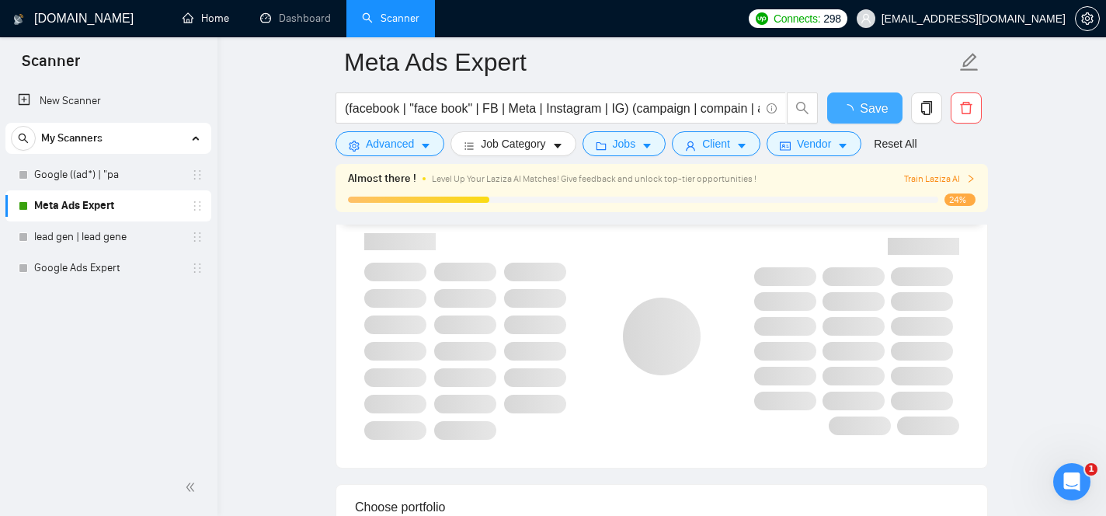
checkbox input "true"
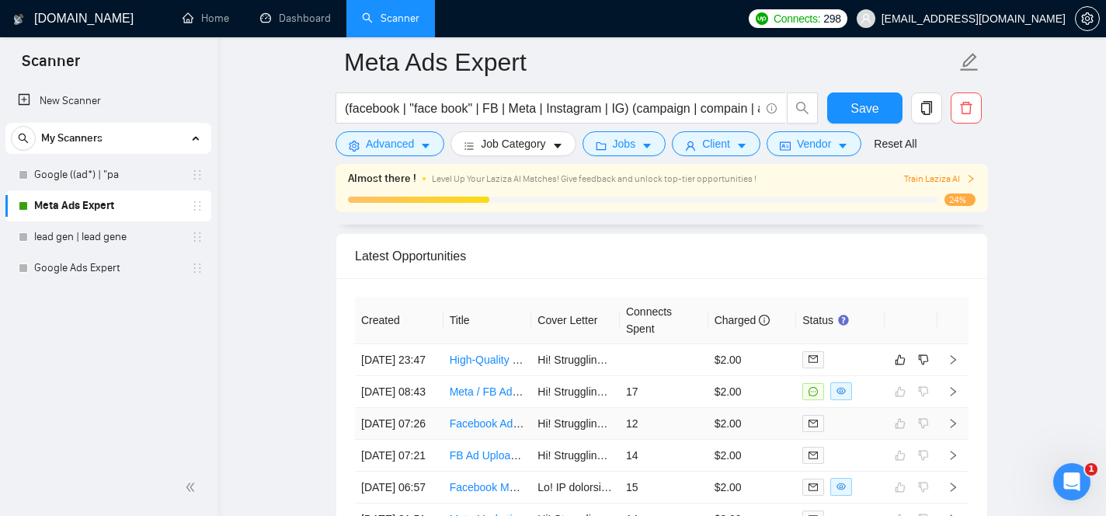
scroll to position [3932, 0]
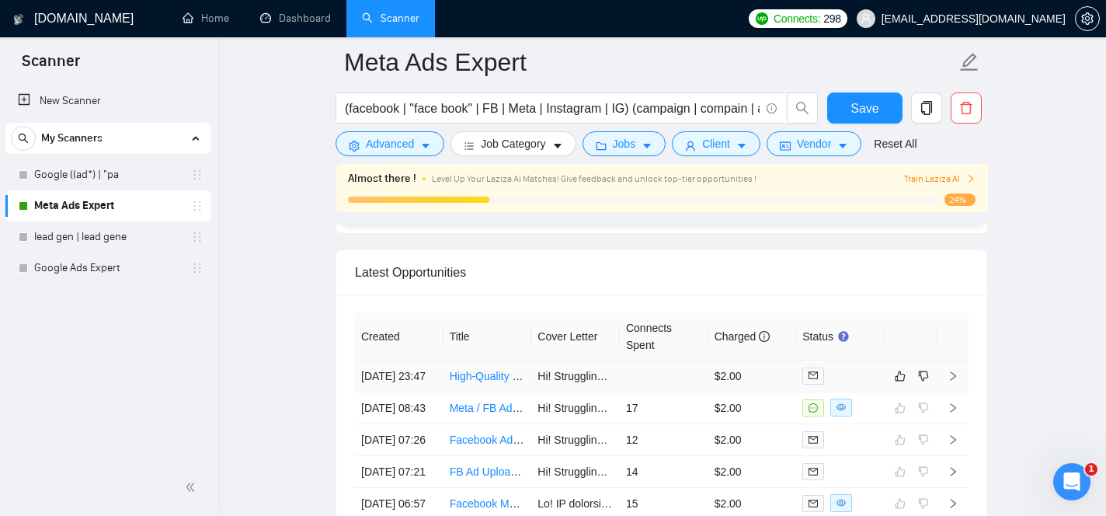
click at [479, 382] on link "High-Quality Marketer/Affiliate for Qualified Calls Generation" at bounding box center [595, 376] width 290 height 12
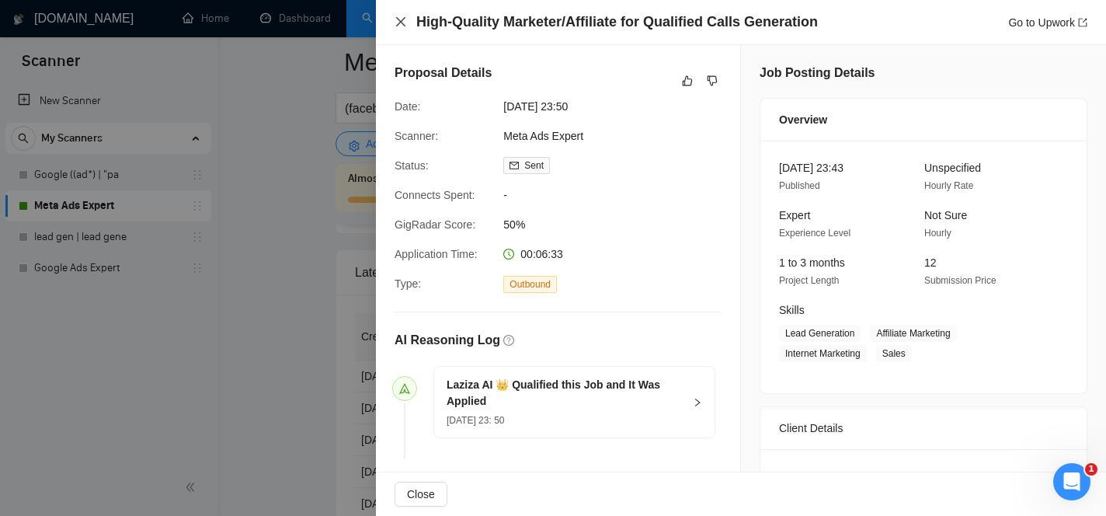
click at [403, 24] on icon "close" at bounding box center [400, 21] width 9 height 9
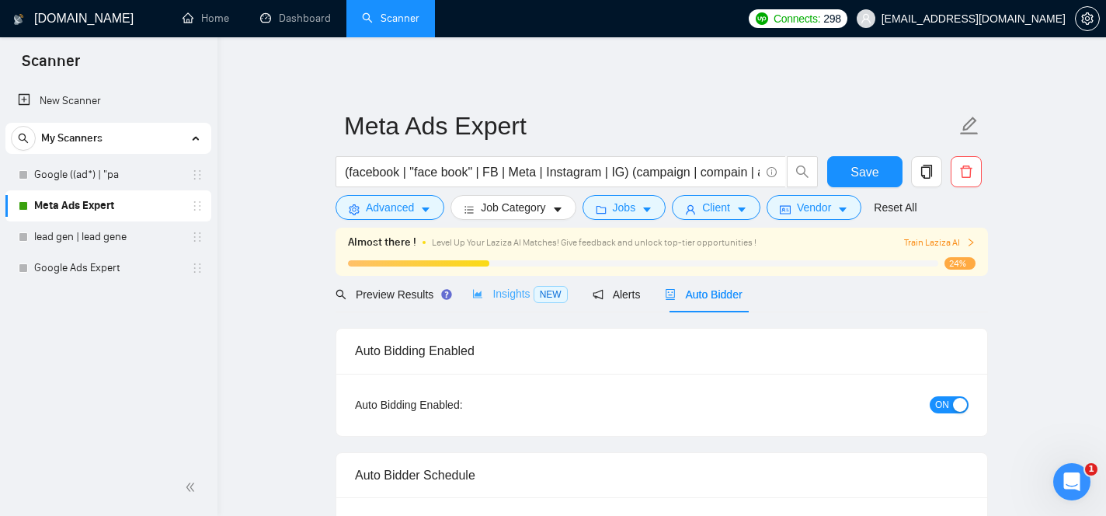
click at [511, 305] on div "Insights NEW" at bounding box center [519, 294] width 95 height 37
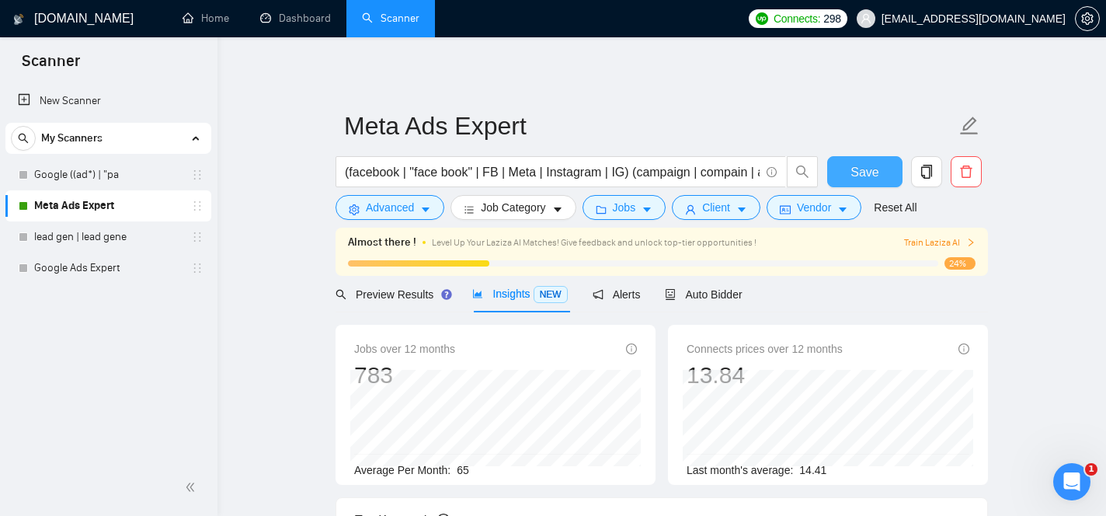
click at [862, 176] on span "Save" at bounding box center [865, 171] width 28 height 19
click at [137, 266] on link "Google Ads Expert" at bounding box center [108, 267] width 148 height 31
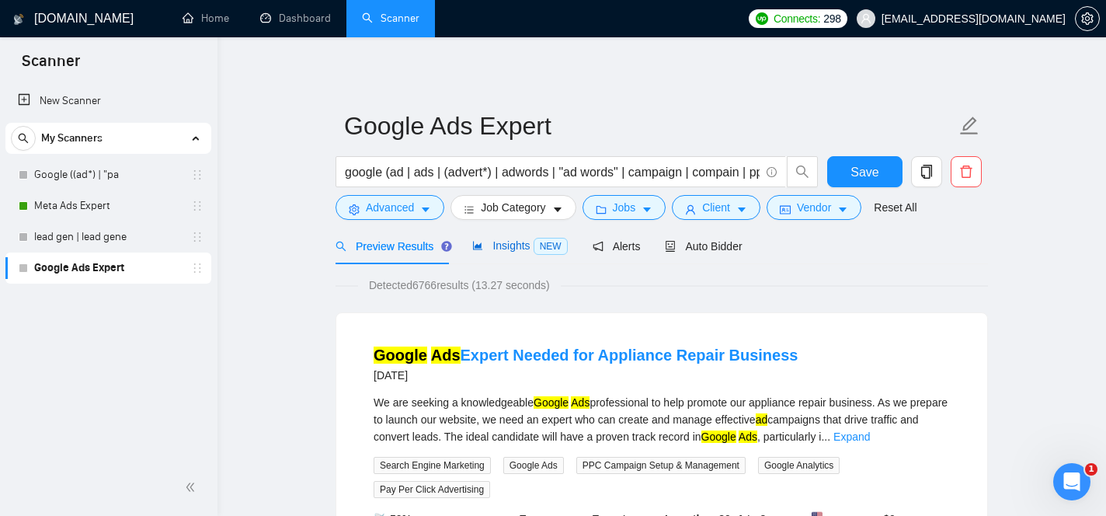
click at [538, 250] on span "NEW" at bounding box center [551, 246] width 34 height 17
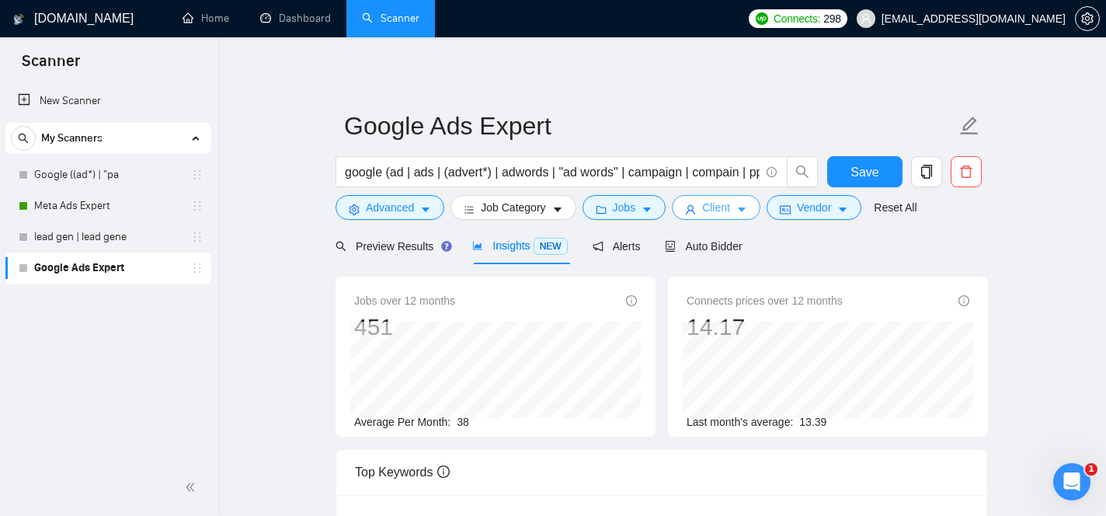
click at [722, 209] on span "Client" at bounding box center [716, 207] width 28 height 17
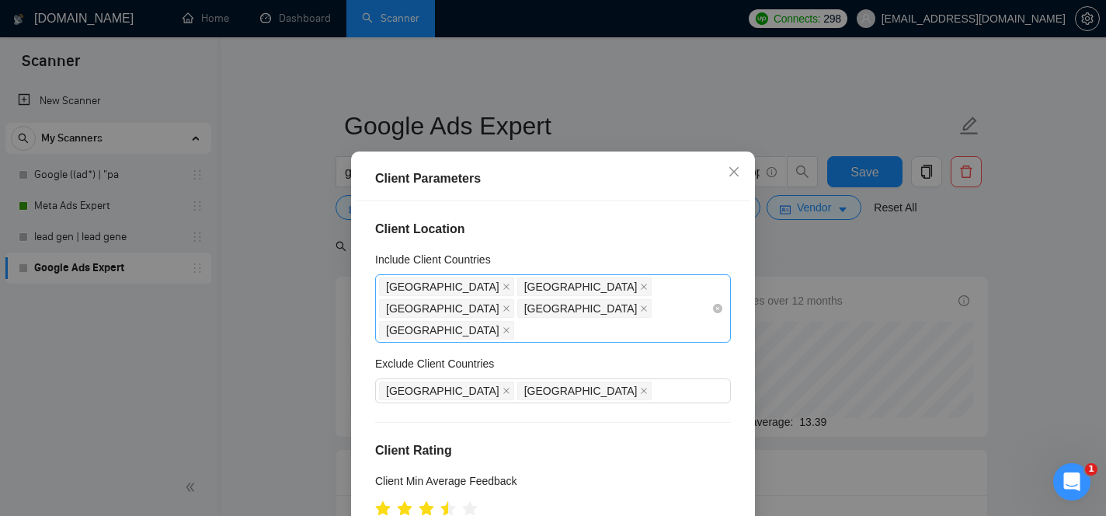
click at [582, 310] on div "[GEOGRAPHIC_DATA] [GEOGRAPHIC_DATA] [GEOGRAPHIC_DATA] [GEOGRAPHIC_DATA] [GEOGRA…" at bounding box center [545, 308] width 333 height 65
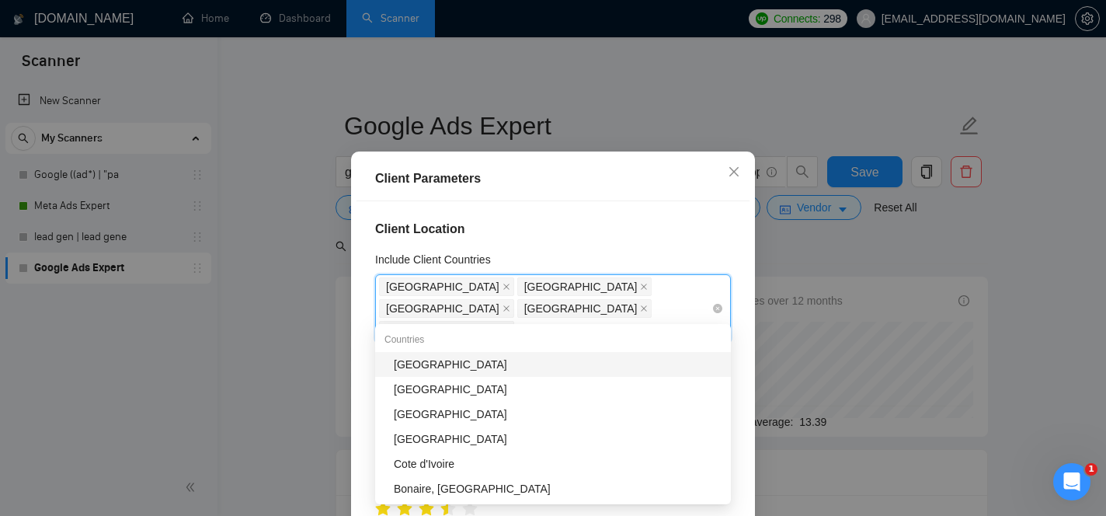
type input "ire"
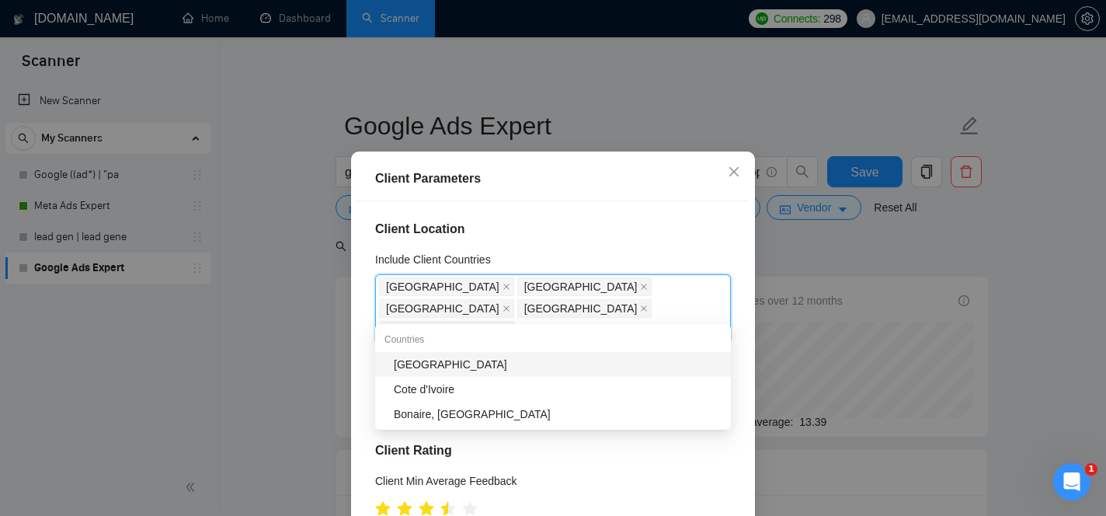
click at [522, 363] on div "[GEOGRAPHIC_DATA]" at bounding box center [558, 364] width 328 height 17
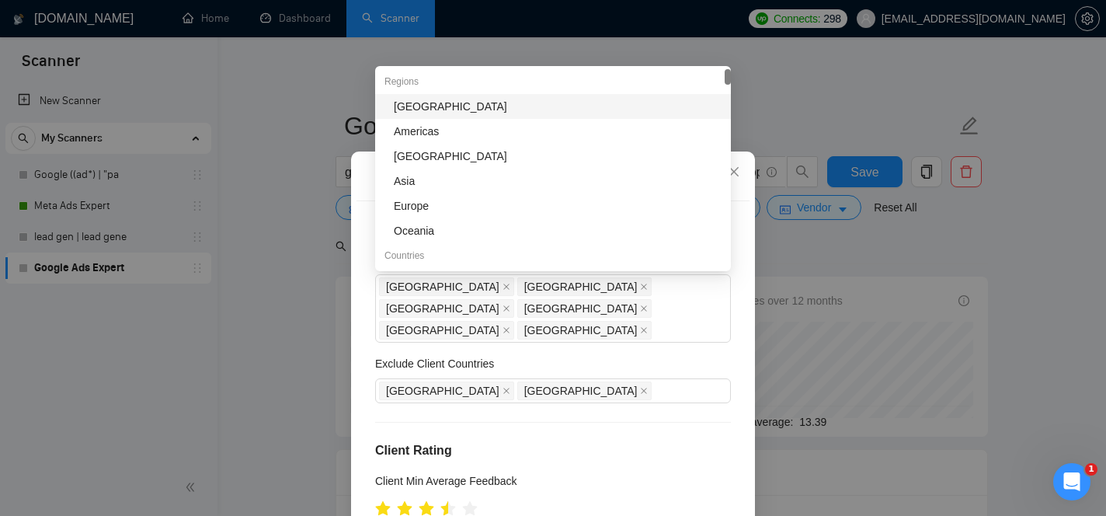
click at [684, 355] on div "Exclude Client Countries" at bounding box center [553, 366] width 356 height 23
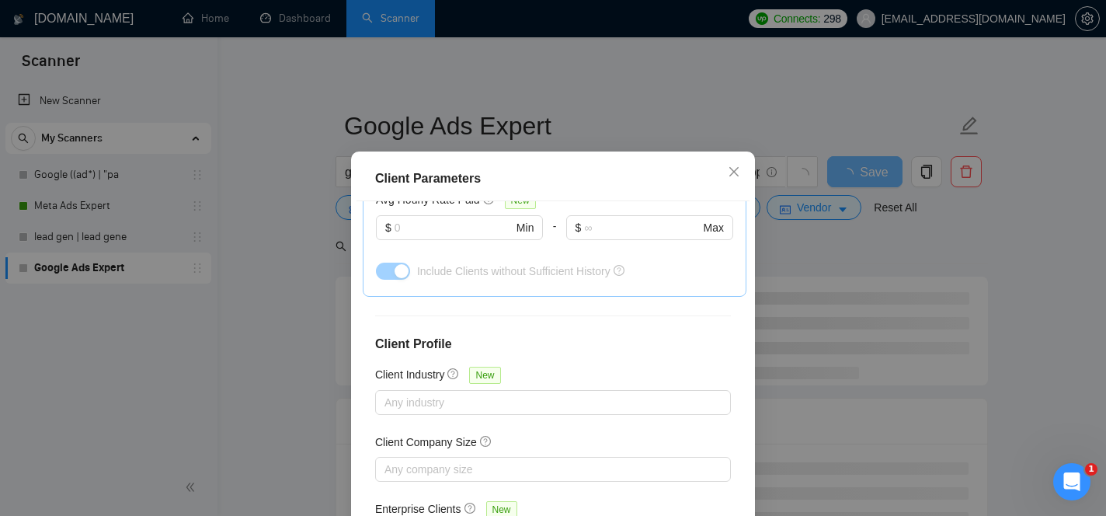
scroll to position [115, 0]
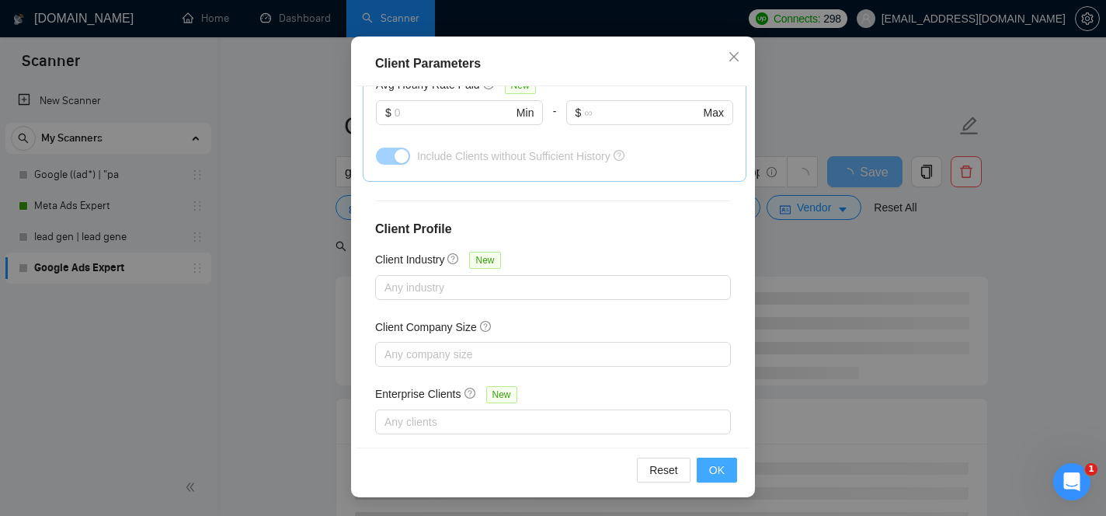
click at [713, 467] on span "OK" at bounding box center [717, 469] width 16 height 17
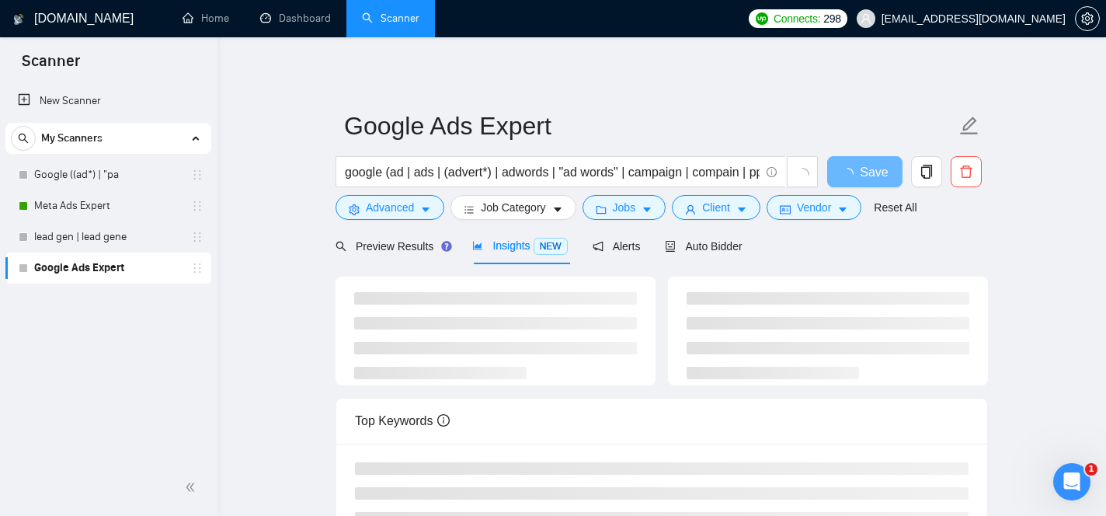
scroll to position [57, 0]
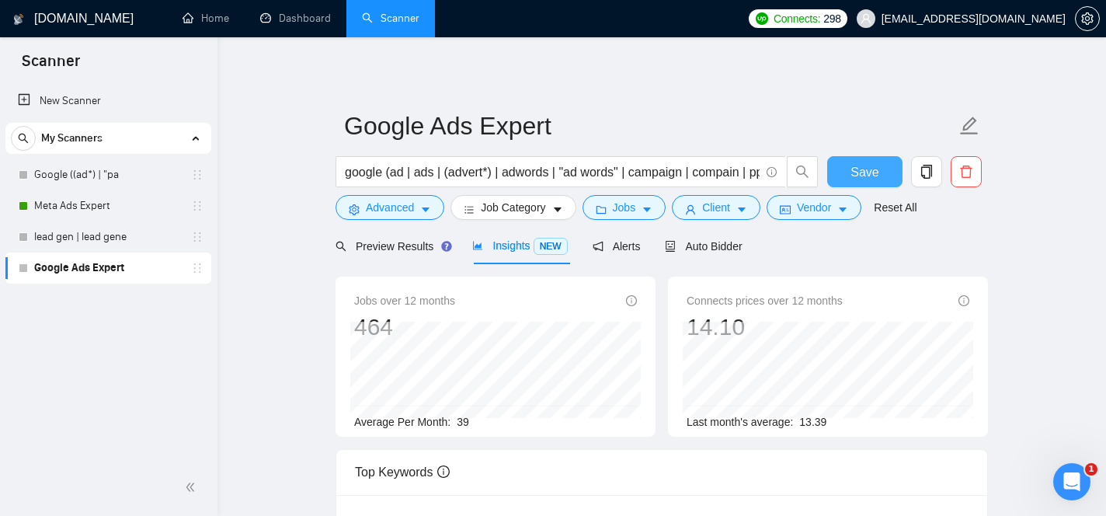
click at [880, 162] on button "Save" at bounding box center [864, 171] width 75 height 31
click at [69, 202] on link "Meta Ads Expert" at bounding box center [108, 205] width 148 height 31
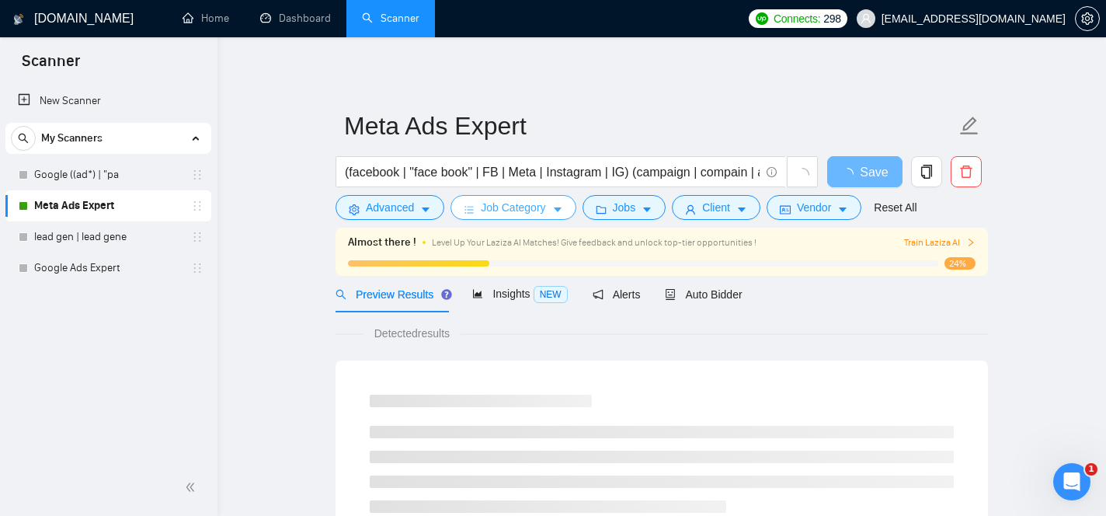
click at [531, 213] on span "Job Category" at bounding box center [513, 207] width 64 height 17
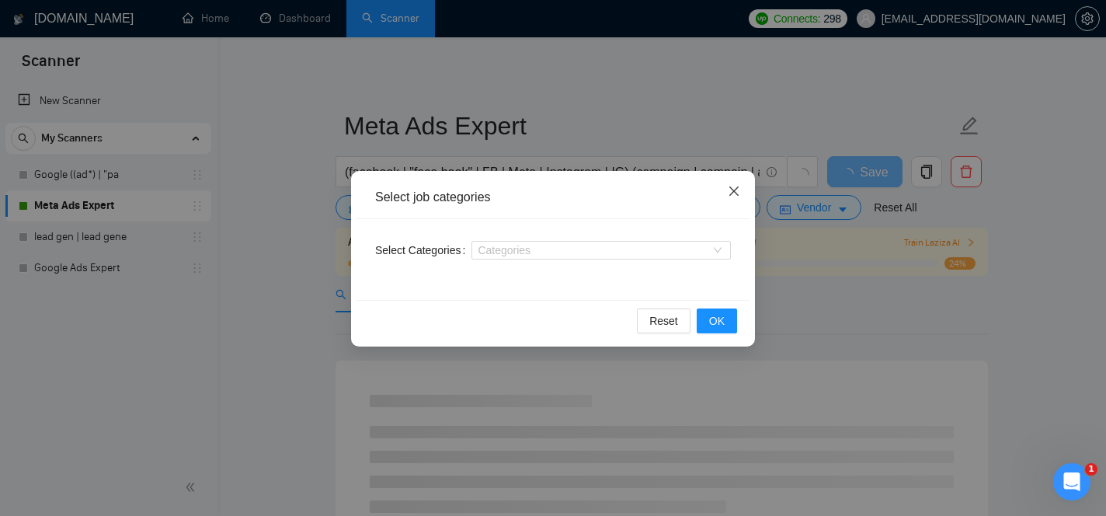
click at [734, 193] on icon "close" at bounding box center [734, 190] width 9 height 9
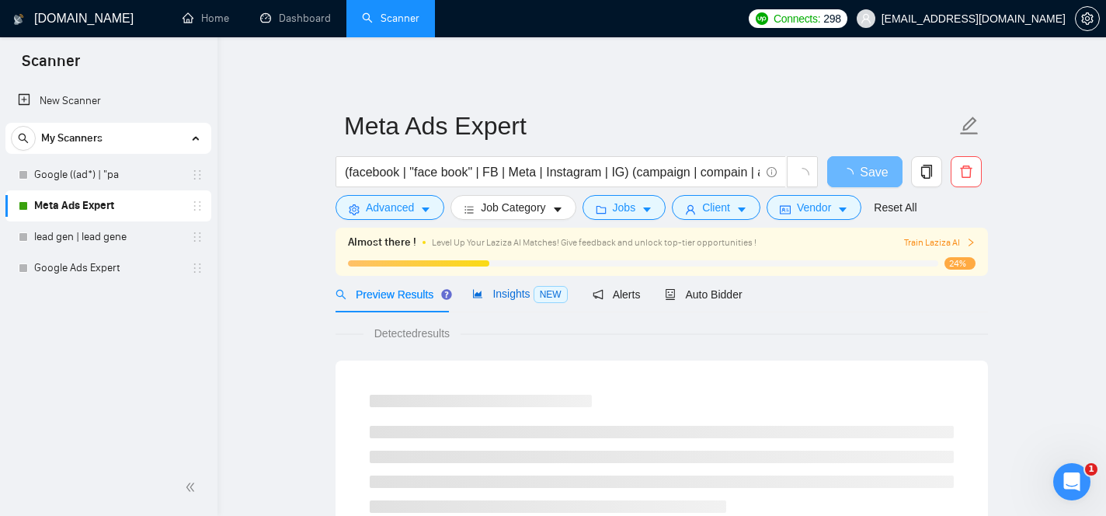
click at [505, 293] on span "Insights NEW" at bounding box center [519, 293] width 95 height 12
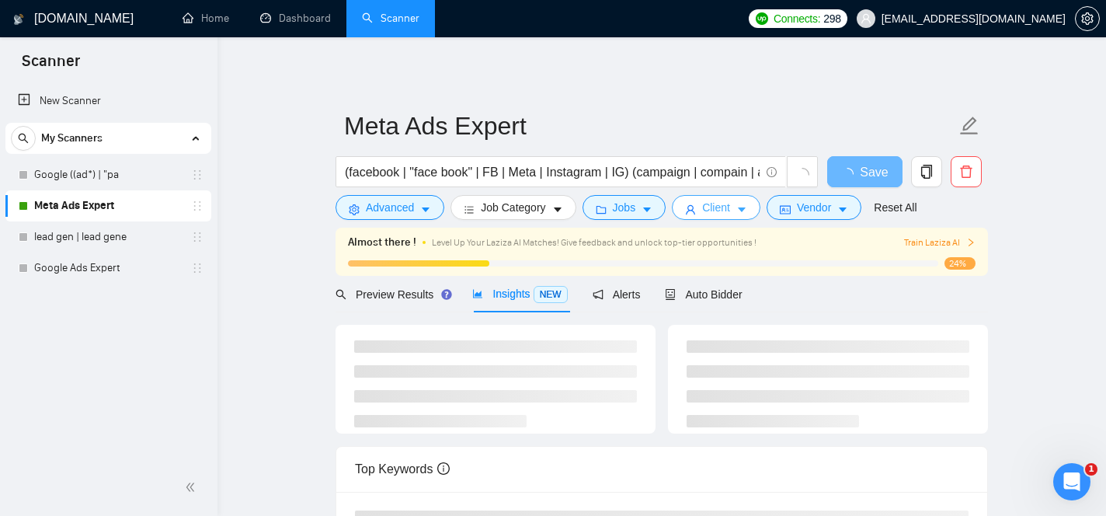
click at [709, 218] on button "Client" at bounding box center [716, 207] width 89 height 25
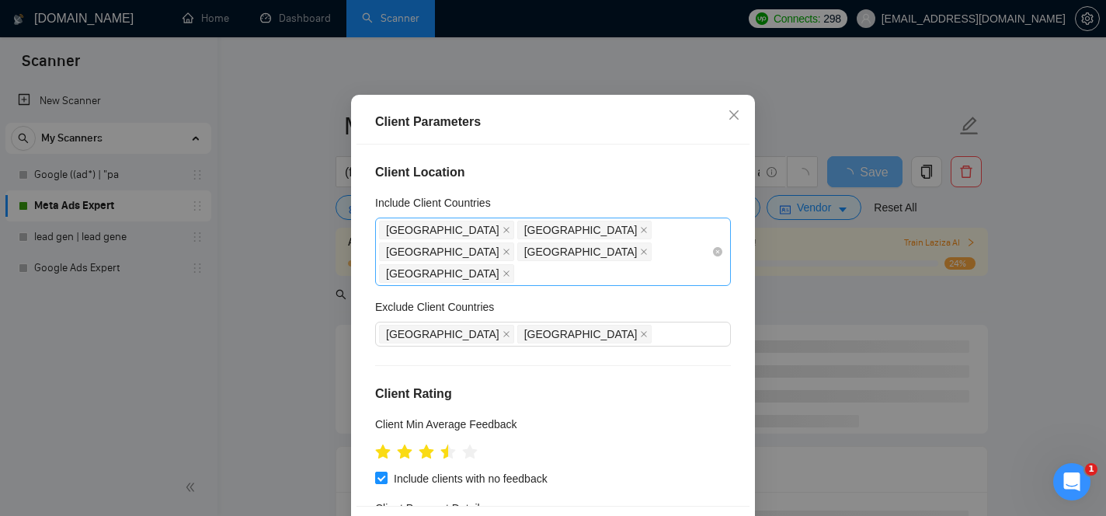
click at [497, 284] on div "[GEOGRAPHIC_DATA] [GEOGRAPHIC_DATA] [GEOGRAPHIC_DATA] [GEOGRAPHIC_DATA] [GEOGRA…" at bounding box center [545, 251] width 333 height 65
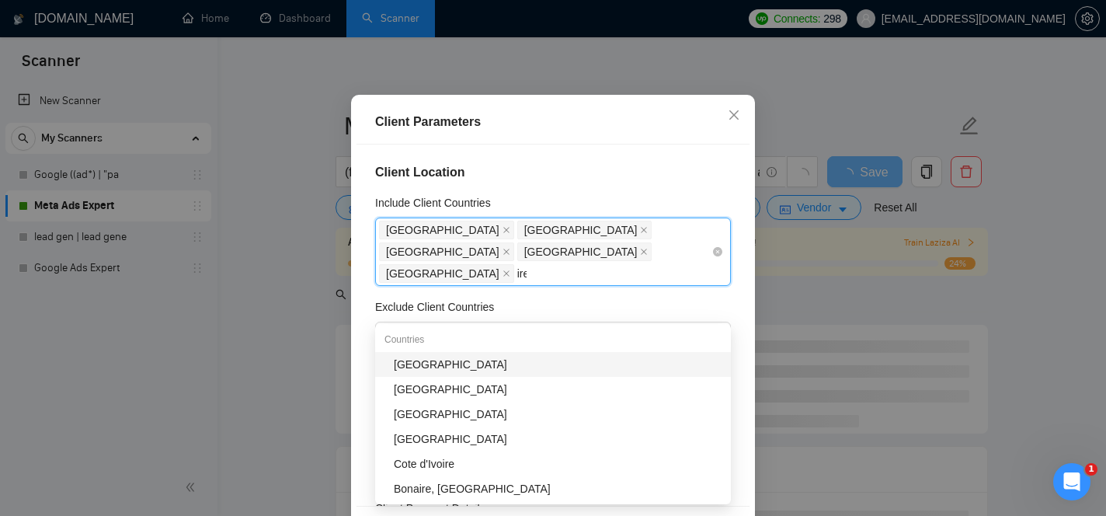
type input "irel"
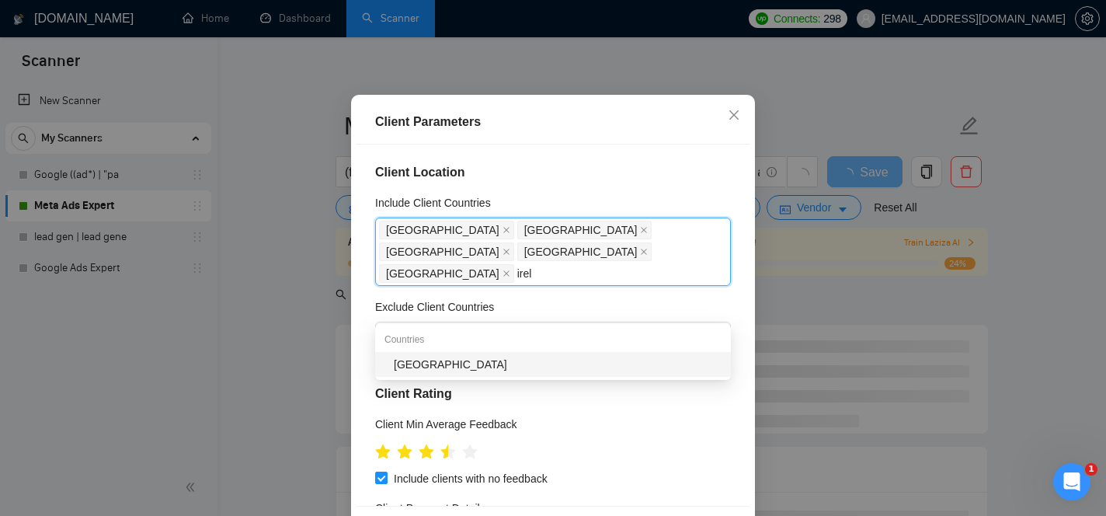
click at [461, 367] on div "[GEOGRAPHIC_DATA]" at bounding box center [558, 364] width 328 height 17
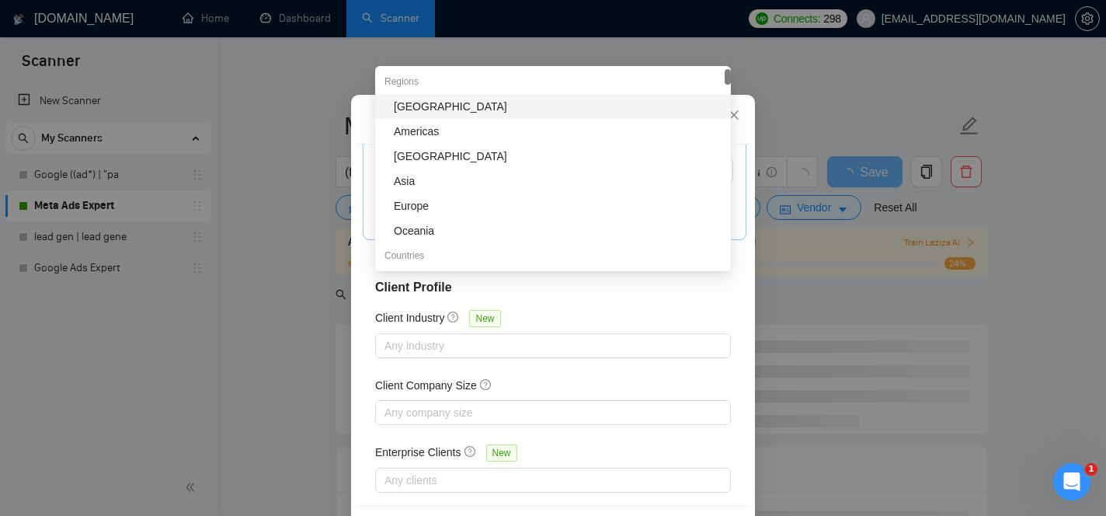
scroll to position [115, 0]
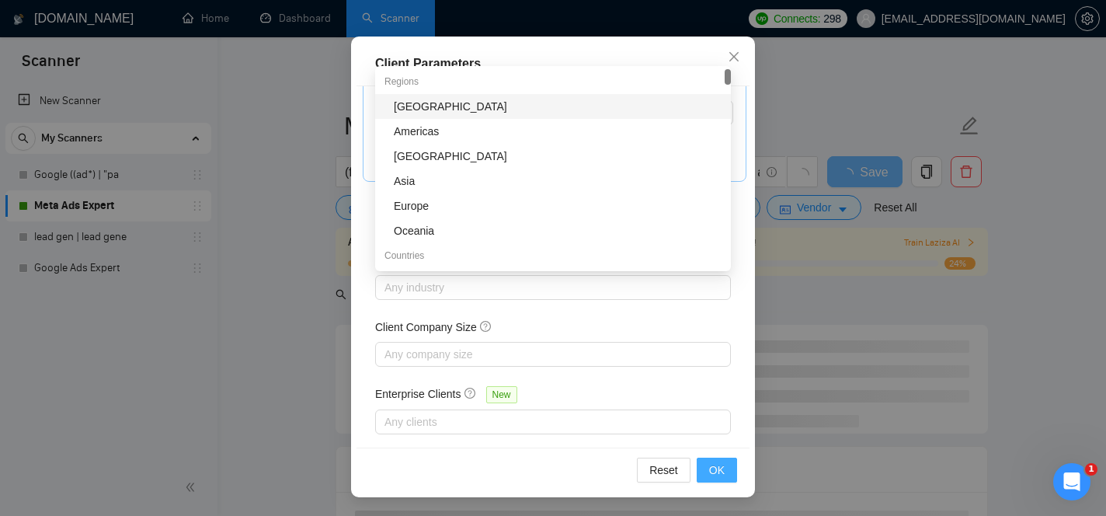
click at [723, 475] on span "OK" at bounding box center [717, 469] width 16 height 17
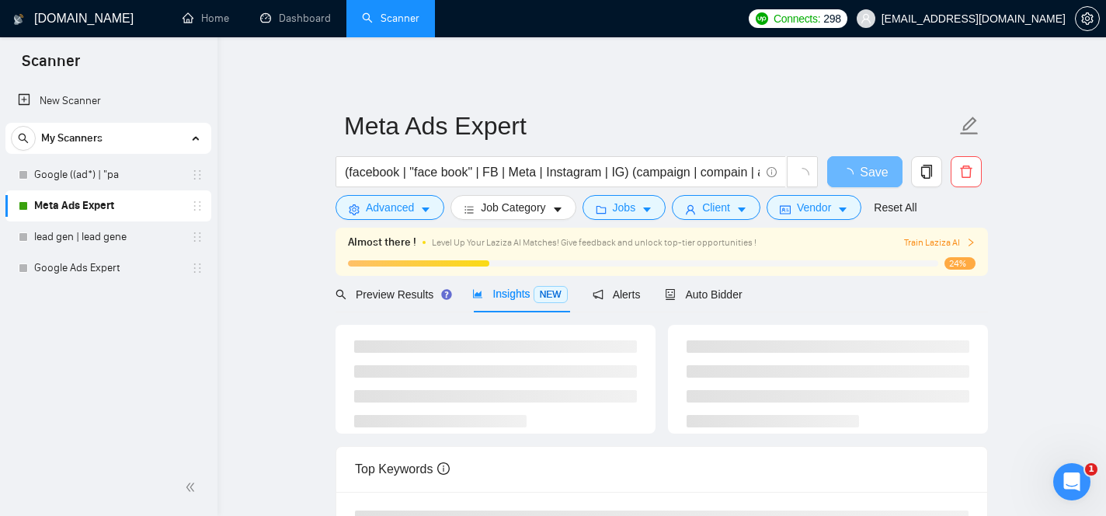
scroll to position [57, 0]
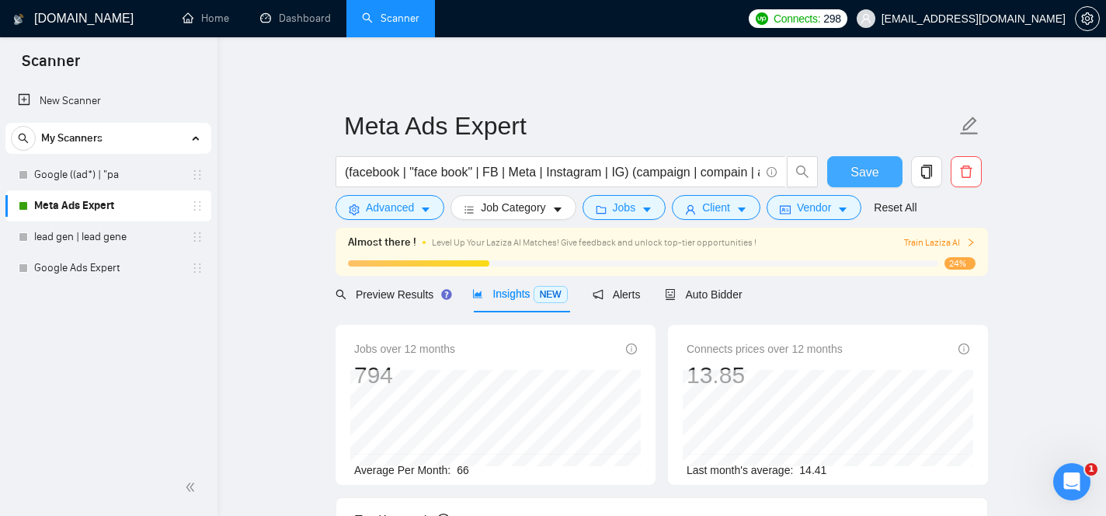
click at [856, 171] on span "Save" at bounding box center [865, 171] width 28 height 19
click at [703, 288] on span "Auto Bidder" at bounding box center [703, 294] width 77 height 12
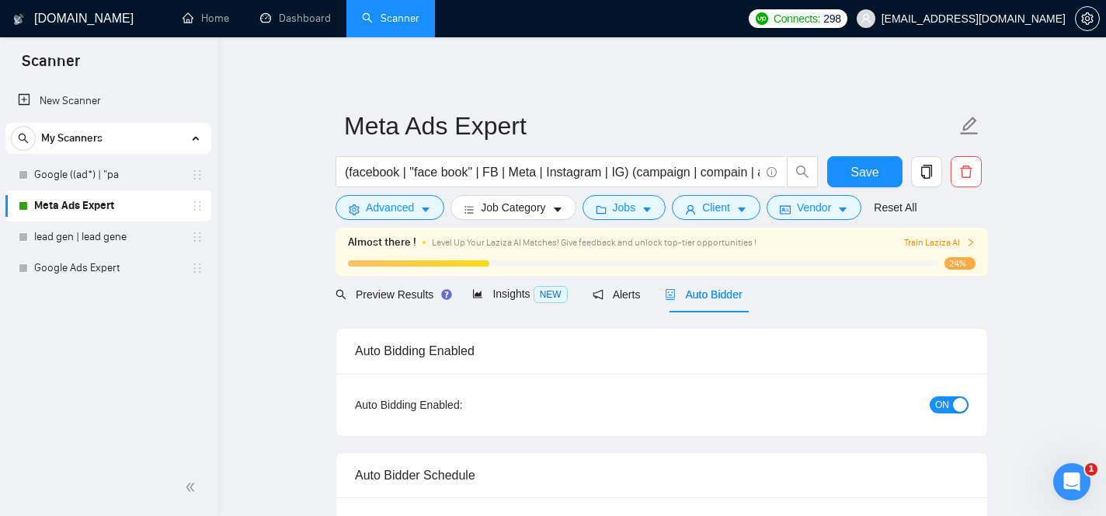
checkbox input "true"
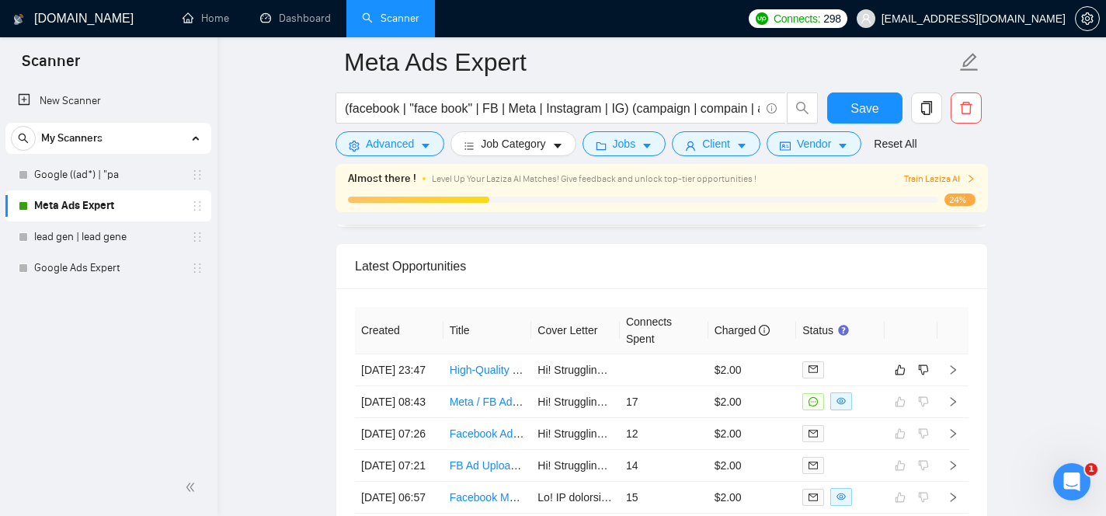
scroll to position [3937, 0]
click at [136, 277] on link "Google Ads Expert" at bounding box center [108, 267] width 148 height 31
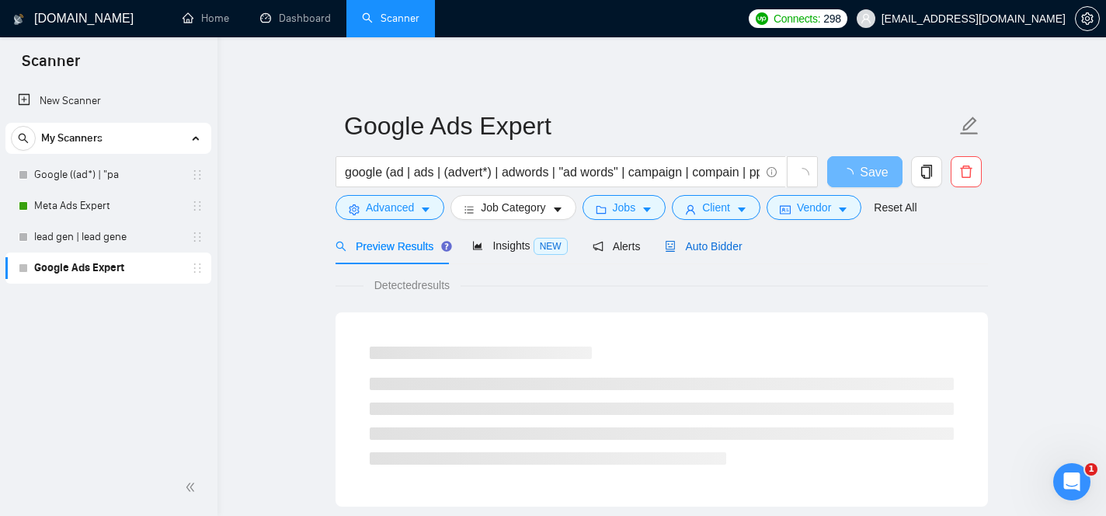
click at [695, 247] on span "Auto Bidder" at bounding box center [703, 246] width 77 height 12
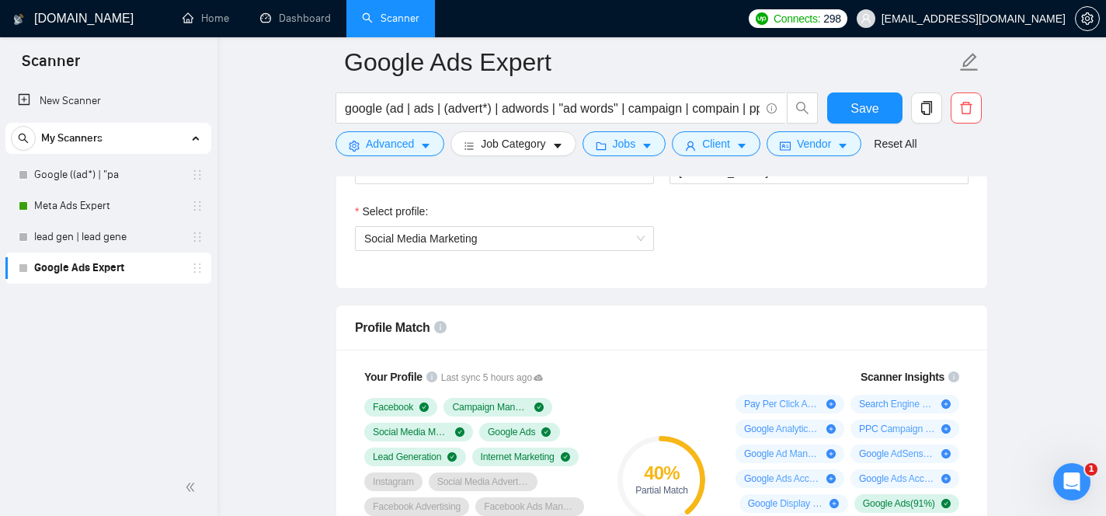
scroll to position [883, 0]
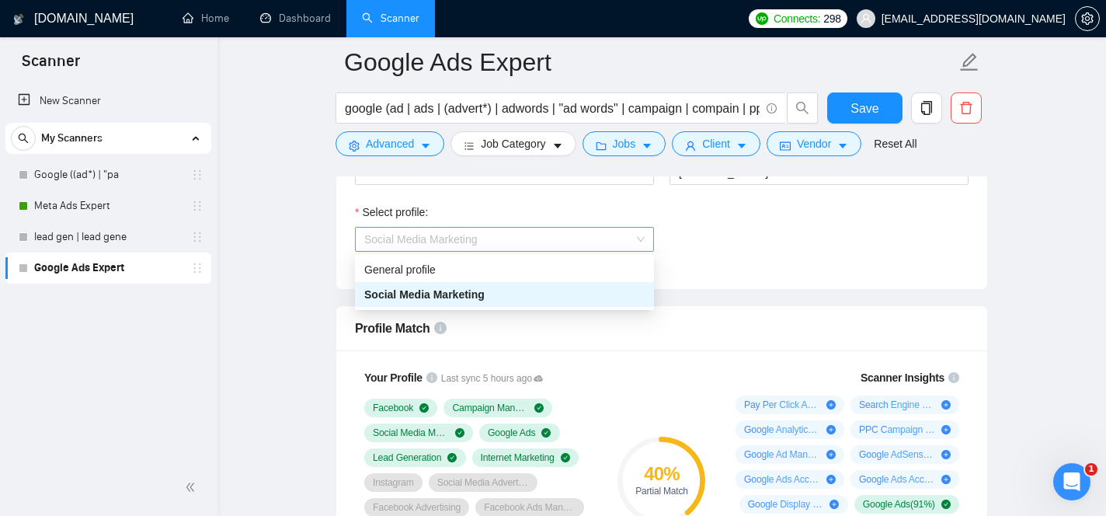
click at [629, 228] on span "Social Media Marketing" at bounding box center [504, 239] width 280 height 23
click at [615, 266] on div "General profile" at bounding box center [504, 269] width 280 height 17
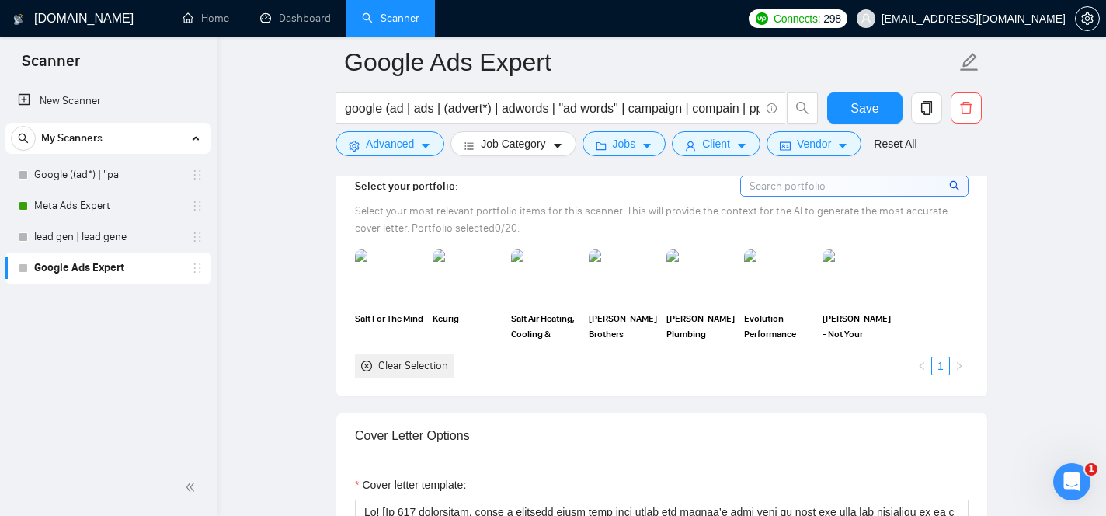
scroll to position [1407, 0]
click at [483, 271] on img at bounding box center [466, 275] width 65 height 51
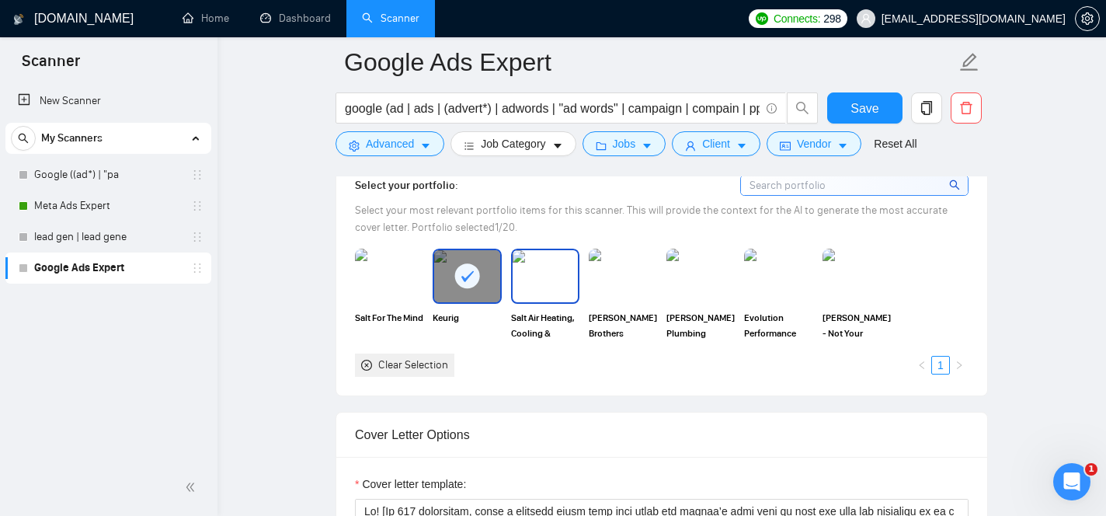
click at [521, 275] on img at bounding box center [545, 275] width 65 height 51
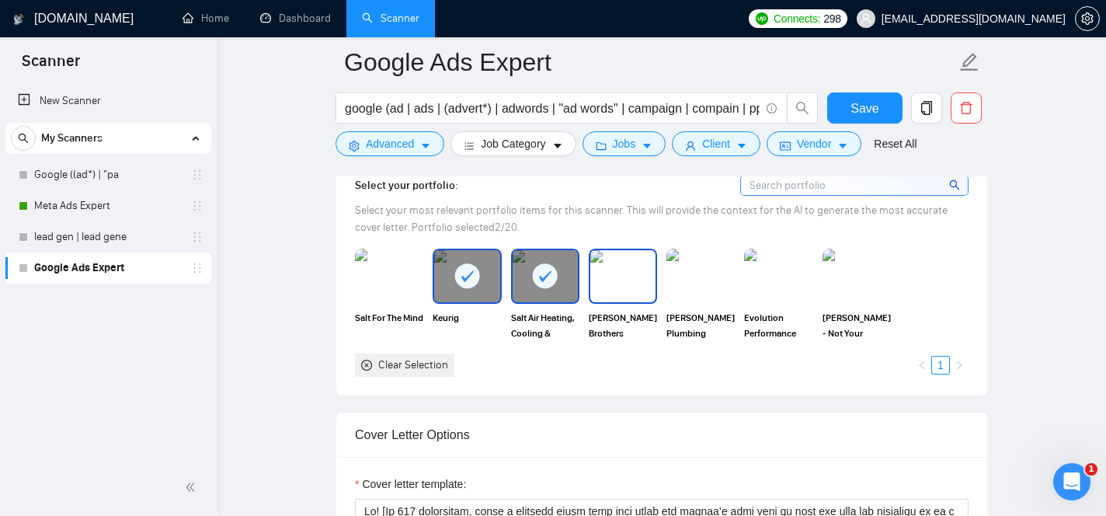
click at [603, 276] on img at bounding box center [622, 275] width 65 height 51
click at [681, 279] on img at bounding box center [700, 275] width 65 height 51
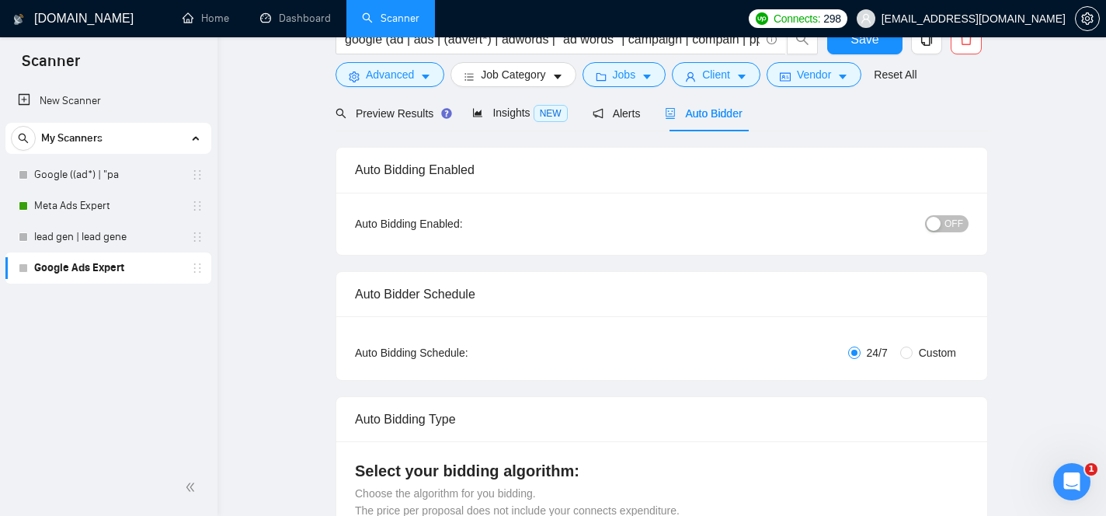
scroll to position [0, 0]
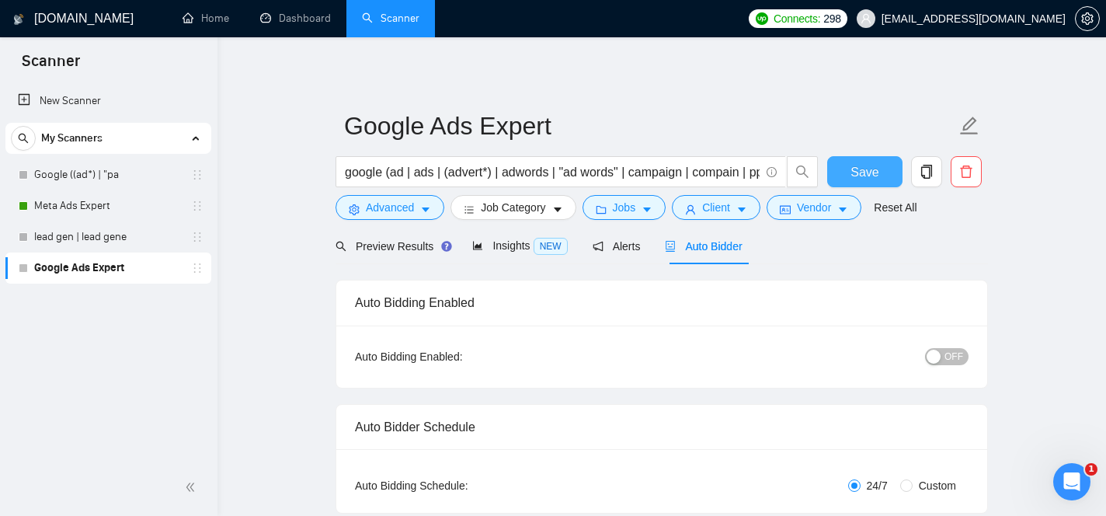
click at [876, 177] on span "Save" at bounding box center [865, 171] width 28 height 19
